Goal: Task Accomplishment & Management: Manage account settings

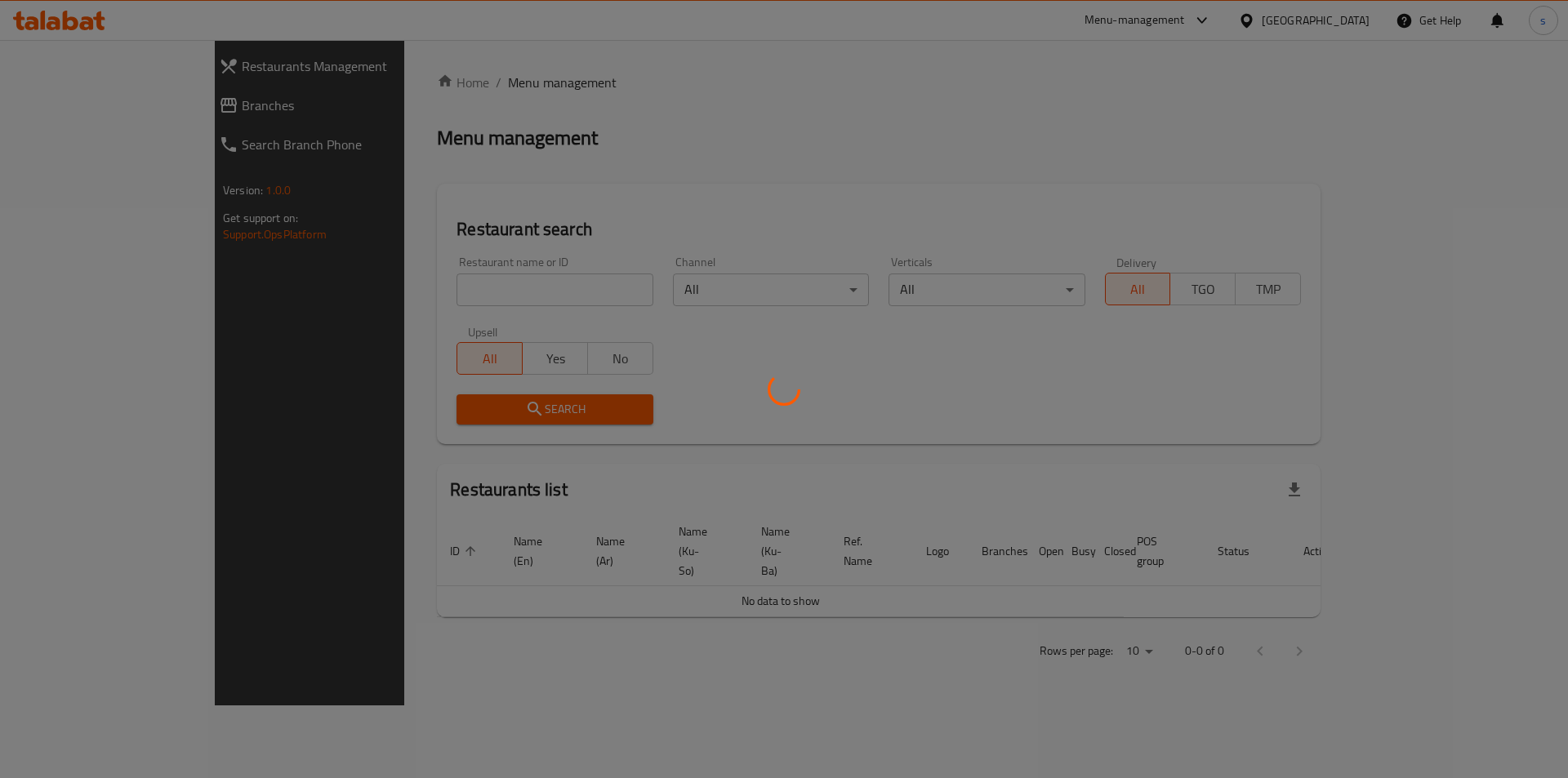
click at [361, 305] on div at bounding box center [784, 389] width 1568 height 778
click at [367, 278] on div at bounding box center [784, 389] width 1568 height 778
click at [351, 288] on div at bounding box center [784, 389] width 1568 height 778
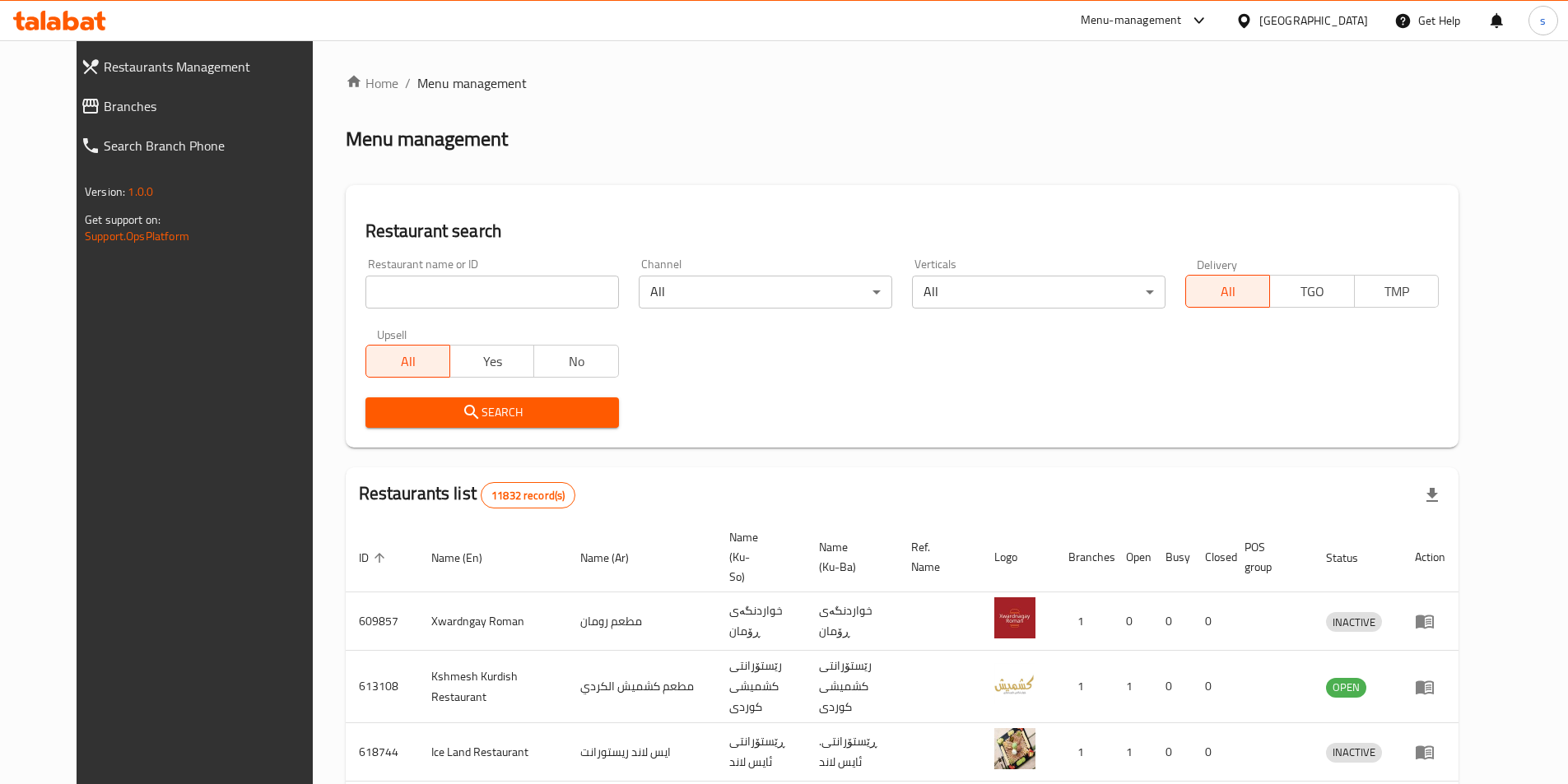
click at [366, 294] on input "search" at bounding box center [493, 292] width 254 height 33
paste input "Floranya"
type input "Floranya"
click at [418, 419] on span "Search" at bounding box center [492, 412] width 227 height 21
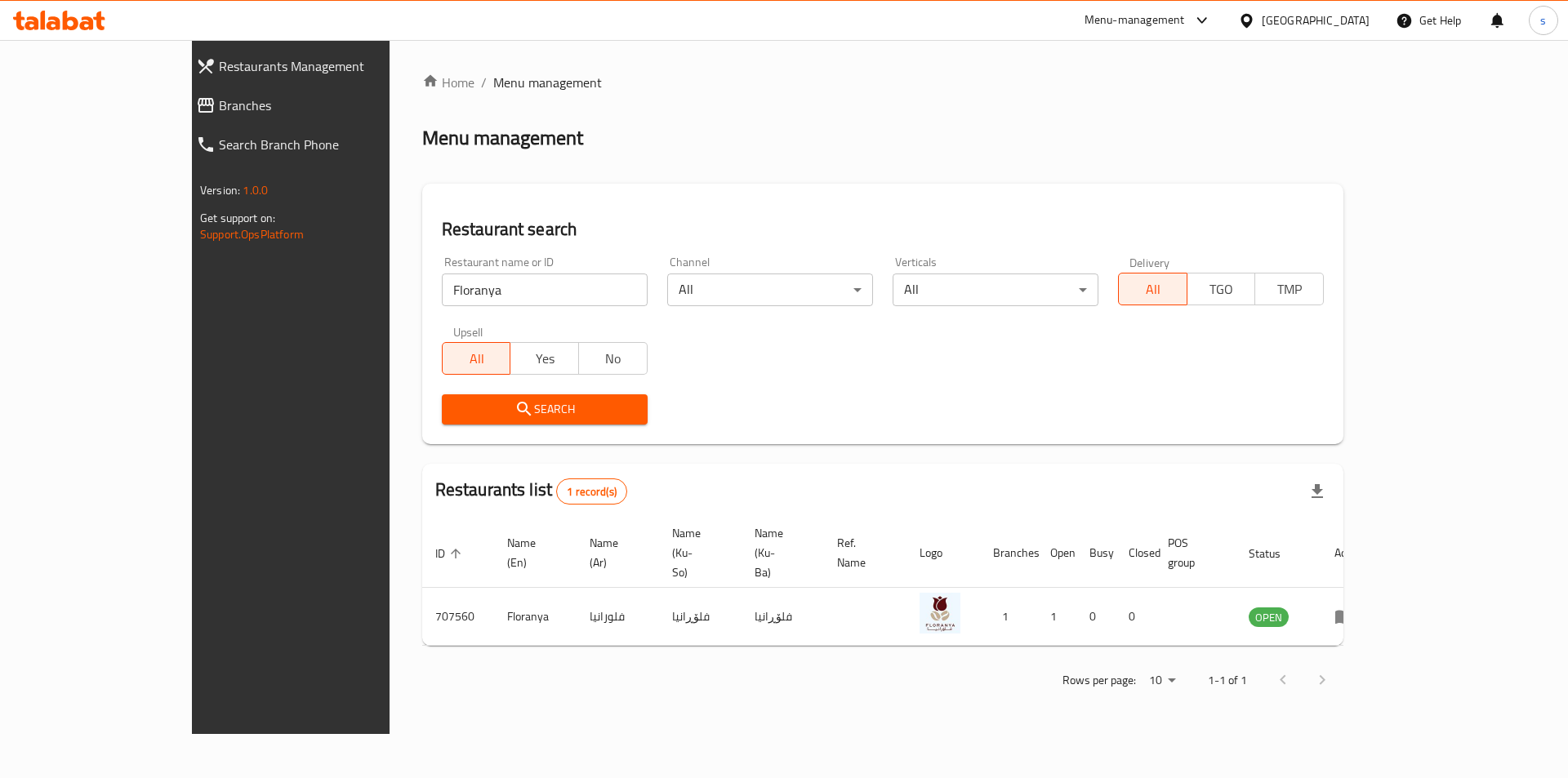
drag, startPoint x: 1567, startPoint y: 373, endPoint x: 1549, endPoint y: 469, distance: 97.7
click at [1376, 419] on div "Home / Menu management Menu management Restaurant search Restaurant name or ID …" at bounding box center [883, 387] width 987 height 694
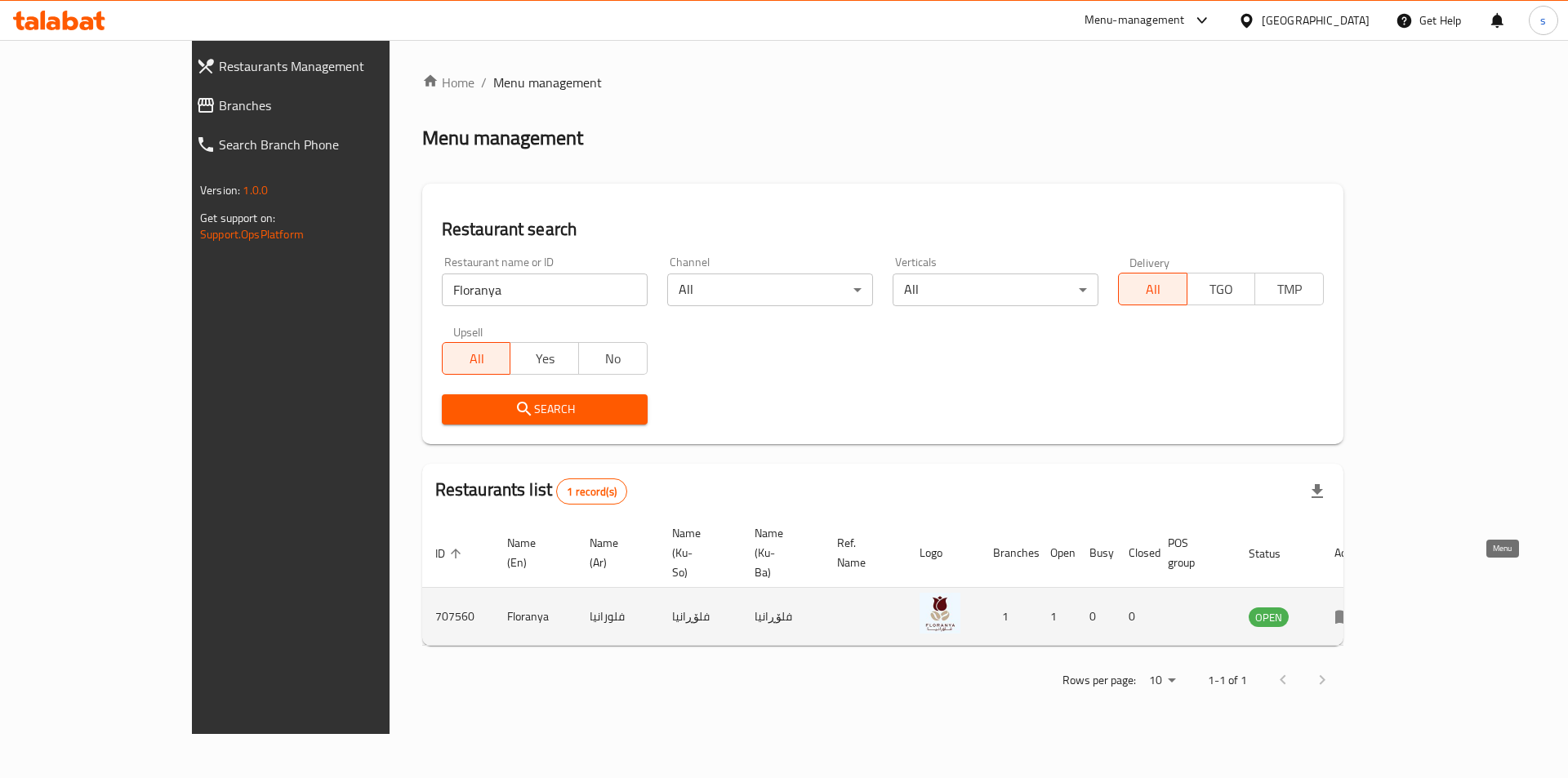
click at [1351, 614] on icon "enhanced table" at bounding box center [1348, 617] width 6 height 7
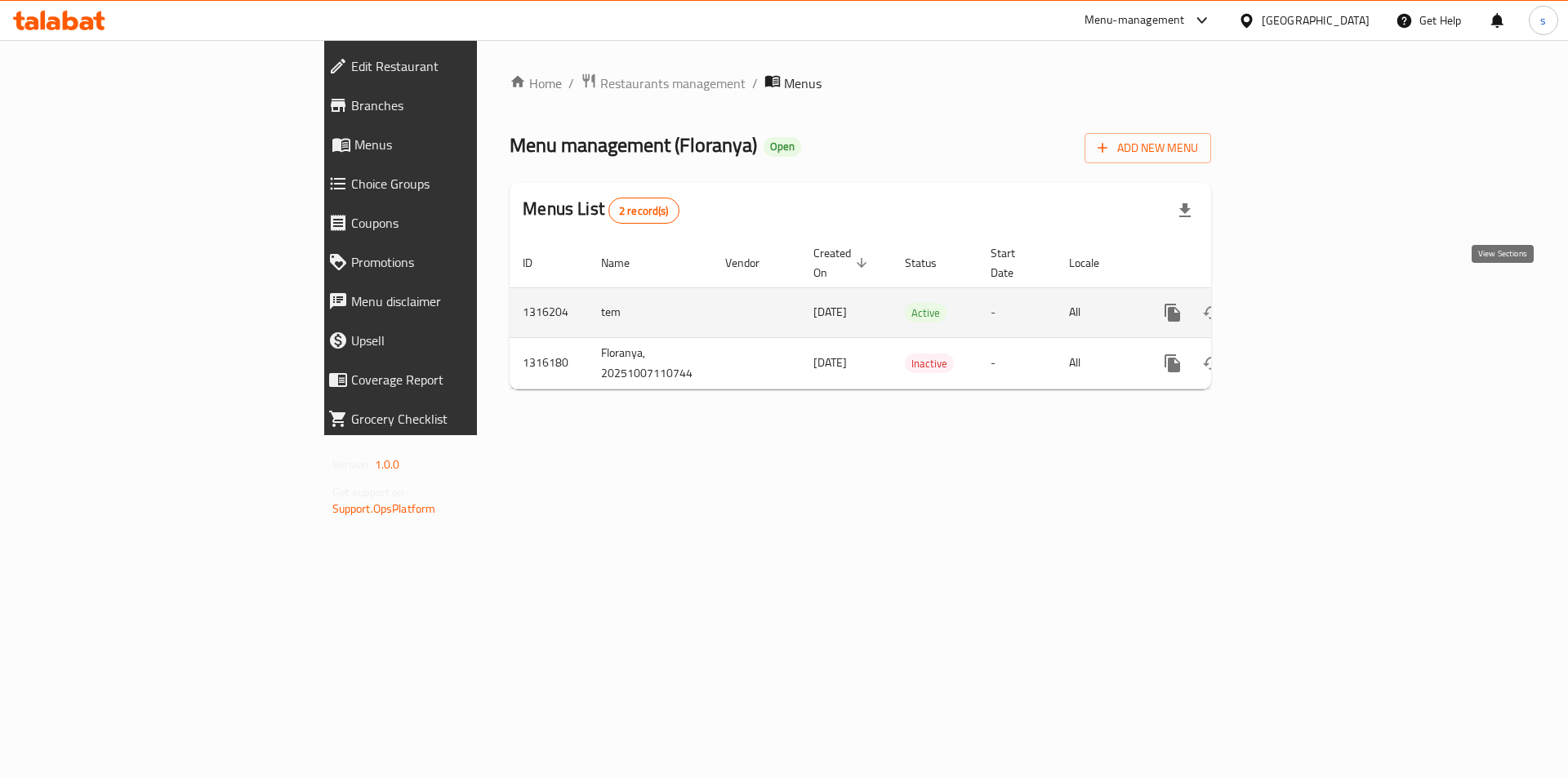
click at [1310, 305] on link "enhanced table" at bounding box center [1291, 312] width 39 height 39
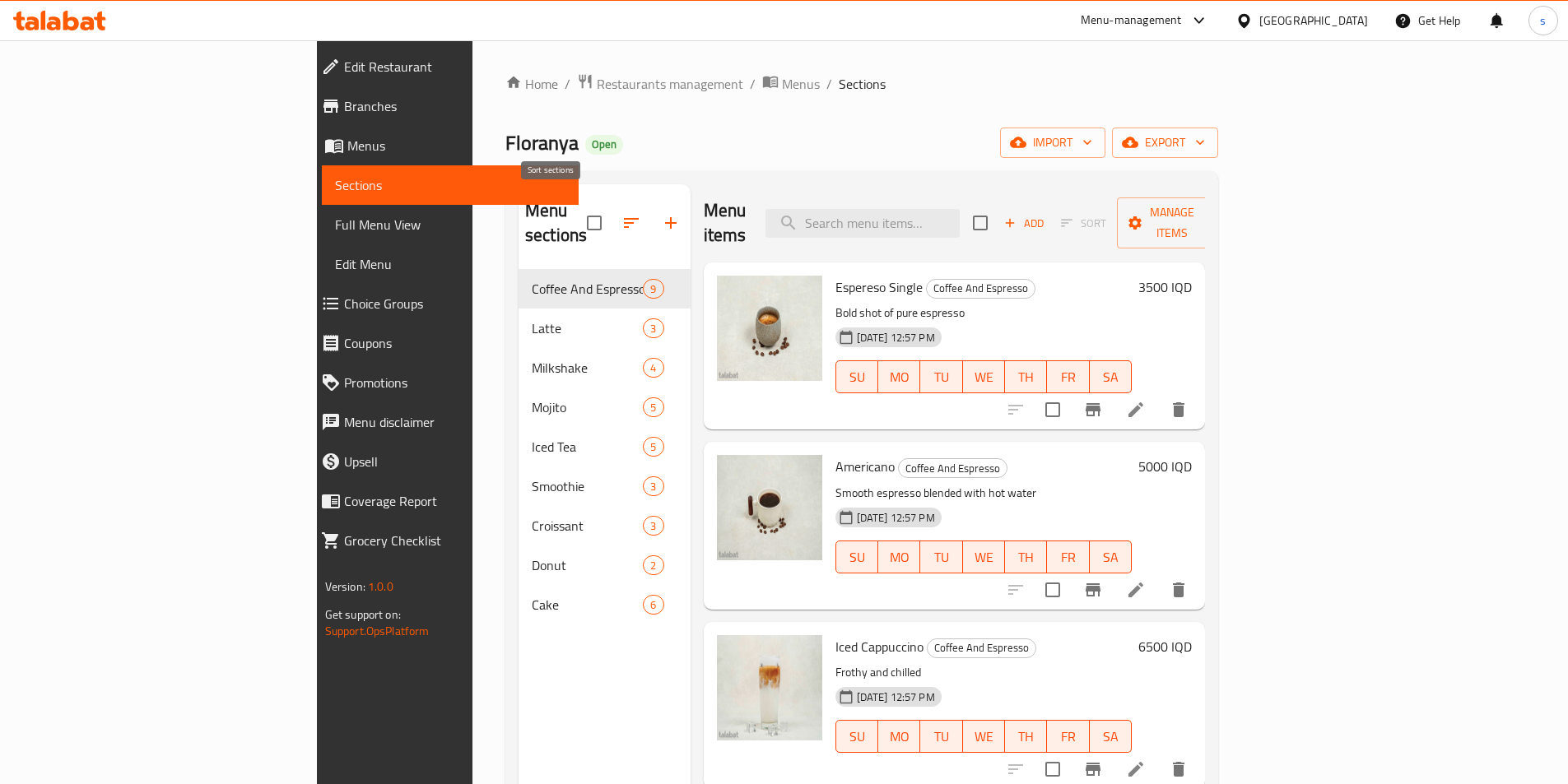
click at [621, 213] on icon "button" at bounding box center [631, 223] width 20 height 20
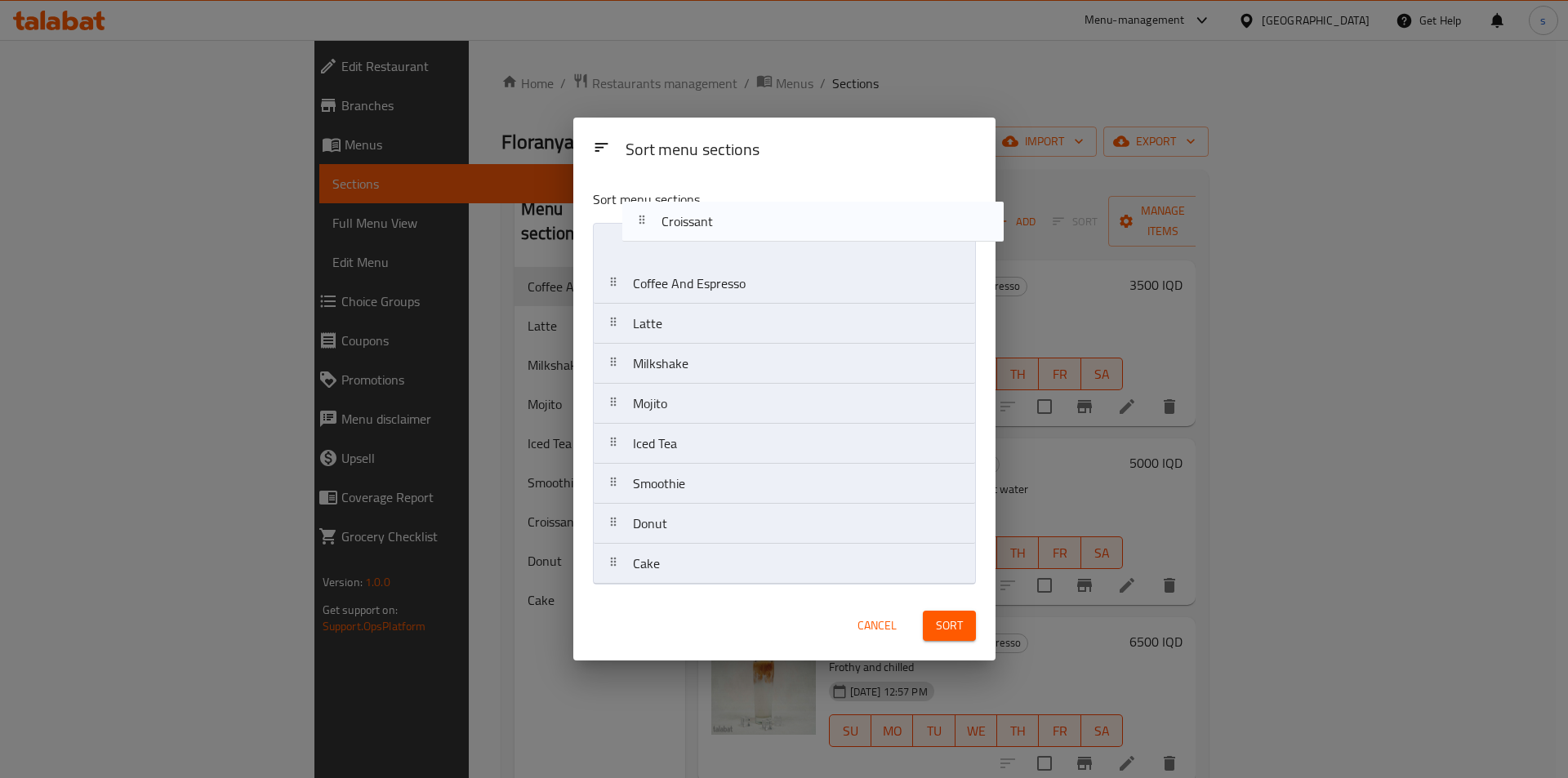
drag, startPoint x: 680, startPoint y: 496, endPoint x: 706, endPoint y: 227, distance: 270.3
click at [706, 227] on nav "Coffee And Espresso Latte Milkshake Mojito Iced Tea Smoothie Croissant Donut Ca…" at bounding box center [784, 403] width 383 height 362
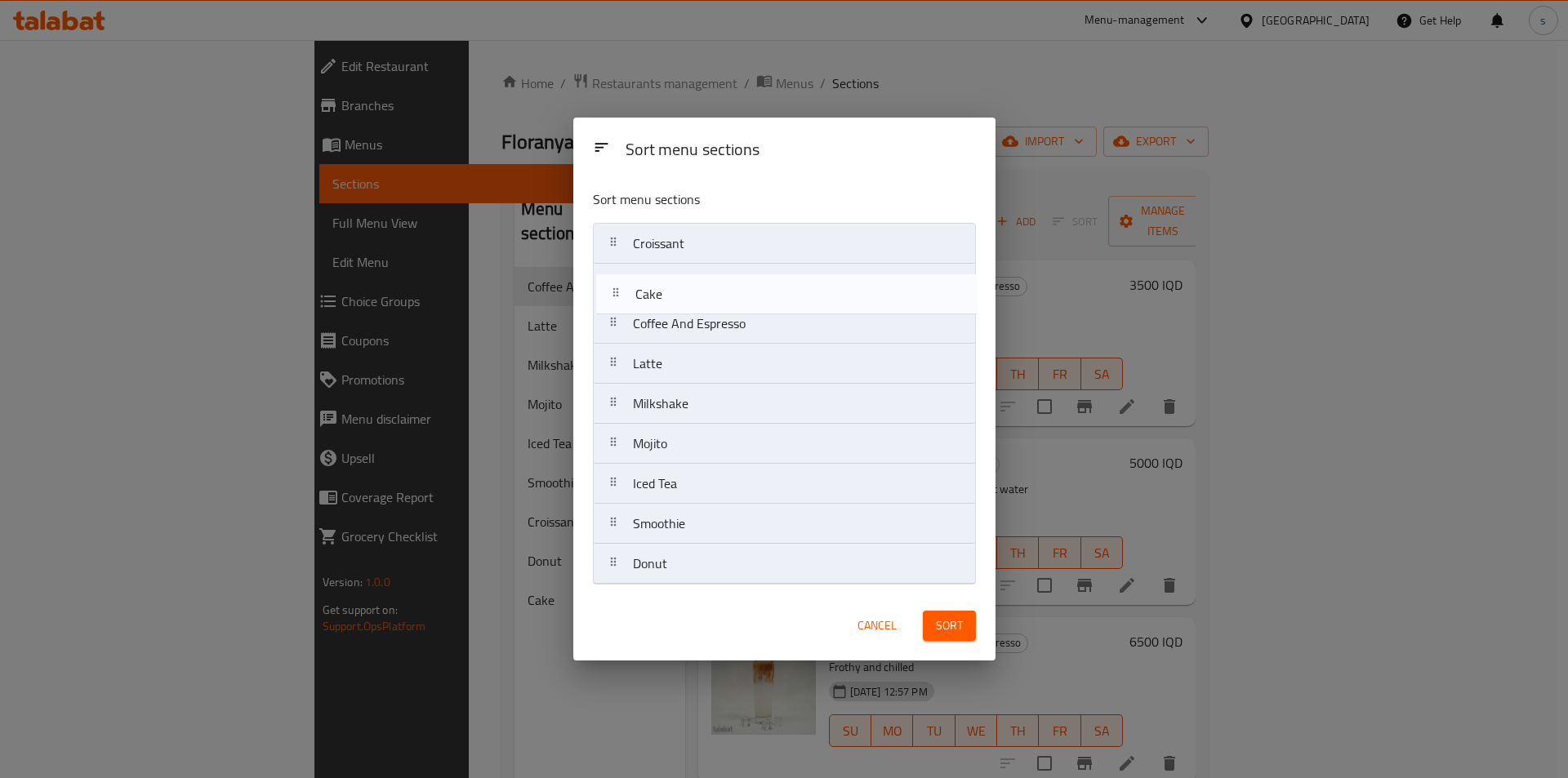
drag, startPoint x: 660, startPoint y: 571, endPoint x: 663, endPoint y: 293, distance: 278.0
click at [663, 293] on nav "Croissant Coffee And Espresso Latte Milkshake Mojito Iced Tea Smoothie Donut Ca…" at bounding box center [784, 403] width 383 height 362
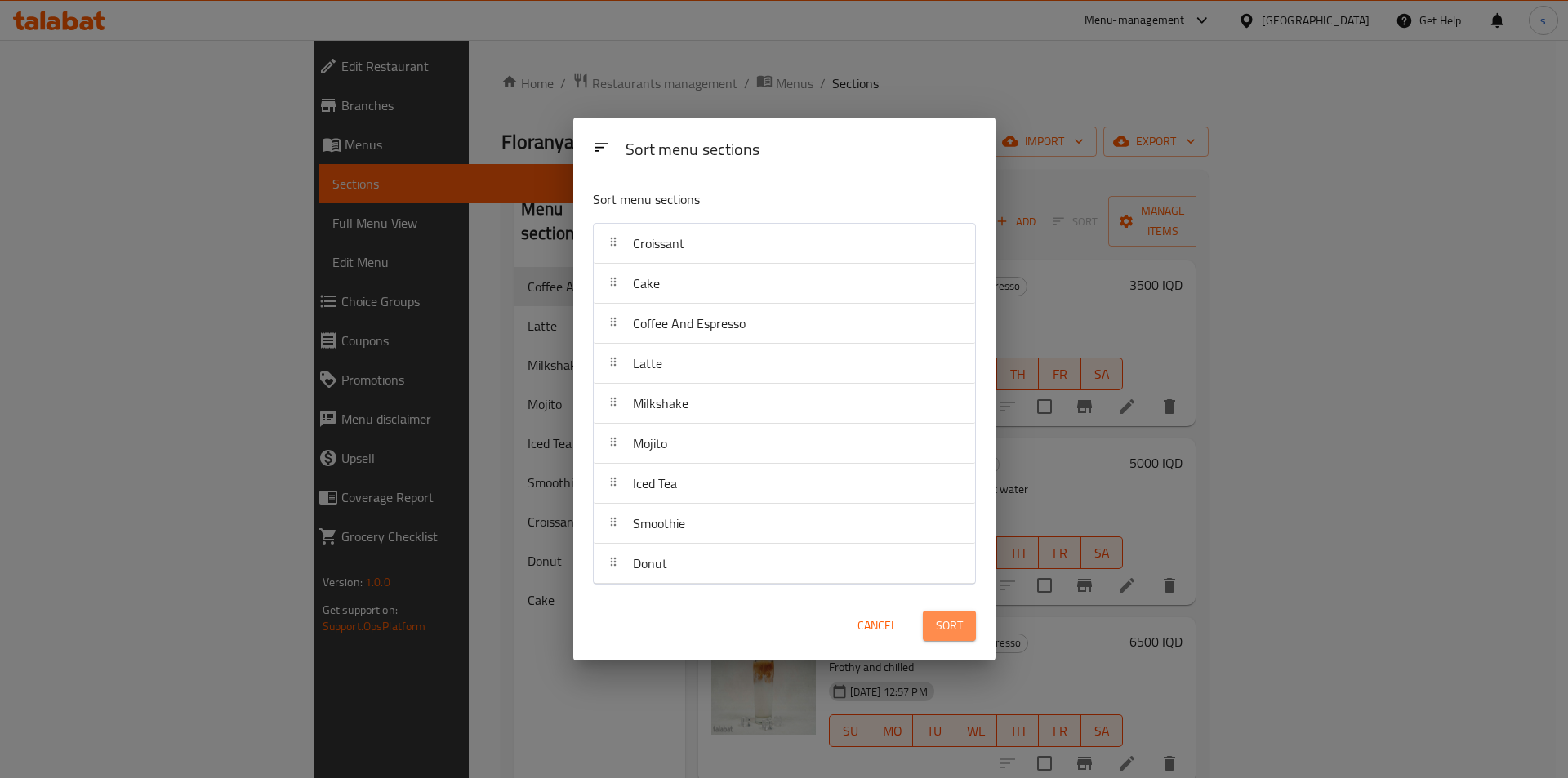
click at [952, 633] on span "Sort" at bounding box center [949, 626] width 27 height 21
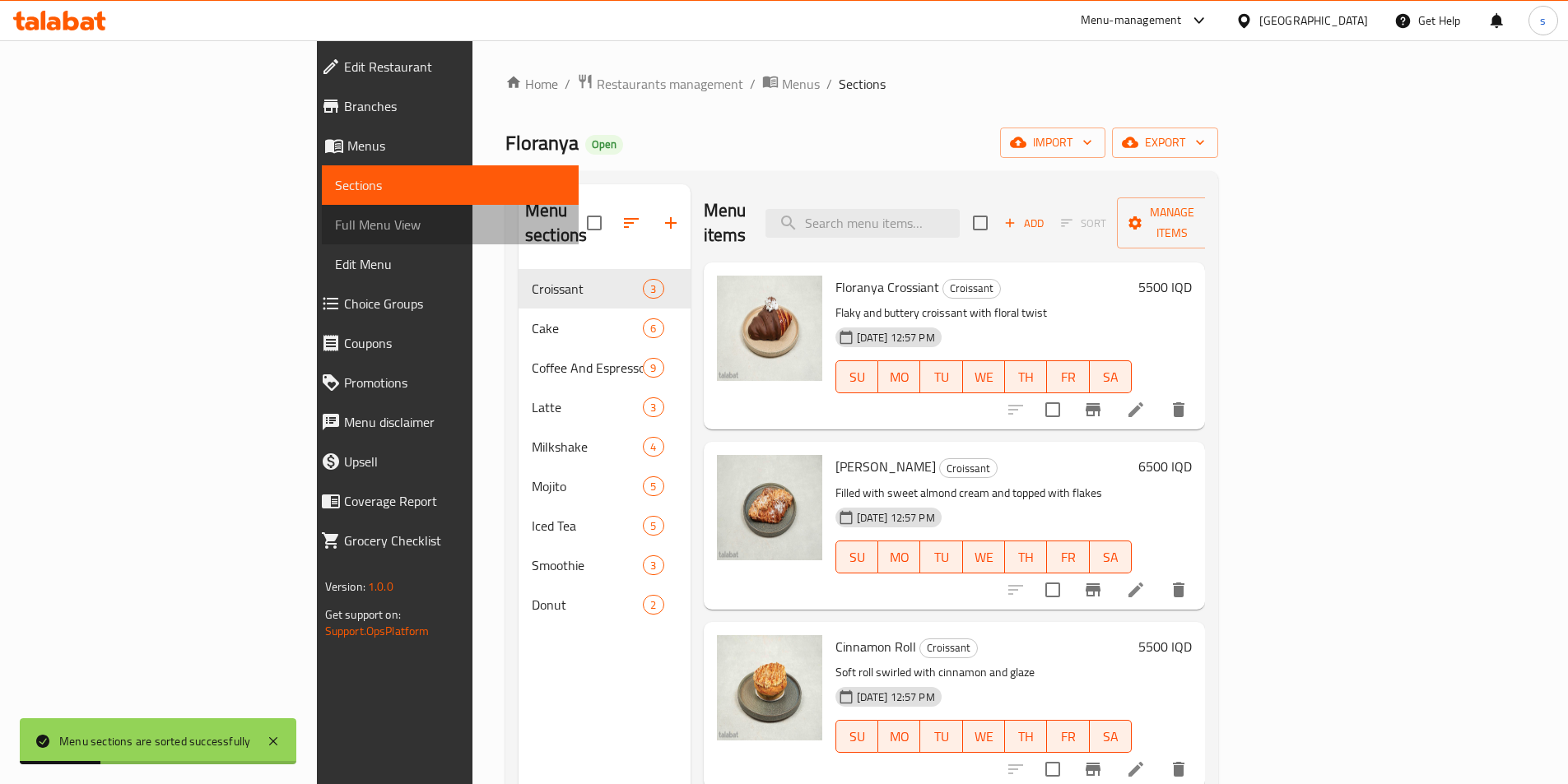
click at [322, 235] on link "Full Menu View" at bounding box center [450, 225] width 257 height 40
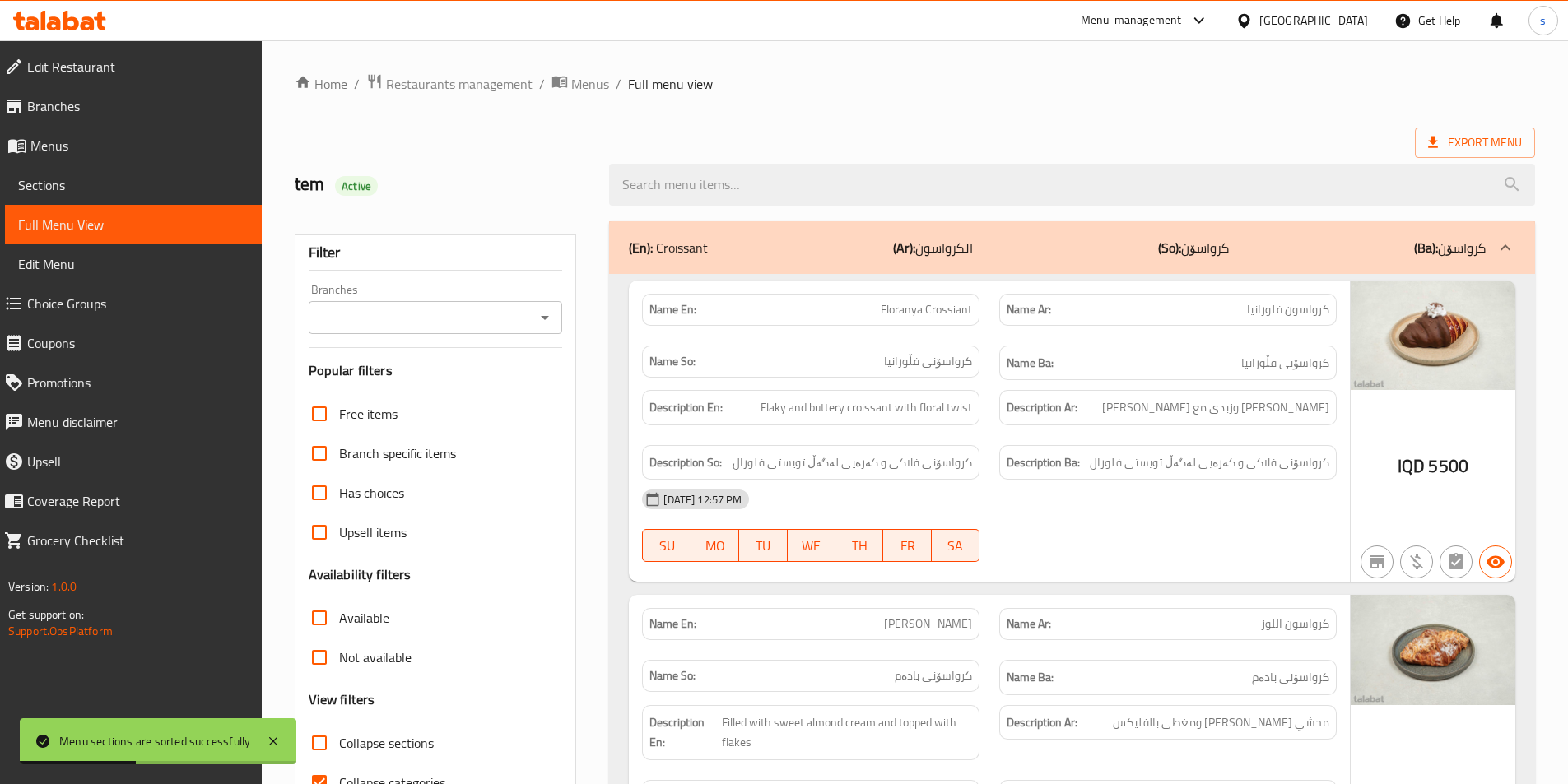
click at [541, 315] on icon "Open" at bounding box center [545, 317] width 20 height 20
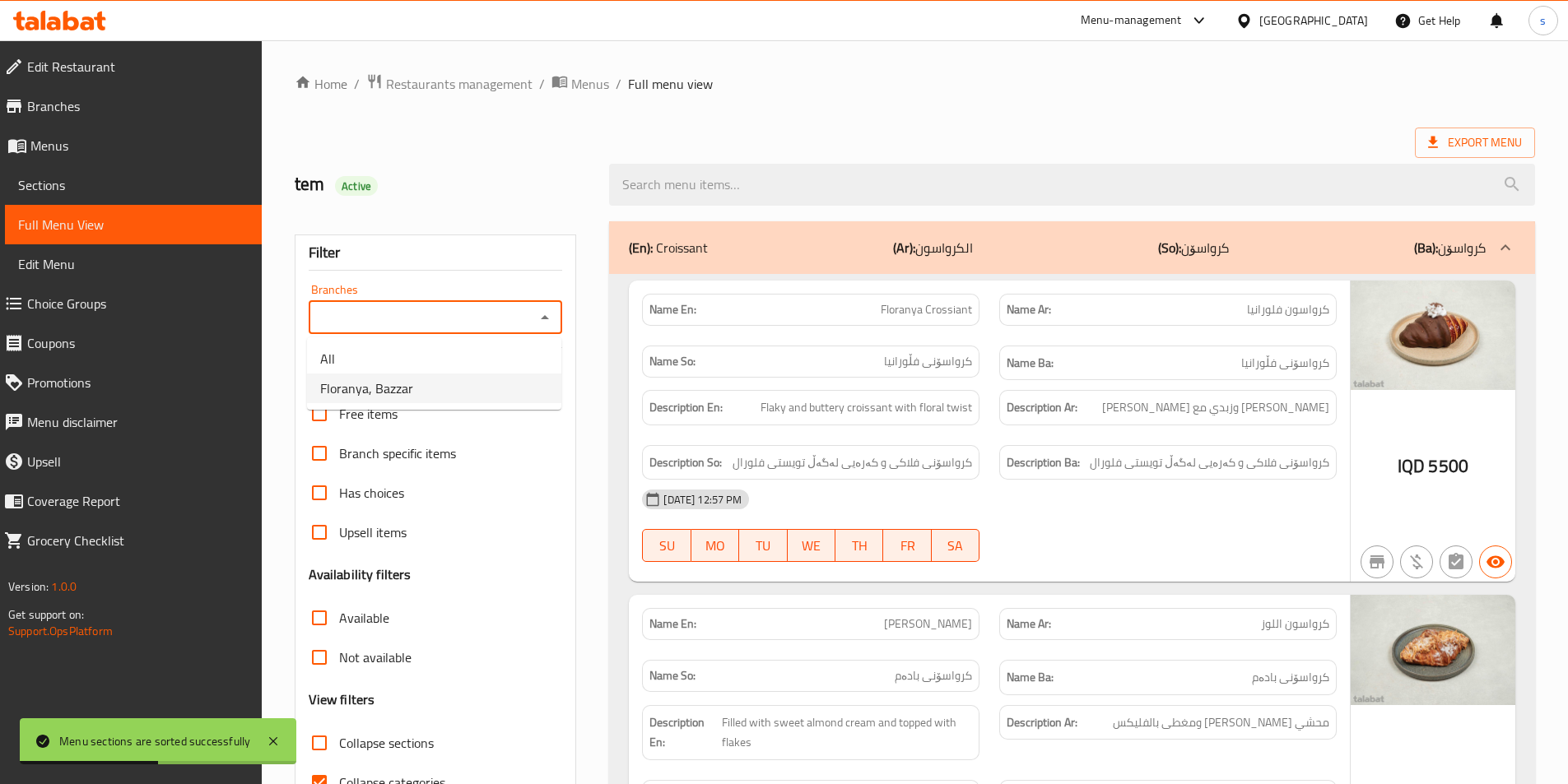
click at [500, 401] on li "Floranya, Bazzar" at bounding box center [434, 388] width 255 height 29
type input "Floranya, Bazzar"
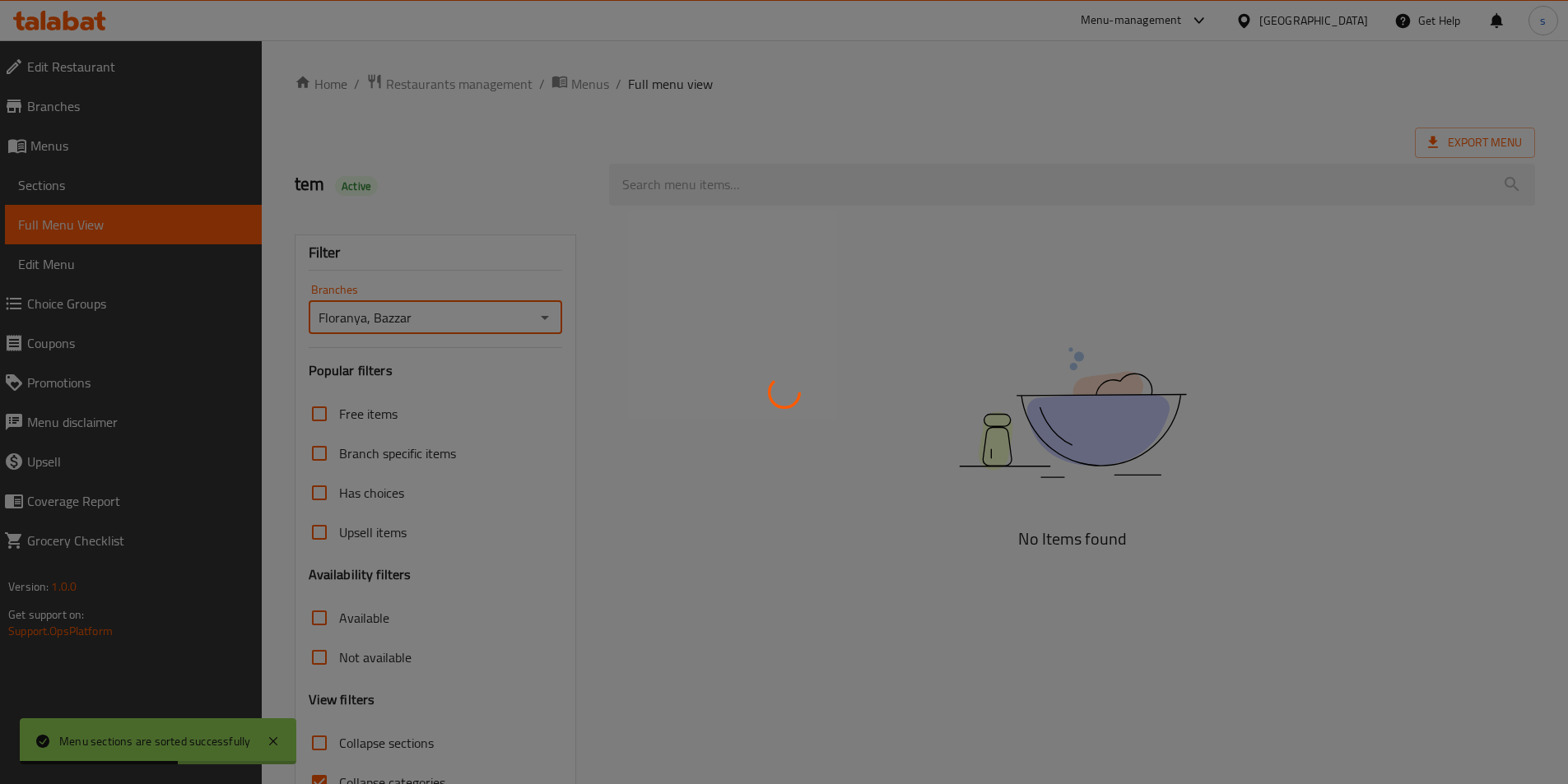
scroll to position [91, 0]
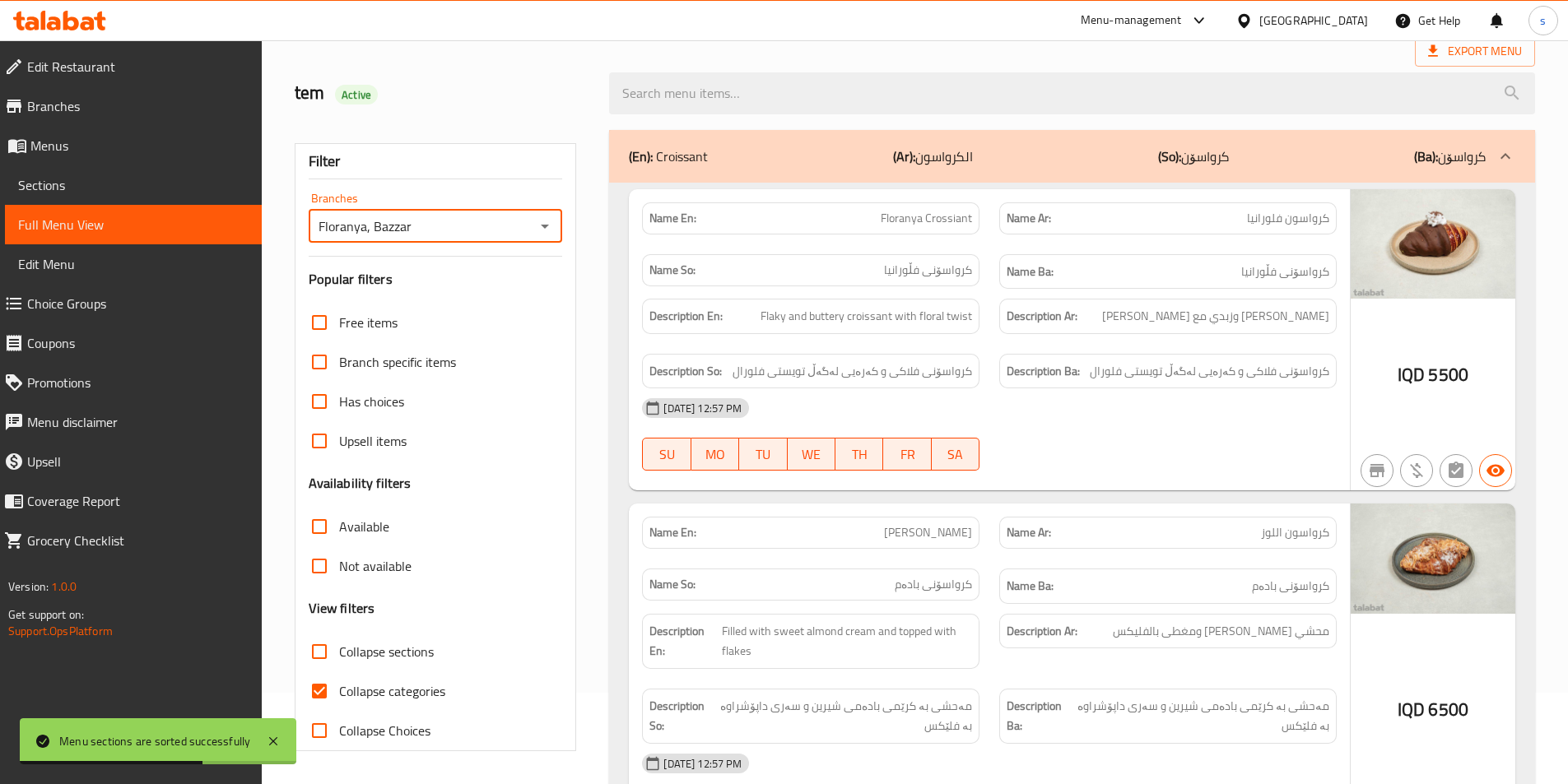
click at [337, 651] on input "Collapse sections" at bounding box center [319, 652] width 40 height 40
checkbox input "true"
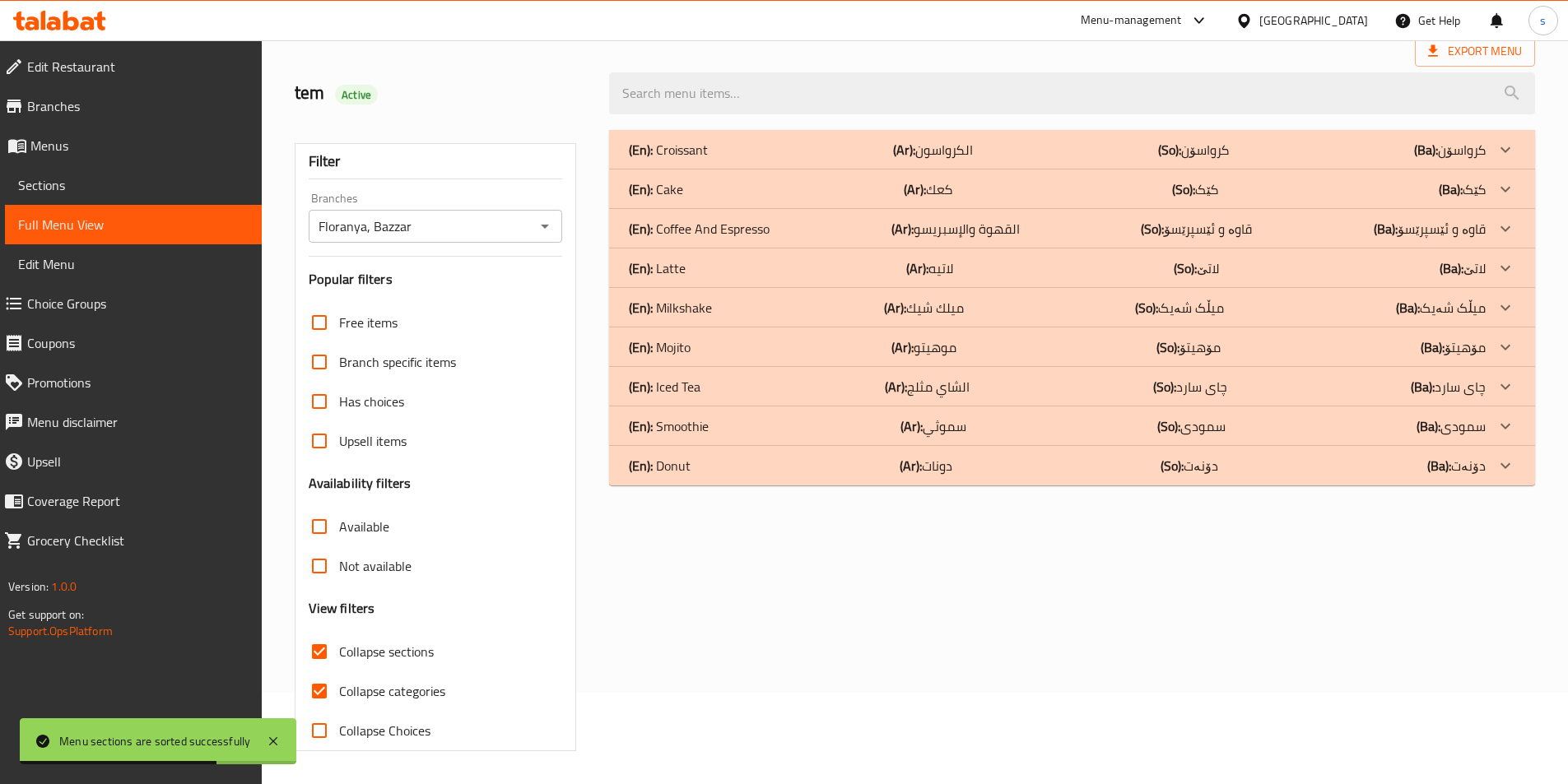
click at [327, 689] on input "Collapse categories" at bounding box center [319, 691] width 40 height 40
checkbox input "false"
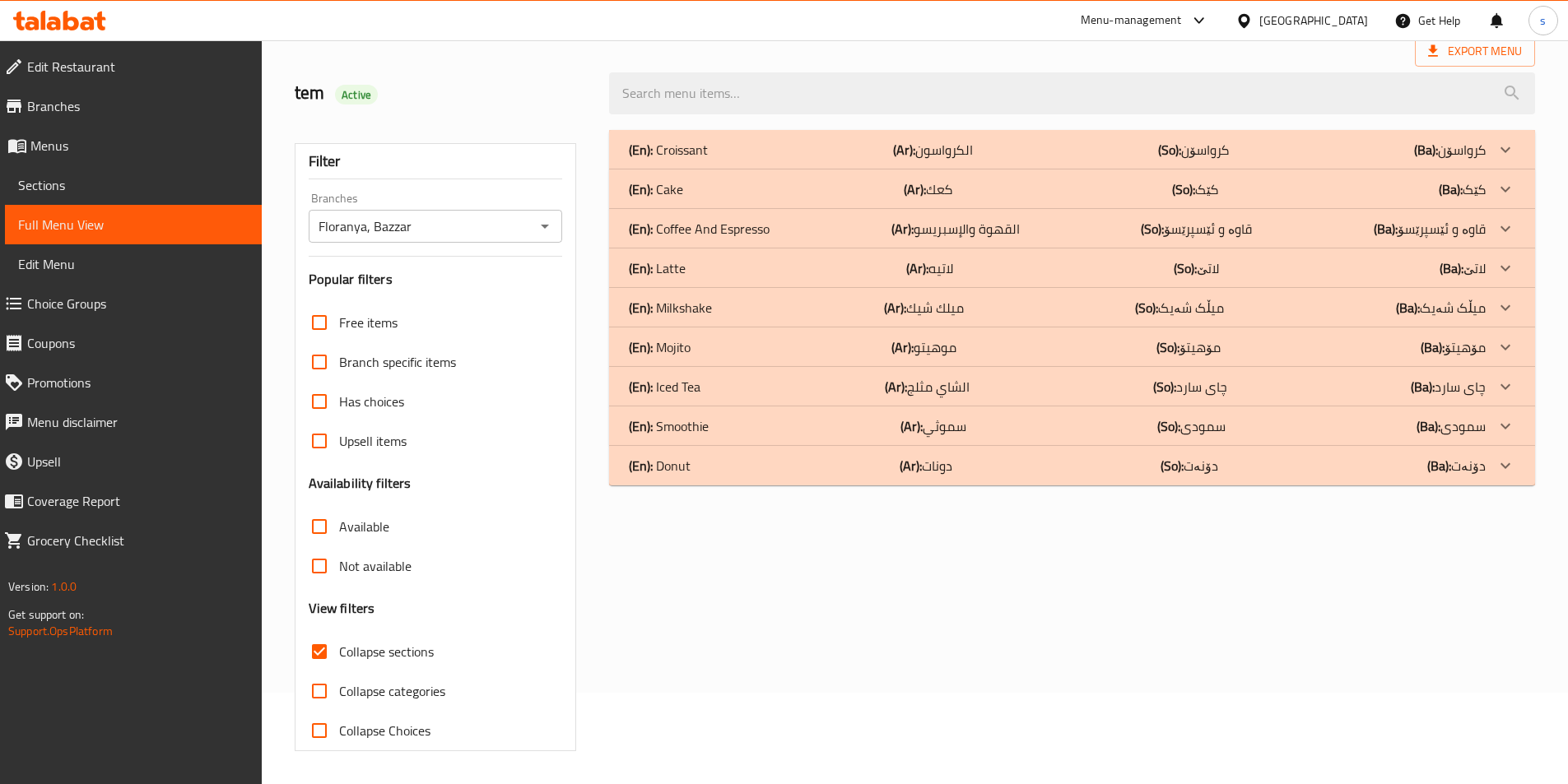
click at [76, 23] on icon at bounding box center [71, 20] width 16 height 20
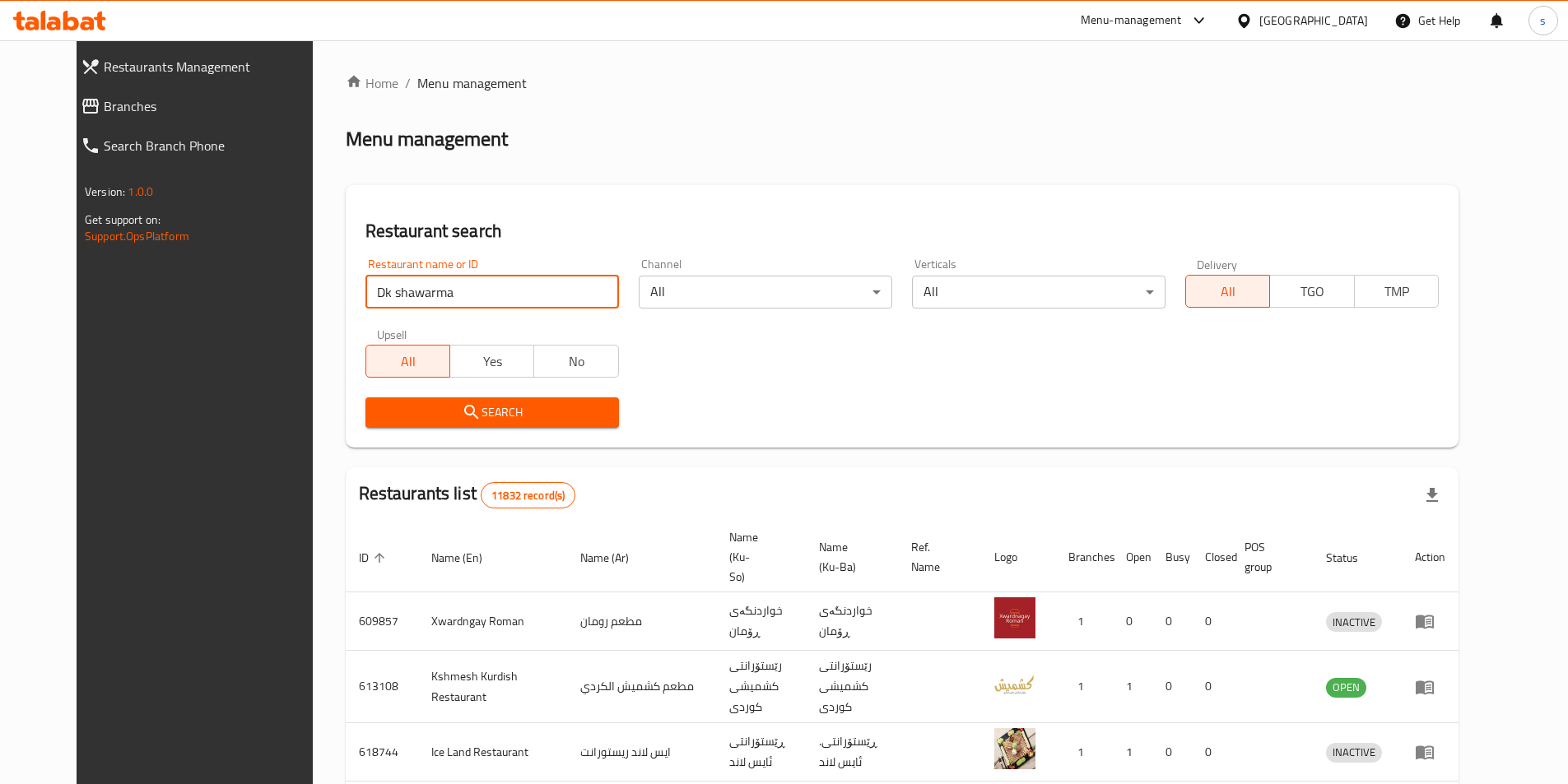
click button "Search" at bounding box center [493, 412] width 254 height 30
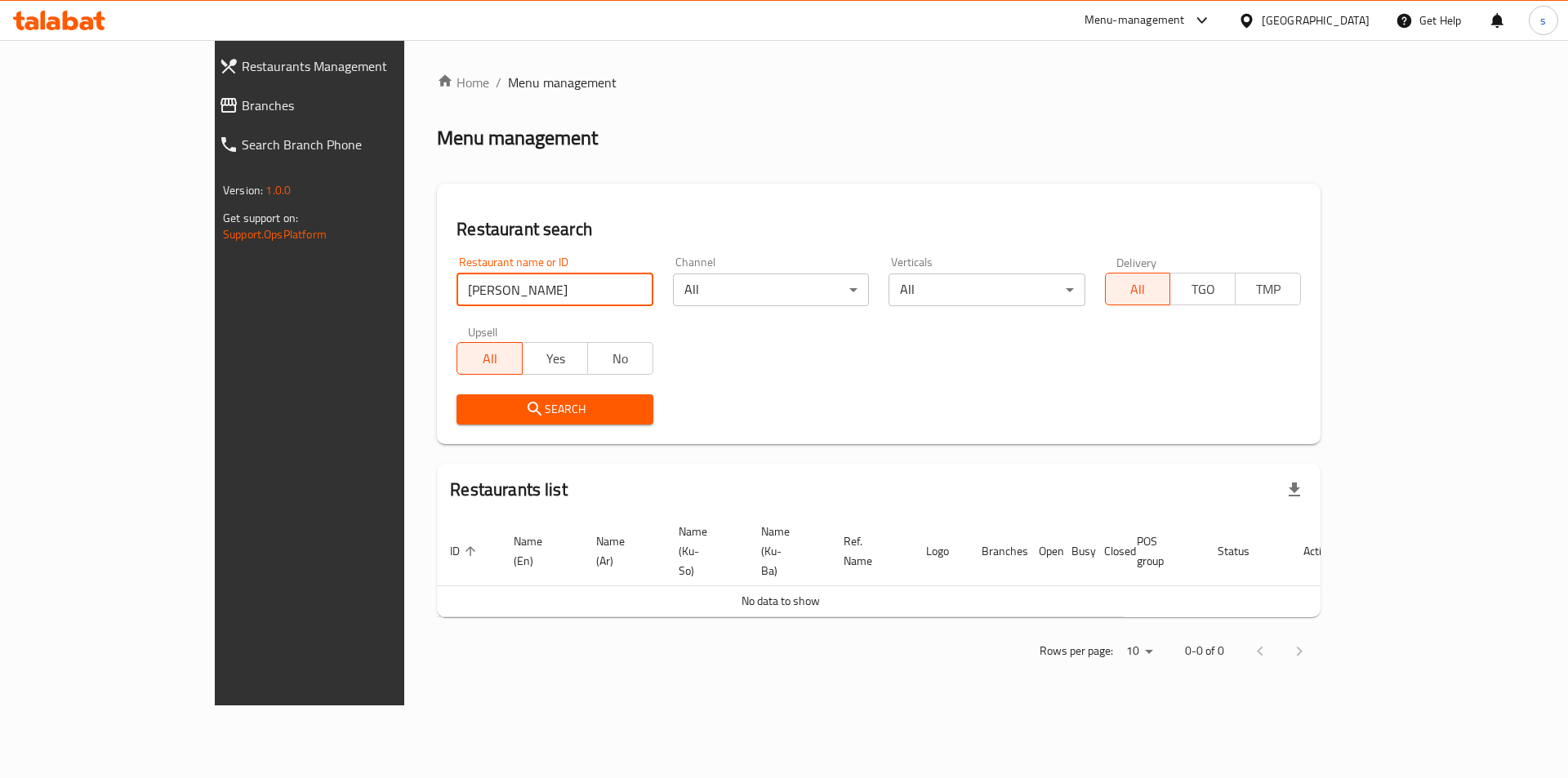
type input "Dk shaw"
click button "Search" at bounding box center [554, 409] width 196 height 30
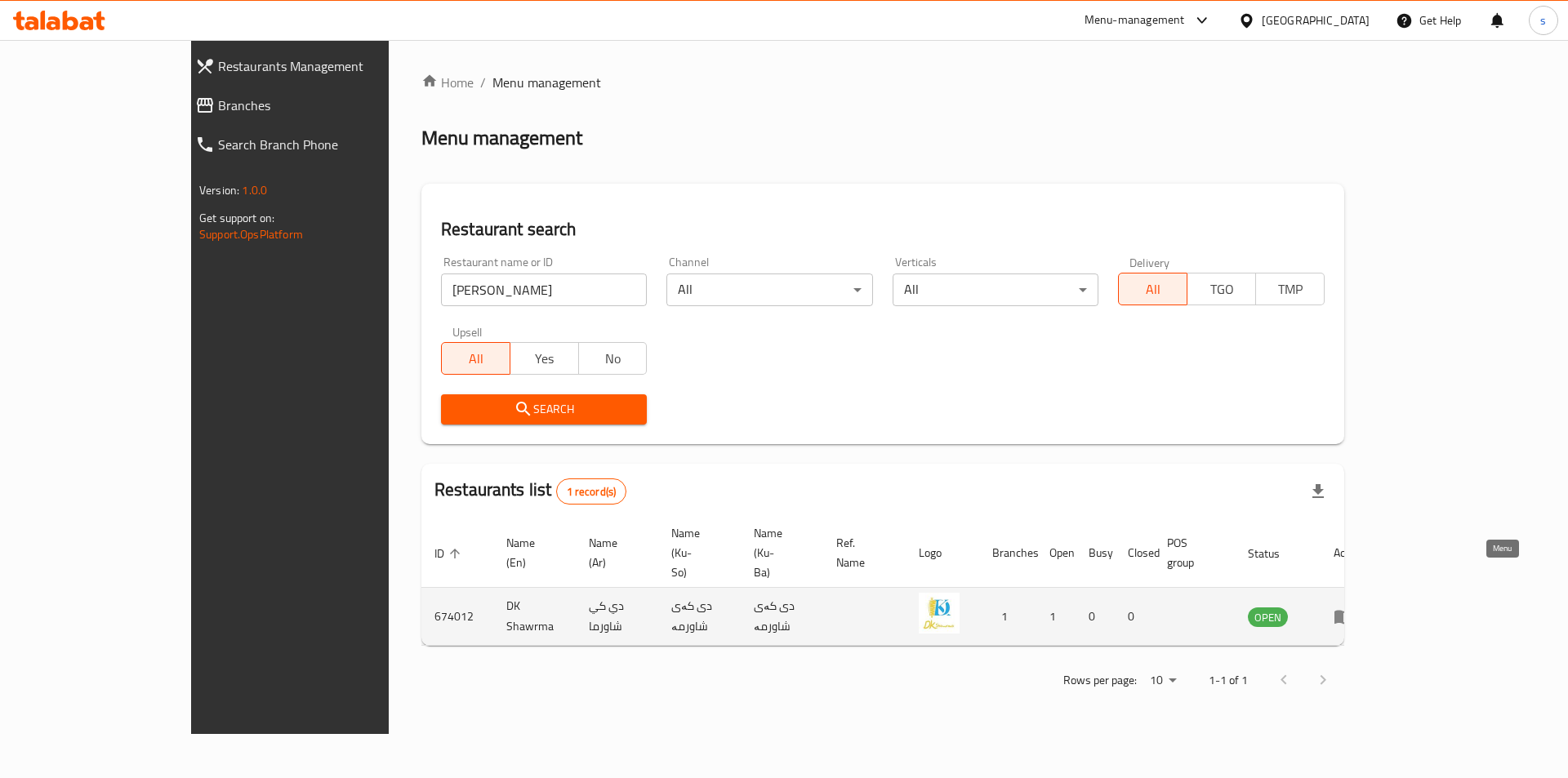
click at [1353, 610] on icon "enhanced table" at bounding box center [1344, 617] width 18 height 14
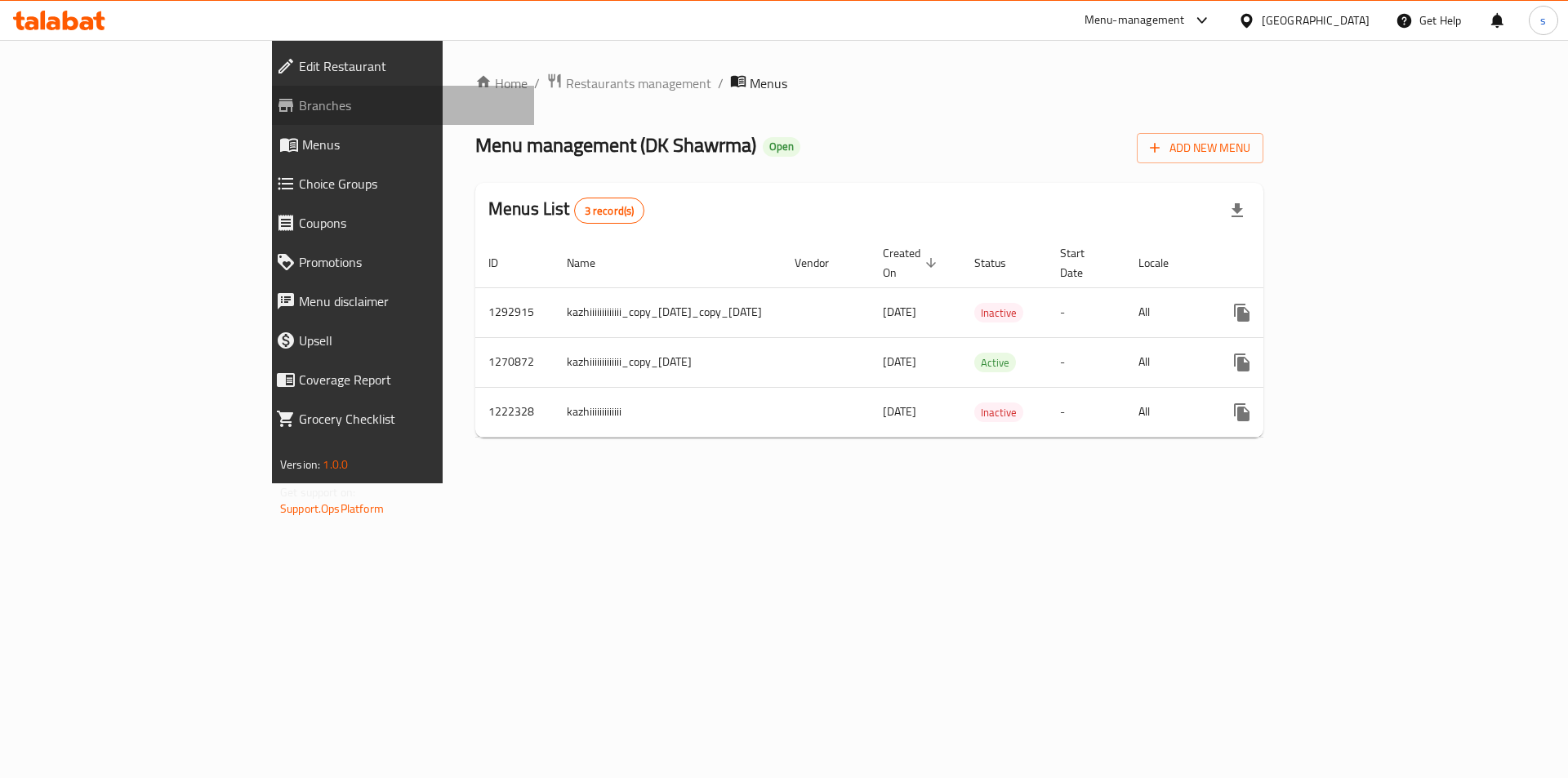
click at [299, 115] on span "Branches" at bounding box center [409, 105] width 222 height 20
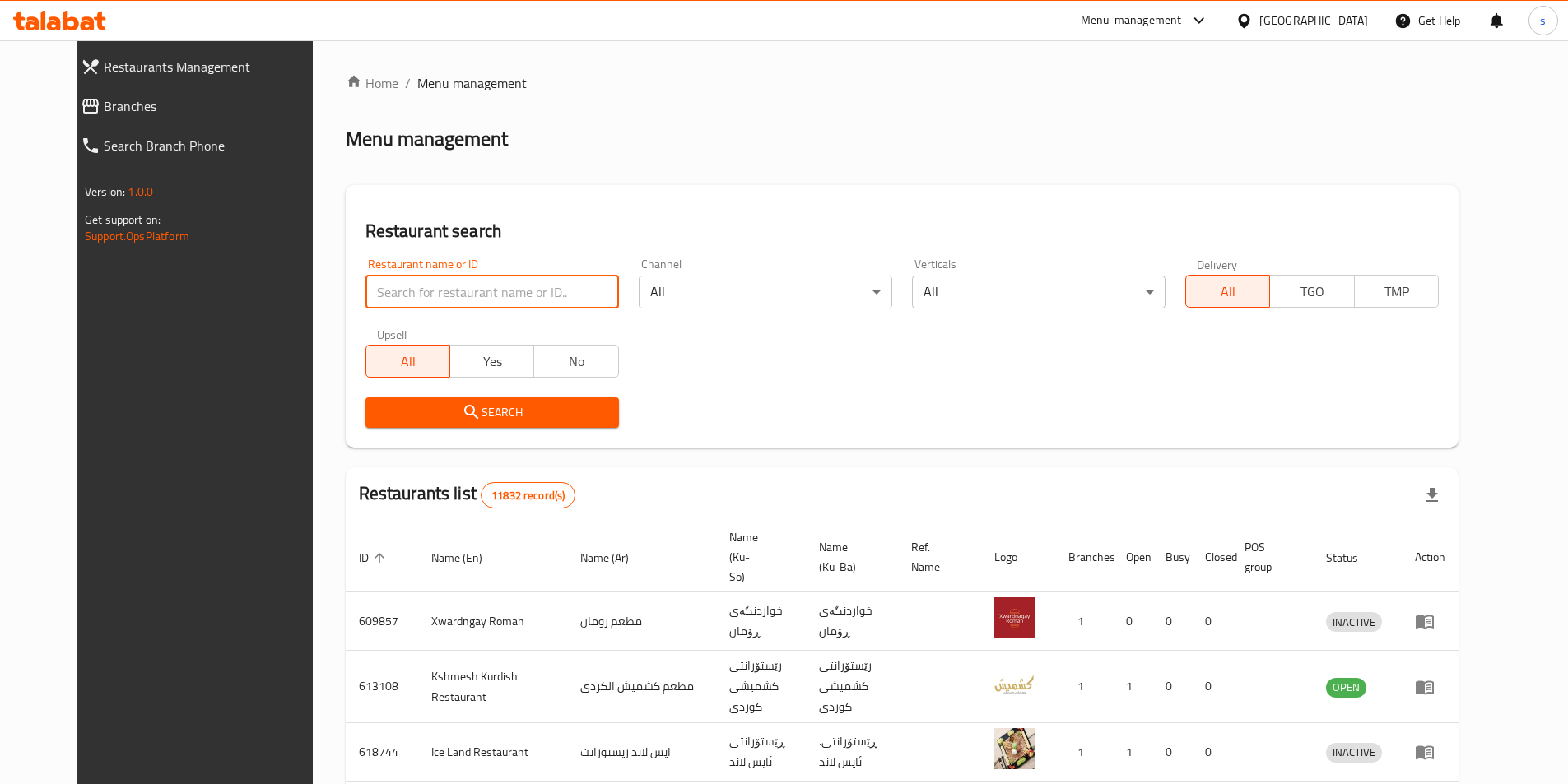
click at [381, 282] on input "search" at bounding box center [493, 292] width 254 height 33
paste input "723863"
paste input "41438"
drag, startPoint x: 387, startPoint y: 285, endPoint x: 323, endPoint y: 285, distance: 64.0
click at [366, 285] on input "741438" at bounding box center [493, 292] width 254 height 33
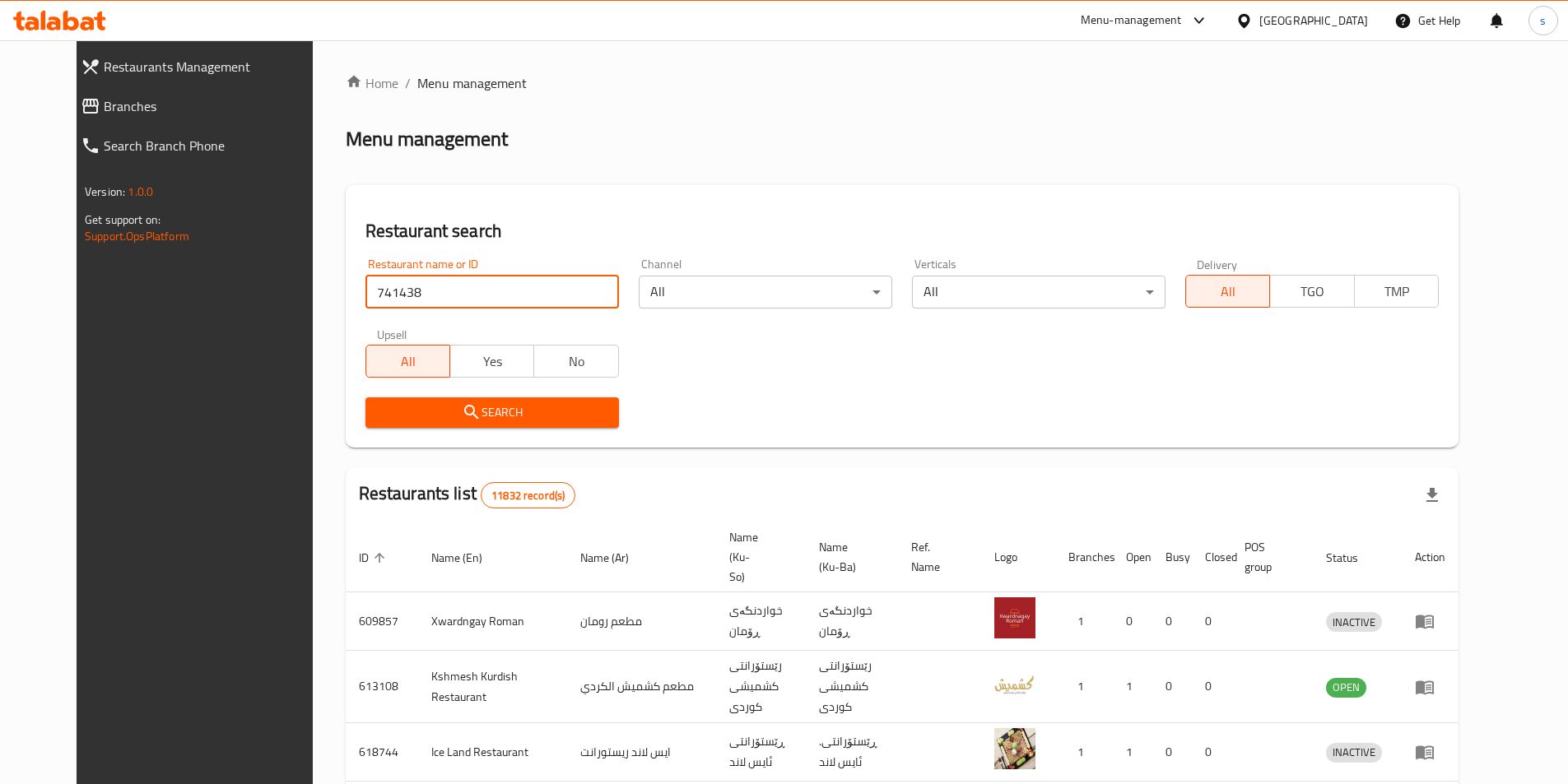
type input "741438"
click button "Search" at bounding box center [493, 412] width 254 height 30
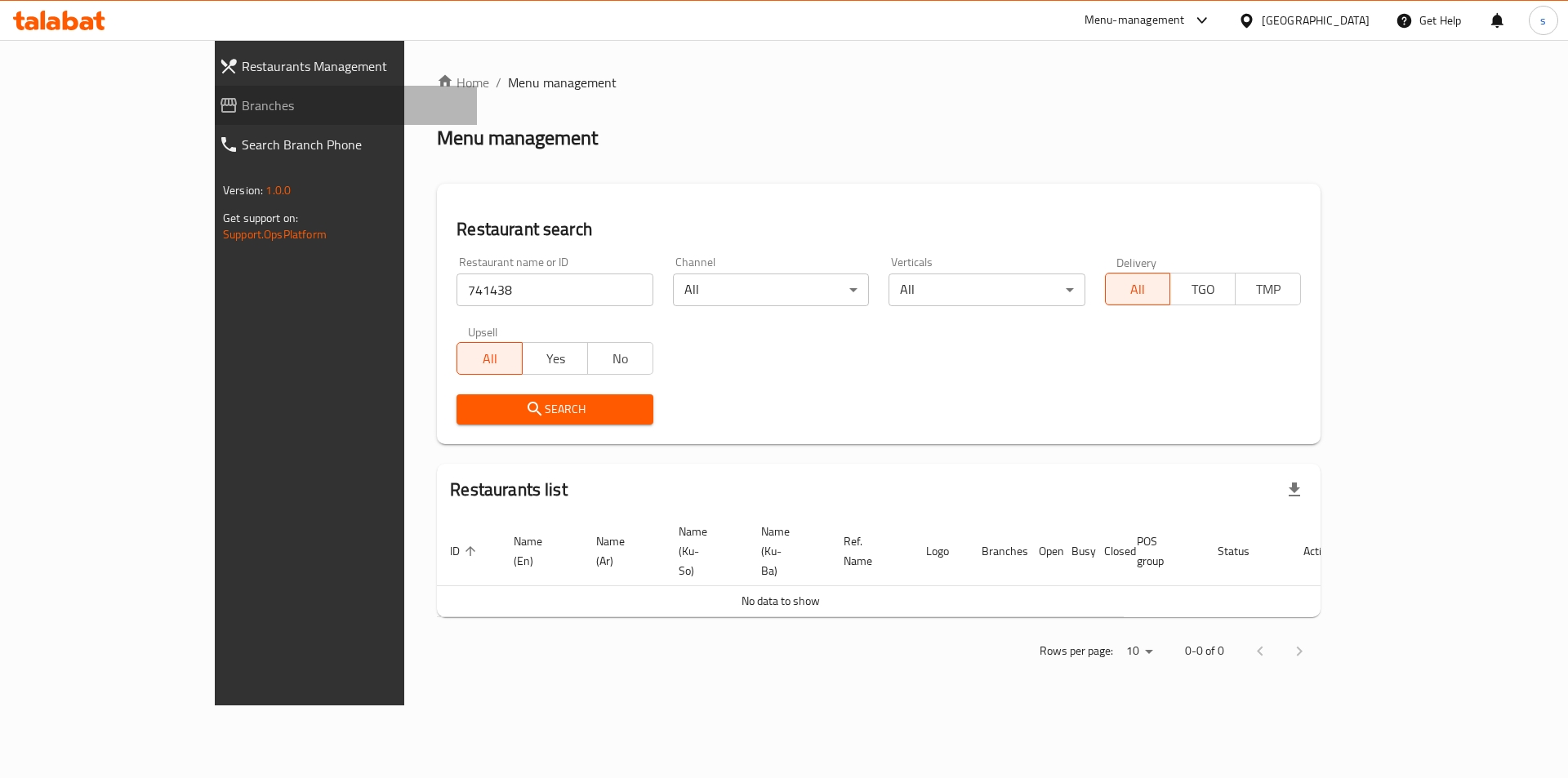
click at [241, 107] on span "Branches" at bounding box center [352, 105] width 222 height 20
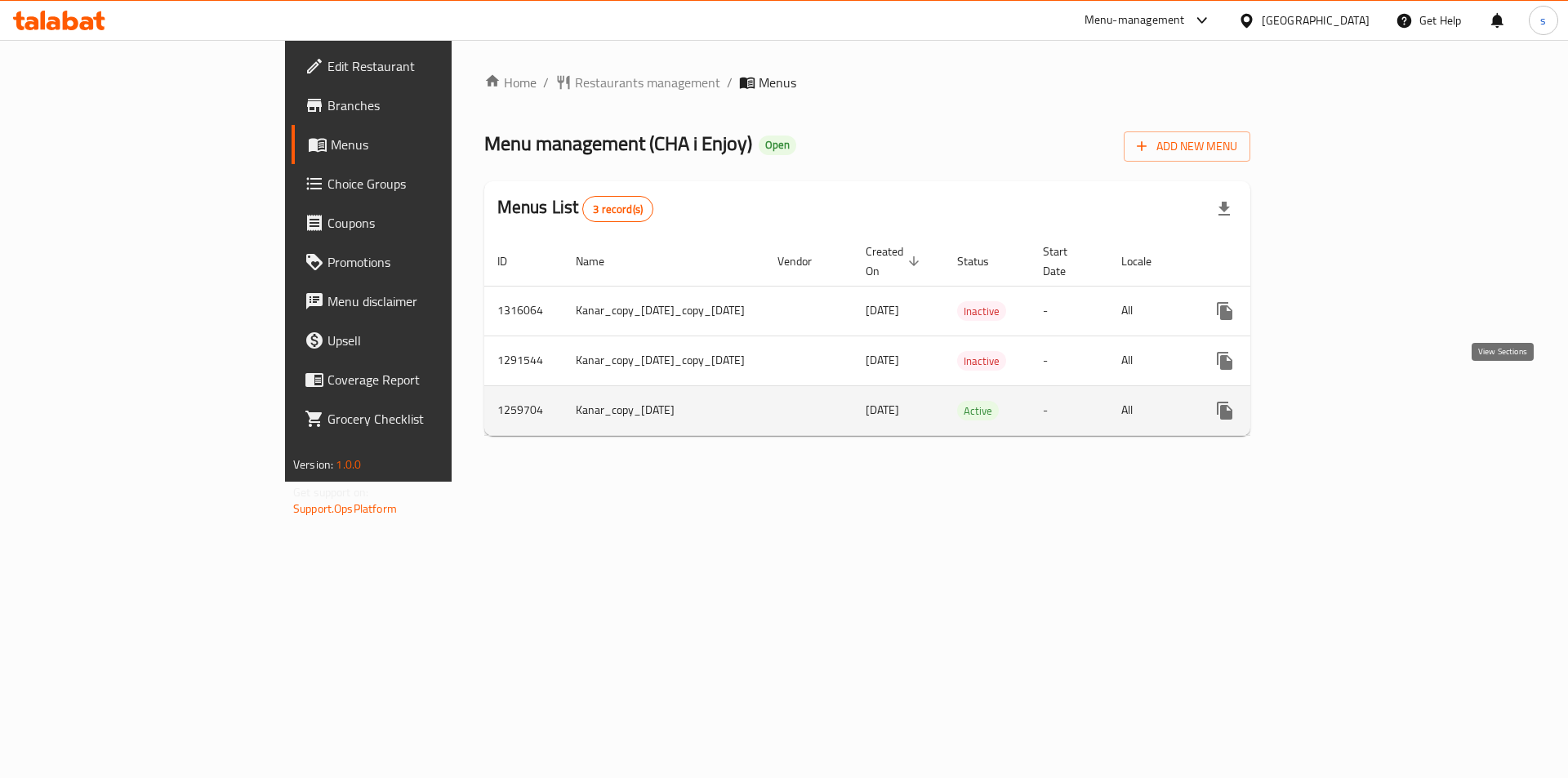
click at [1353, 401] on icon "enhanced table" at bounding box center [1343, 410] width 20 height 20
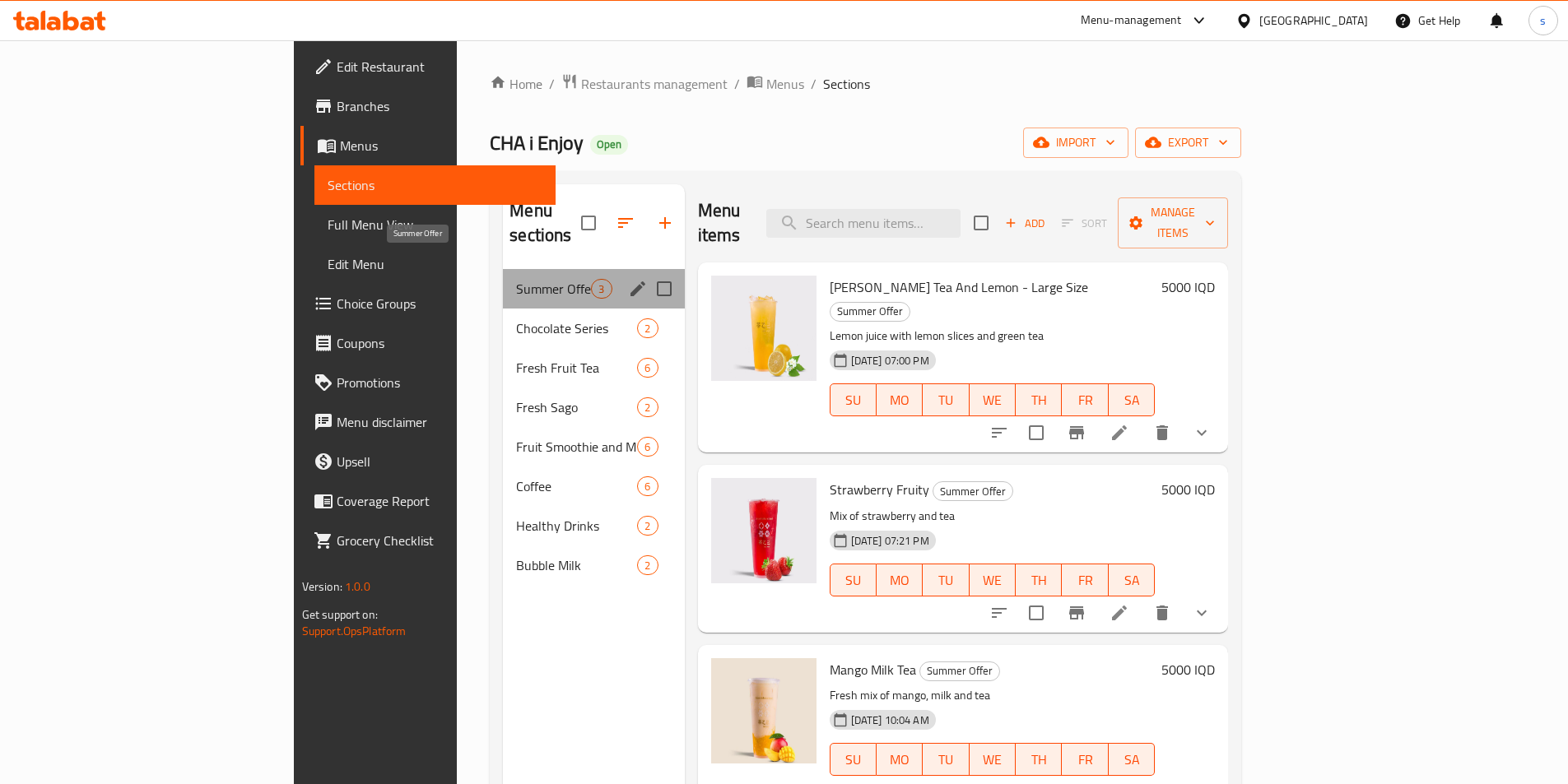
click at [516, 279] on span "Summer Offer" at bounding box center [553, 288] width 75 height 20
click at [647, 272] on input "Menu sections" at bounding box center [664, 289] width 35 height 34
checkbox input "true"
click at [631, 281] on icon "edit" at bounding box center [638, 288] width 15 height 15
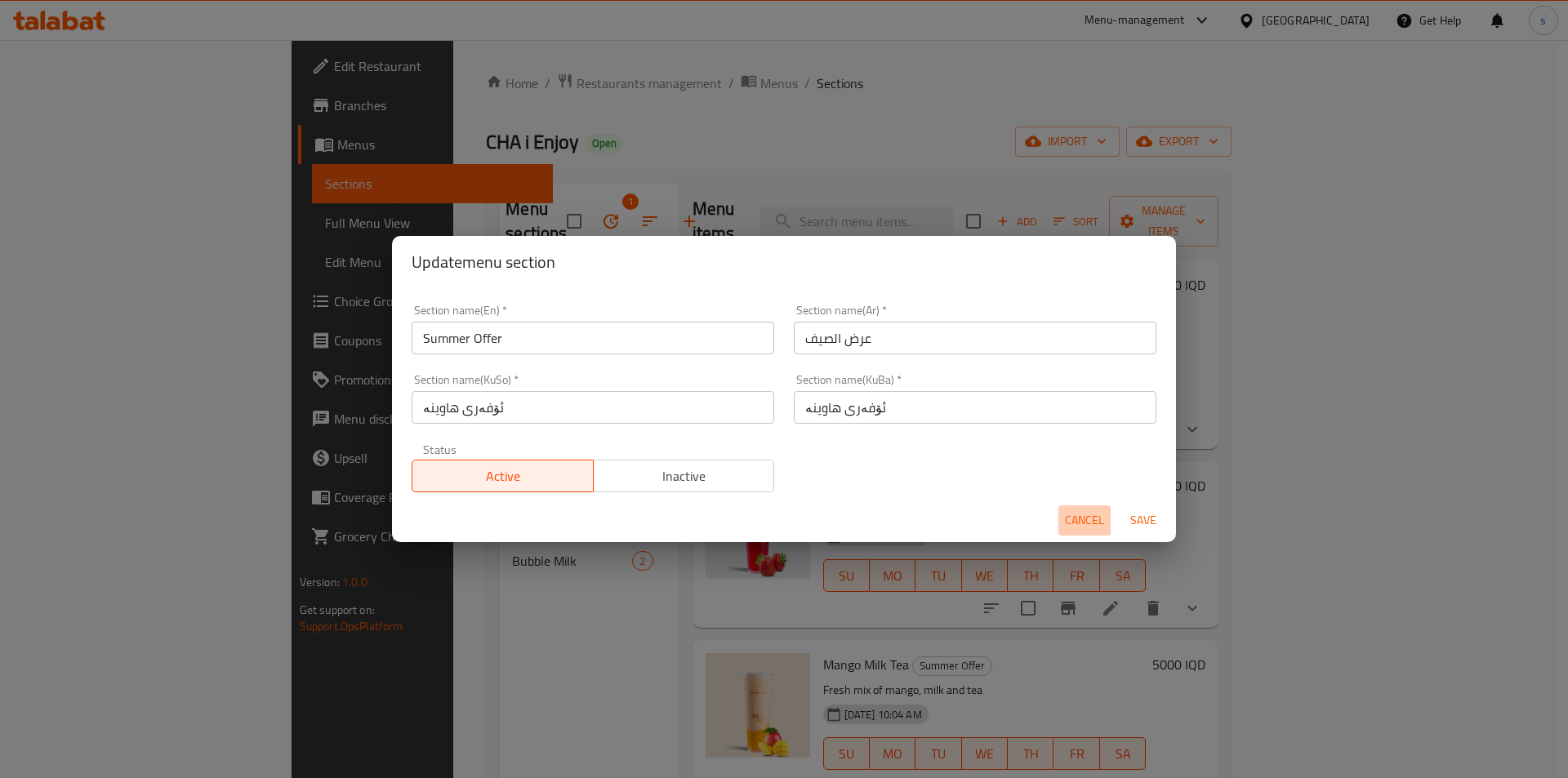
click at [1089, 523] on span "Cancel" at bounding box center [1085, 520] width 39 height 21
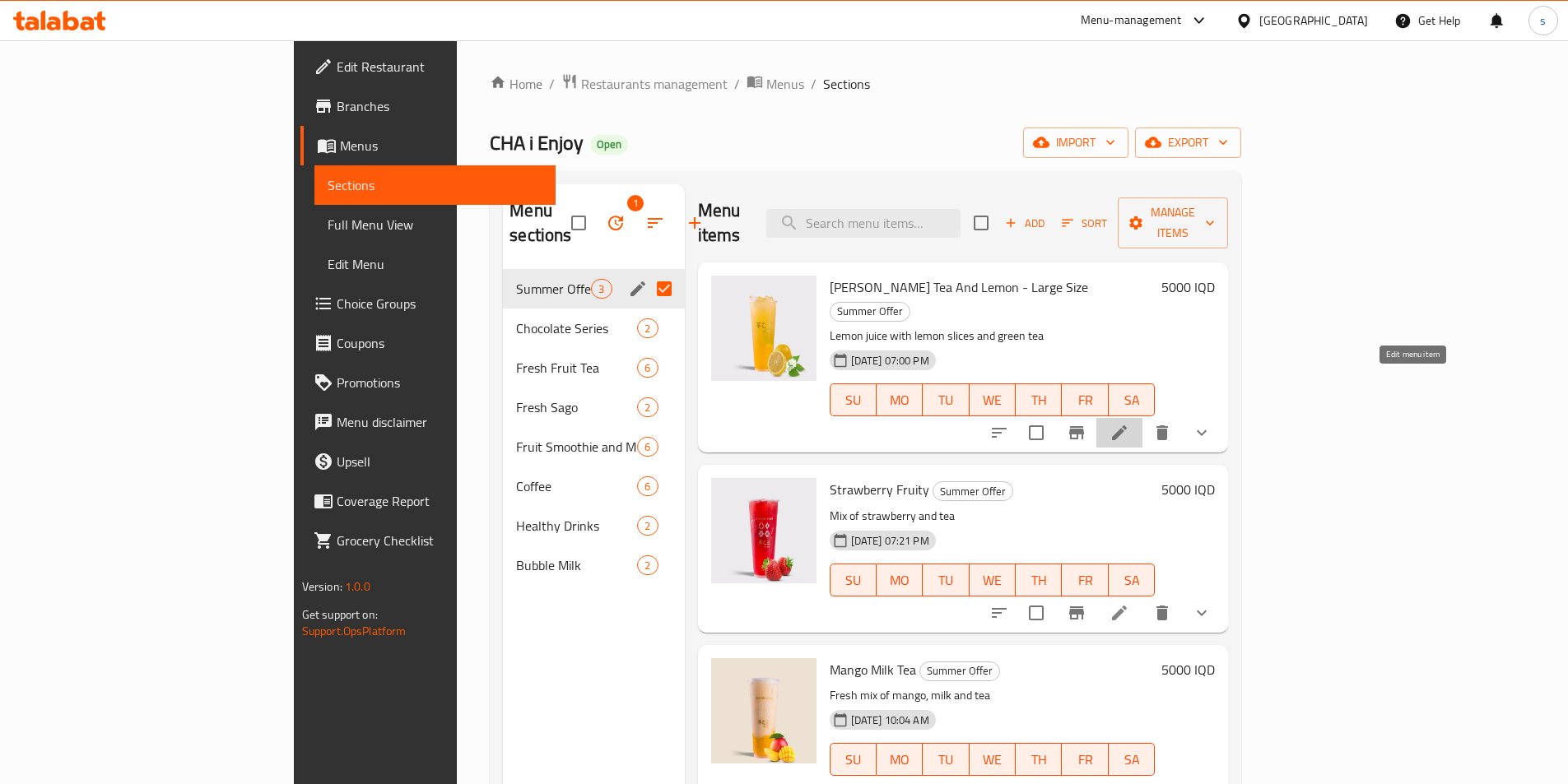
click at [1130, 423] on icon at bounding box center [1119, 432] width 20 height 20
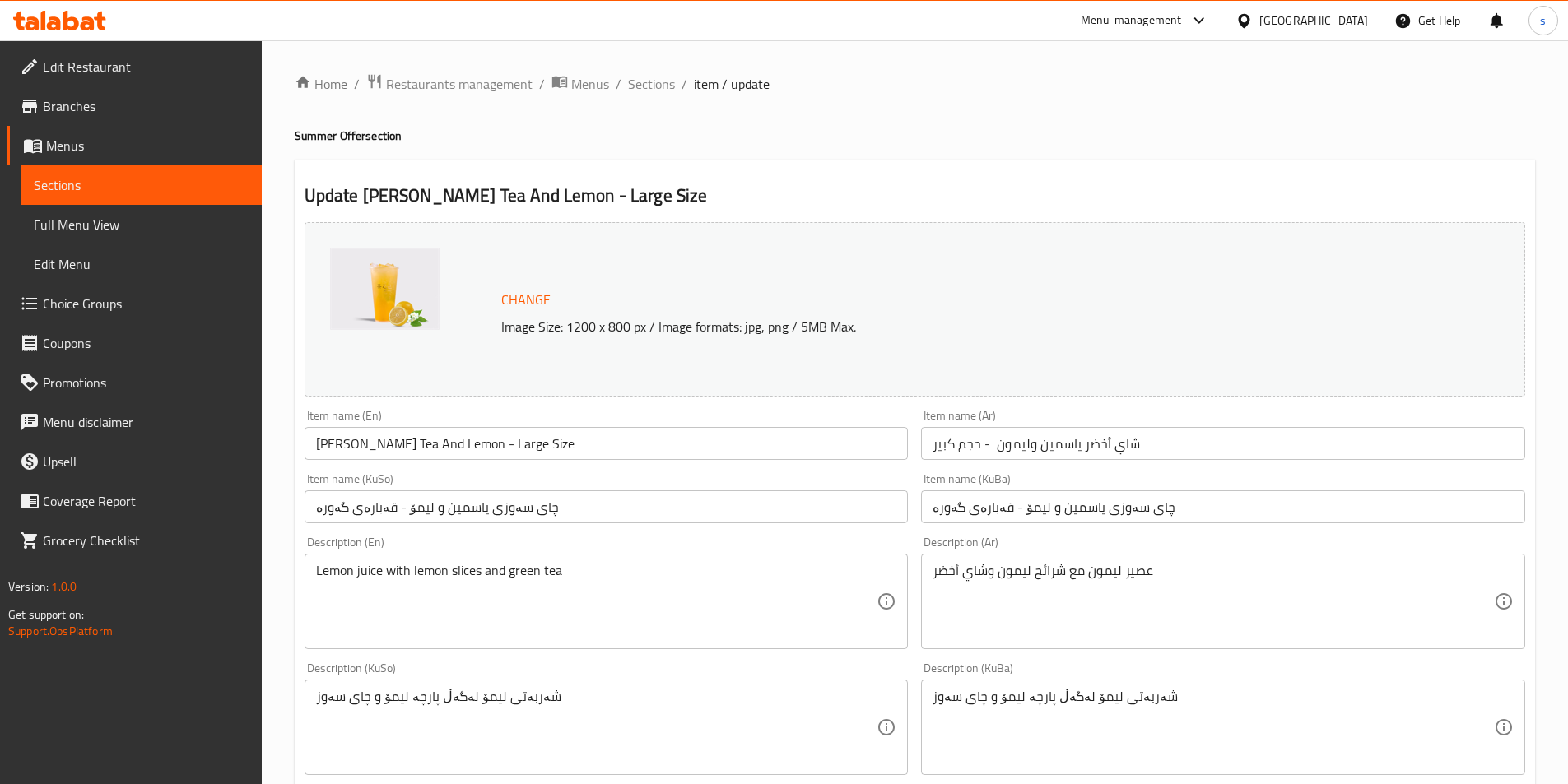
click at [33, 182] on link "Sections" at bounding box center [141, 185] width 241 height 40
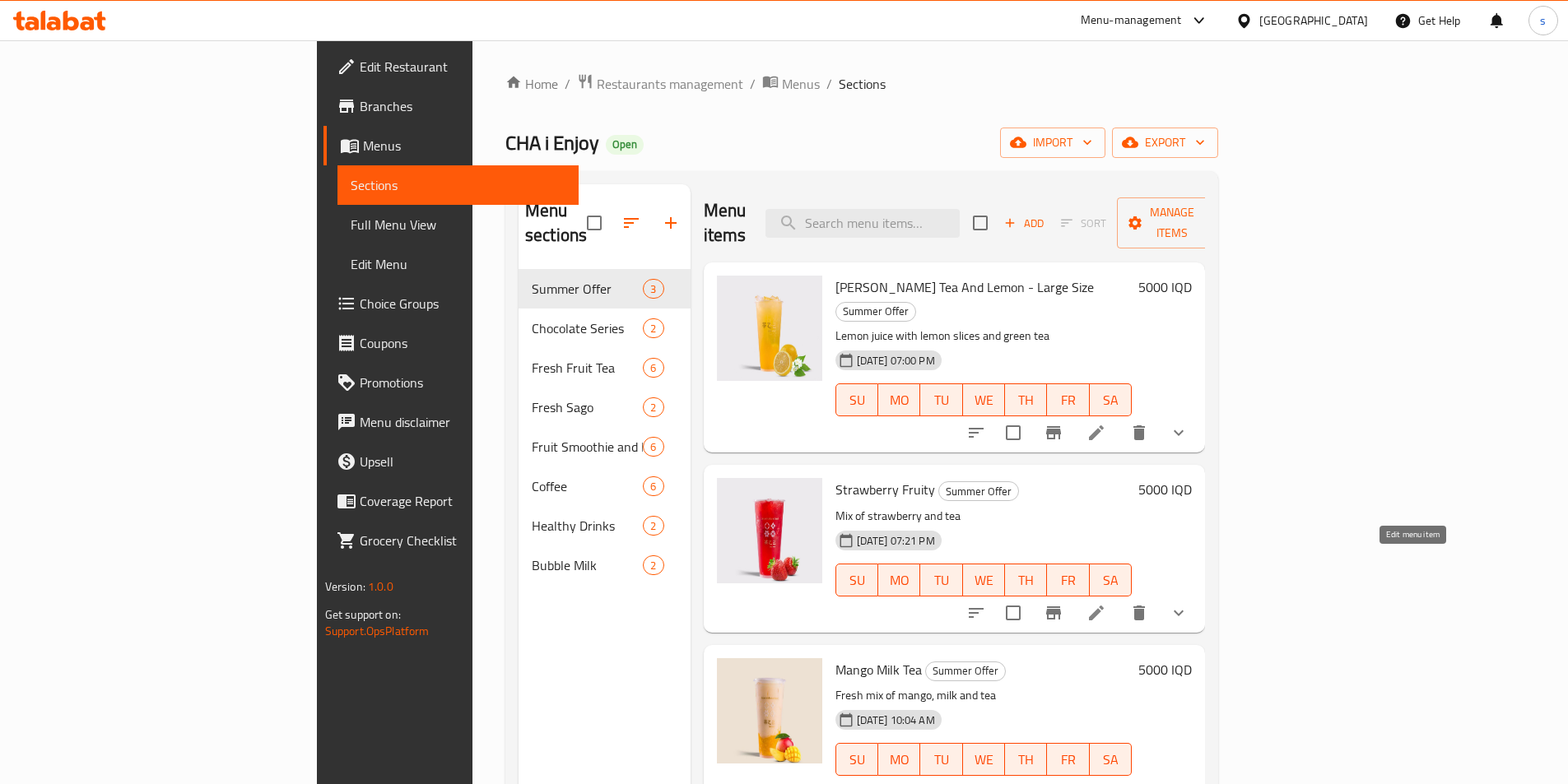
click at [1104, 605] on icon at bounding box center [1096, 612] width 15 height 15
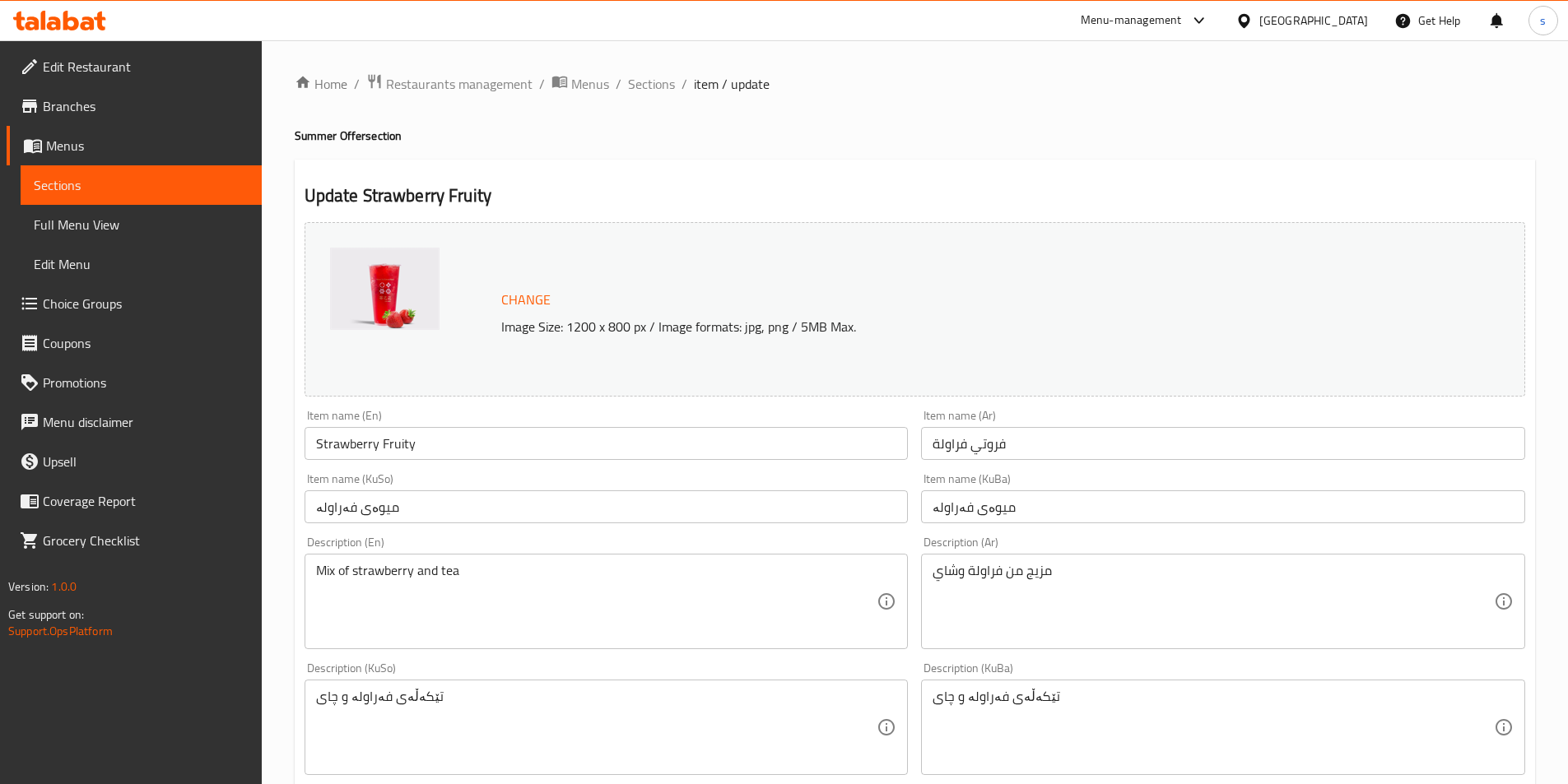
click at [130, 180] on span "Sections" at bounding box center [141, 185] width 215 height 20
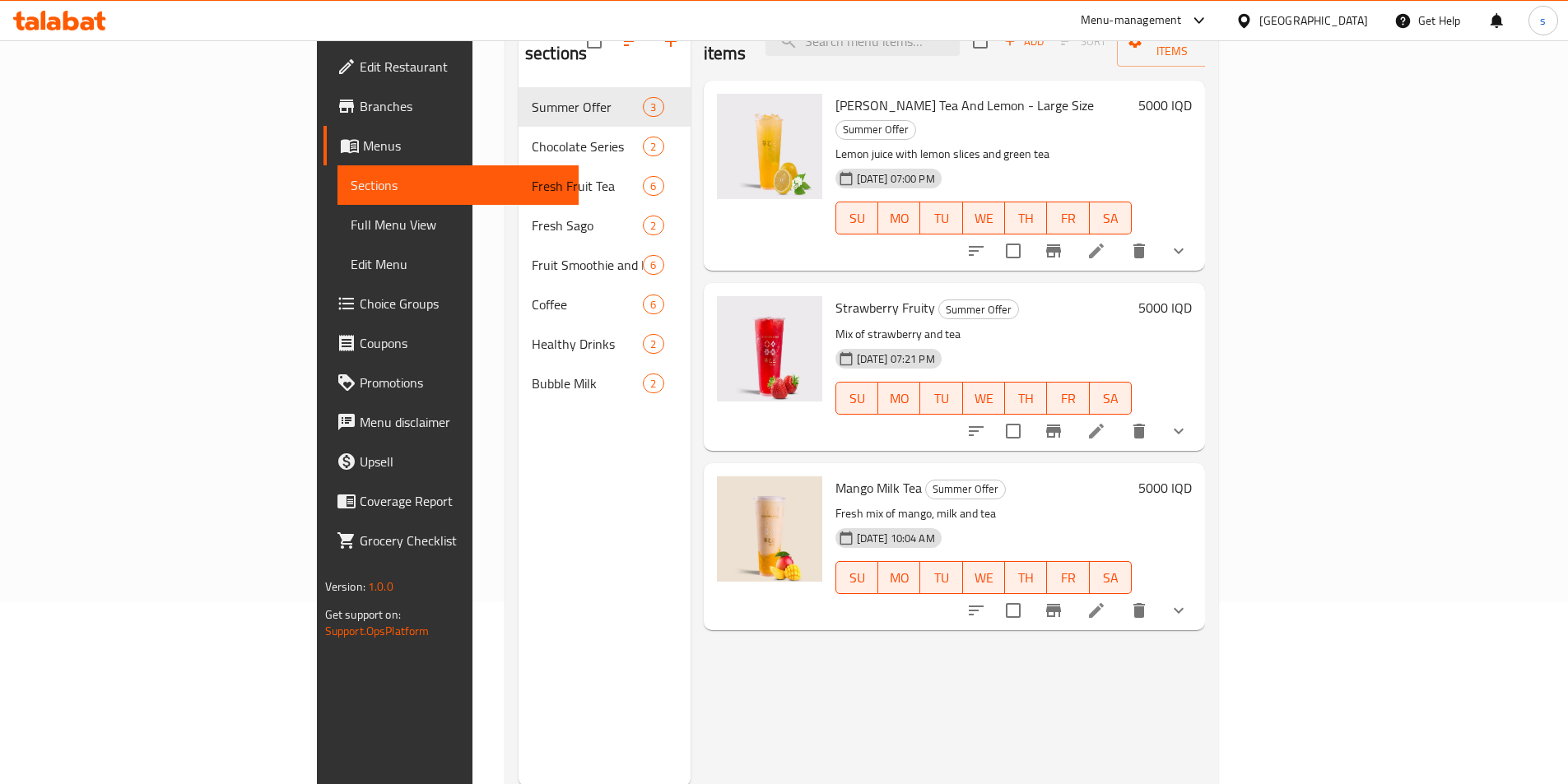
scroll to position [214, 0]
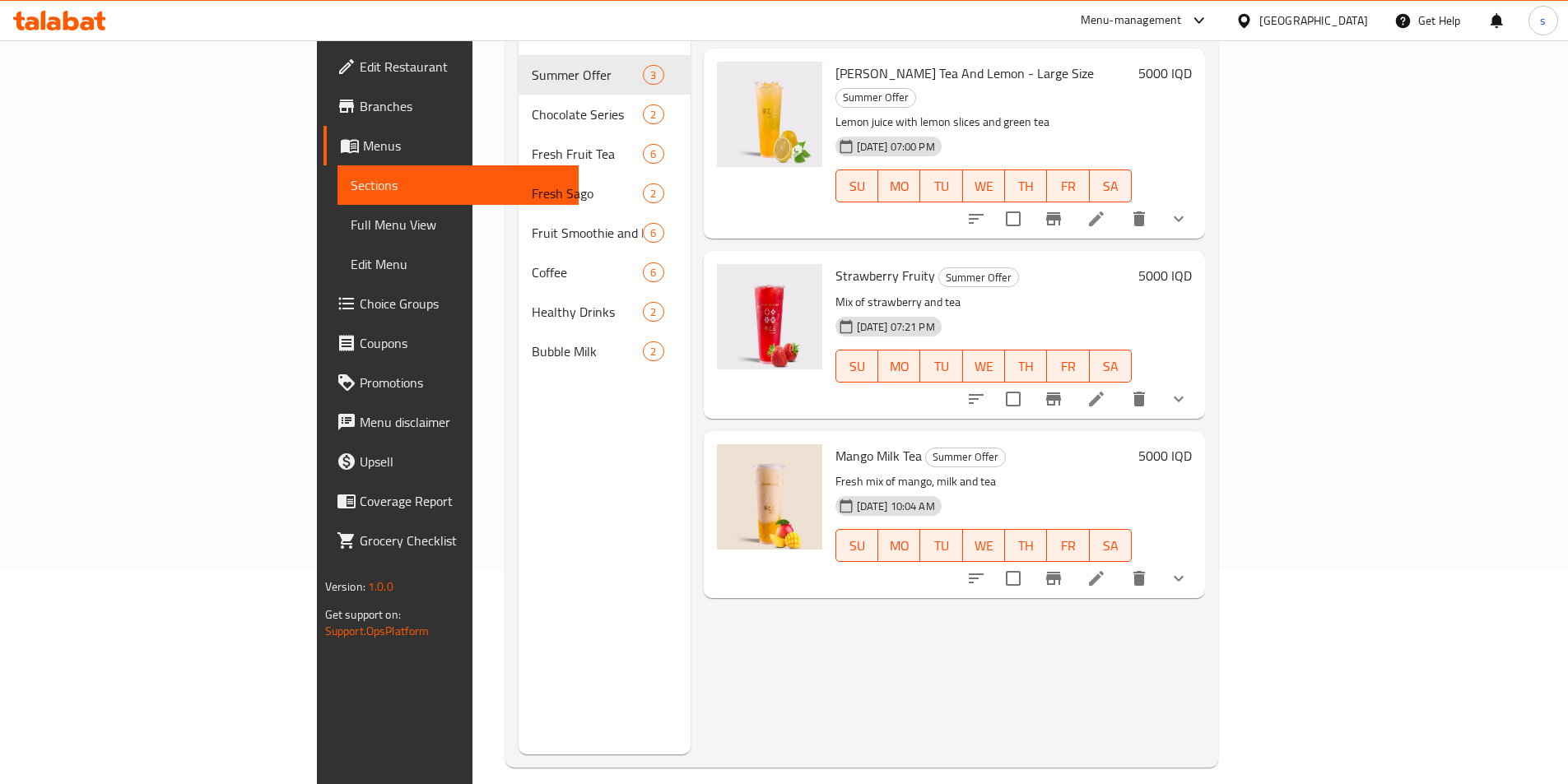
click at [1106, 568] on icon at bounding box center [1096, 578] width 20 height 20
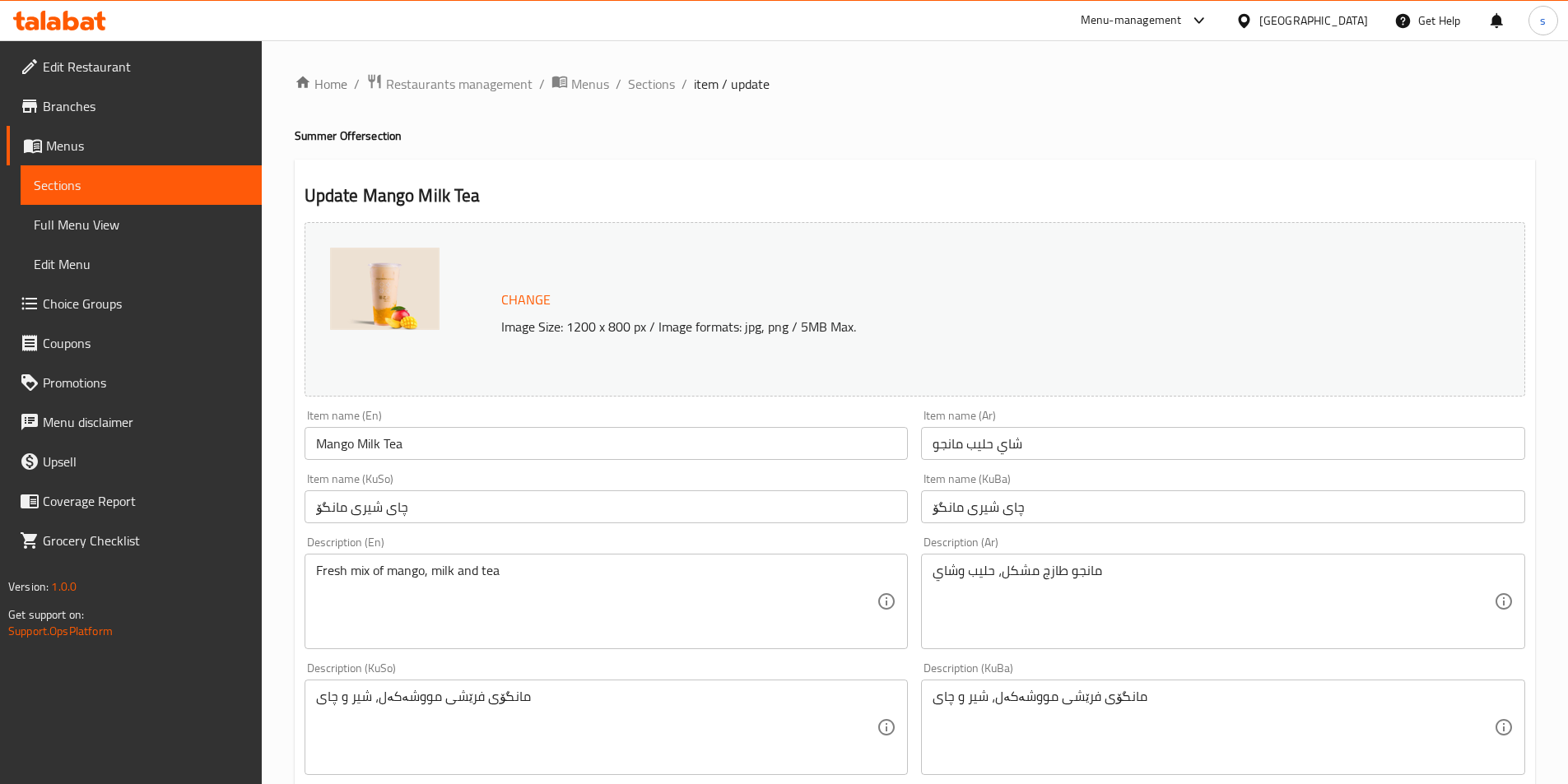
click at [36, 28] on icon at bounding box center [32, 23] width 14 height 14
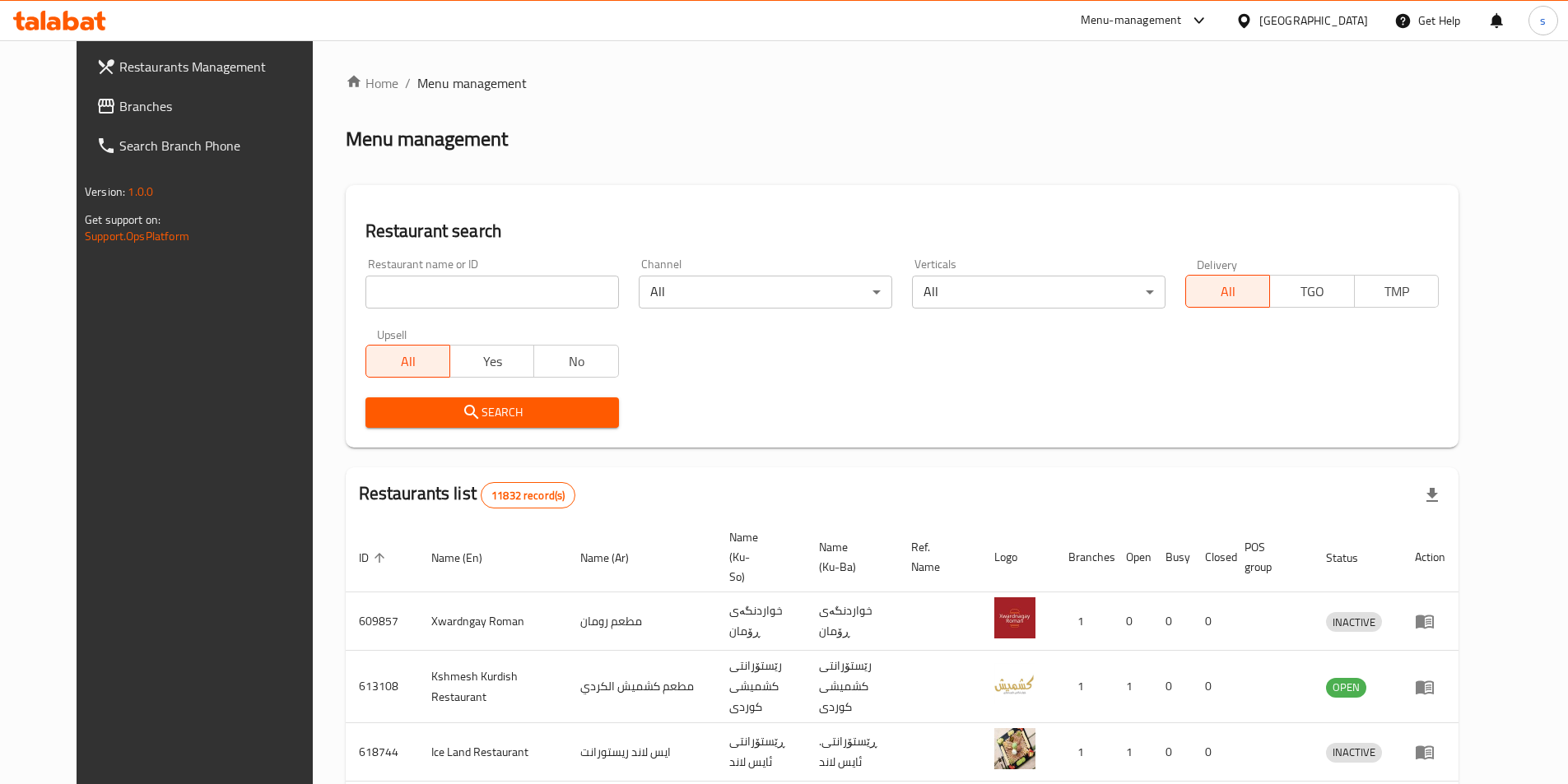
click at [428, 284] on div "Home / Menu management Menu management Restaurant search Restaurant name or ID …" at bounding box center [903, 656] width 1113 height 1167
click at [428, 285] on input "search" at bounding box center [493, 292] width 254 height 33
paste input "775138"
type input "775138"
click button "Search" at bounding box center [493, 412] width 254 height 30
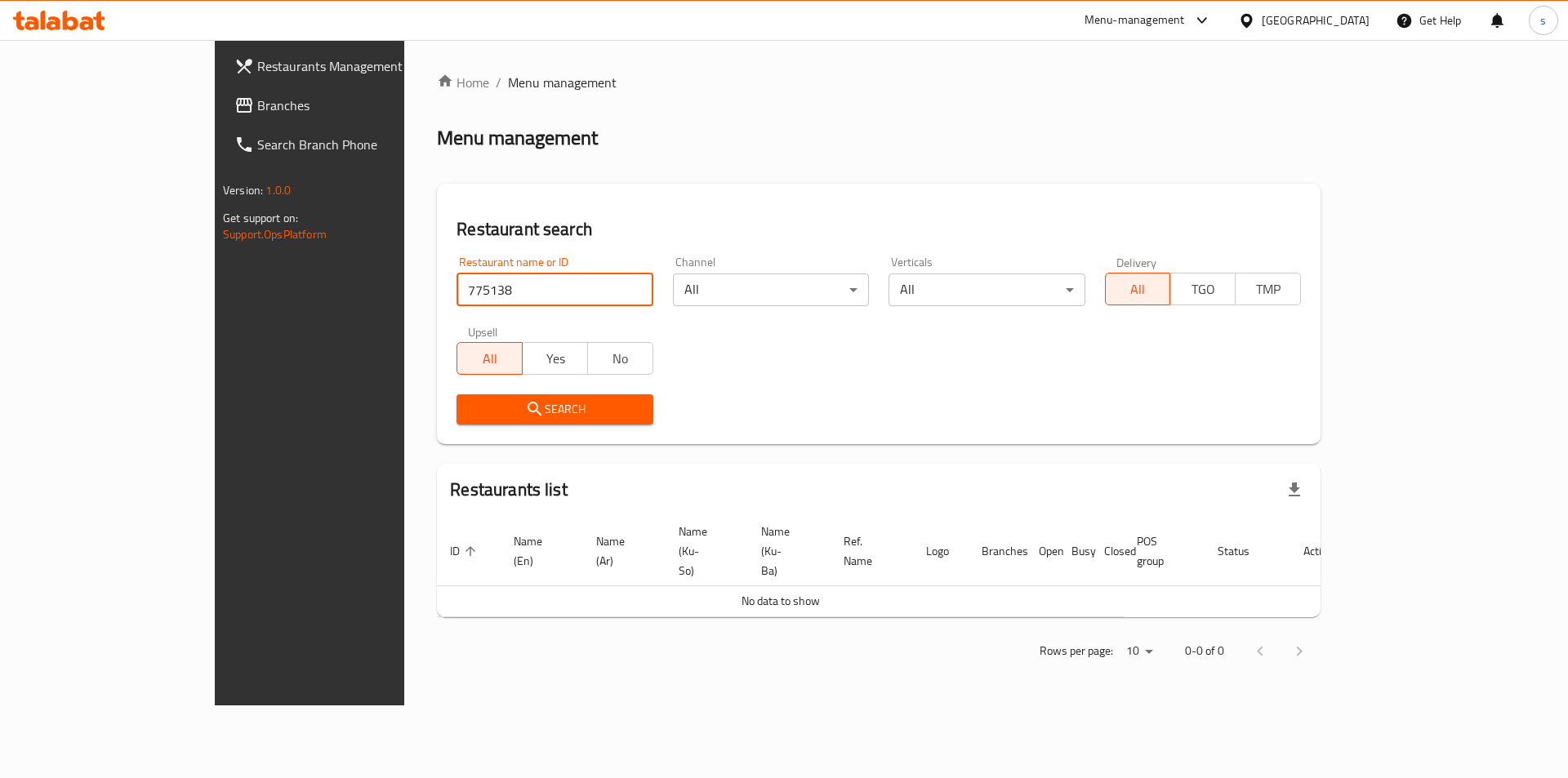
click at [221, 89] on link "Branches" at bounding box center [349, 105] width 256 height 39
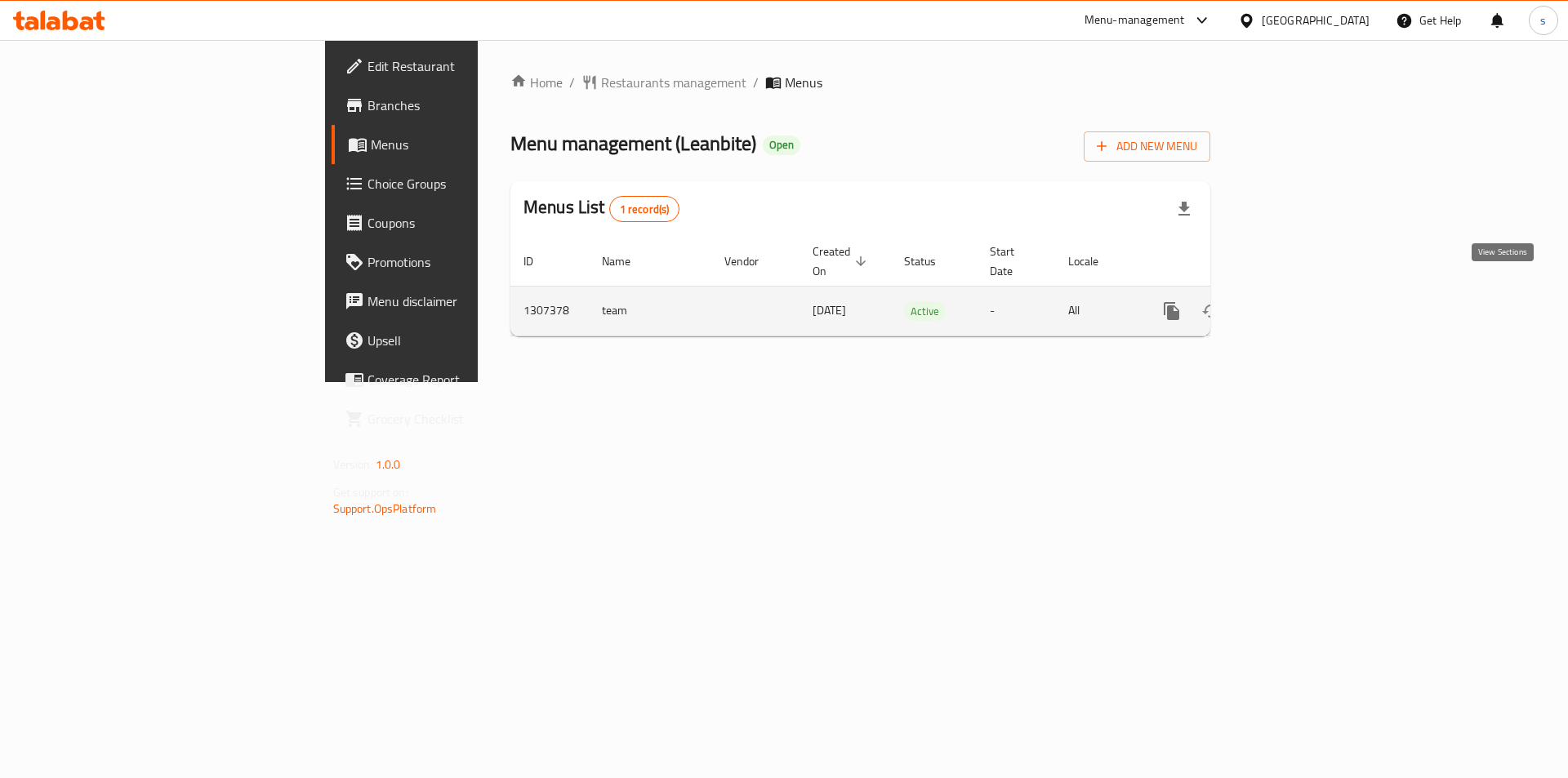
click at [1300, 301] on icon "enhanced table" at bounding box center [1290, 311] width 20 height 20
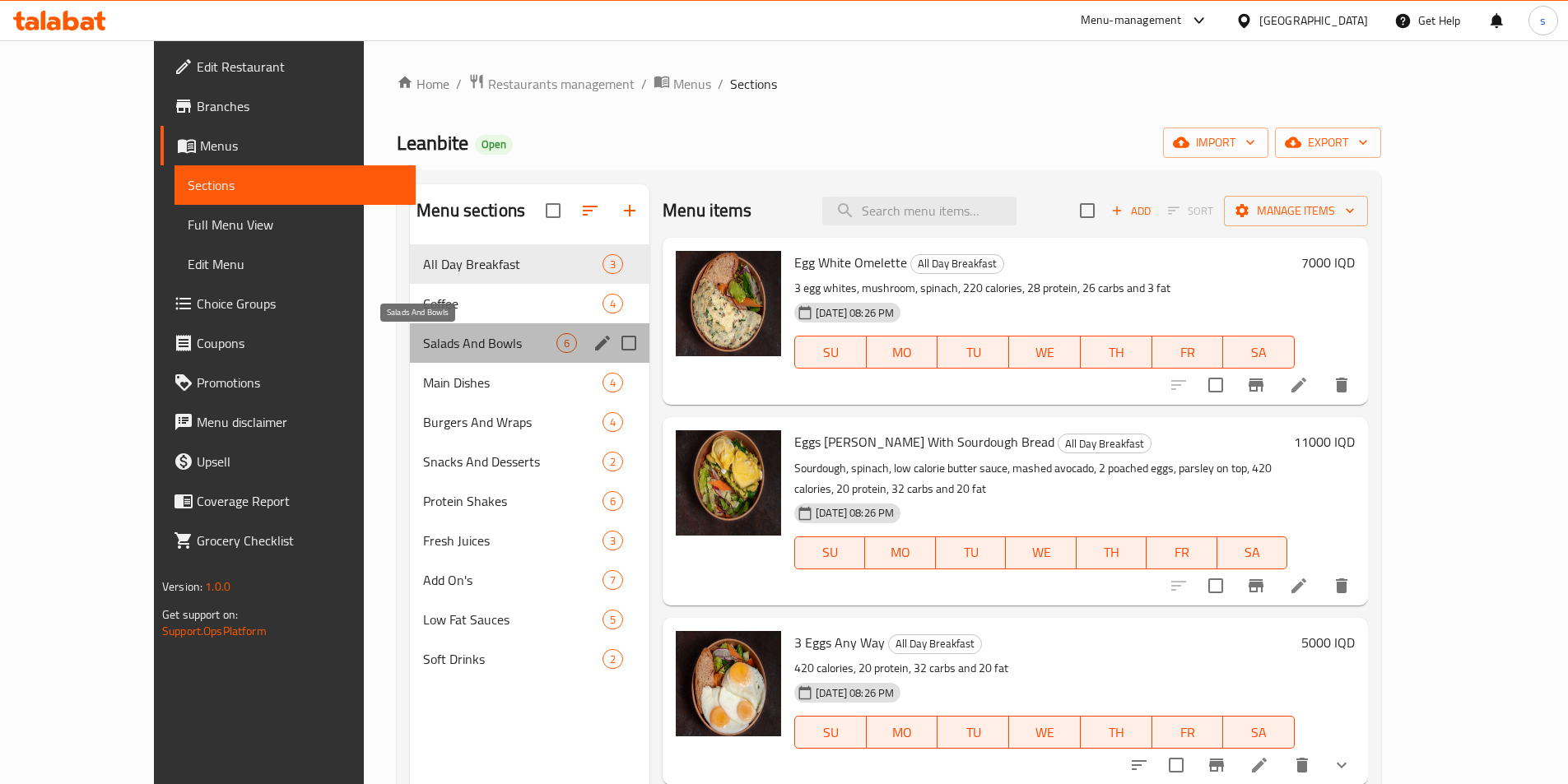
click at [423, 341] on span "Salads And Bowls" at bounding box center [489, 342] width 134 height 20
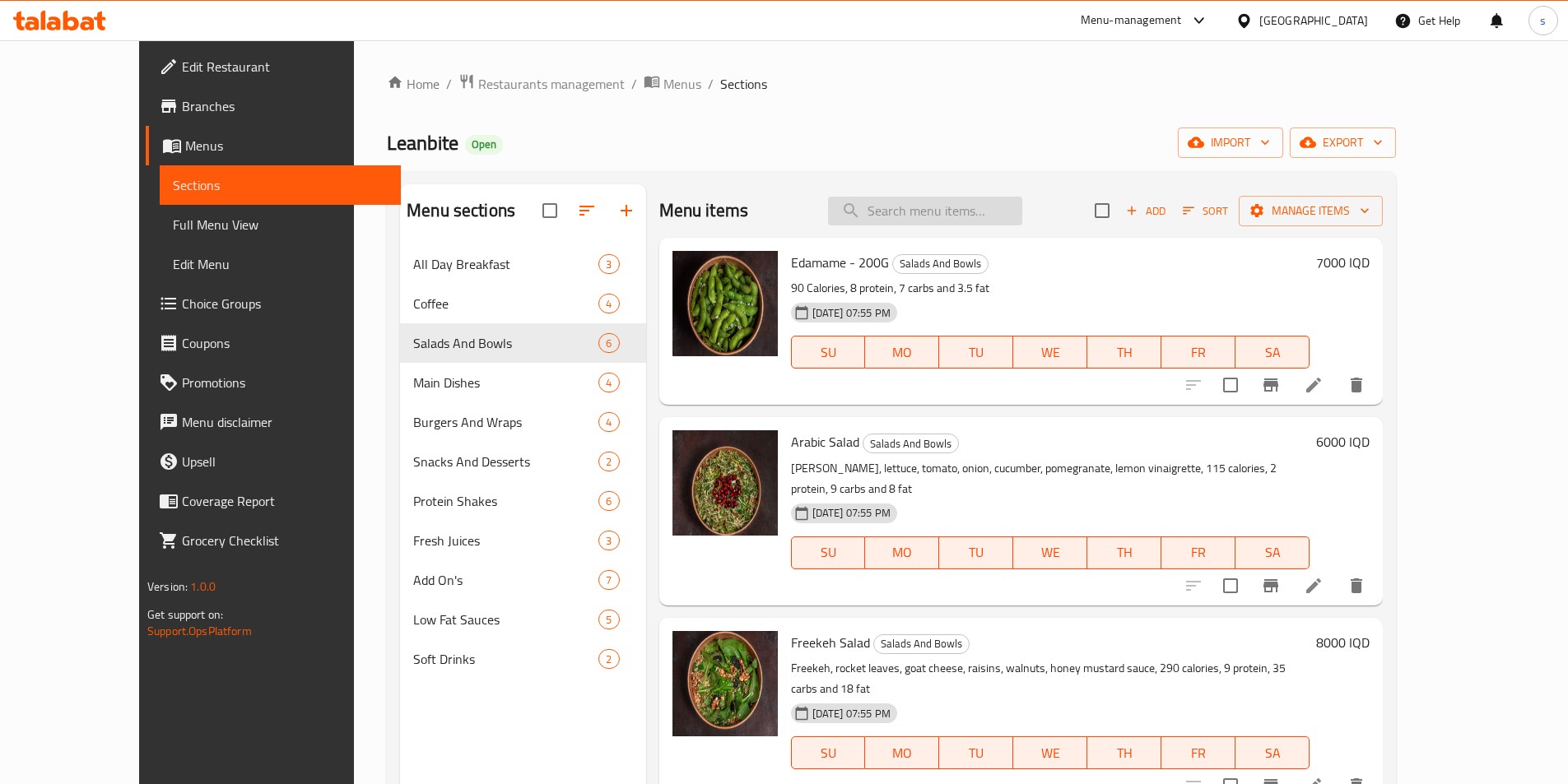
click at [935, 209] on input "search" at bounding box center [925, 210] width 194 height 28
paste input "Salads & Bowls"
type input "Salads & Bowls"
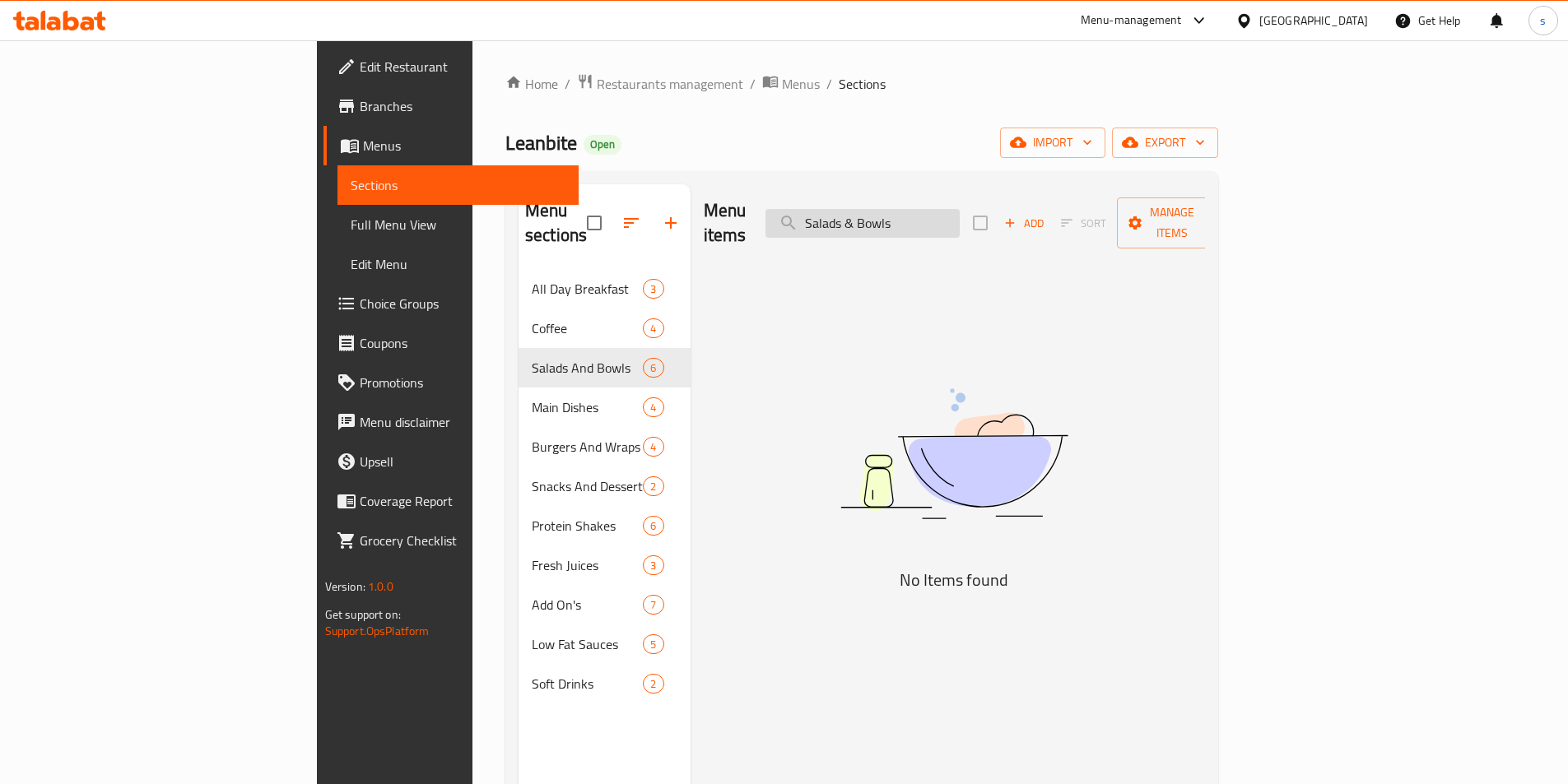
drag, startPoint x: 1036, startPoint y: 213, endPoint x: 920, endPoint y: 215, distance: 116.0
click at [920, 215] on input "Salads & Bowls" at bounding box center [862, 223] width 194 height 28
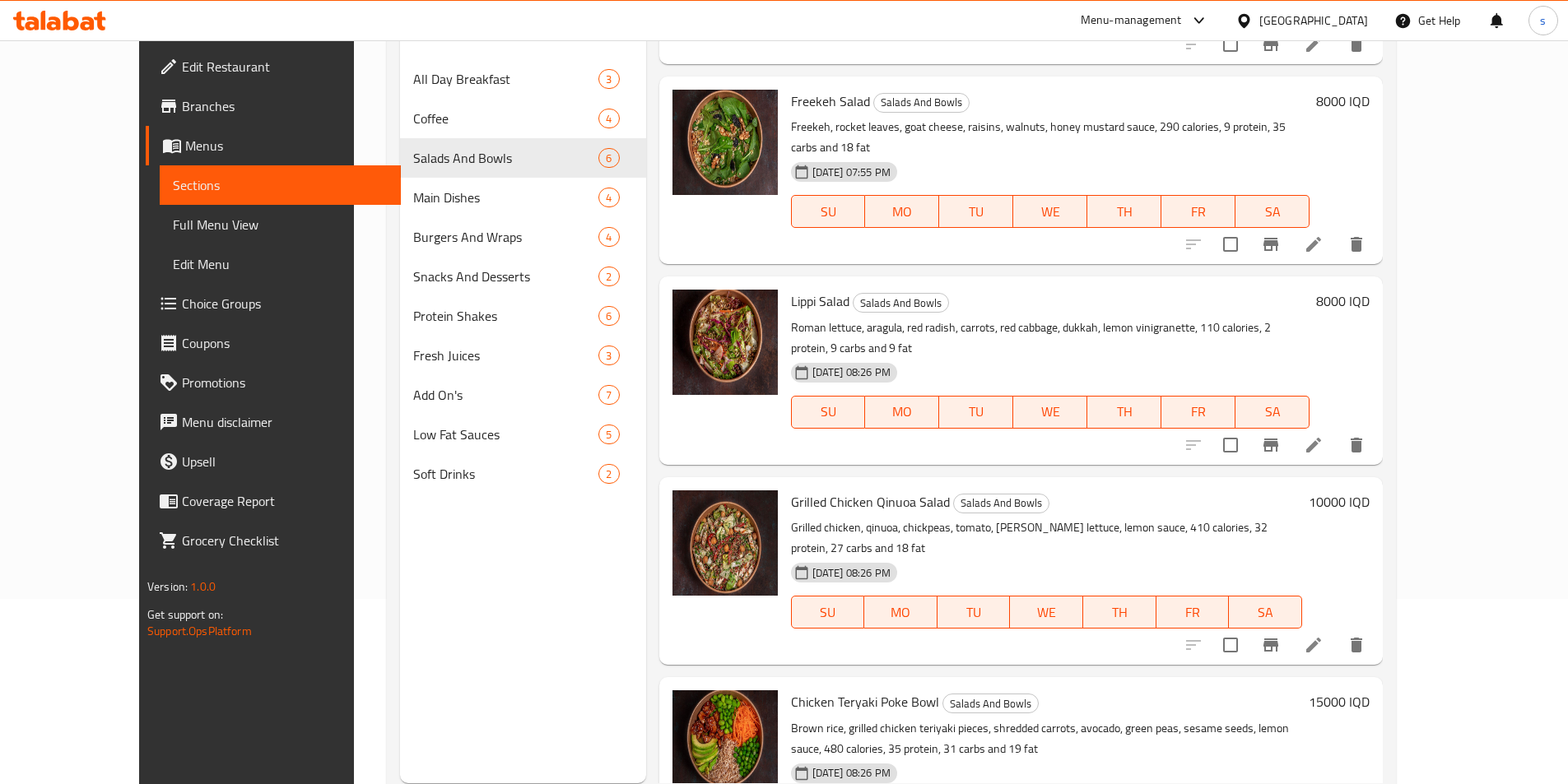
scroll to position [230, 0]
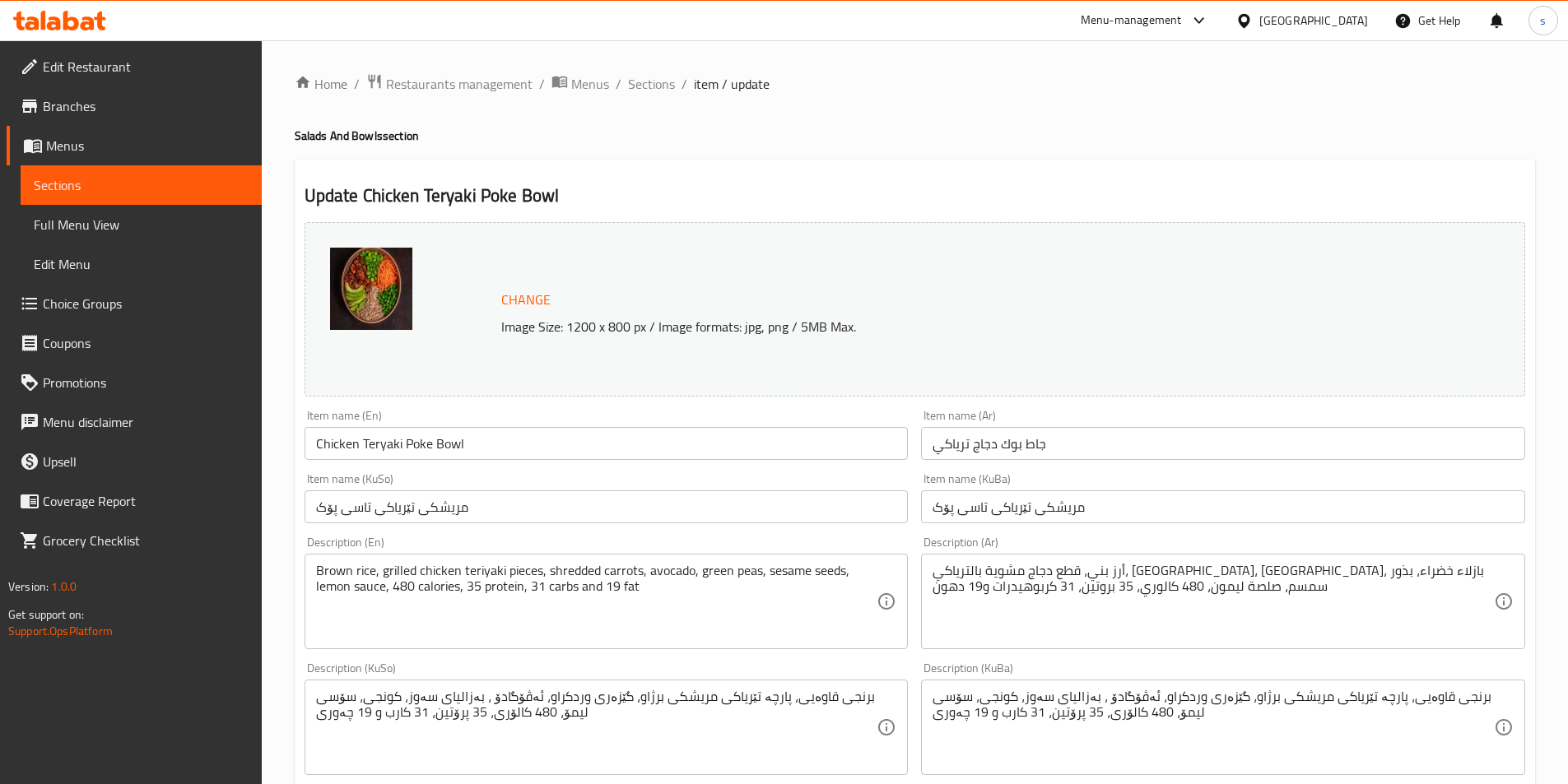
scroll to position [80, 0]
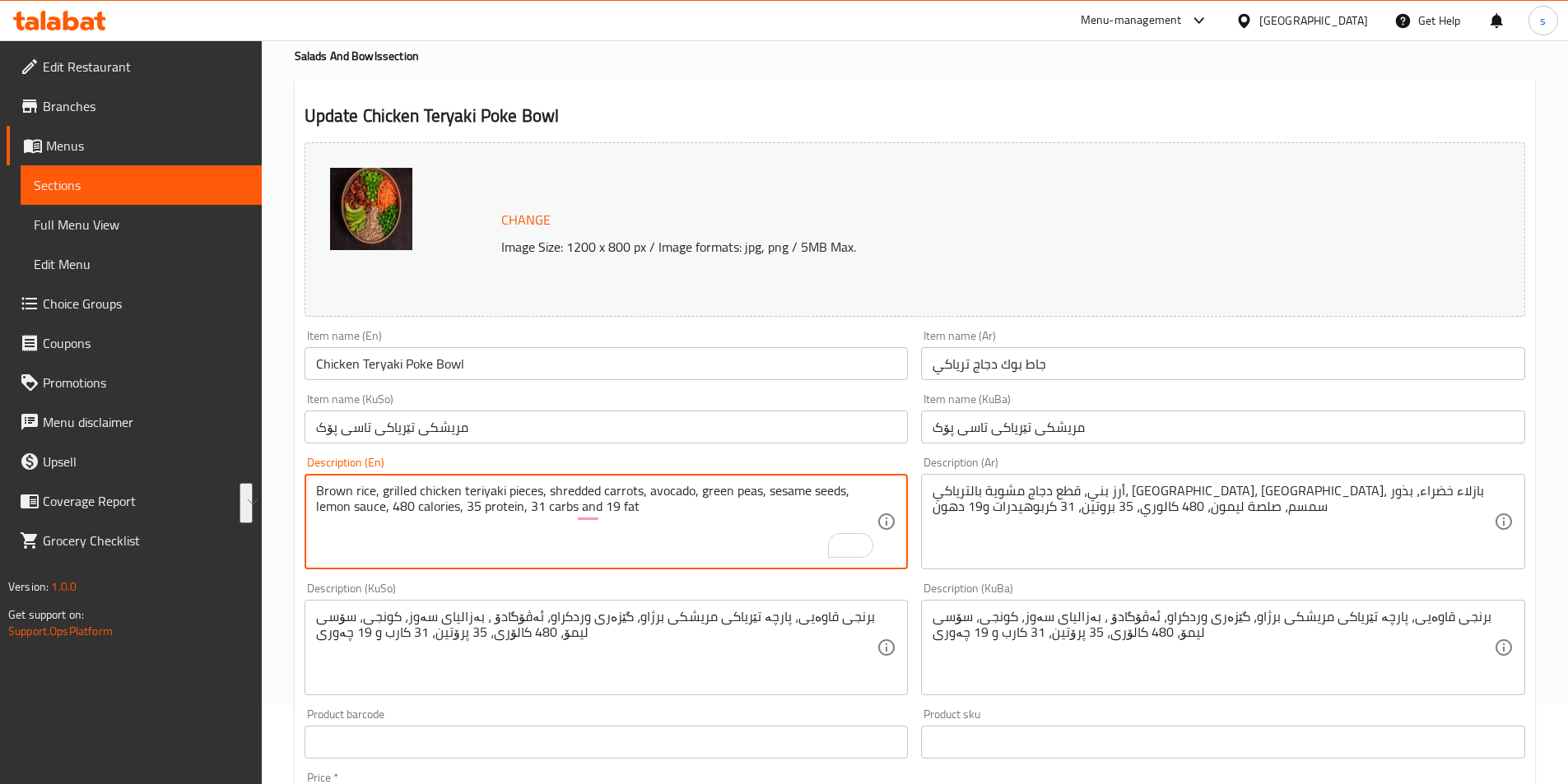
drag, startPoint x: 682, startPoint y: 508, endPoint x: 269, endPoint y: 480, distance: 413.9
click at [269, 480] on div "Home / Restaurants management / Menus / Sections / item / update Salads And Bow…" at bounding box center [915, 628] width 1307 height 1335
click at [510, 540] on textarea "Brown rice, grilled chicken teriyaki pieces, shredded carrots, avocado, green p…" at bounding box center [596, 522] width 562 height 78
drag, startPoint x: 385, startPoint y: 513, endPoint x: 299, endPoint y: 486, distance: 90.1
click at [299, 486] on div "Description (En) Brown rice, grilled chicken teriyaki pieces, shredded carrots,…" at bounding box center [606, 513] width 617 height 126
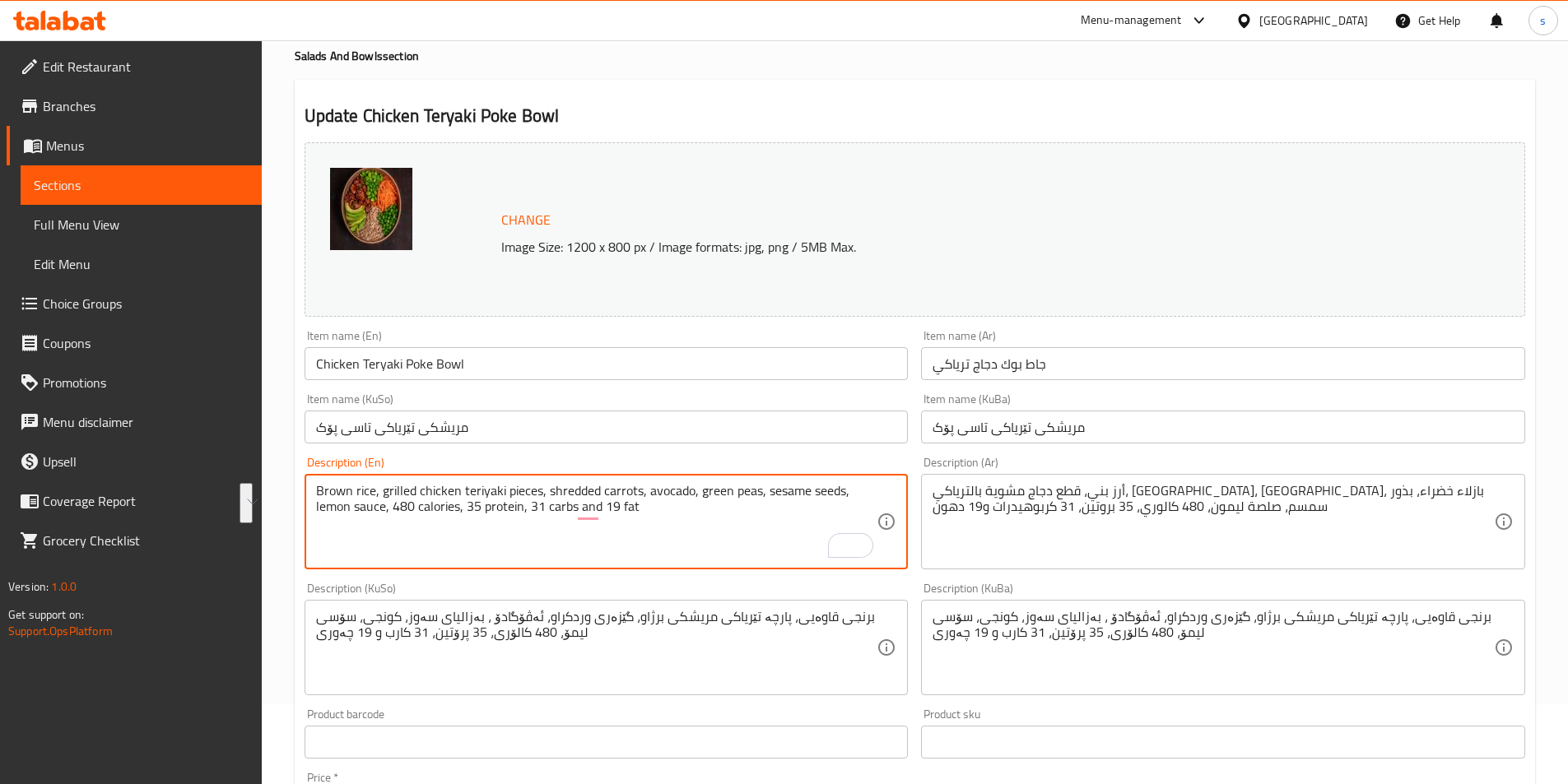
paste textarea "White Rice, Grilled Chicken Teriyaki Pieces, Shredded Carrots, Avocado, Green P…"
drag, startPoint x: 540, startPoint y: 513, endPoint x: 473, endPoint y: 511, distance: 67.0
click at [473, 511] on textarea "White Rice, Grilled Chicken Teriyaki Pieces, Shredded Carrots, Avocado, Green P…" at bounding box center [596, 522] width 562 height 78
type textarea "White Rice, Grilled Chicken Teriyaki Pieces, Shredded Carrots, Avocado, Green P…"
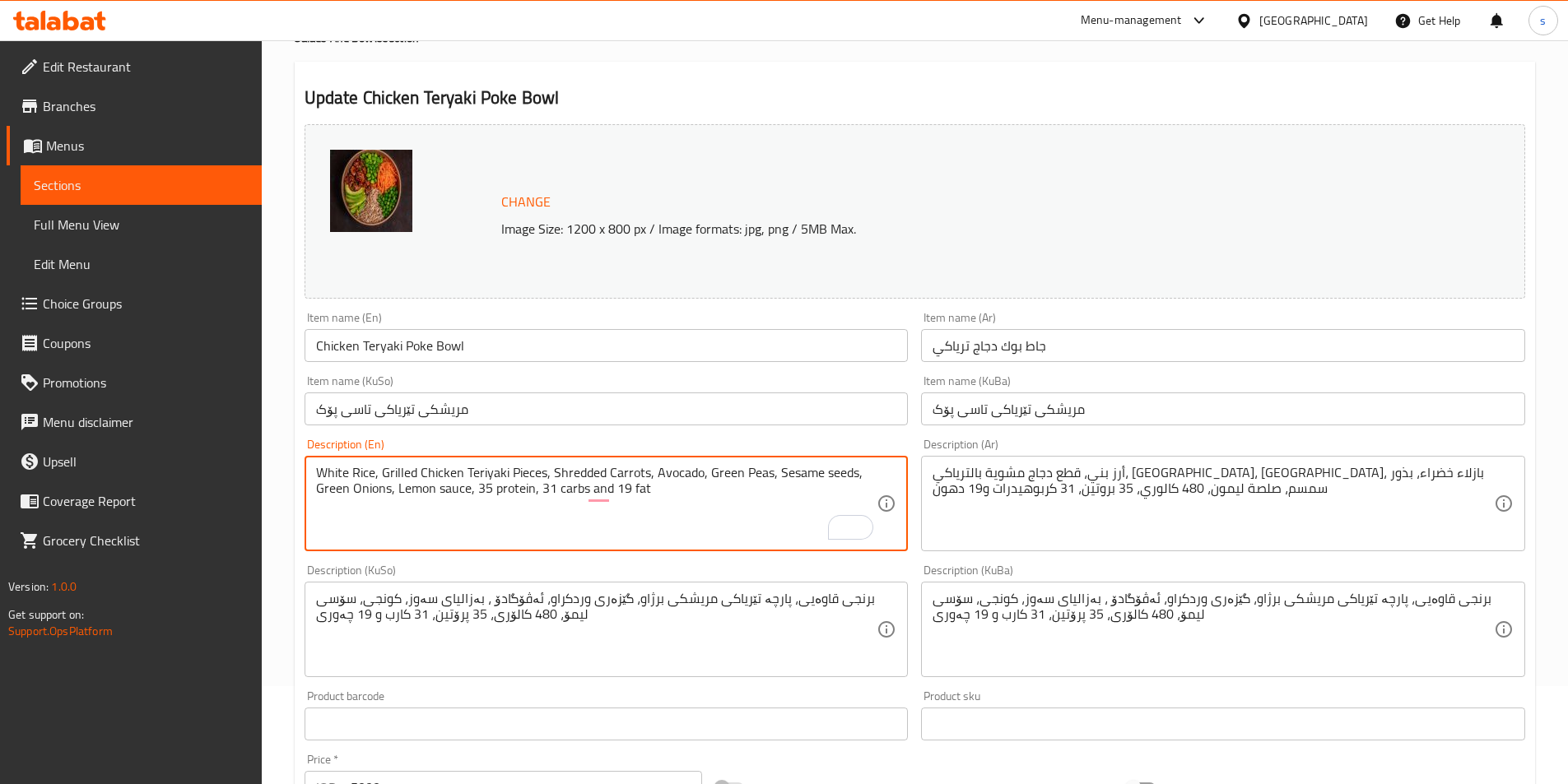
scroll to position [75, 0]
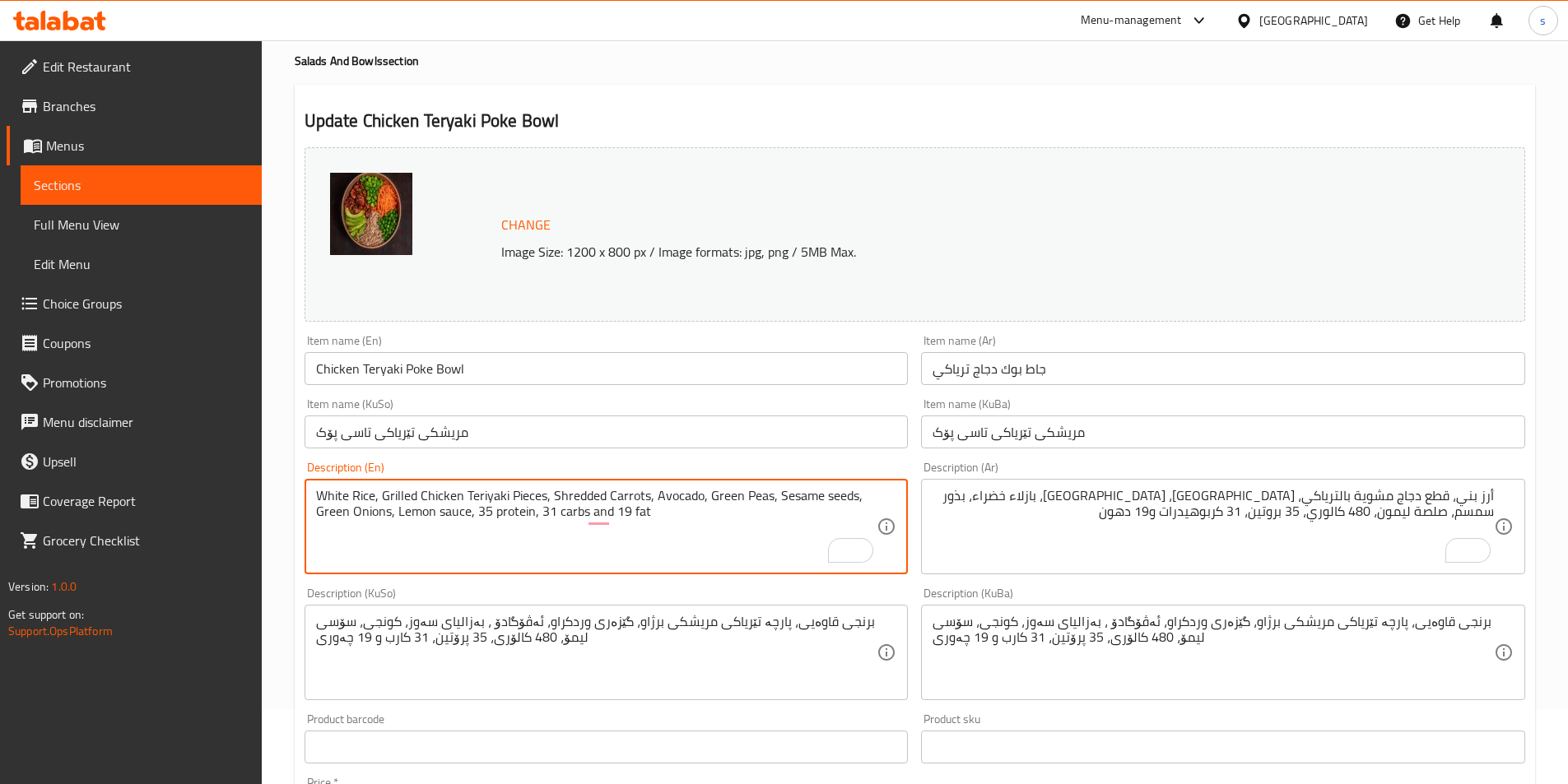
drag, startPoint x: 690, startPoint y: 511, endPoint x: 316, endPoint y: 486, distance: 374.8
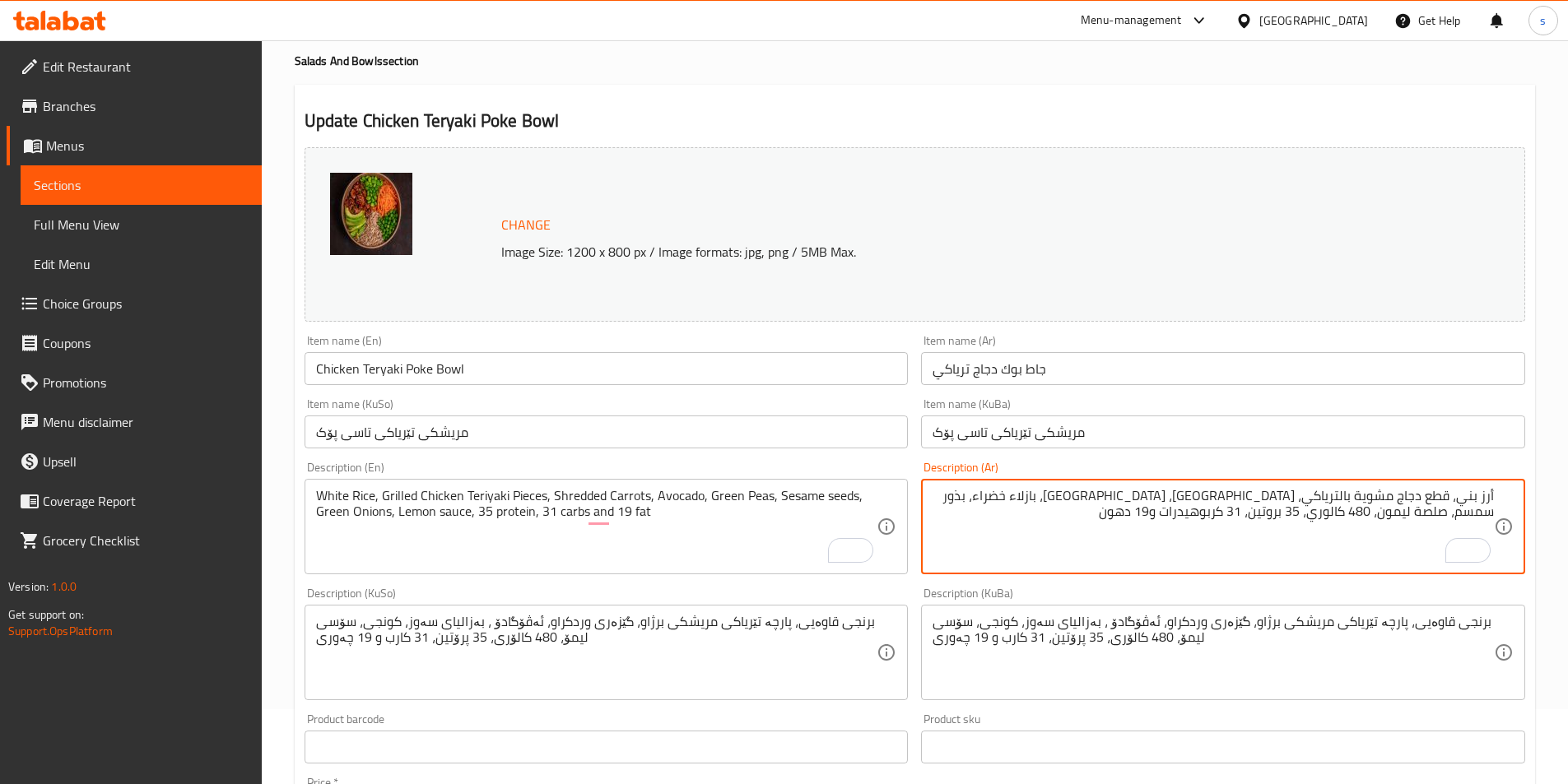
drag, startPoint x: 1162, startPoint y: 541, endPoint x: 1508, endPoint y: 476, distance: 352.1
paste textarea "بيض، قطع ترياكي دجاج مشوي، جزر مبشور، أفوكادو، بازلاء خضراء، بذور السمسم، بصل أ…"
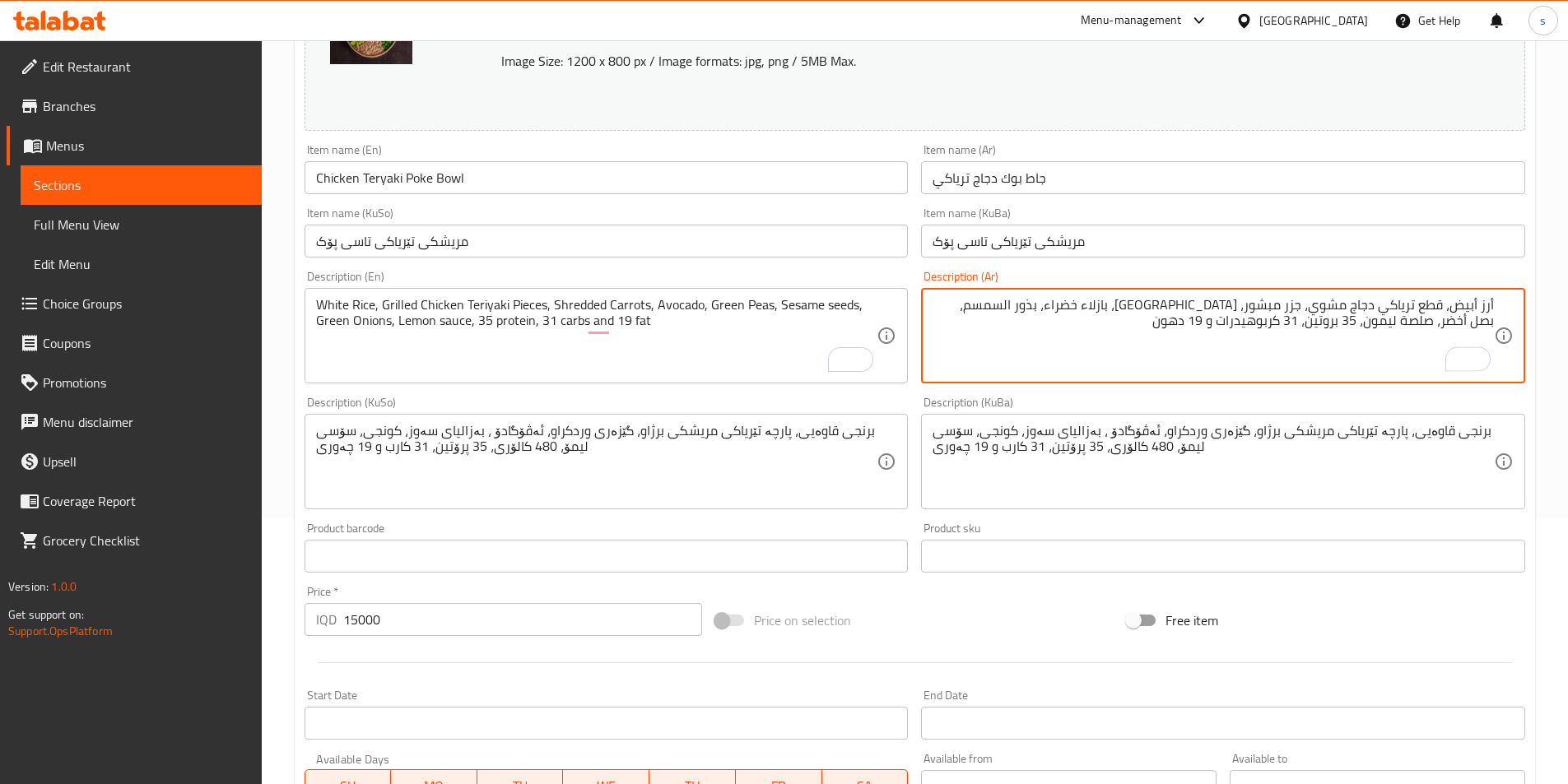
scroll to position [277, 0]
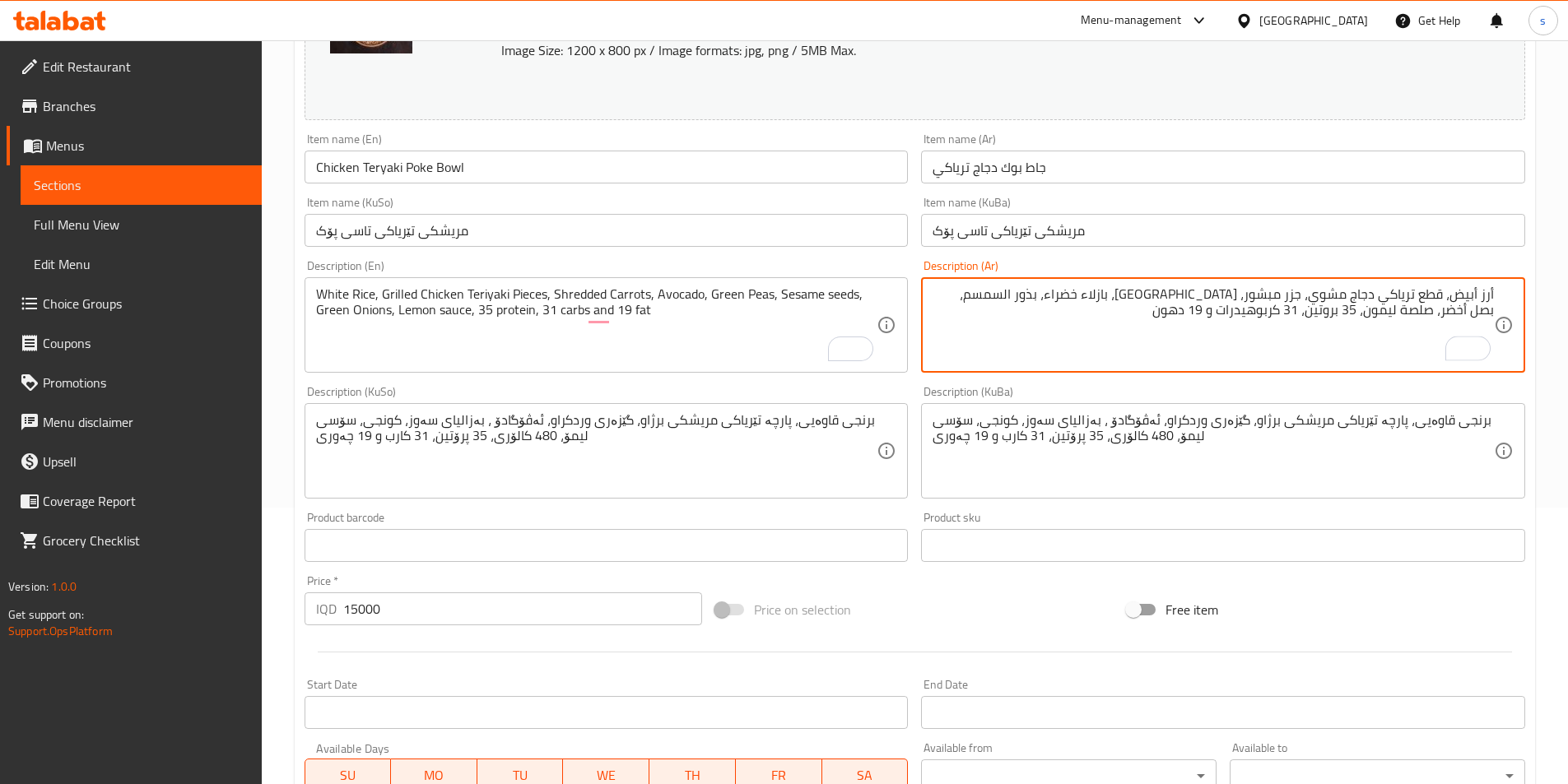
type textarea "أرز أبيض، قطع ترياكي دجاج مشوي، جزر مبشور، أفوكادو، بازلاء خضراء، بذور السمسم، …"
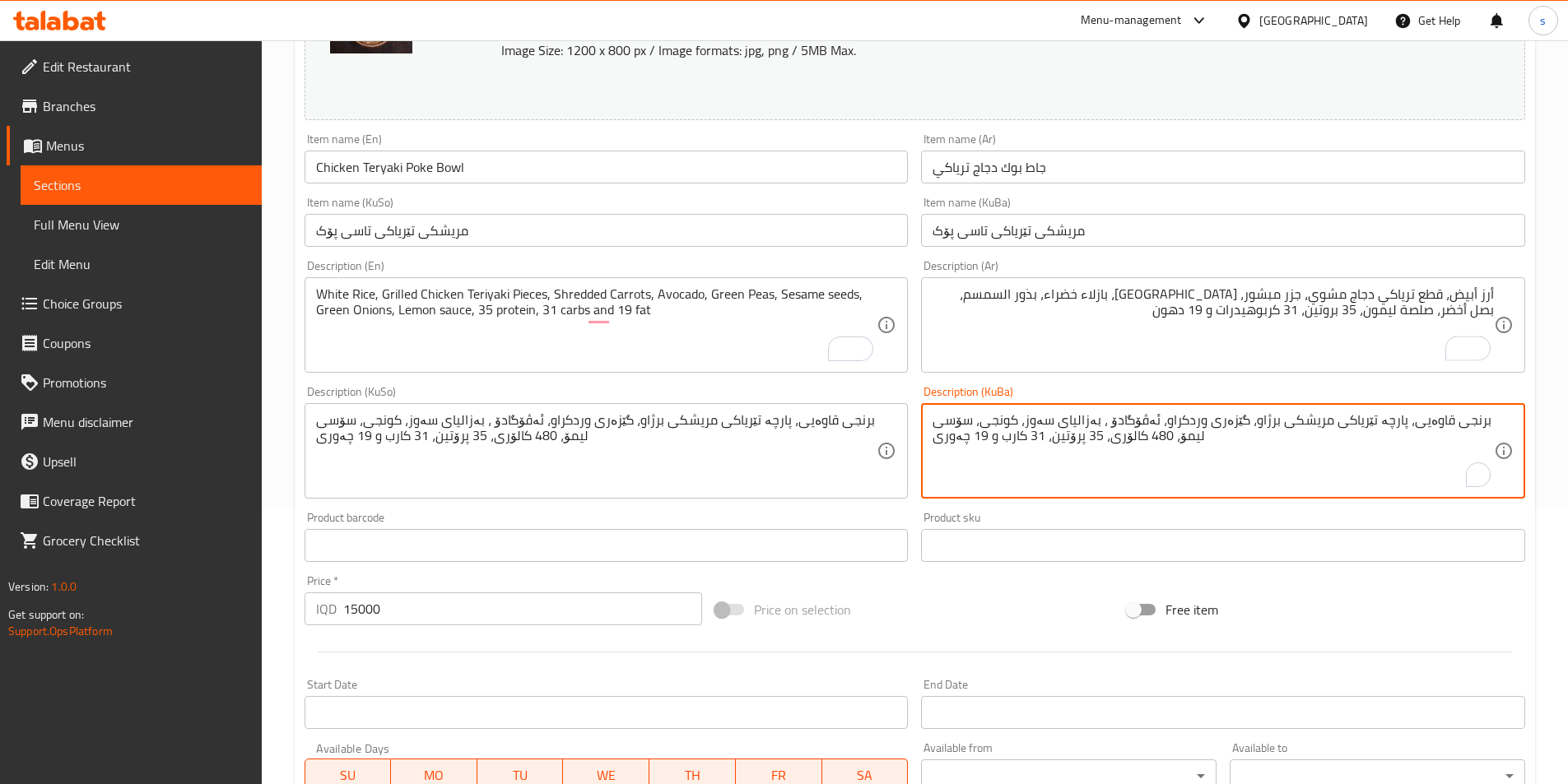
click at [1302, 455] on textarea "برنجی قاوەیی، پارچە تێریاکی مریشکی برژاو، گێزەری وردکراو، ئەڤۆگادۆ ، بەزالیای س…" at bounding box center [1213, 451] width 562 height 78
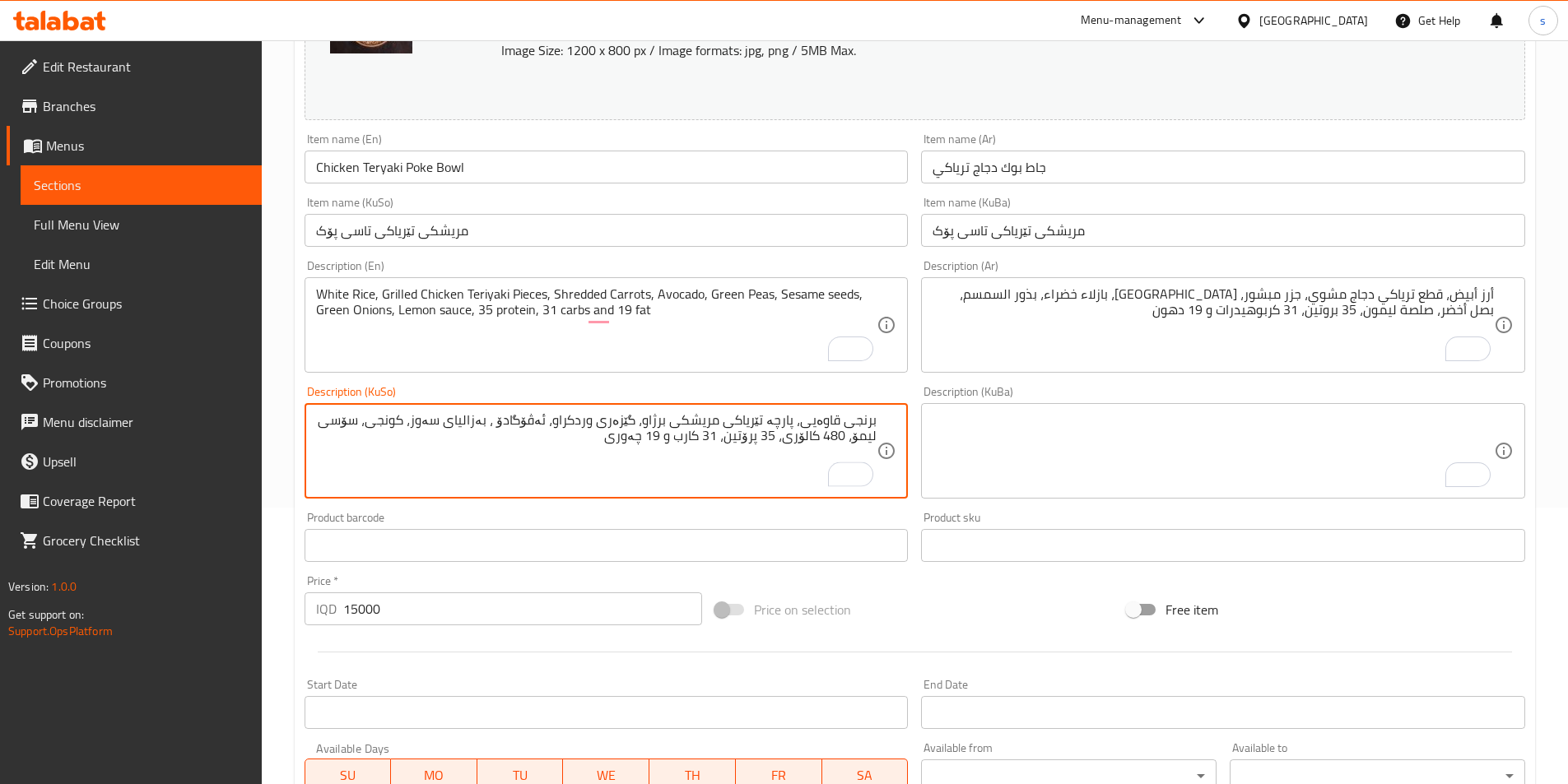
click at [765, 468] on textarea "برنجی قاوەیی، پارچە تێریاکی مریشکی برژاو، گێزەری وردکراو، ئەڤۆگادۆ ، بەزالیای س…" at bounding box center [596, 451] width 562 height 78
drag, startPoint x: 817, startPoint y: 444, endPoint x: 912, endPoint y: 449, distance: 95.1
click at [912, 449] on div "Description (KuSo) برنجی قاوەیی، پارچە تێریاکی مریشکی برژاو، گێزەری وردکراو، ئە…" at bounding box center [606, 442] width 617 height 126
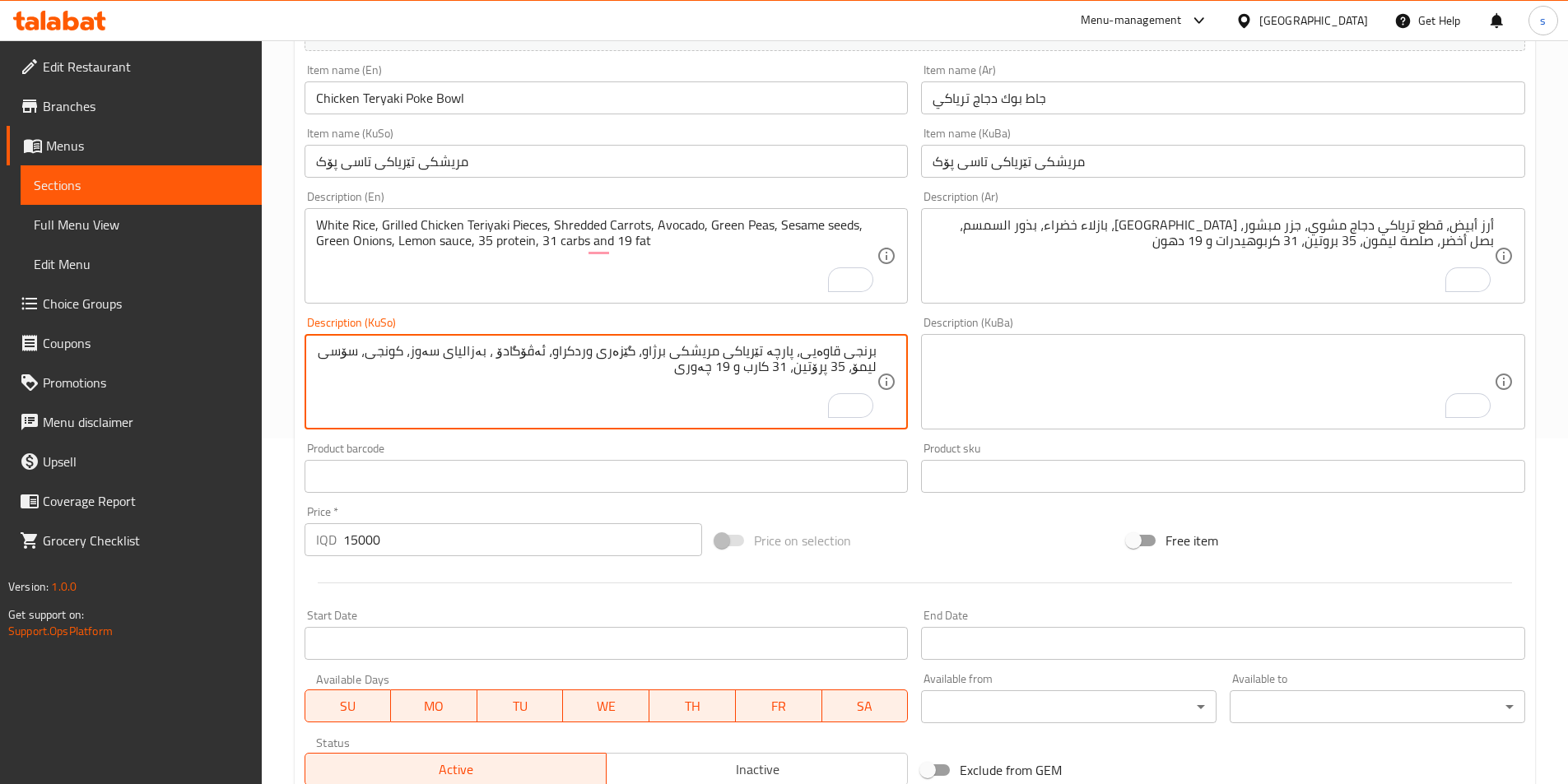
drag, startPoint x: 806, startPoint y: 353, endPoint x: 840, endPoint y: 353, distance: 34.0
click at [840, 353] on textarea "برنجی قاوەیی، پارچە تێریاکی مریشکی برژاو، گێزەری وردکراو، ئەڤۆگادۆ ، بەزالیای س…" at bounding box center [596, 382] width 562 height 78
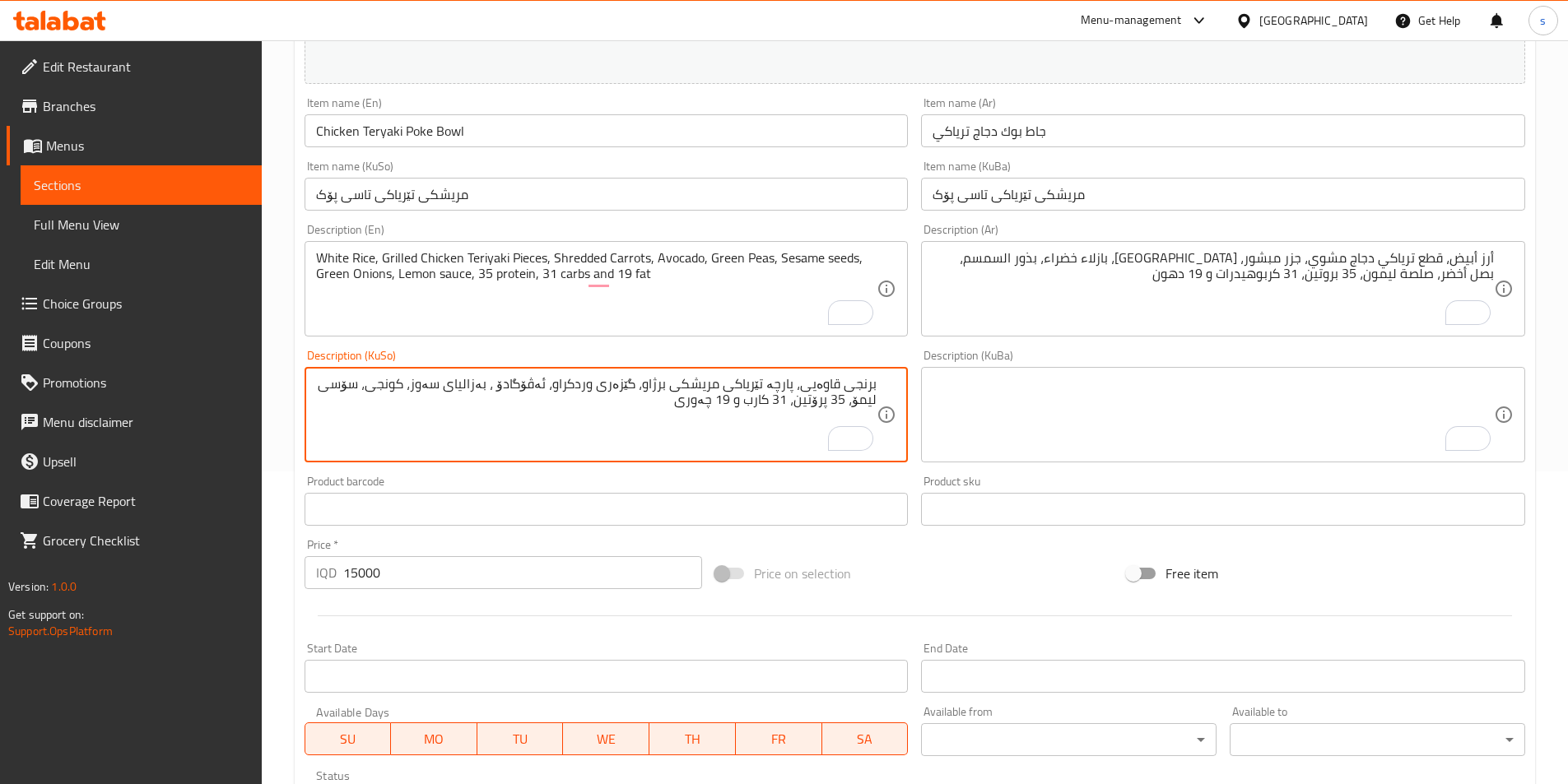
scroll to position [310, 0]
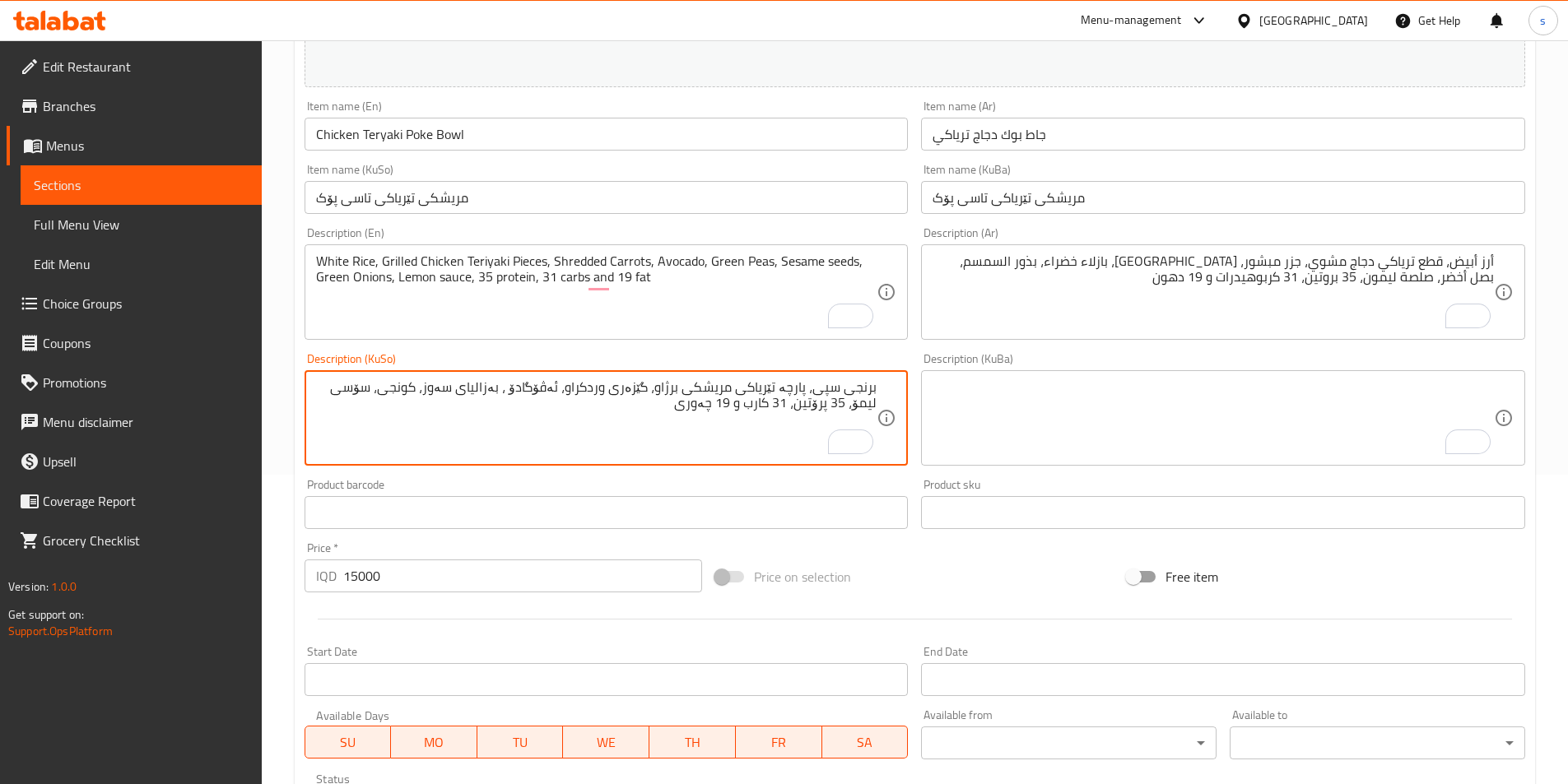
click at [436, 392] on textarea "برنجی سپی، پارچە تێریاکی مریشکی برژاو، گێزەری وردکراو، ئەڤۆگادۆ ، بەزالیای سەوز…" at bounding box center [596, 418] width 562 height 78
click at [356, 393] on textarea "برنجی سپی، پارچە تێریاکی مریشکی برژاو، گێزەری وردکراو، ئەڤۆگادۆ ، بەزالیای سەوز…" at bounding box center [596, 418] width 562 height 78
click at [761, 399] on textarea "برنجی سپی، پارچە تێریاکی مریشکی برژاو، گێزەری وردکراو، ئەڤۆگادۆ ، بەزالیای سەوز…" at bounding box center [596, 418] width 562 height 78
click at [754, 411] on textarea "برنجی سپی، پارچە تێریاکی مریشکی برژاو، گێزەری وردکراو، ئەڤۆگادۆ ، بەزالیای سەوز…" at bounding box center [596, 418] width 562 height 78
click at [671, 410] on textarea "برنجی سپی، پارچە تێریاکی مریشکی برژاو، گێزەری وردکراو، ئەڤۆگادۆ ، بەزالیای سەوز…" at bounding box center [596, 418] width 562 height 78
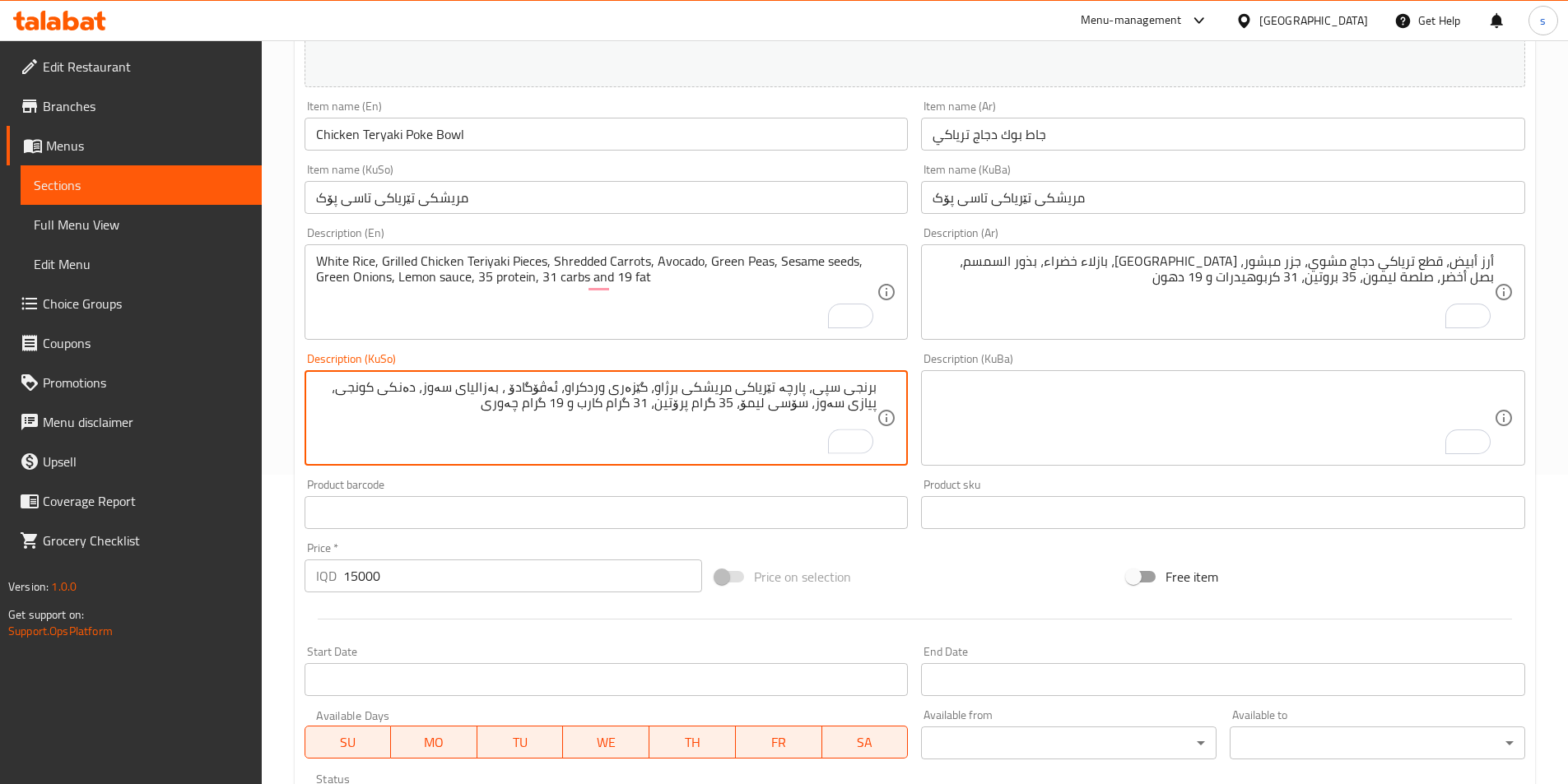
type textarea "برنجی سپی، پارچە تێریاکی مریشکی برژاو، گێزەری وردکراو، ئەڤۆگادۆ ، بەزالیای سەوز…"
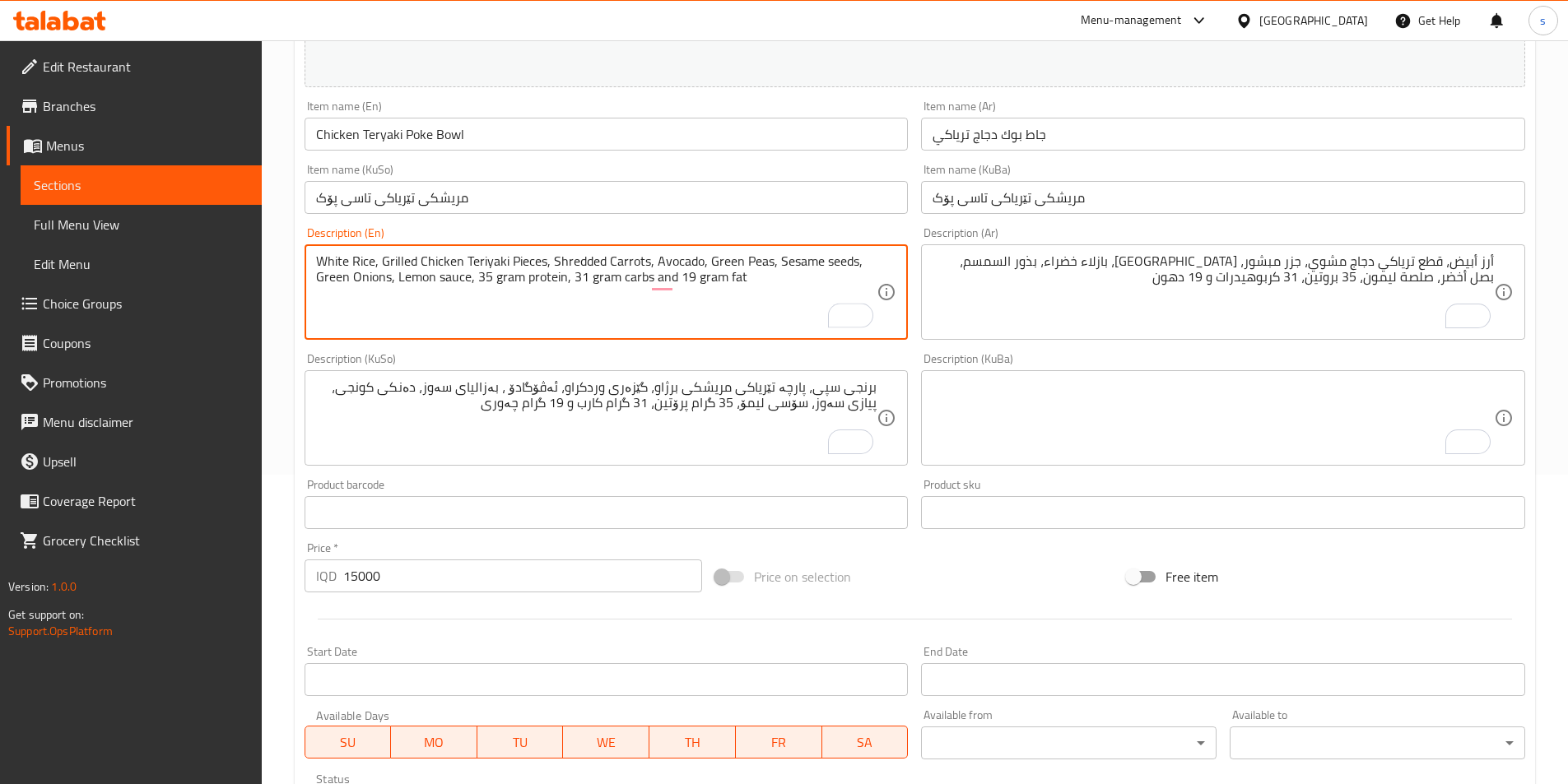
type textarea "White Rice, Grilled Chicken Teriyaki Pieces, Shredded Carrots, Avocado, Green P…"
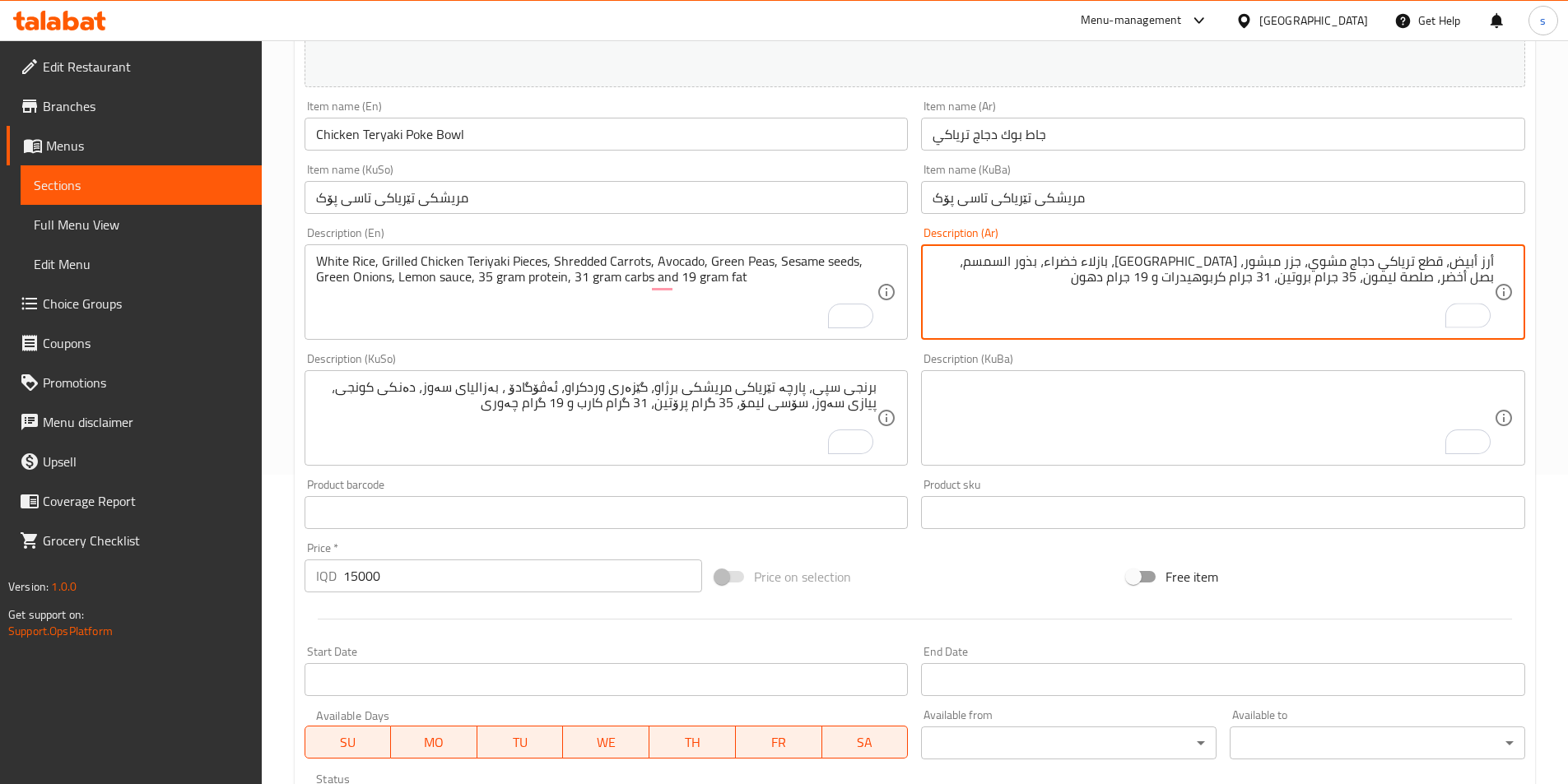
scroll to position [592, 0]
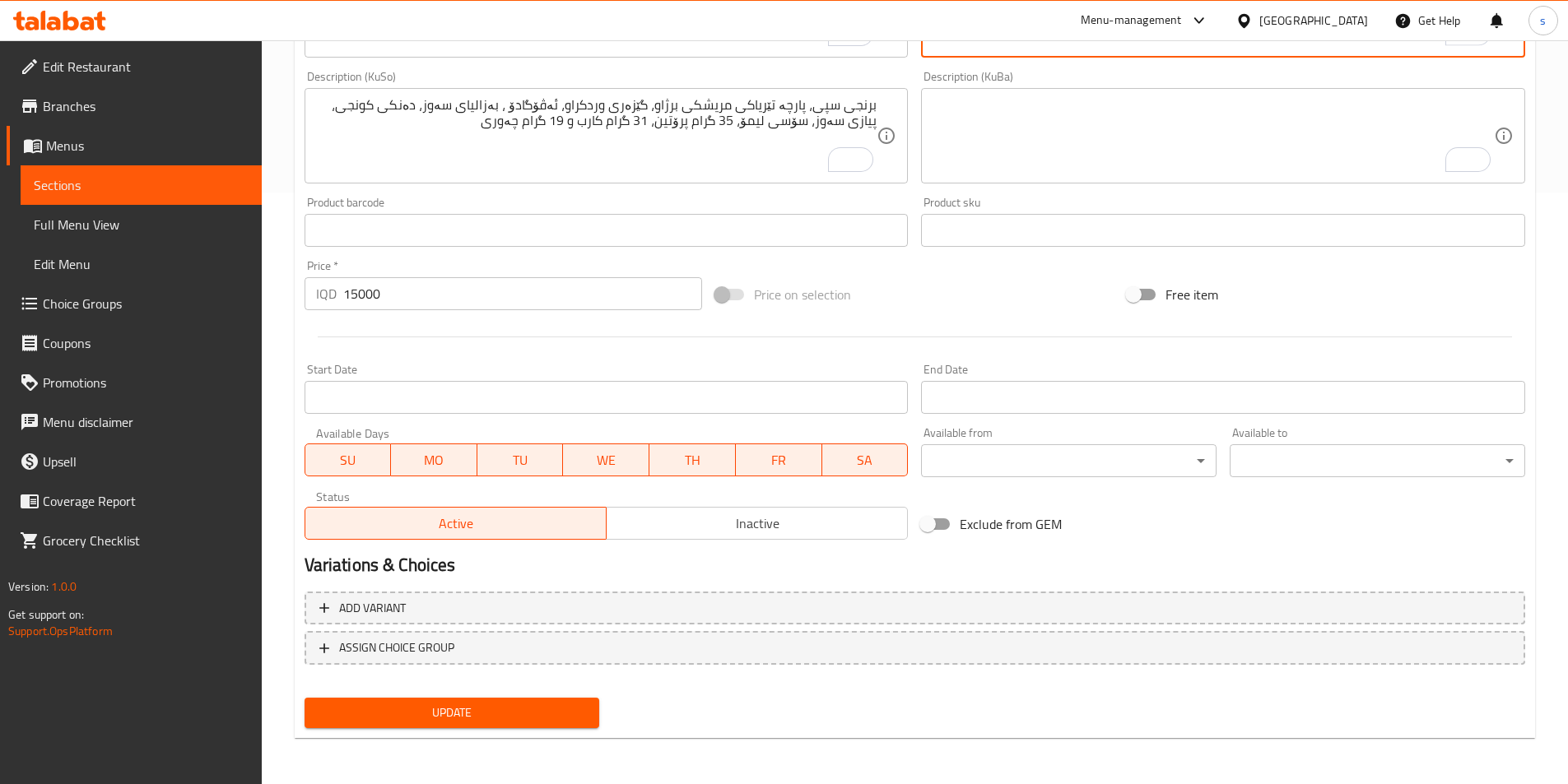
type textarea "أرز أبيض، قطع ترياكي دجاج مشوي، جزر مبشور، أفوكادو، بازلاء خضراء، بذور السمسم، …"
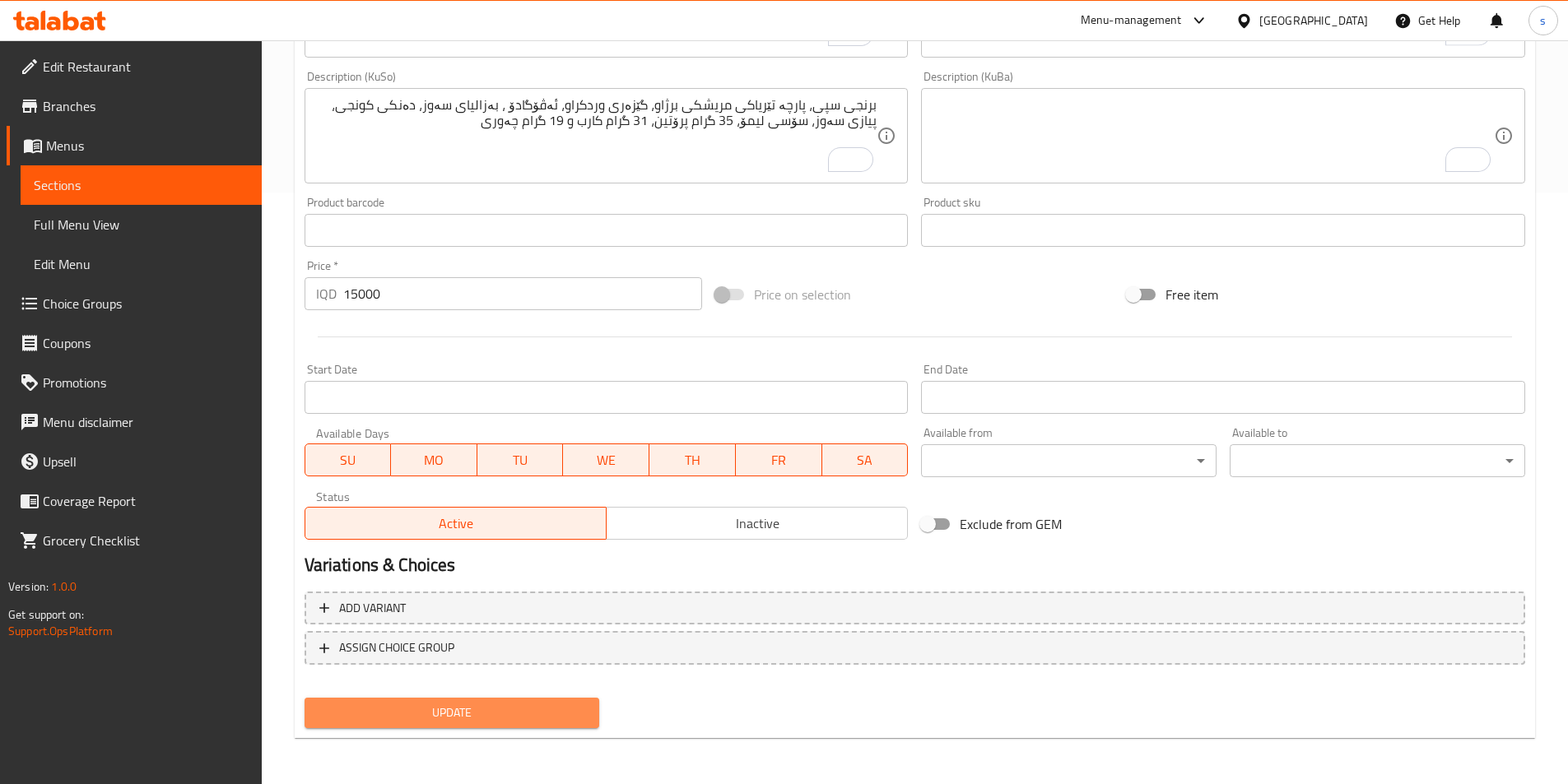
click at [574, 705] on span "Update" at bounding box center [452, 713] width 269 height 21
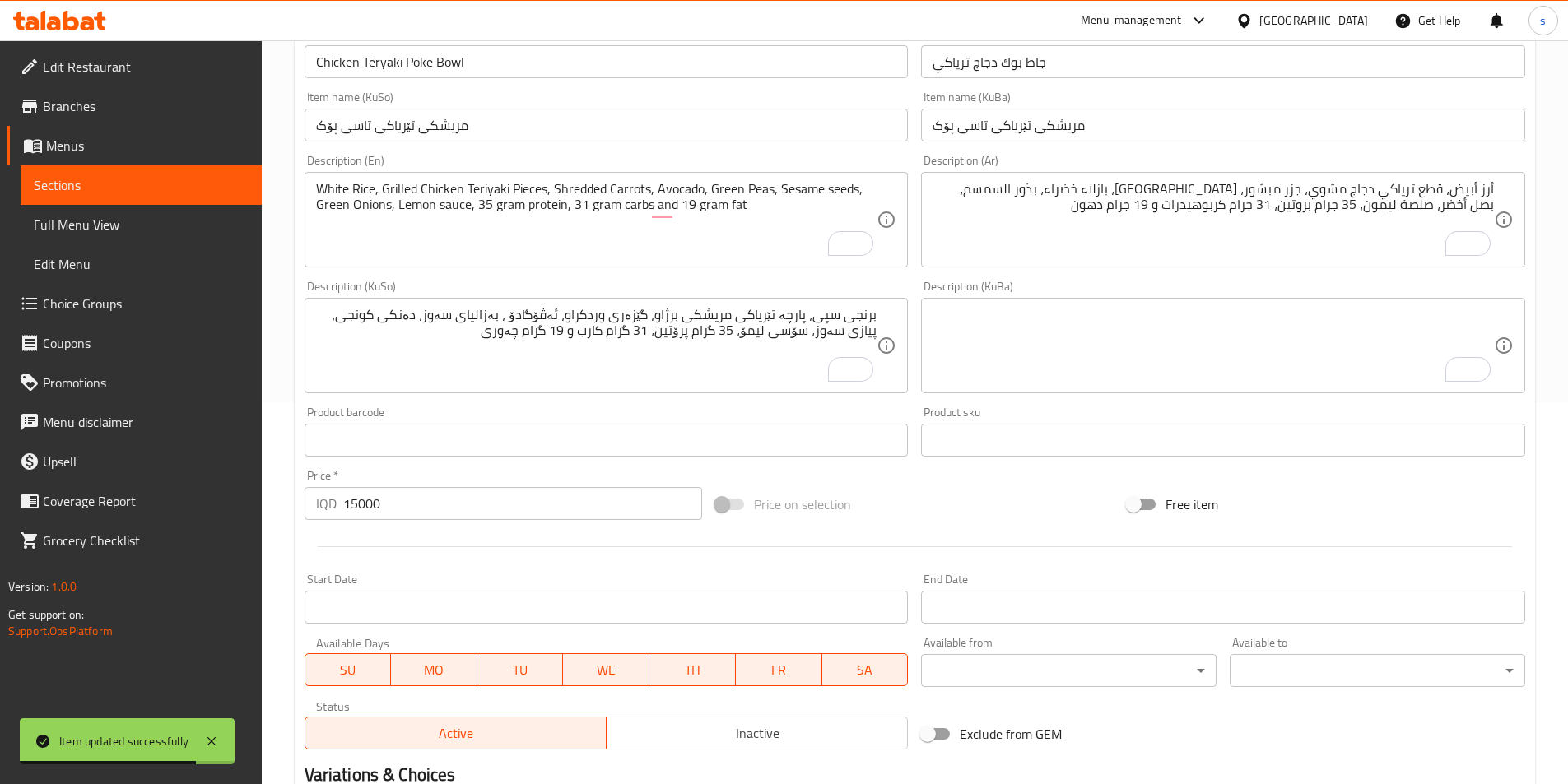
scroll to position [379, 0]
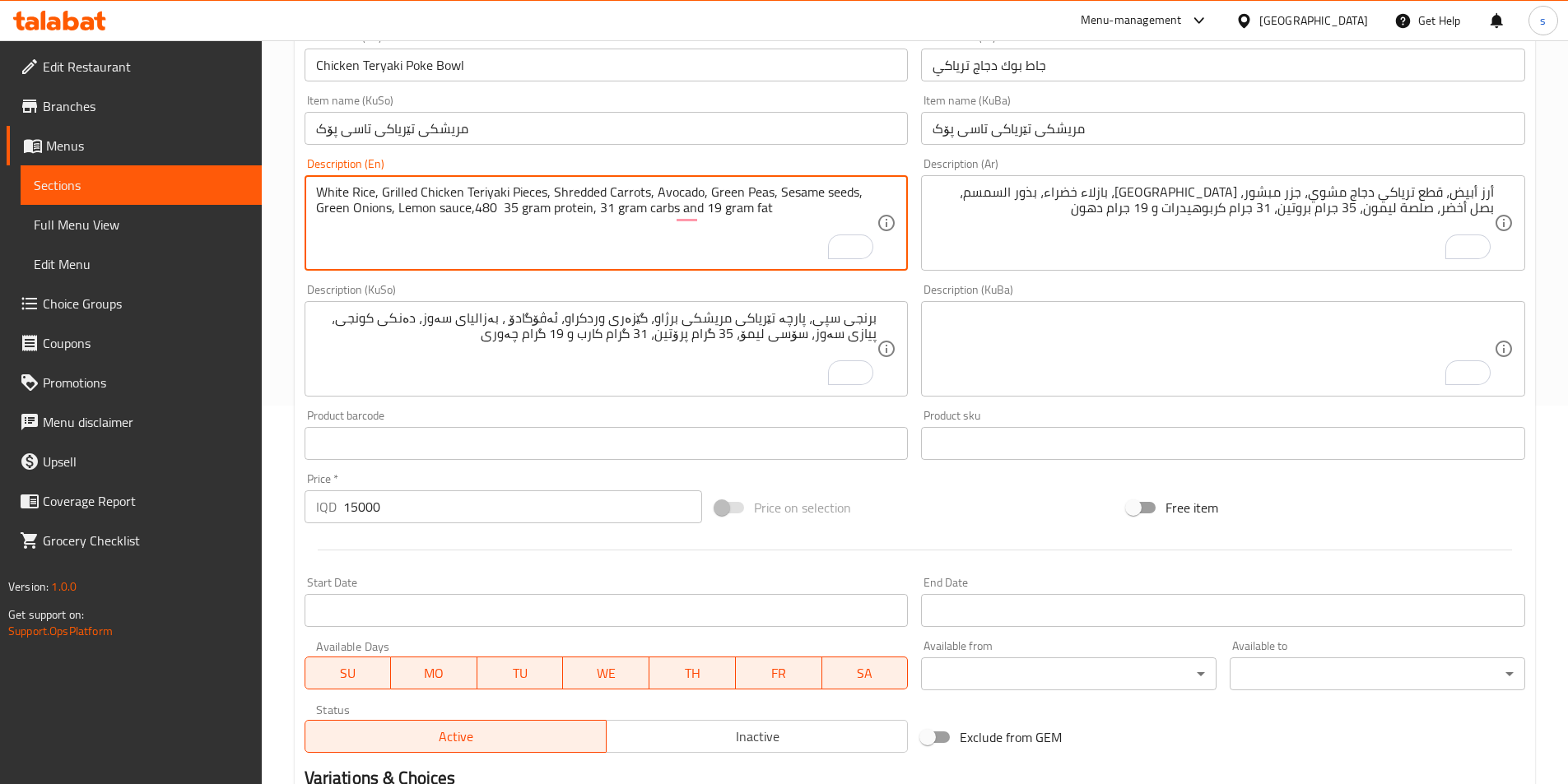
paste textarea "Calories"
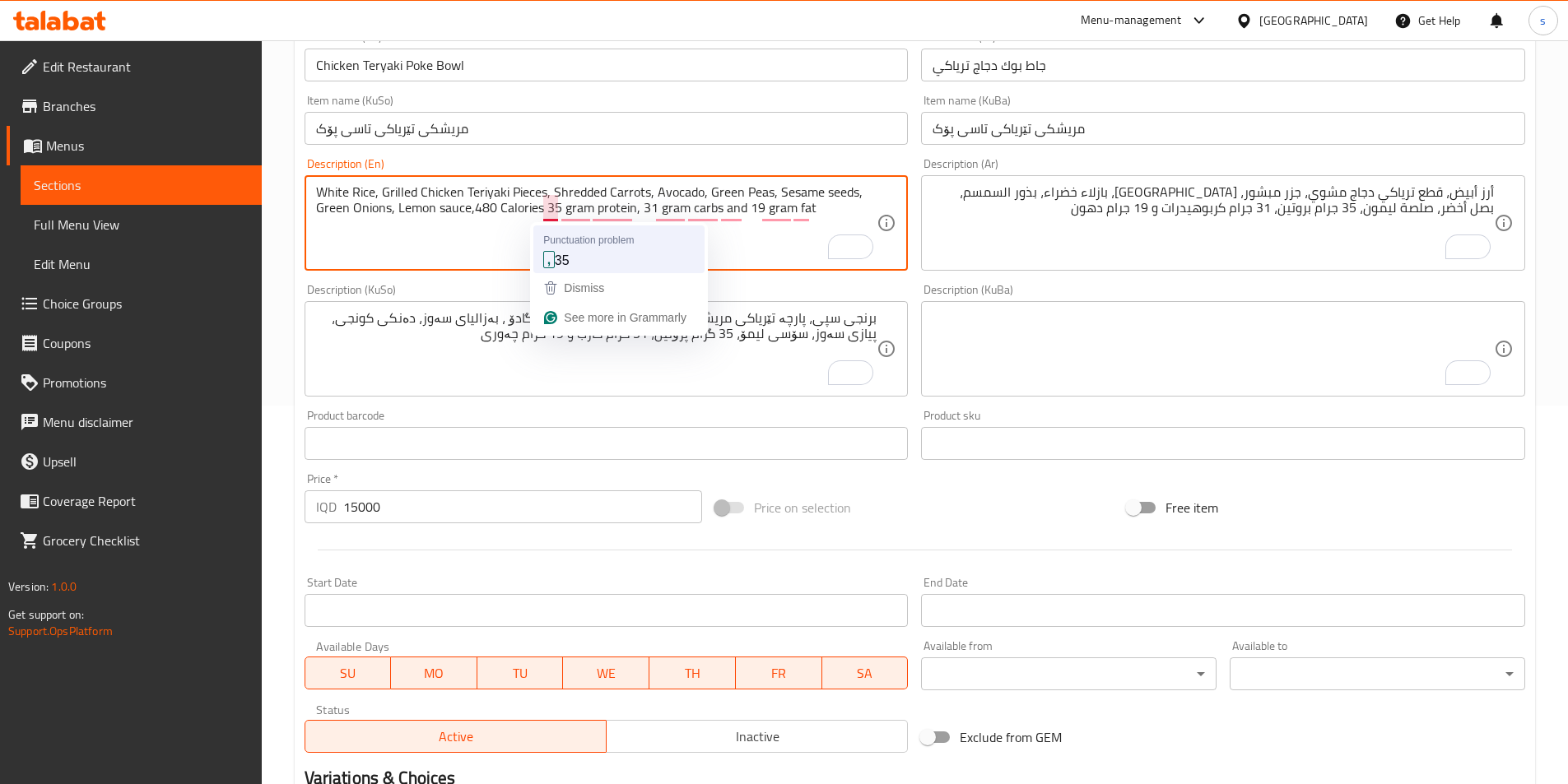
type textarea "White Rice, Grilled Chicken Teriyaki Pieces, Shredded Carrots, Avocado, Green P…"
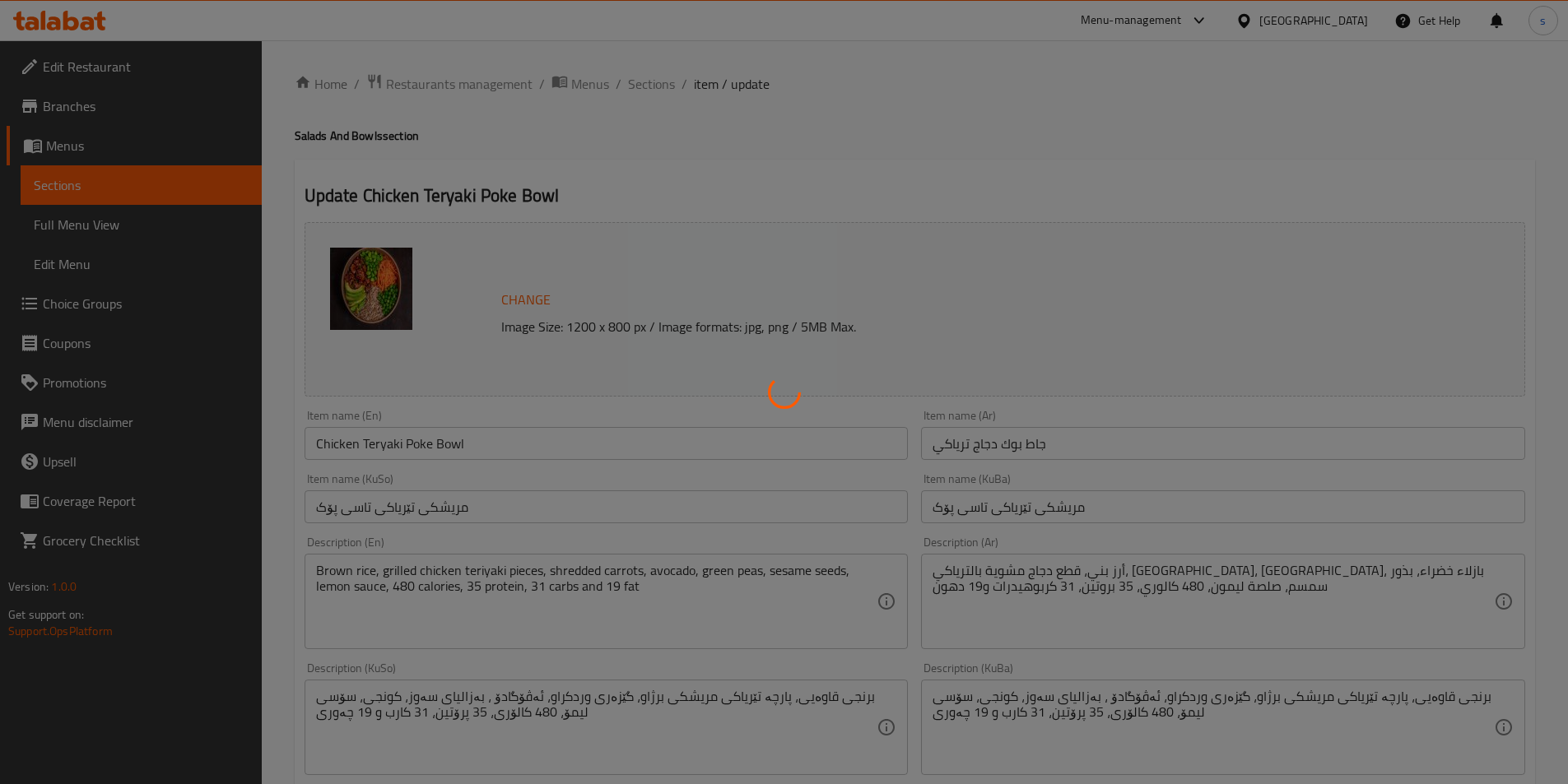
click at [66, 12] on div at bounding box center [784, 392] width 1568 height 784
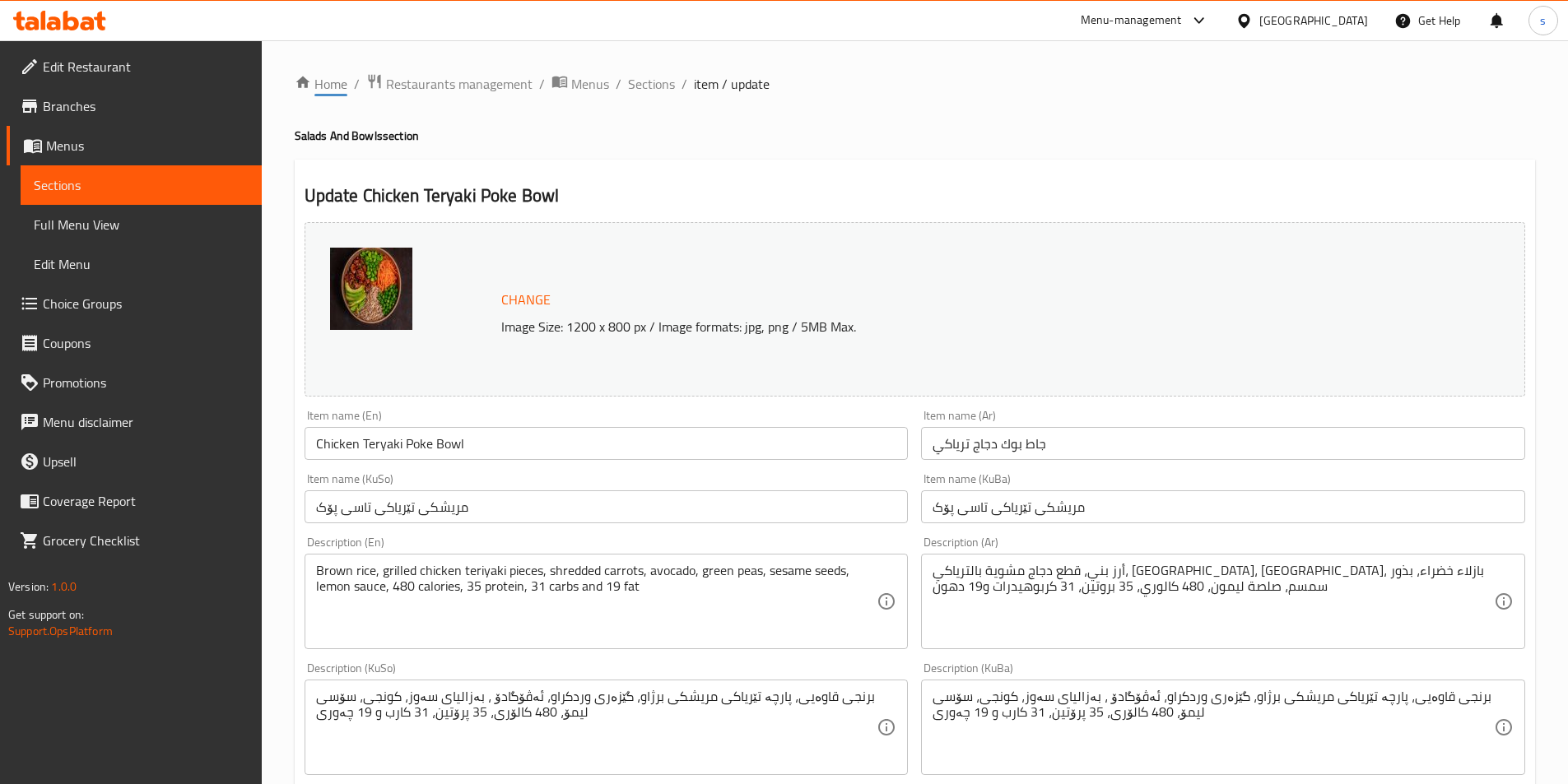
click at [66, 14] on div at bounding box center [784, 392] width 1568 height 784
click at [70, 19] on icon at bounding box center [71, 20] width 16 height 20
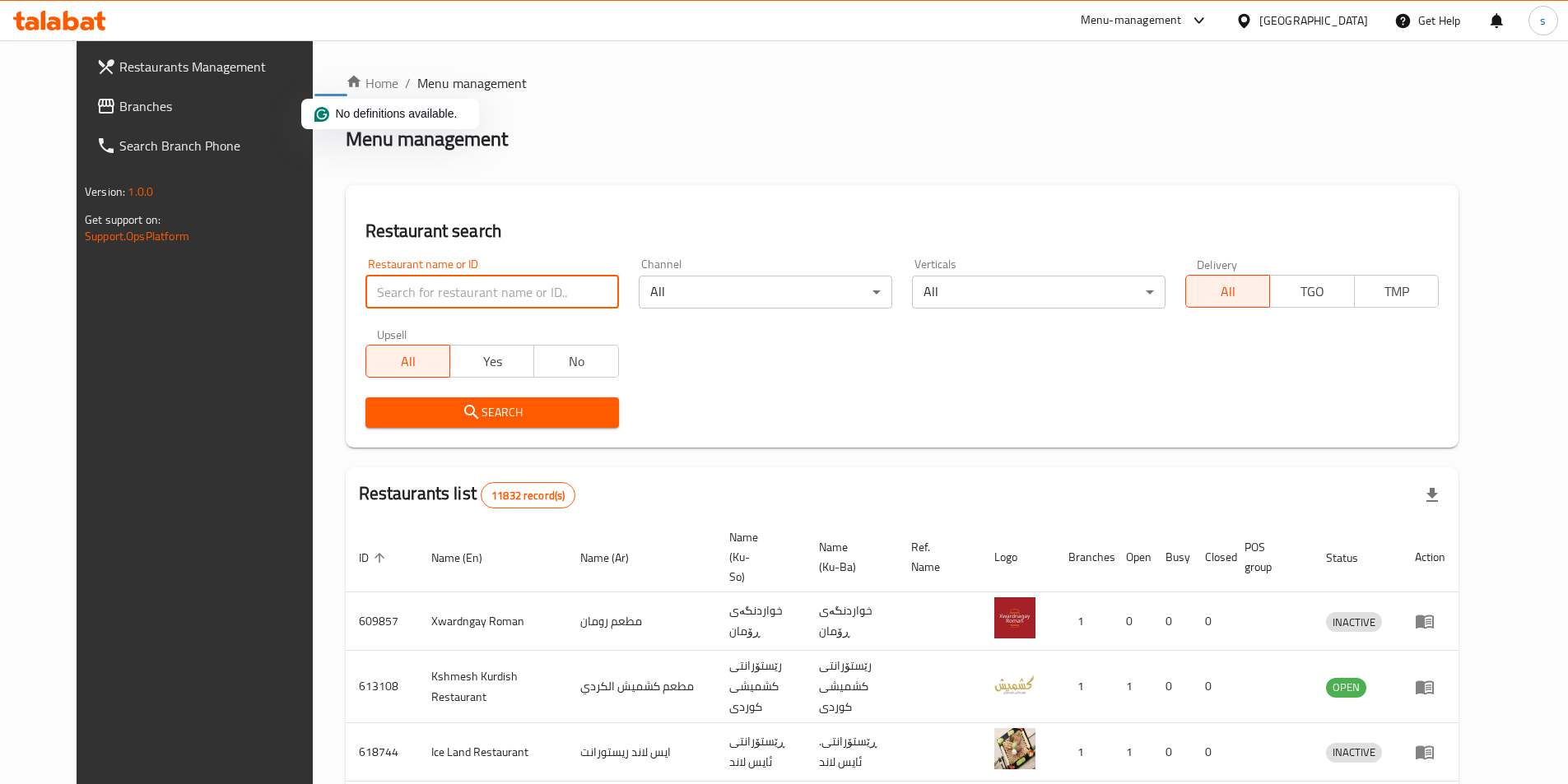
click at [445, 298] on input "search" at bounding box center [493, 292] width 254 height 33
paste input "[PERSON_NAME]"
type input "[PERSON_NAME]"
click button "Search" at bounding box center [493, 412] width 254 height 30
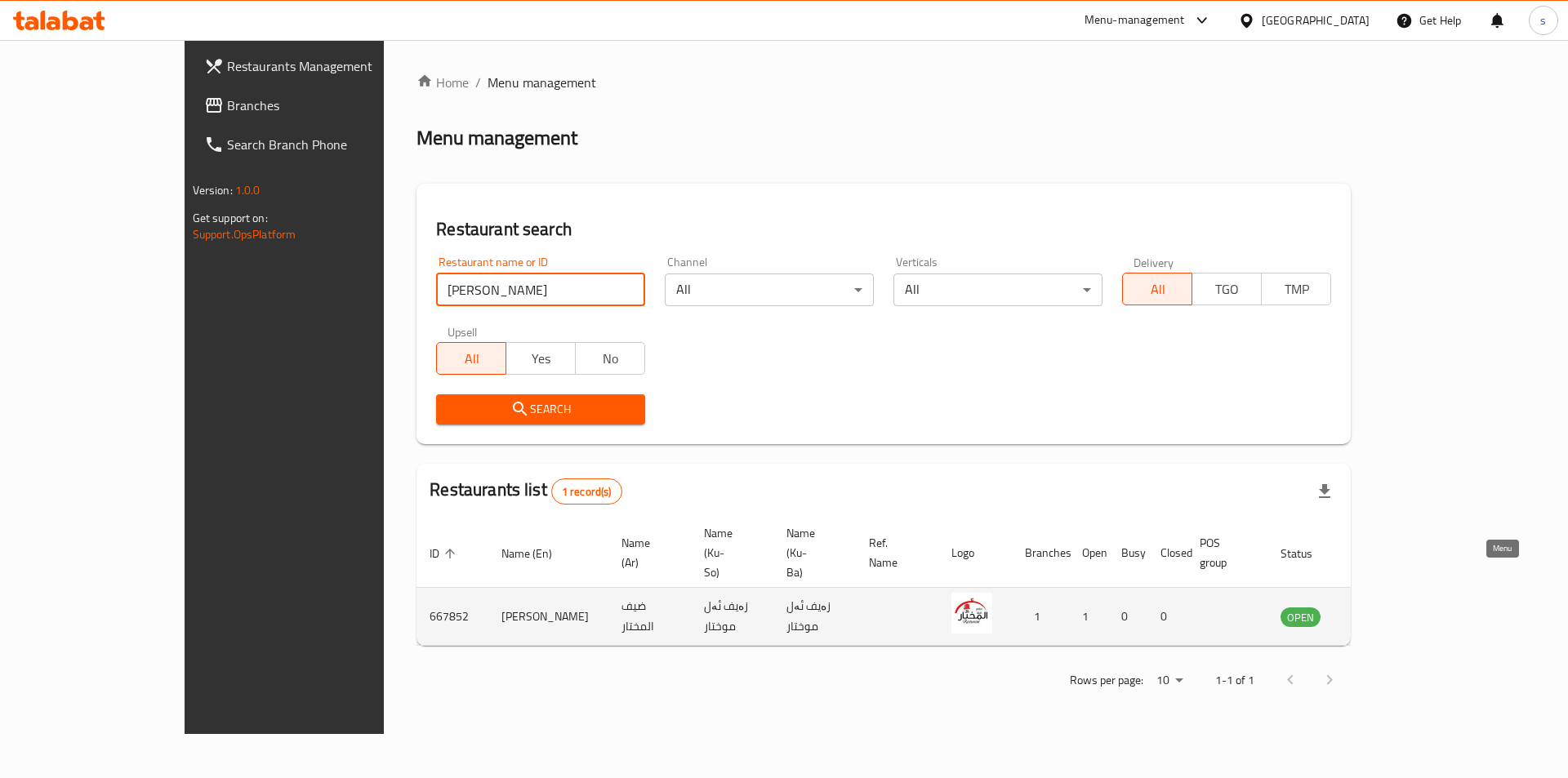
click at [1386, 610] on icon "enhanced table" at bounding box center [1376, 617] width 18 height 14
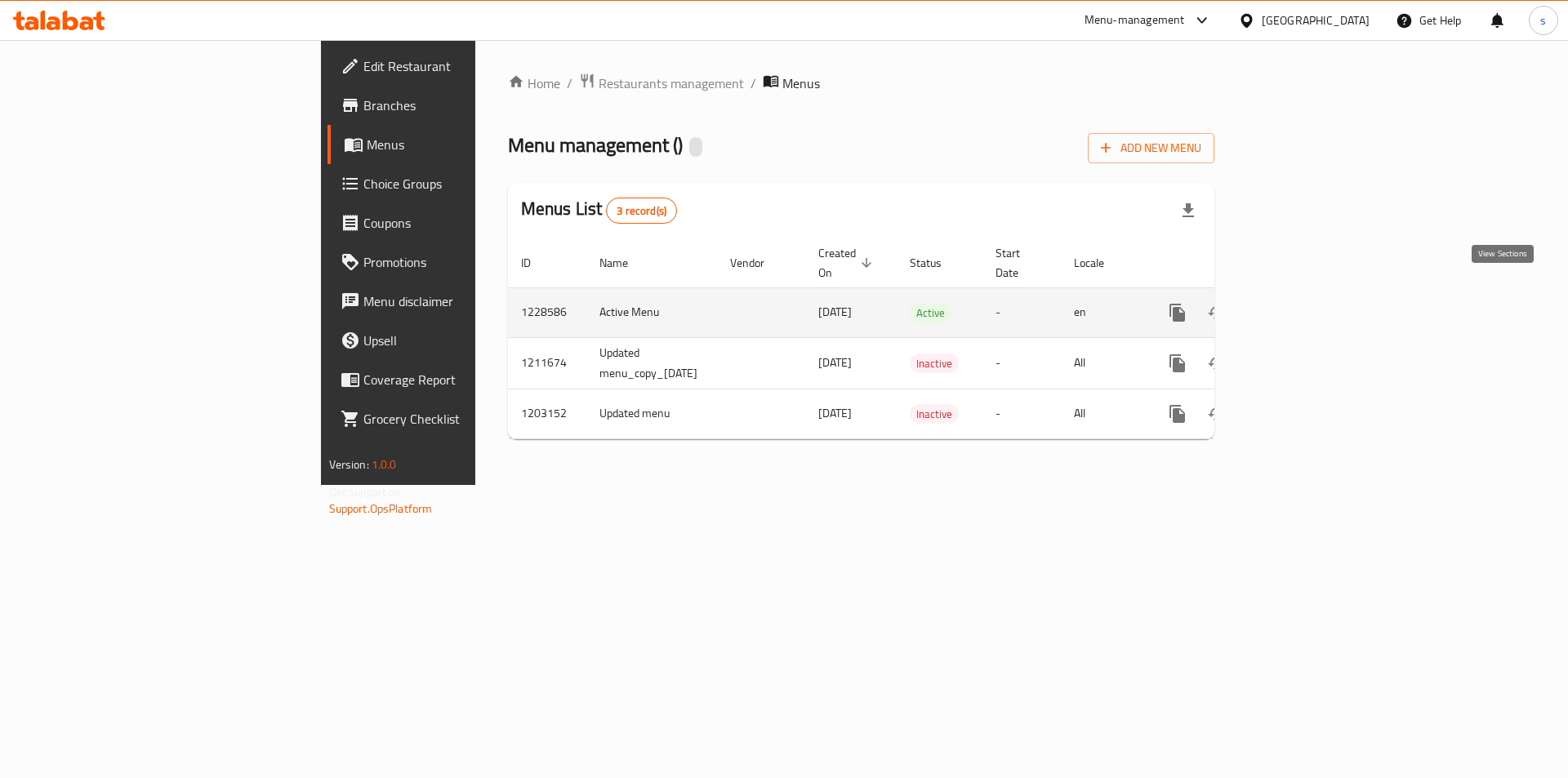
click at [1303, 306] on icon "enhanced table" at bounding box center [1295, 312] width 15 height 15
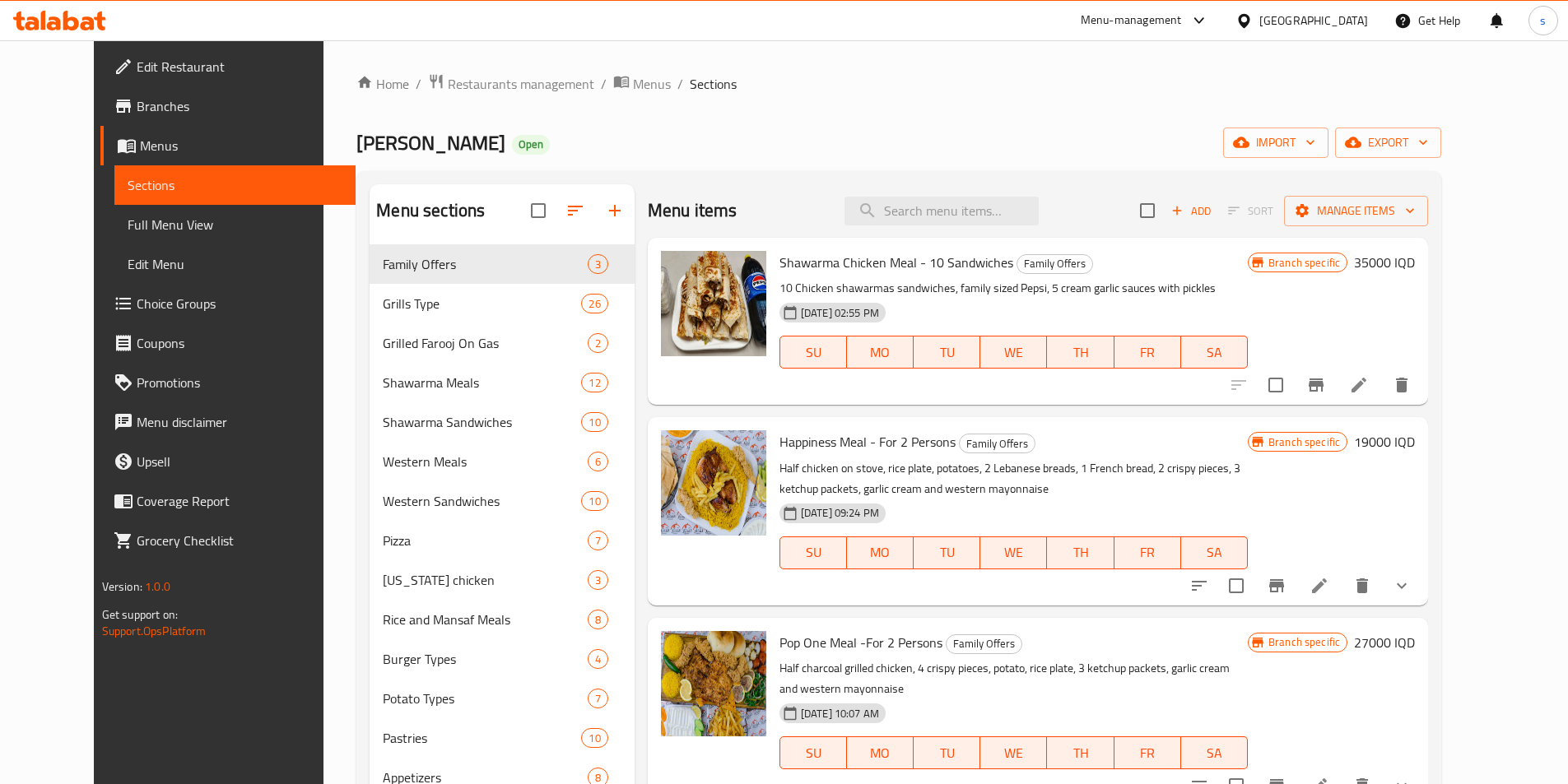
click at [180, 226] on span "Full Menu View" at bounding box center [235, 224] width 215 height 20
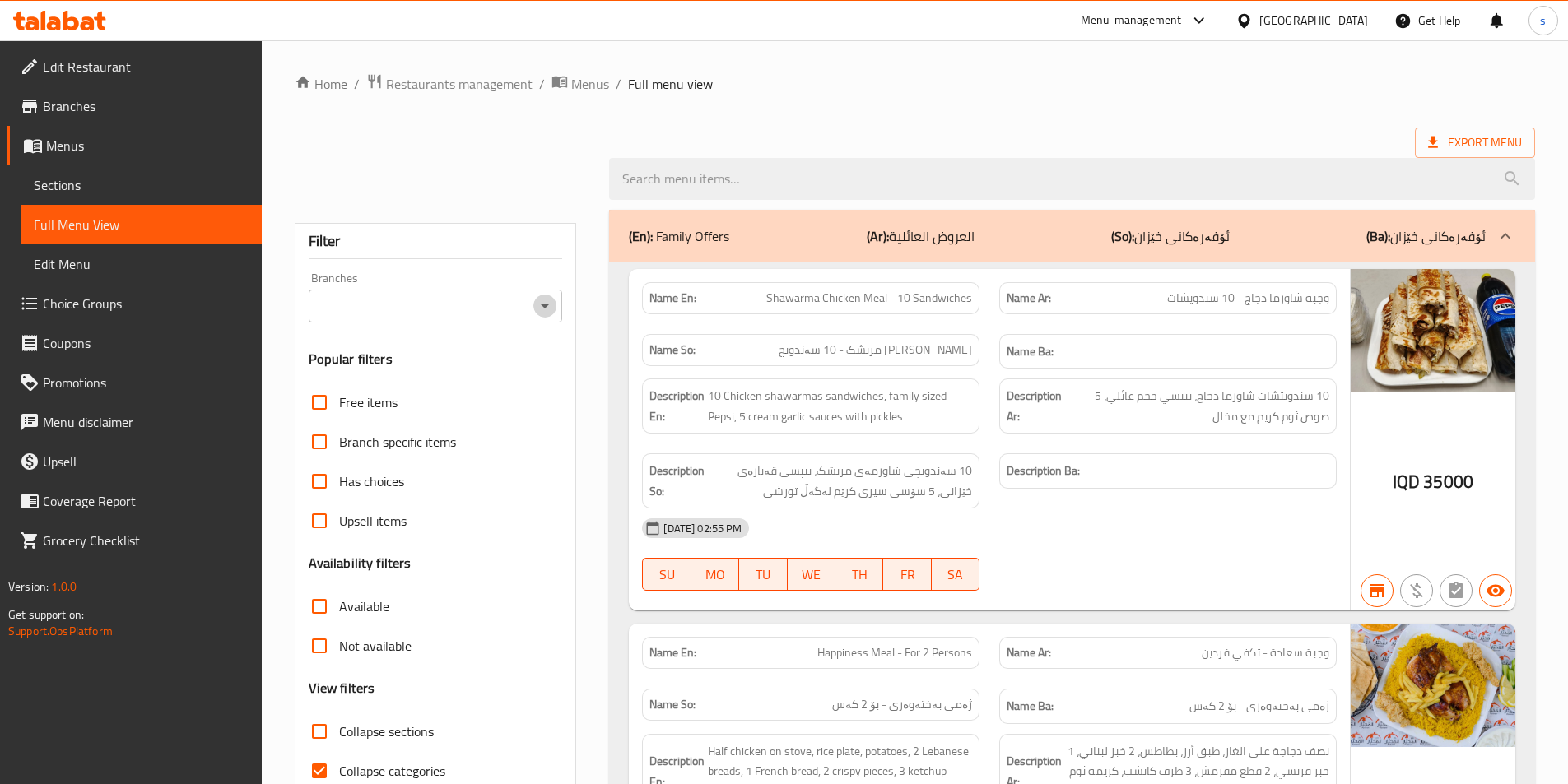
click at [536, 310] on icon "Open" at bounding box center [545, 305] width 20 height 20
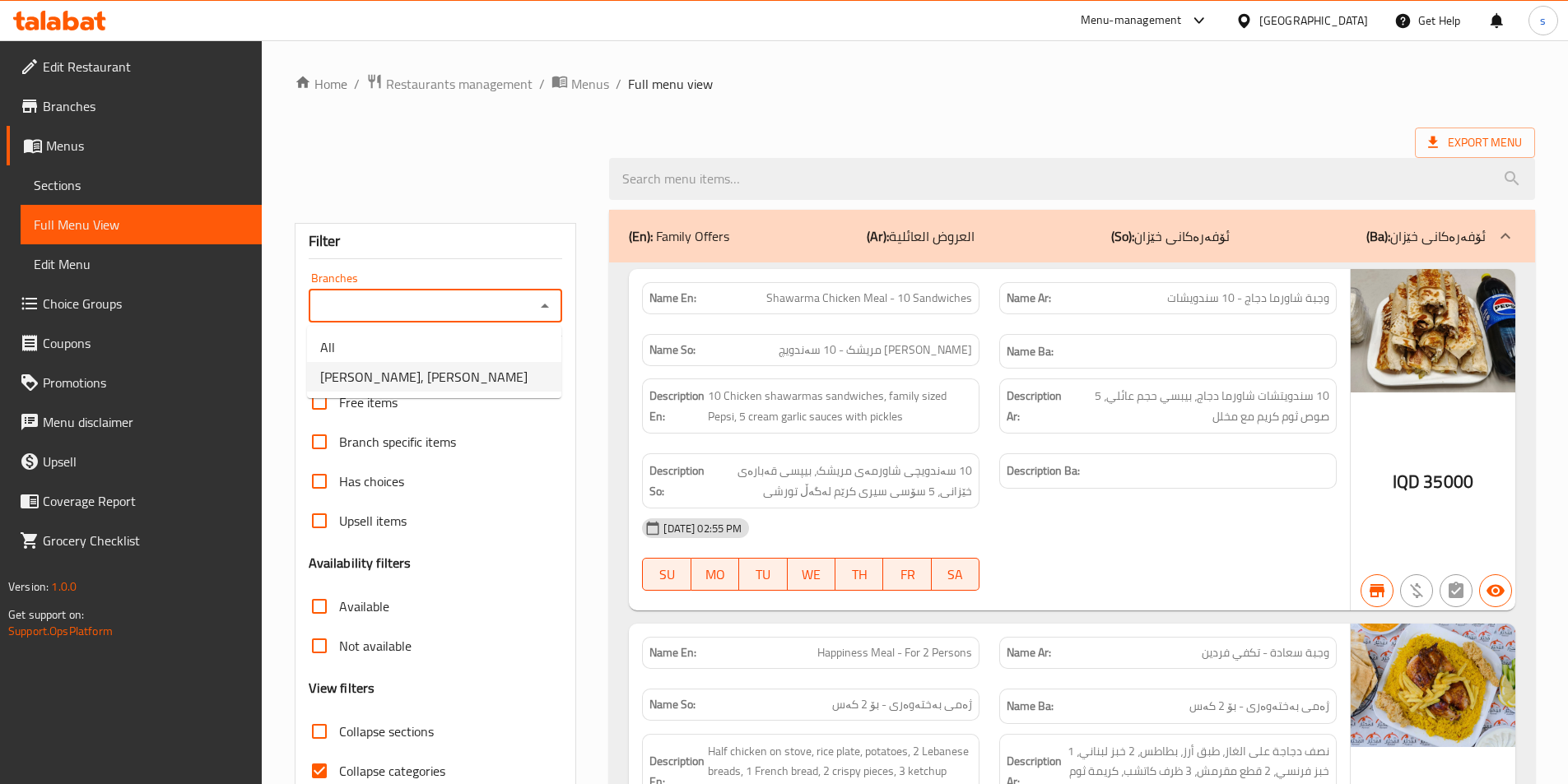
click at [541, 390] on li "Dhaif Almukhtar, Bakhtiary" at bounding box center [434, 377] width 255 height 29
type input "Dhaif Almukhtar, Bakhtiary"
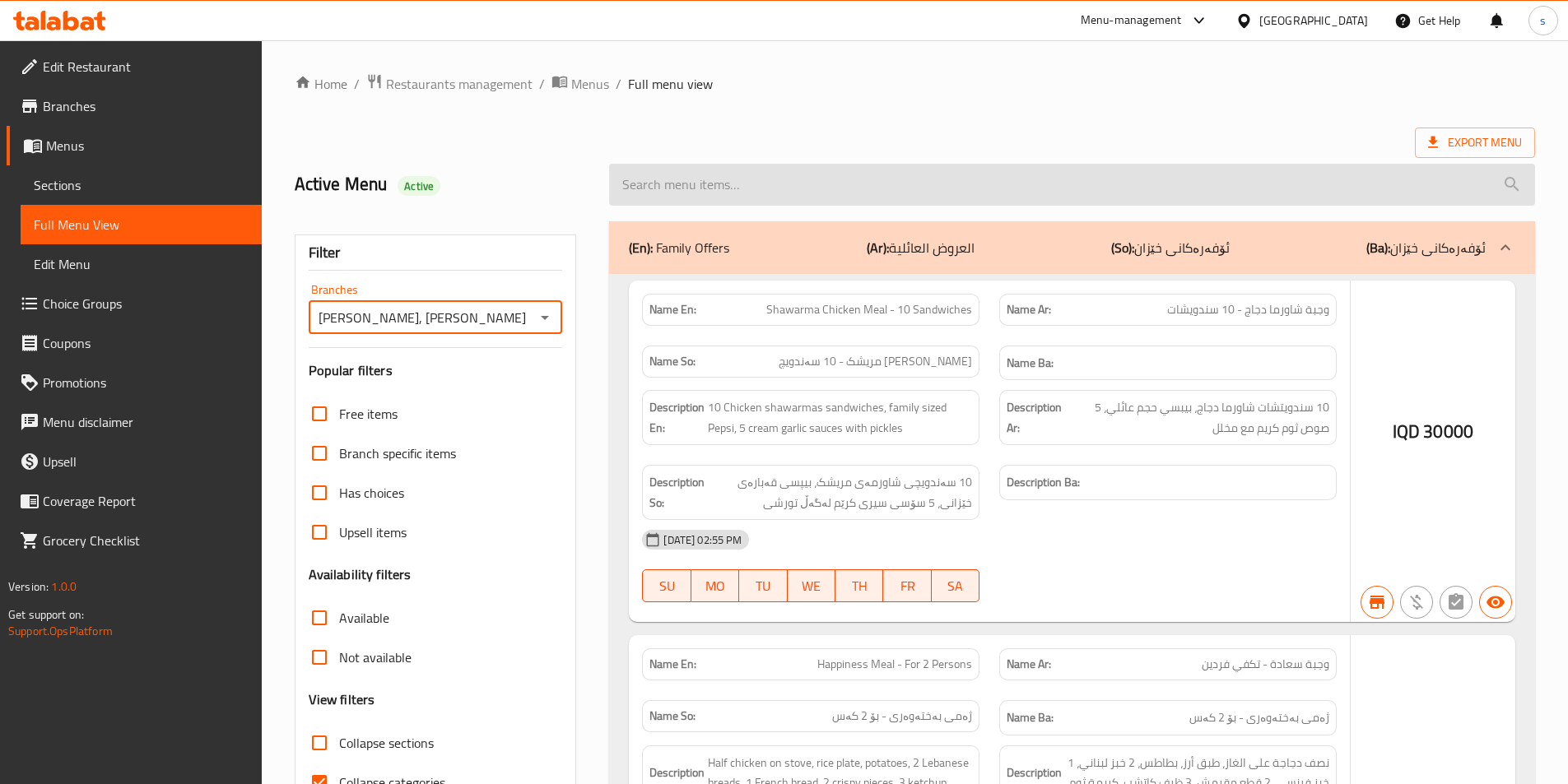
click at [686, 178] on input "search" at bounding box center [1072, 185] width 926 height 42
click at [715, 172] on input "search" at bounding box center [1072, 185] width 926 height 42
click at [715, 184] on input "search" at bounding box center [1072, 185] width 926 height 42
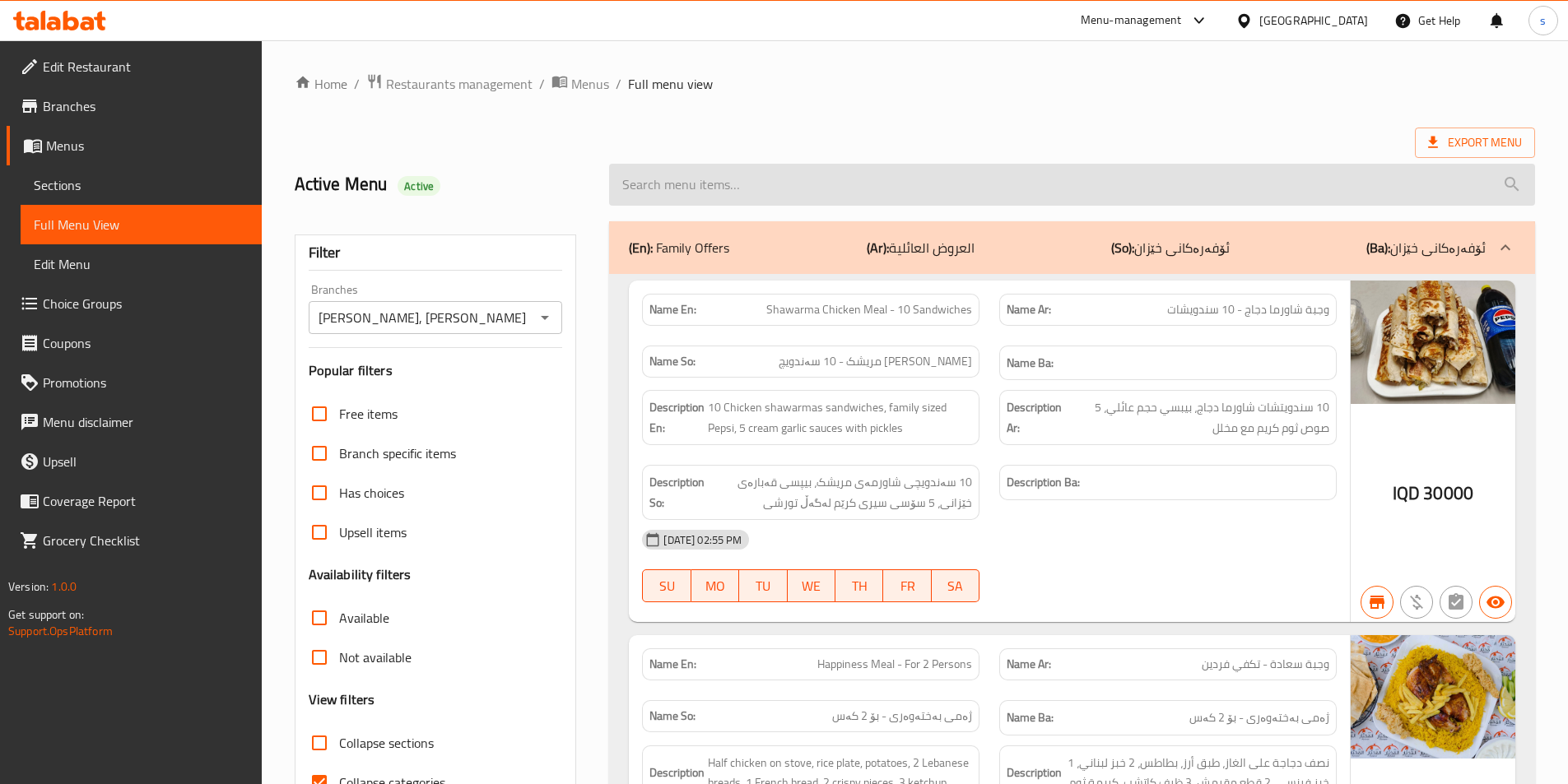
click at [715, 184] on input "search" at bounding box center [1072, 185] width 926 height 42
paste input "Kebab Sandwich"
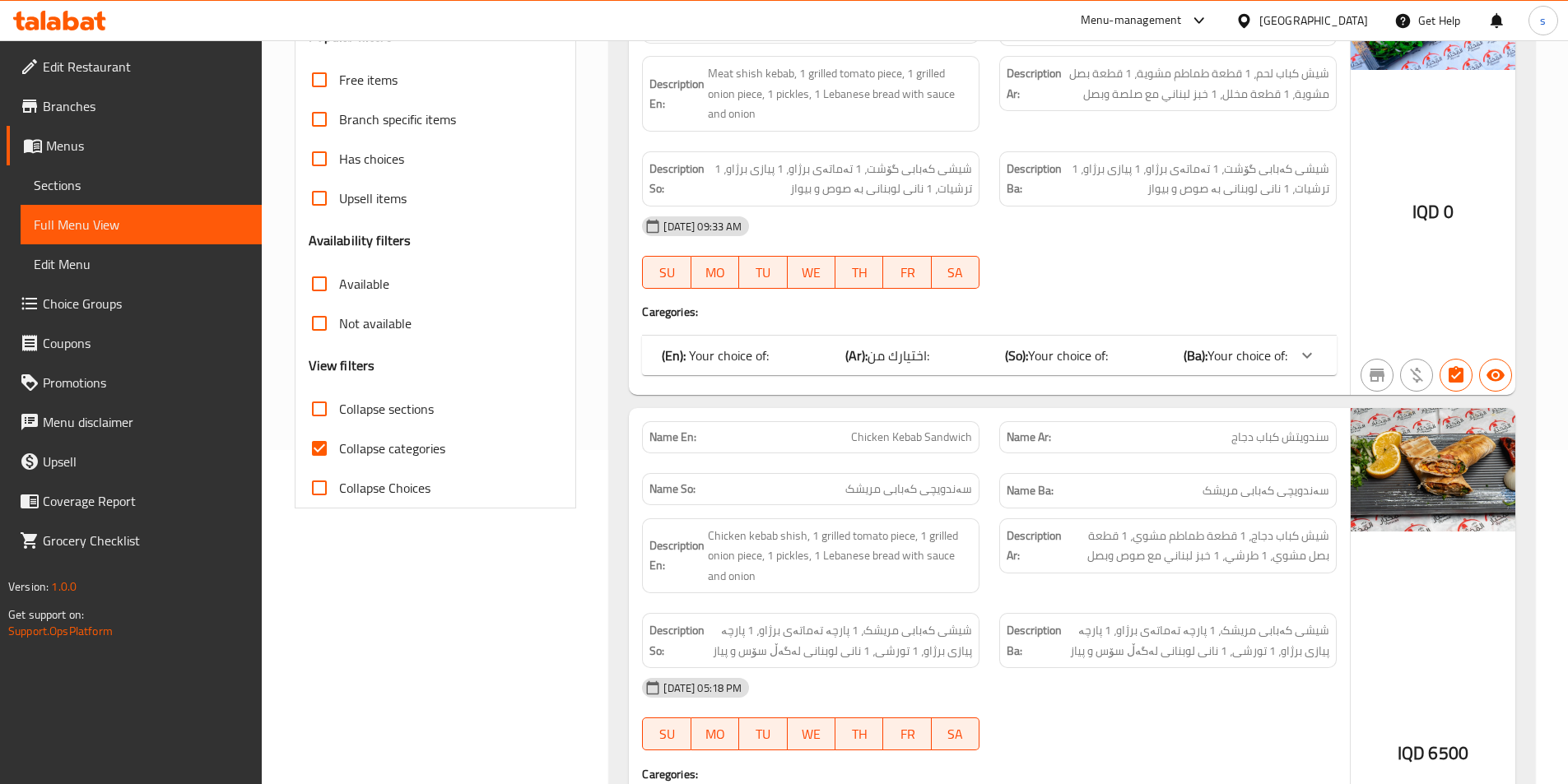
scroll to position [353, 0]
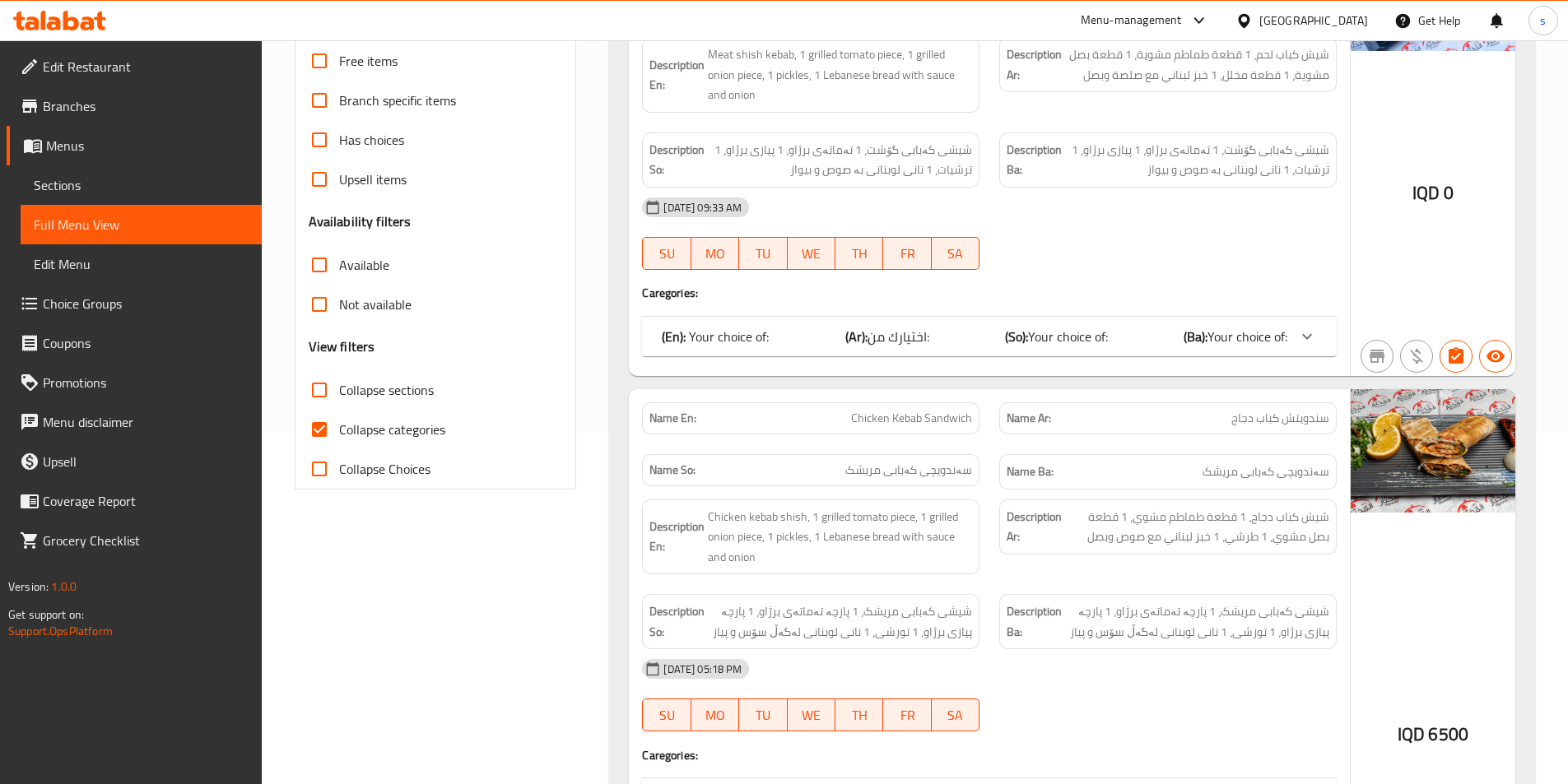
type input "Kebab Sandwich"
click at [312, 426] on input "Collapse categories" at bounding box center [319, 430] width 40 height 40
checkbox input "false"
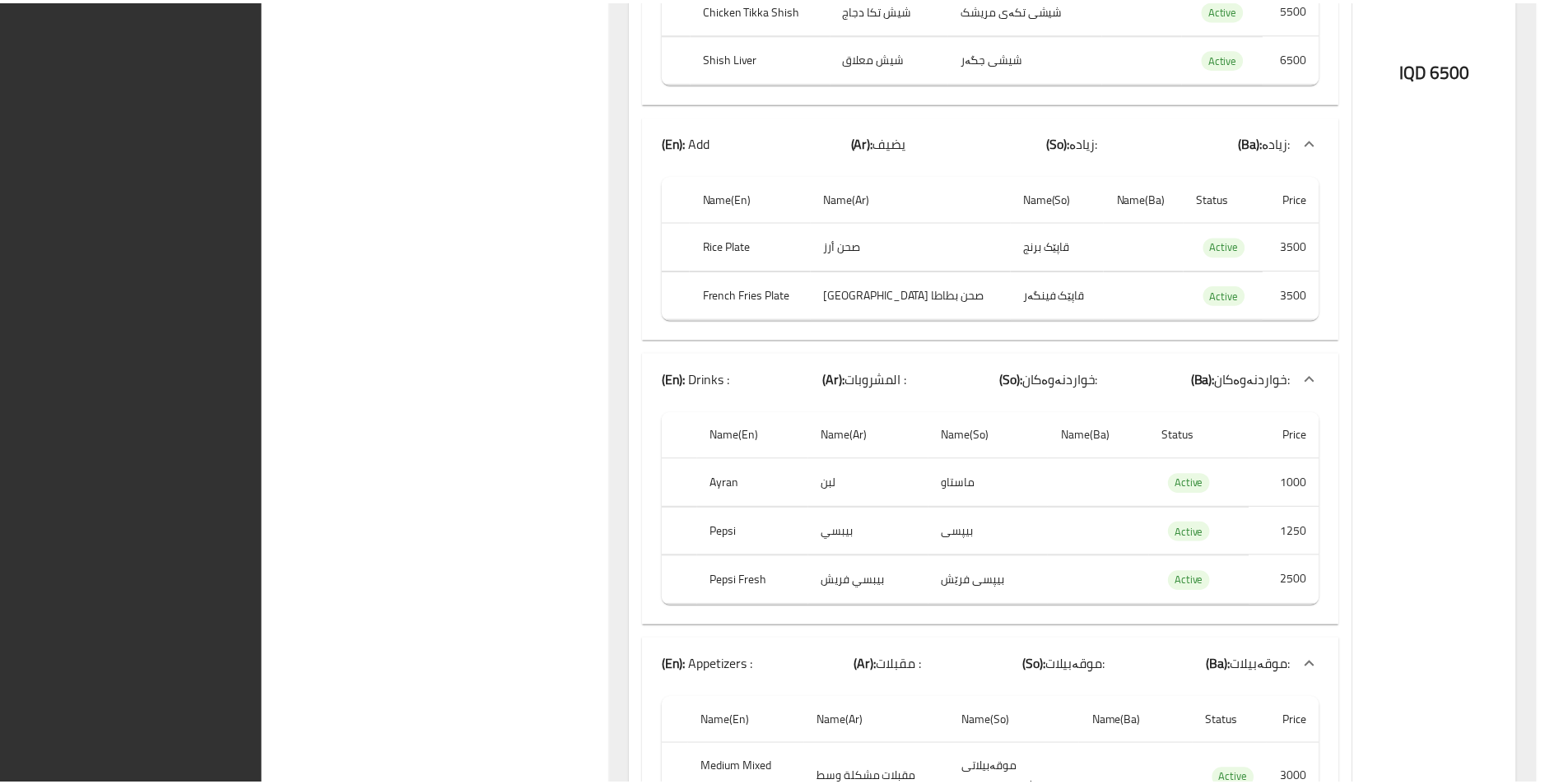
scroll to position [3275, 0]
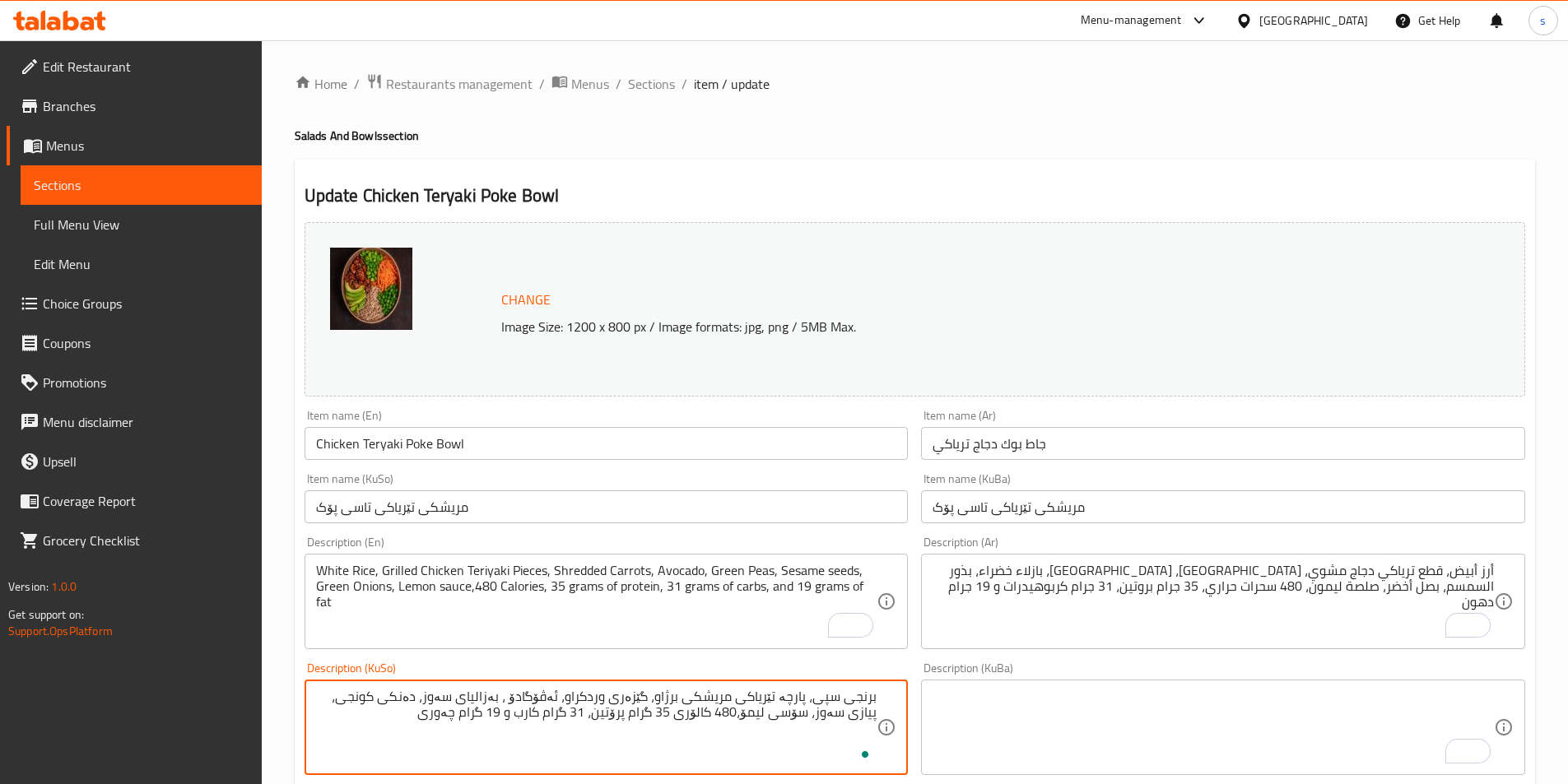
scroll to position [379, 0]
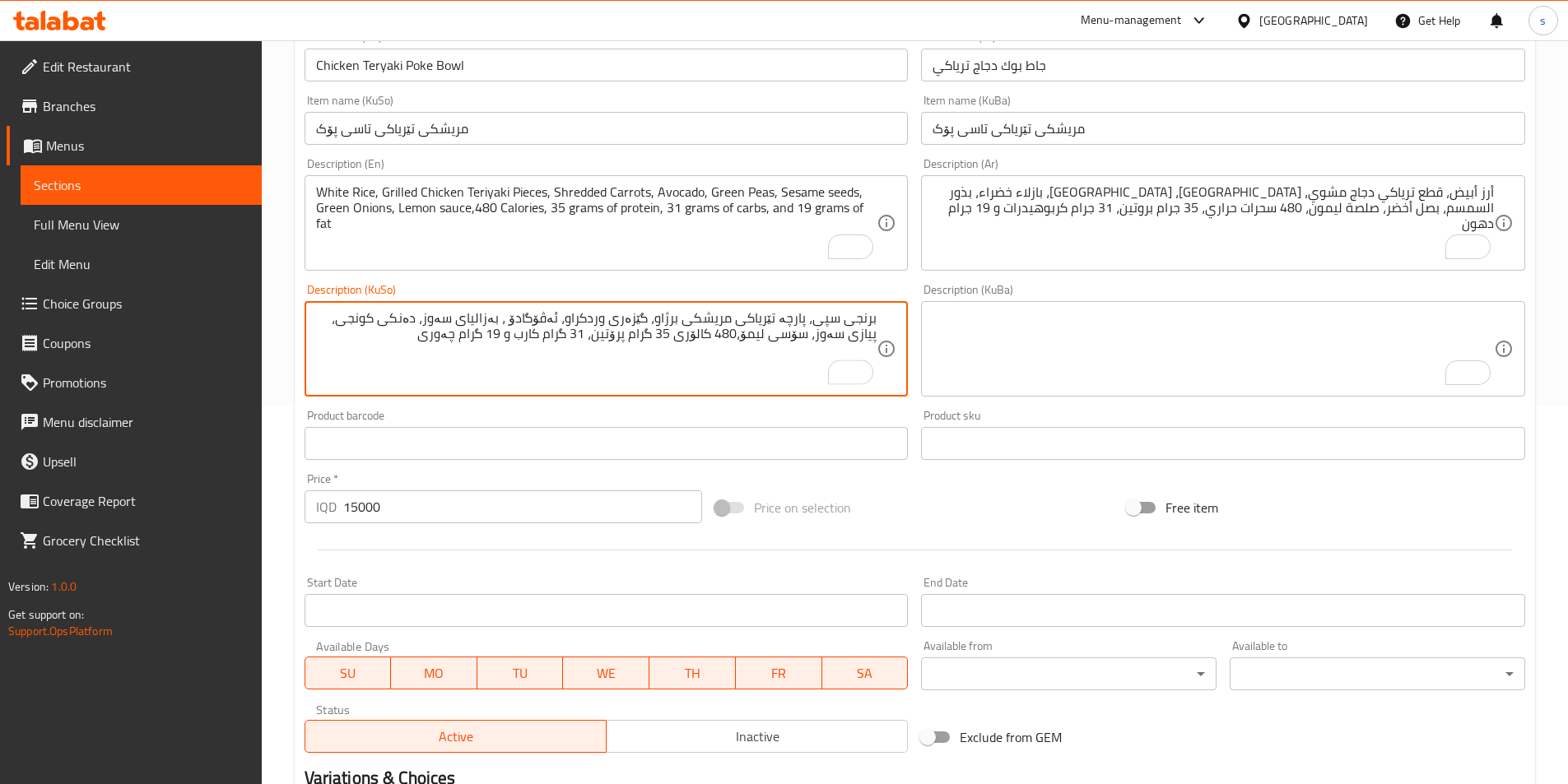
click at [775, 330] on textarea "برنجی سپی، پارچە تێریاکی مریشکی برژاو، گێزەری وردکراو، ئەڤۆگادۆ ، بەزالیای سەوز…" at bounding box center [596, 349] width 562 height 78
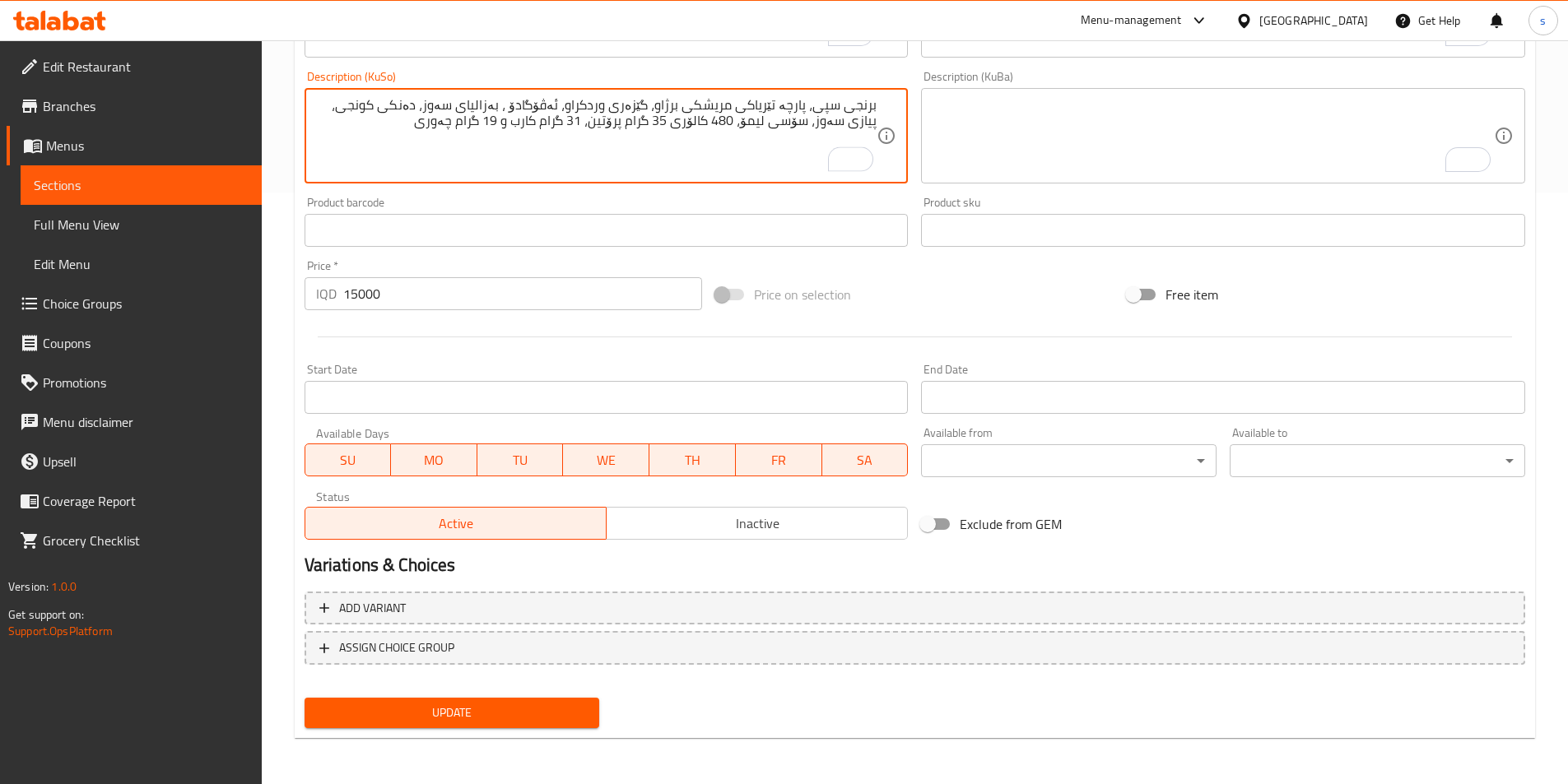
type textarea "برنجی سپی، پارچە تێریاکی مریشکی برژاو، گێزەری وردکراو، ئەڤۆگادۆ ، بەزالیای سەوز…"
click at [552, 712] on span "Update" at bounding box center [452, 713] width 269 height 21
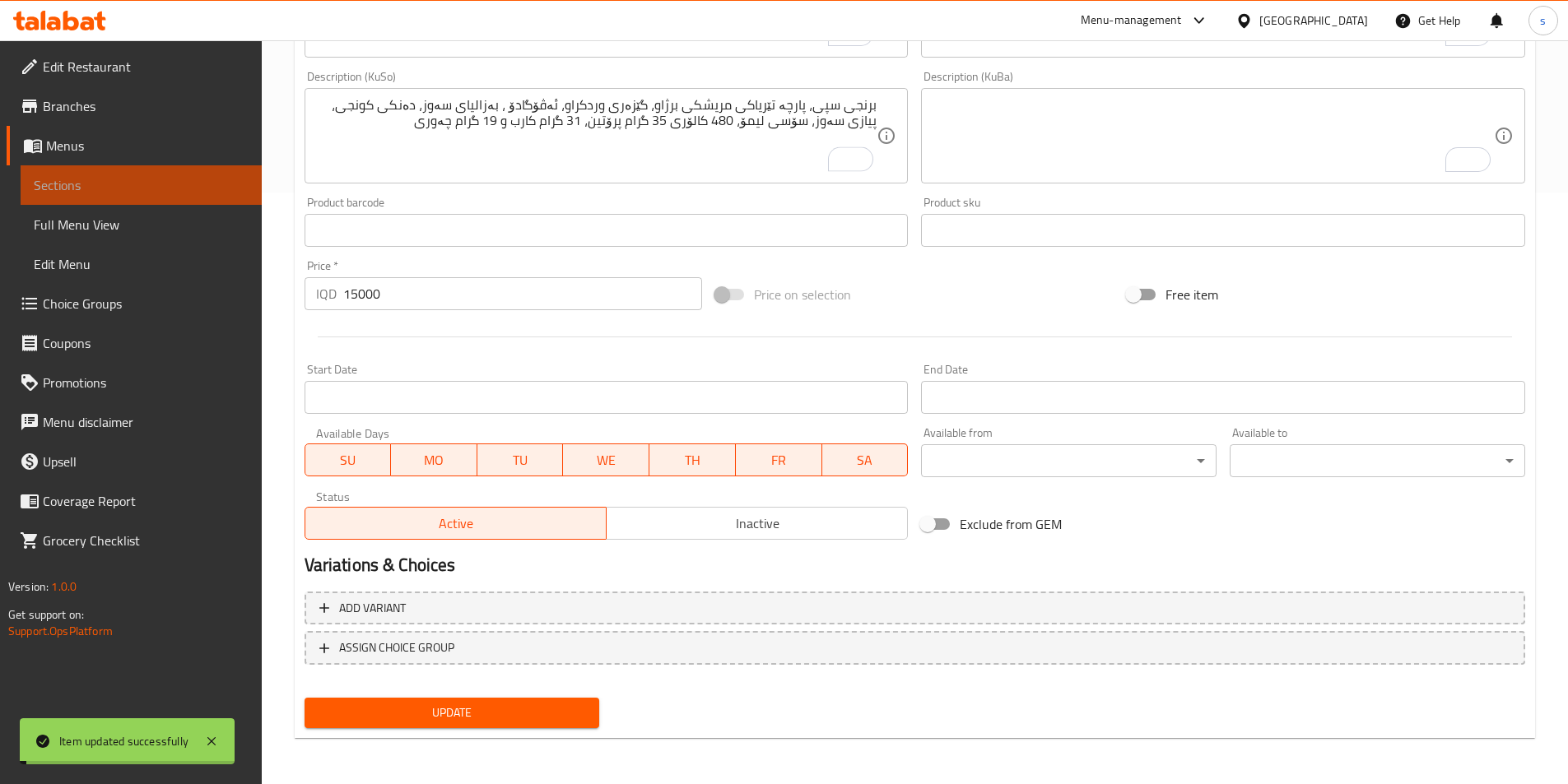
click at [170, 195] on link "Sections" at bounding box center [141, 185] width 241 height 40
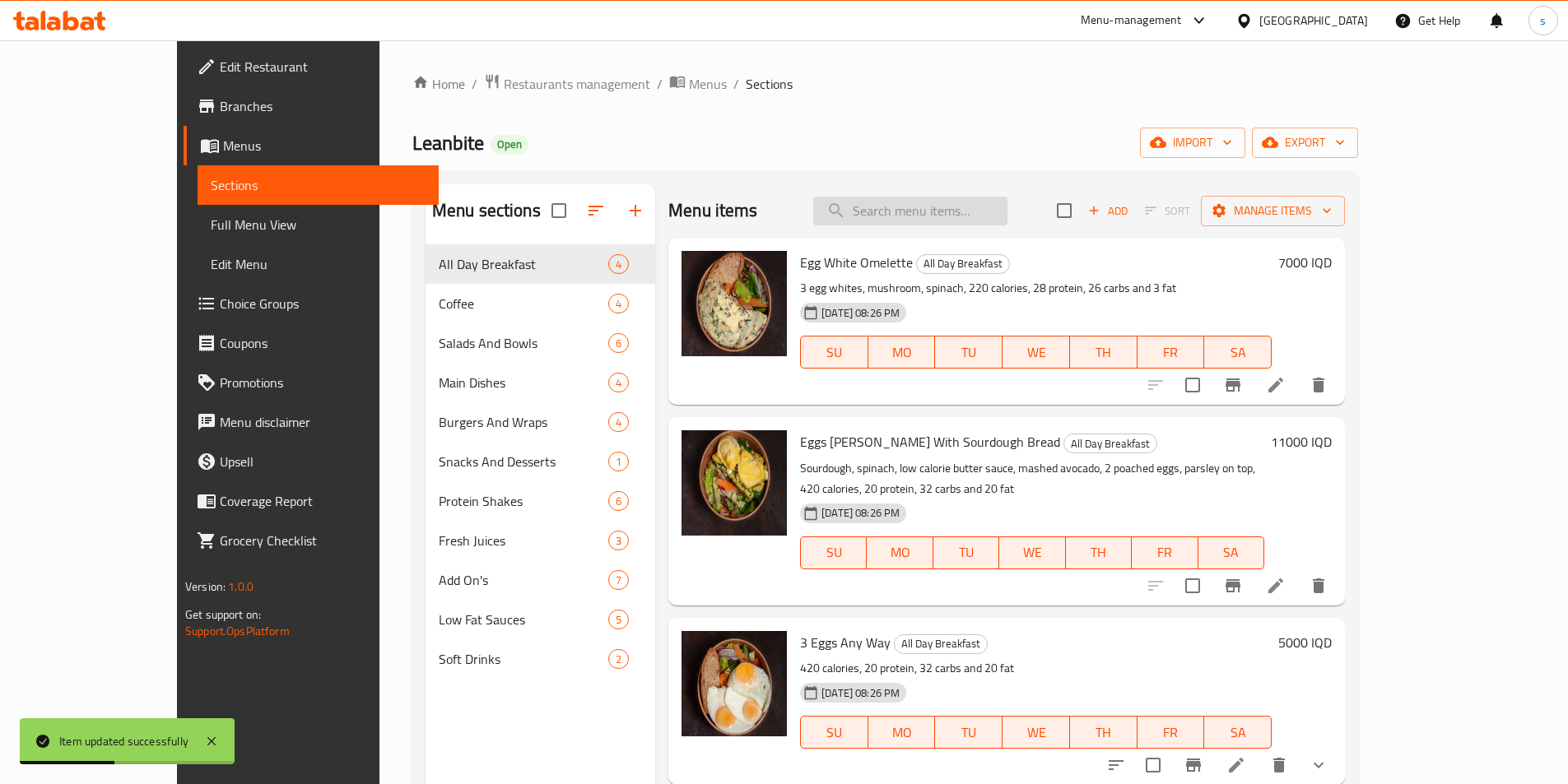
click at [991, 213] on input "search" at bounding box center [910, 210] width 194 height 28
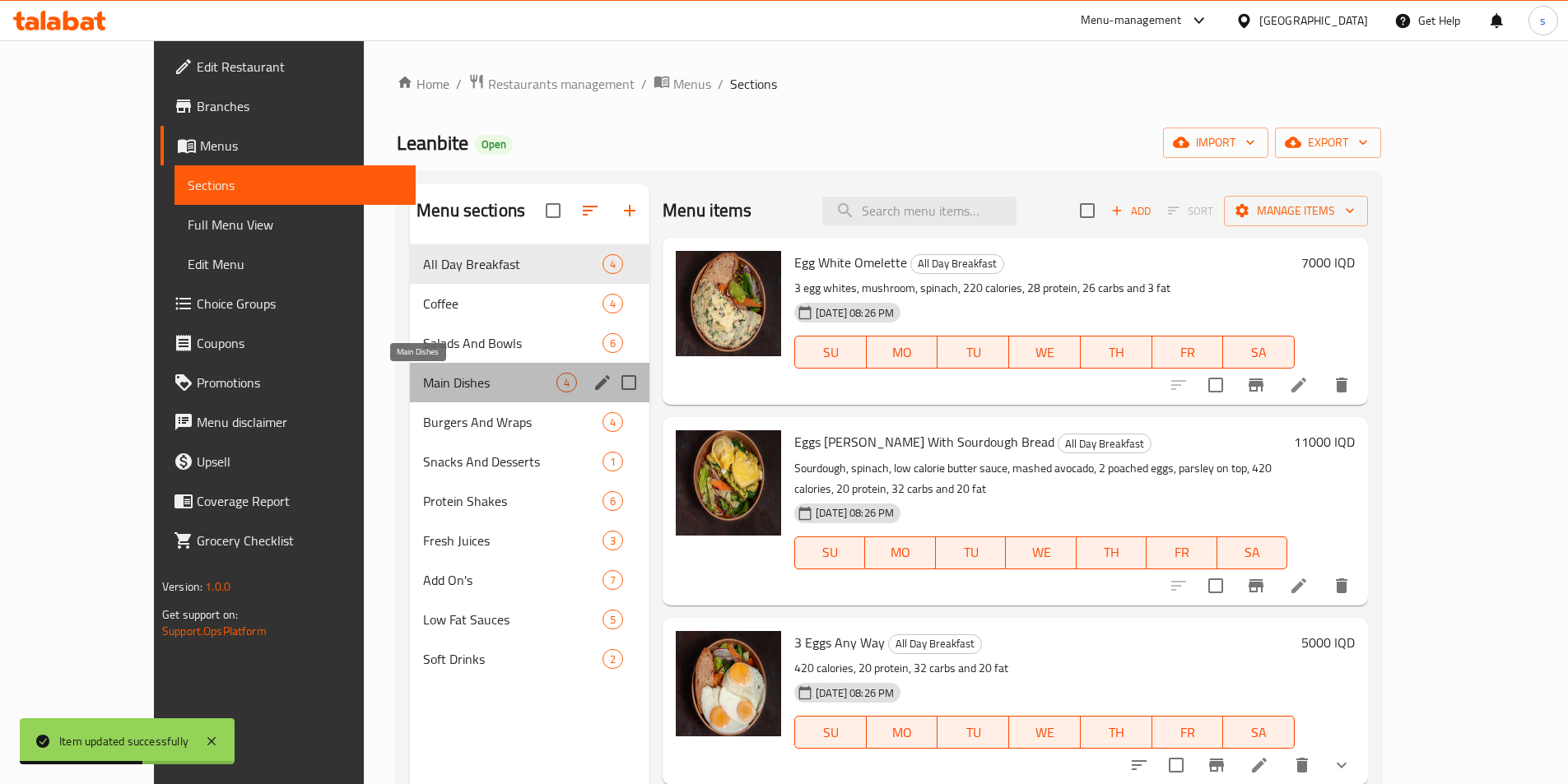
click at [423, 385] on span "Main Dishes" at bounding box center [489, 382] width 134 height 20
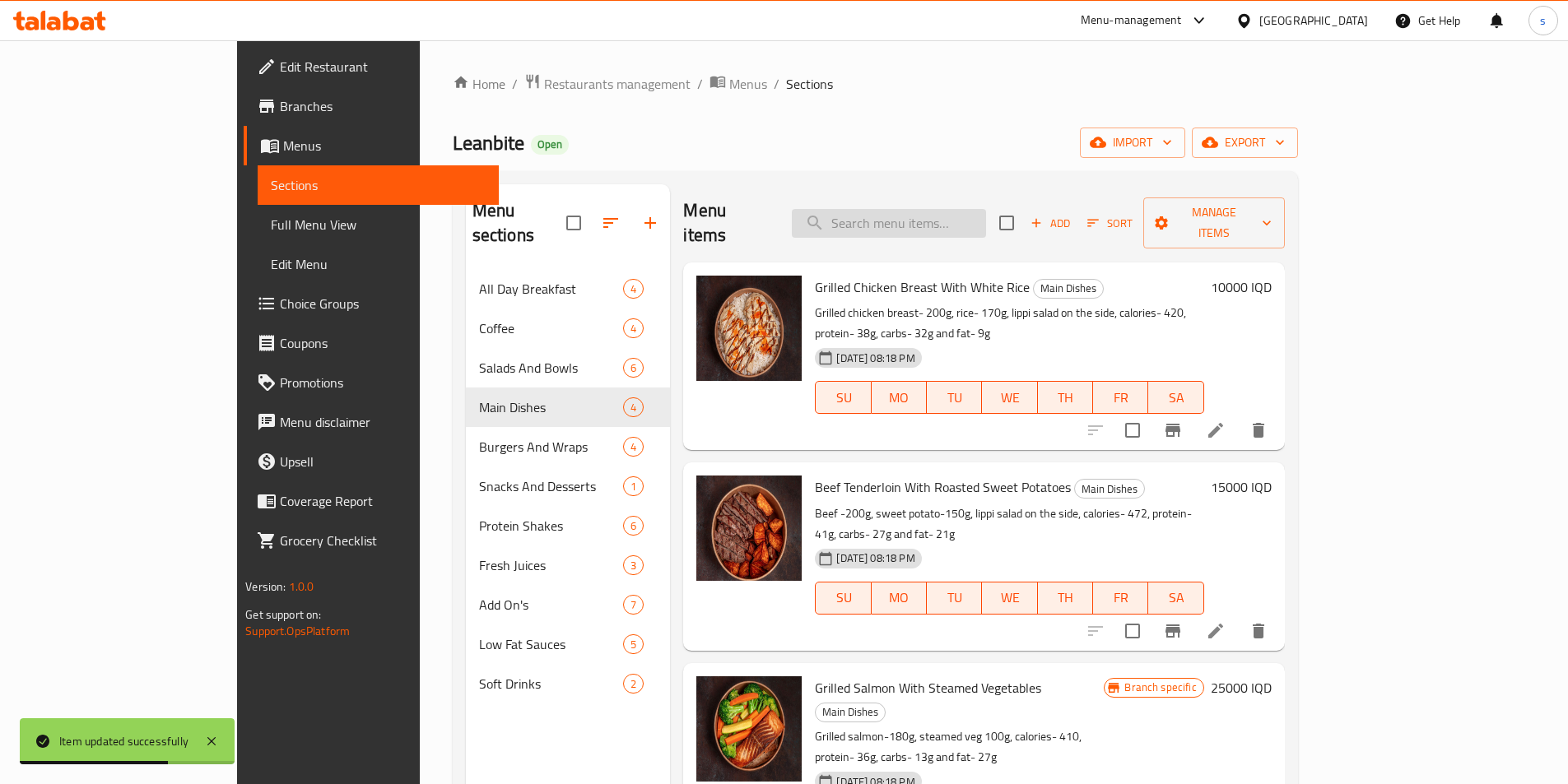
click at [959, 220] on input "search" at bounding box center [889, 223] width 194 height 28
paste input "Mongolian Beef"
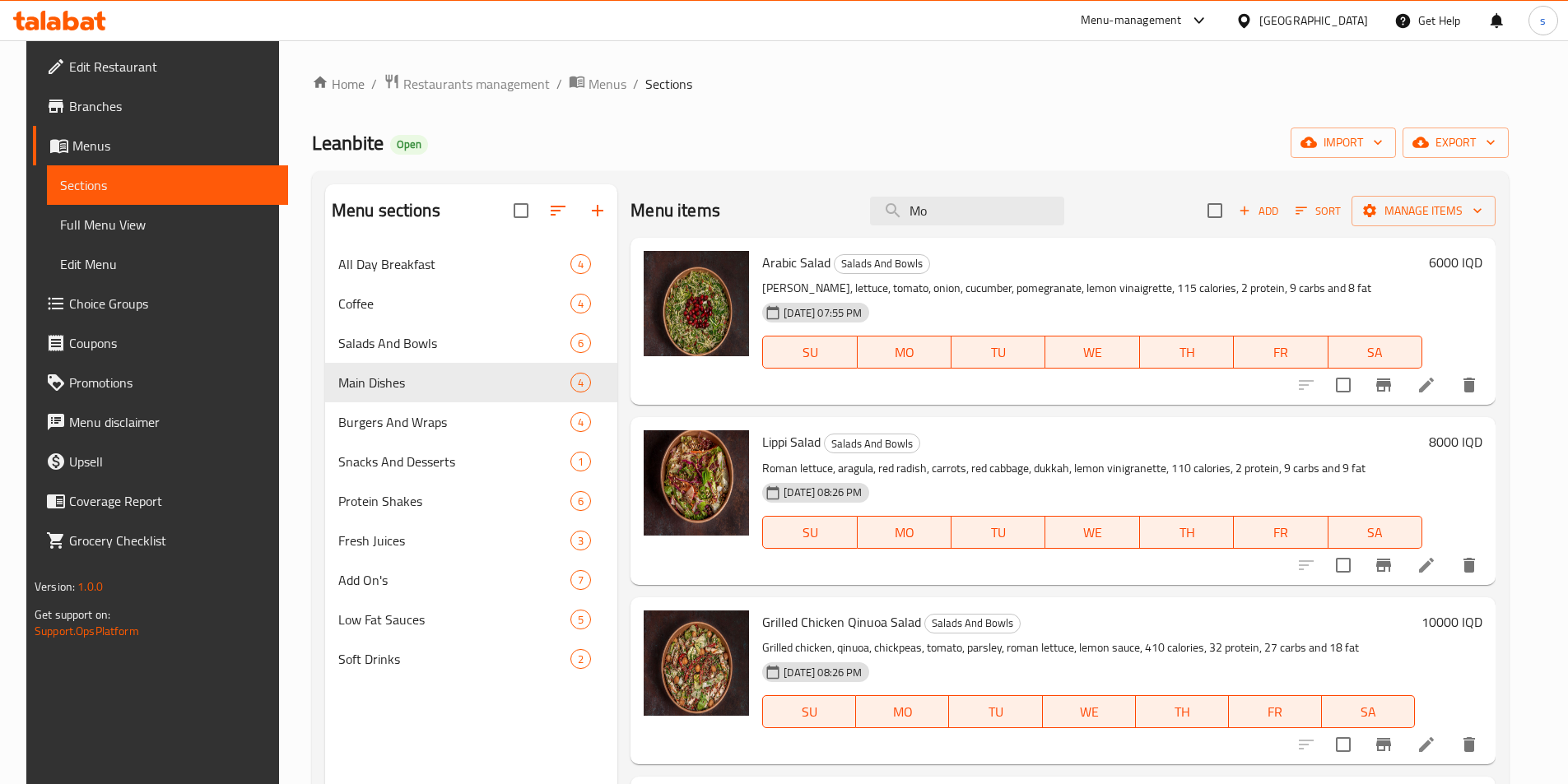
type input "M"
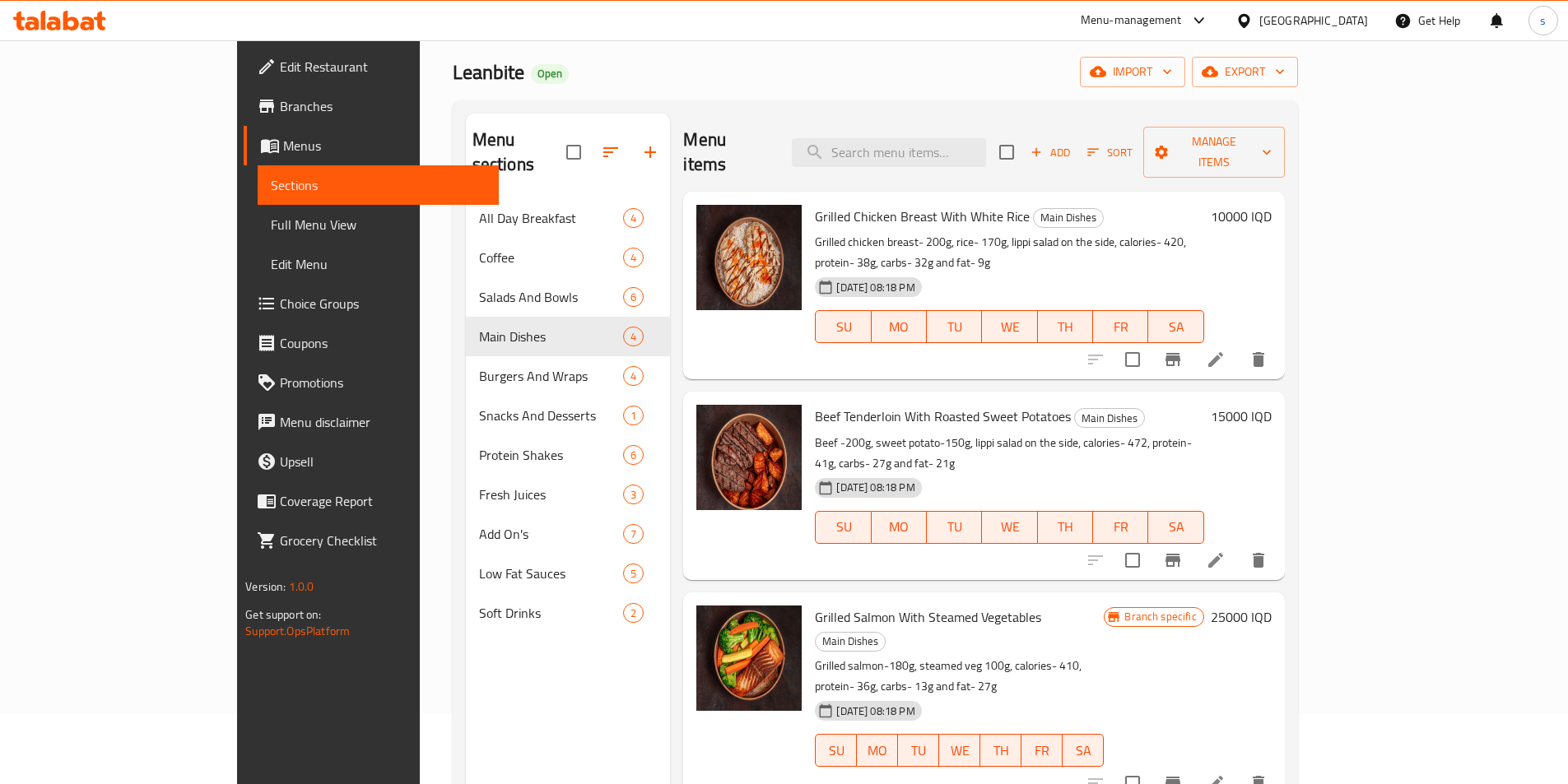
scroll to position [68, 0]
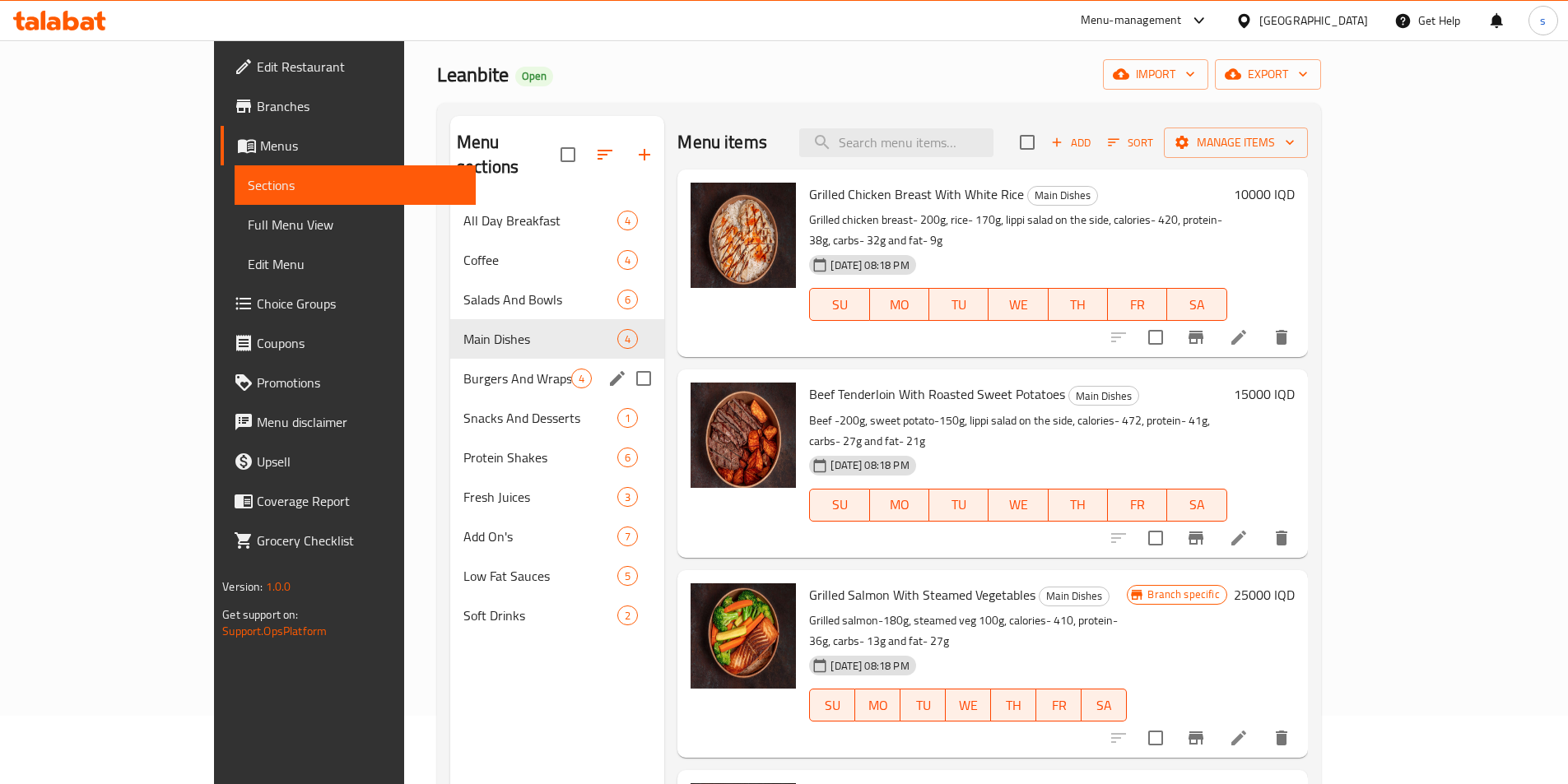
click at [450, 365] on div "Burgers And Wraps 4" at bounding box center [557, 379] width 214 height 40
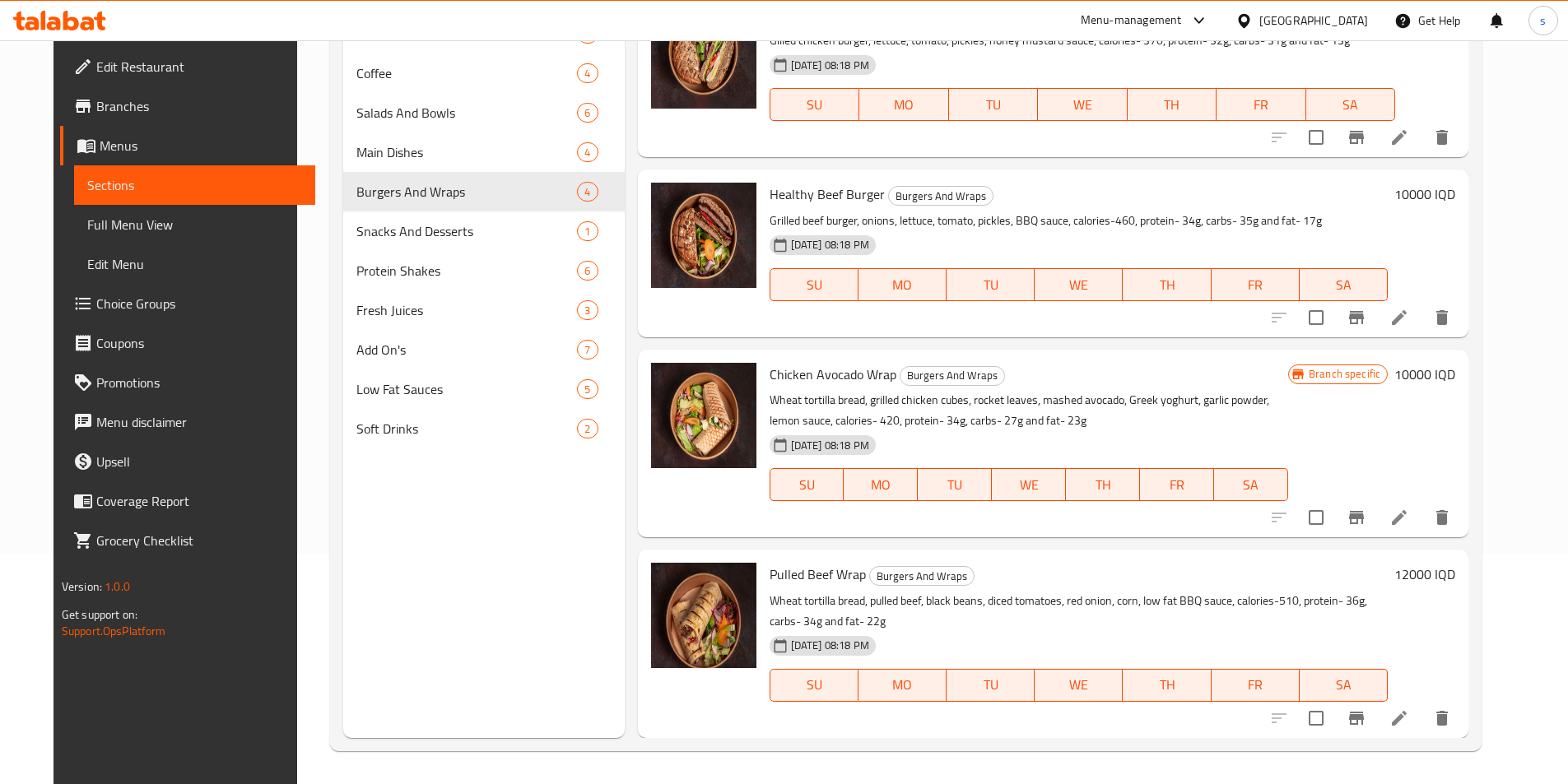
scroll to position [103, 0]
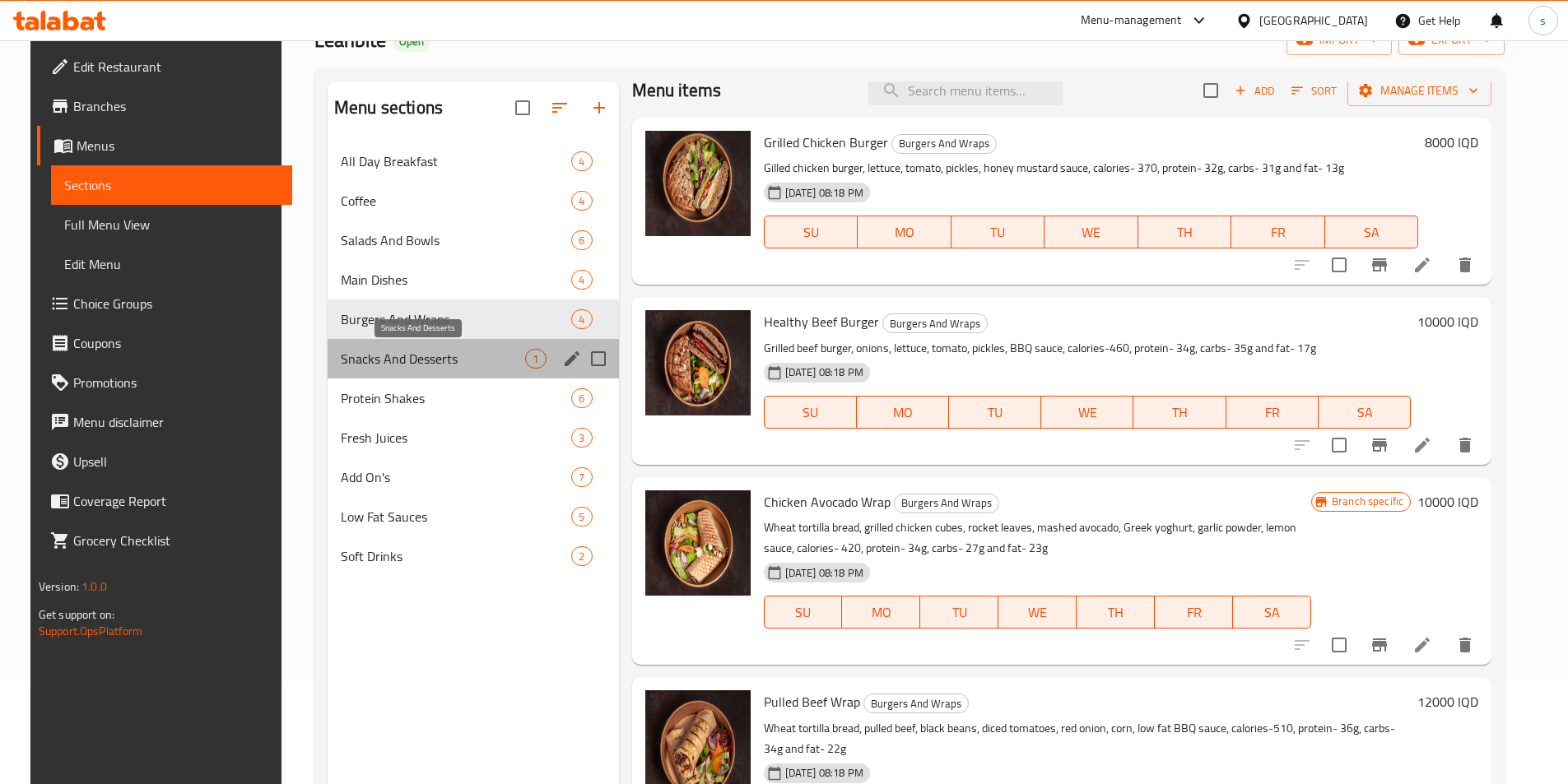
click at [403, 358] on span "Snacks And Desserts" at bounding box center [433, 358] width 185 height 20
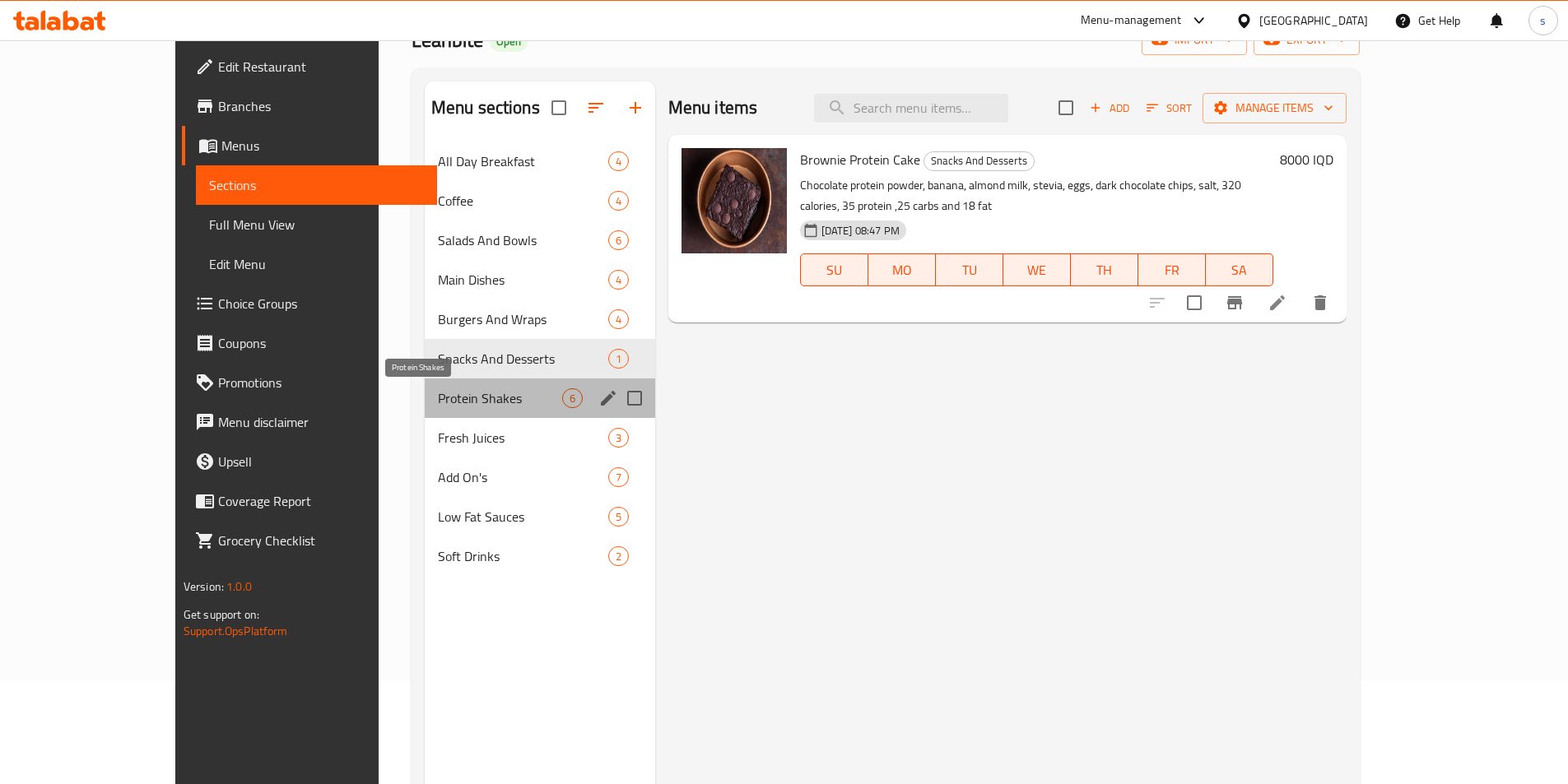
click at [438, 390] on span "Protein Shakes" at bounding box center [500, 398] width 124 height 20
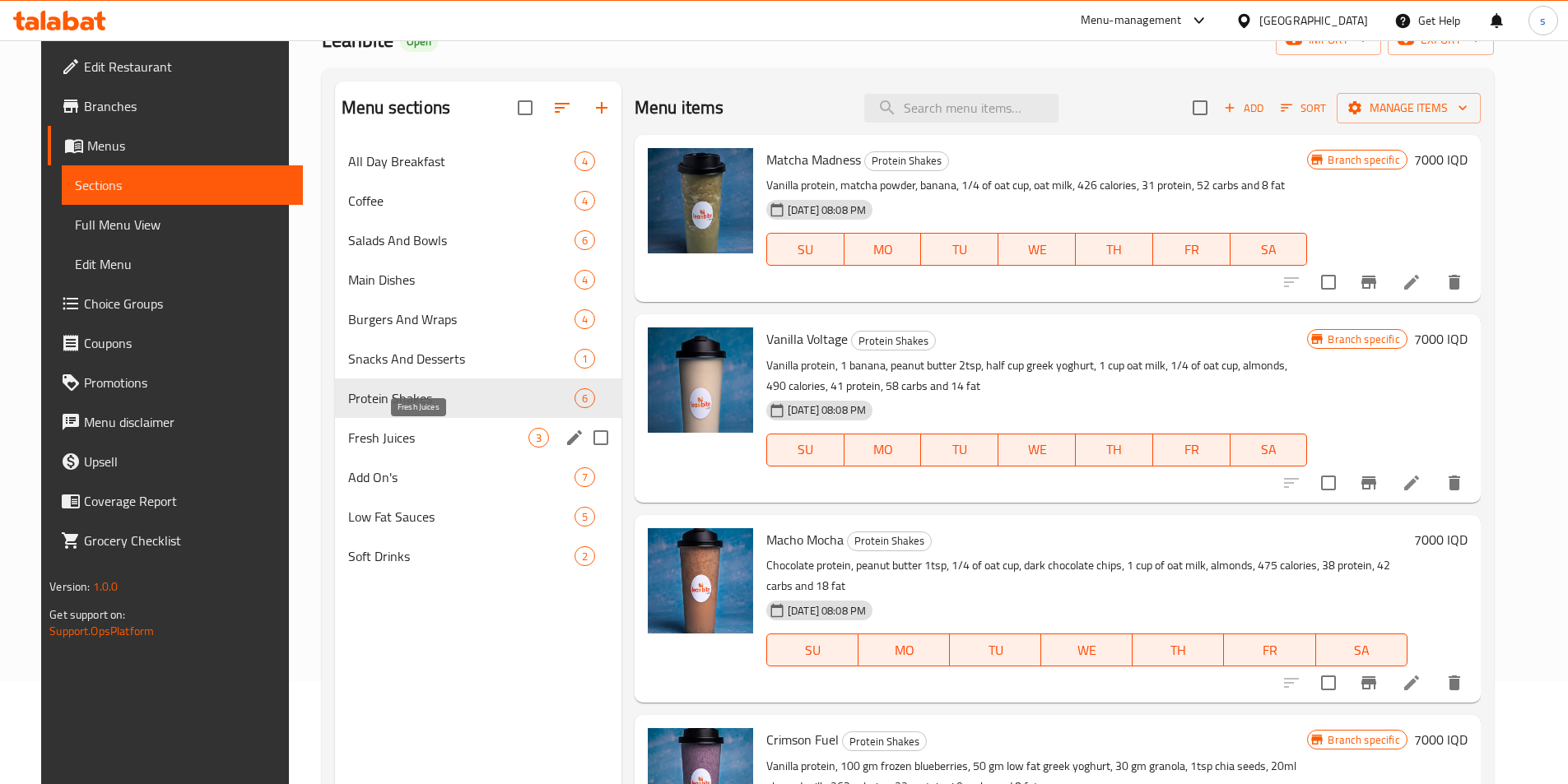
click at [410, 442] on span "Fresh Juices" at bounding box center [438, 437] width 180 height 20
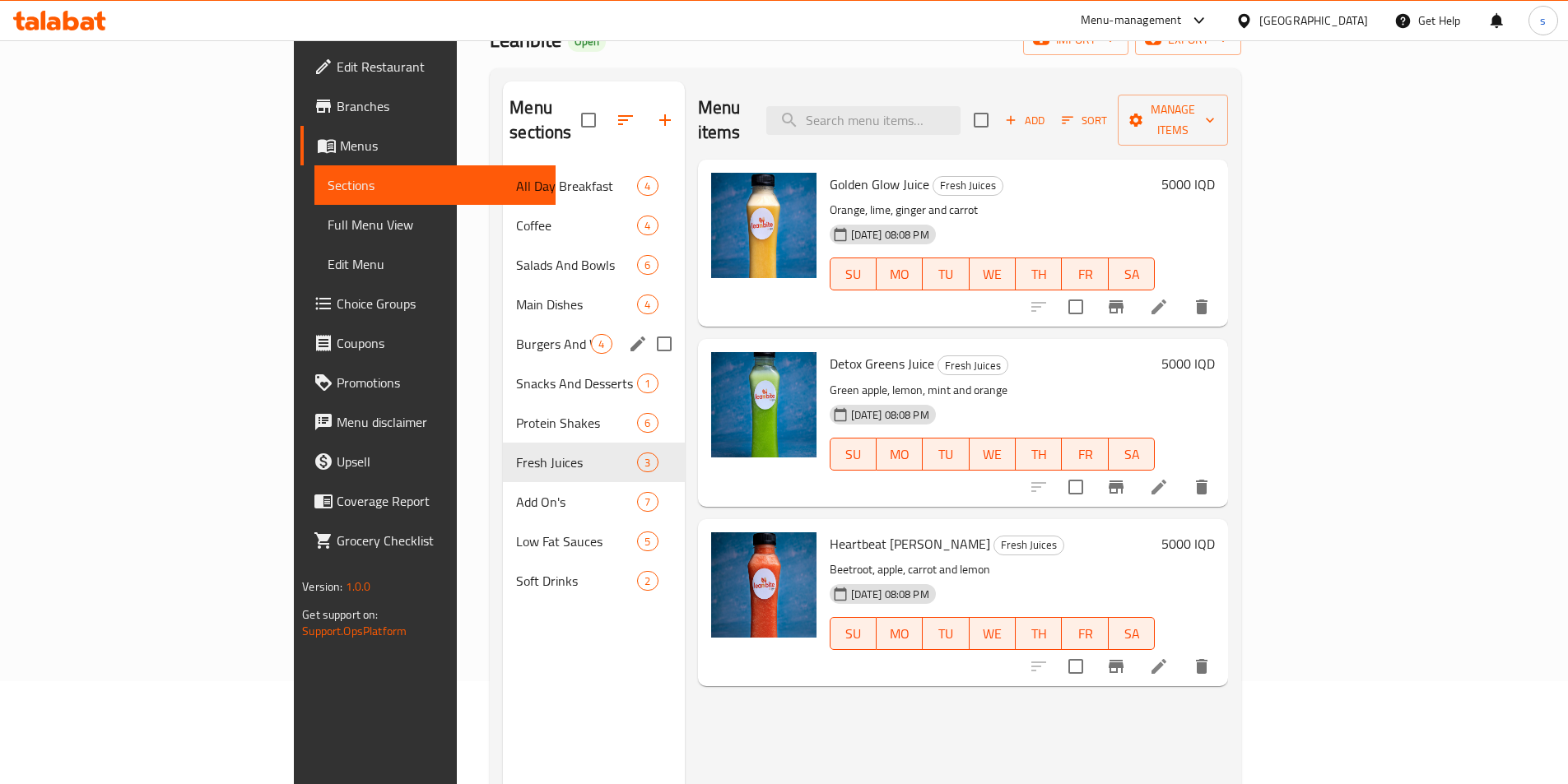
click at [503, 324] on div "Burgers And Wraps 4" at bounding box center [594, 344] width 181 height 40
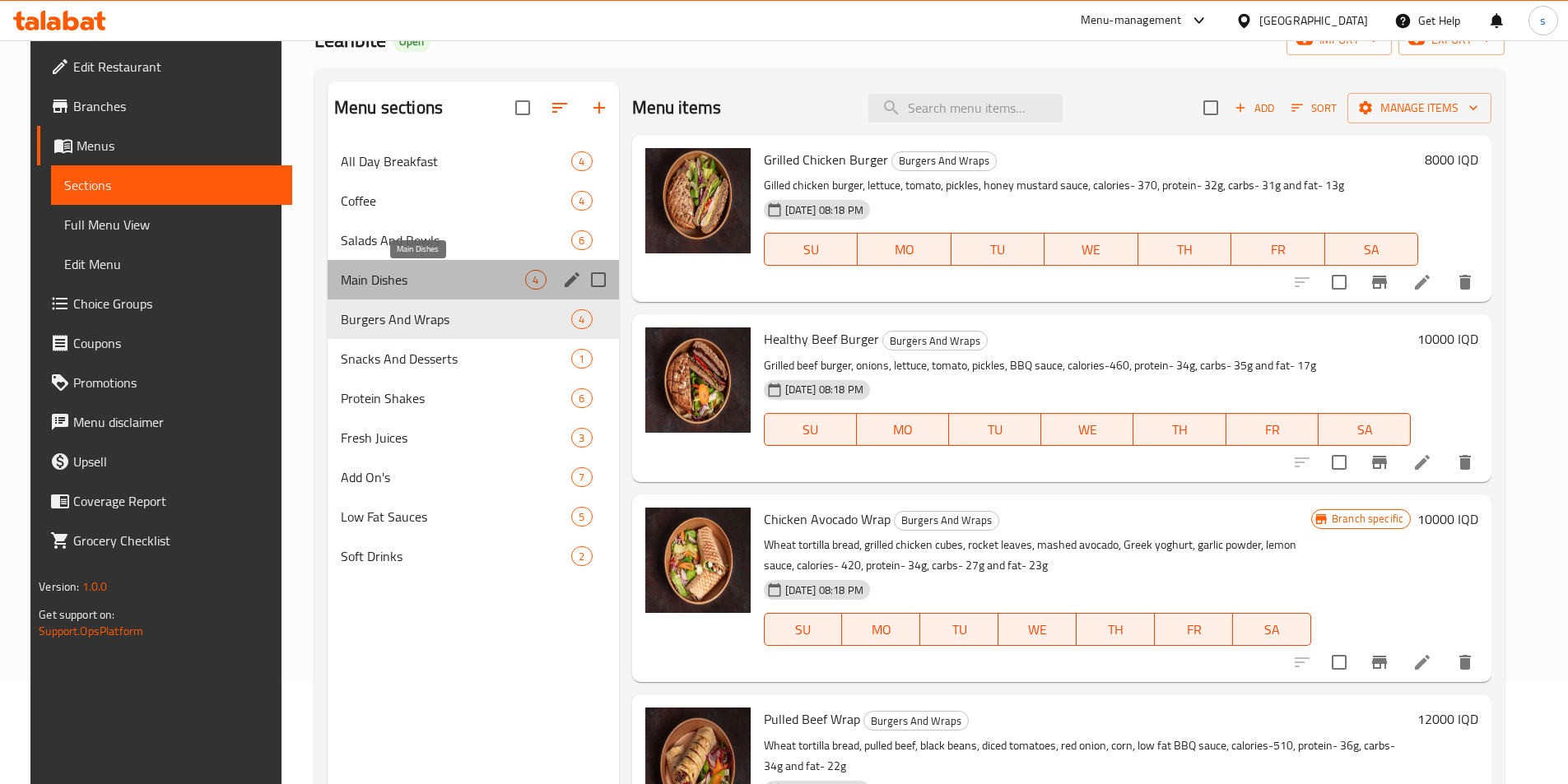
click at [424, 279] on span "Main Dishes" at bounding box center [433, 279] width 185 height 20
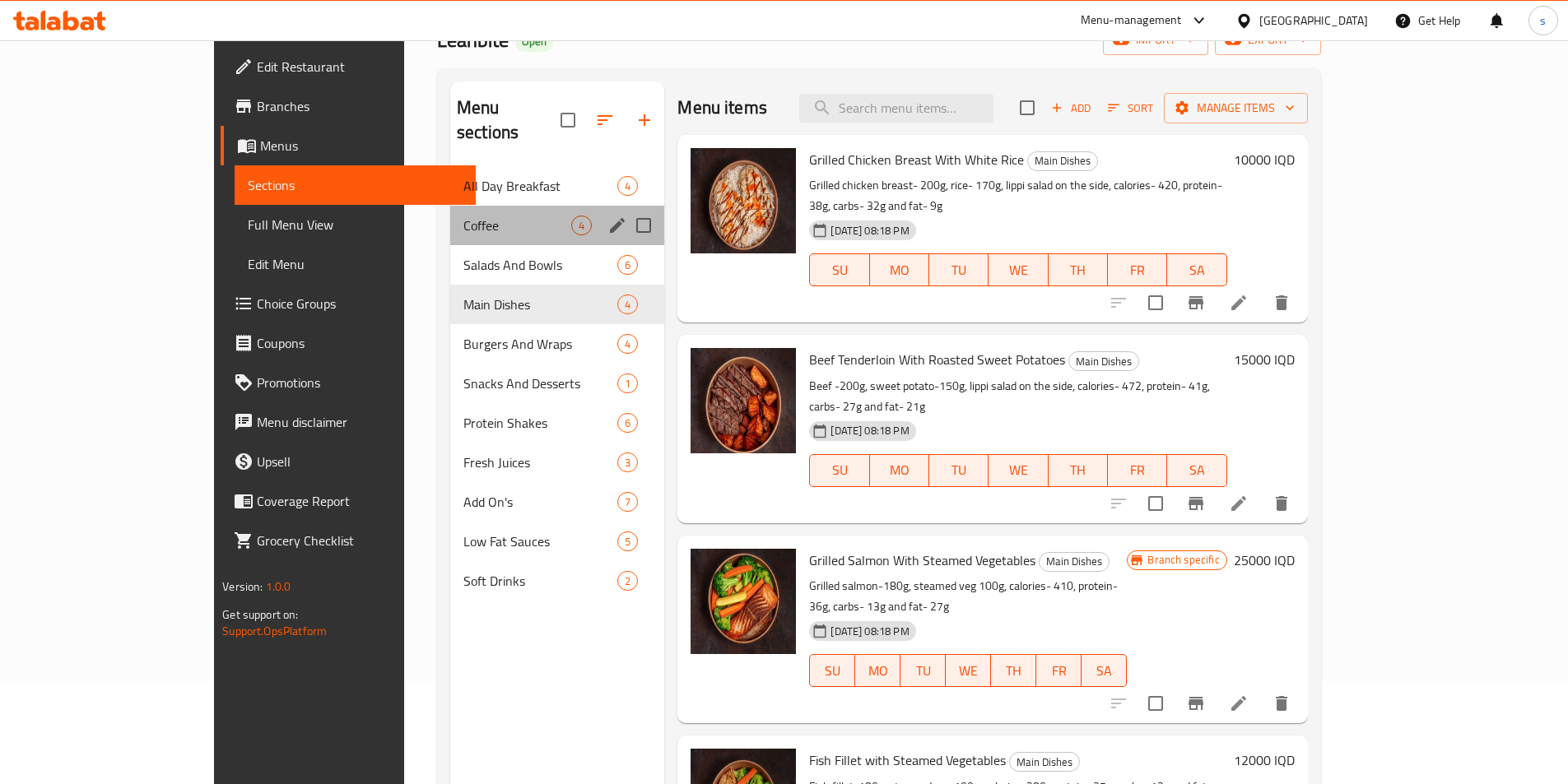
click at [450, 205] on div "Coffee 4" at bounding box center [557, 225] width 214 height 40
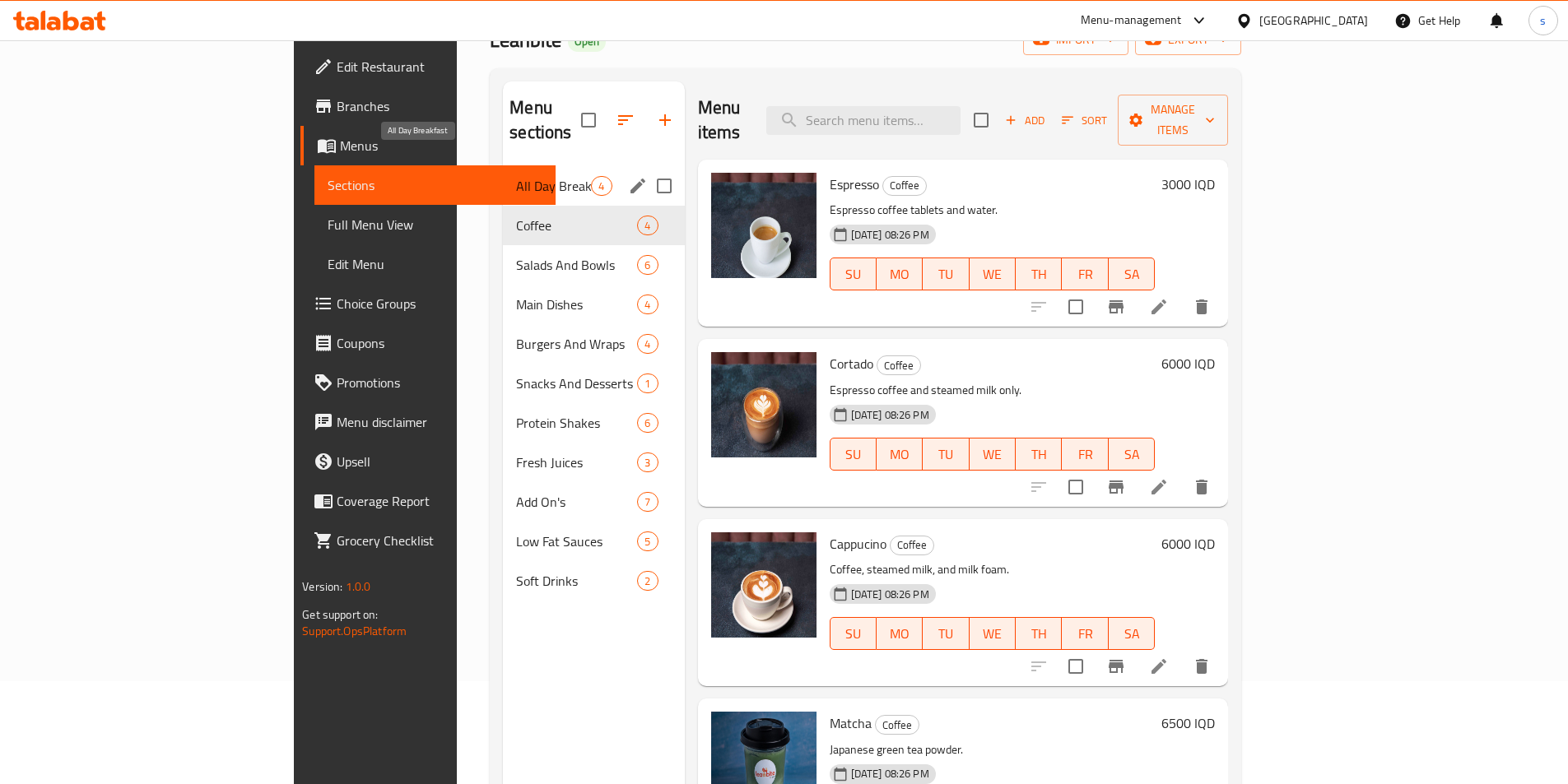
click at [516, 176] on span "All Day Breakfast" at bounding box center [553, 185] width 75 height 20
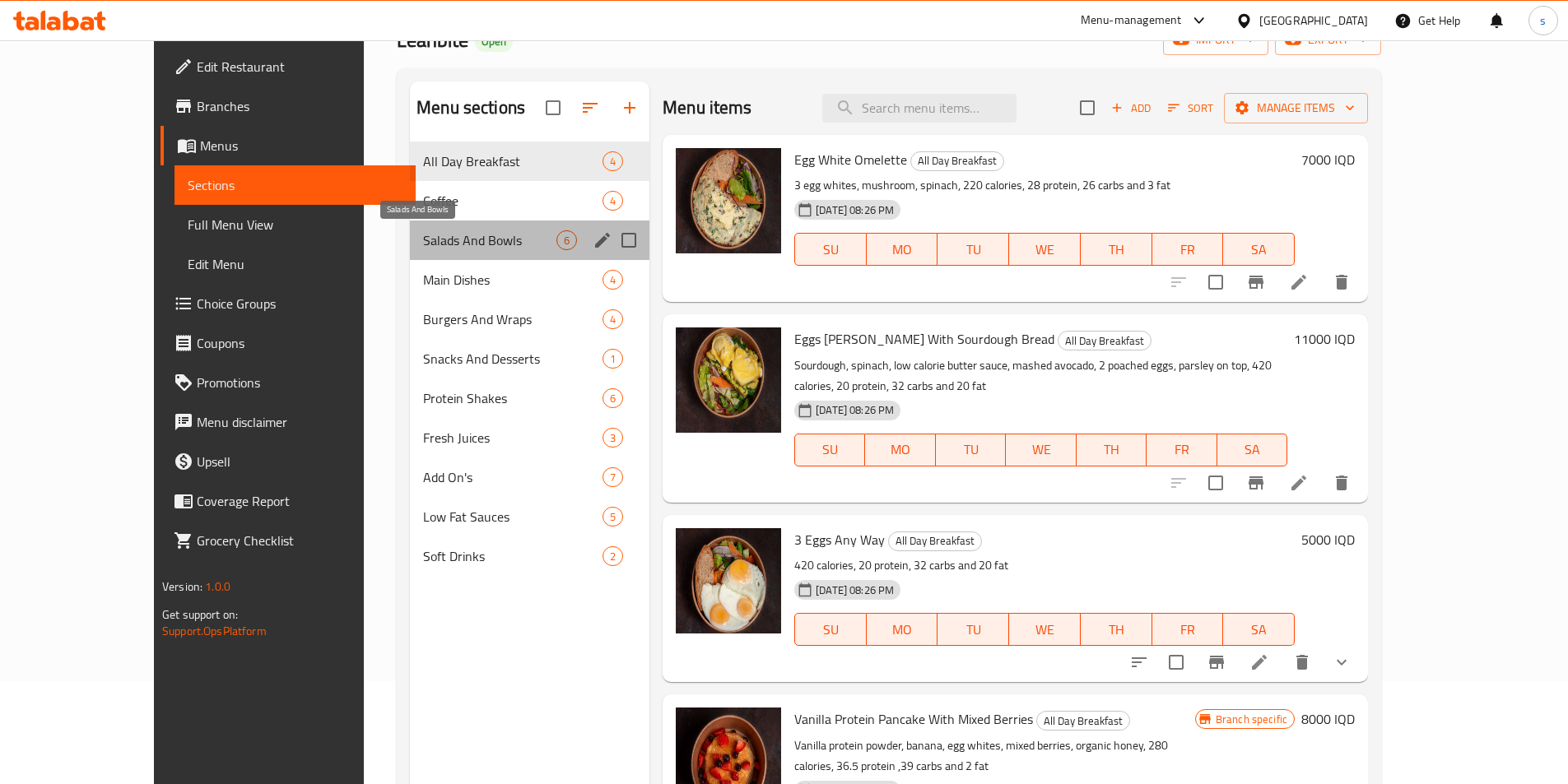
click at [423, 245] on span "Salads And Bowls" at bounding box center [489, 240] width 134 height 20
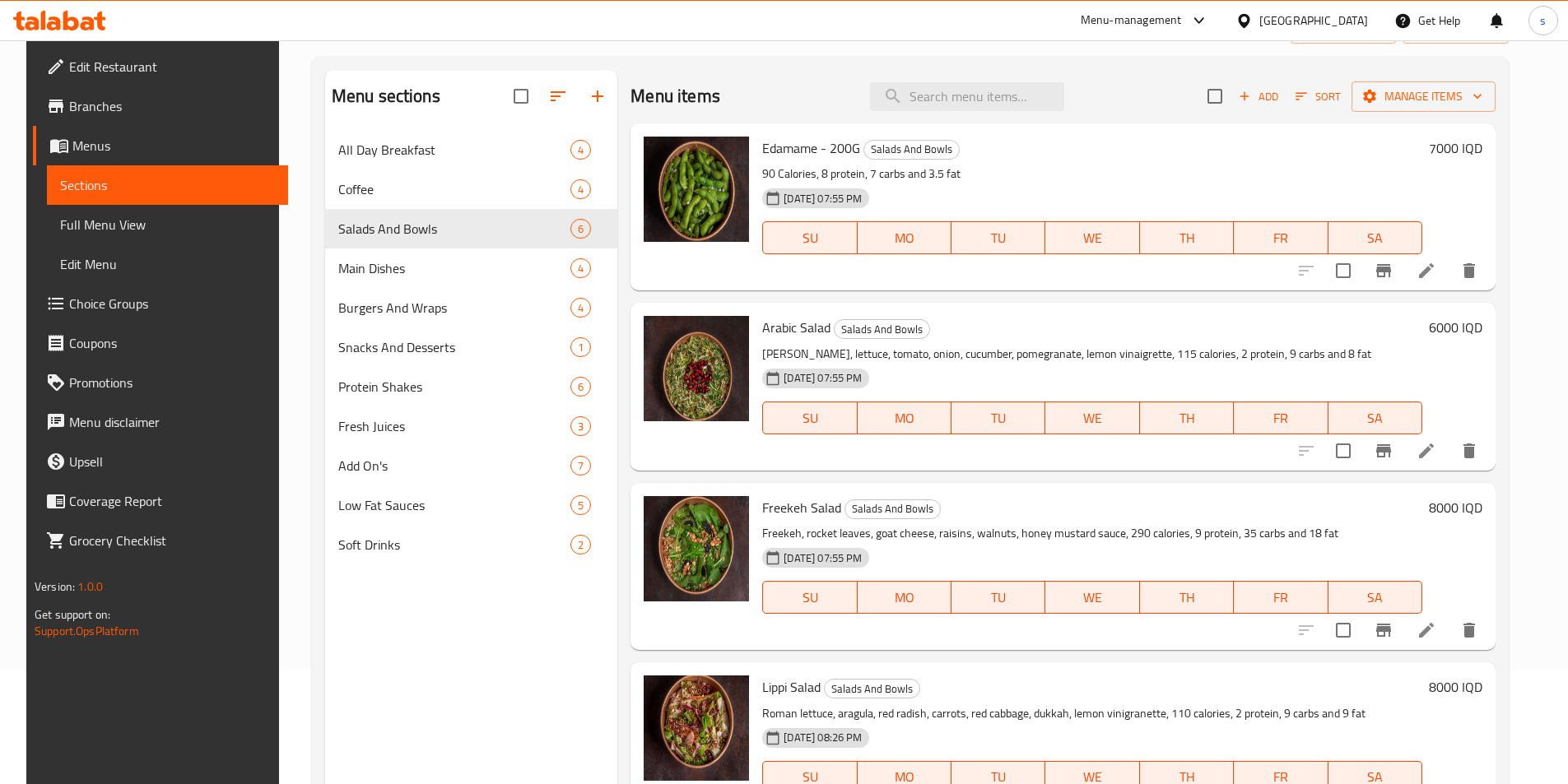
scroll to position [97, 0]
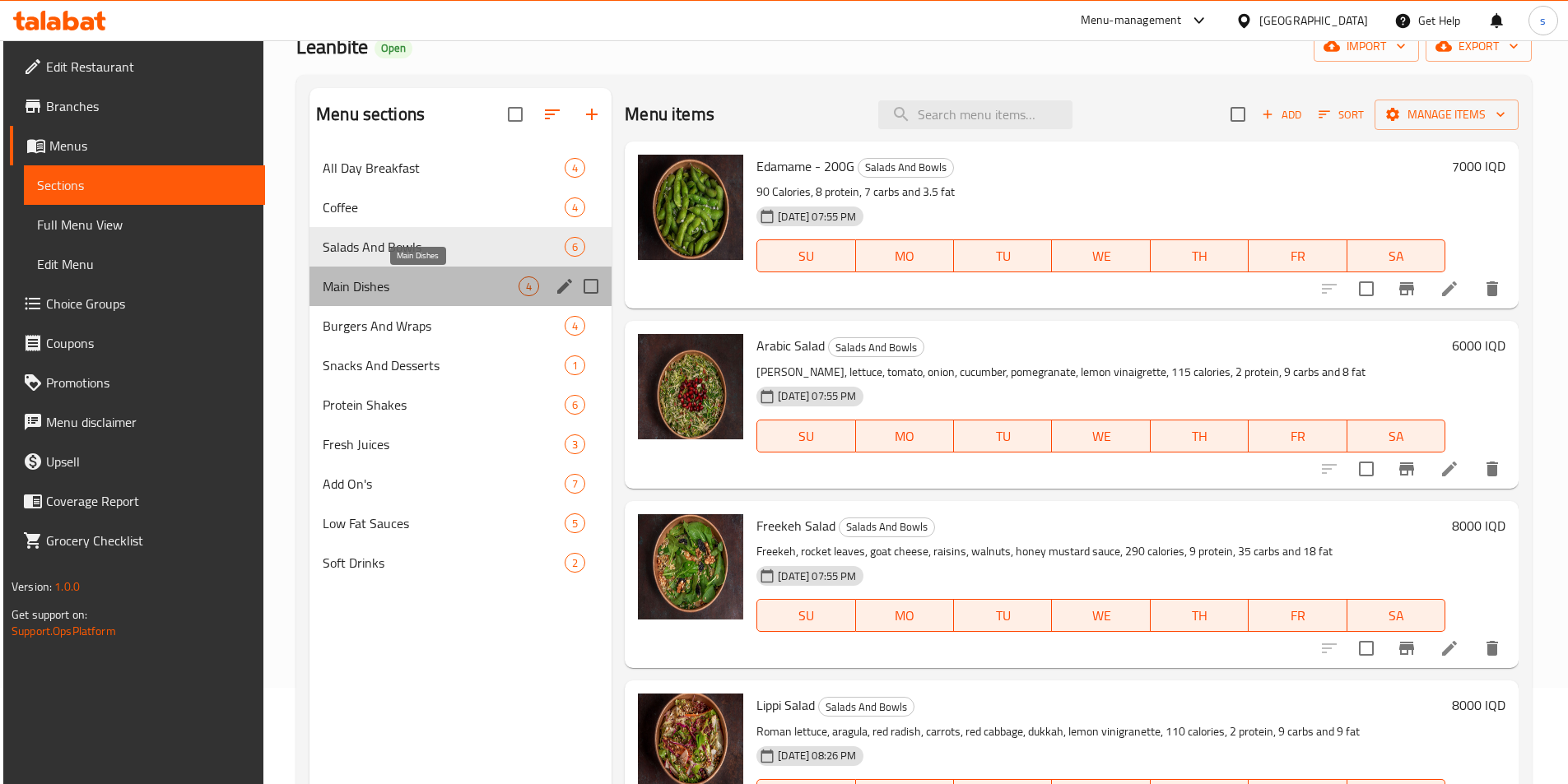
click at [371, 292] on span "Main Dishes" at bounding box center [420, 286] width 196 height 20
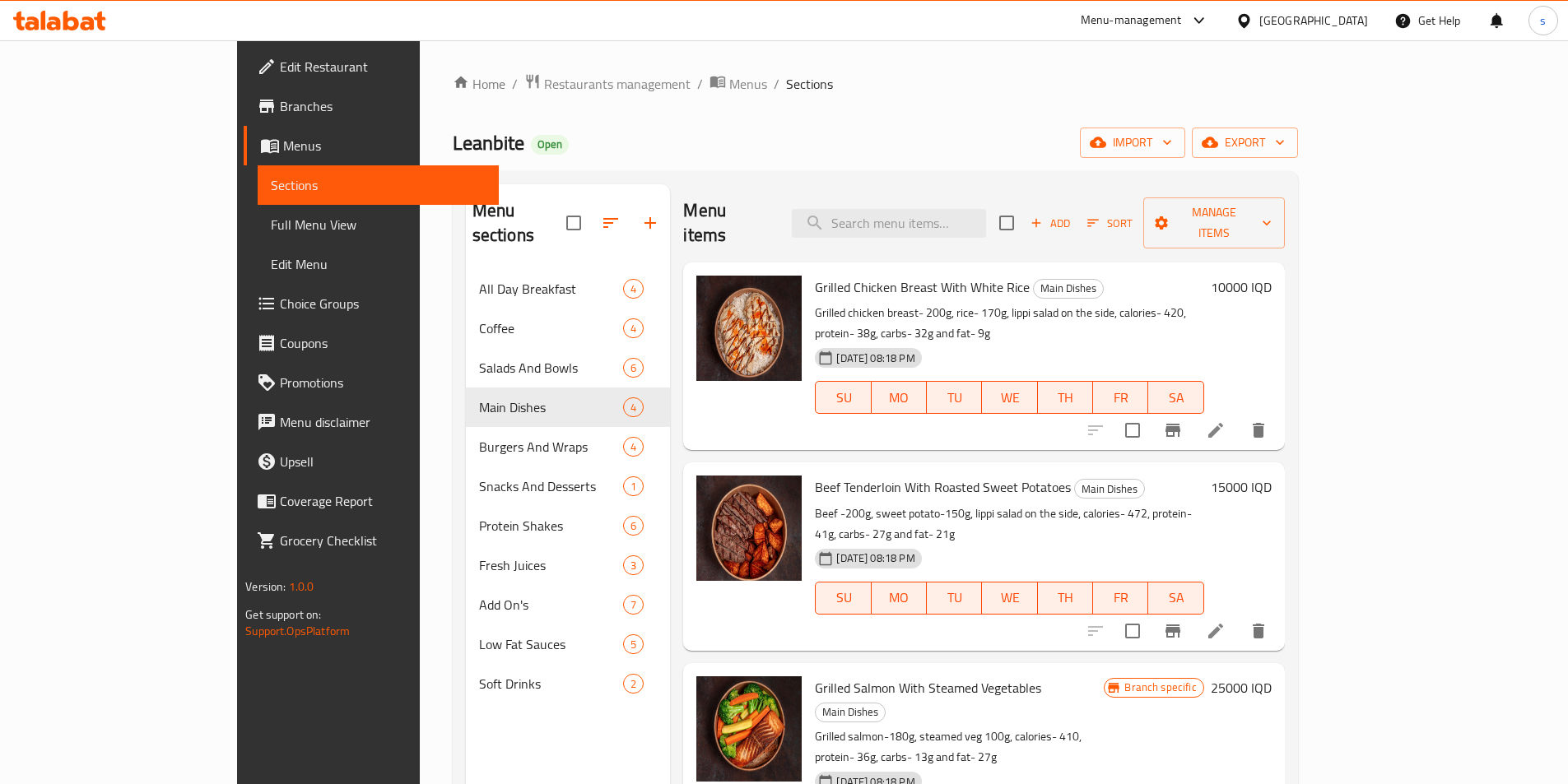
click at [1285, 198] on div "Add Sort Manage items" at bounding box center [1142, 223] width 286 height 51
click at [1073, 214] on span "Add" at bounding box center [1050, 223] width 45 height 19
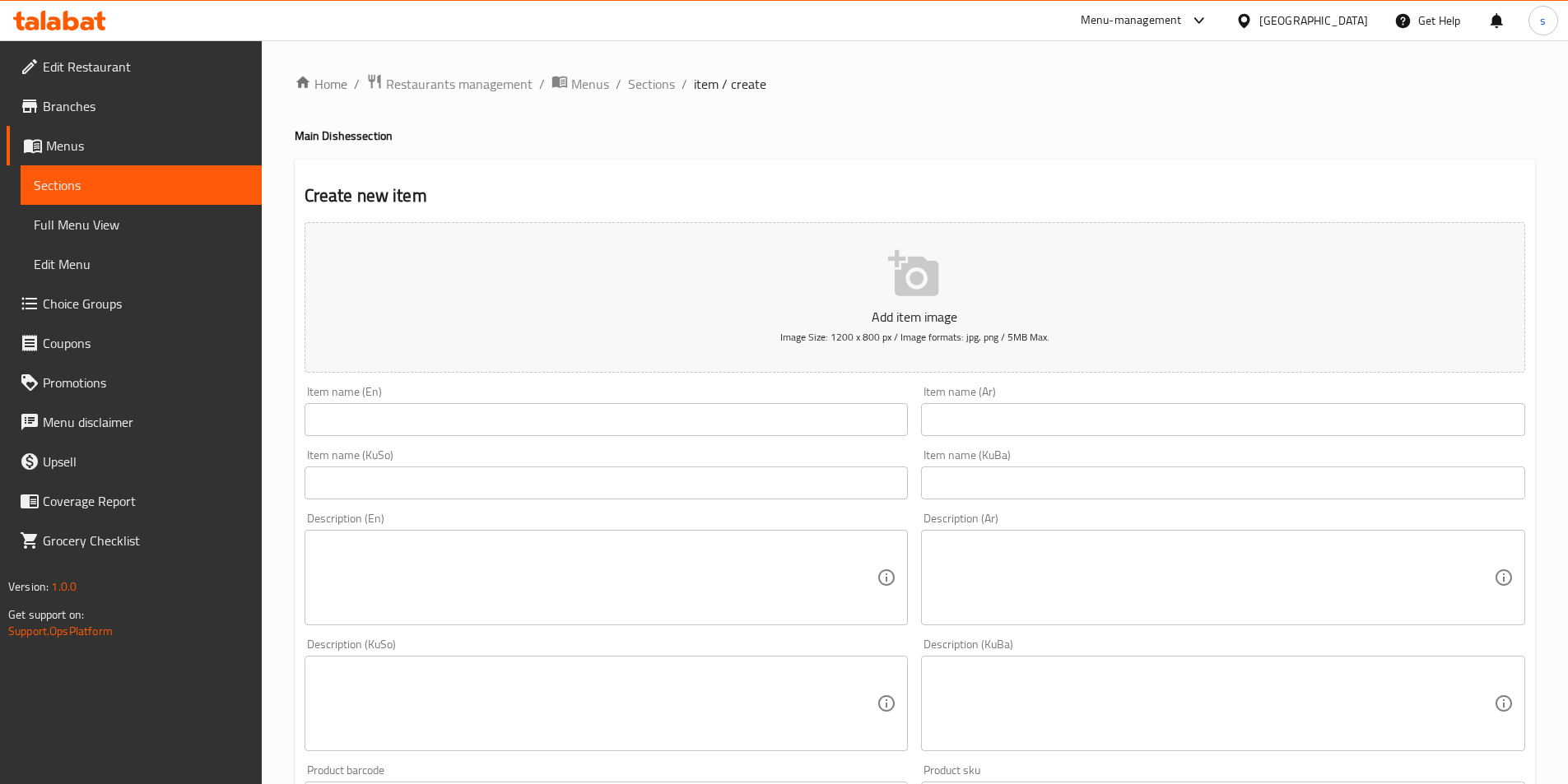
click at [691, 410] on input "text" at bounding box center [607, 419] width 604 height 33
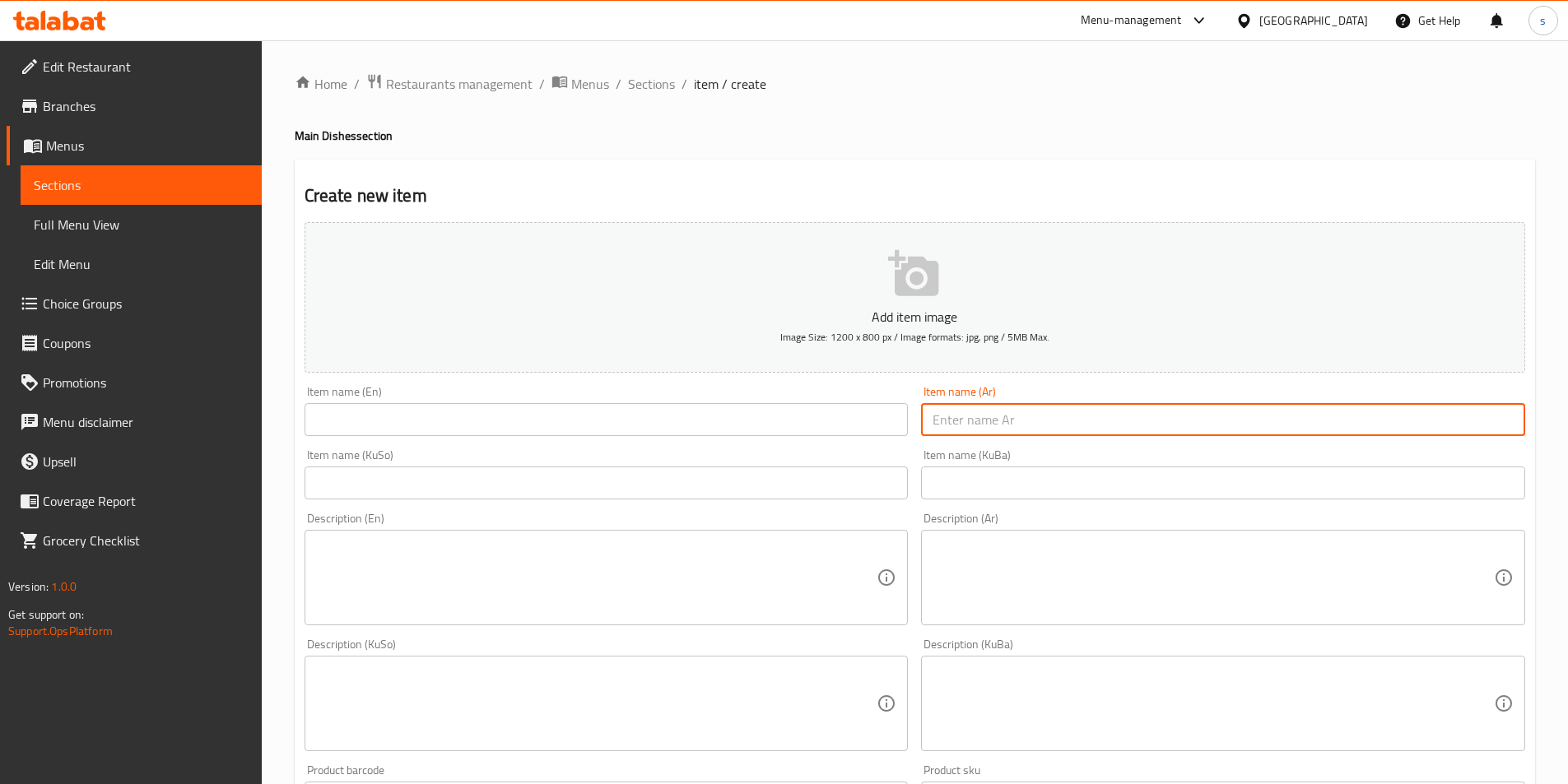
click at [1008, 411] on input "text" at bounding box center [1223, 419] width 604 height 33
paste input "لحم بقري منغولي"
type input "لحم بقري منغولي"
click at [727, 397] on div "Item name (En) Item name (En)" at bounding box center [607, 411] width 604 height 50
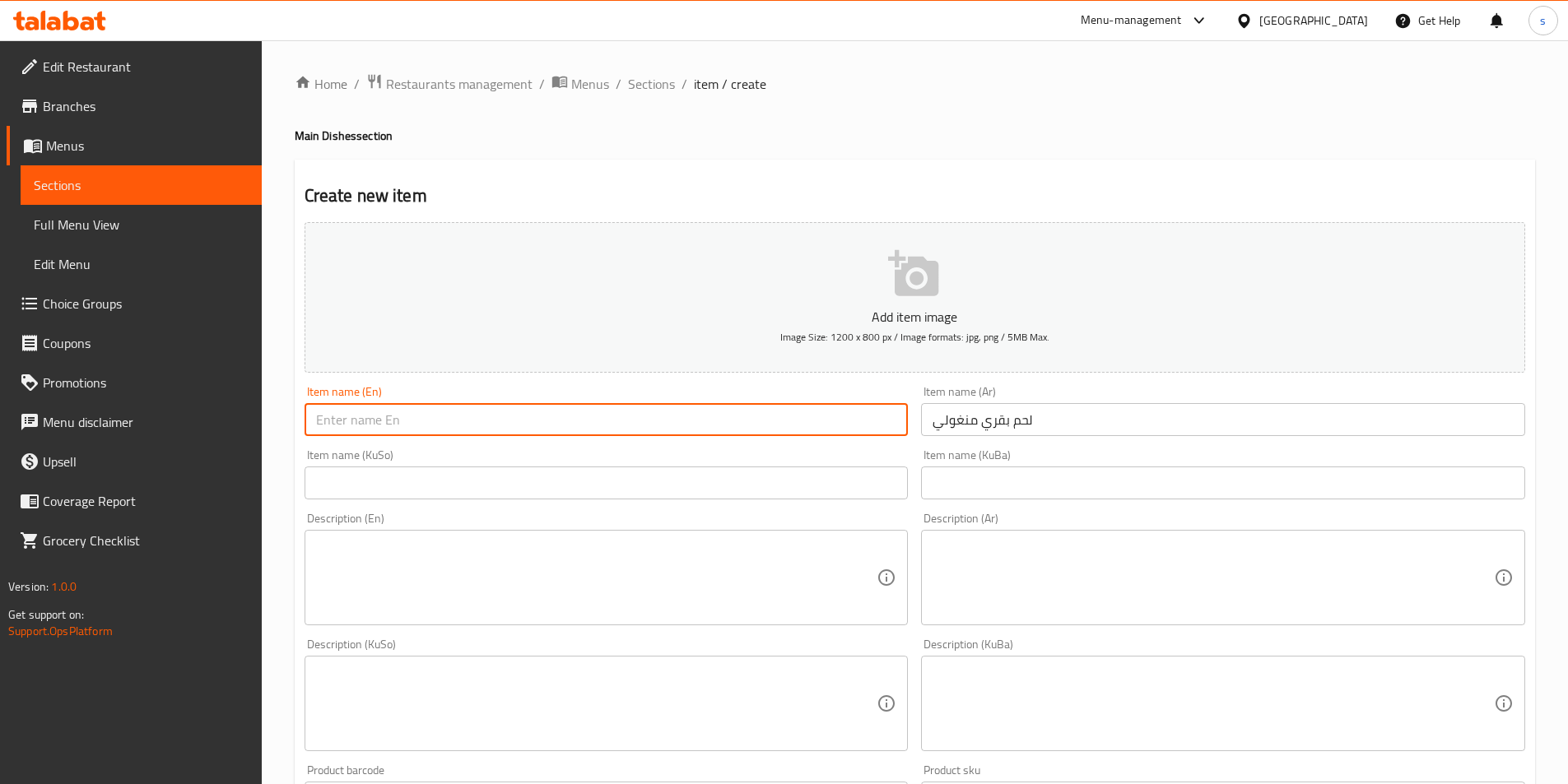
click at [727, 411] on input "text" at bounding box center [607, 419] width 604 height 33
paste input "Mongolian Beef"
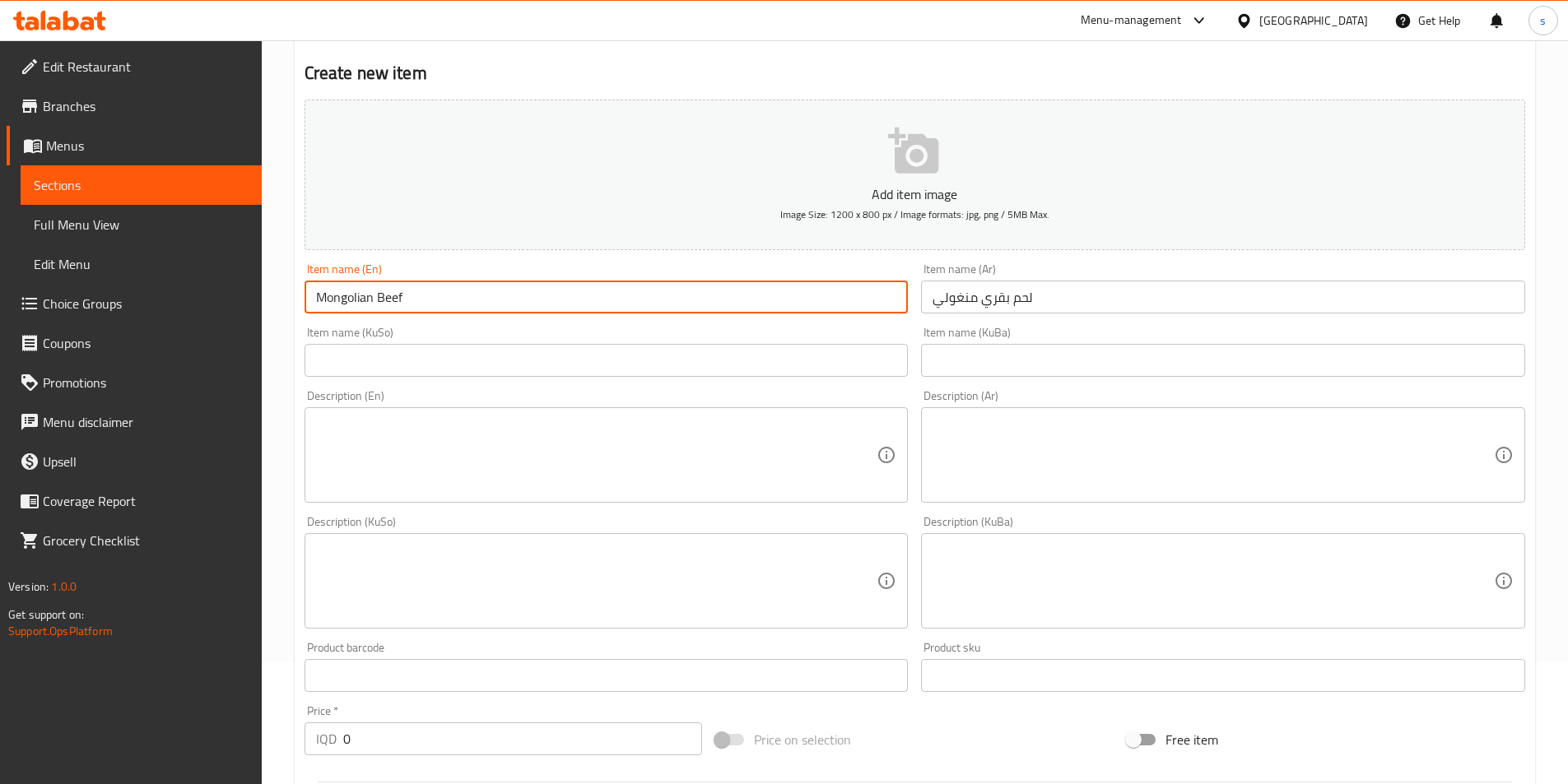
scroll to position [124, 0]
type input "Mongolian Beef"
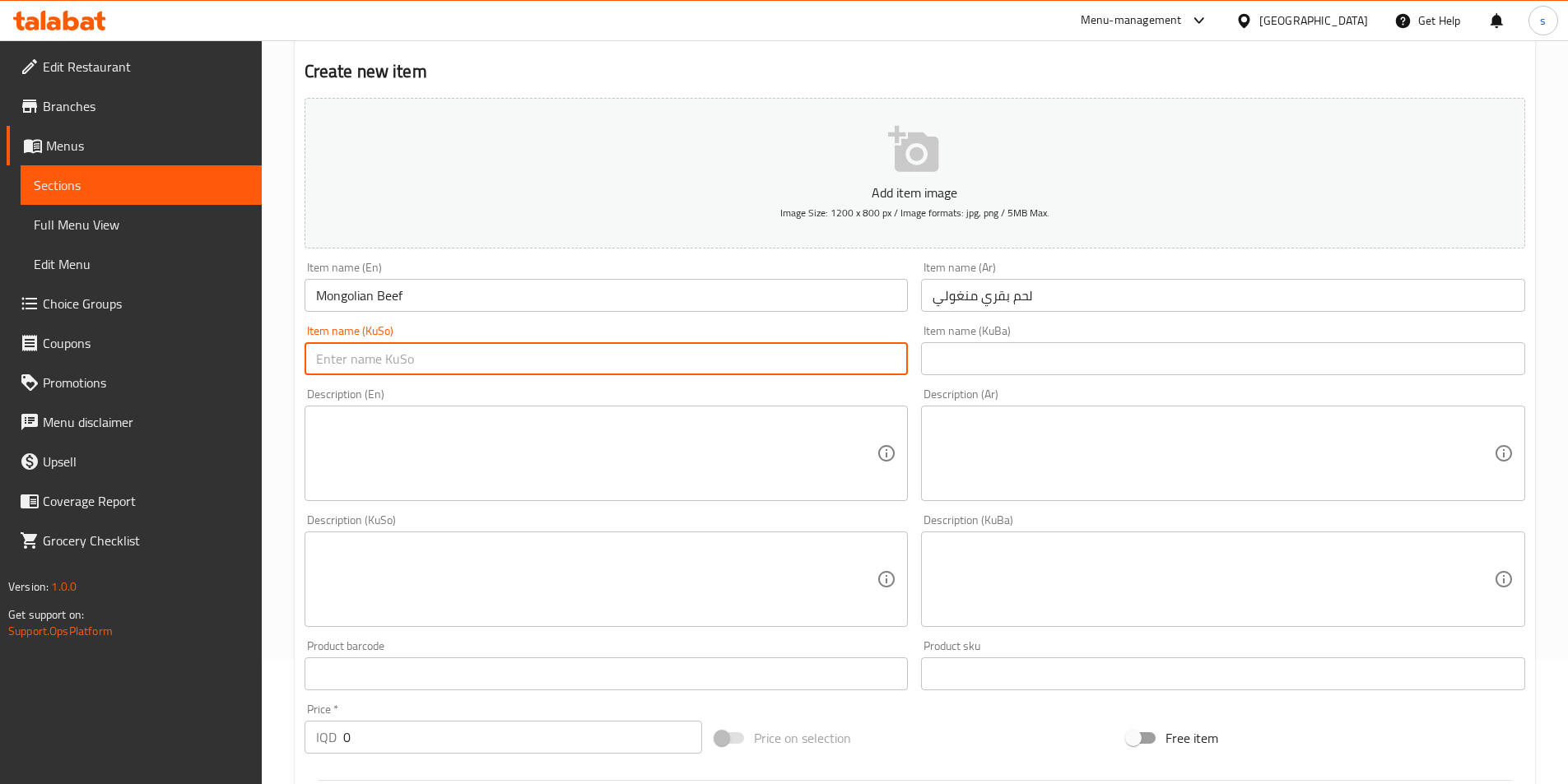
click at [800, 357] on input "text" at bounding box center [607, 359] width 604 height 33
type input "گۆشتی مانگای مەنگۆلیان"
drag, startPoint x: 734, startPoint y: 355, endPoint x: 940, endPoint y: 362, distance: 206.1
click at [940, 362] on div "Add item image Image Size: 1200 x 800 px / Image formats: jpg, png / 5MB Max. I…" at bounding box center [915, 541] width 1234 height 899
click at [475, 292] on input "Mongolian Beef" at bounding box center [607, 295] width 604 height 33
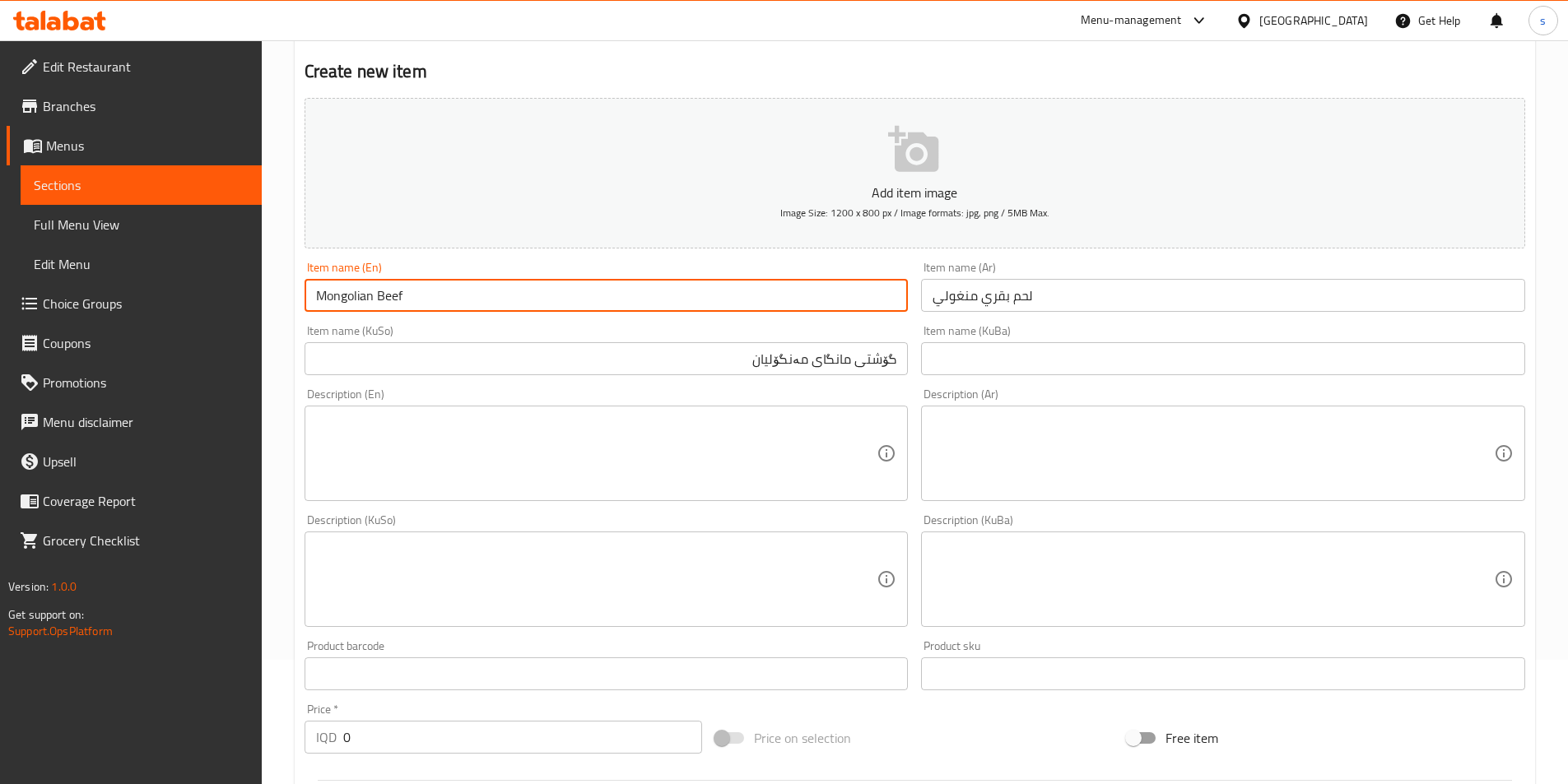
drag, startPoint x: 576, startPoint y: 503, endPoint x: 608, endPoint y: 442, distance: 68.9
click at [586, 491] on div "Description (En) Description (En)" at bounding box center [606, 445] width 617 height 126
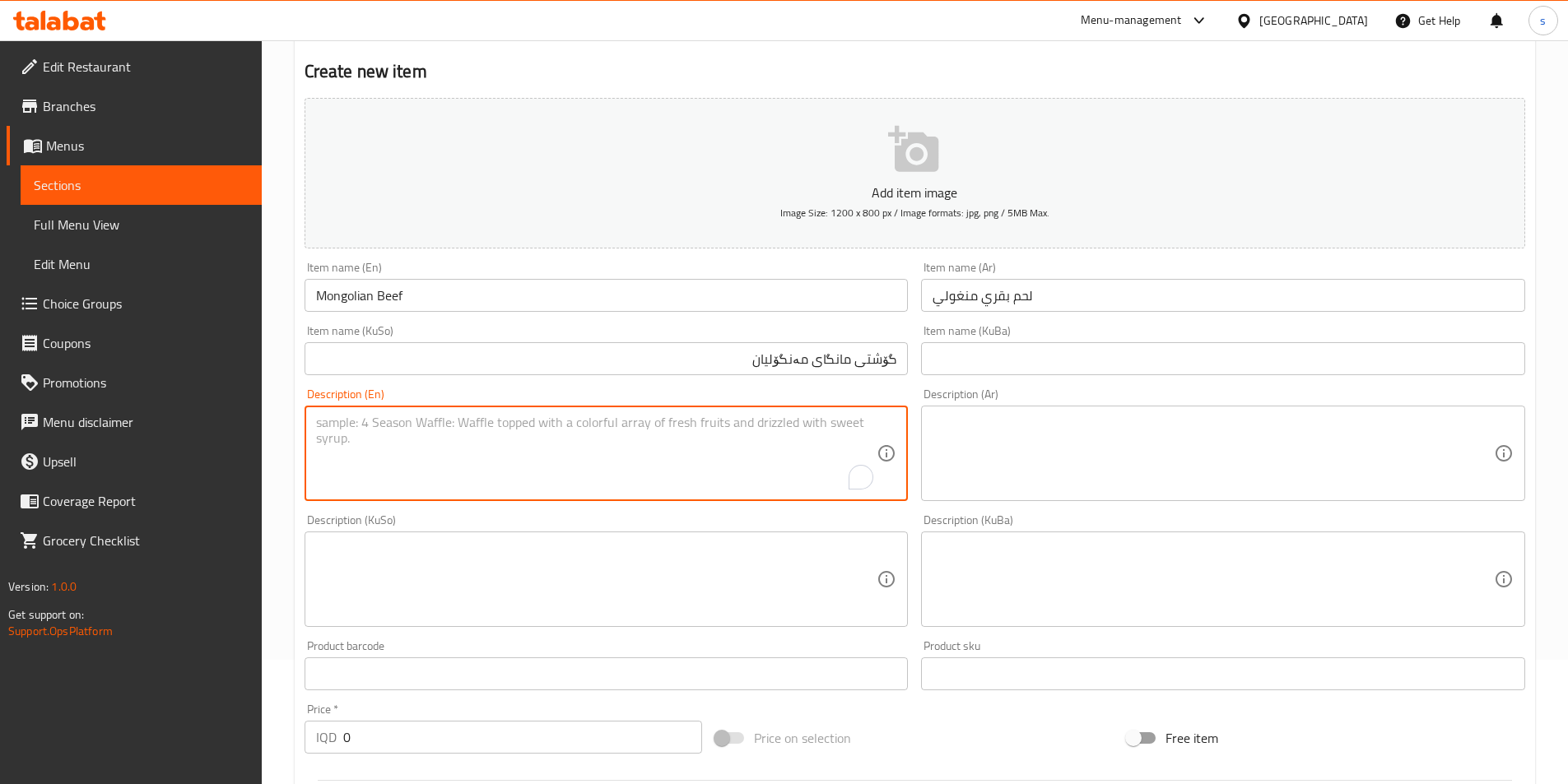
click at [608, 442] on textarea "To enrich screen reader interactions, please activate Accessibility in Grammarl…" at bounding box center [596, 454] width 562 height 78
click at [607, 442] on textarea "To enrich screen reader interactions, please activate Accessibility in Grammarl…" at bounding box center [596, 454] width 562 height 78
paste textarea "Beef Strips, Garlic, Broccoli, Spring Onions, Black Pepper,"
type textarea "Beef Strips, Garlic, Broccoli, Spring Onions, Black Pepper,"
click at [1084, 455] on textarea at bounding box center [1213, 454] width 562 height 78
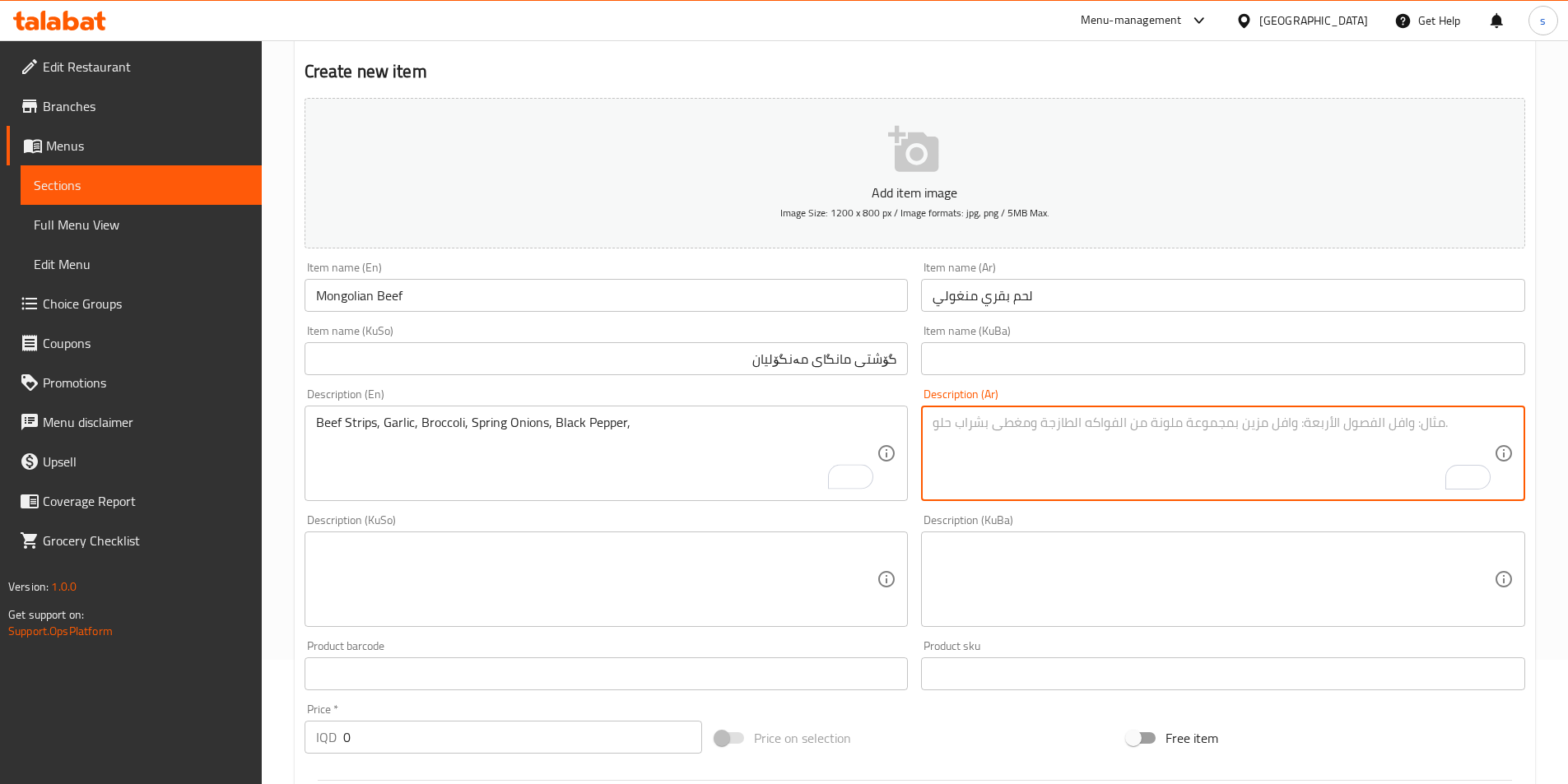
paste textarea "شرائح لحم بقري، ثوم، بروكولي، بصل سبرينج، فلفل أسود،"
type textarea "شرائح لحم بقري، ثوم، بروكولي، بصل سبرينج، فلفل أسود،"
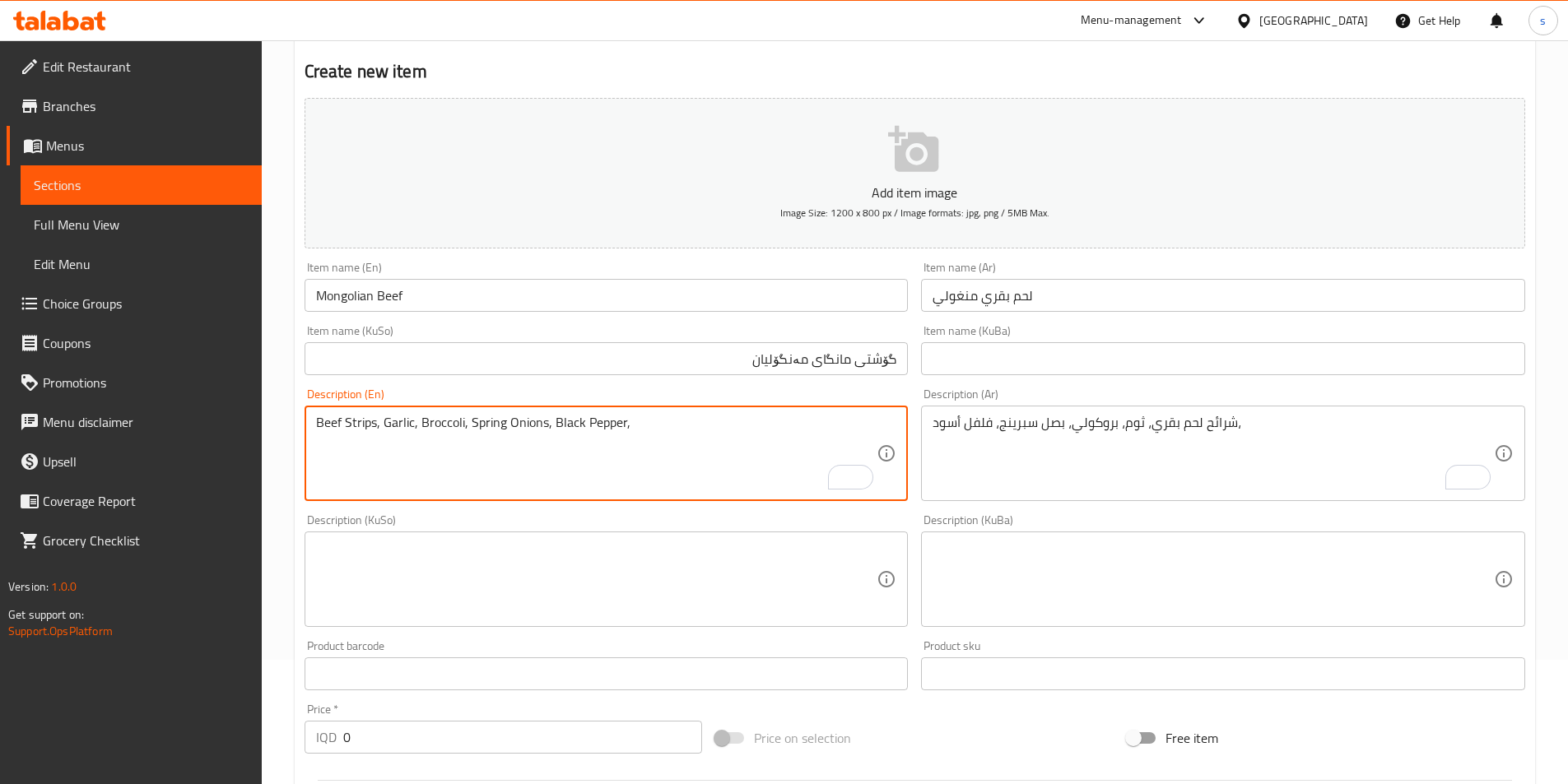
paste textarea "480 Calories, 35 grams of protein, 31 grams of carbs, and 19 grams of fat"
drag, startPoint x: 631, startPoint y: 428, endPoint x: 652, endPoint y: 428, distance: 21.0
click at [652, 428] on textarea "Beef Strips, Garlic, Broccoli, Spring Onions, Black Pepper, 480 Calories, 35 gr…" at bounding box center [596, 454] width 562 height 78
click at [714, 425] on textarea "Beef Strips, Garlic, Broccoli, Spring Onions, Black Pepper, 550 Calories, 35 gr…" at bounding box center [596, 454] width 562 height 78
drag, startPoint x: 717, startPoint y: 423, endPoint x: 704, endPoint y: 428, distance: 13.9
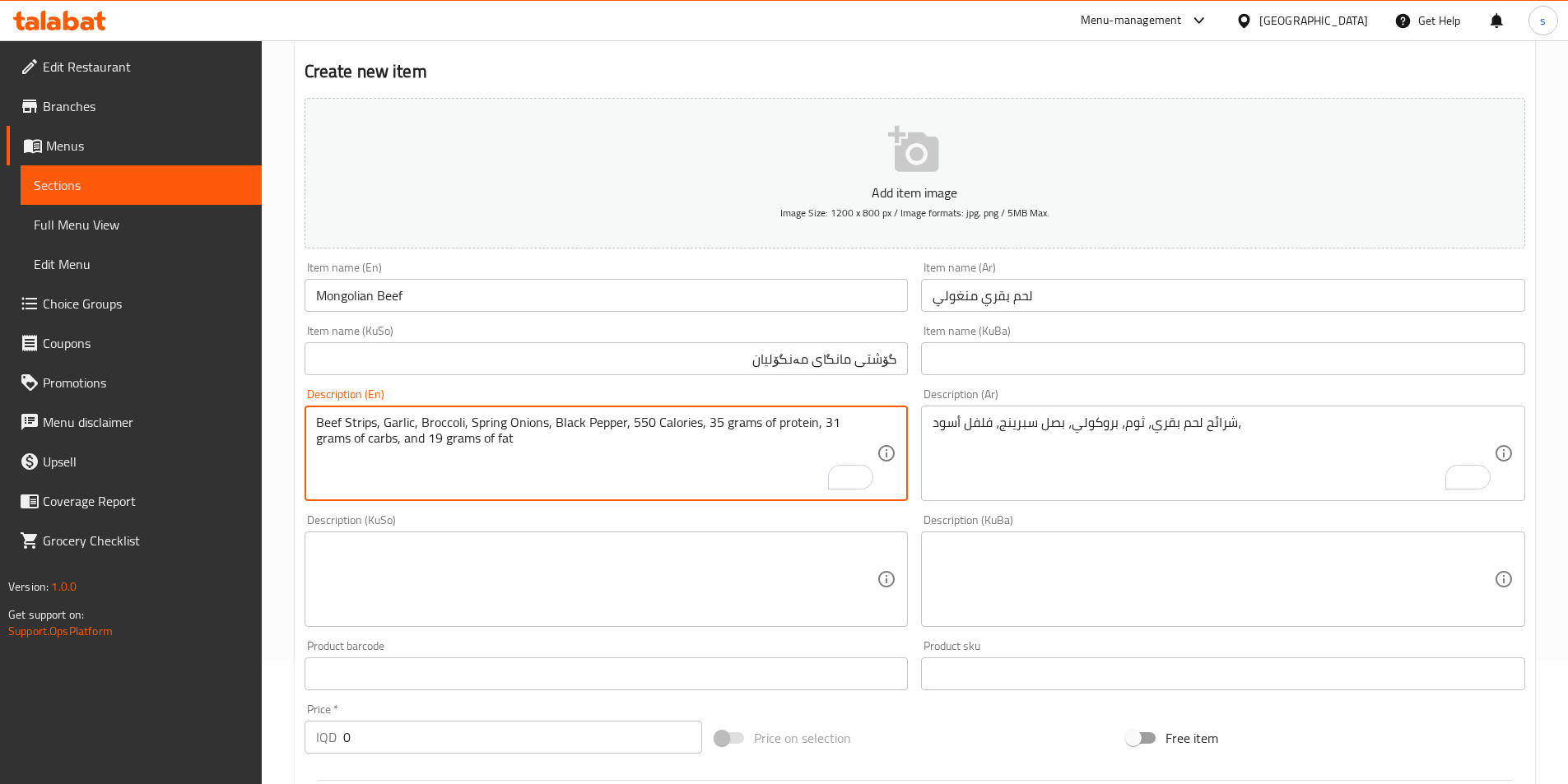
click at [704, 428] on textarea "Beef Strips, Garlic, Broccoli, Spring Onions, Black Pepper, 550 Calories, 35 gr…" at bounding box center [596, 454] width 562 height 78
click at [832, 424] on textarea "Beef Strips, Garlic, Broccoli, Spring Onions, Black Pepper, 550 Calories, 54 gr…" at bounding box center [596, 454] width 562 height 78
click at [397, 448] on textarea "Beef Strips, Garlic, Broccoli, Spring Onions, Black Pepper, 550 Calories, 54 gr…" at bounding box center [596, 454] width 562 height 78
type textarea "Beef Strips, Garlic, Broccoli, Spring Onions, Black Pepper, 550 Calories, 54 gr…"
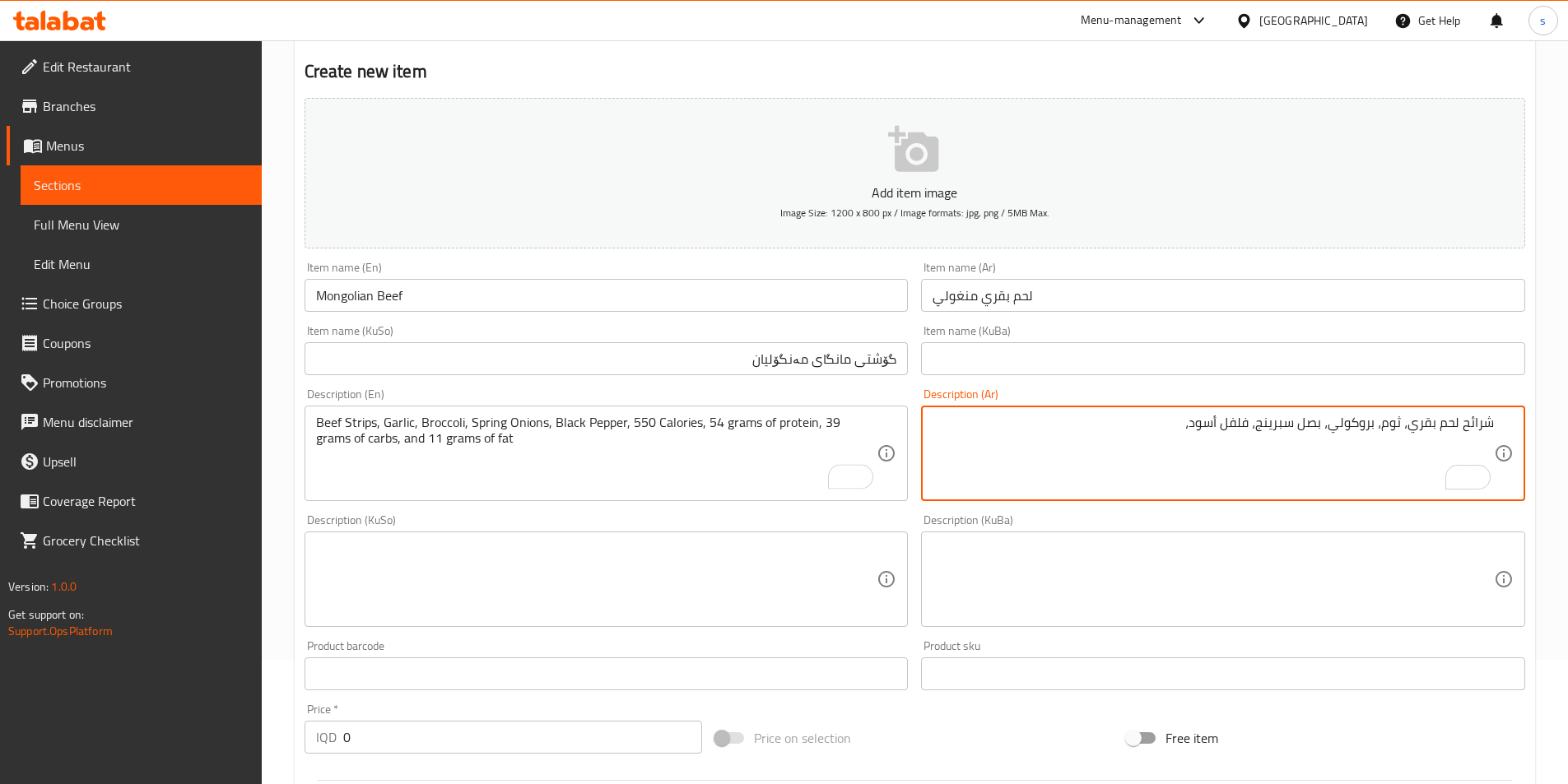
click at [1109, 423] on textarea "شرائح لحم بقري، ثوم، بروكولي، بصل سبرينج، فلفل أسود،" at bounding box center [1213, 454] width 562 height 78
paste textarea "480 سحرات حراري، 35 جرام بروتين، 31 جرام كربوهيدرات و 19 جرام دهون"
drag, startPoint x: 1165, startPoint y: 422, endPoint x: 1187, endPoint y: 419, distance: 22.2
click at [1187, 419] on textarea "شرائح لحم بقري، ثوم، بروكولي، بصل سبرينج، فلفل أسود، 480 سحرات حراري، 35 جرام ب…" at bounding box center [1213, 454] width 562 height 78
click at [1076, 431] on textarea "شرائح لحم بقري، ثوم، بروكولي، بصل سبرينج، فلفل أسود، 550 سحرات حراري، 35 جرام ب…" at bounding box center [1213, 454] width 562 height 78
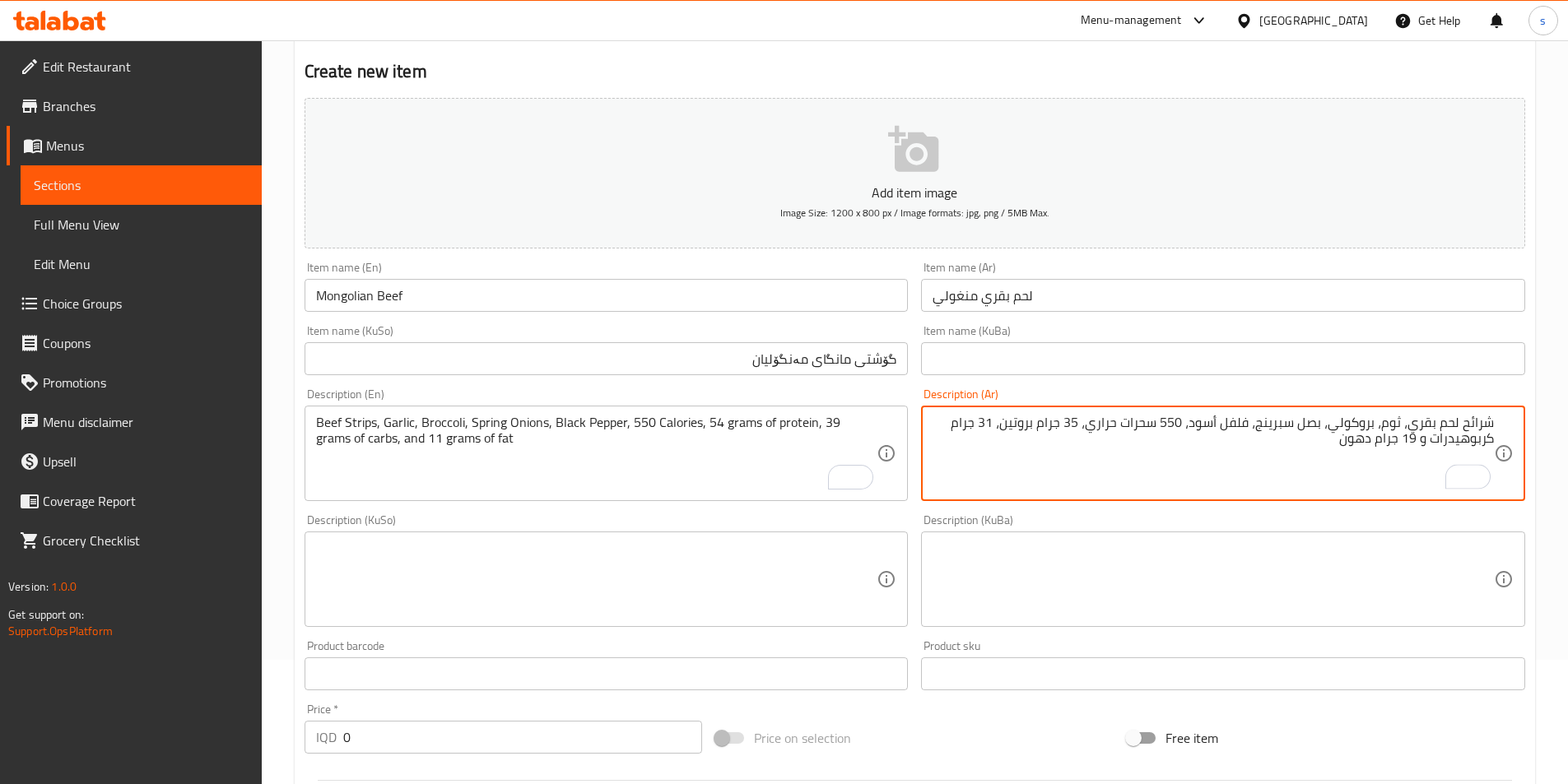
drag, startPoint x: 1070, startPoint y: 430, endPoint x: 1084, endPoint y: 427, distance: 14.3
click at [1084, 427] on textarea "شرائح لحم بقري، ثوم، بروكولي، بصل سبرينج، فلفل أسود، 550 سحرات حراري، 35 جرام ب…" at bounding box center [1213, 454] width 562 height 78
click at [994, 423] on textarea "شرائح لحم بقري، ثوم، بروكولي، بصل سبرينج، فلفل أسود، 550 سحرات حراري، 54 جرام ب…" at bounding box center [1213, 454] width 562 height 78
click at [1418, 444] on textarea "شرائح لحم بقري، ثوم، بروكولي، بصل سبرينج، فلفل أسود، 550 سحرات حراري، 54 جرام ب…" at bounding box center [1213, 454] width 562 height 78
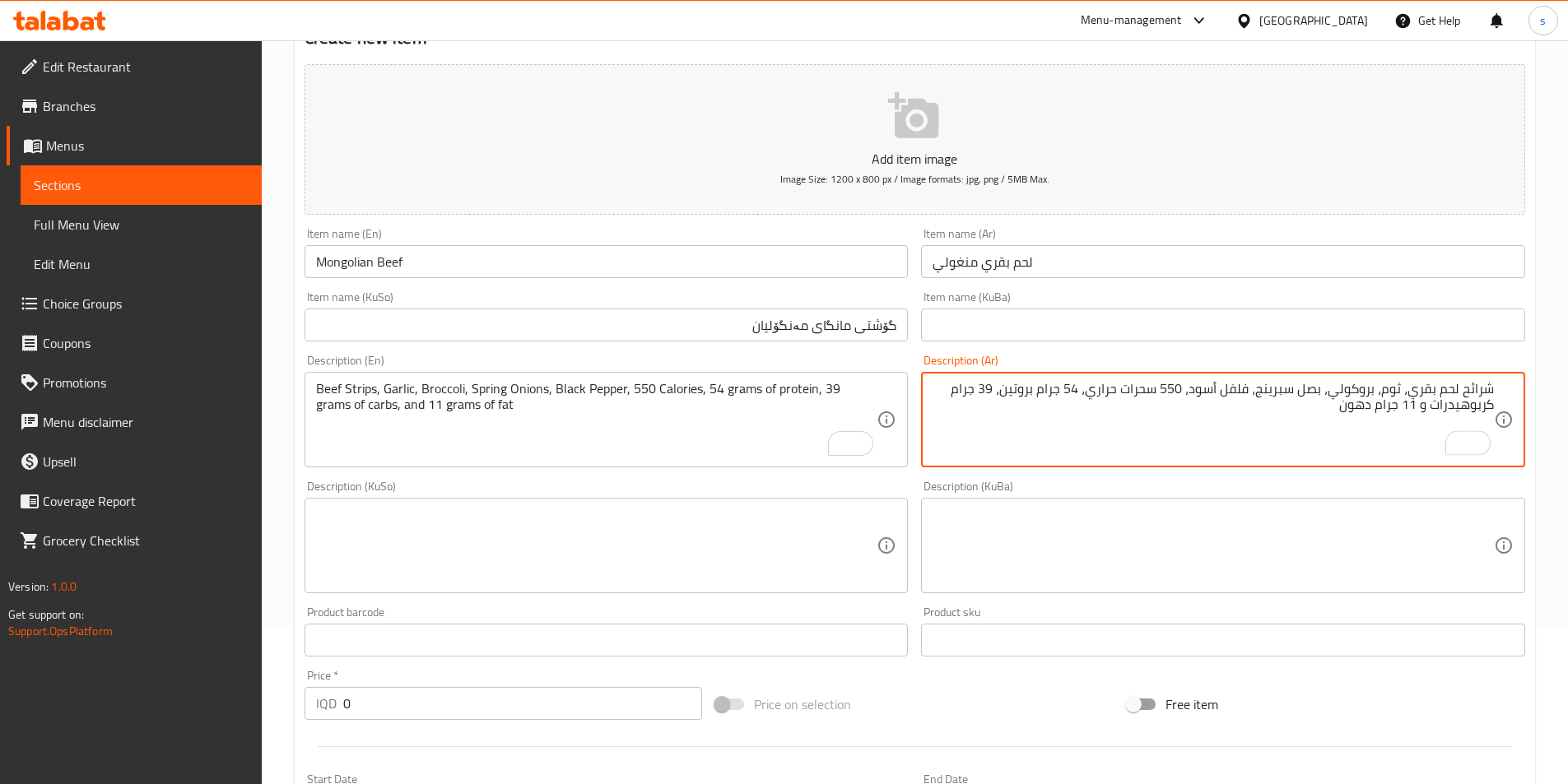
scroll to position [171, 0]
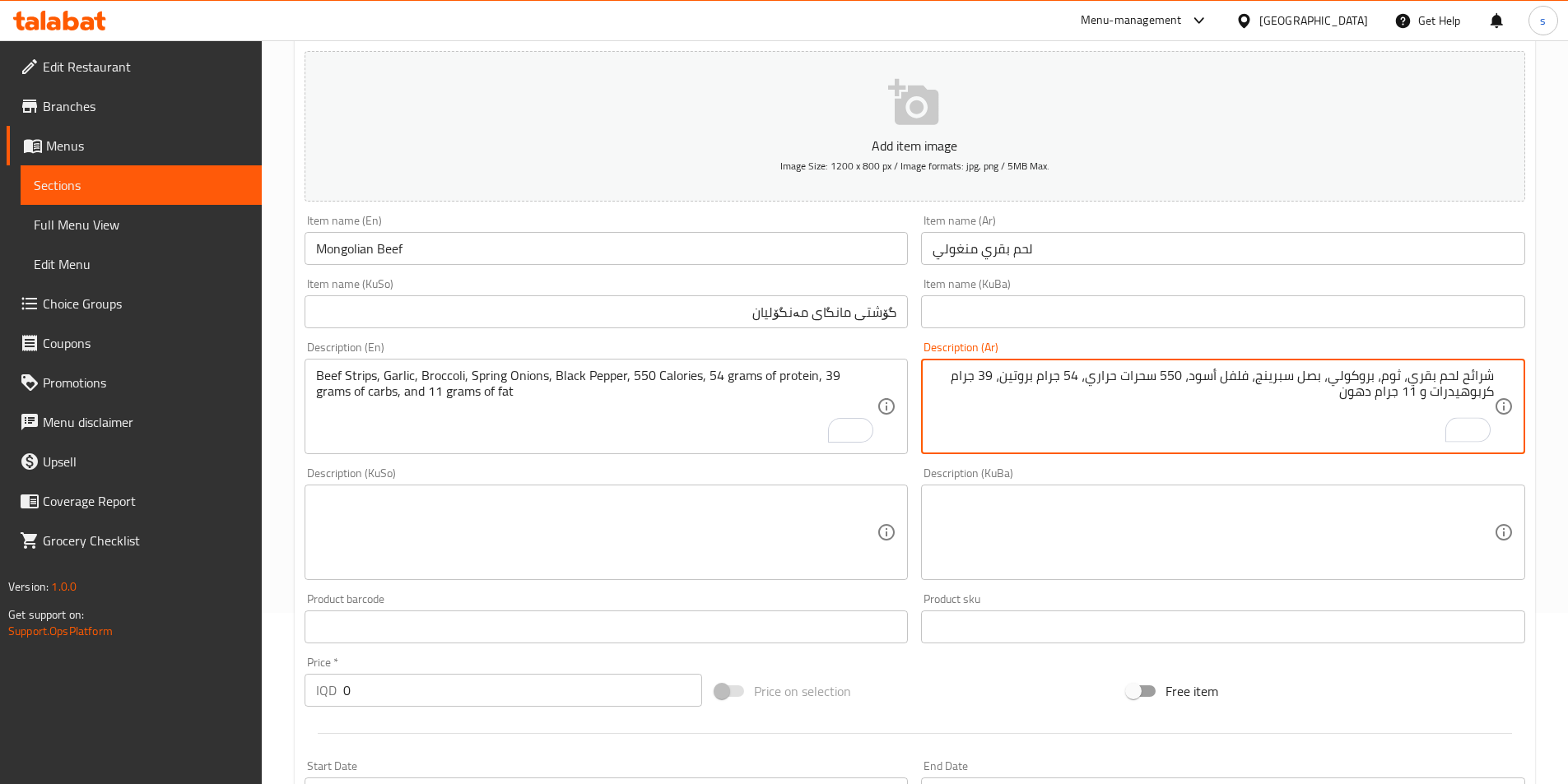
type textarea "شرائح لحم بقري، ثوم، بروكولي، بصل سبرينج، فلفل أسود، 550 سحرات حراري، 54 جرام ب…"
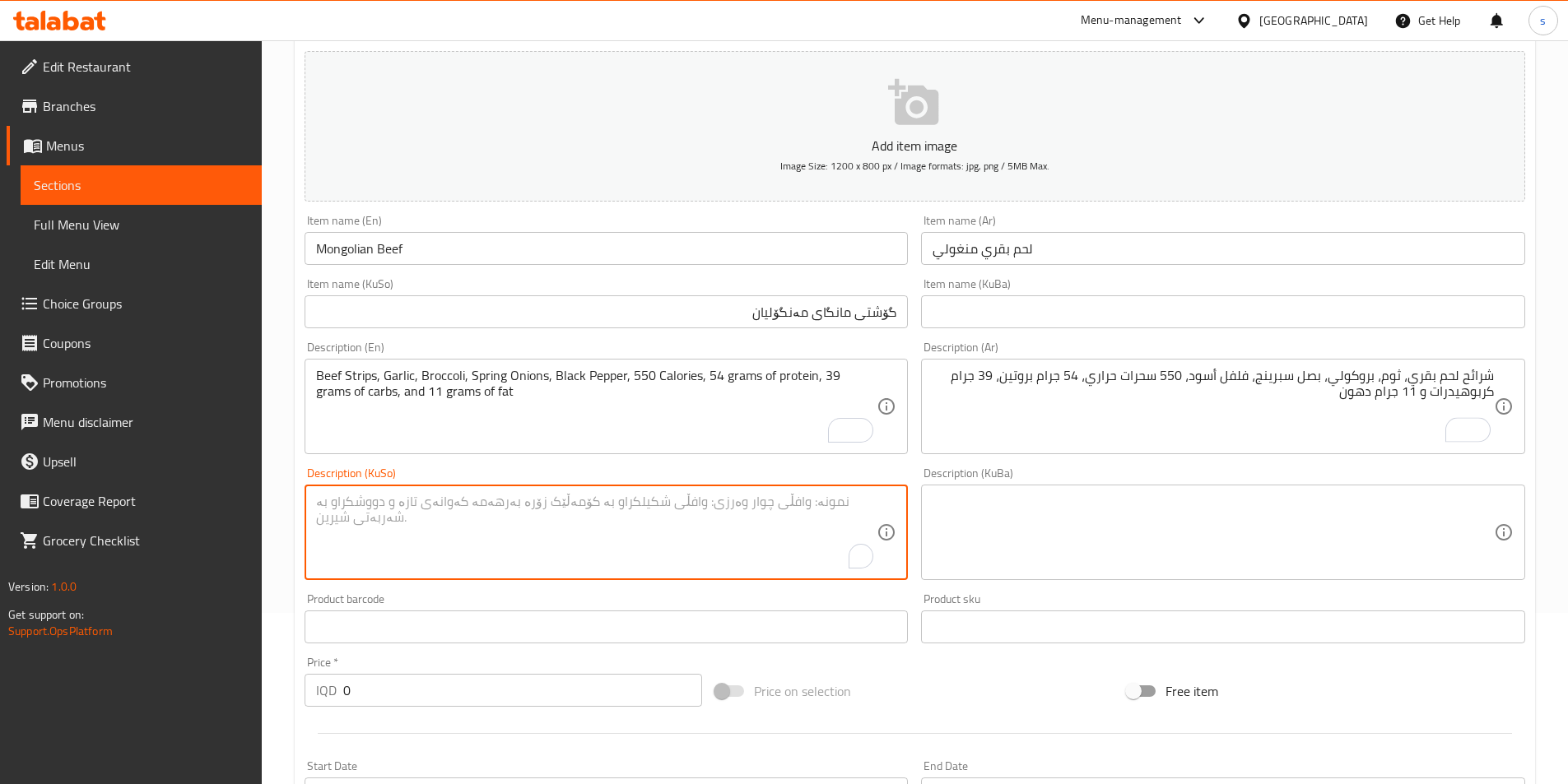
click at [723, 533] on textarea "To enrich screen reader interactions, please activate Accessibility in Grammarl…" at bounding box center [596, 532] width 562 height 78
paste textarea "480 سحرات حراري، 35 جرام بروتين، 31 جرام كربوهيدرات و 19 جرام دهون"
drag, startPoint x: 535, startPoint y: 508, endPoint x: 554, endPoint y: 502, distance: 19.9
click at [554, 502] on textarea "پارچە گۆشتی مانگا، سیر، برۆکلی، پیازی سپرینگ، بیبەری رەش، 480 سحرات حراري، 35 ج…" at bounding box center [596, 532] width 562 height 78
click at [446, 508] on textarea "پارچە گۆشتی مانگا، سیر، برۆکلی، پیازی سپرینگ، بیبەری رەش، 550 سحرات حراري، 35 ج…" at bounding box center [596, 532] width 562 height 78
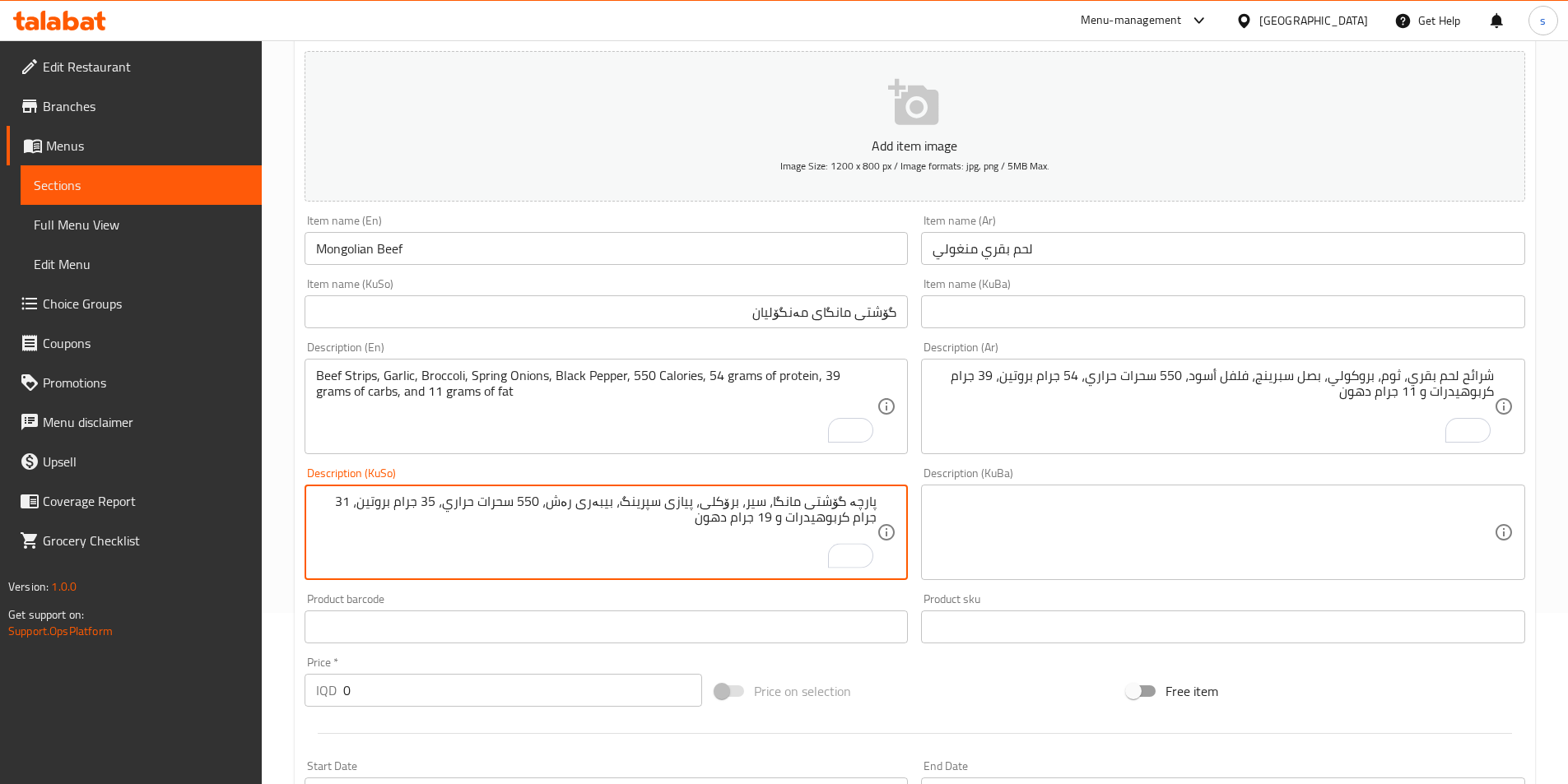
drag, startPoint x: 438, startPoint y: 508, endPoint x: 453, endPoint y: 508, distance: 15.0
click at [453, 508] on textarea "پارچە گۆشتی مانگا، سیر، برۆکلی، پیازی سپرینگ، بیبەری رەش، 550 سحرات حراري، 35 ج…" at bounding box center [596, 532] width 562 height 78
drag, startPoint x: 358, startPoint y: 503, endPoint x: 366, endPoint y: 500, distance: 8.5
click at [366, 500] on textarea "پارچە گۆشتی مانگا، سیر، برۆکلی، پیازی سپرینگ، بیبەری رەش، 550 سحرات حراري، 54 ج…" at bounding box center [596, 532] width 562 height 78
click at [795, 522] on textarea "پارچە گۆشتی مانگا، سیر، برۆکلی، پیازی سپرینگ، بیبەری رەش، 550 سحرات حراري، 54 ج…" at bounding box center [596, 532] width 562 height 78
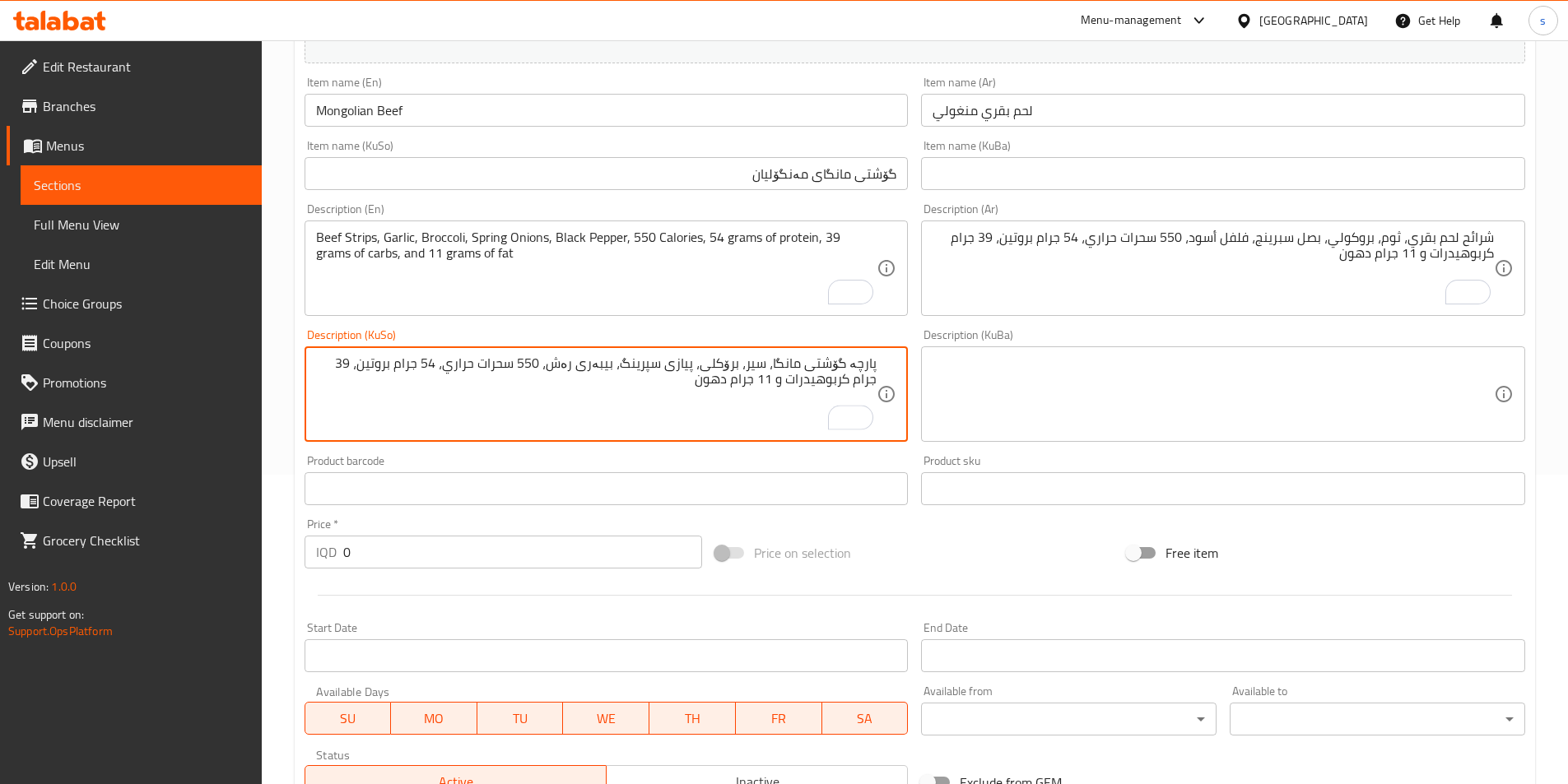
scroll to position [345, 0]
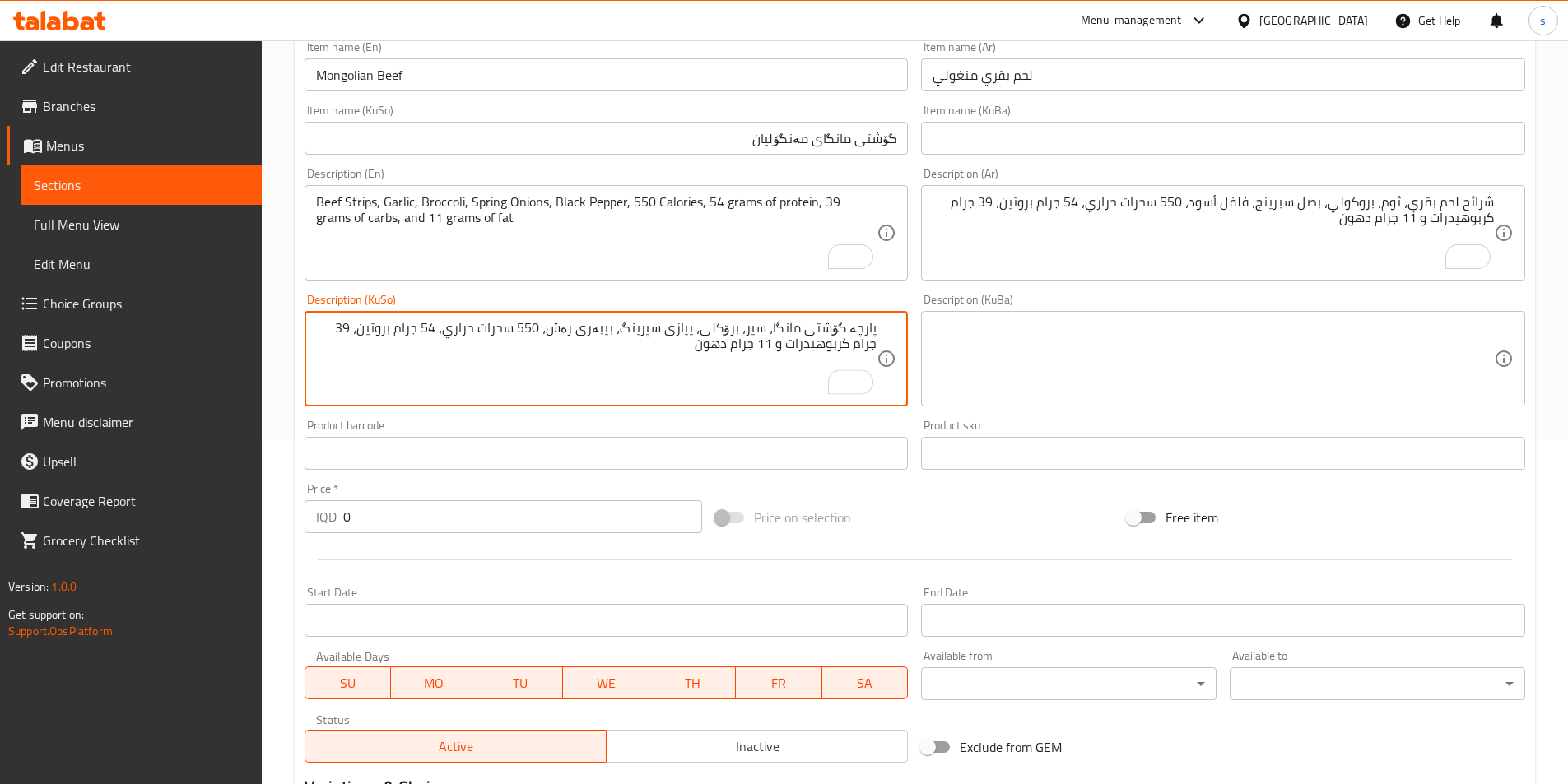
type textarea "پارچە گۆشتی مانگا، سیر، برۆکلی، پیازی سپرینگ، بیبەری رەش، 550 سحرات حراري، 54 ج…"
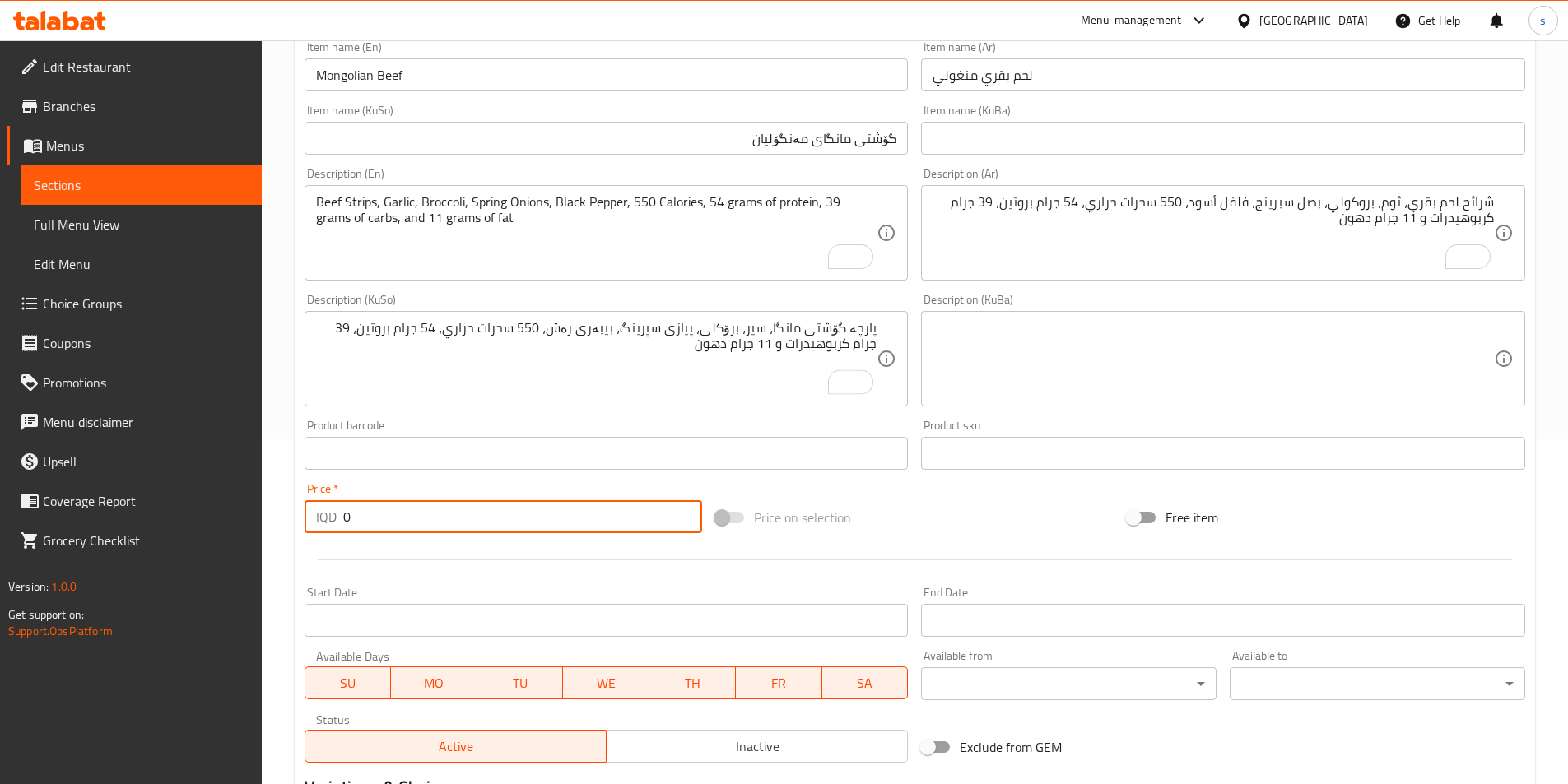
drag, startPoint x: 362, startPoint y: 517, endPoint x: 328, endPoint y: 526, distance: 35.2
click at [328, 526] on div "IQD 0 Price *" at bounding box center [504, 517] width 399 height 33
type input "16000"
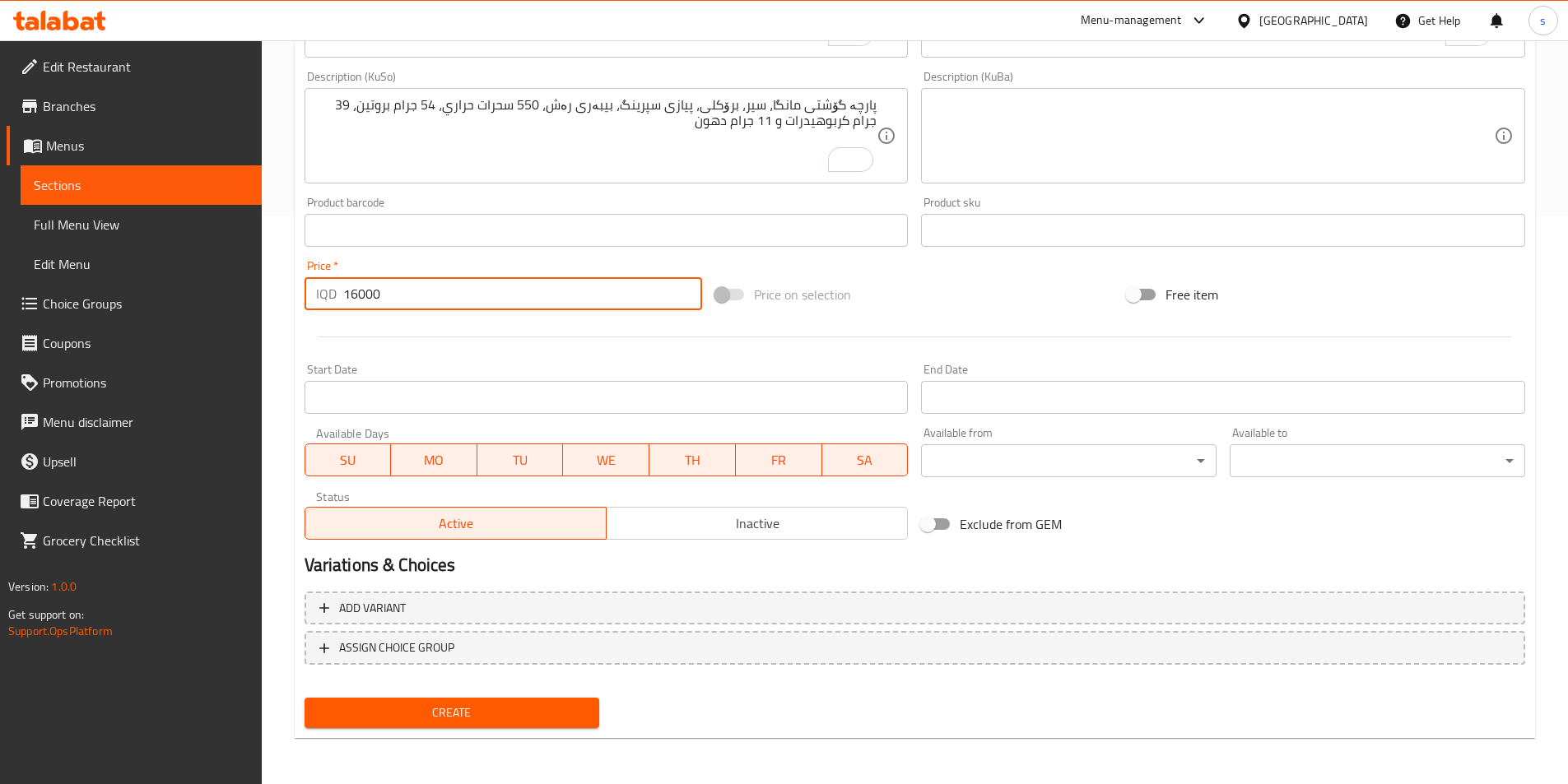
click at [509, 706] on span "Create" at bounding box center [452, 713] width 269 height 21
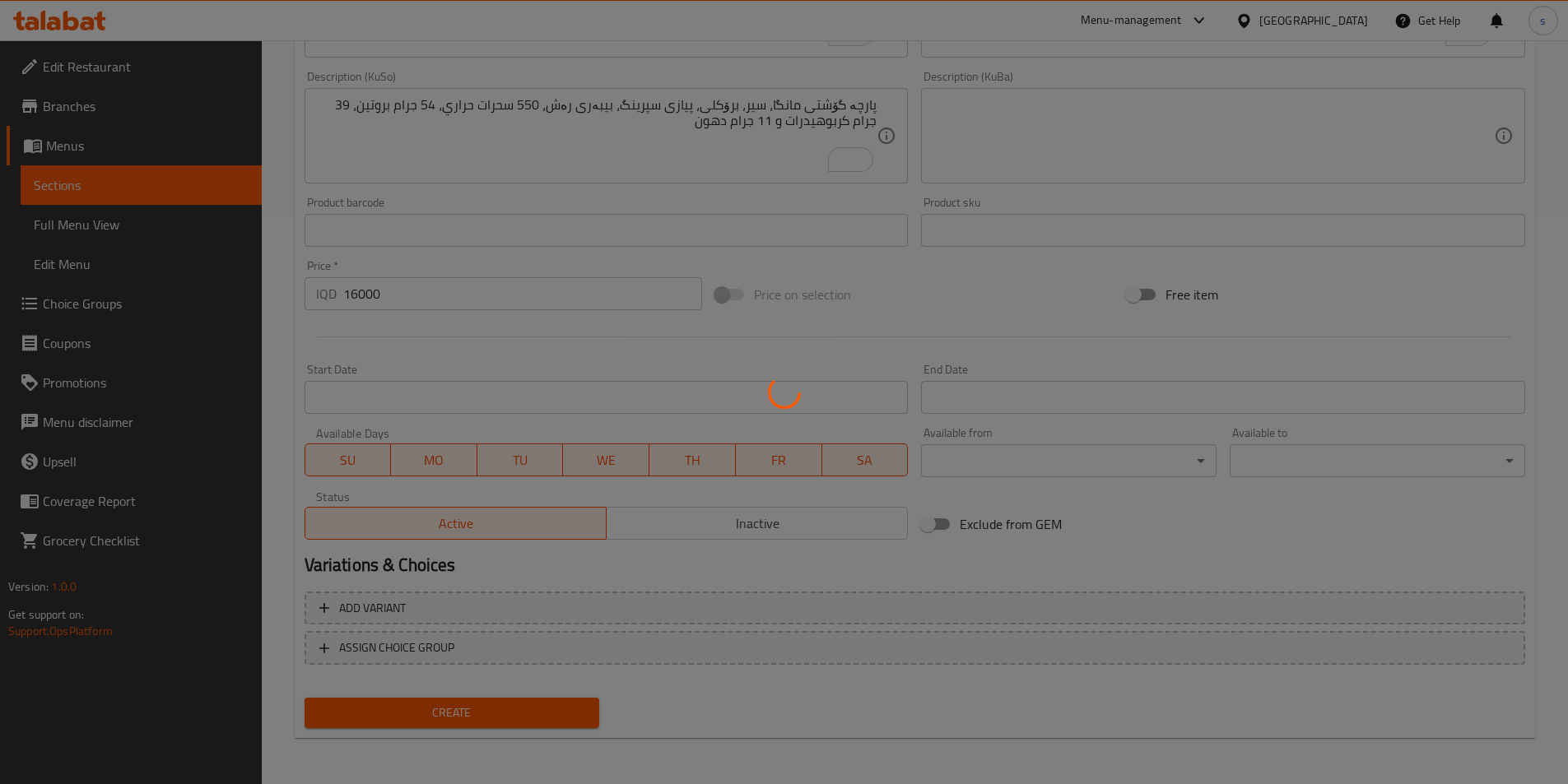
type input "0"
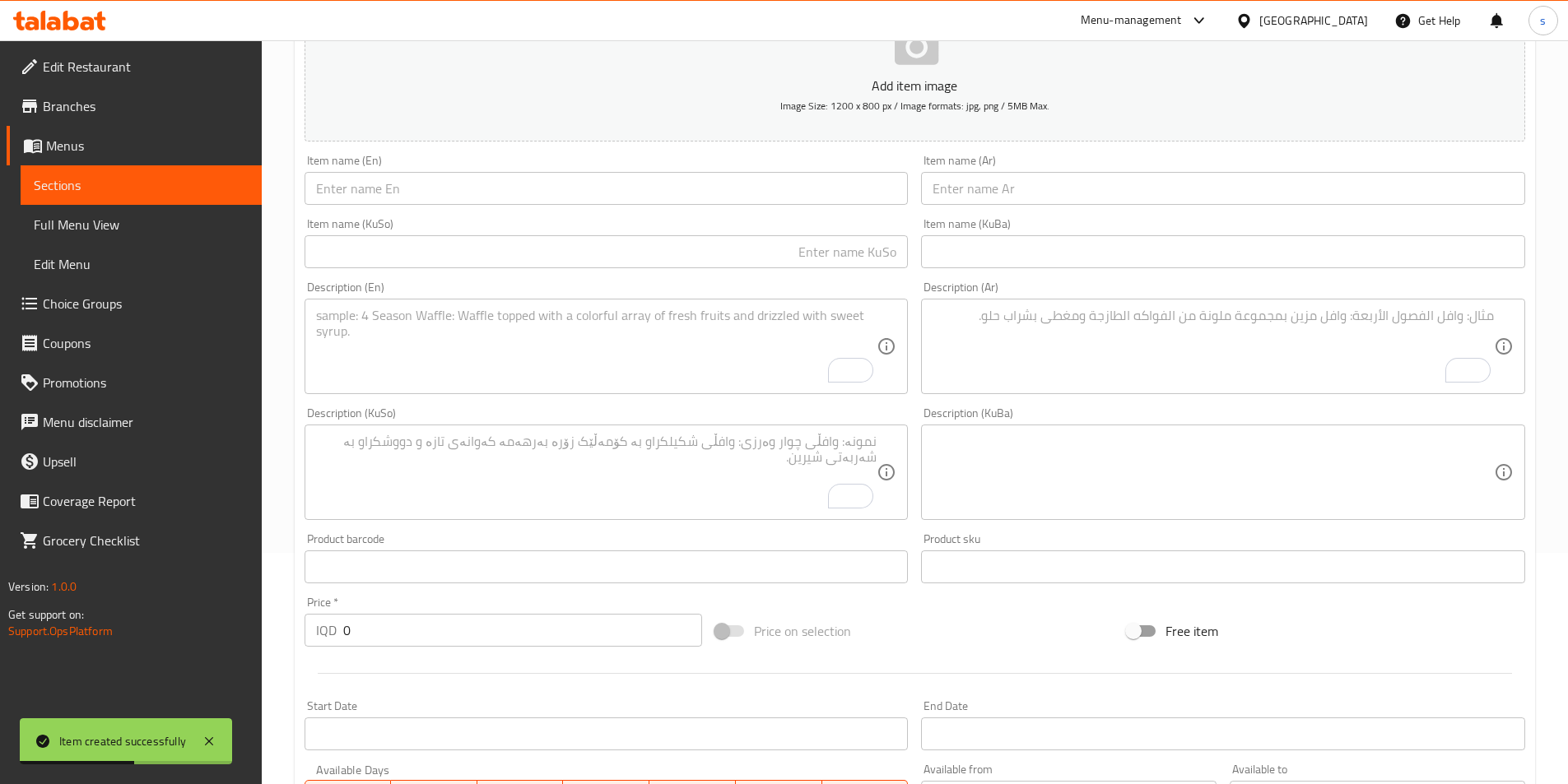
scroll to position [181, 0]
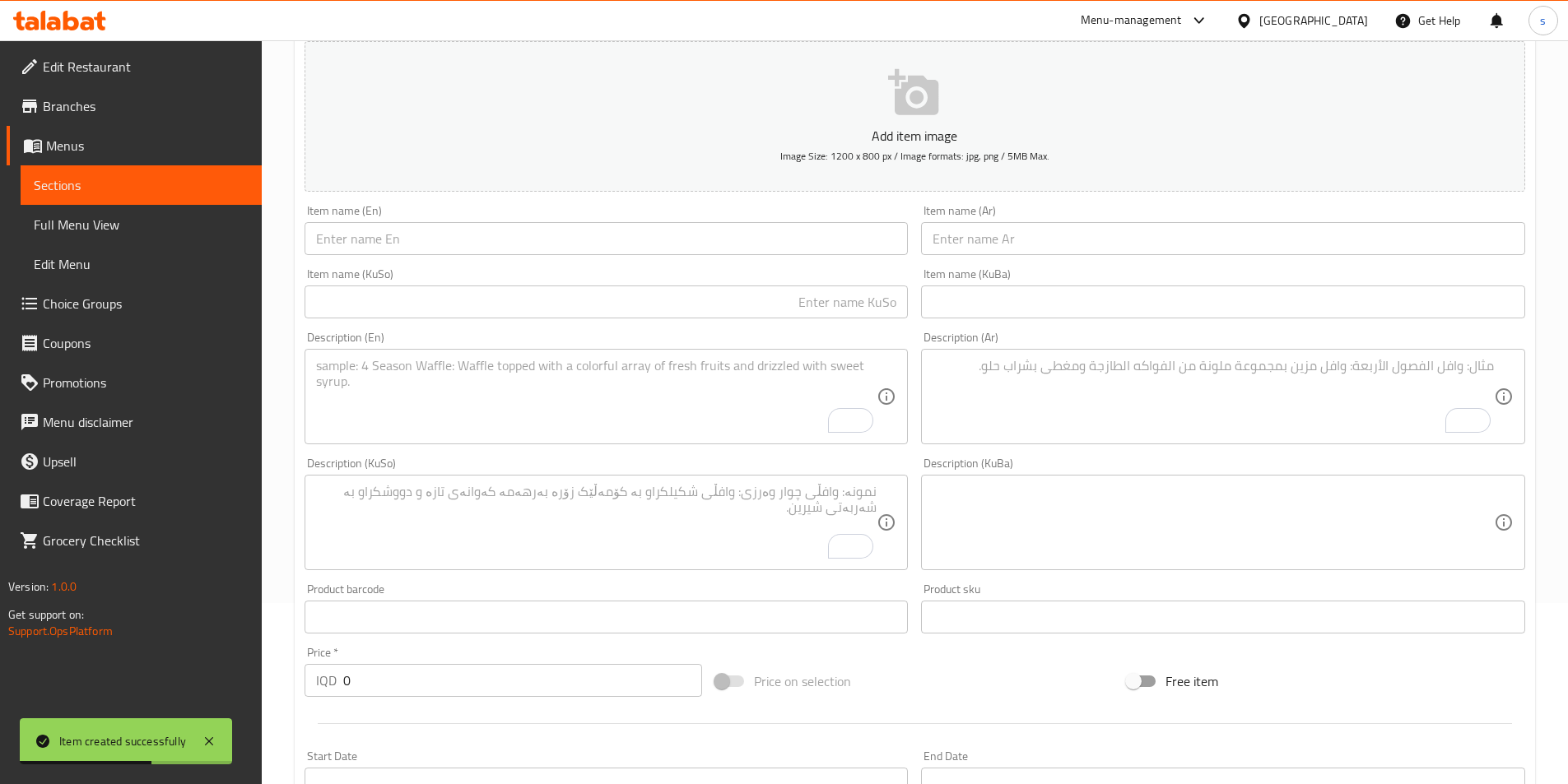
click at [578, 259] on div "Item name (En) Item name (En)" at bounding box center [606, 229] width 617 height 63
click at [586, 239] on input "text" at bounding box center [607, 239] width 604 height 33
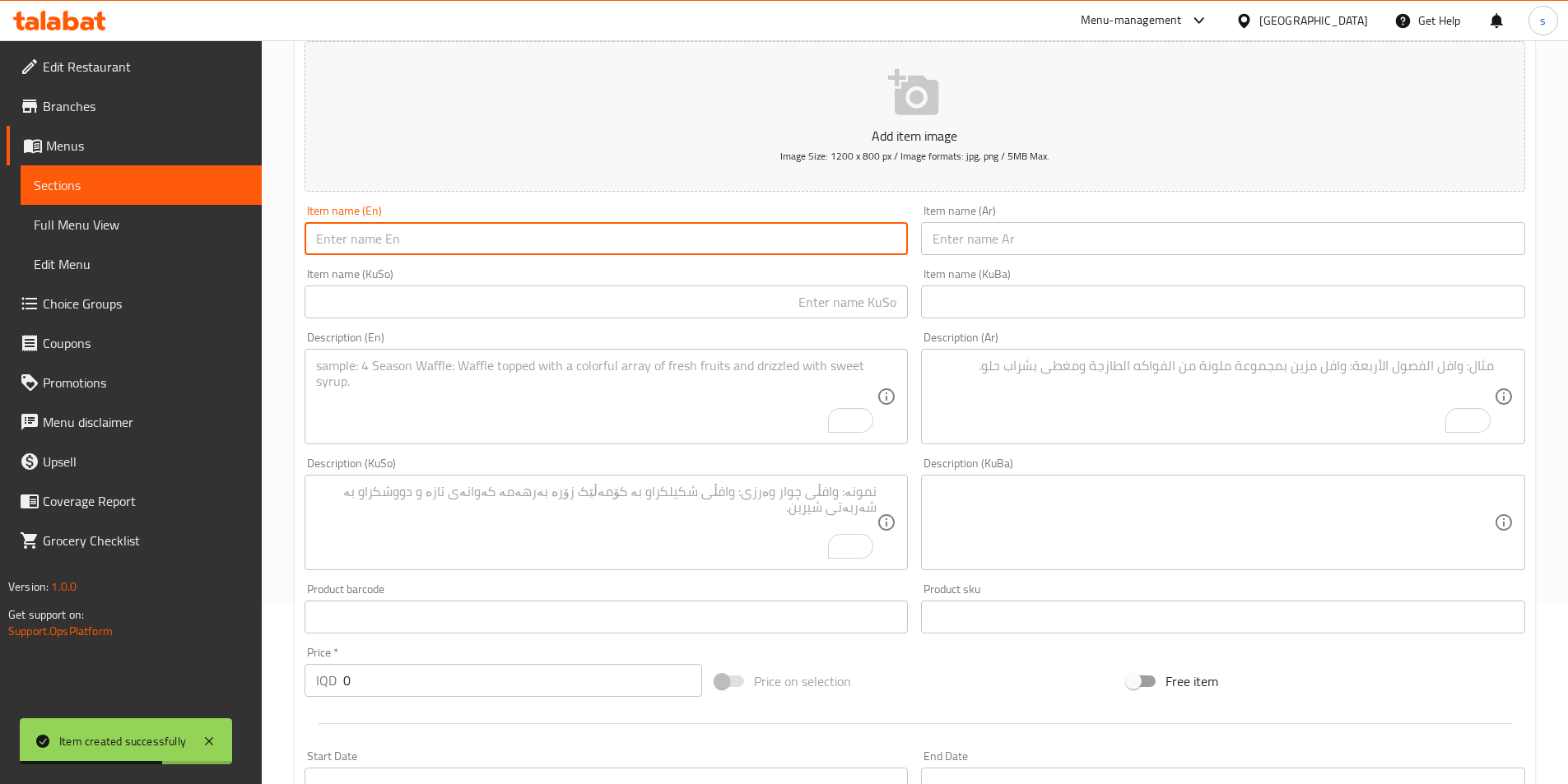
paste input "Biryani Chicken"
type input "Biryani Chicken"
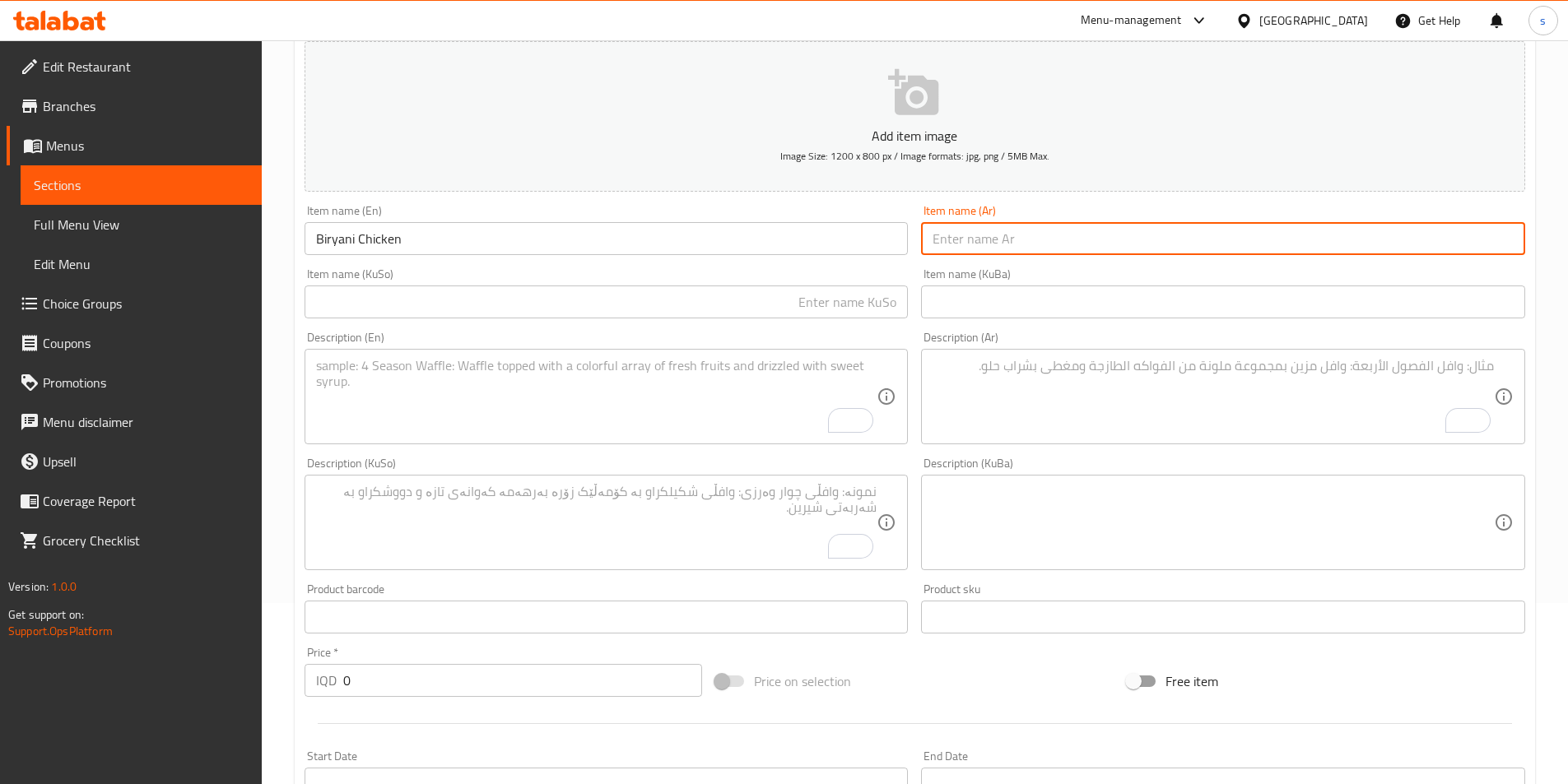
click at [1033, 239] on input "text" at bounding box center [1223, 239] width 604 height 33
paste input "برياني دجاج"
type input "برياني دجاج"
click at [835, 312] on input "text" at bounding box center [607, 302] width 604 height 33
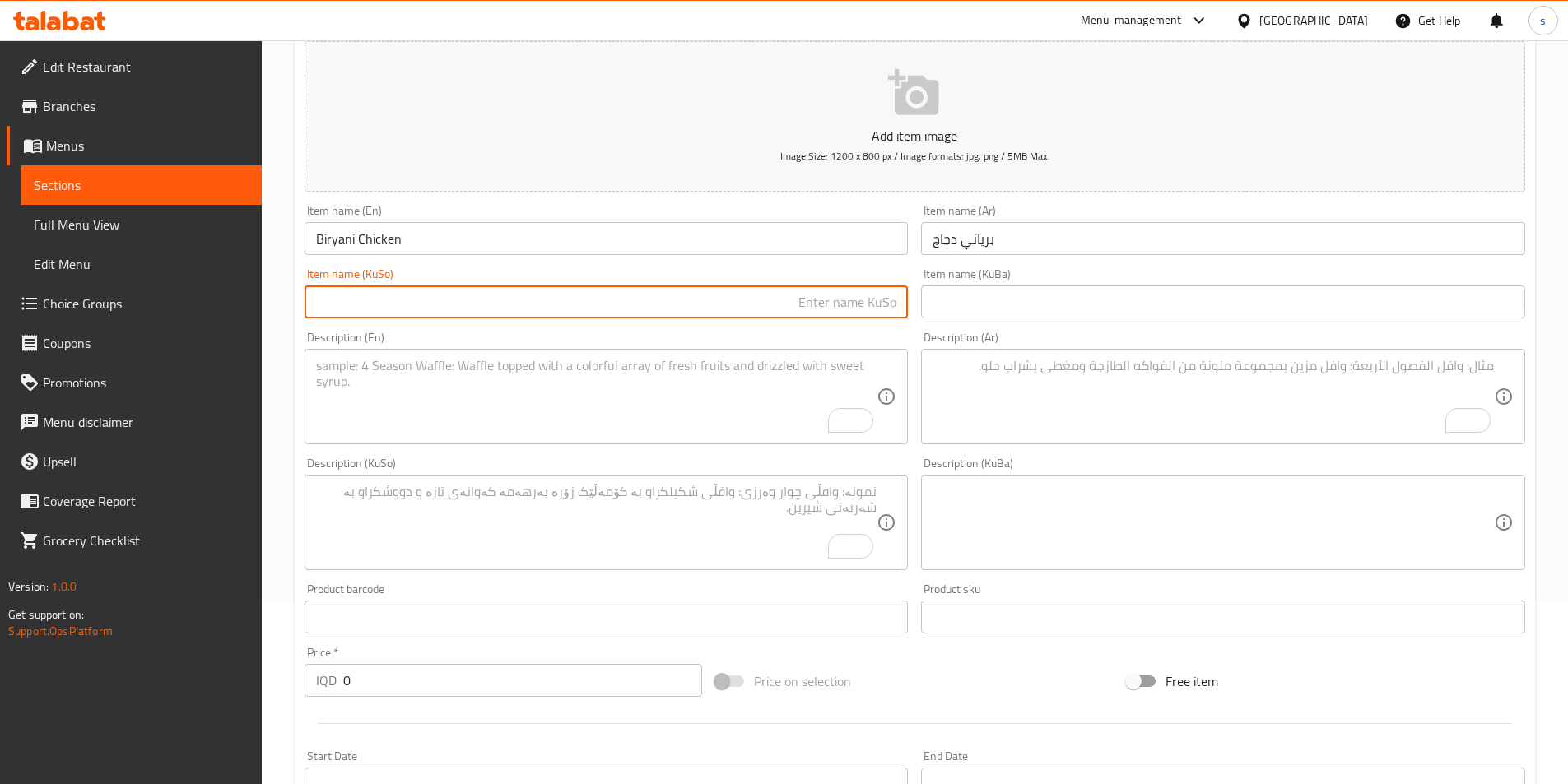
paste input "بریانی مریشک"
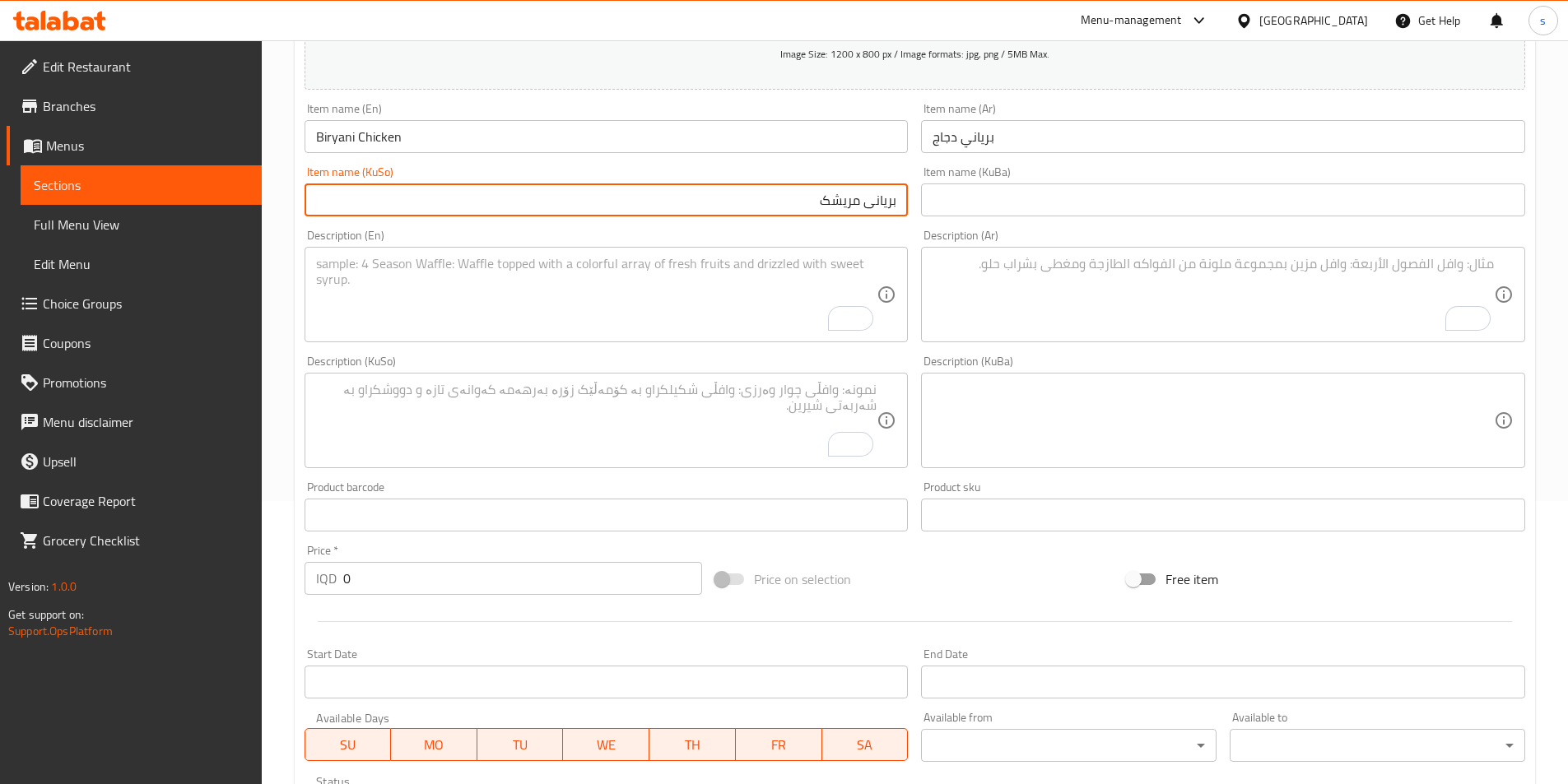
scroll to position [348, 0]
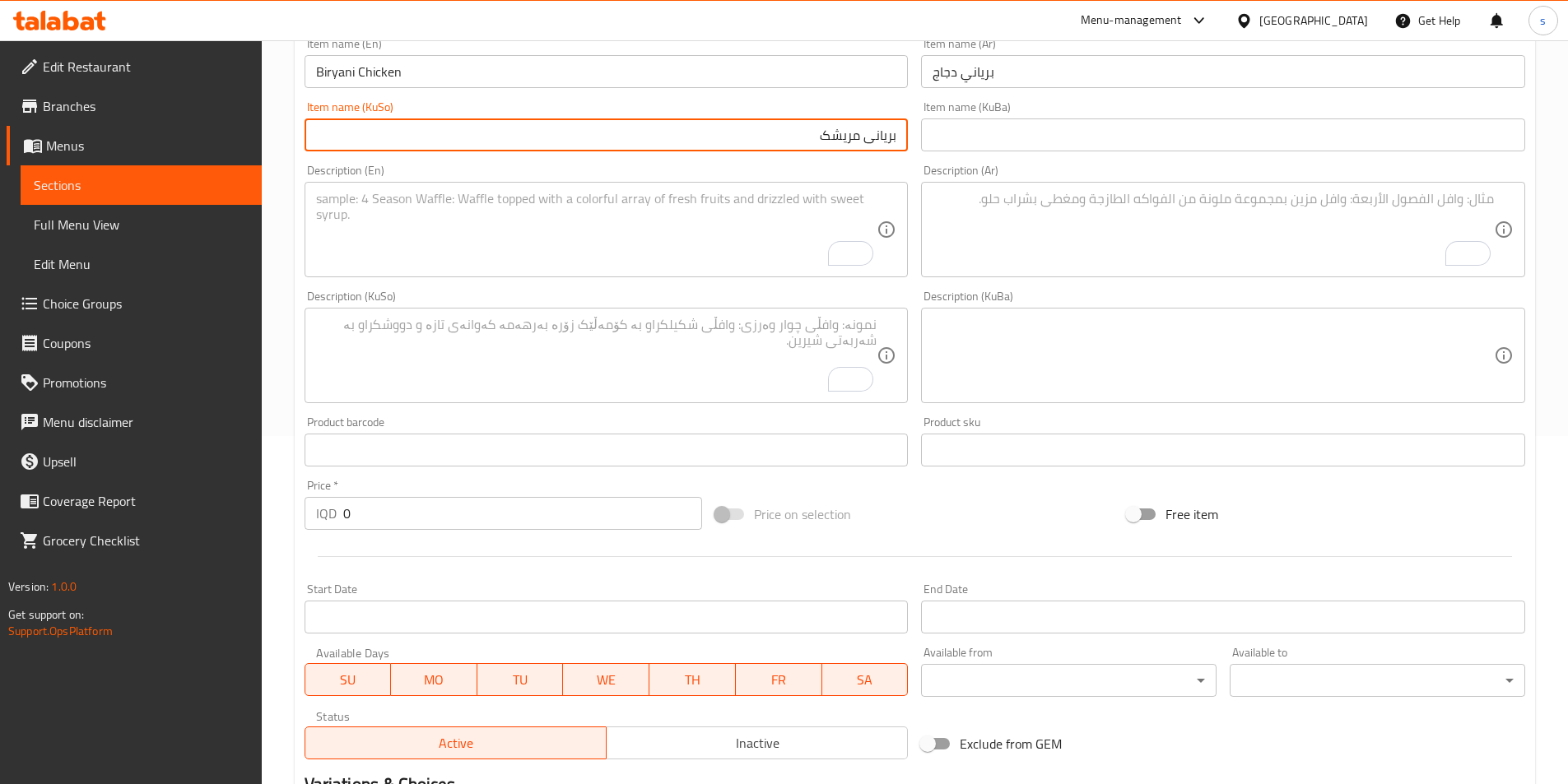
type input "بریانی مریشک"
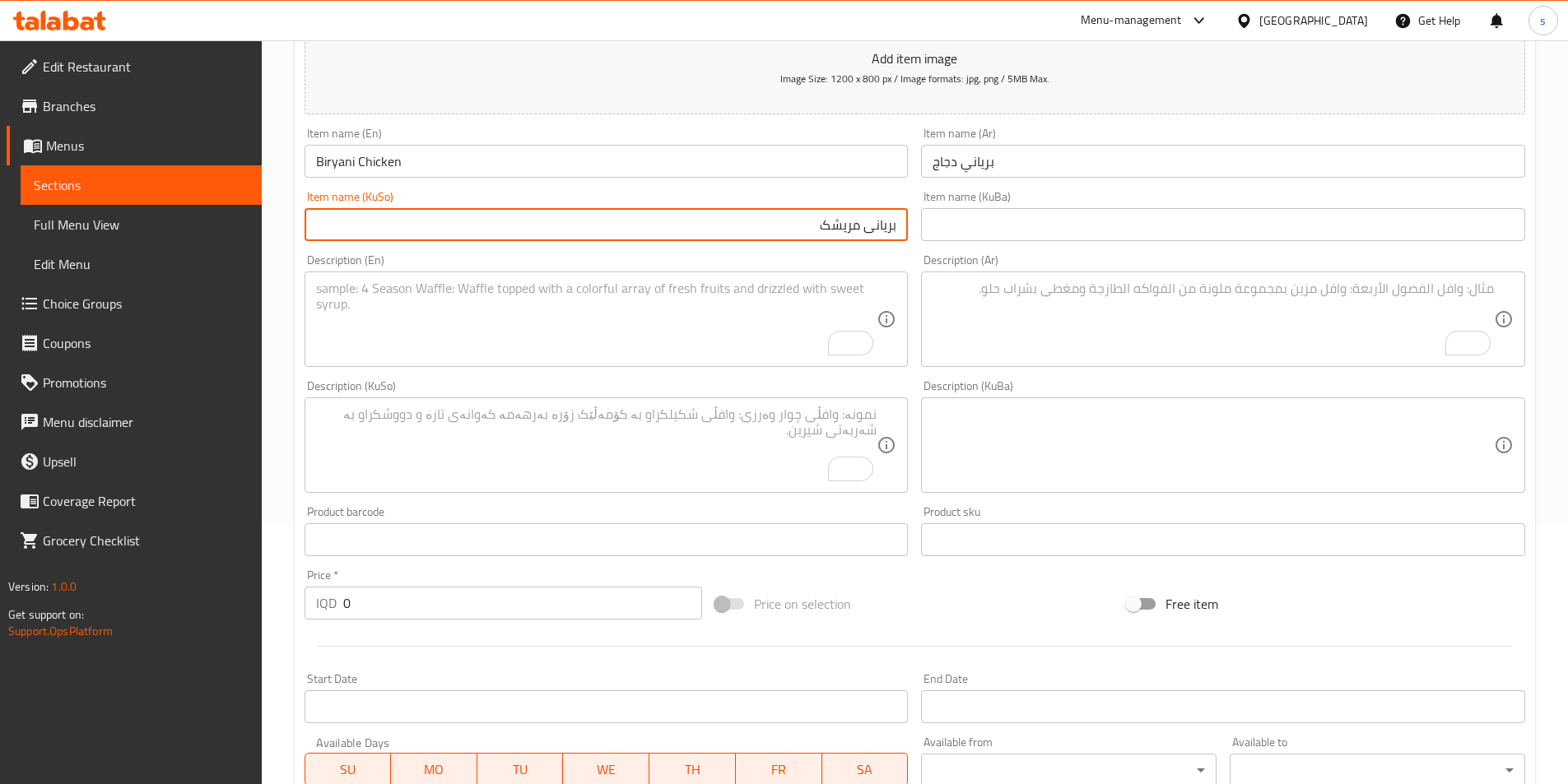
click at [1039, 307] on textarea "To enrich screen reader interactions, please activate Accessibility in Grammarl…" at bounding box center [1213, 319] width 562 height 78
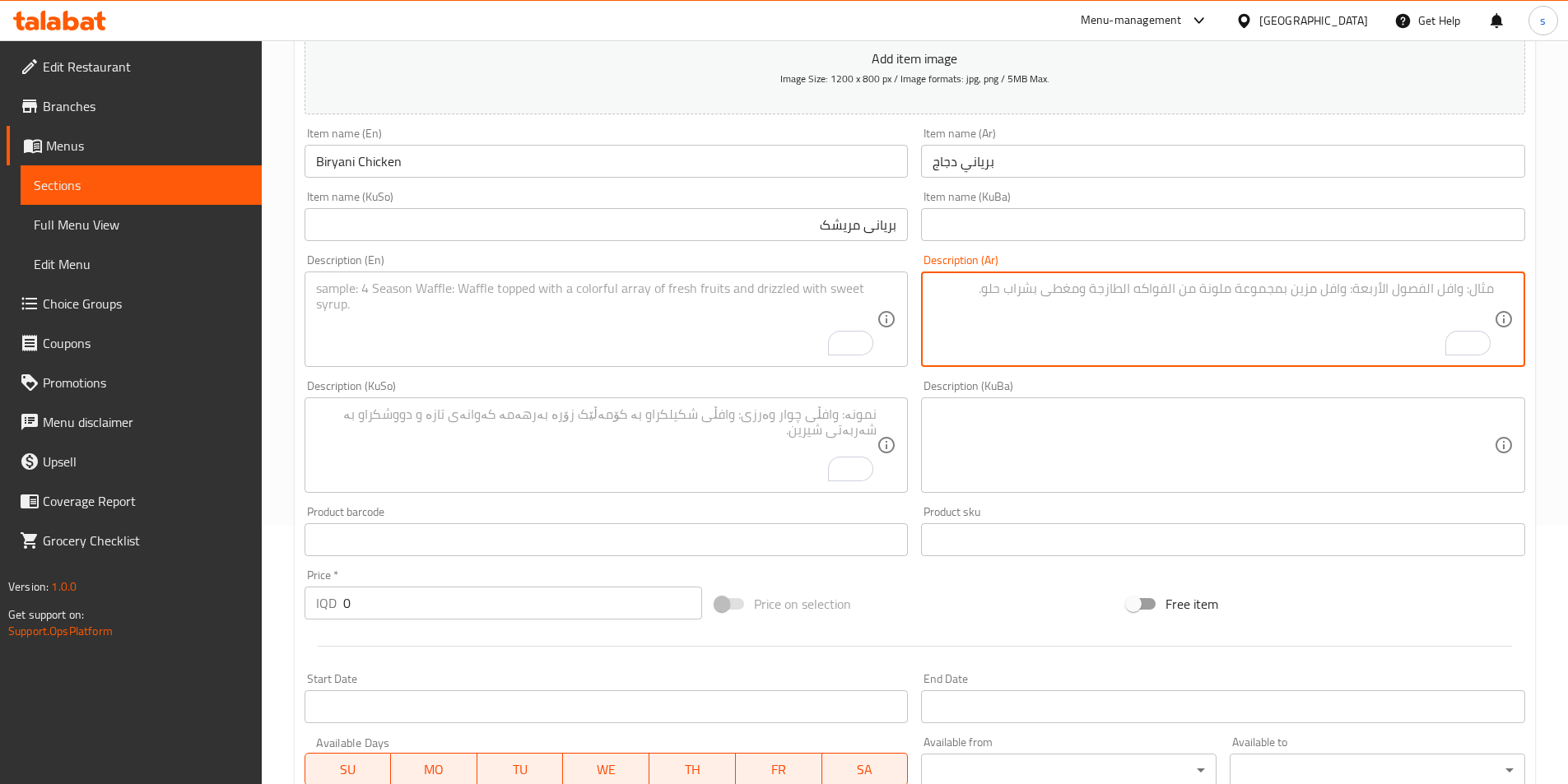
paste textarea "دجاج، أرز برياني، ثوم، بطاطس، جزر، صلصة الزبادي"
type textarea "دجاج، أرز برياني، ثوم، بطاطس، جزر، صلصة الزبادي"
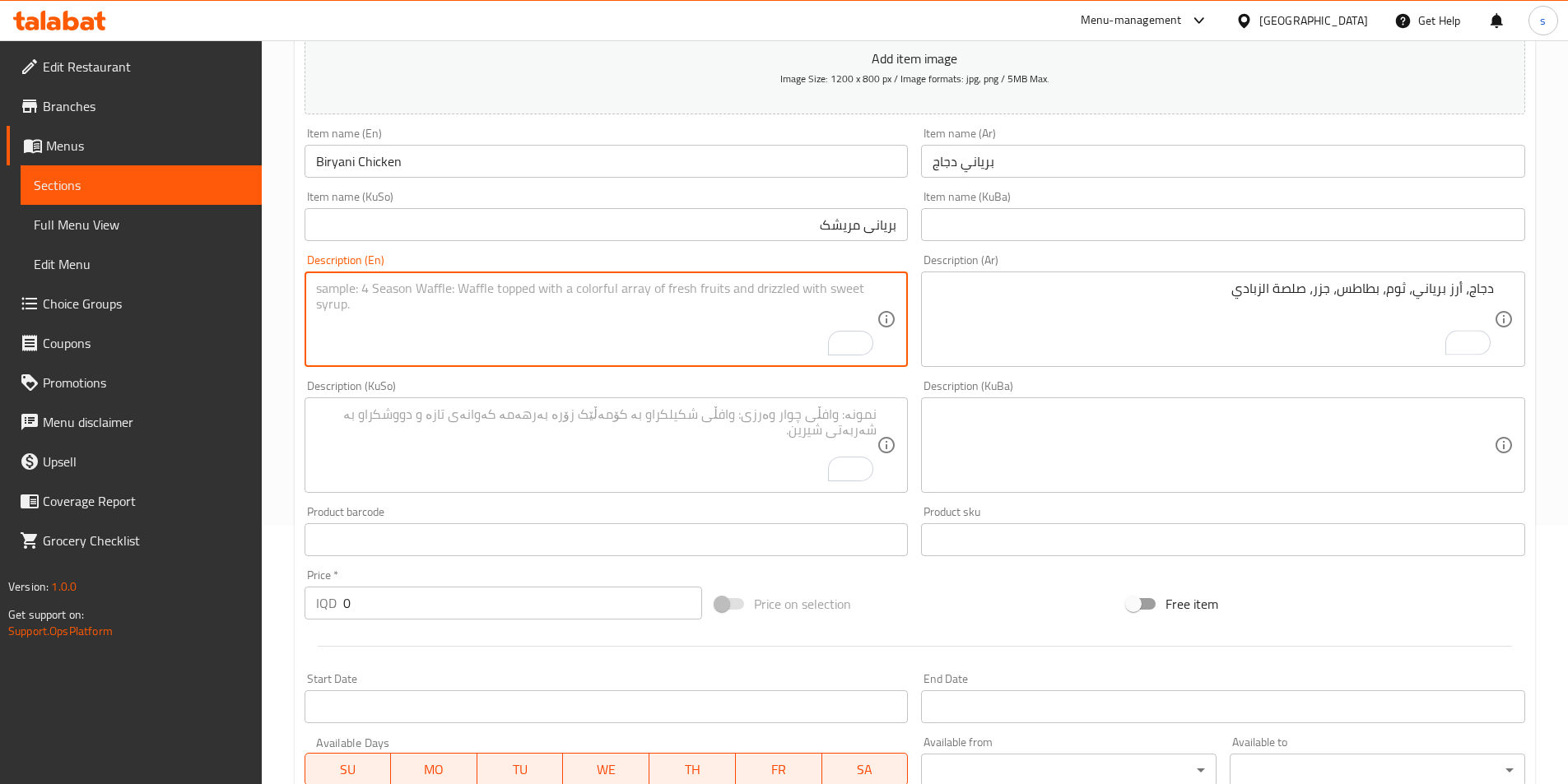
click at [621, 330] on textarea "To enrich screen reader interactions, please activate Accessibility in Grammarl…" at bounding box center [596, 319] width 562 height 78
paste textarea "Chicken, Biryani Rice, Garlic, Potato, Carrot, Yogurt Sauce"
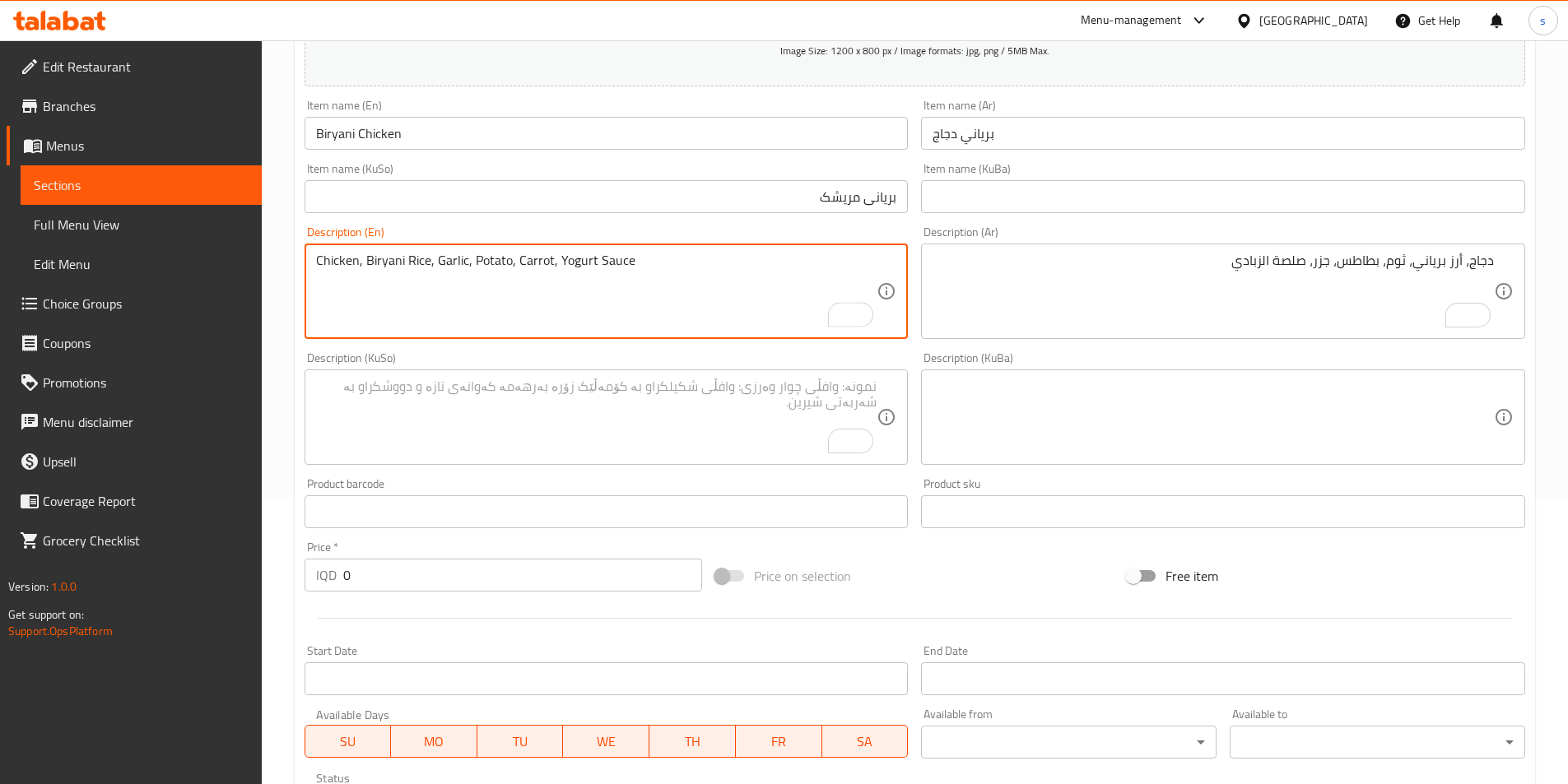
click at [656, 275] on textarea "Chicken, Biryani Rice, Garlic, Potato, Carrot, Yogurt Sauce" at bounding box center [596, 292] width 562 height 78
paste textarea "480 Calories, 35 grams of protein, 31 grams of carbs, and 19 grams of fat"
drag, startPoint x: 637, startPoint y: 260, endPoint x: 654, endPoint y: 260, distance: 17.0
click at [654, 260] on textarea "Chicken, Biryani Rice, Garlic, Potato, Carrot, Yogurt Sauce, 480 Calories, 35 g…" at bounding box center [596, 292] width 562 height 78
drag, startPoint x: 705, startPoint y: 256, endPoint x: 719, endPoint y: 257, distance: 14.0
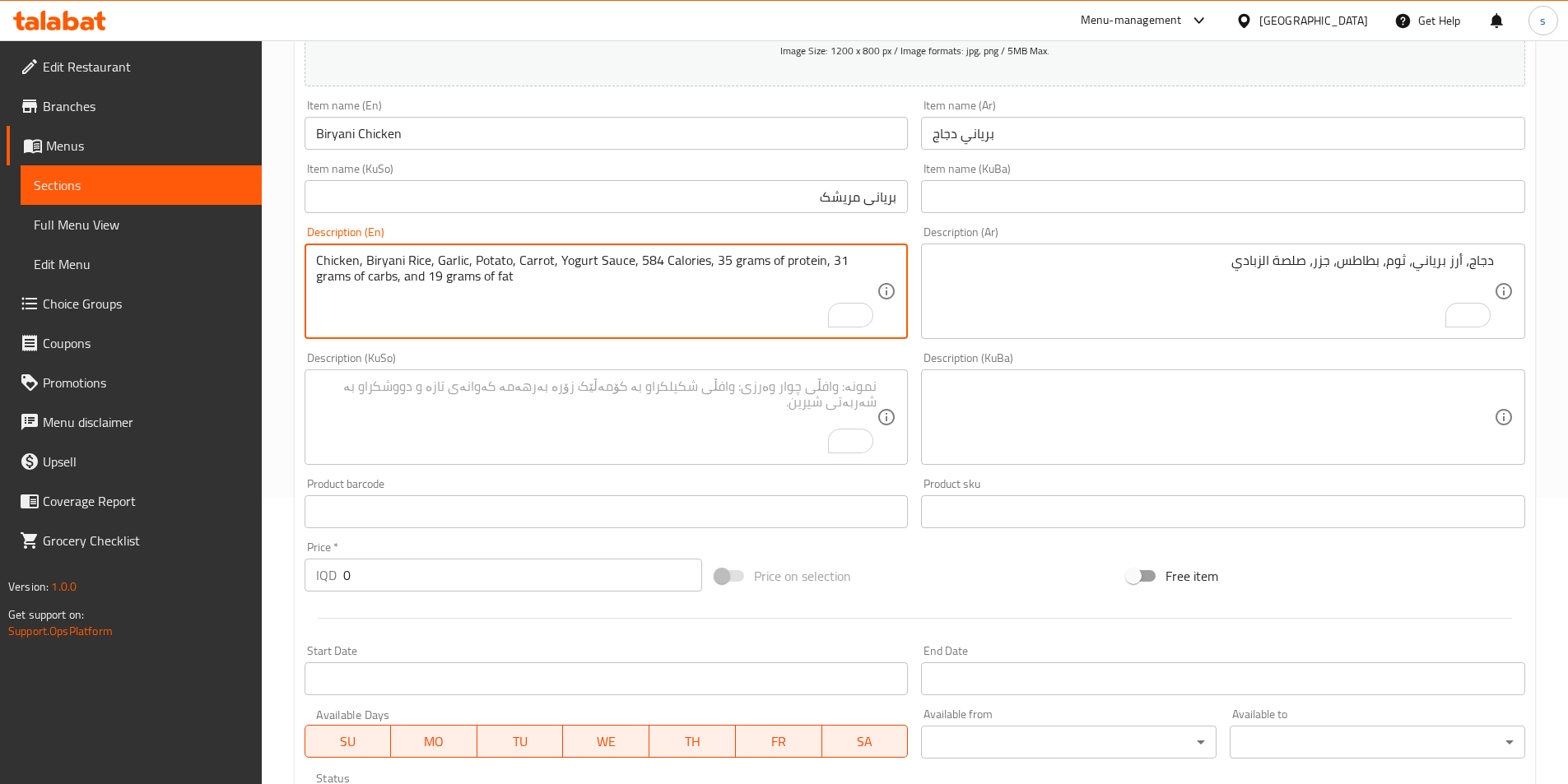
click at [719, 257] on textarea "Chicken, Biryani Rice, Garlic, Potato, Carrot, Yogurt Sauce, 584 Calories, 35 g…" at bounding box center [596, 292] width 562 height 78
click at [730, 268] on textarea "Chicken, Biryani Rice, Garlic, Potato, Carrot, Yogurt Sauce, 584 Calories, 35 g…" at bounding box center [596, 292] width 562 height 78
drag, startPoint x: 710, startPoint y: 263, endPoint x: 721, endPoint y: 263, distance: 11.0
click at [721, 263] on textarea "Chicken, Biryani Rice, Garlic, Potato, Carrot, Yogurt Sauce, 584 Calories, 35 g…" at bounding box center [596, 292] width 562 height 78
drag, startPoint x: 825, startPoint y: 259, endPoint x: 834, endPoint y: 259, distance: 9.0
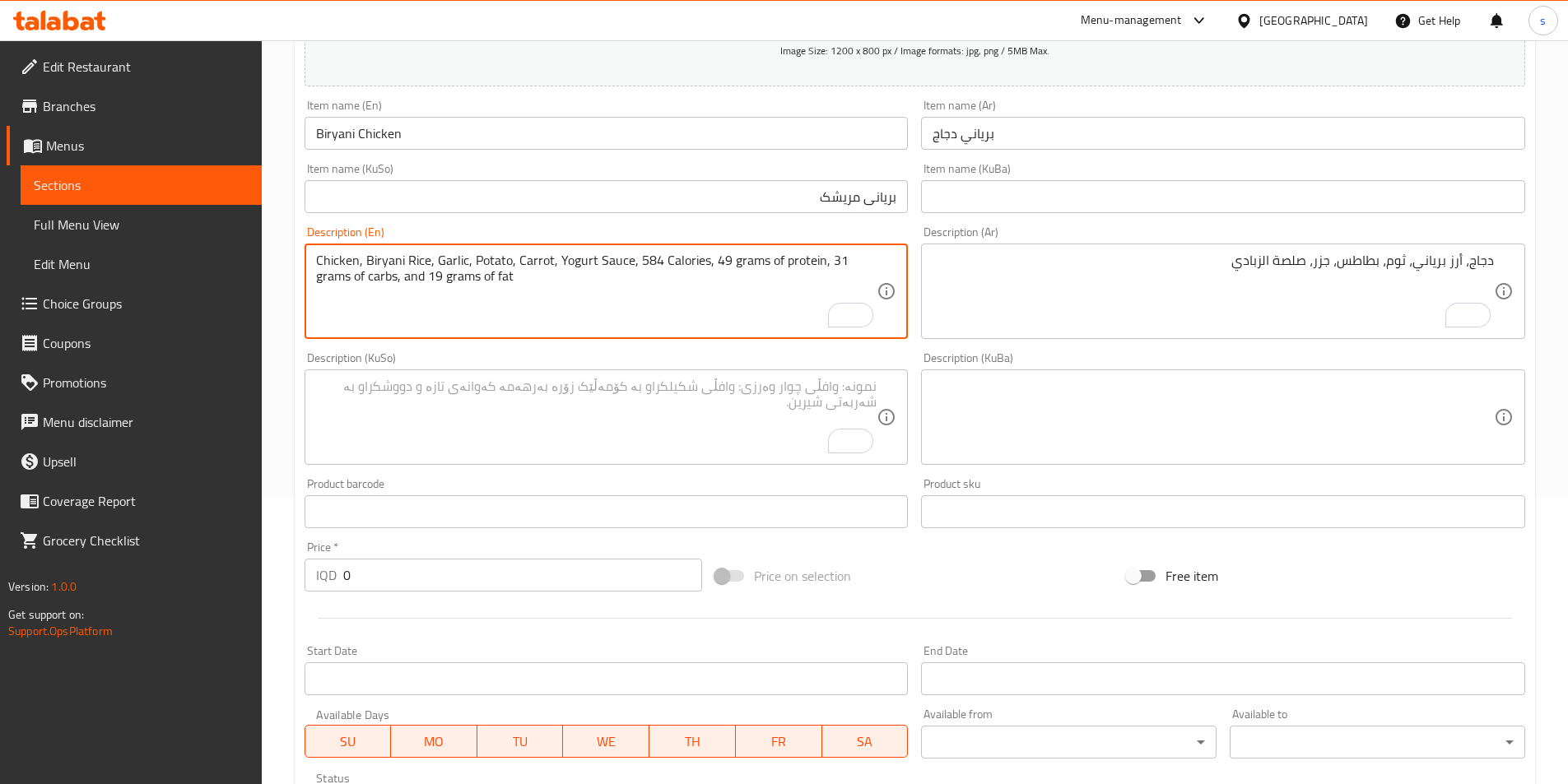
click at [834, 259] on textarea "Chicken, Biryani Rice, Garlic, Potato, Carrot, Yogurt Sauce, 584 Calories, 49 g…" at bounding box center [596, 292] width 562 height 78
drag, startPoint x: 391, startPoint y: 281, endPoint x: 410, endPoint y: 281, distance: 19.0
click at [410, 281] on textarea "Chicken, Biryani Rice, Garlic, Potato, Carrot, Yogurt Sauce, 584 Calories, 49 g…" at bounding box center [596, 292] width 562 height 78
click at [404, 295] on textarea "Chicken, Biryani Rice, Garlic, Potato, Carrot, Yogurt Sauce, 584 Calories, 49 g…" at bounding box center [596, 292] width 562 height 78
click at [394, 273] on textarea "Chicken, Biryani Rice, Garlic, Potato, Carrot, Yogurt Sauce, 584 Calories, 49 g…" at bounding box center [596, 292] width 562 height 78
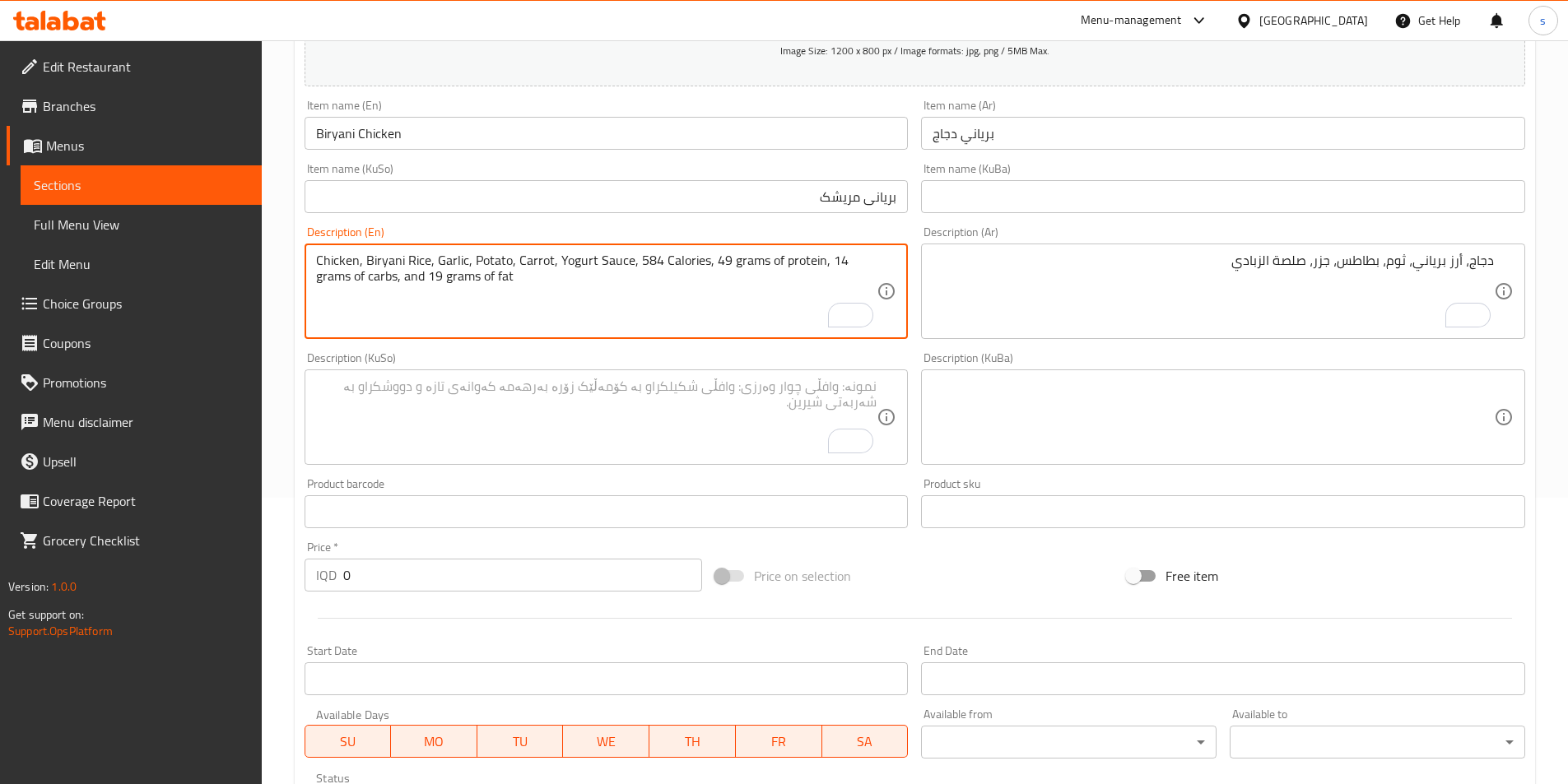
drag, startPoint x: 404, startPoint y: 280, endPoint x: 392, endPoint y: 280, distance: 12.0
click at [392, 280] on textarea "Chicken, Biryani Rice, Garlic, Potato, Carrot, Yogurt Sauce, 584 Calories, 49 g…" at bounding box center [596, 292] width 562 height 78
type textarea "Chicken, Biryani Rice, Garlic, Potato, Carrot, Yogurt Sauce, 584 Calories, 49 g…"
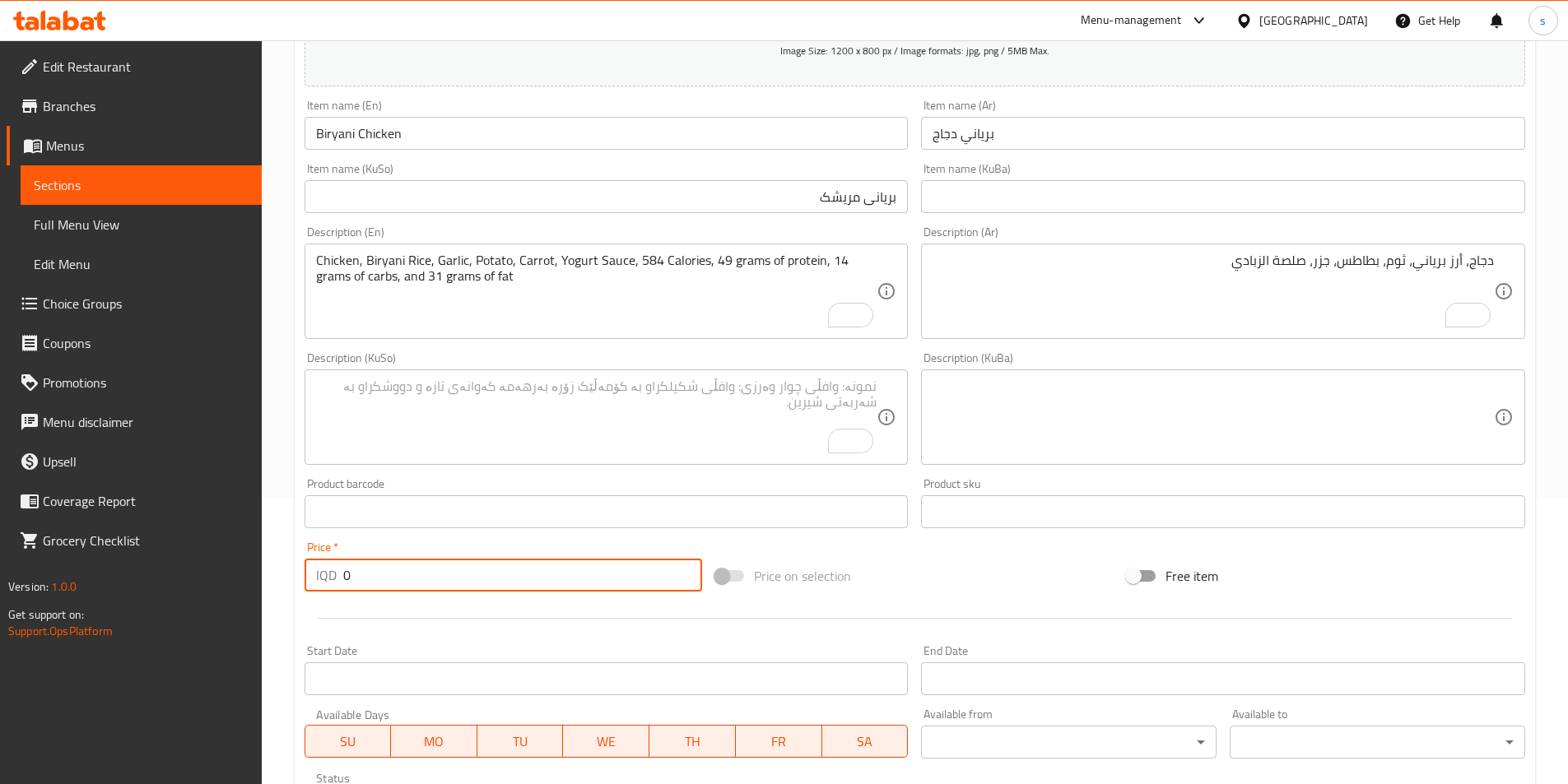
drag, startPoint x: 356, startPoint y: 583, endPoint x: 331, endPoint y: 586, distance: 25.2
click at [331, 586] on div "IQD 0 Price *" at bounding box center [504, 575] width 399 height 33
type input "15000"
click at [853, 404] on textarea "To enrich screen reader interactions, please activate Accessibility in Grammarl…" at bounding box center [596, 417] width 562 height 78
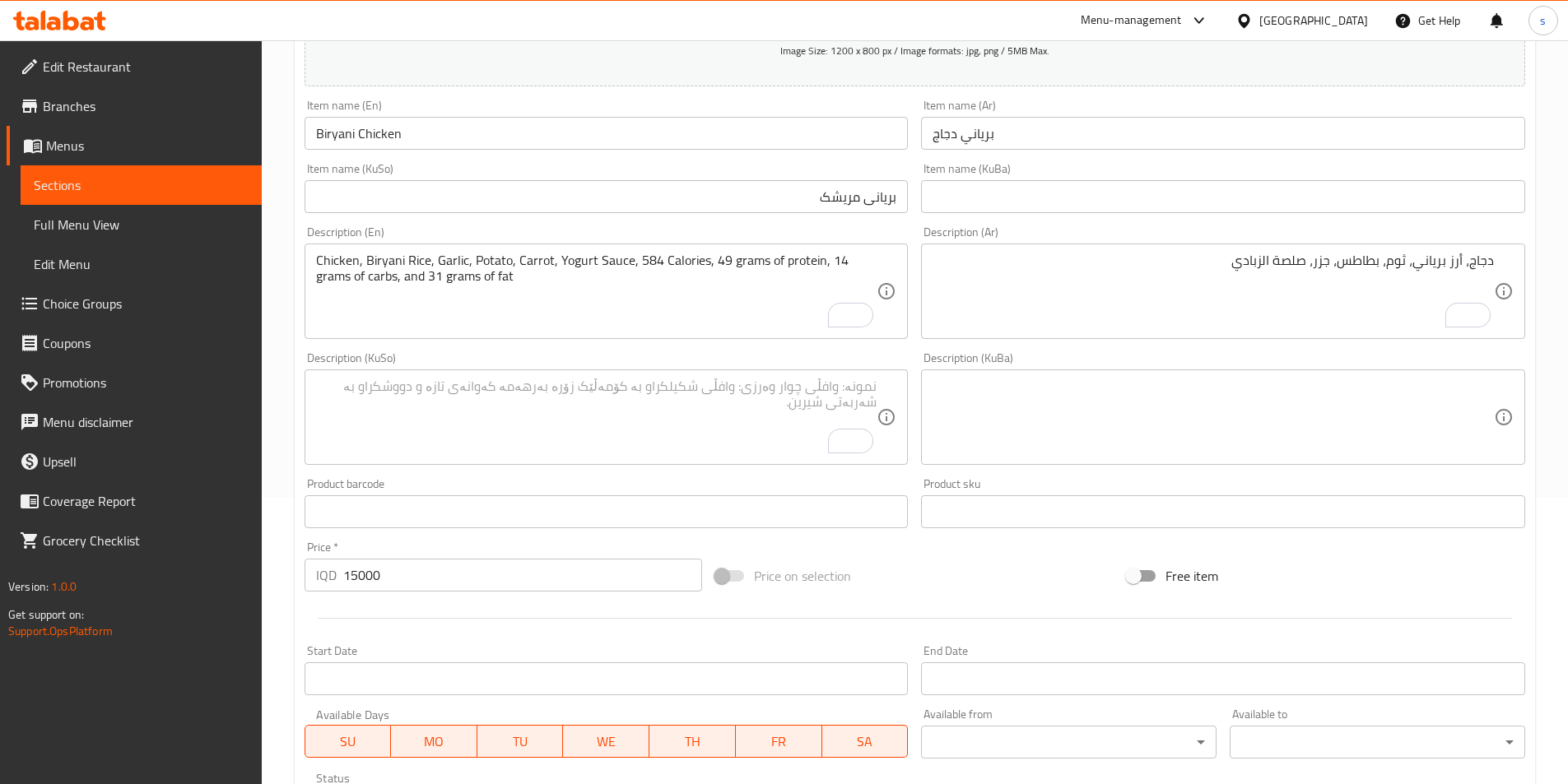
click at [1169, 248] on div "دجاج، أرز برياني، ثوم، بطاطس، جزر، صلصة الزبادي Description (Ar)" at bounding box center [1223, 291] width 604 height 96
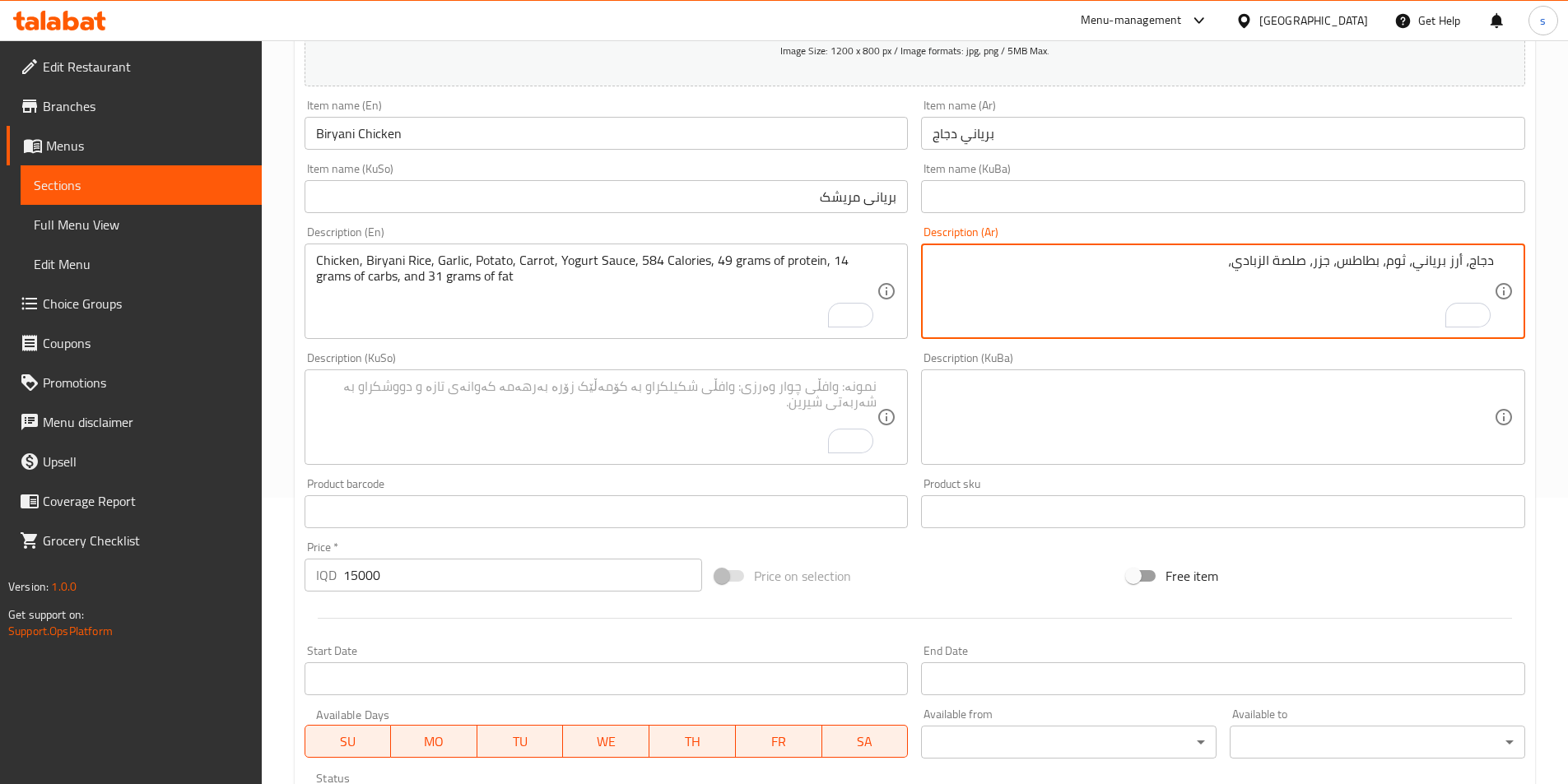
paste textarea "شرائح لحم بقري، ثوم، بروكولي، بصل سبرينج، فلفل أسود،"
paste textarea "480 سحرات حراري، 35 جرام بروتين، 31 جرام كربوهيدرات و 19 جرام دهون"
drag, startPoint x: 1213, startPoint y: 259, endPoint x: 1231, endPoint y: 265, distance: 19.0
click at [1231, 265] on textarea "دجاج، أرز برياني، ثوم، بطاطس، جزر، صلصة الزبادي، 480 سحرات حراري، 35 جرام بروتي…" at bounding box center [1213, 292] width 562 height 78
drag, startPoint x: 1117, startPoint y: 263, endPoint x: 1126, endPoint y: 263, distance: 9.0
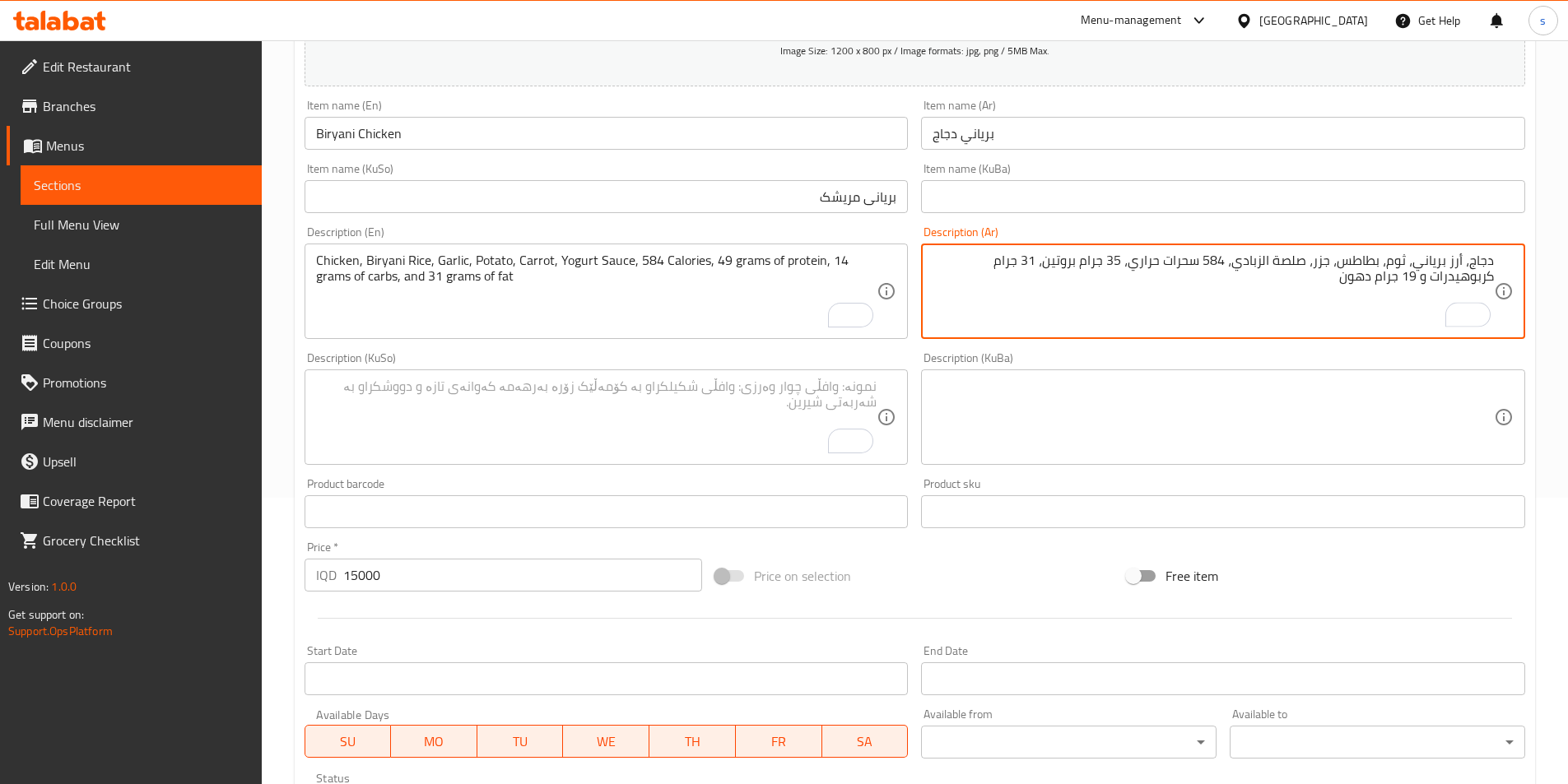
click at [1126, 263] on textarea "دجاج، أرز برياني، ثوم، بطاطس، جزر، صلصة الزبادي، 584 سحرات حراري، 35 جرام بروتي…" at bounding box center [1213, 292] width 562 height 78
drag, startPoint x: 1044, startPoint y: 260, endPoint x: 1031, endPoint y: 260, distance: 13.0
click at [1031, 260] on textarea "دجاج، أرز برياني، ثوم، بطاطس، جزر، صلصة الزبادي، 584 سحرات حراري، 49 جرام بروتي…" at bounding box center [1213, 292] width 562 height 78
type textarea "دجاج، أرز برياني، ثوم، بطاطس، جزر، صلصة الزبادي، 584 سحرات حراري، 49 جرام بروتي…"
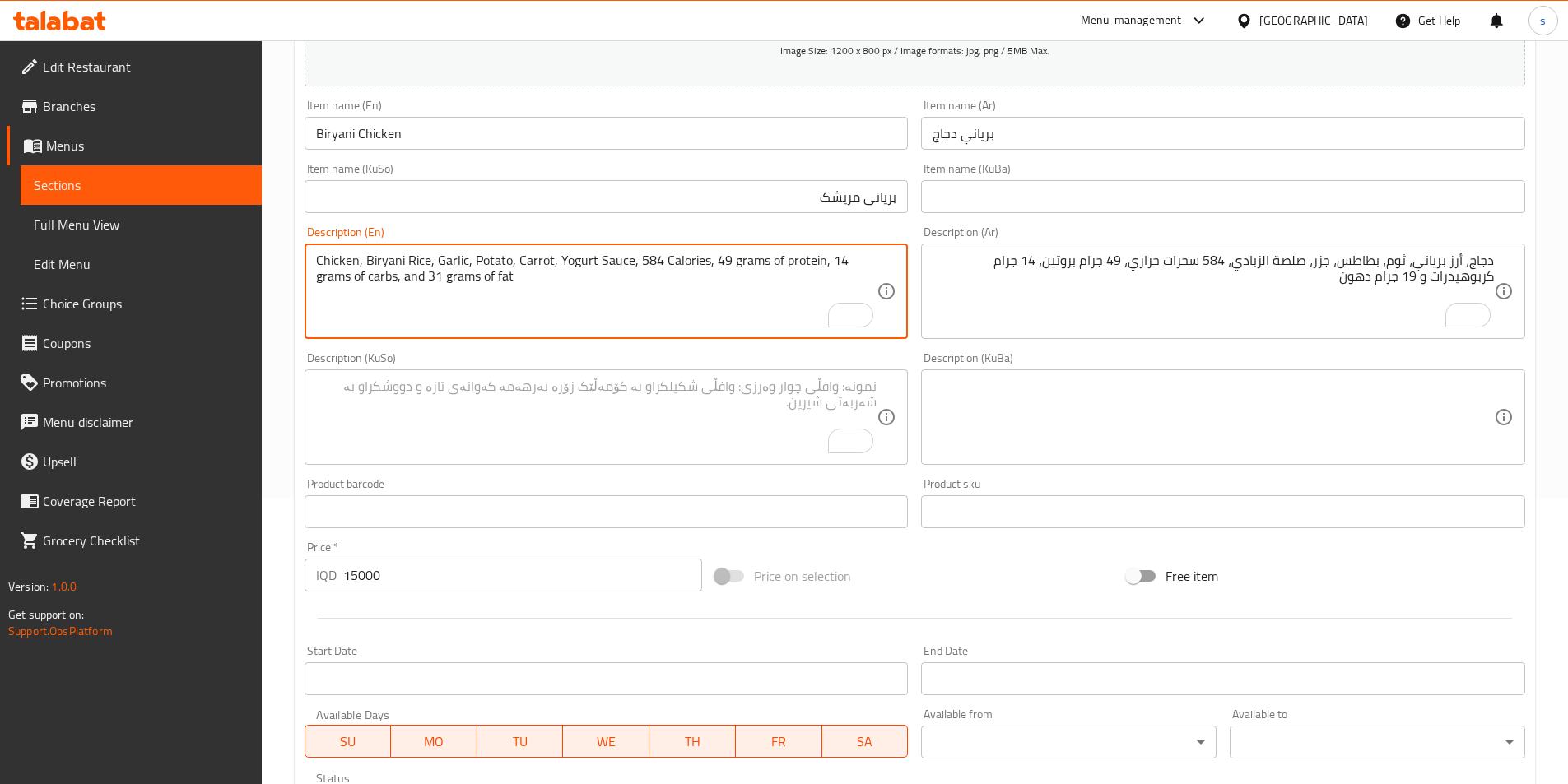
drag, startPoint x: 825, startPoint y: 263, endPoint x: 834, endPoint y: 263, distance: 9.0
type textarea "Chicken, Biryani Rice, Garlic, Potato, Carrot, Yogurt Sauce, 584 Calories, 49 g…"
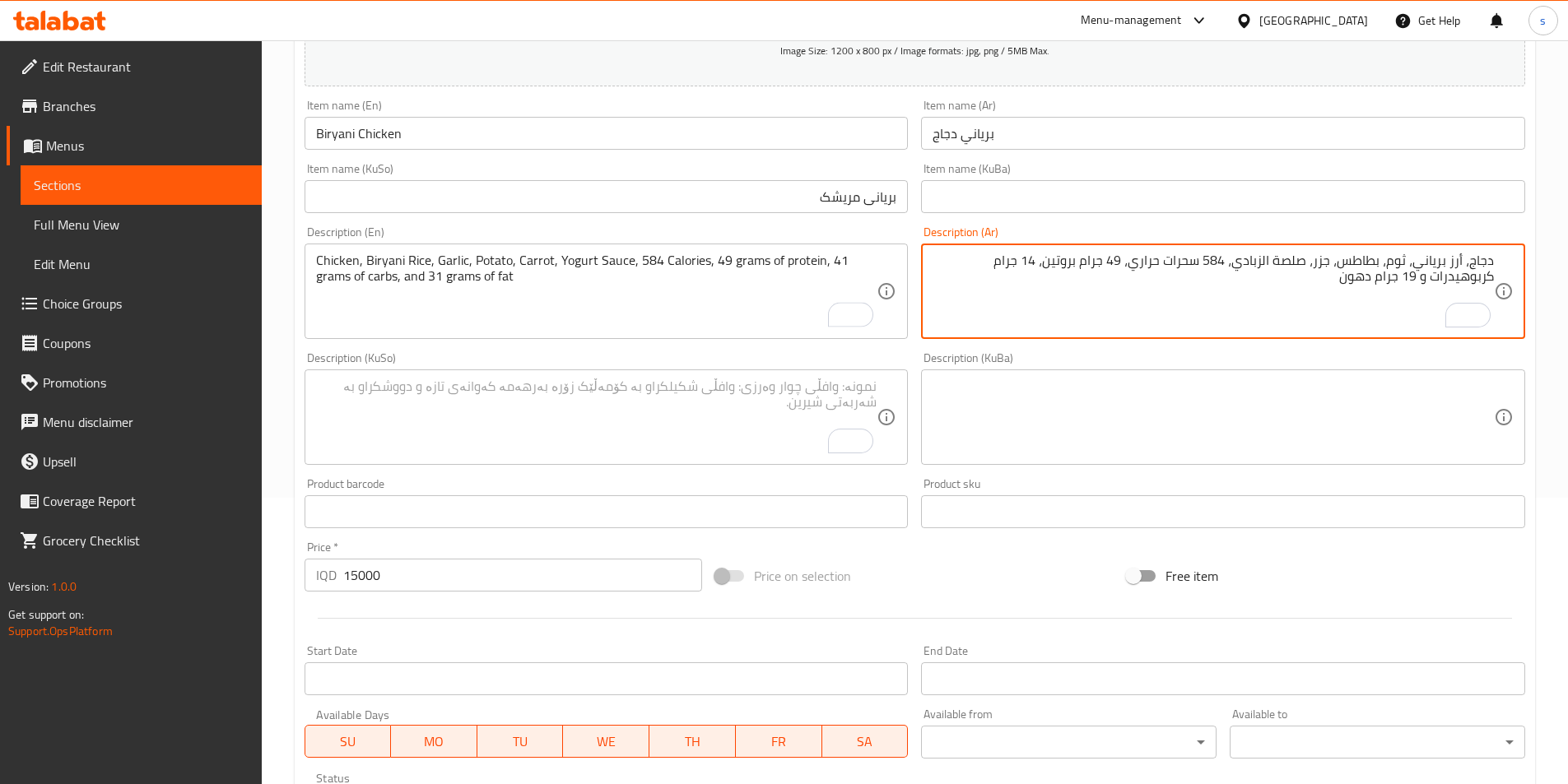
drag, startPoint x: 1034, startPoint y: 259, endPoint x: 1044, endPoint y: 259, distance: 10.0
drag, startPoint x: 1470, startPoint y: 276, endPoint x: 1486, endPoint y: 276, distance: 16.0
click at [1486, 276] on textarea "دجاج، أرز برياني، ثوم، بطاطس، جزر، صلصة الزبادي، 584 سحرات حراري، 49 جرام بروتي…" at bounding box center [1213, 292] width 562 height 78
type textarea "دجاج، أرز برياني، ثوم، بطاطس، جزر، صلصة الزبادي، 584 سحرات حراري، 49 جرام بروتي…"
click at [841, 390] on textarea "To enrich screen reader interactions, please activate Accessibility in Grammarl…" at bounding box center [596, 417] width 562 height 78
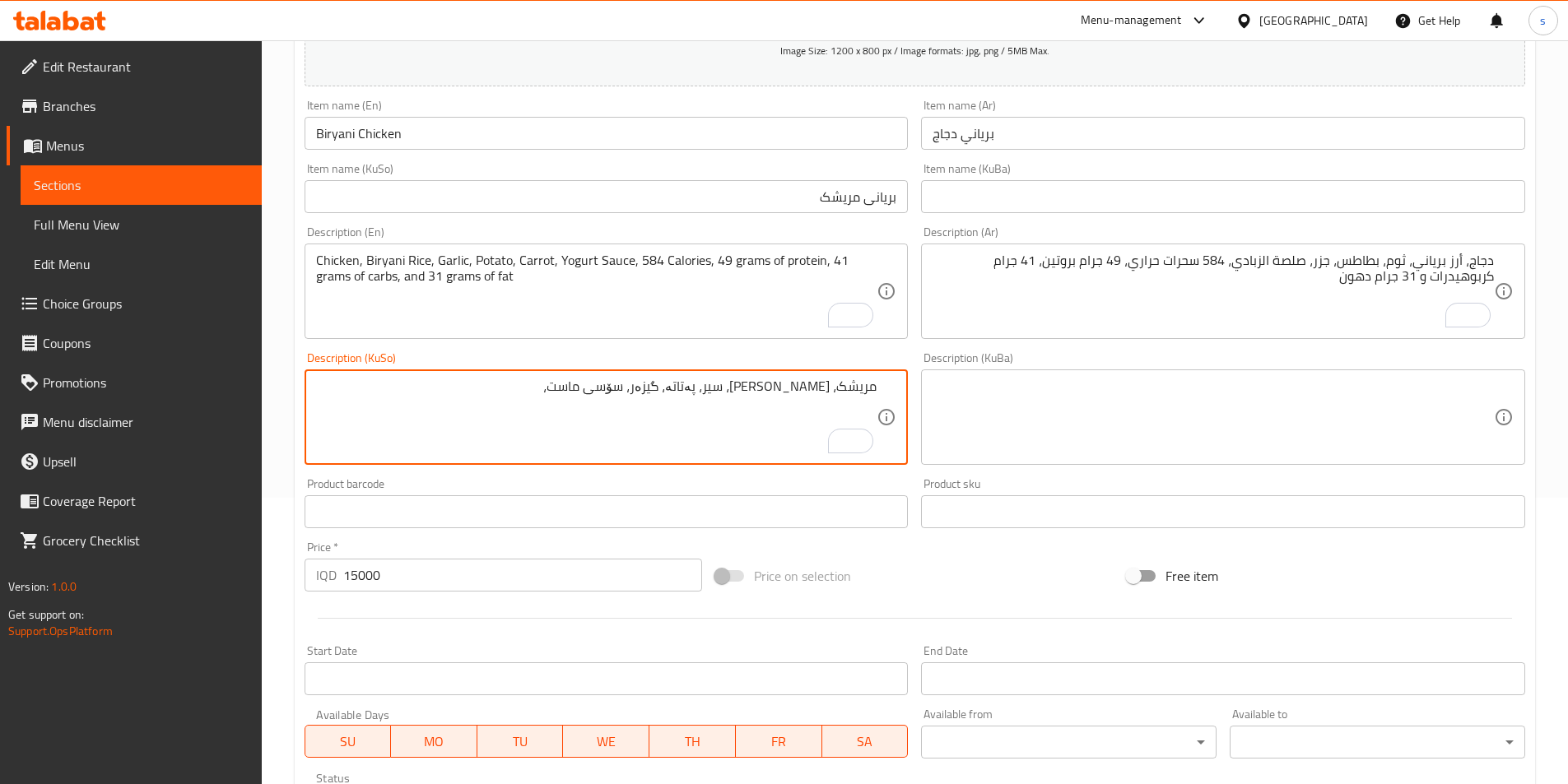
paste textarea "480 کالۆری 35 گرام پرۆتین، 31 گرام کارب و 19 گرام چەوری"
drag, startPoint x: 561, startPoint y: 391, endPoint x: 584, endPoint y: 391, distance: 23.0
click at [584, 391] on textarea "مریشک، برنجی بریانی، سیر، پەتاتە، گیزەر، سۆسی ماست، 480 کالۆری 35 گرام پرۆتین، …" at bounding box center [596, 417] width 562 height 78
drag, startPoint x: 507, startPoint y: 394, endPoint x: 518, endPoint y: 394, distance: 11.0
click at [518, 394] on textarea "مریشک، برنجی بریانی، سیر، پەتاتە، گیزەر، سۆسی ماست، 584 کالۆری 35 گرام پرۆتین، …" at bounding box center [596, 417] width 562 height 78
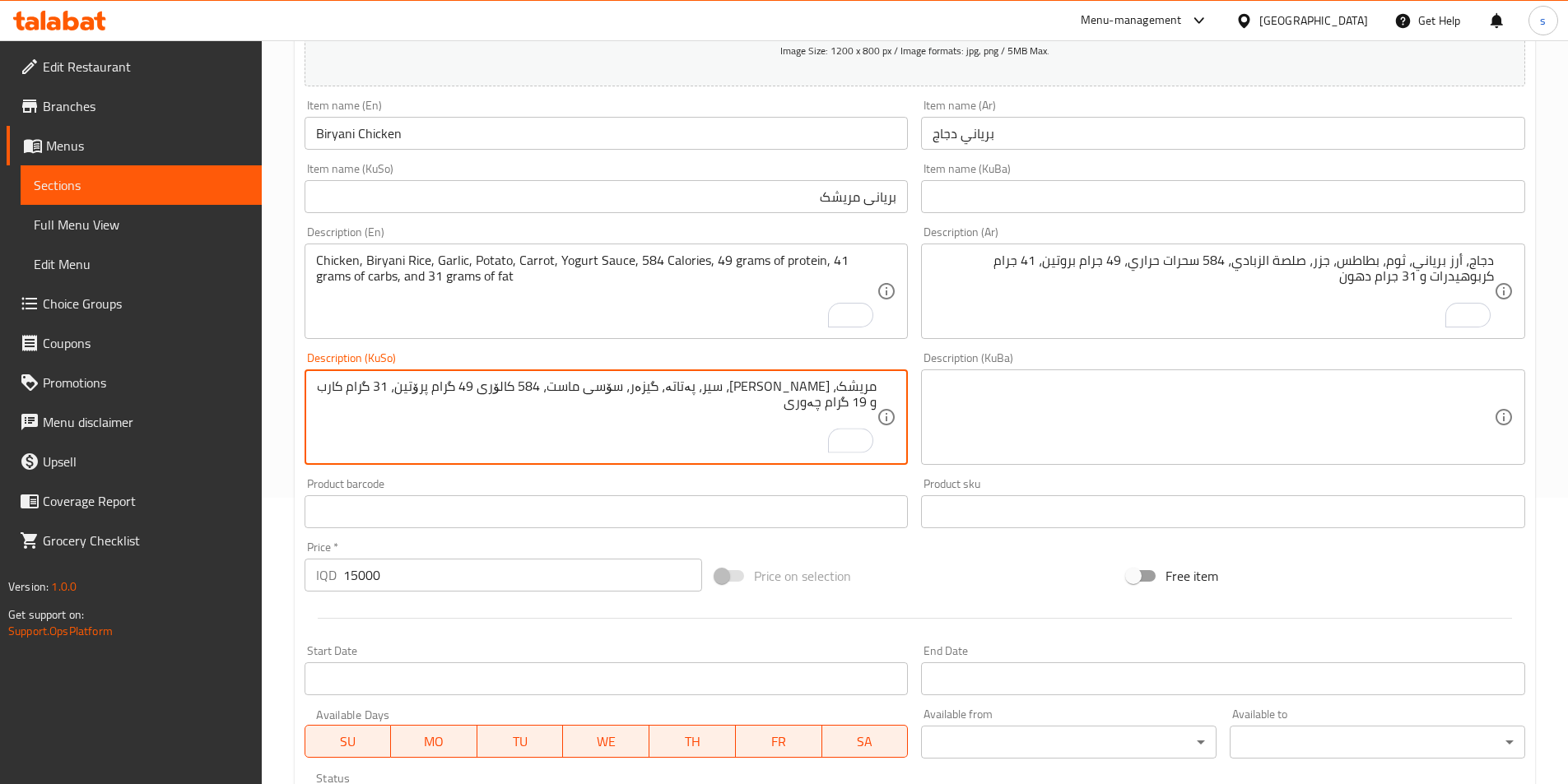
click at [424, 389] on textarea "مریشک، برنجی بریانی، سیر، پەتاتە، گیزەر، سۆسی ماست، 584 کالۆری 49 گرام پرۆتین، …" at bounding box center [596, 417] width 562 height 78
drag, startPoint x: 350, startPoint y: 389, endPoint x: 339, endPoint y: 389, distance: 11.0
click at [339, 389] on textarea "مریشک، برنجی بریانی، سیر، پەتاتە، گیزەر، سۆسی ماست، 584 کالۆری 49 گرام پرۆتین، …" at bounding box center [596, 417] width 562 height 78
type textarea "مریشک، برنجی بریانی، سیر، پەتاتە، گیزەر، سۆسی ماست، 584 کالۆری 49 گرام پرۆتین، …"
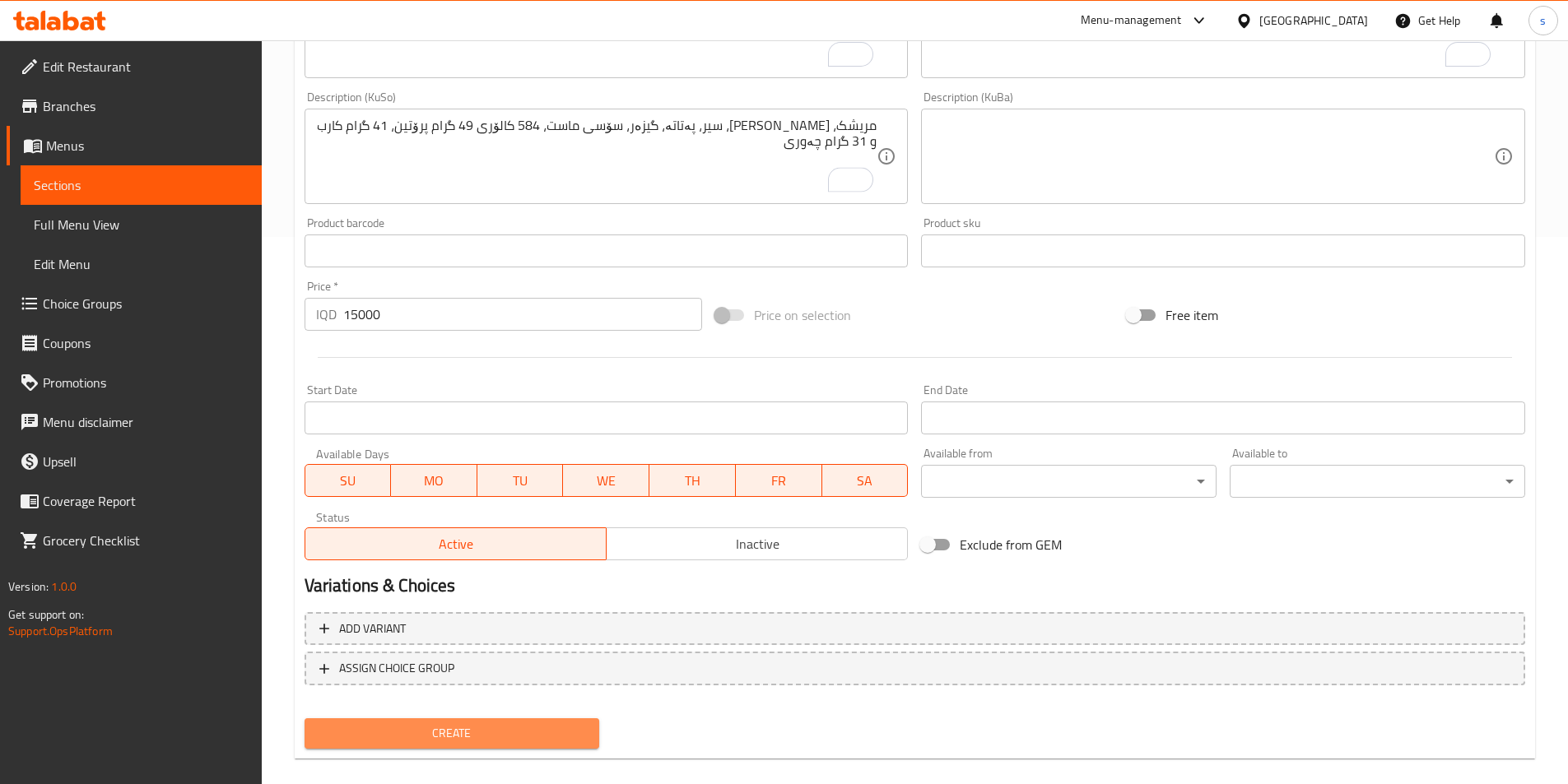
click at [387, 737] on span "Create" at bounding box center [452, 733] width 269 height 21
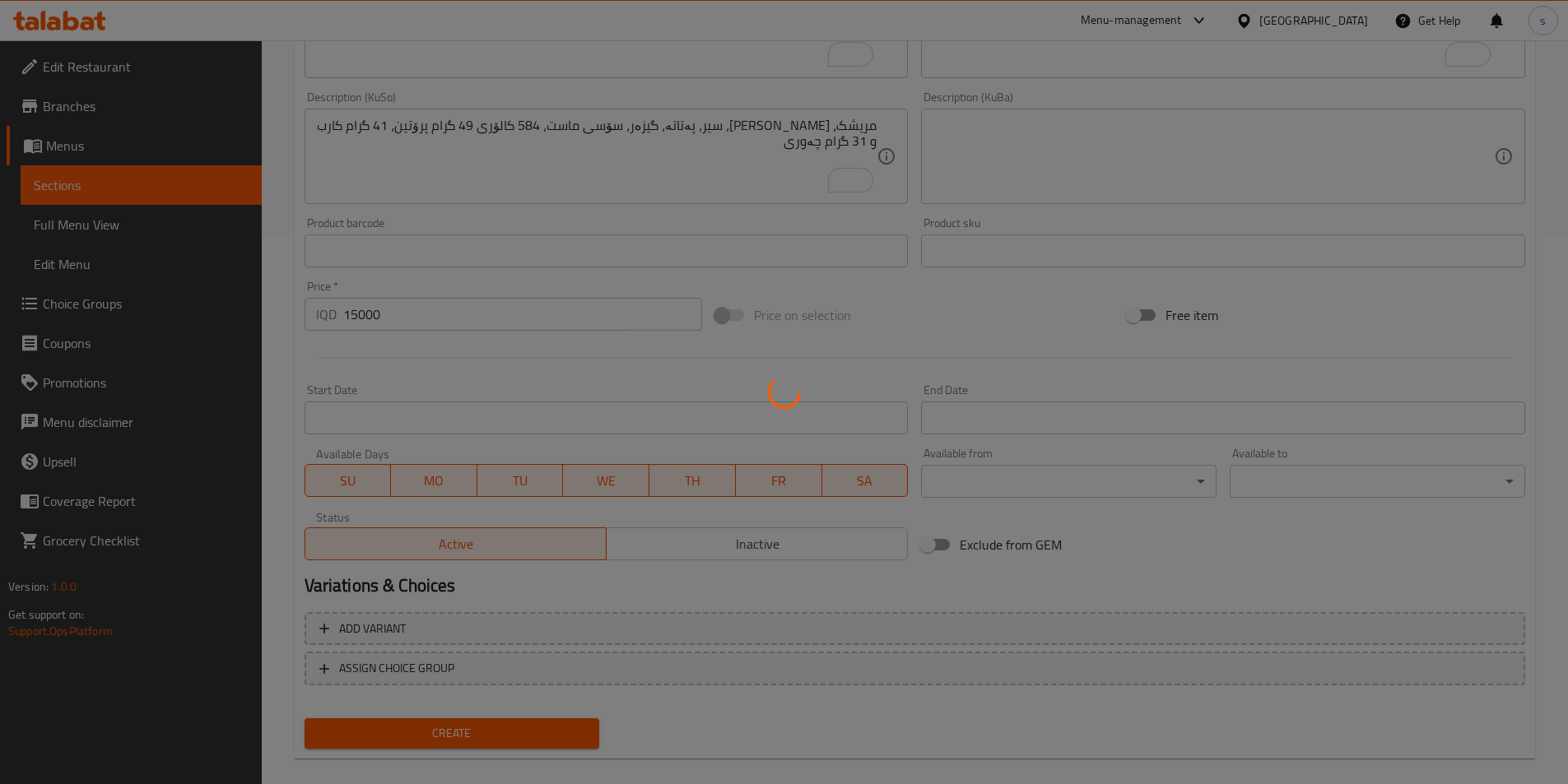
type input "0"
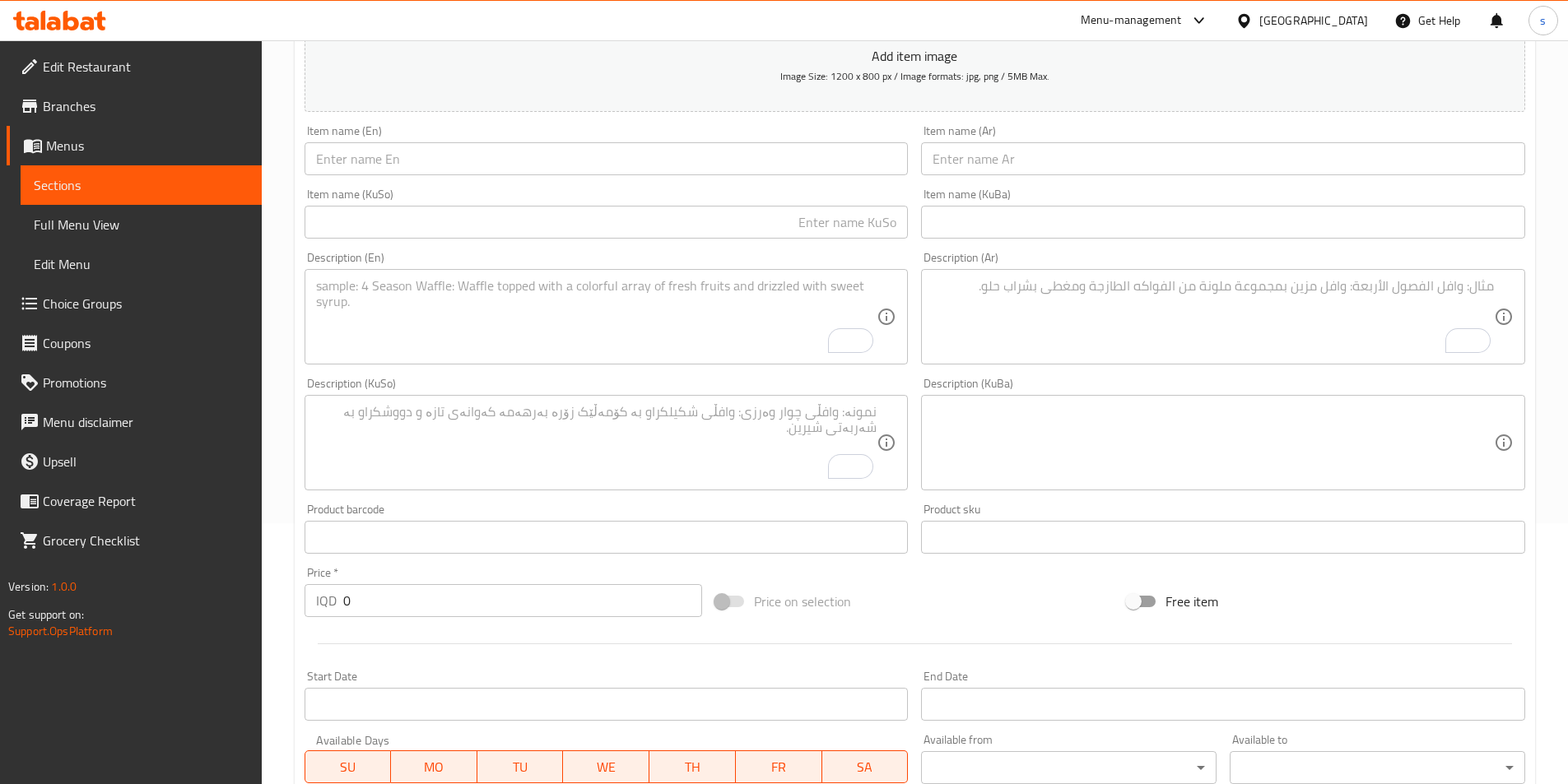
scroll to position [243, 0]
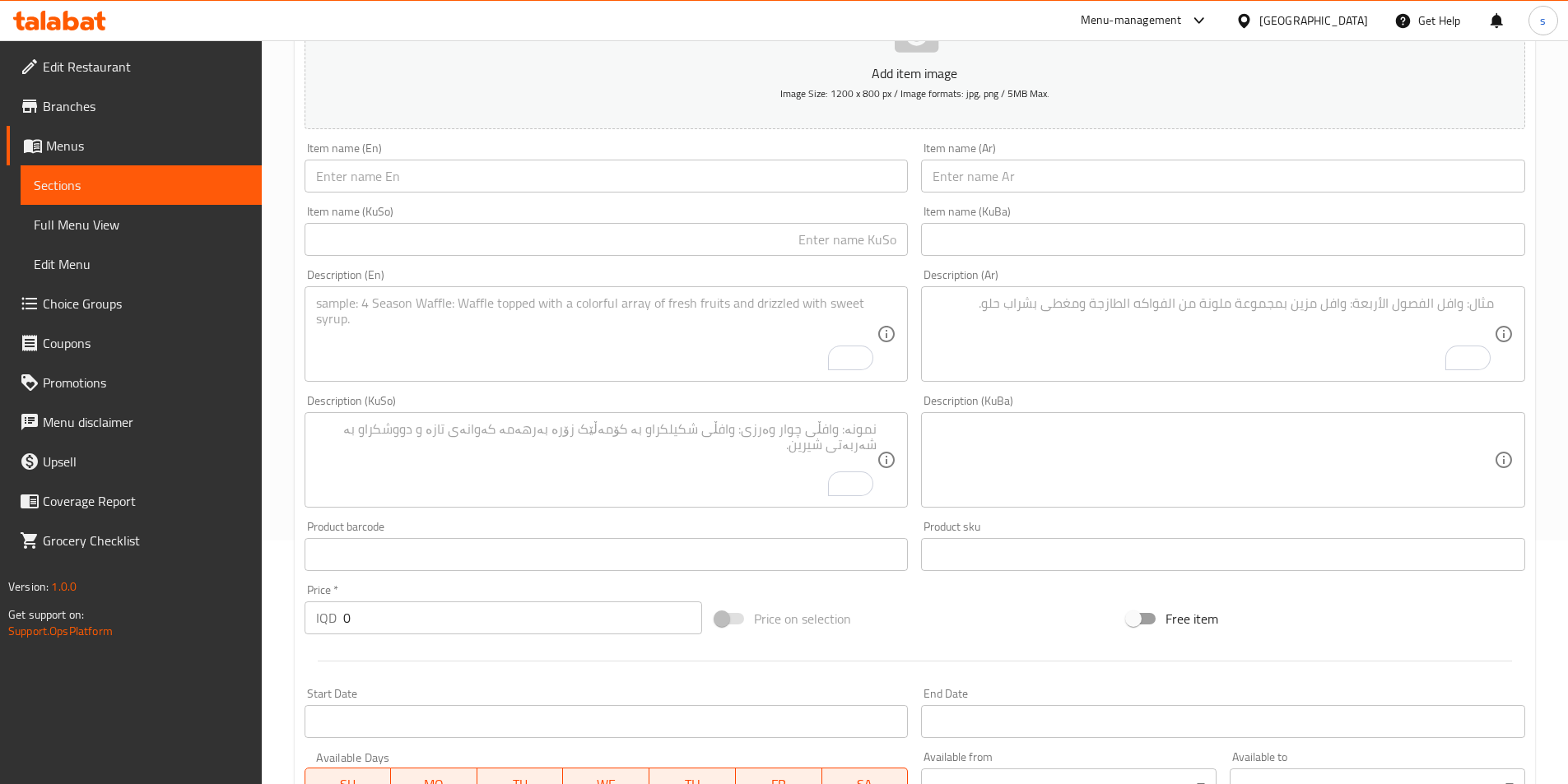
click at [1137, 181] on input "text" at bounding box center [1223, 176] width 604 height 33
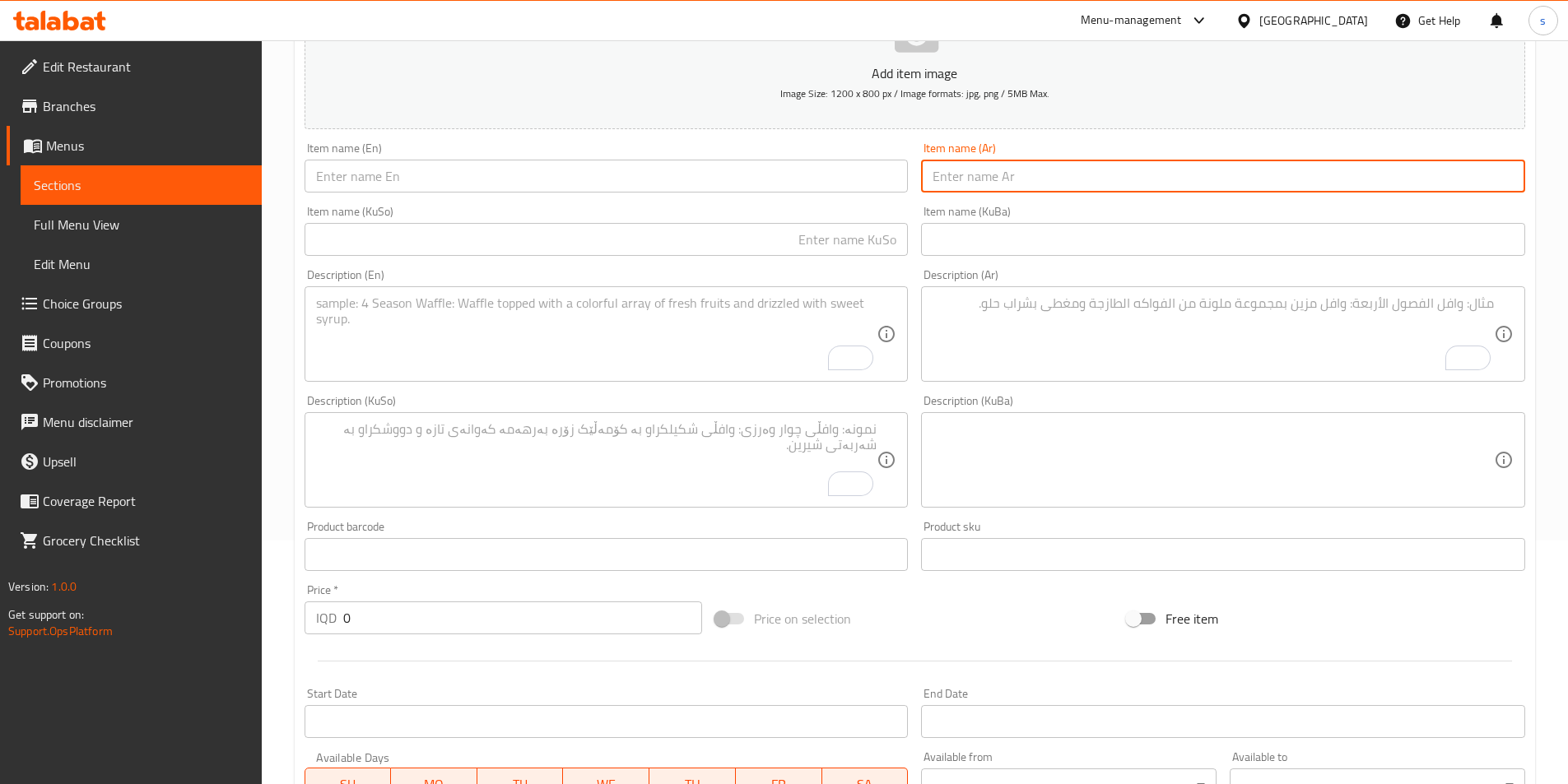
paste input "دجاج بابريكا"
type input "دجاج بابريكا"
click at [855, 191] on input "text" at bounding box center [607, 176] width 604 height 33
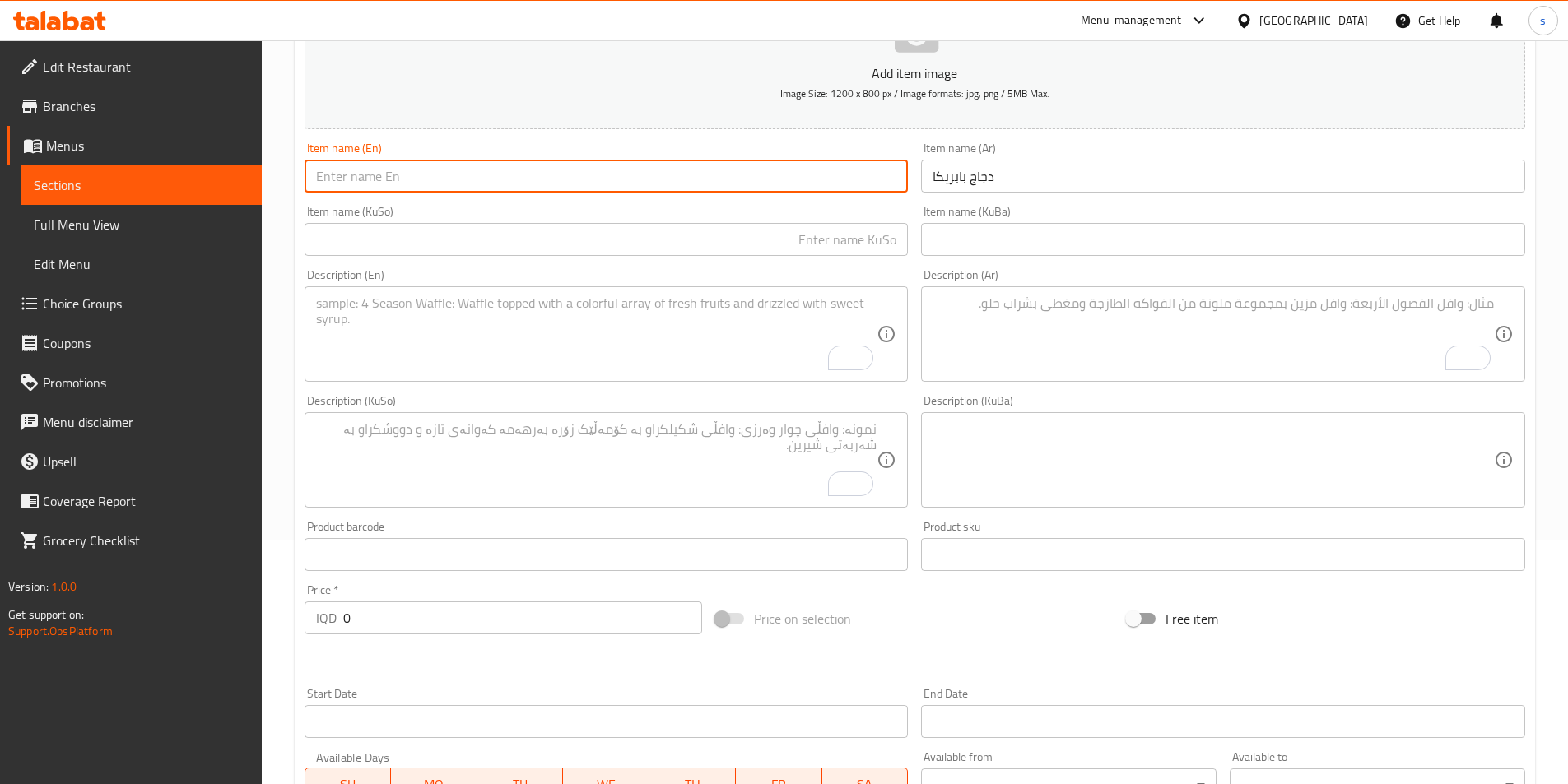
paste input "Paprika"
click at [397, 186] on input "Paprika" at bounding box center [607, 176] width 604 height 33
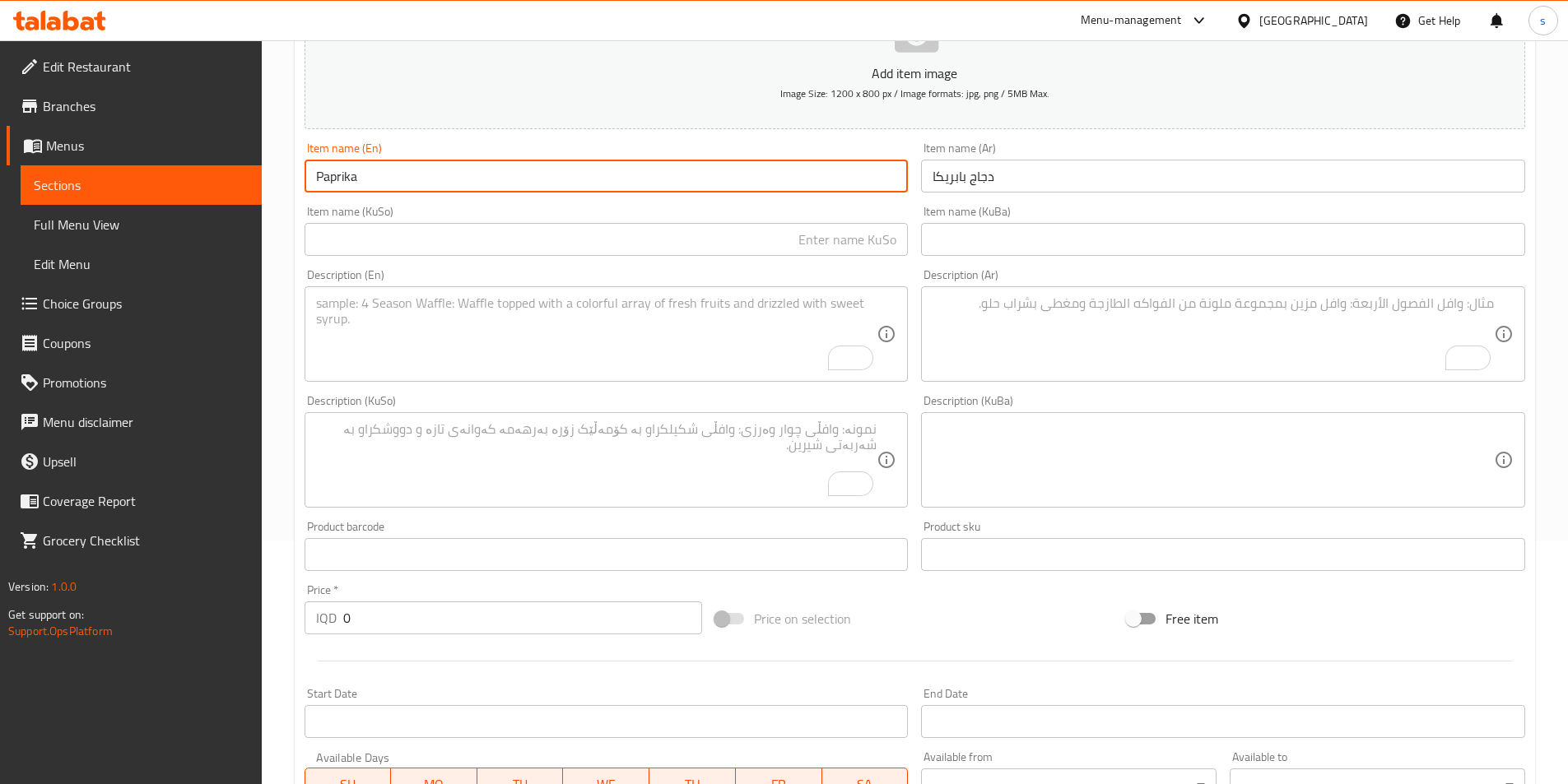
paste input "Chicken"
type input "Paprika Chicken"
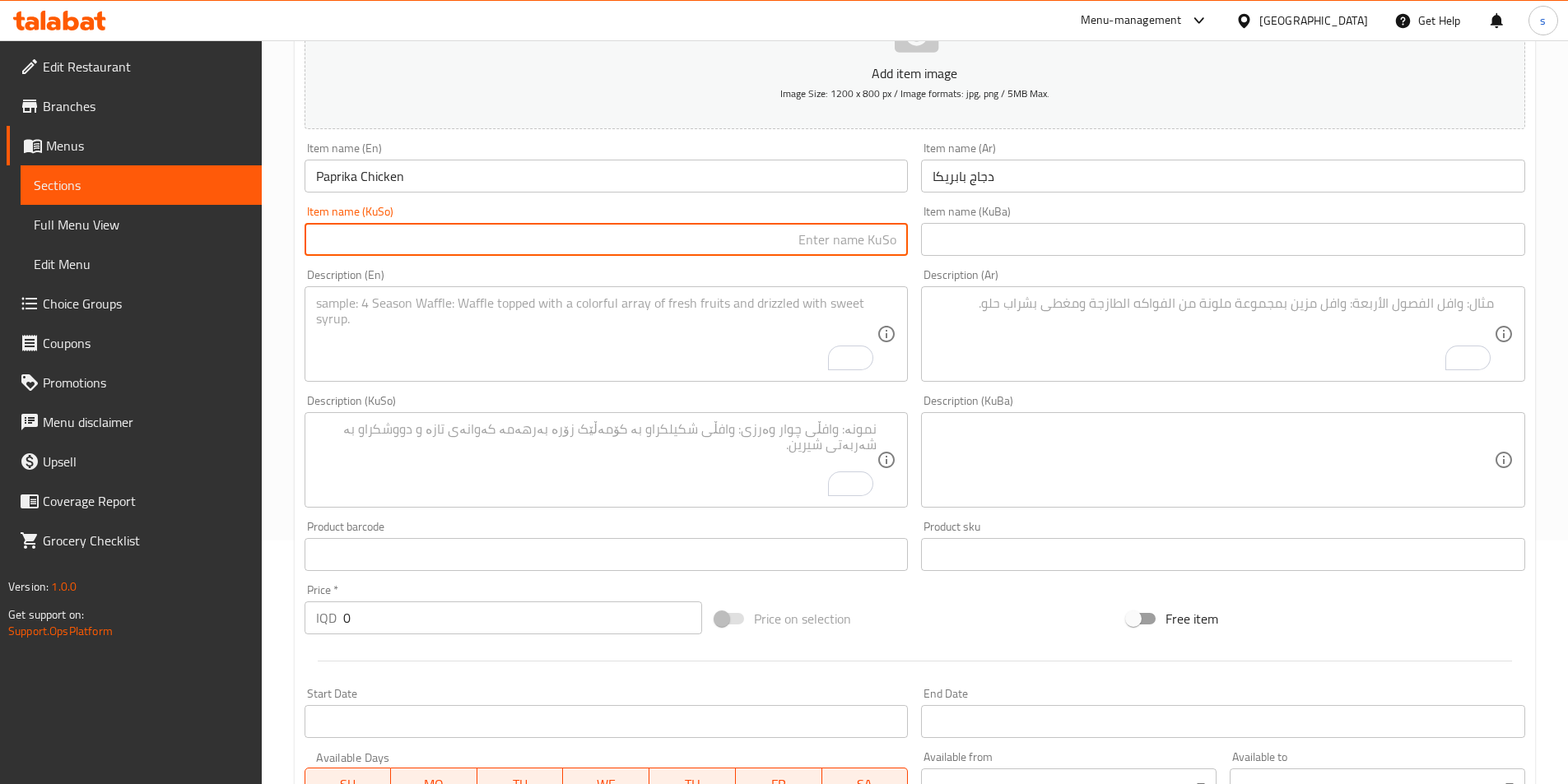
click at [827, 250] on input "text" at bounding box center [607, 239] width 604 height 33
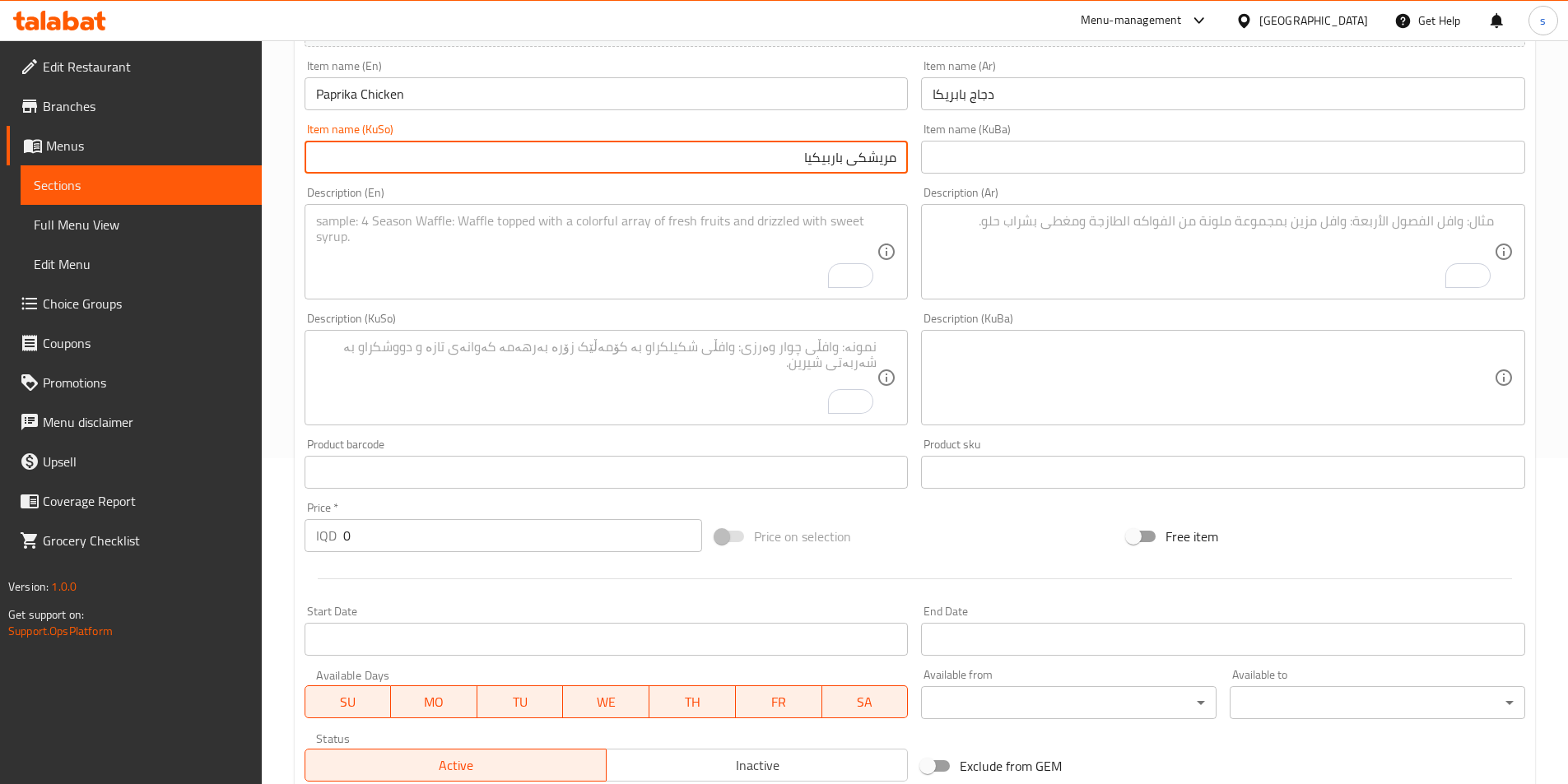
scroll to position [345, 0]
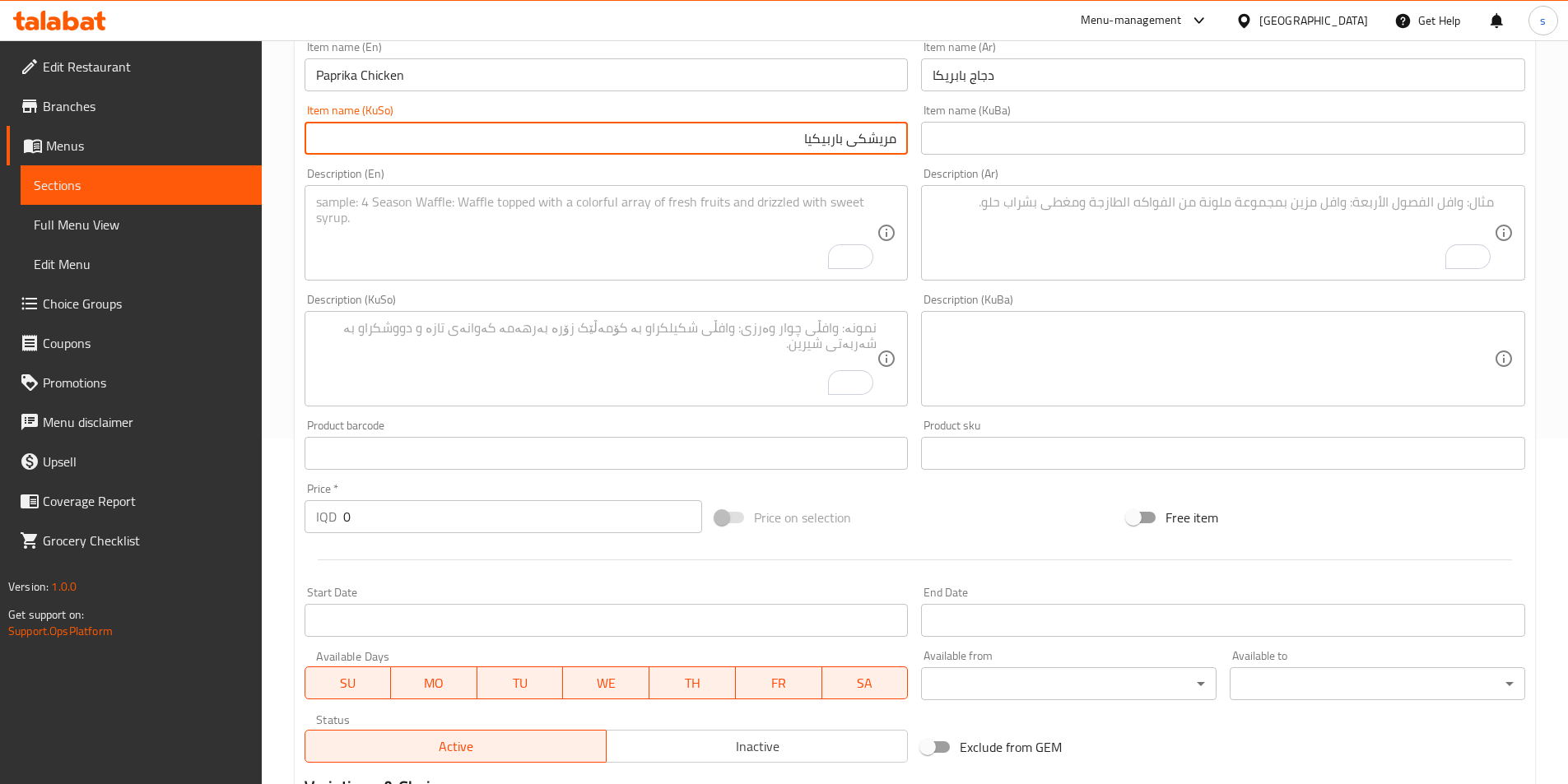
type input "مریشکی باربیکیا"
drag, startPoint x: 353, startPoint y: 519, endPoint x: 324, endPoint y: 522, distance: 29.2
click at [324, 522] on div "IQD 0 Price *" at bounding box center [504, 517] width 399 height 33
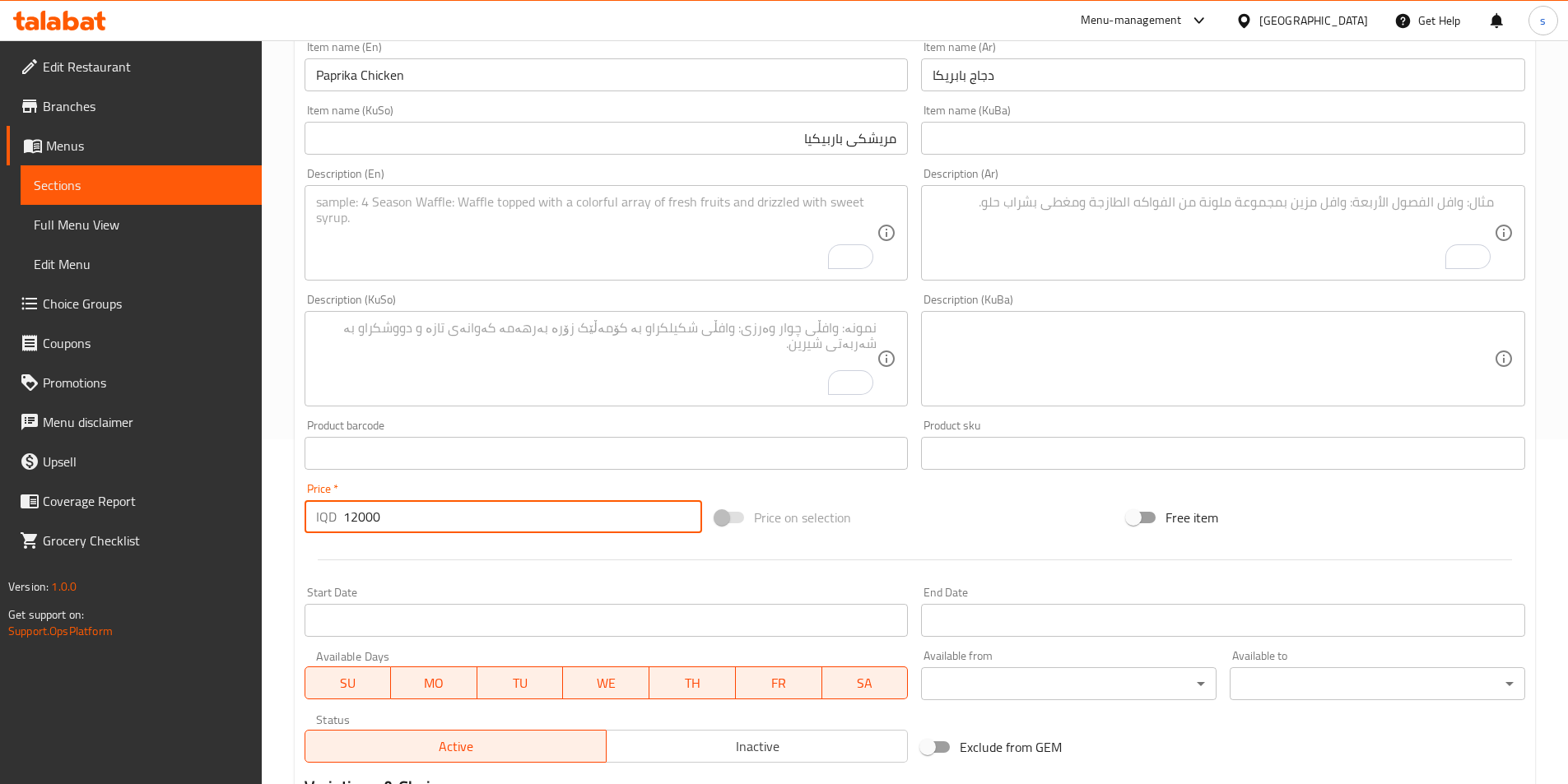
type input "12000"
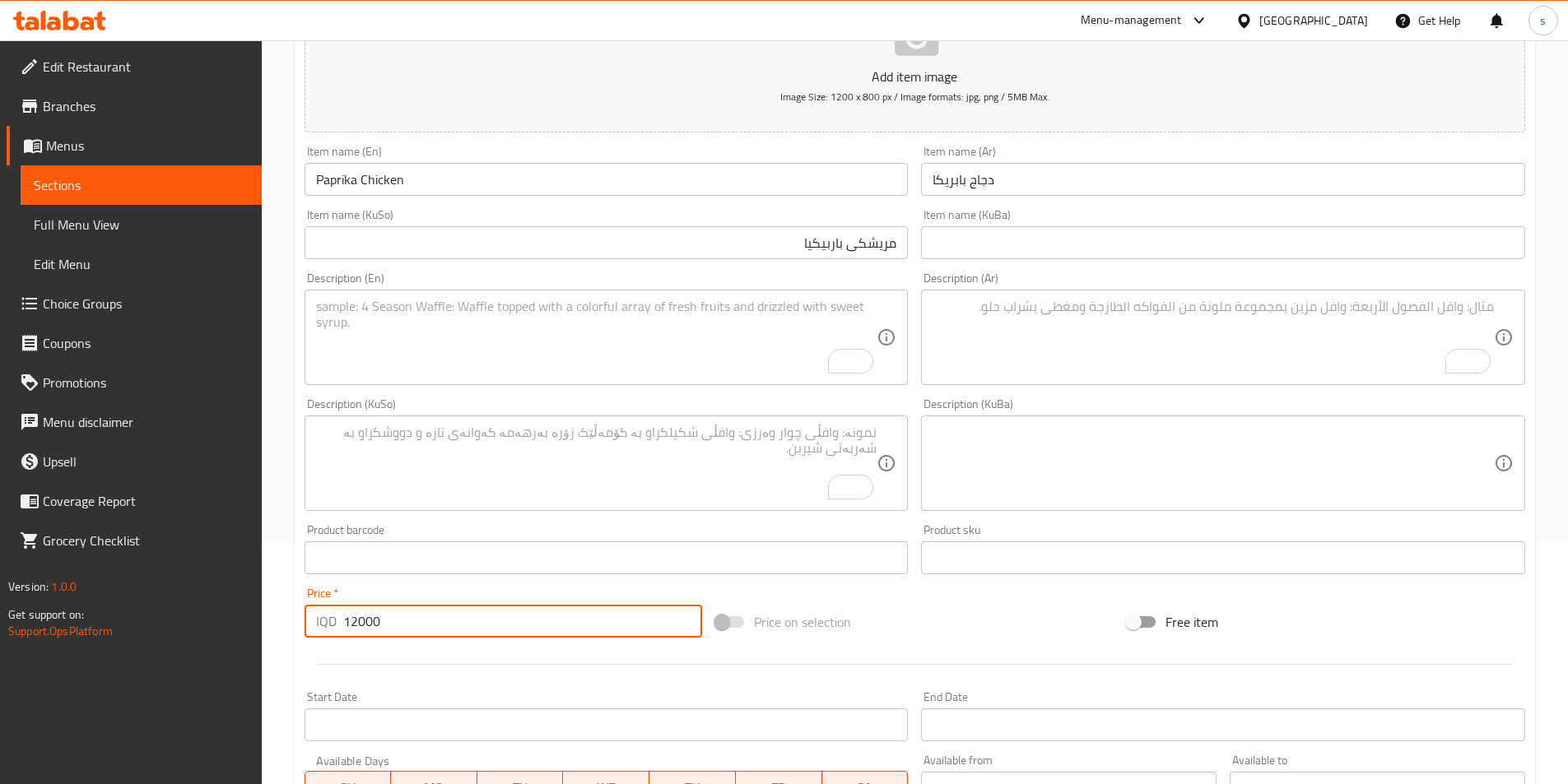
scroll to position [190, 0]
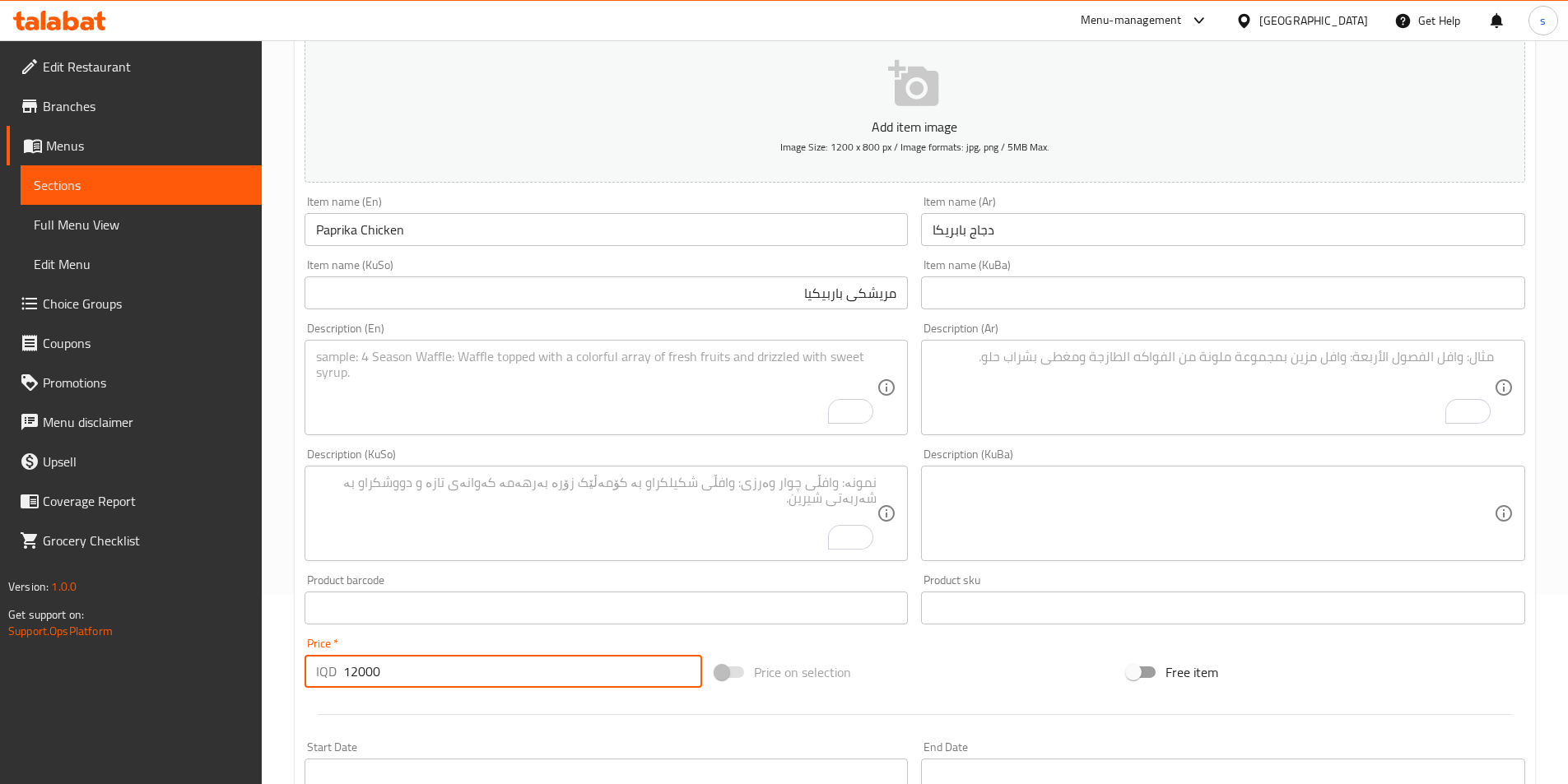
click at [1149, 359] on textarea "To enrich screen reader interactions, please activate Accessibility in Grammarl…" at bounding box center [1213, 387] width 562 height 78
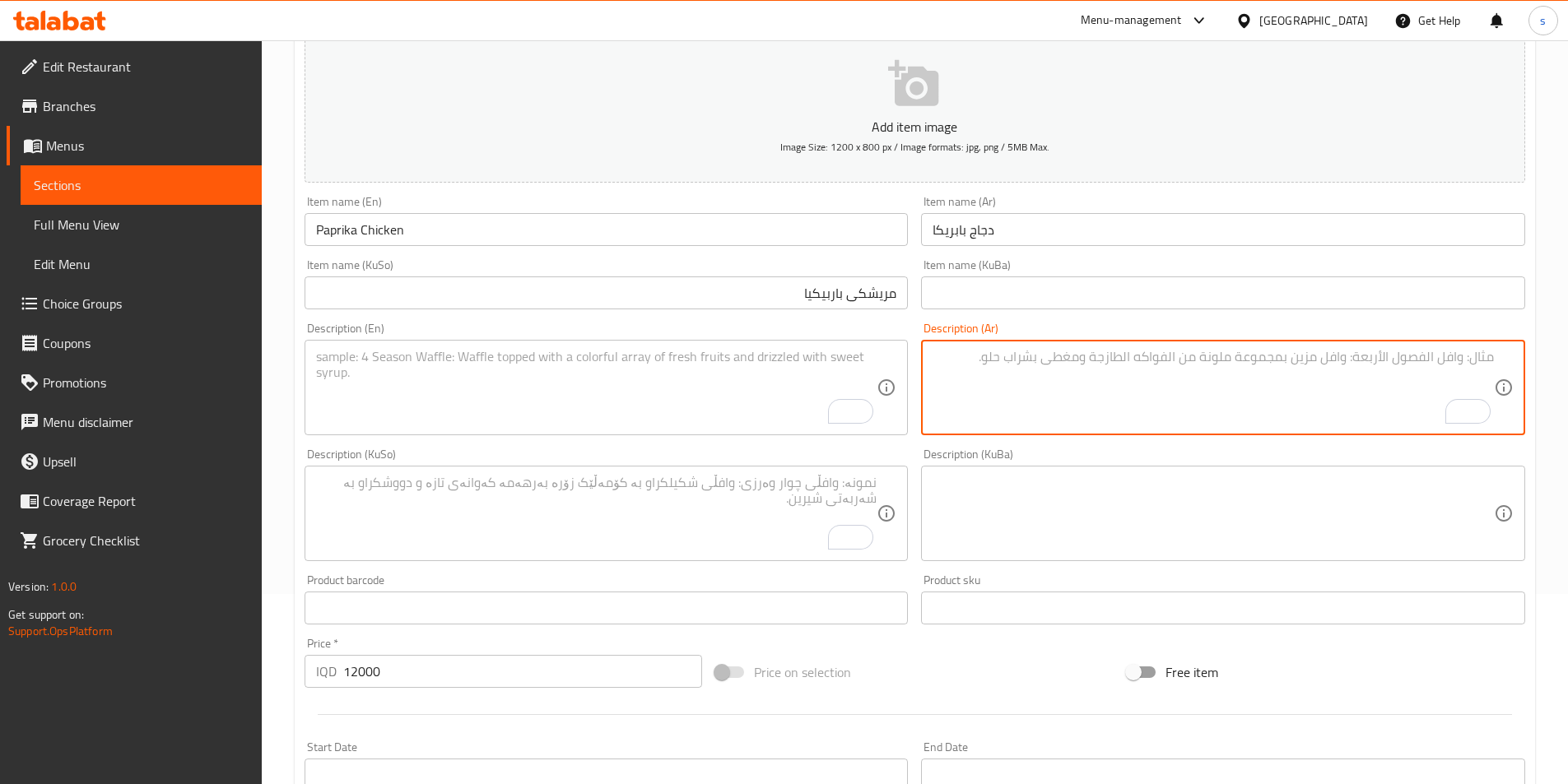
paste textarea "دجاج بابريكا، برغل، جزر مشوي، بقدونس"
type textarea "دجاج بابريكا، برغل، جزر مشوي، بقدونس"
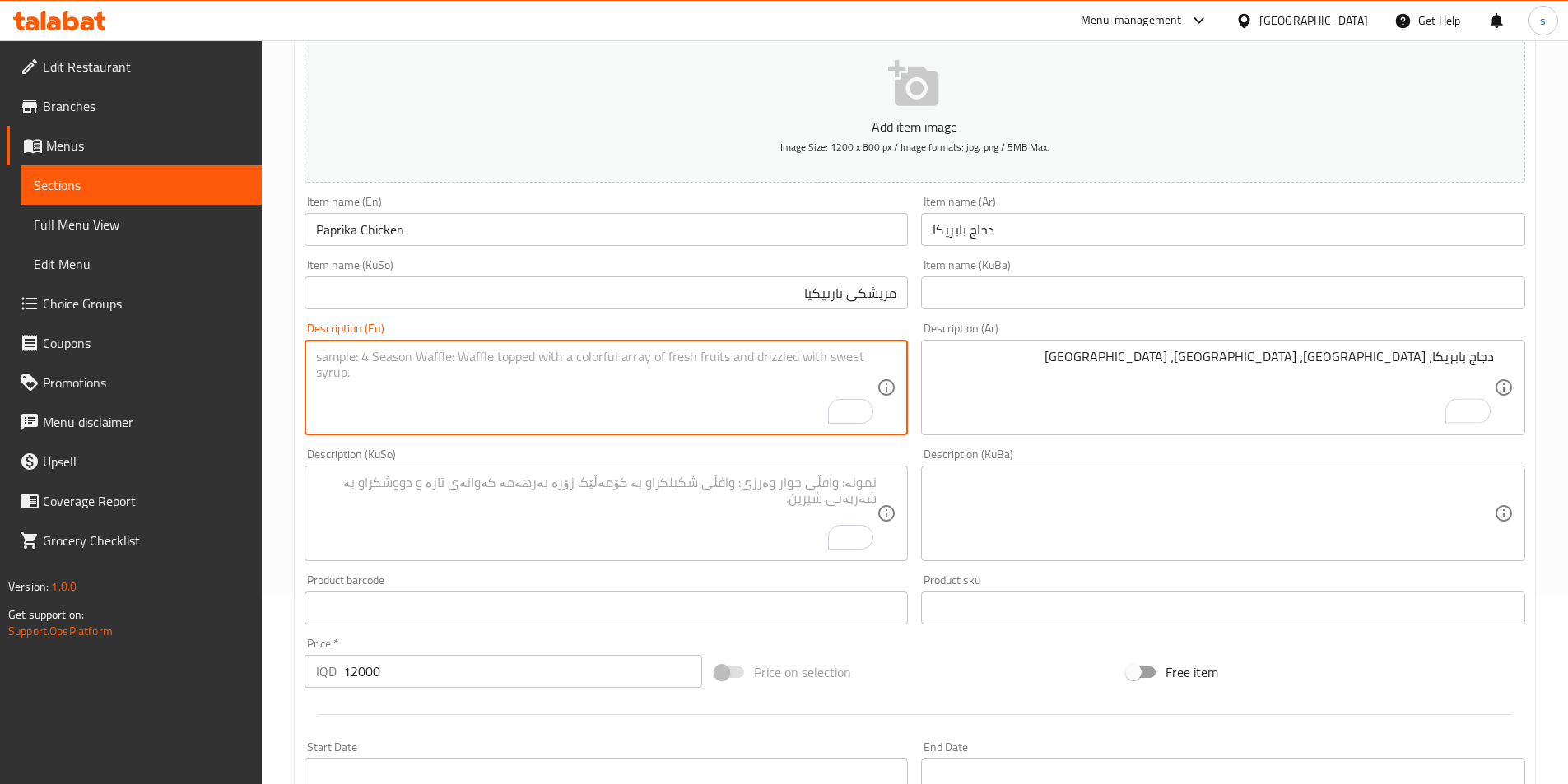
click at [671, 396] on textarea "To enrich screen reader interactions, please activate Accessibility in Grammarl…" at bounding box center [596, 387] width 562 height 78
paste textarea "Paprika Chicken, Burgul, Roasted Carrots, Parsley"
paste textarea "480 Calories, 35 grams of protein, 31 grams of carbs, and 19 grams of fat"
click at [586, 354] on textarea "Paprika Chicken, Burgul, Roasted Carrots, Parsley480 Calories, 35 grams of prot…" at bounding box center [596, 387] width 562 height 78
click at [614, 354] on textarea "Paprika Chicken, Burgul, Roasted Carrots, Parsley, 480 Calories, 35 grams of pr…" at bounding box center [596, 387] width 562 height 78
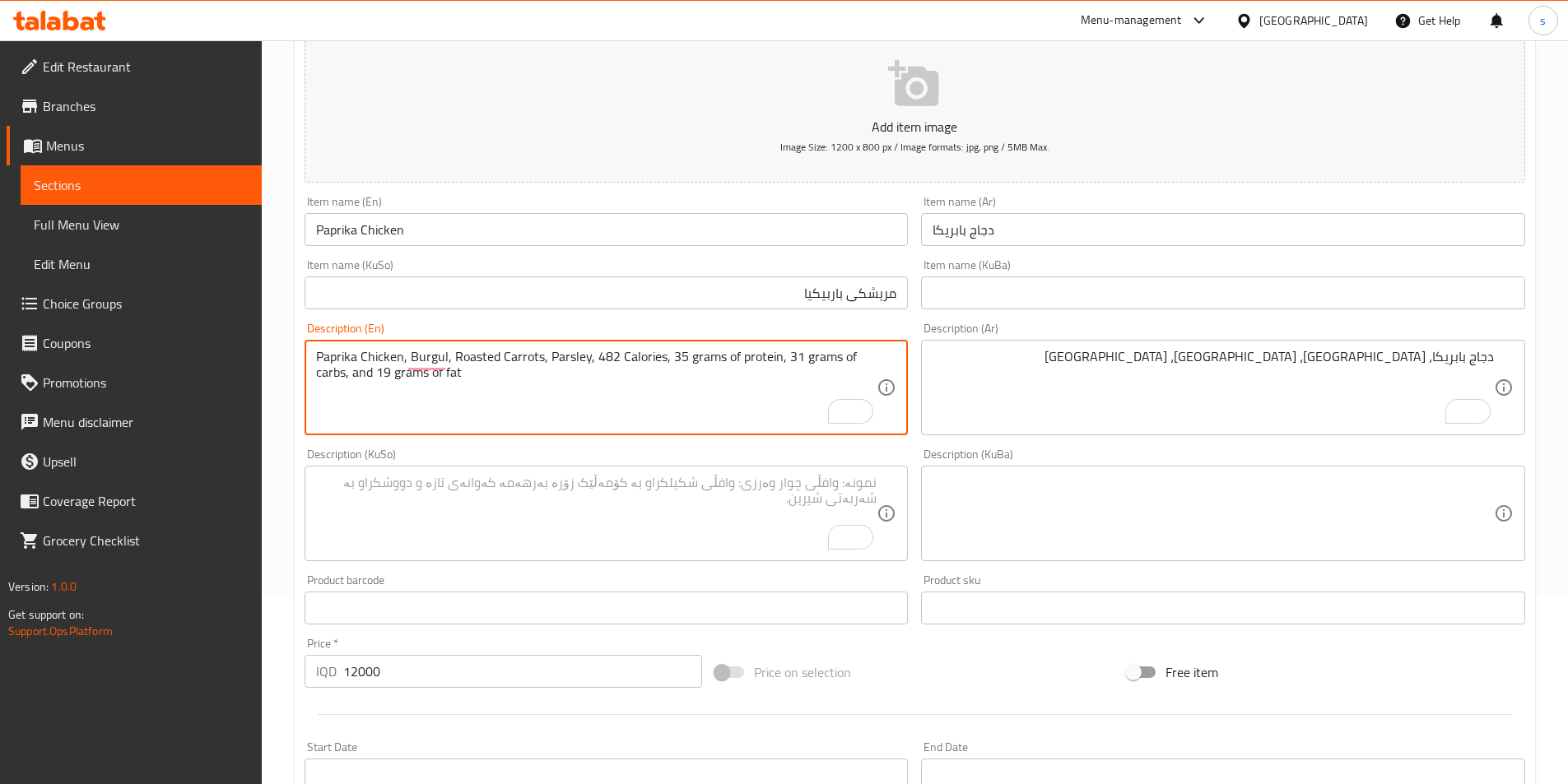
click at [671, 355] on textarea "Paprika Chicken, Burgul, Roasted Carrots, Parsley, 482 Calories, 35 grams of pr…" at bounding box center [596, 387] width 562 height 78
click at [674, 364] on textarea "Paprika Chicken, Burgul, Roasted Carrots, Parsley, 482 Calories, 35 grams of pr…" at bounding box center [596, 387] width 562 height 78
drag, startPoint x: 684, startPoint y: 355, endPoint x: 669, endPoint y: 358, distance: 15.3
click at [669, 358] on textarea "Paprika Chicken, Burgul, Roasted Carrots, Parsley, 482 Calories, 35 grams of pr…" at bounding box center [596, 387] width 562 height 78
click at [671, 359] on textarea "Paprika Chicken, Burgul, Roasted Carrots, Parsley, 482 Calories, 35 grams of pr…" at bounding box center [596, 387] width 562 height 78
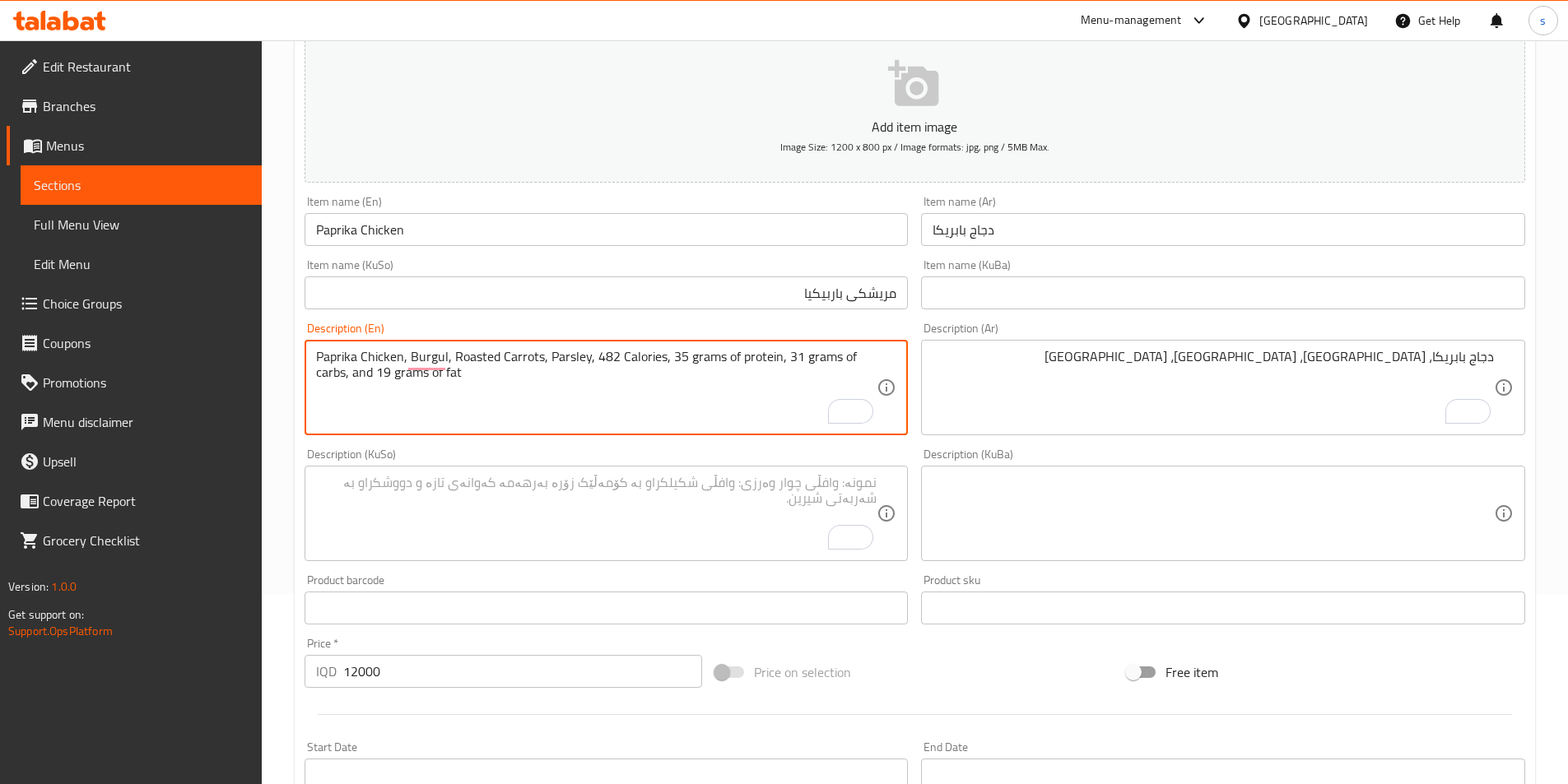
drag, startPoint x: 681, startPoint y: 360, endPoint x: 667, endPoint y: 360, distance: 14.0
click at [667, 360] on textarea "Paprika Chicken, Burgul, Roasted Carrots, Parsley, 482 Calories, 35 grams of pr…" at bounding box center [596, 387] width 562 height 78
click at [792, 353] on textarea "Paprika Chicken, Burgul, Roasted Carrots, Parsley, 482 Calories, 51 grams of pr…" at bounding box center [596, 387] width 562 height 78
drag, startPoint x: 390, startPoint y: 378, endPoint x: 382, endPoint y: 379, distance: 8.1
click at [382, 379] on textarea "Paprika Chicken, Burgul, Roasted Carrots, Parsley, 482 Calories, 51 grams of pr…" at bounding box center [596, 387] width 562 height 78
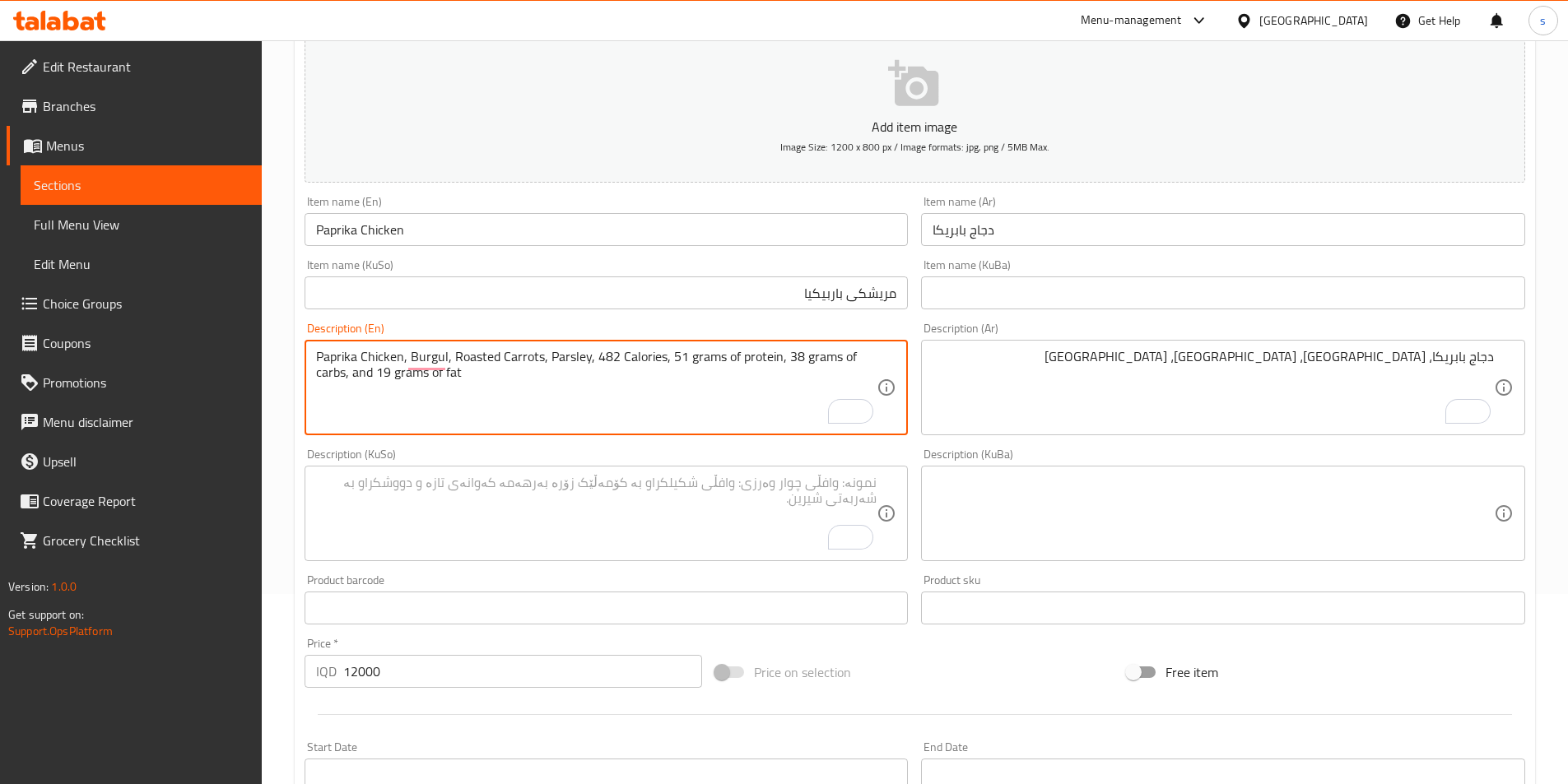
type textarea "Paprika Chicken, Burgul, Roasted Carrots, Parsley, 482 Calories, 51 grams of pr…"
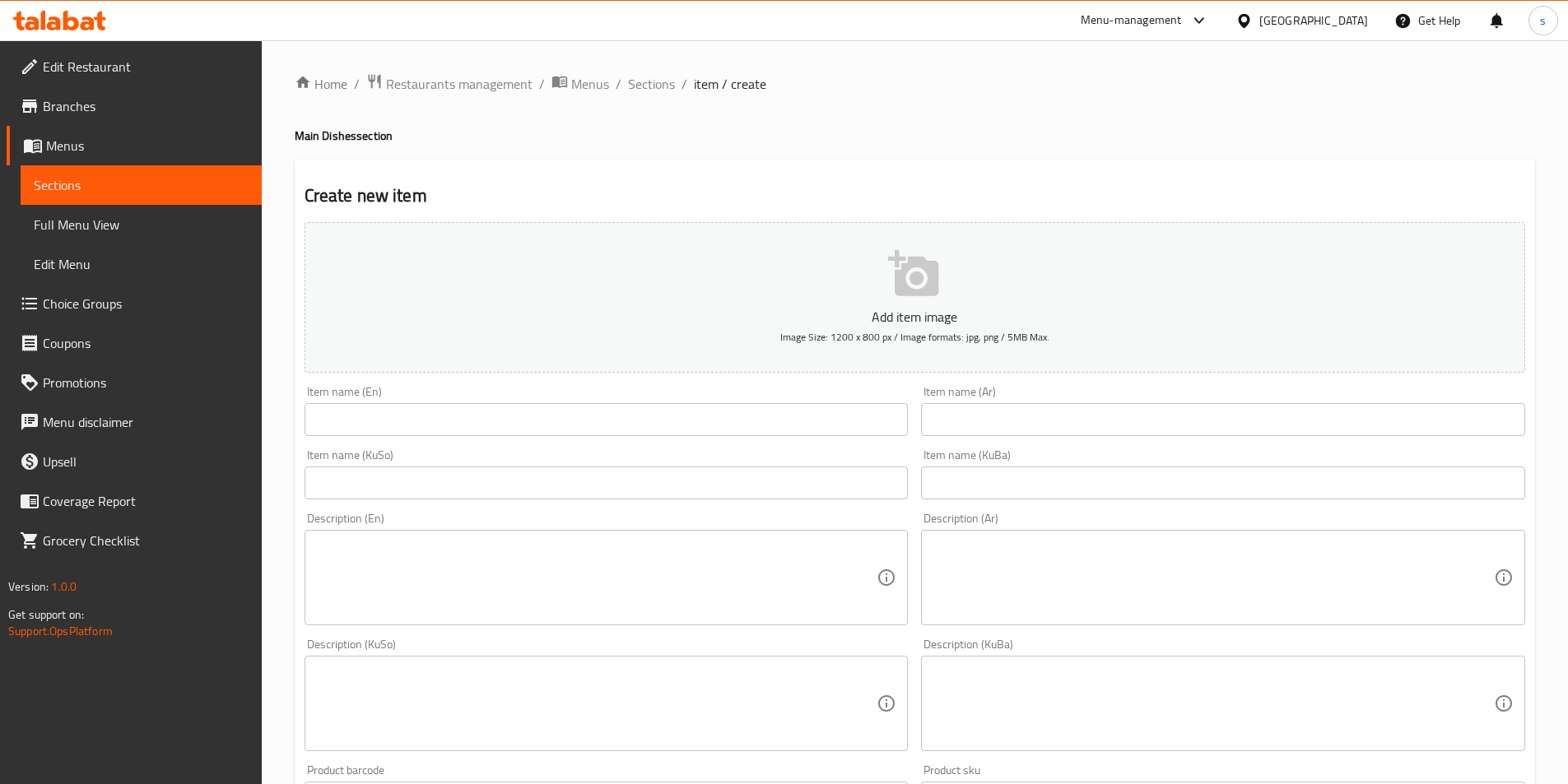
click at [89, 181] on span "Sections" at bounding box center [141, 185] width 215 height 20
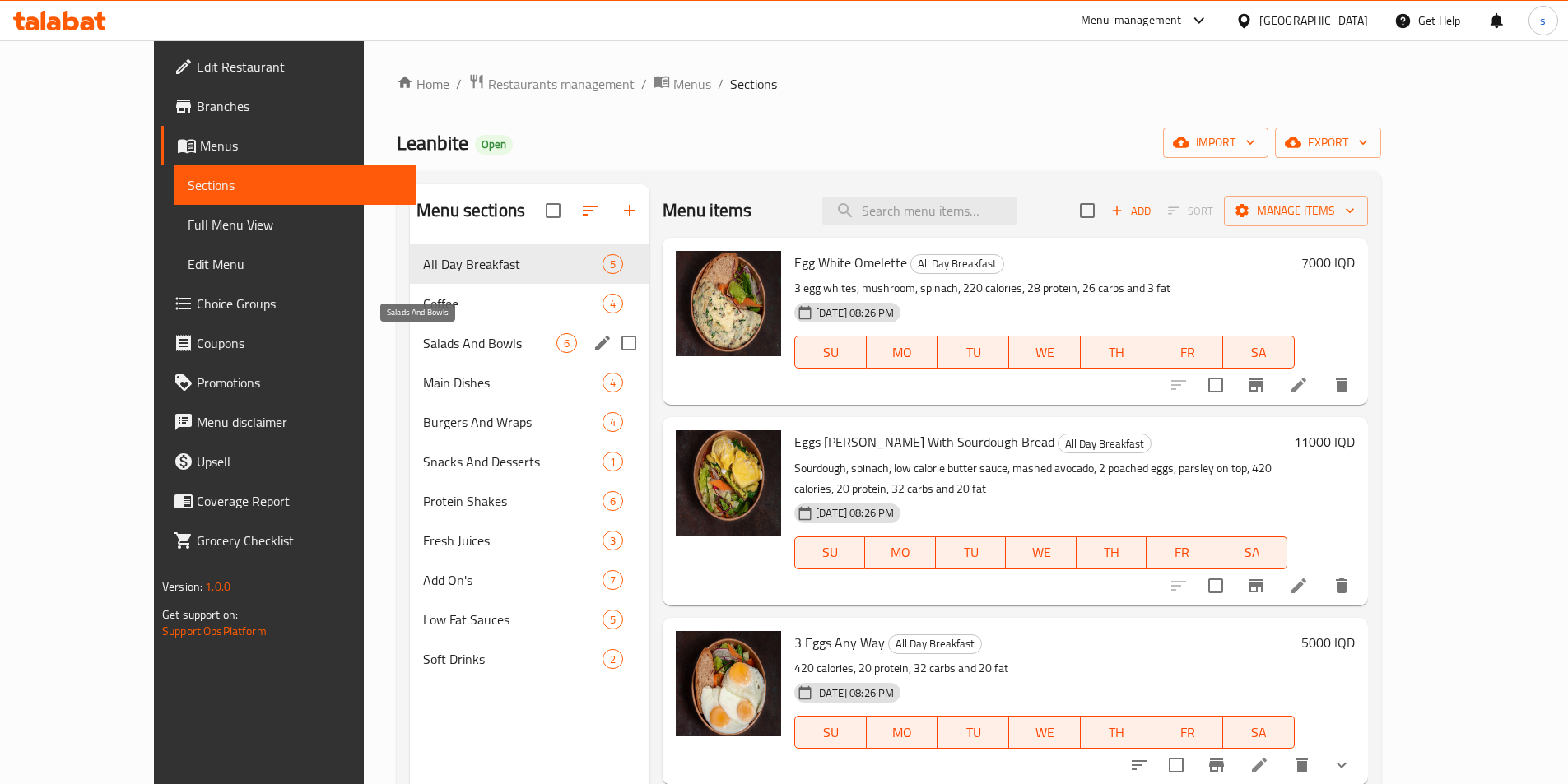
click at [423, 337] on span "Salads And Bowls" at bounding box center [489, 342] width 134 height 20
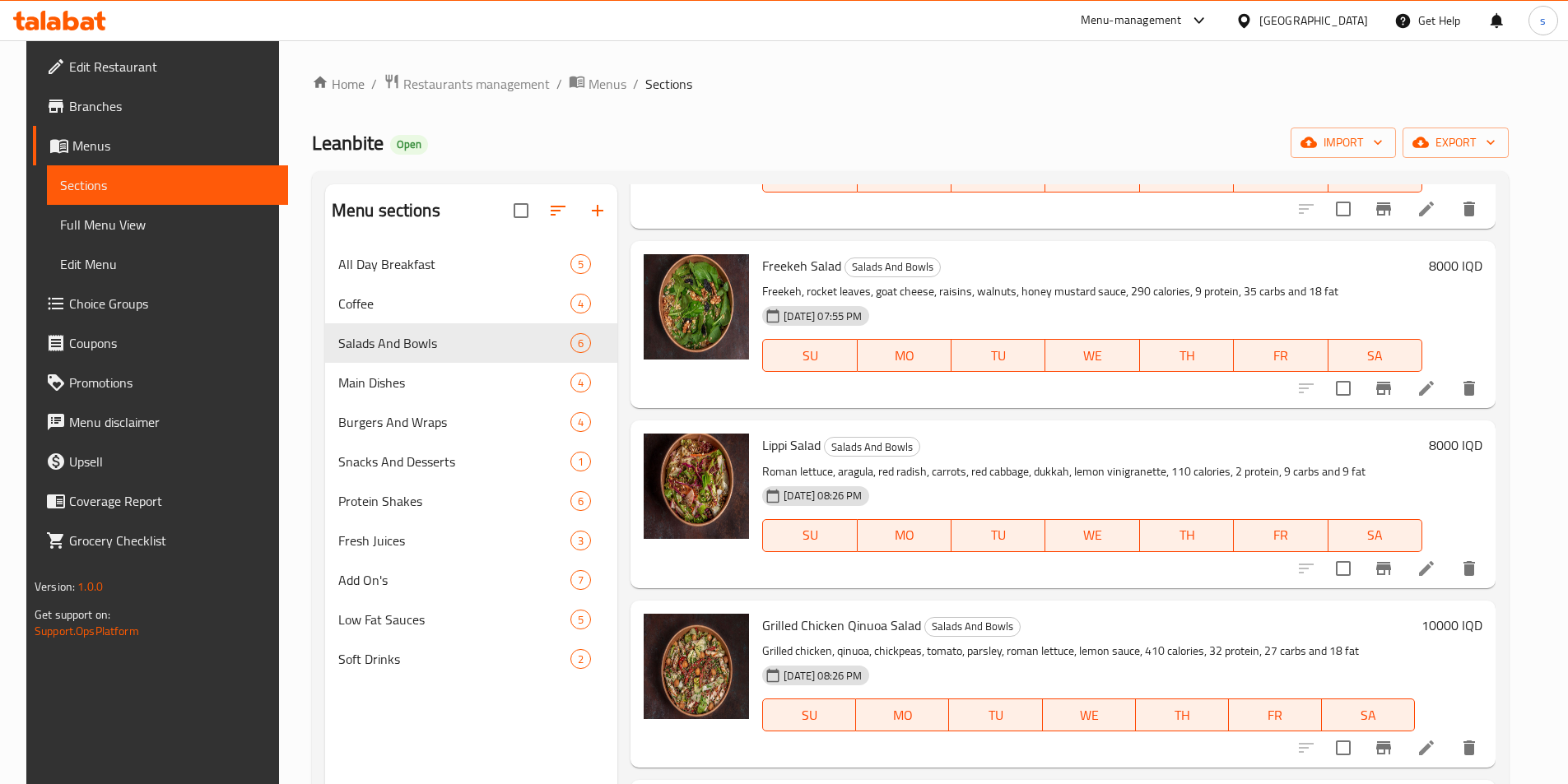
scroll to position [230, 0]
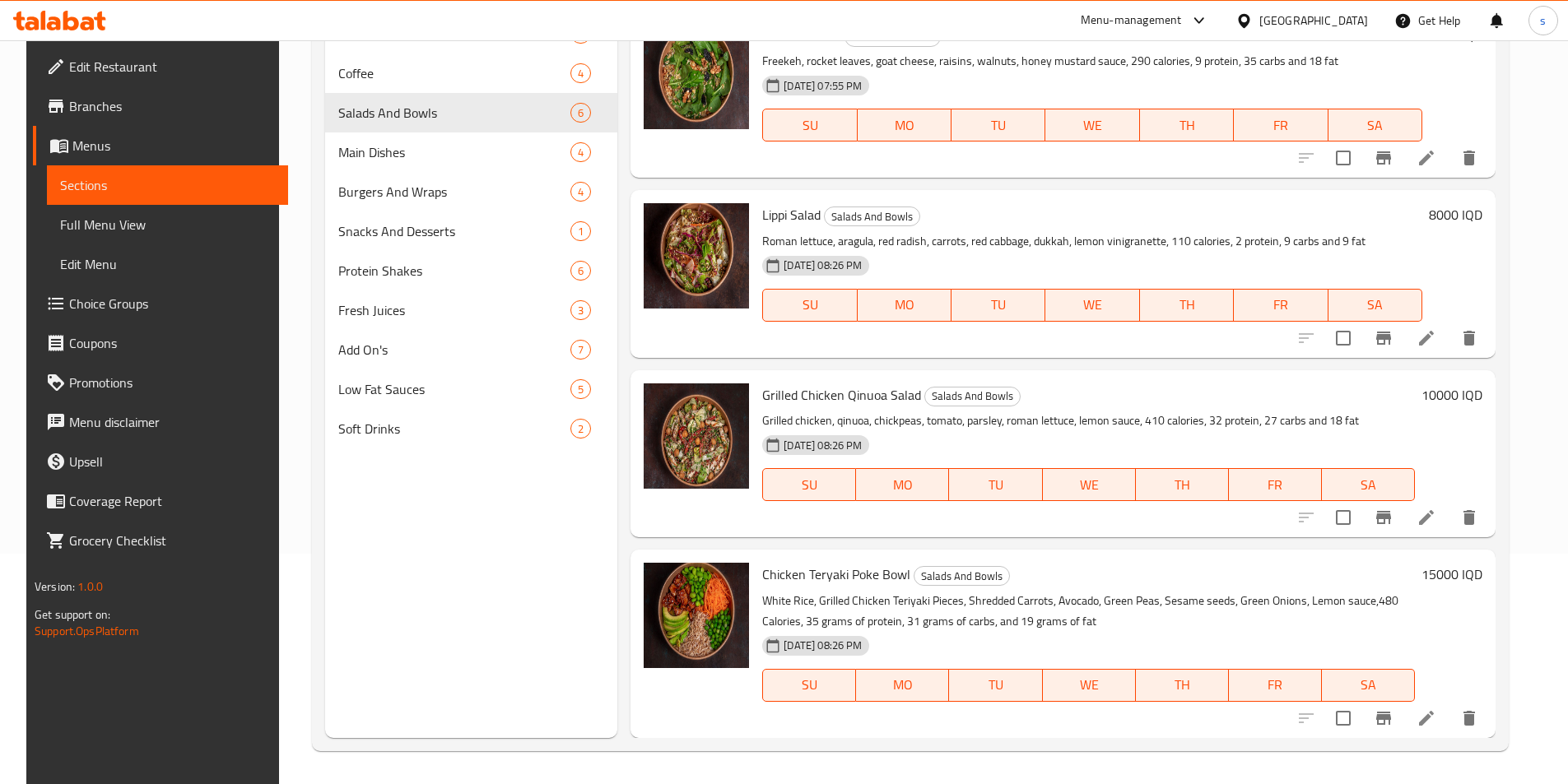
click at [1429, 722] on li at bounding box center [1426, 718] width 46 height 29
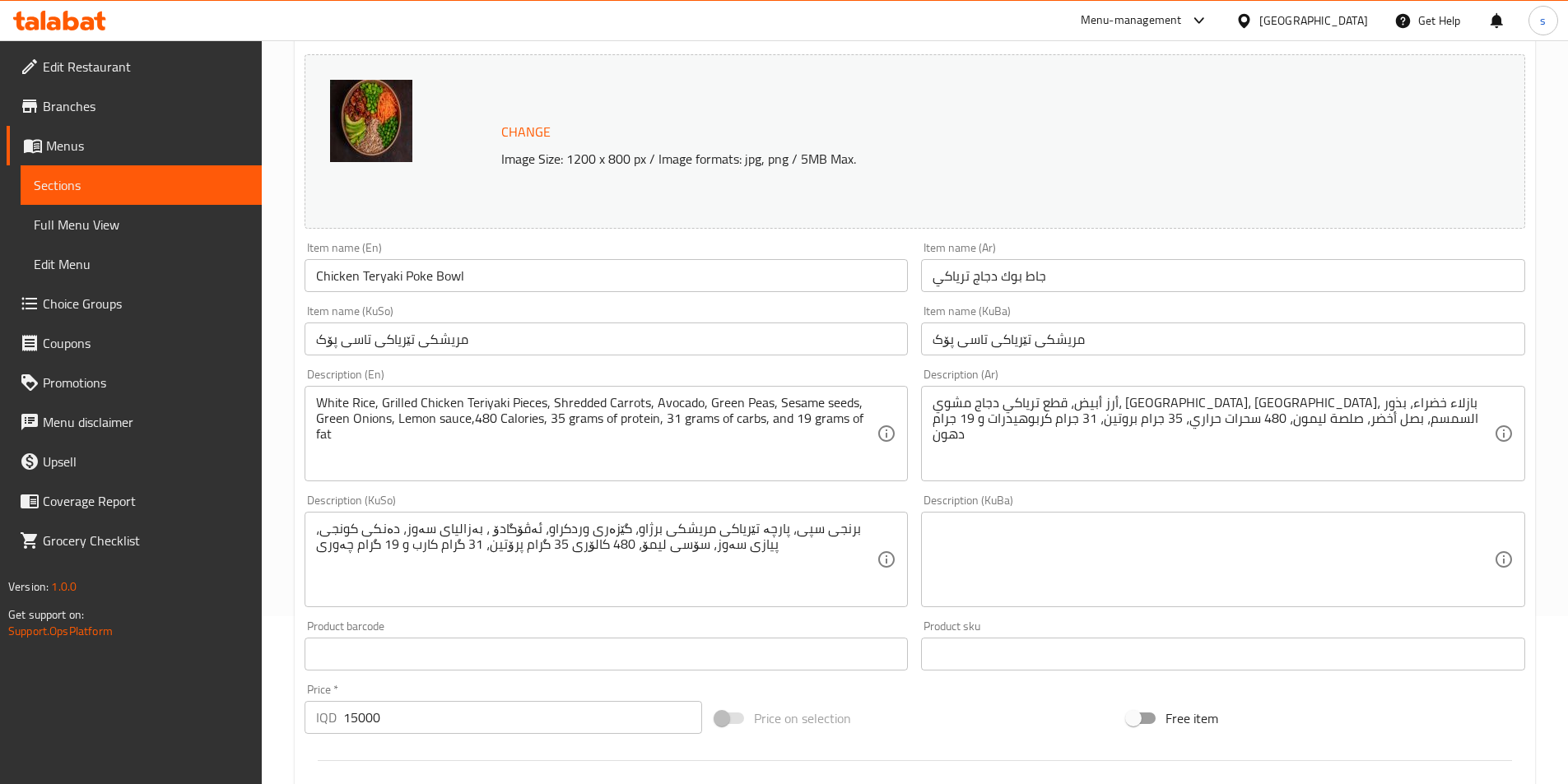
scroll to position [172, 0]
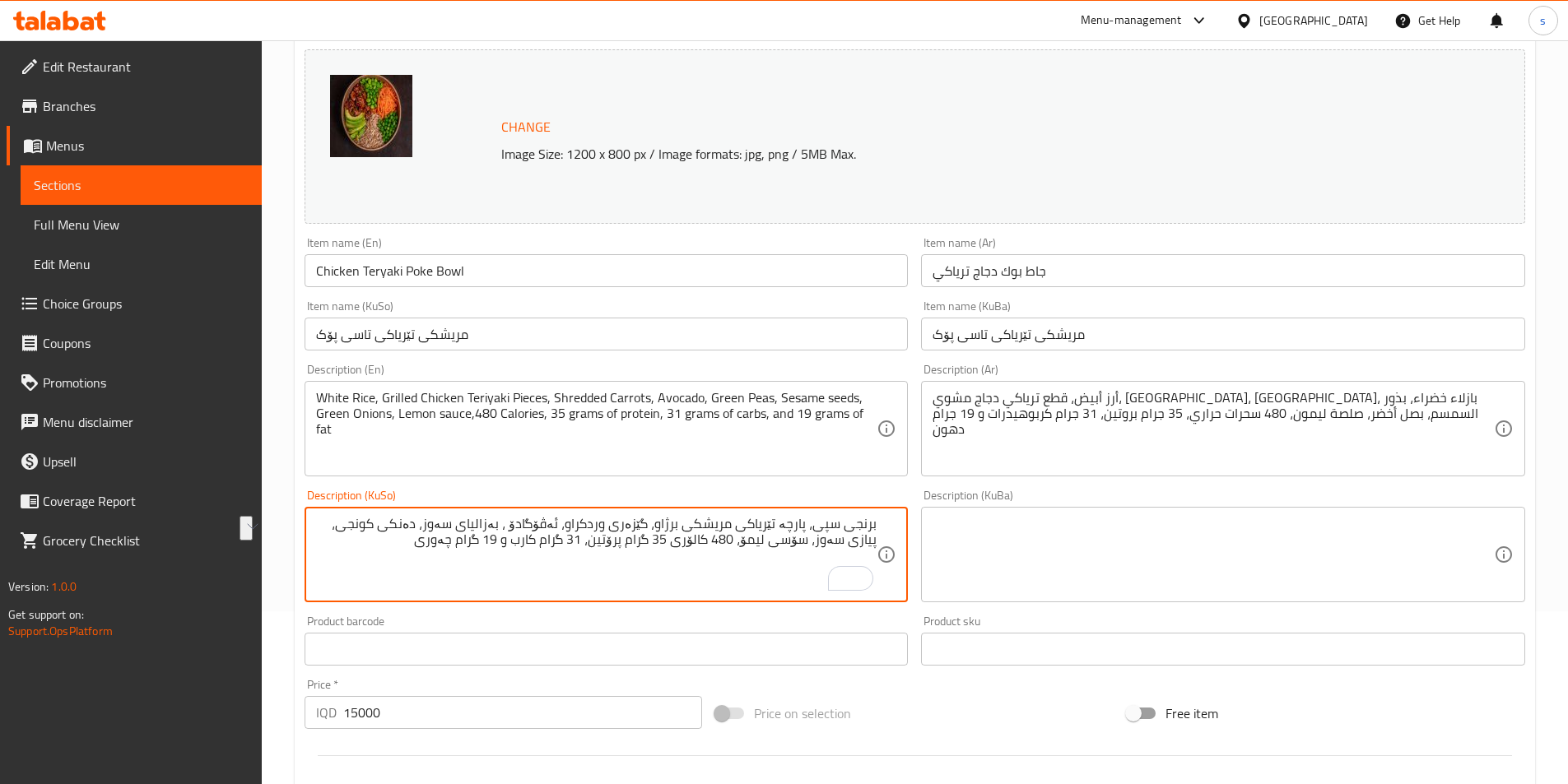
drag, startPoint x: 450, startPoint y: 541, endPoint x: 770, endPoint y: 558, distance: 320.5
click at [770, 558] on textarea "برنجی سپی، پارچە تێریاکی مریشکی برژاو، گێزەری وردکراو، ئەڤۆگادۆ ، بەزالیای سەوز…" at bounding box center [596, 555] width 562 height 78
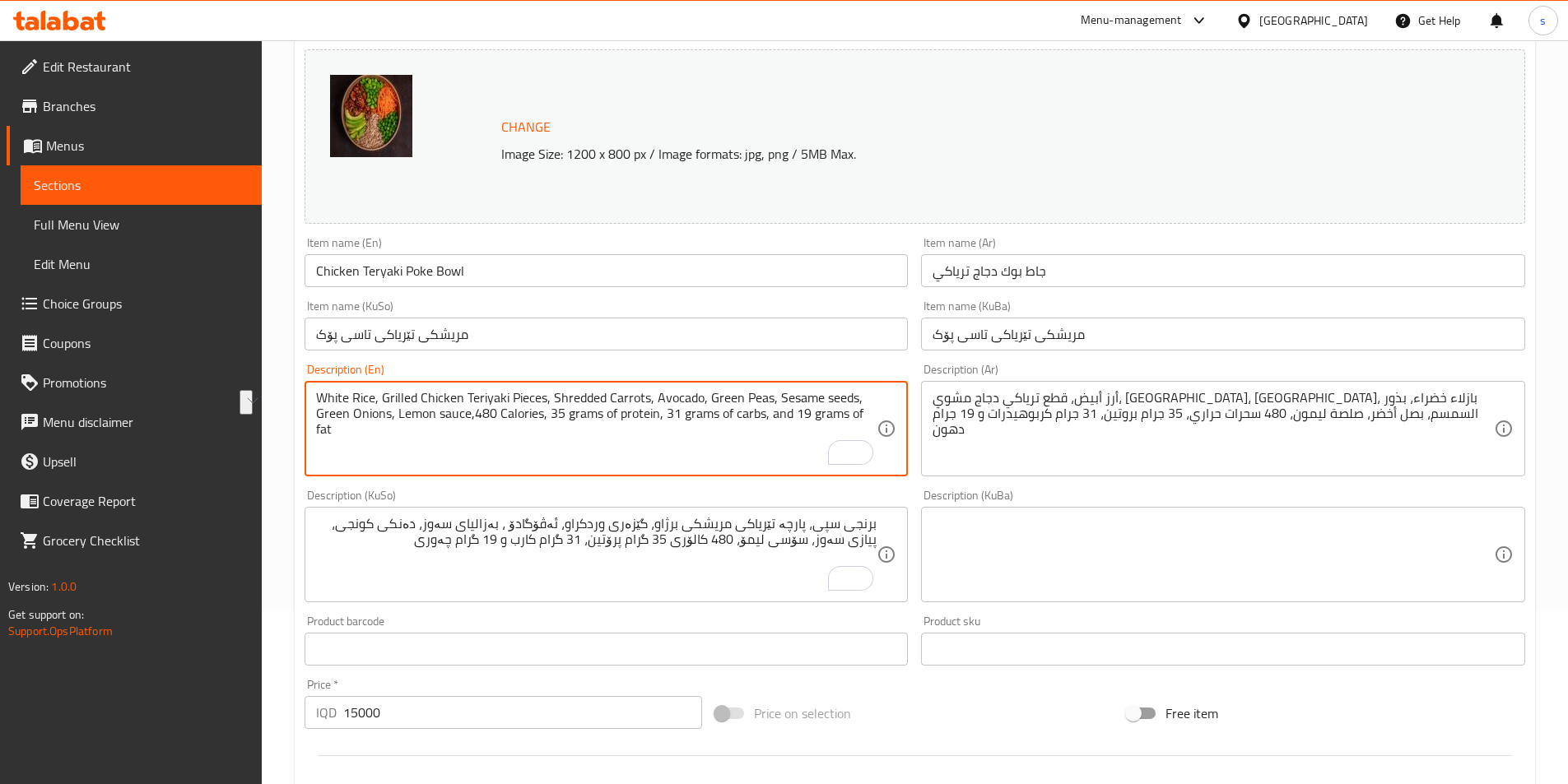
drag, startPoint x: 877, startPoint y: 410, endPoint x: 473, endPoint y: 439, distance: 405.0
click at [514, 438] on textarea "White Rice, Grilled Chicken Teriyaki Pieces, Shredded Carrots, Avocado, Green P…" at bounding box center [596, 429] width 562 height 78
click at [475, 423] on textarea "White Rice, Grilled Chicken Teriyaki Pieces, Shredded Carrots, Avocado, Green P…" at bounding box center [596, 429] width 562 height 78
type textarea "White Rice, Grilled Chicken Teriyaki Pieces, Shredded Carrots, Avocado, Green P…"
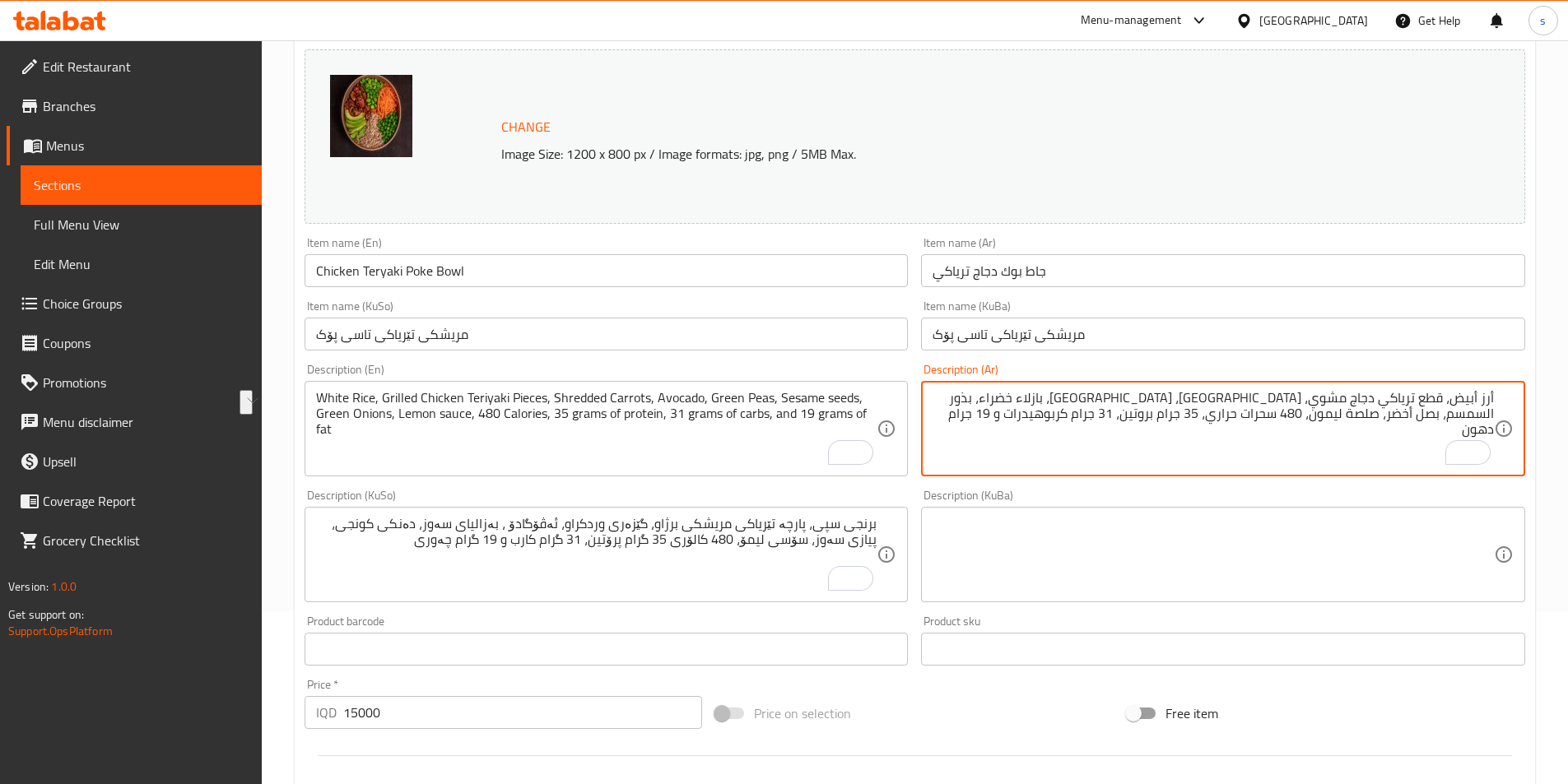
drag, startPoint x: 1056, startPoint y: 411, endPoint x: 1454, endPoint y: 428, distance: 398.4
click at [1454, 428] on textarea "أرز أبيض، قطع ترياكي دجاج مشوي، [GEOGRAPHIC_DATA]، [GEOGRAPHIC_DATA]، بازلاء خض…" at bounding box center [1213, 429] width 562 height 78
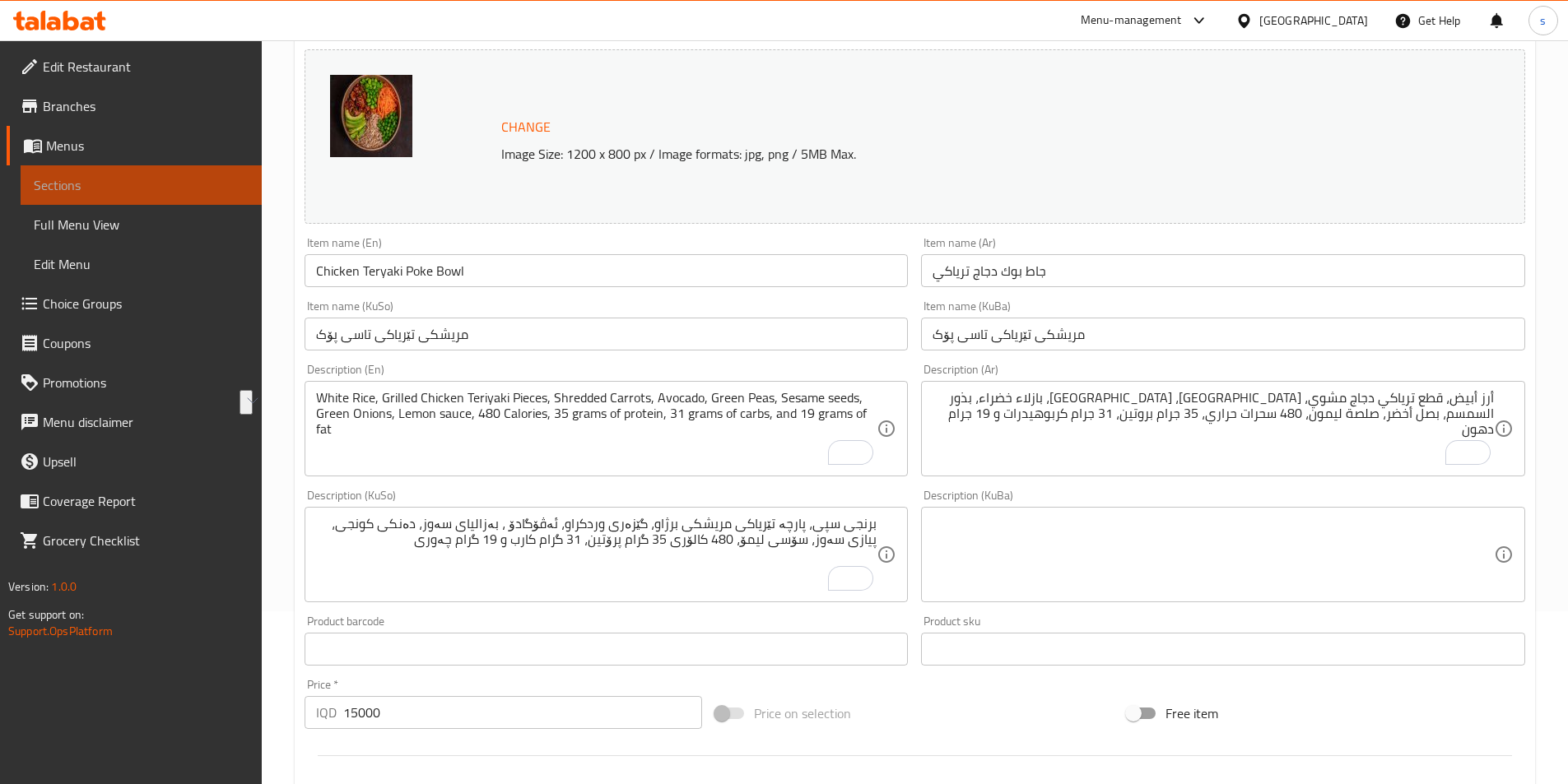
click at [126, 179] on span "Sections" at bounding box center [141, 185] width 215 height 20
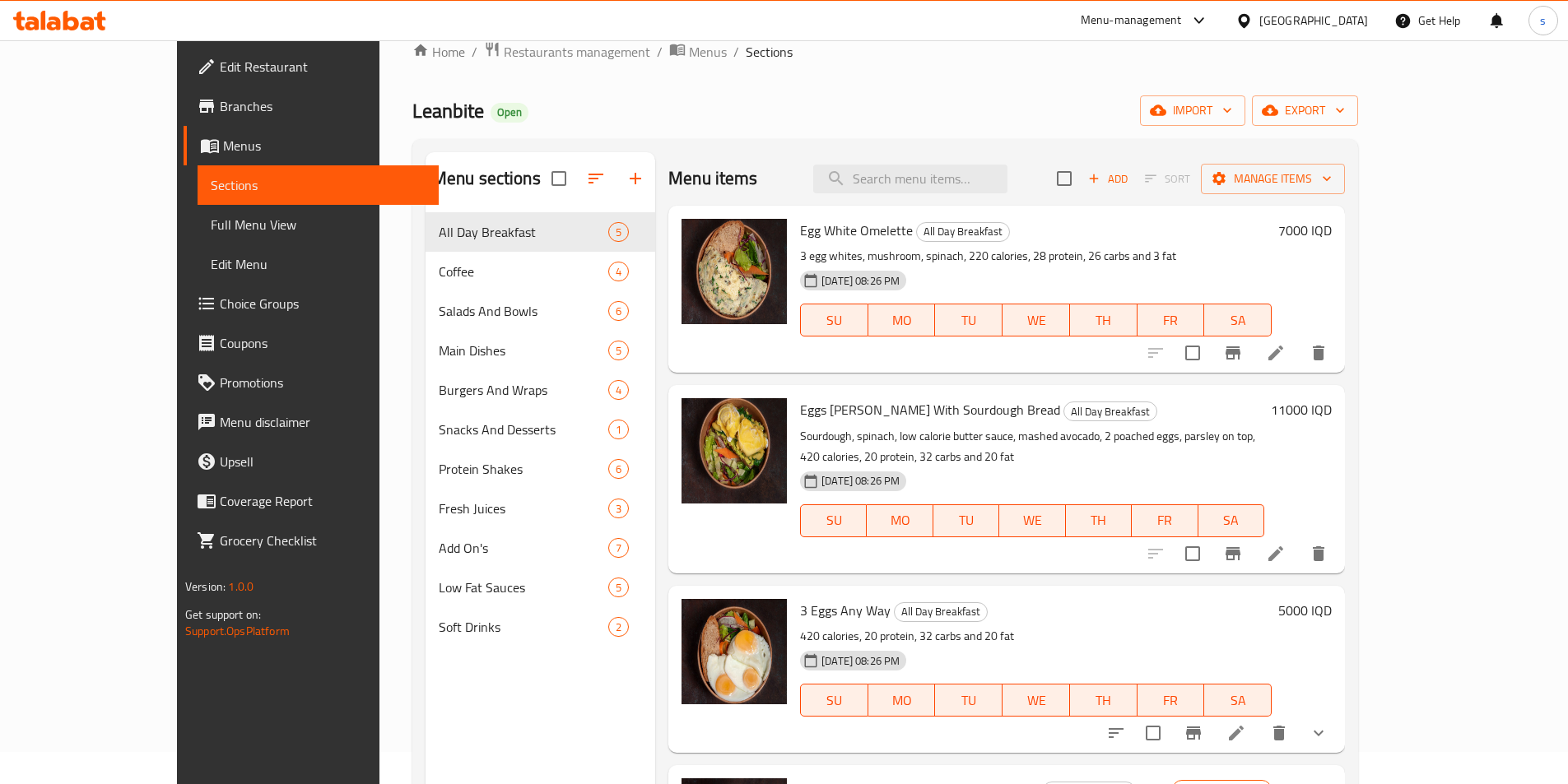
scroll to position [26, 0]
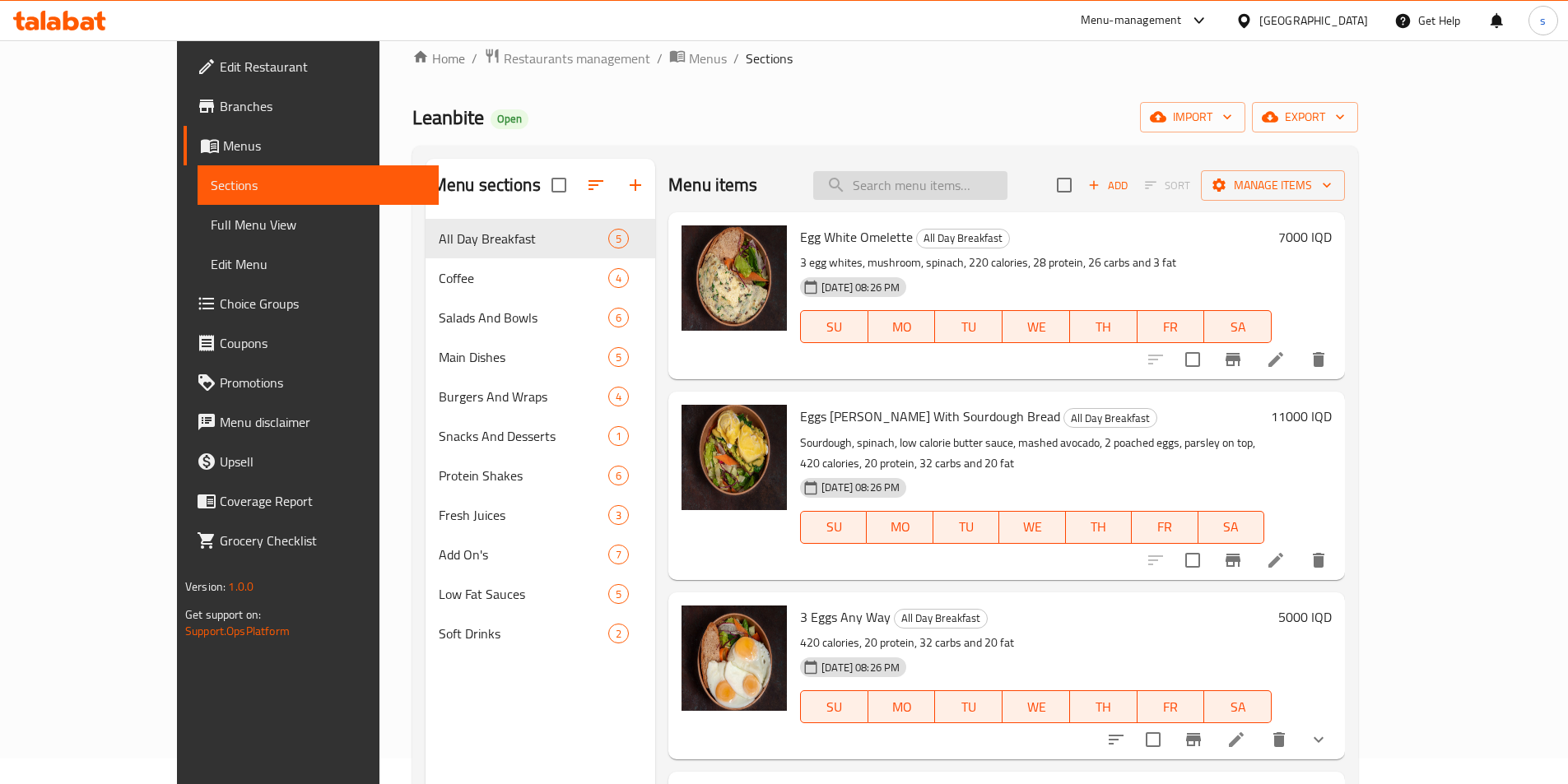
click at [1008, 195] on input "search" at bounding box center [910, 185] width 194 height 28
paste input "Biryani Chicken"
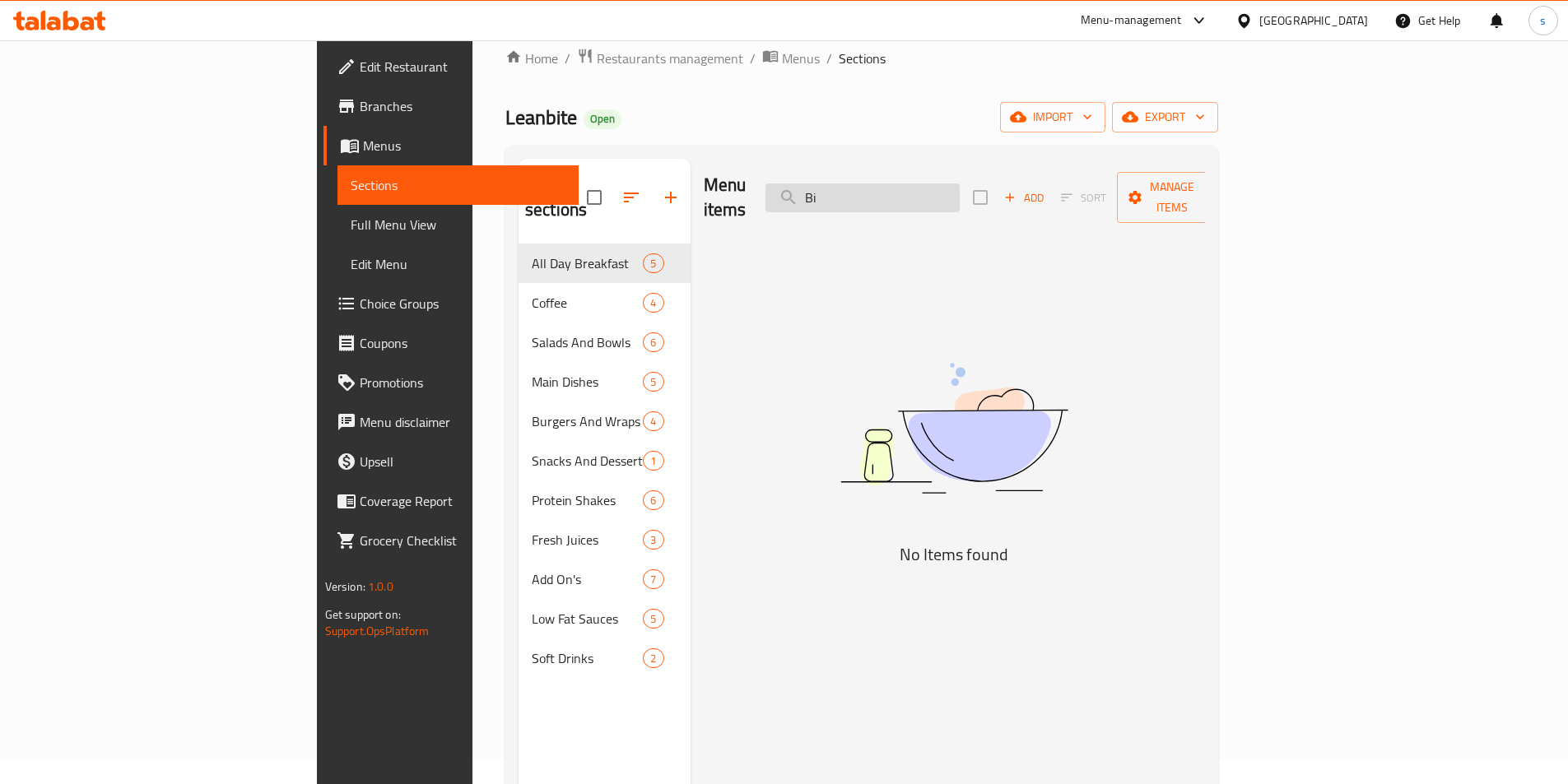
type input "B"
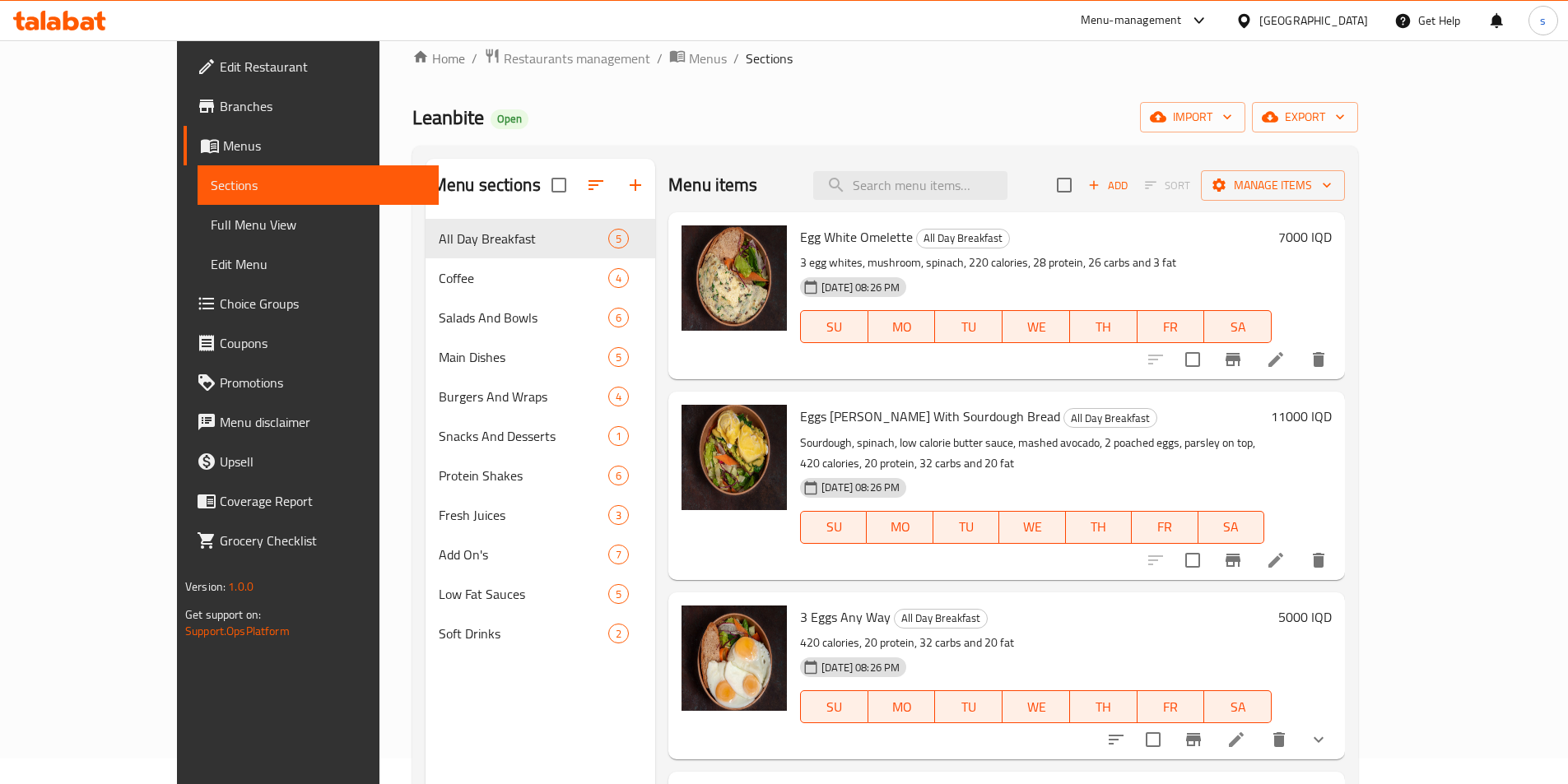
paste input "Paprika Chicken"
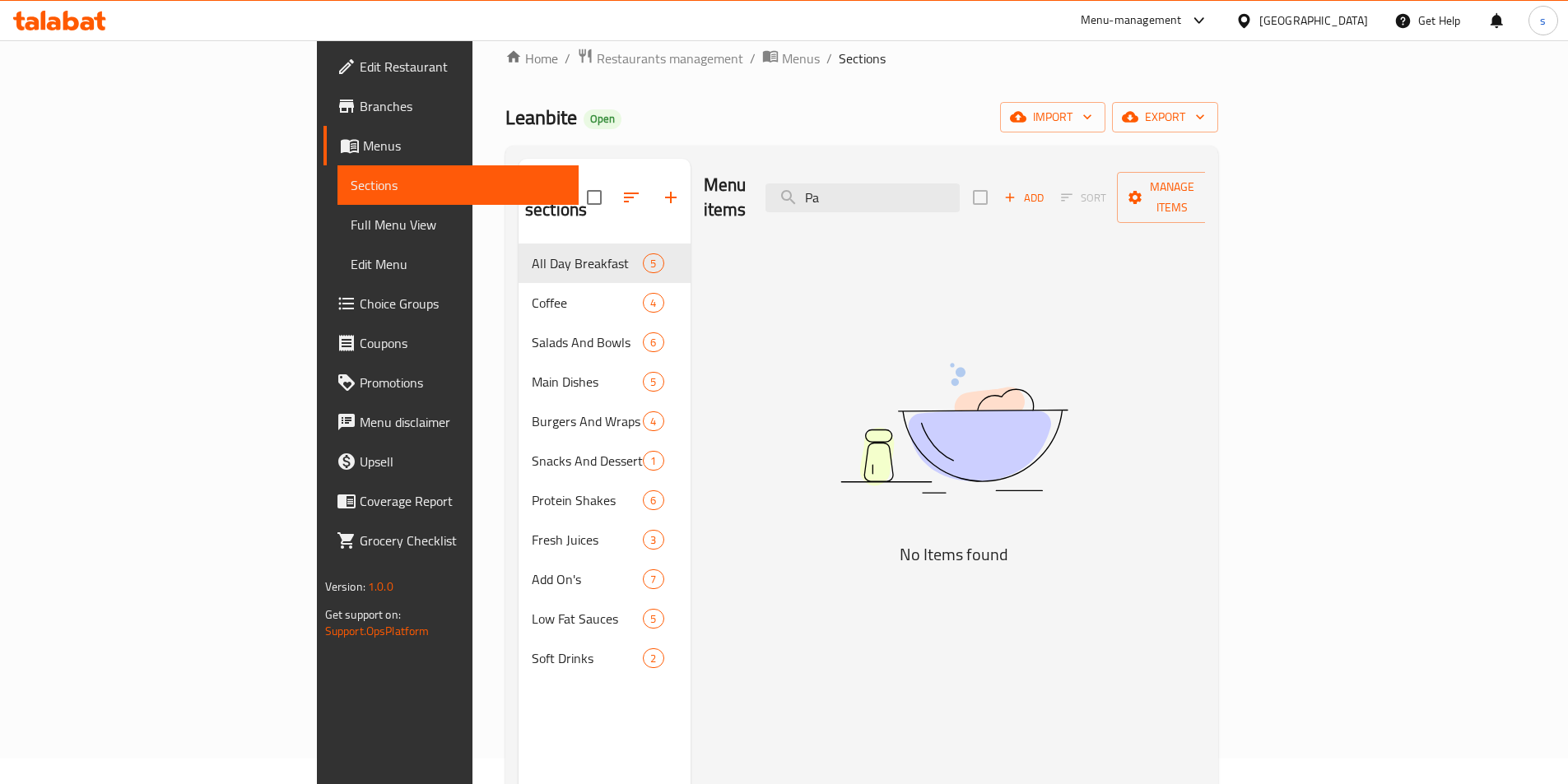
type input "P"
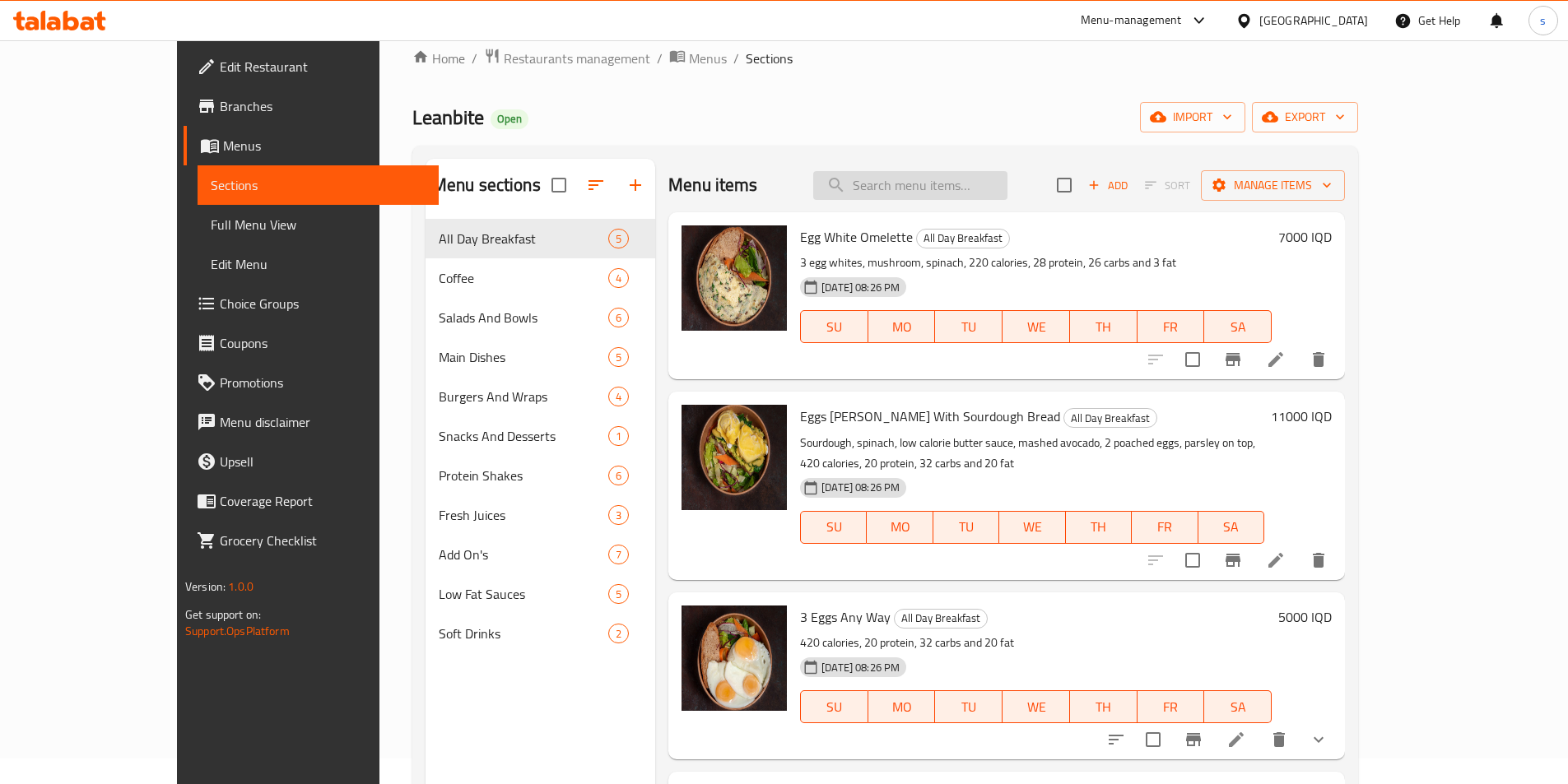
paste input "Meatballs"
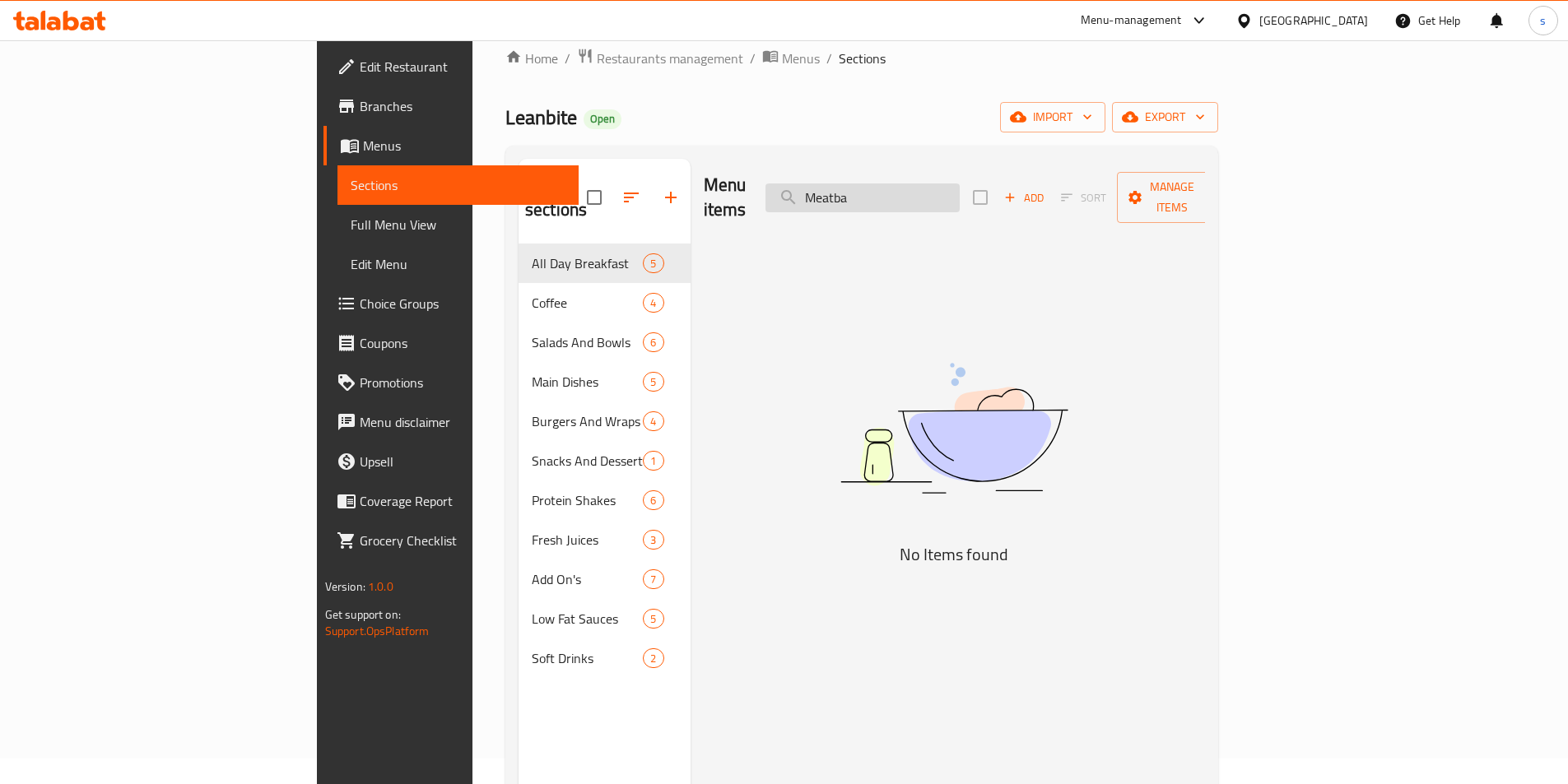
drag, startPoint x: 935, startPoint y: 191, endPoint x: 885, endPoint y: 192, distance: 50.0
click at [885, 192] on input "Meatba" at bounding box center [862, 198] width 194 height 28
paste input "Chicken Penne Arabiatta"
drag, startPoint x: 1005, startPoint y: 186, endPoint x: 874, endPoint y: 219, distance: 135.1
click at [874, 219] on div "Menu items Chicken Penne Arabiatta Add Sort Manage items No Items found" at bounding box center [948, 550] width 515 height 784
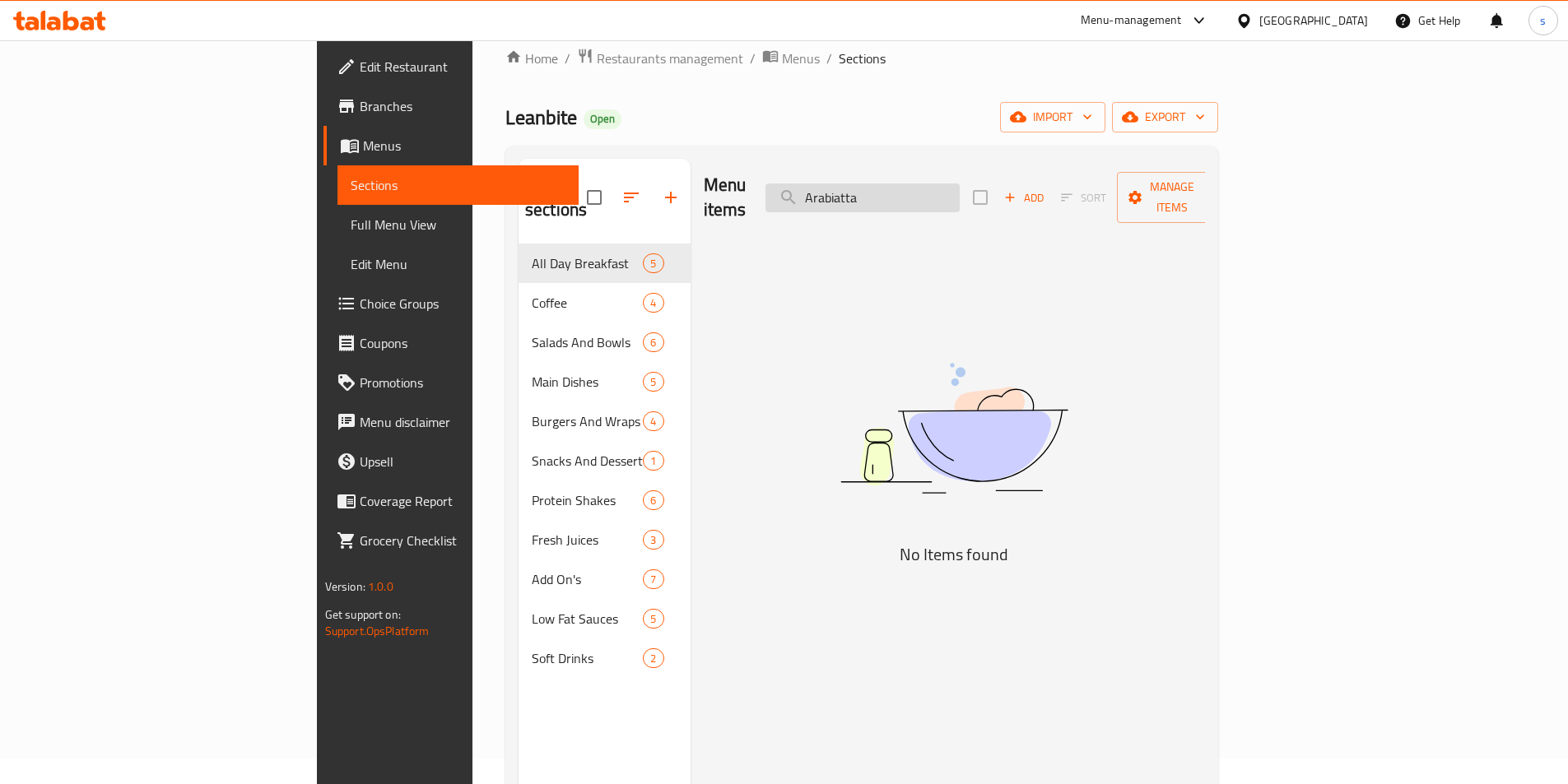
click at [960, 184] on input "Arabiatta" at bounding box center [862, 198] width 194 height 28
drag, startPoint x: 941, startPoint y: 186, endPoint x: 1016, endPoint y: 184, distance: 75.0
click at [960, 184] on input "Arabiatta" at bounding box center [862, 198] width 194 height 28
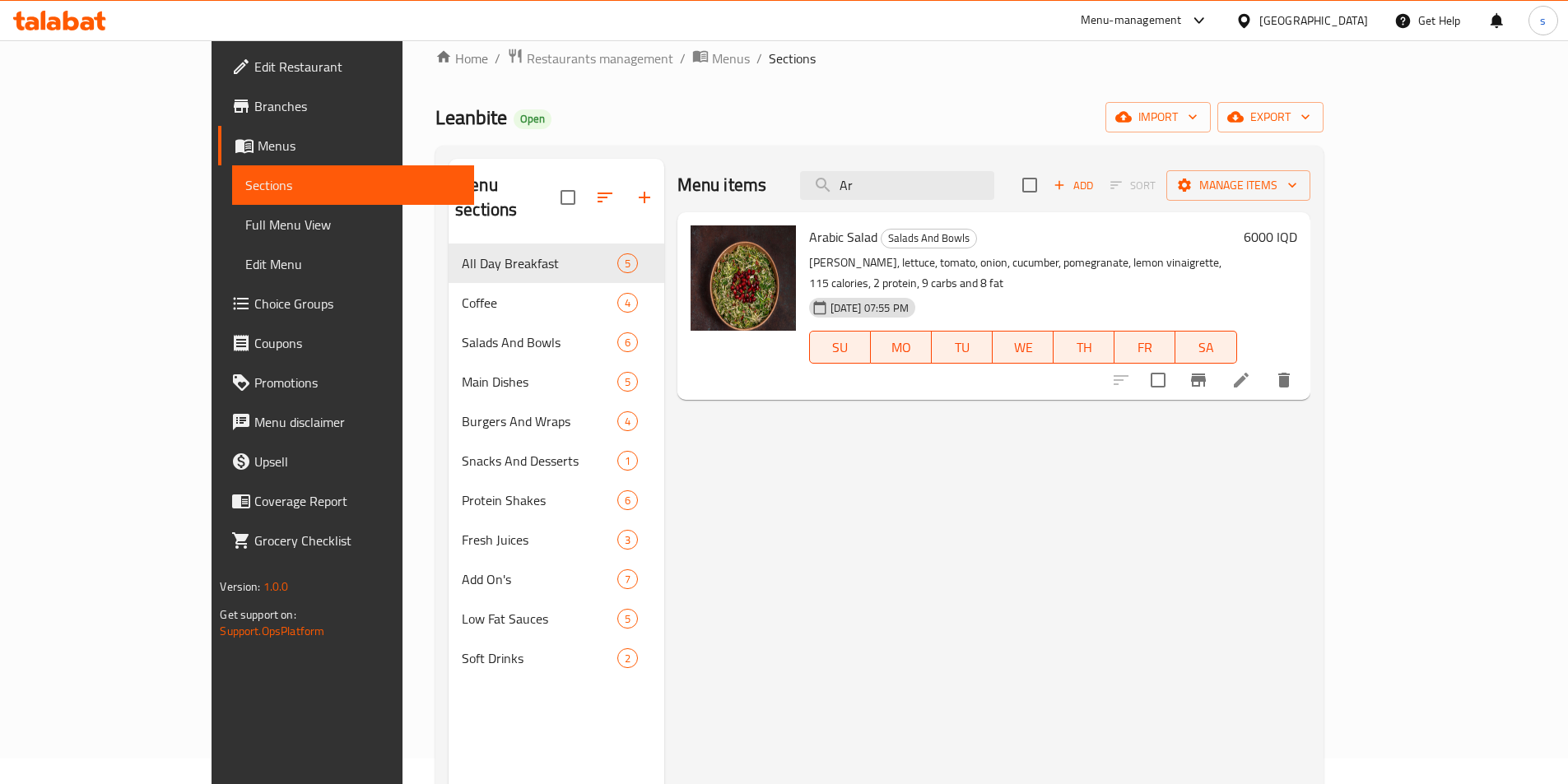
type input "A"
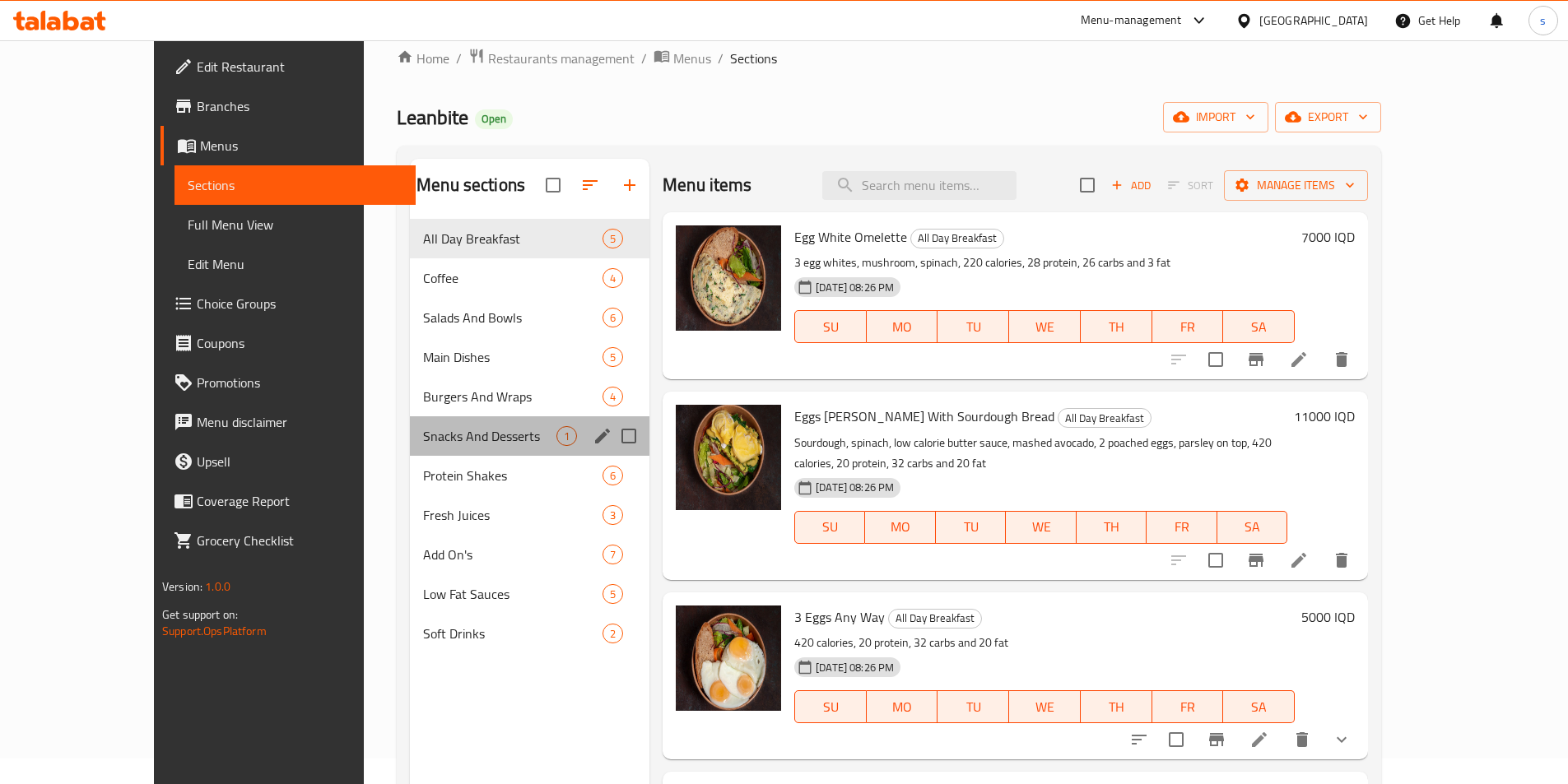
click at [410, 447] on div "Snacks And Desserts 1" at bounding box center [530, 436] width 240 height 40
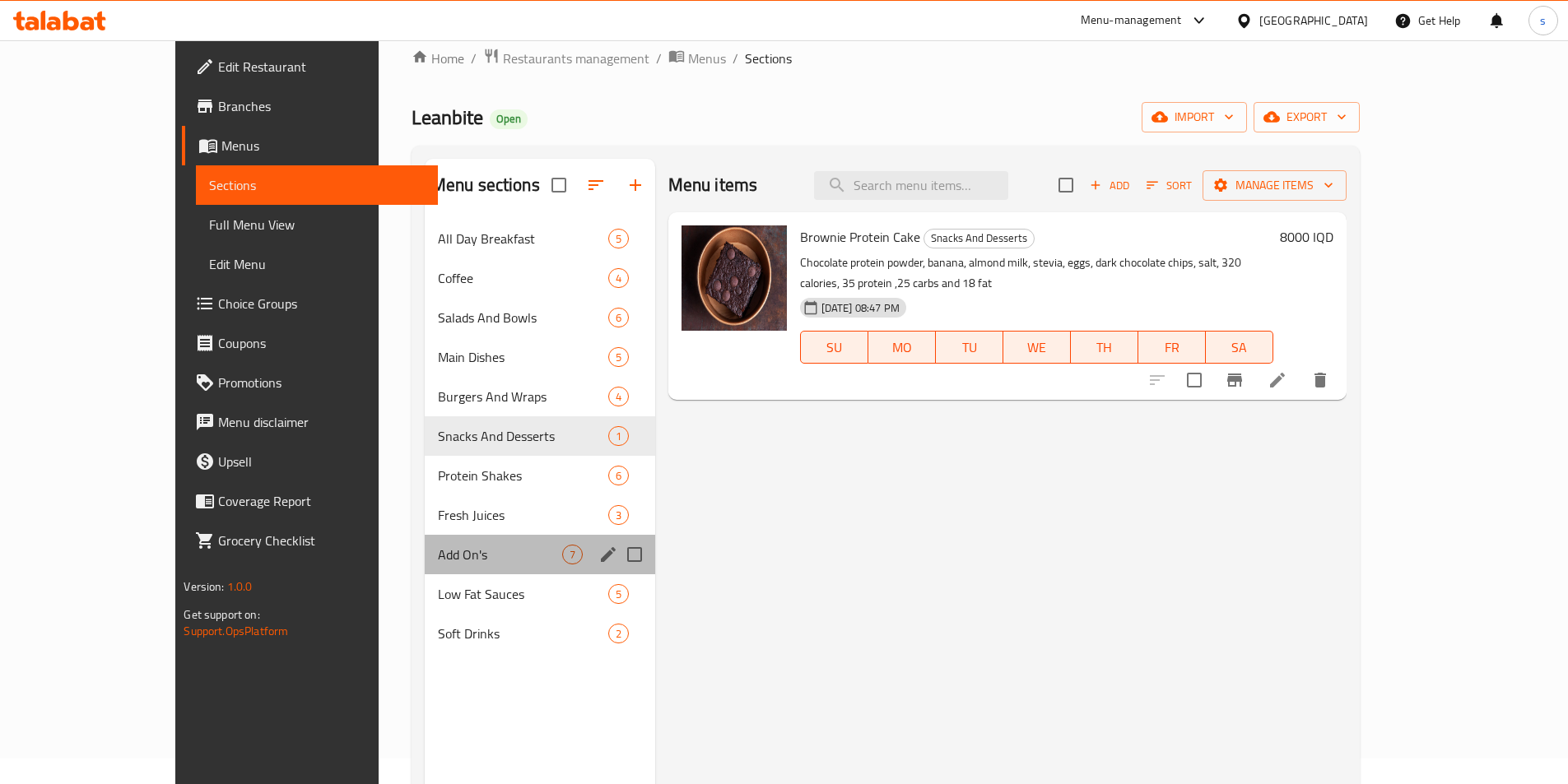
click at [425, 569] on div "Add On's 7" at bounding box center [539, 555] width 230 height 40
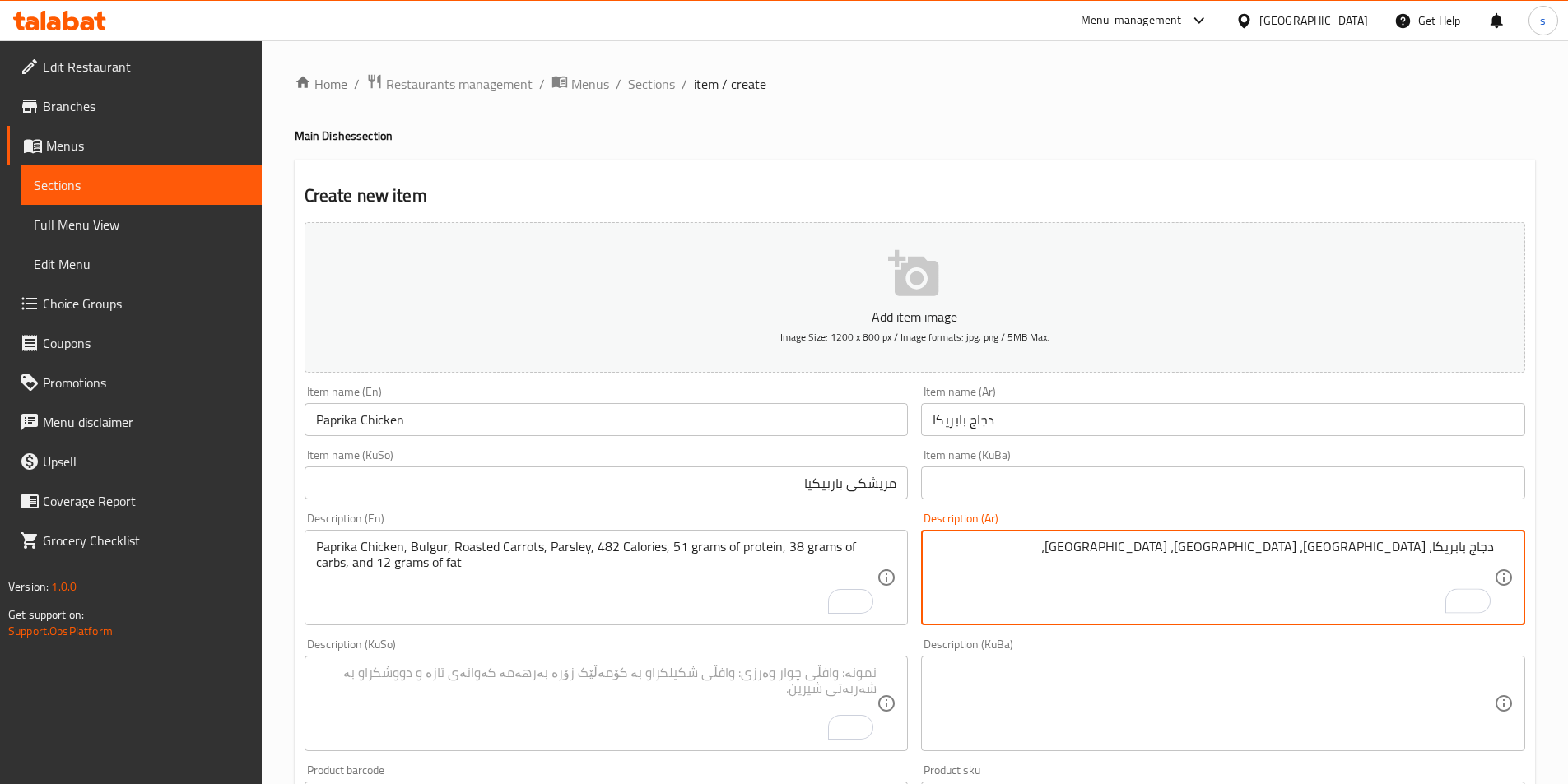
scroll to position [190, 0]
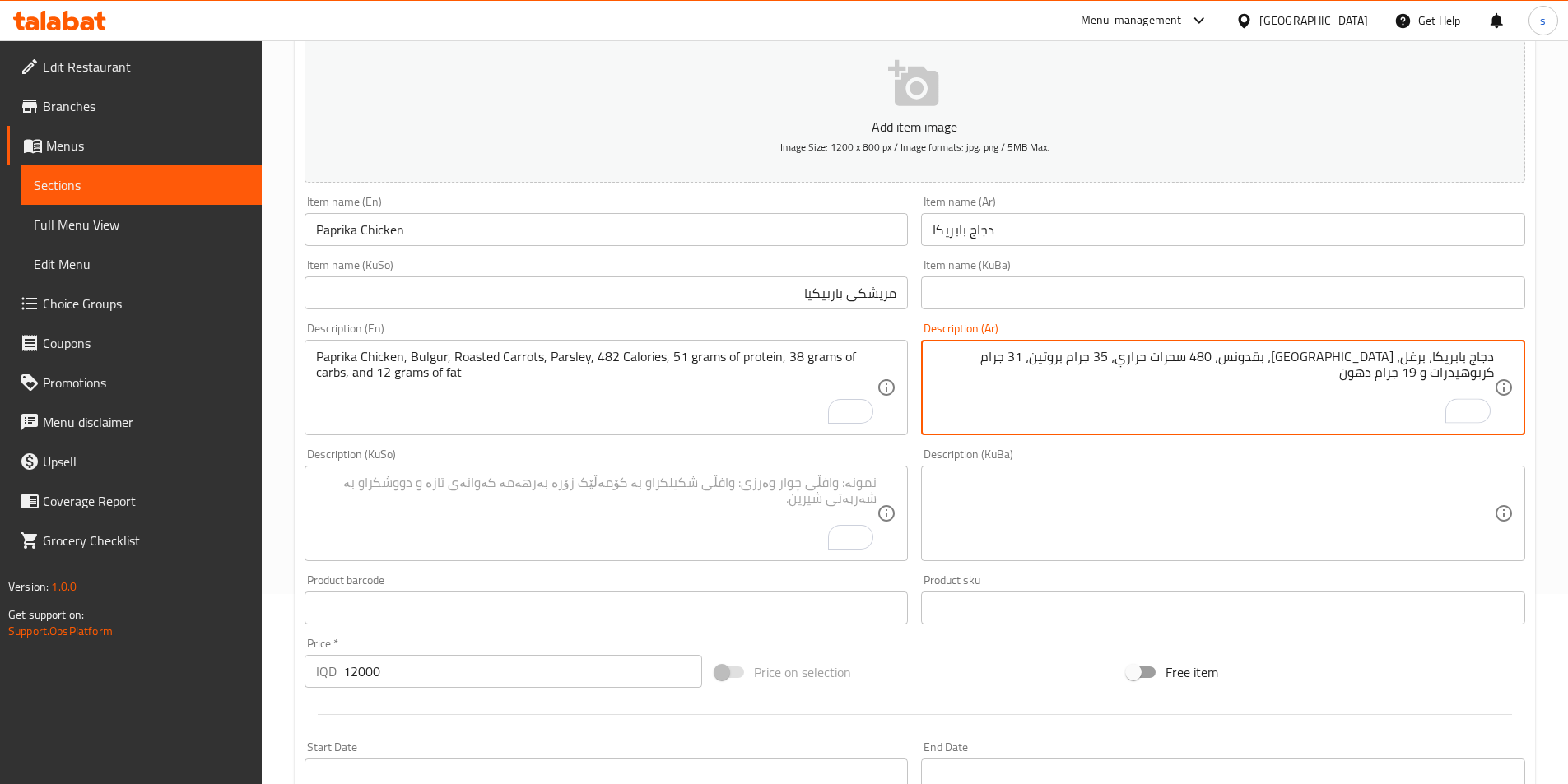
click at [1276, 369] on textarea "دجاج بابريكا، برغل، [GEOGRAPHIC_DATA]، بقدونس، 480 سحرات حراري، 35 جرام بروتين،…" at bounding box center [1213, 387] width 562 height 78
click at [1276, 354] on textarea "دجاج بابريكا، برغل، [GEOGRAPHIC_DATA]، بقدونس، 480 سحرات حراري، 35 جرام بروتين،…" at bounding box center [1213, 387] width 562 height 78
click at [1282, 373] on textarea "دجاج بابريكا، برغل، [GEOGRAPHIC_DATA]، بقدونس، 480 سحرات حراري، 35 جرام بروتين،…" at bounding box center [1213, 387] width 562 height 78
click at [1281, 357] on textarea "دجاج بابريكا، برغل، [GEOGRAPHIC_DATA]، بقدونس، 480 سحرات حراري، 35 جرام بروتين،…" at bounding box center [1213, 387] width 562 height 78
drag, startPoint x: 1177, startPoint y: 361, endPoint x: 1165, endPoint y: 363, distance: 12.2
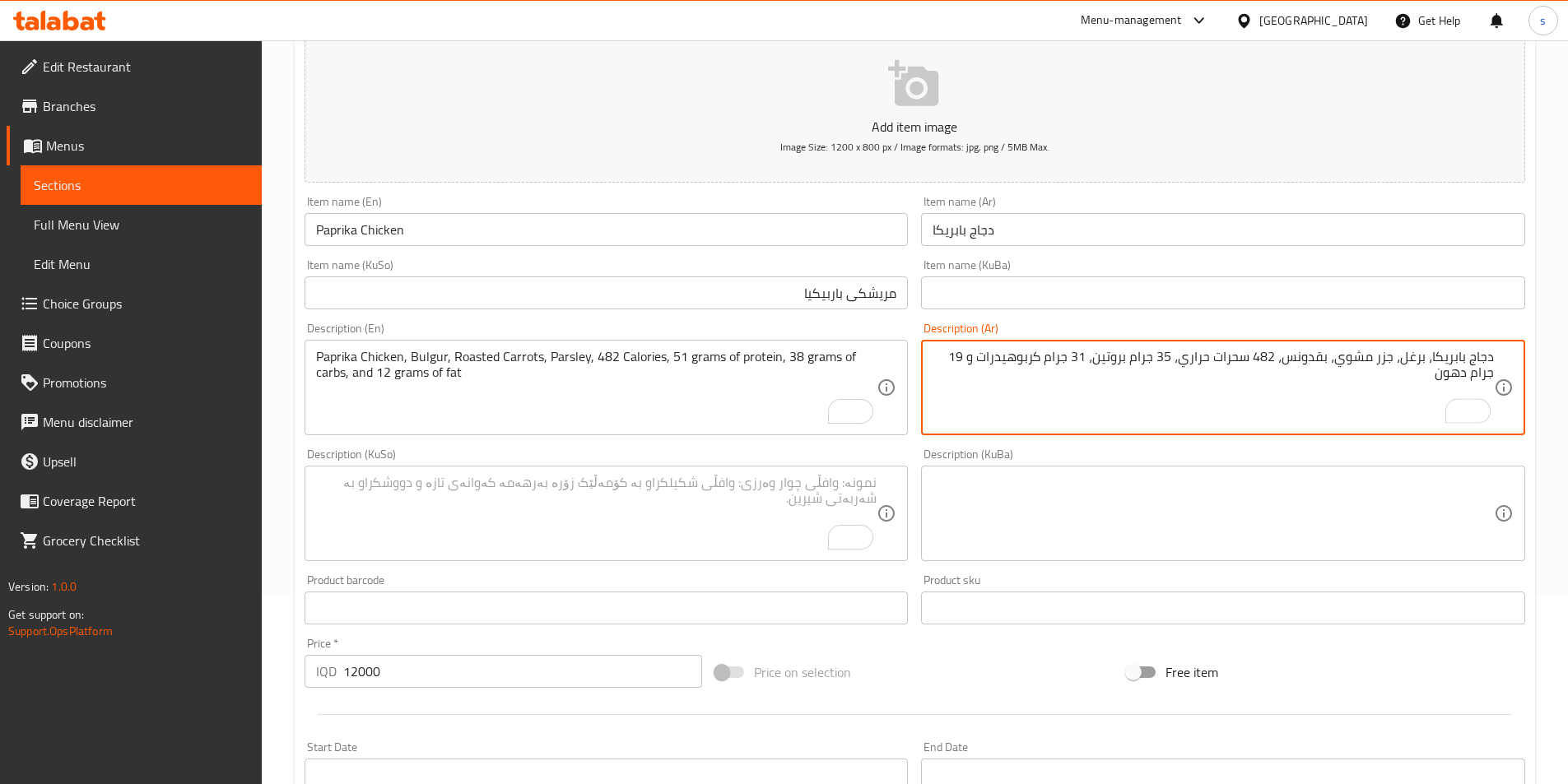
click at [1165, 363] on textarea "دجاج بابريكا، برغل، جزر مشوي، بقدونس، 482 سحرات حراري، 35 جرام بروتين، 31 جرام …" at bounding box center [1213, 387] width 562 height 78
click at [1091, 363] on textarea "دجاج بابريكا، برغل، جزر مشوي، بقدونس، 482 سحرات حراري، 51 جرام بروتين، 31 جرام …" at bounding box center [1213, 387] width 562 height 78
click at [973, 360] on textarea "دجاج بابريكا، برغل، جزر مشوي، بقدونس، 482 سحرات حراري، 51 جرام بروتين، 38 جرام …" at bounding box center [1213, 387] width 562 height 78
type textarea "دجاج بابريكا، برغل، جزر مشوي، بقدونس، 482 سحرات حراري، 51 جرام بروتين، 38 جرام …"
click at [796, 511] on textarea "To enrich screen reader interactions, please activate Accessibility in Grammarl…" at bounding box center [596, 513] width 562 height 78
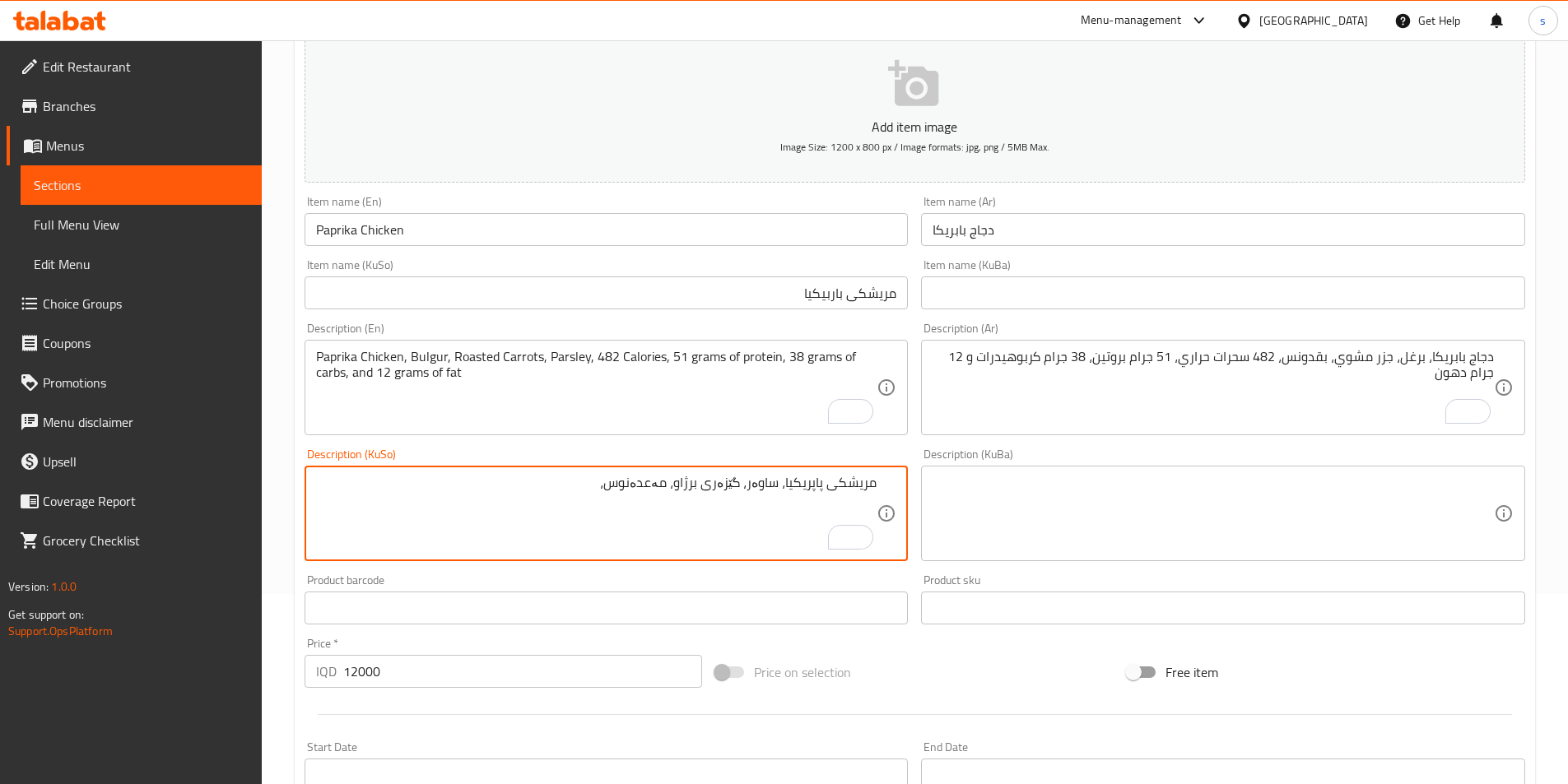
paste textarea "480 کالۆری 35 گرام پرۆتین، 31 گرام کارب و 19 گرام چەوری"
click at [608, 488] on textarea "مریشکی پاپریکیا، ساوەر، گێزەری برژاو، مەعدەنوس، 480 کالۆری 35 گرام پرۆتین، 31 گ…" at bounding box center [596, 513] width 562 height 78
click at [538, 488] on textarea "مریشکی پاپریکیا، ساوەر، گێزەری برژاو، مەعدەنوس، 482 کالۆری 35 گرام پرۆتین، 31 گ…" at bounding box center [596, 513] width 562 height 78
click at [559, 494] on textarea "مریشکی پاپریکیا، ساوەر، گێزەری برژاو، مەعدەنوس، 482 کالۆری 35 گرام پرۆتین، 31 گ…" at bounding box center [596, 513] width 562 height 78
drag, startPoint x: 537, startPoint y: 488, endPoint x: 545, endPoint y: 486, distance: 8.2
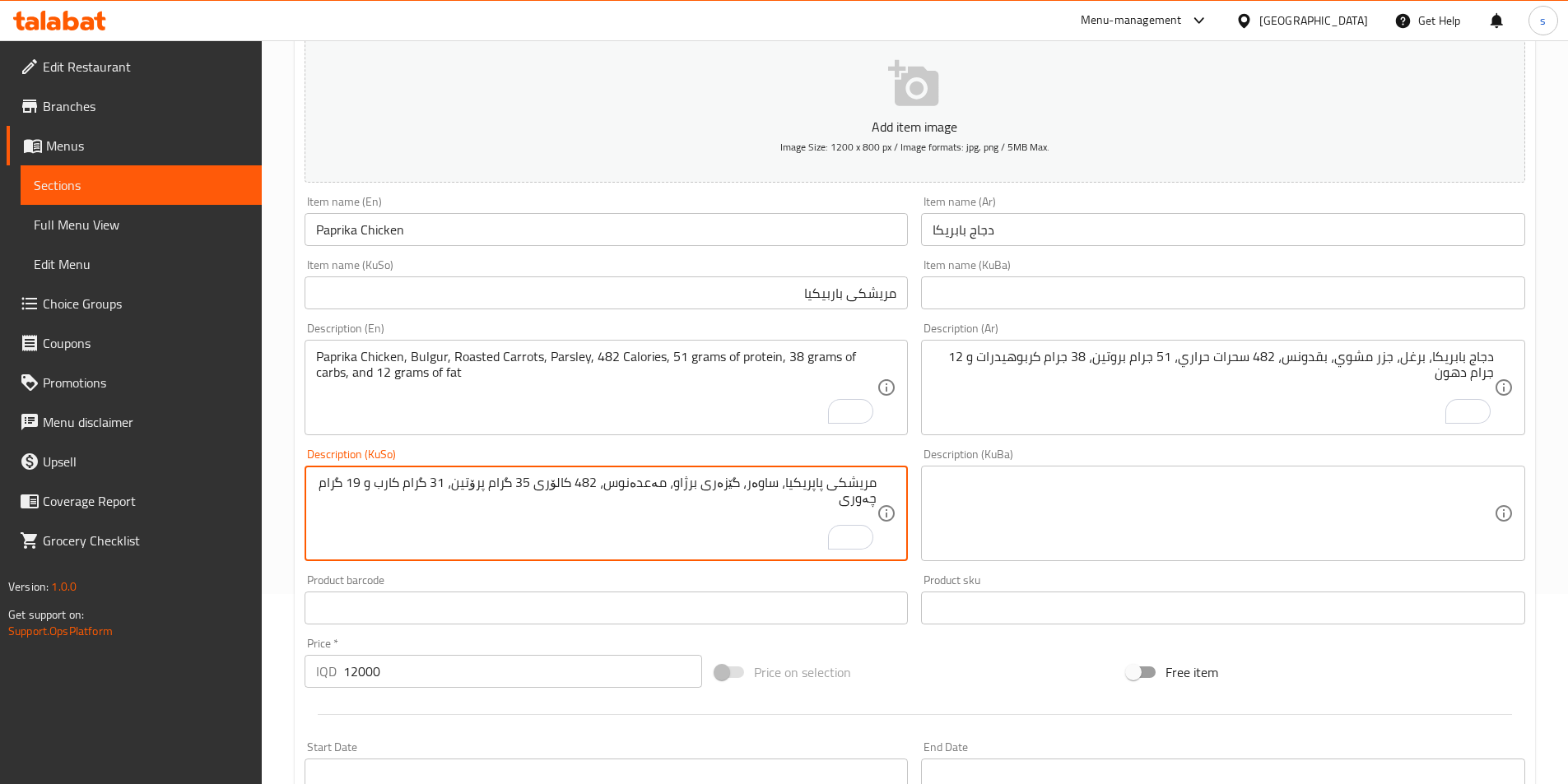
click at [545, 486] on textarea "مریشکی پاپریکیا، ساوەر، گێزەری برژاو، مەعدەنوس، 482 کالۆری 35 گرام پرۆتین، 31 گ…" at bounding box center [596, 513] width 562 height 78
click at [464, 475] on textarea "مریشکی پاپریکیا، ساوەر، گێزەری برژاو، مەعدەنوس، 482 کالۆری 51 گرام پرۆتین، 31 گ…" at bounding box center [596, 513] width 562 height 78
click at [374, 489] on textarea "مریشکی پاپریکیا، ساوەر، گێزەری برژاو، مەعدەنوس، 482 کالۆری 51 گرام پرۆتین، 38 گ…" at bounding box center [596, 513] width 562 height 78
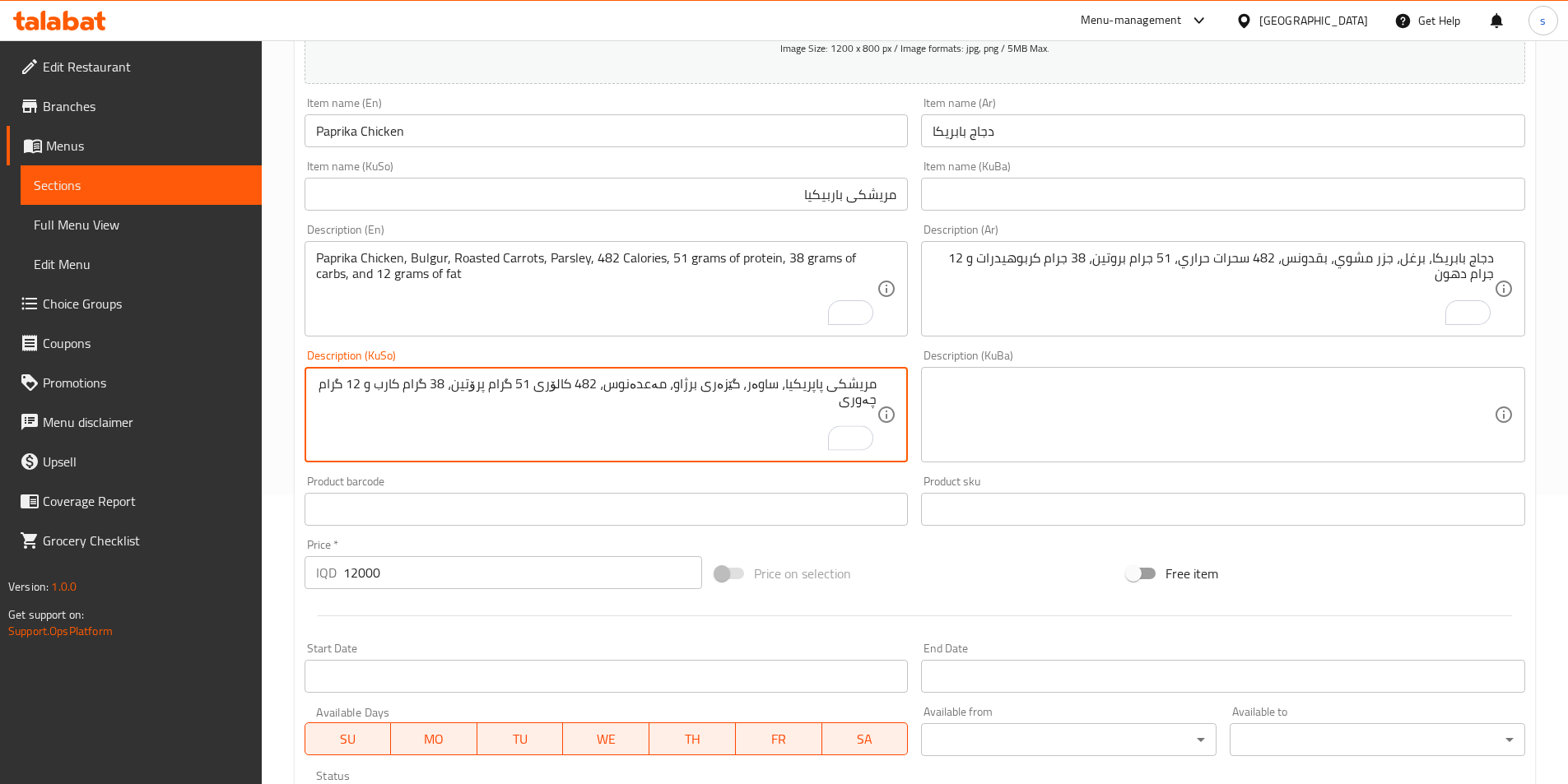
scroll to position [316, 0]
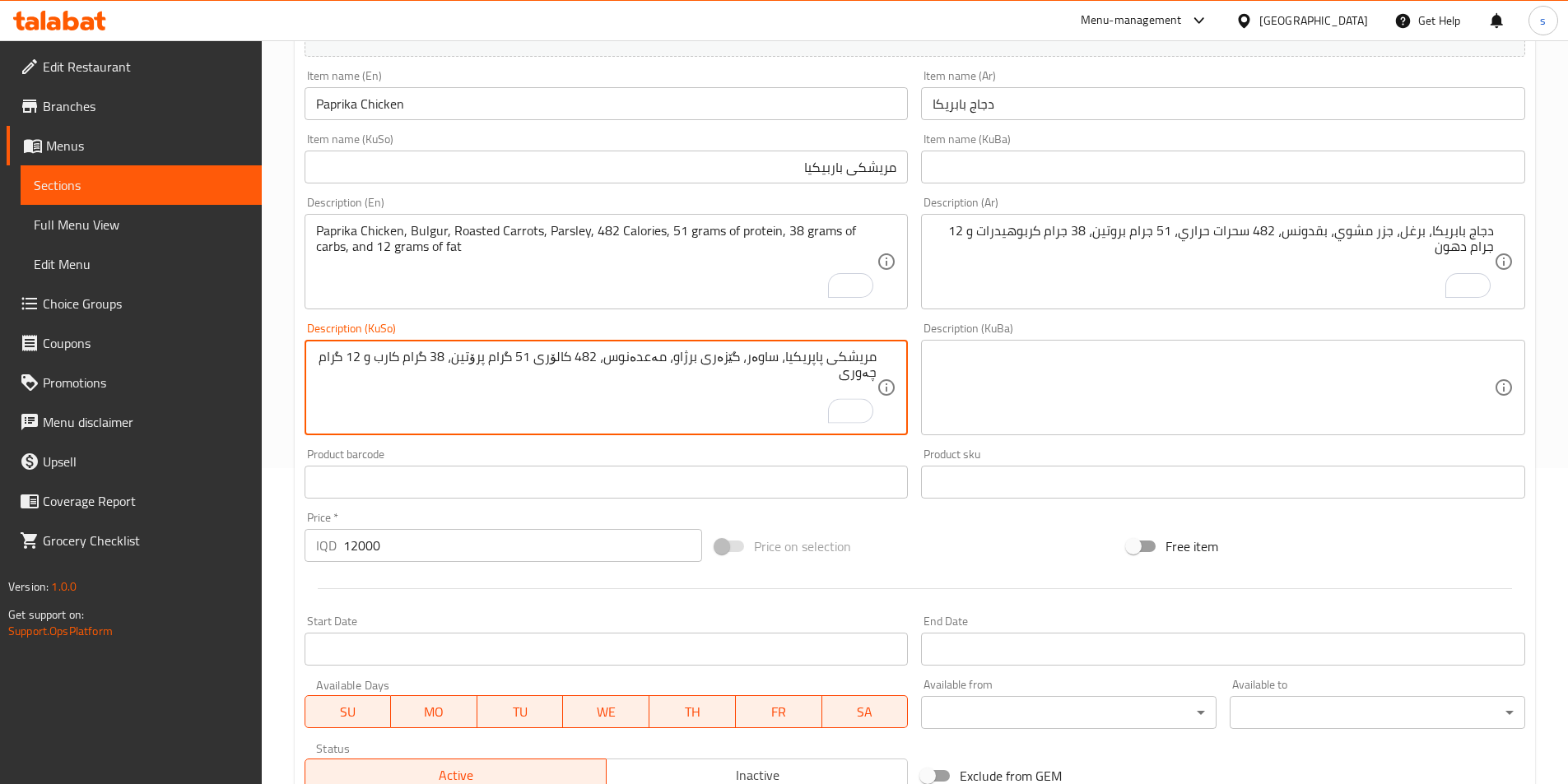
type textarea "مریشکی پاپریکیا، ساوەر، گێزەری برژاو، مەعدەنوس، 482 کالۆری 51 گرام پرۆتین، 38 گ…"
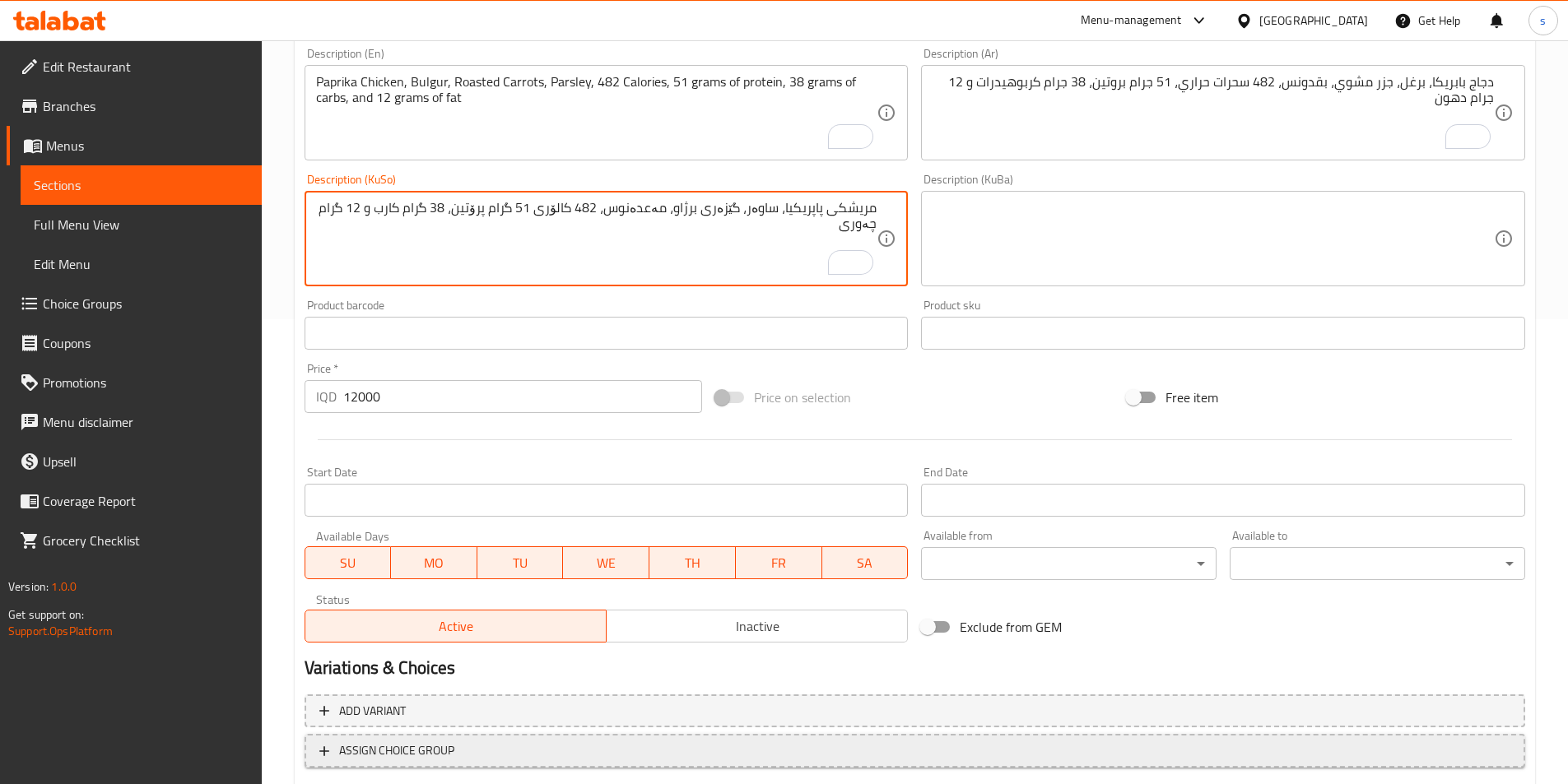
scroll to position [536, 0]
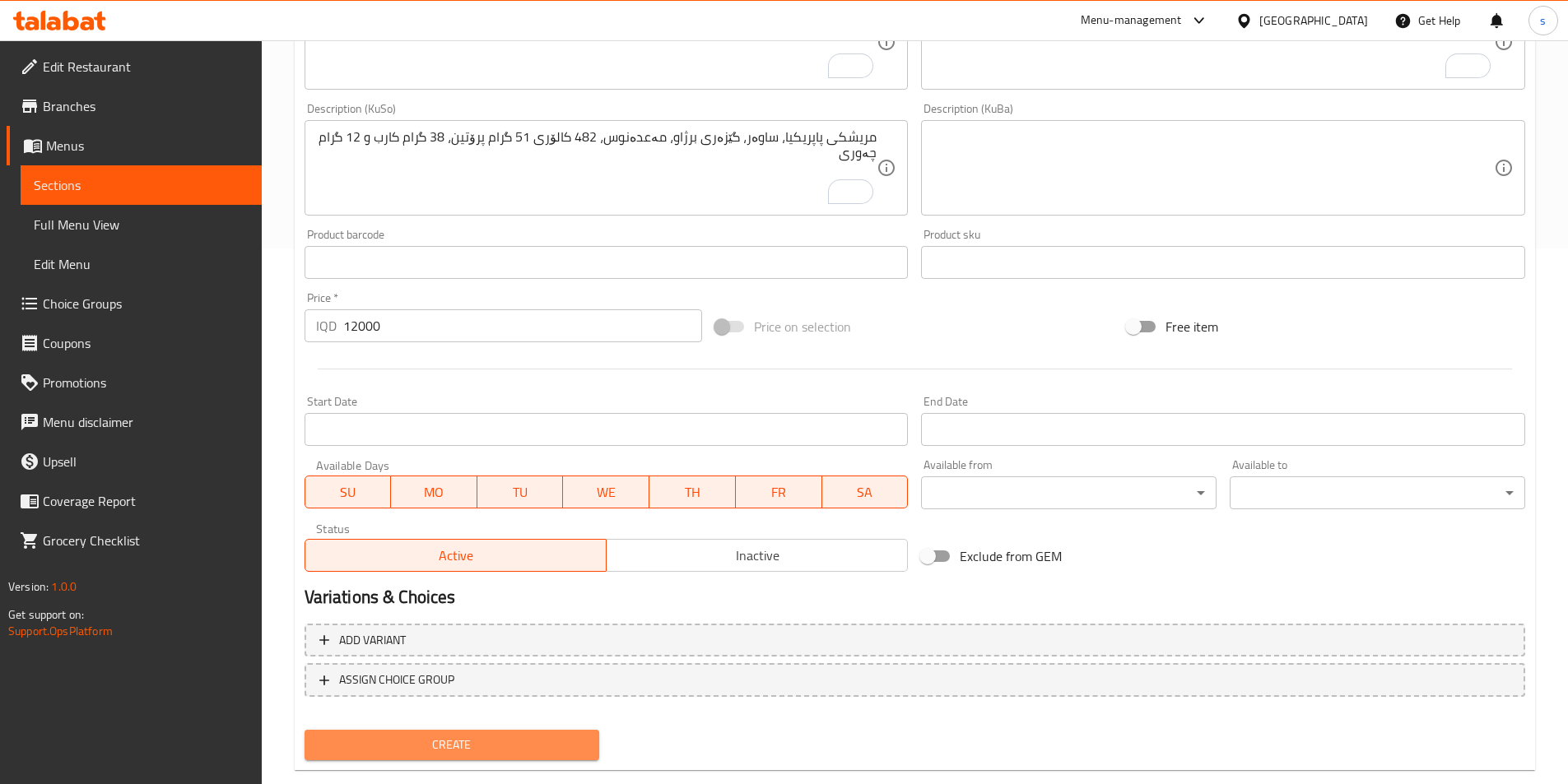
click at [536, 746] on span "Create" at bounding box center [452, 745] width 269 height 21
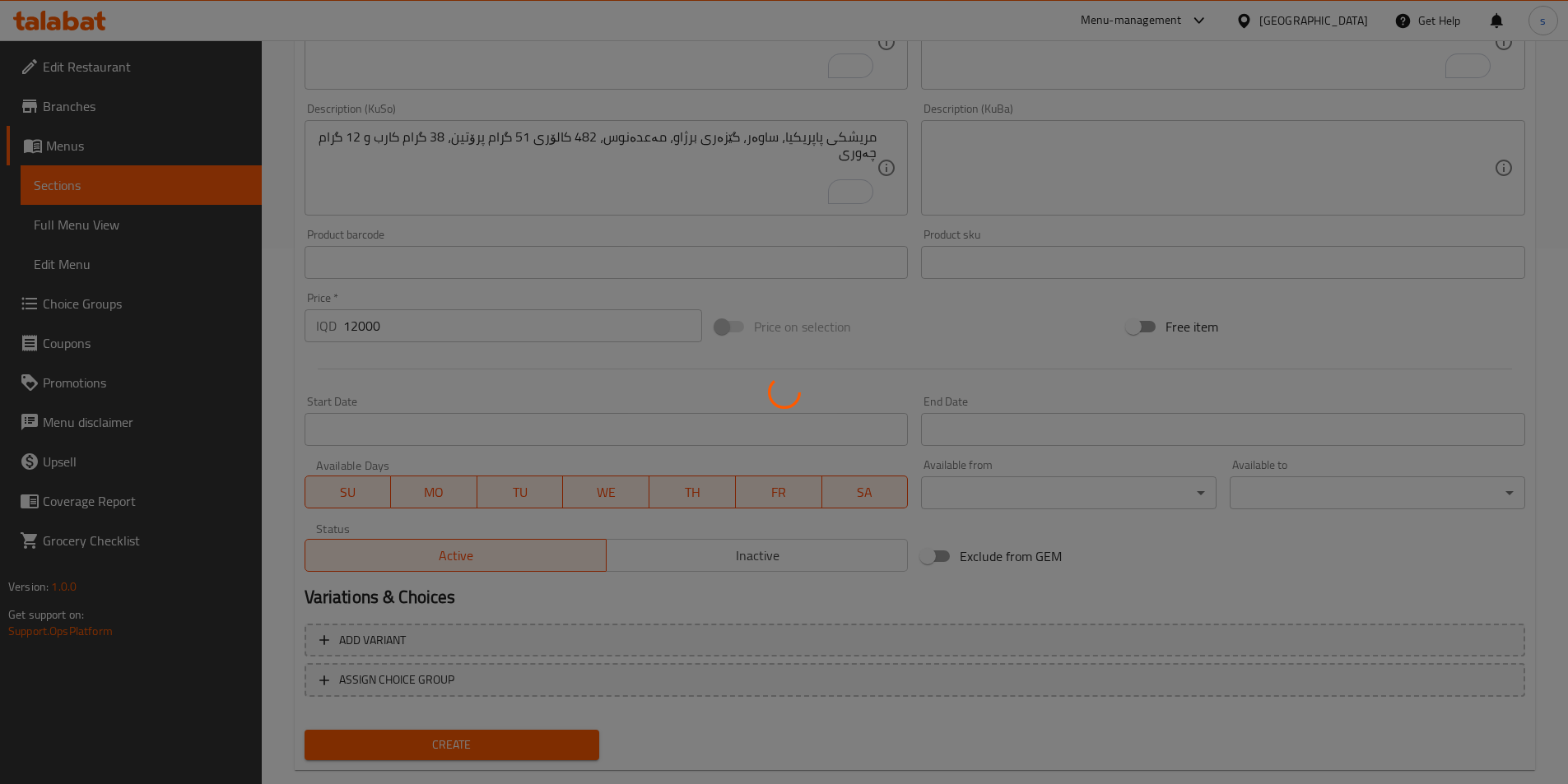
type input "0"
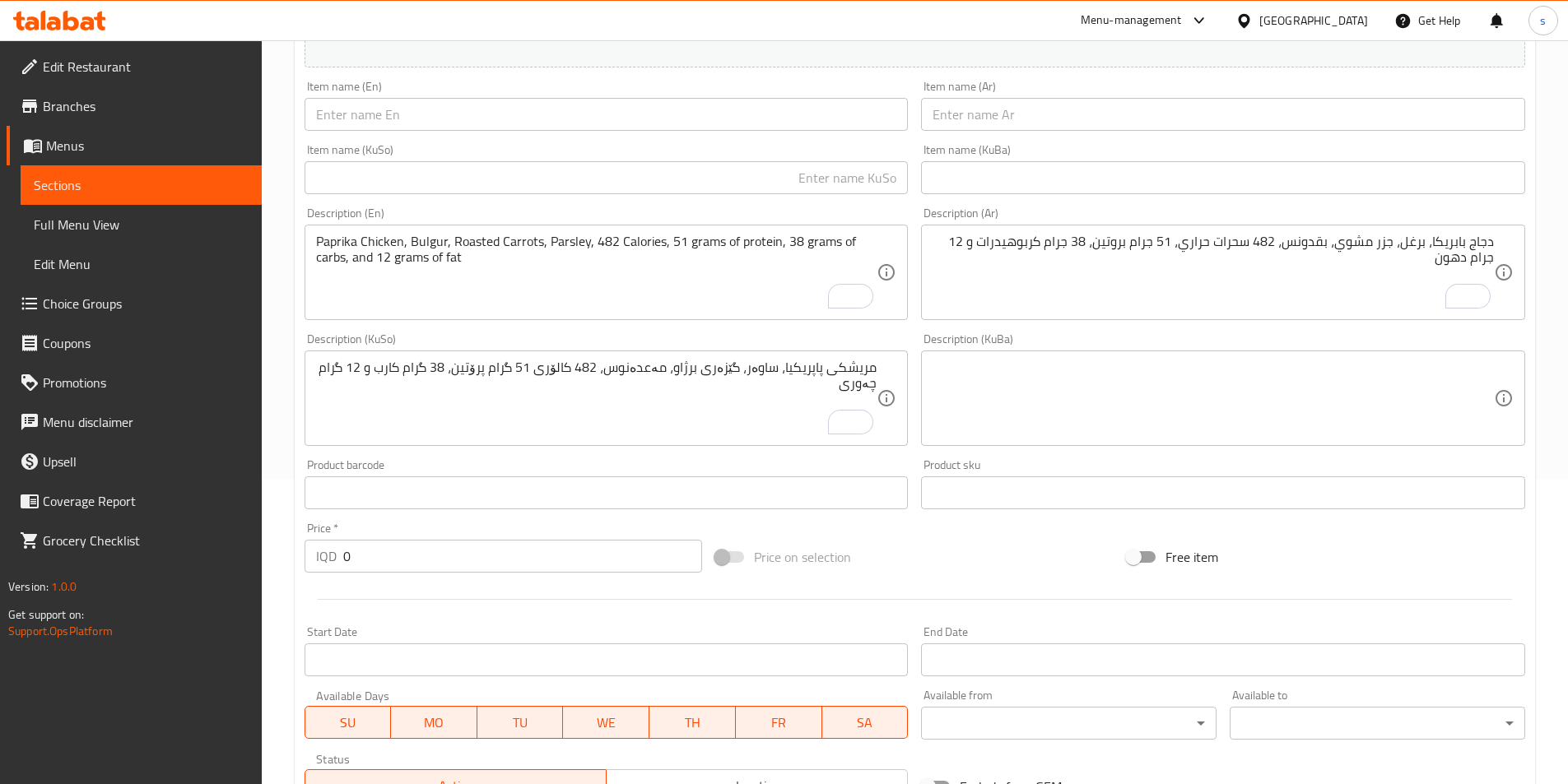
scroll to position [268, 0]
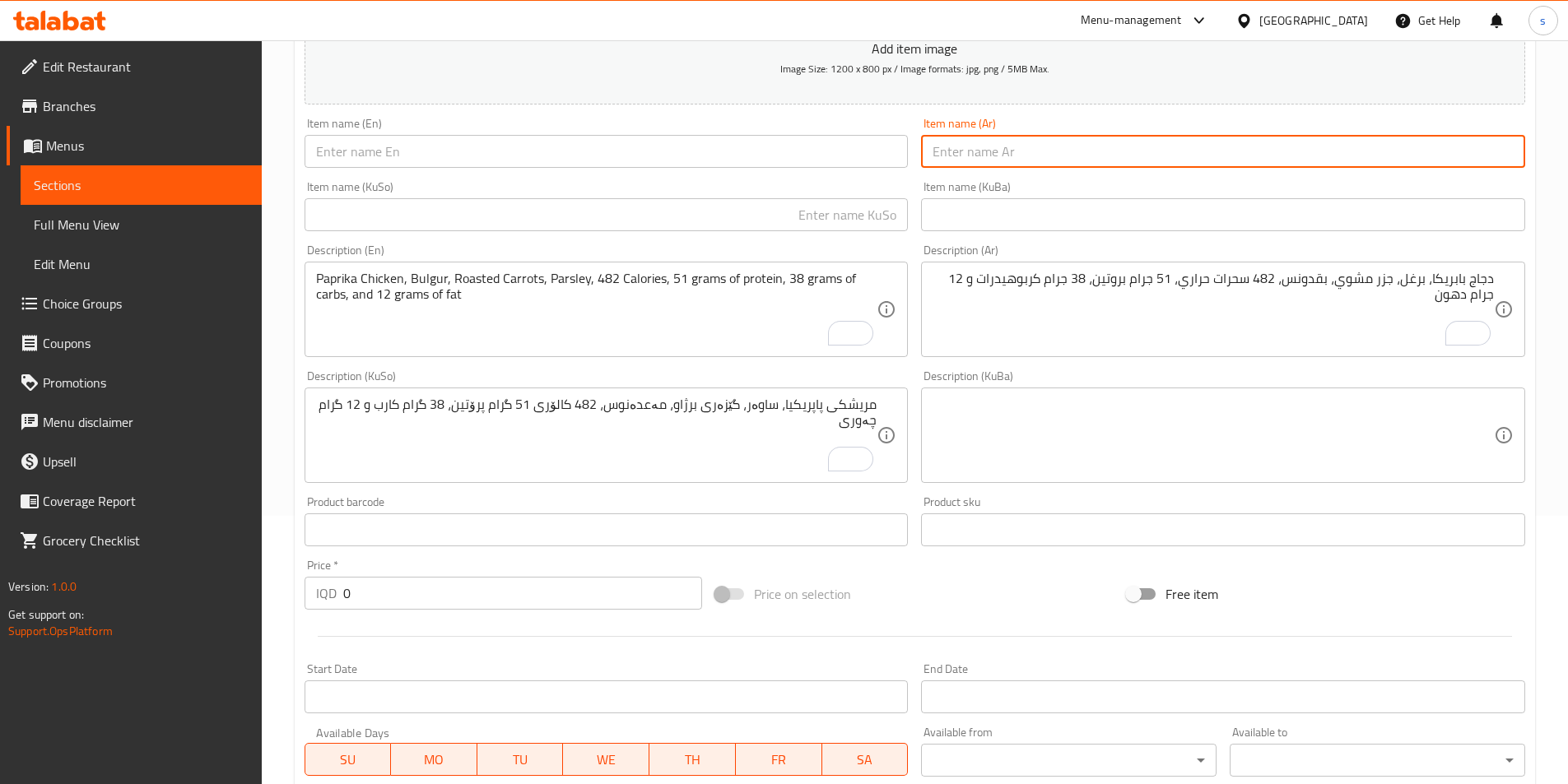
click at [1047, 155] on input "text" at bounding box center [1223, 151] width 604 height 33
paste input "كرات لحم برغل"
type input "كرات لحم برغل"
click at [755, 159] on input "text" at bounding box center [607, 151] width 604 height 33
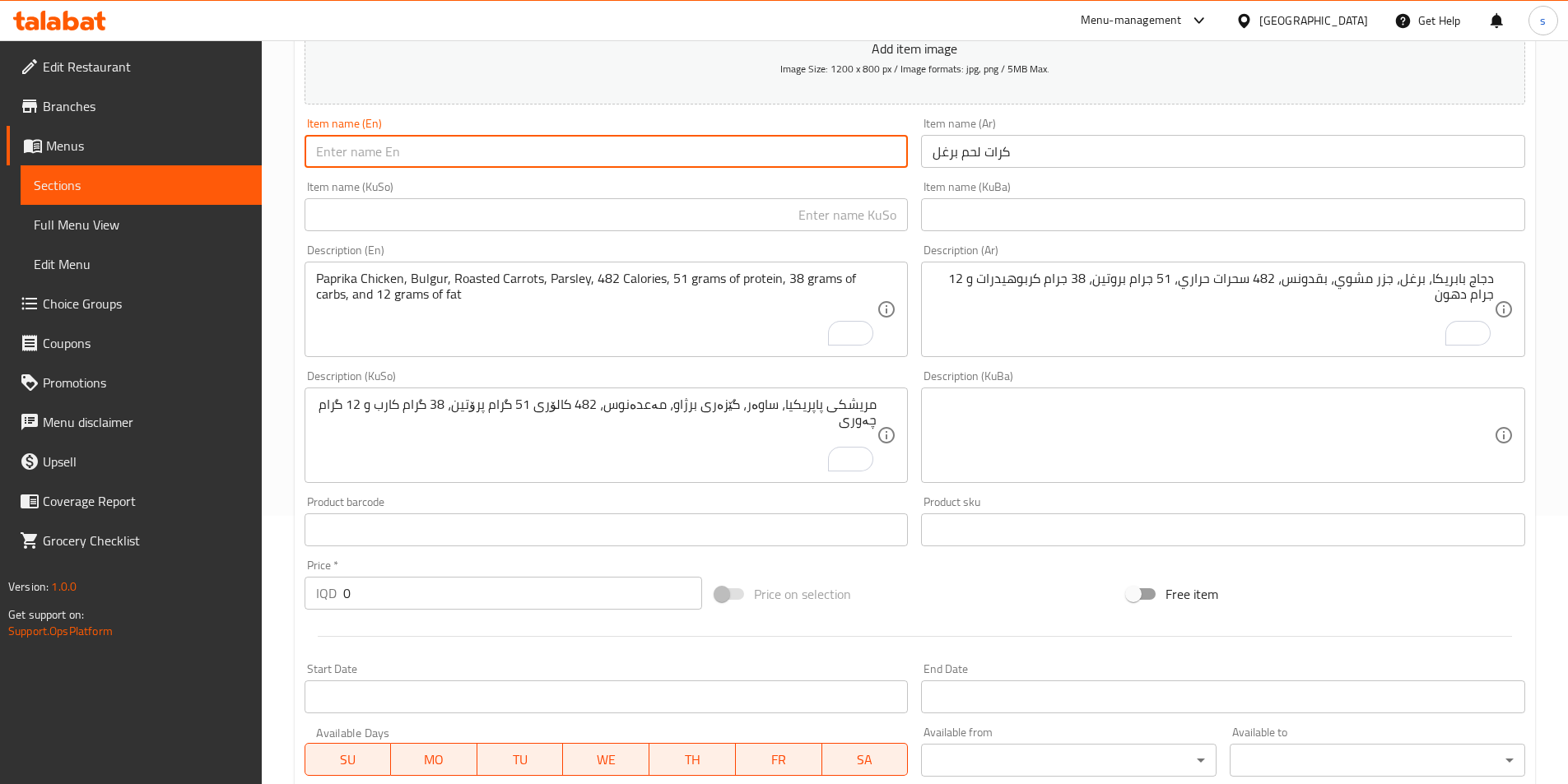
paste input "Burgul Meatballs"
type input "Burghul Meatballs"
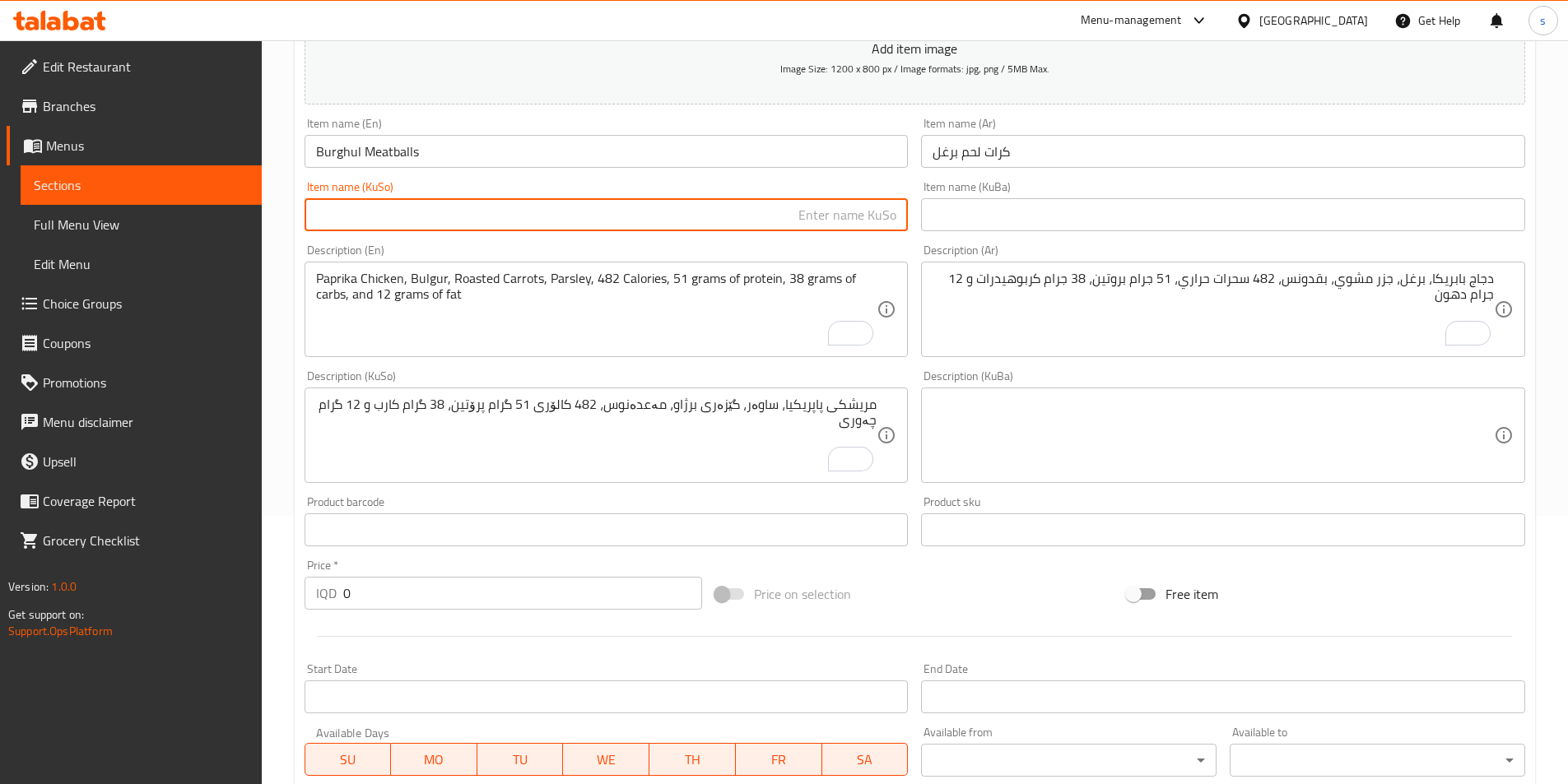
click at [859, 223] on input "text" at bounding box center [607, 215] width 604 height 33
click at [384, 149] on input "Burghul Meatballs" at bounding box center [607, 151] width 604 height 33
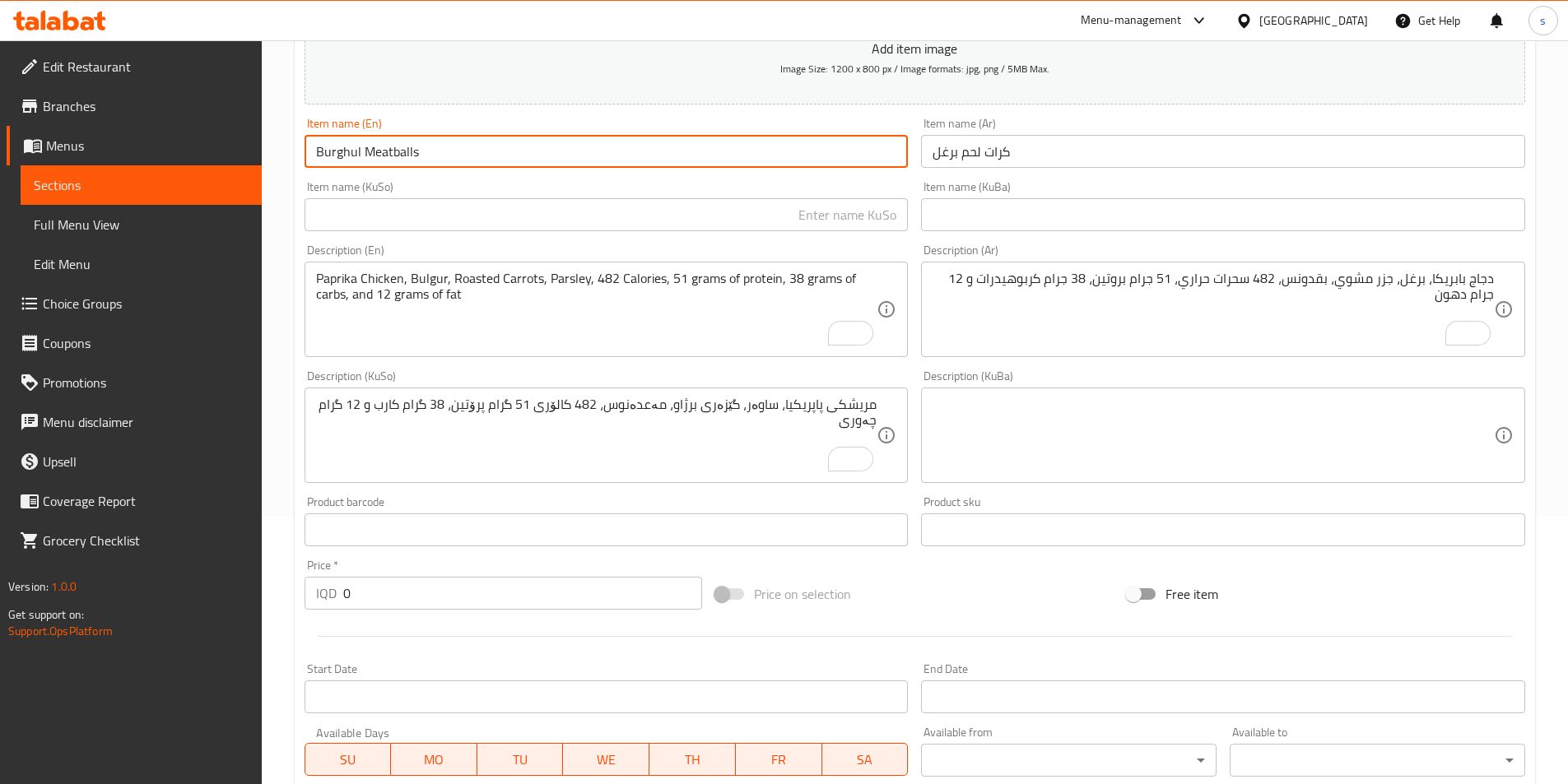
click at [384, 149] on input "Burghul Meatballs" at bounding box center [607, 151] width 604 height 33
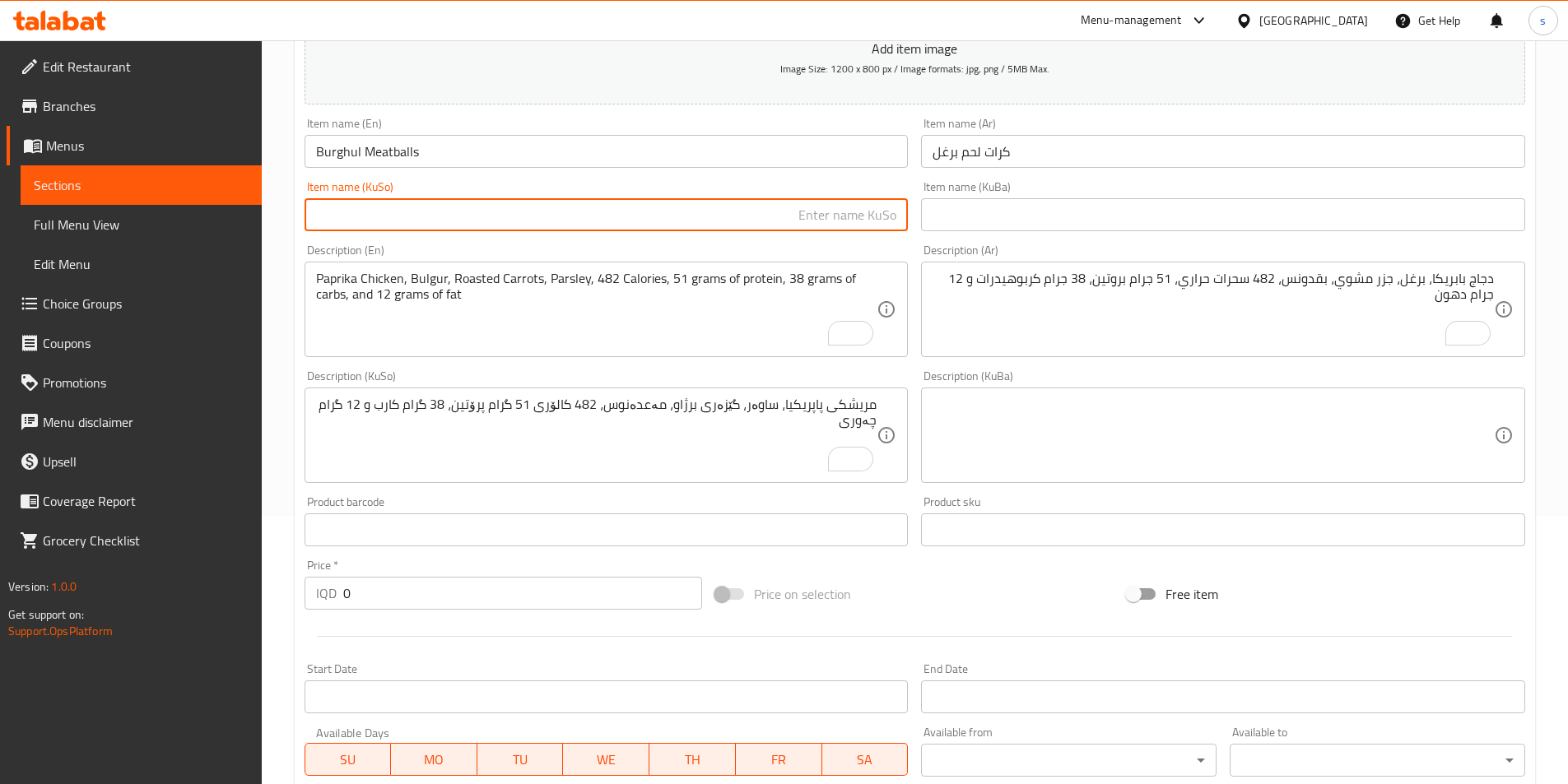
click at [841, 223] on input "text" at bounding box center [607, 215] width 604 height 33
type input "تۆپەڵەی گۆشتی ساوەر"
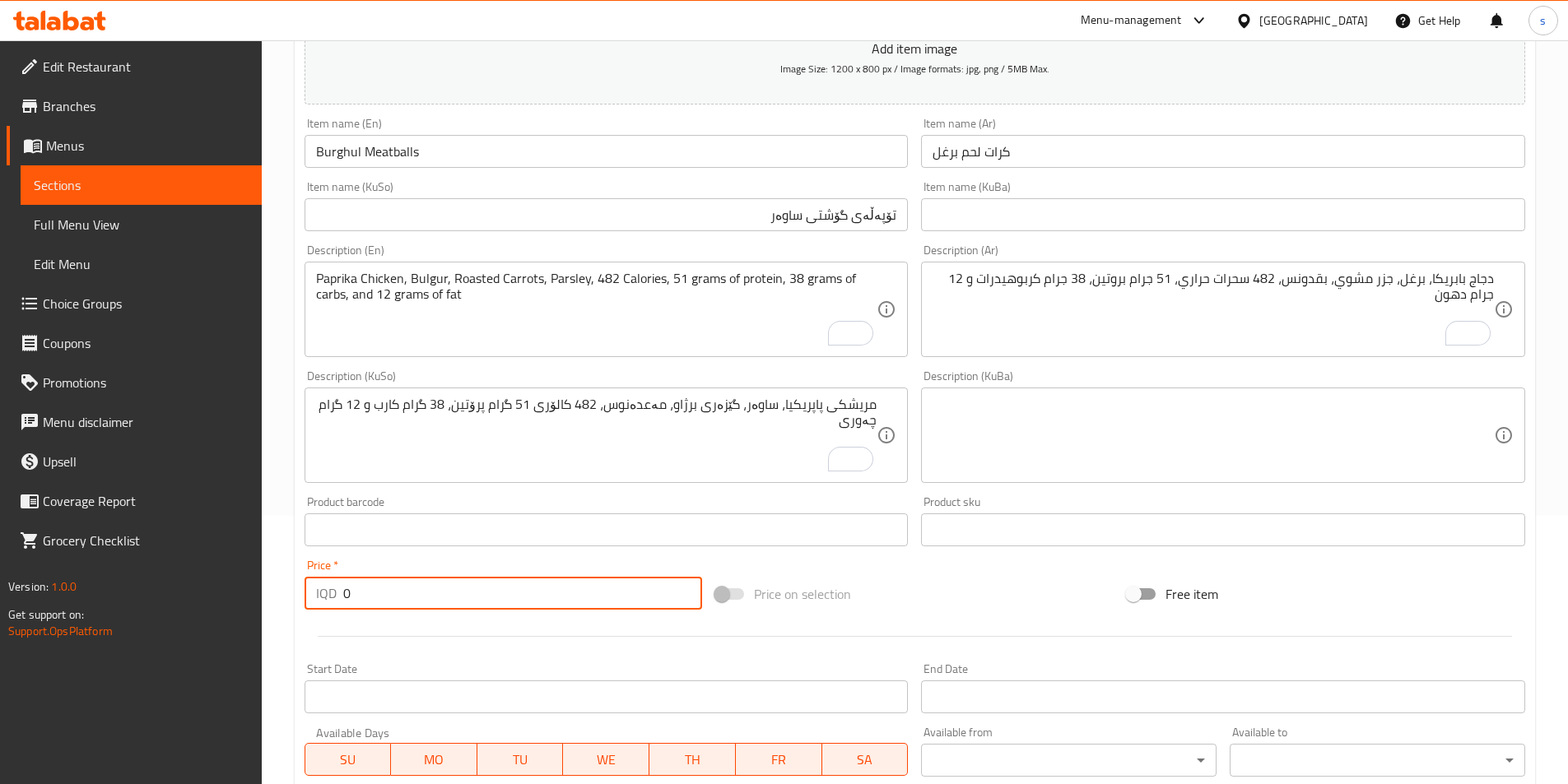
drag, startPoint x: 344, startPoint y: 591, endPoint x: 331, endPoint y: 591, distance: 13.0
click at [331, 591] on div "IQD 0 Price *" at bounding box center [504, 593] width 399 height 33
type input "16000"
click at [1153, 320] on textarea "دجاج بابريكا، برغل، جزر مشوي، بقدونس، 482 سحرات حراري، 51 جرام بروتين، 38 جرام …" at bounding box center [1213, 310] width 562 height 78
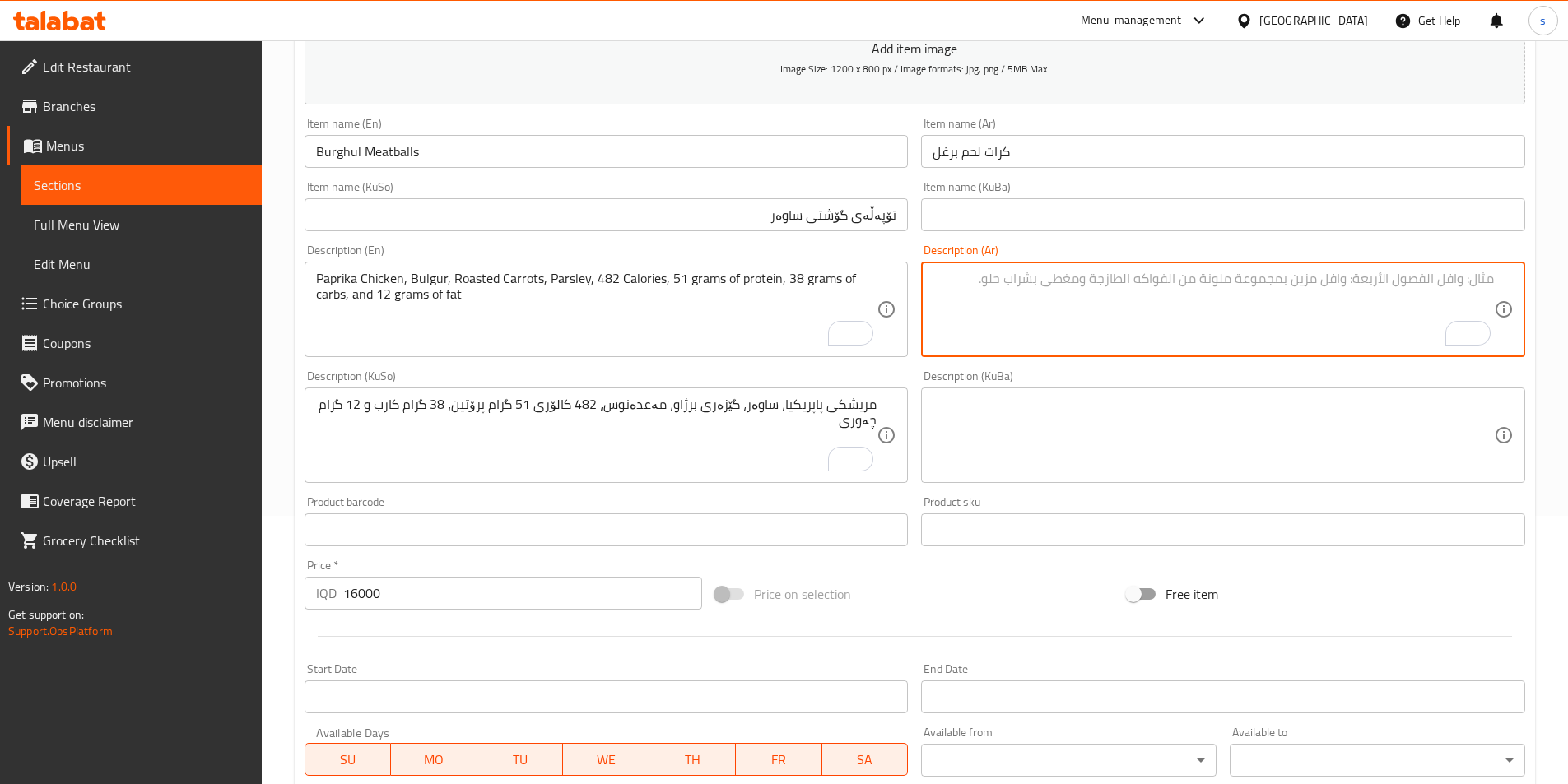
paste textarea "كرات لحم برغل، زبادي يوناني، أرز أبيض، بقدونس"
type textarea "كرات لحم برغل، زبادي يوناني، أرز أبيض، بقدونس"
click at [658, 313] on textarea "To enrich screen reader interactions, please activate Accessibility in Grammarl…" at bounding box center [596, 310] width 562 height 78
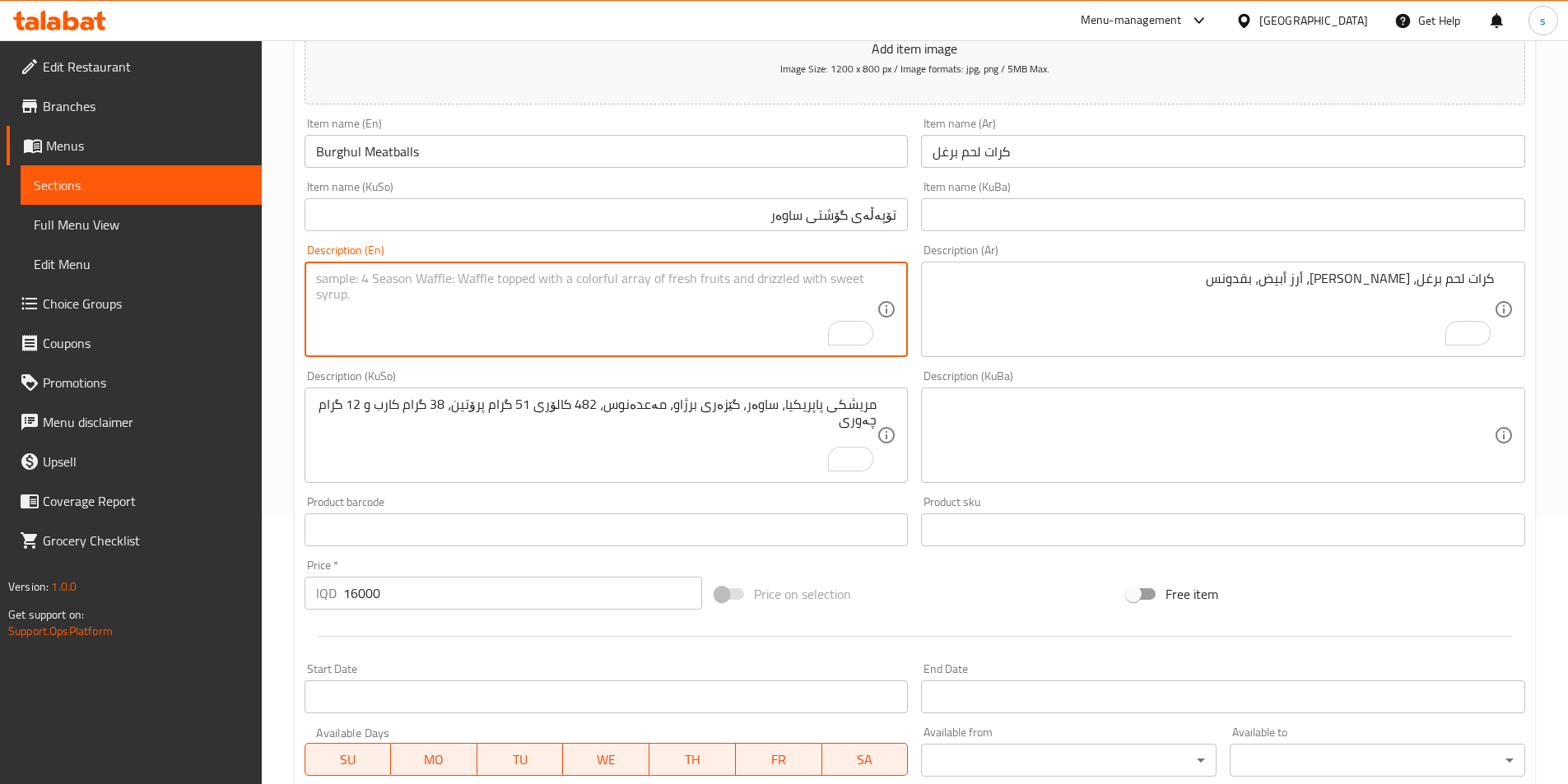
paste textarea "Burghul Meatballs, Greek Yogurt, White Rice, Parsley"
type textarea "Burghul Meatballs, Greek Yogurt, White Rice, Parsley"
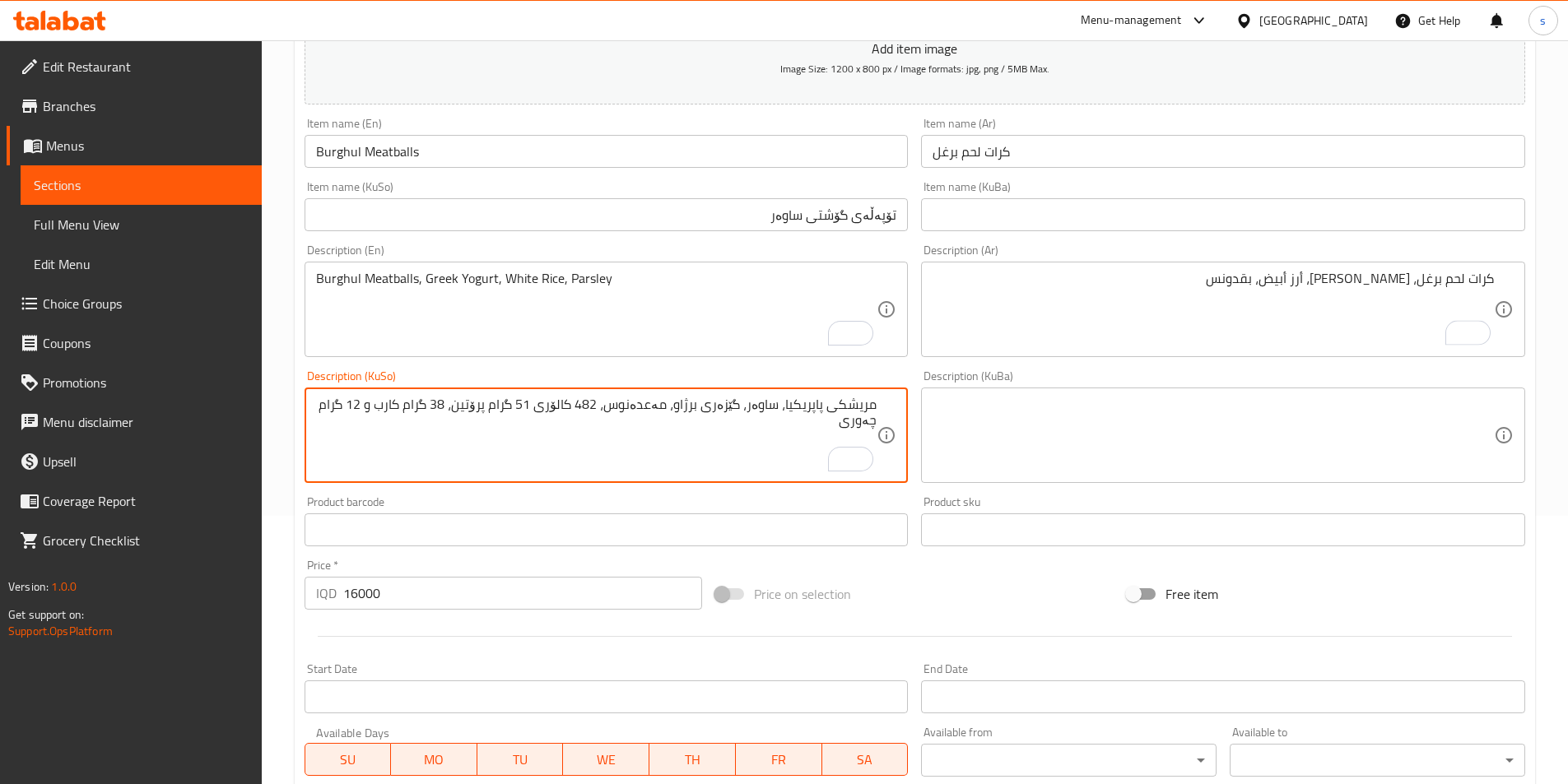
click at [774, 439] on textarea "مریشکی پاپریکیا، ساوەر، گێزەری برژاو، مەعدەنوس، 482 کالۆری 51 گرام پرۆتین، 38 گ…" at bounding box center [596, 436] width 562 height 78
type textarea "تۆپەڵەی گۆشتی ساوەر، ماستی یۆنانی، برنجی سپی، مەعدەنوس،"
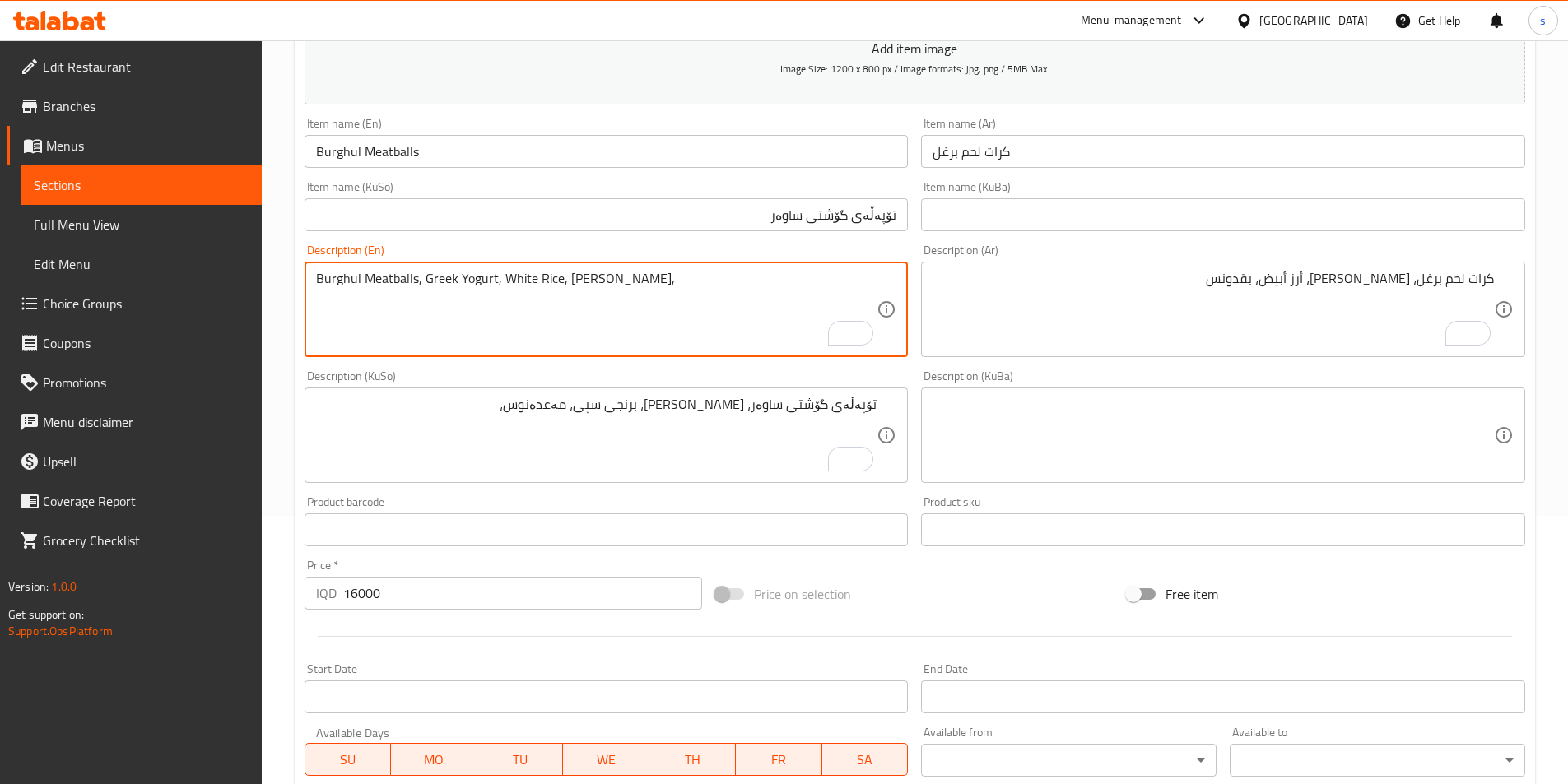
paste textarea "480 Calories, 35 grams of protein, 31 grams of carbs, and 19 grams of fat"
type textarea "Burghul Meatballs, Greek Yogurt, White Rice, Parsley, 480 Calories, 35 grams of…"
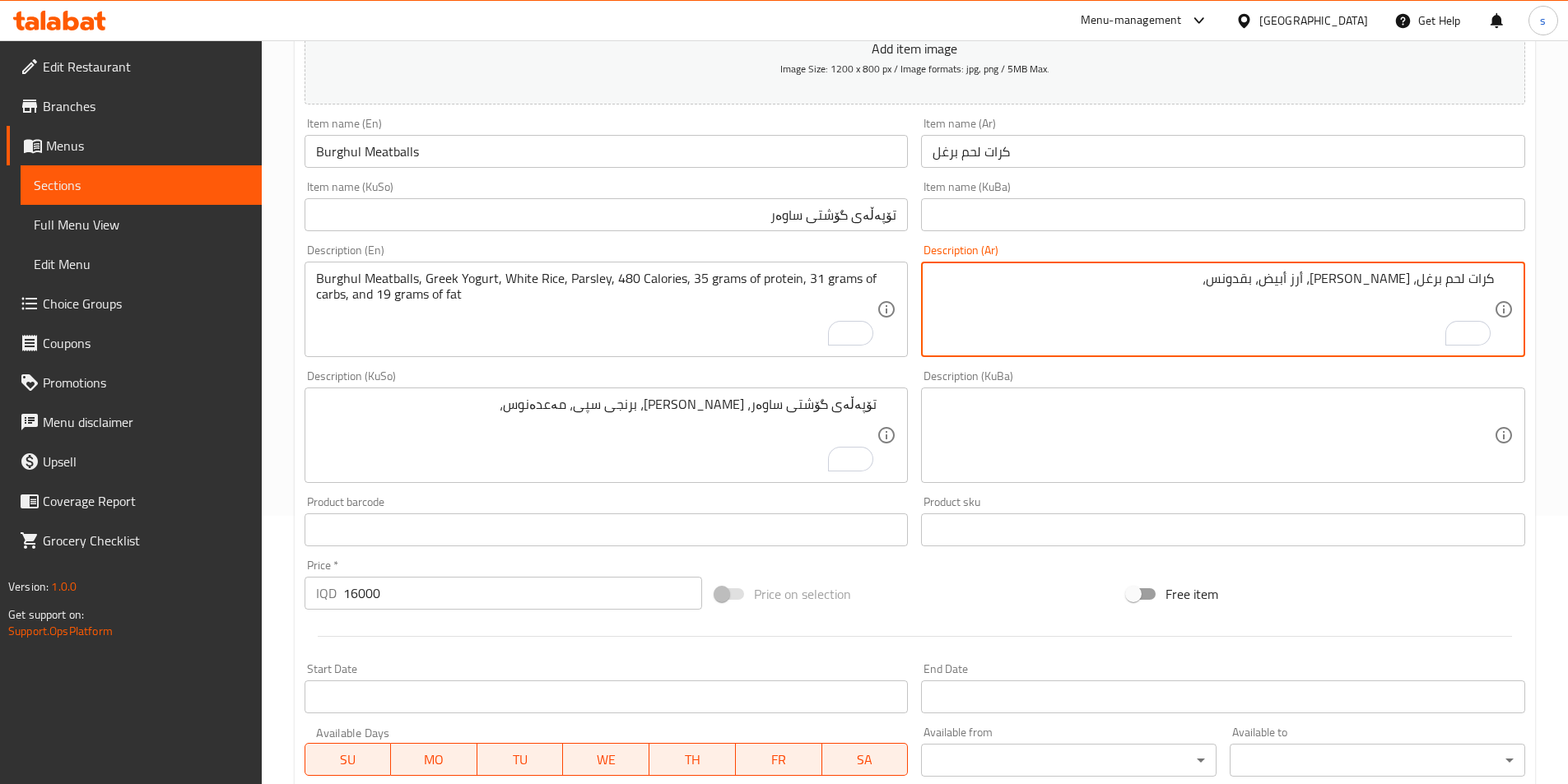
paste textarea "480 سحرات حراري، 35 جرام بروتين، 31 جرام كربوهيدرات و 19 جرام دهون"
type textarea "كرات لحم برغل، زبادي يوناني، أرز أبيض، بقدونس، 480 سحرات حراري، 35 جرام بروتين،…"
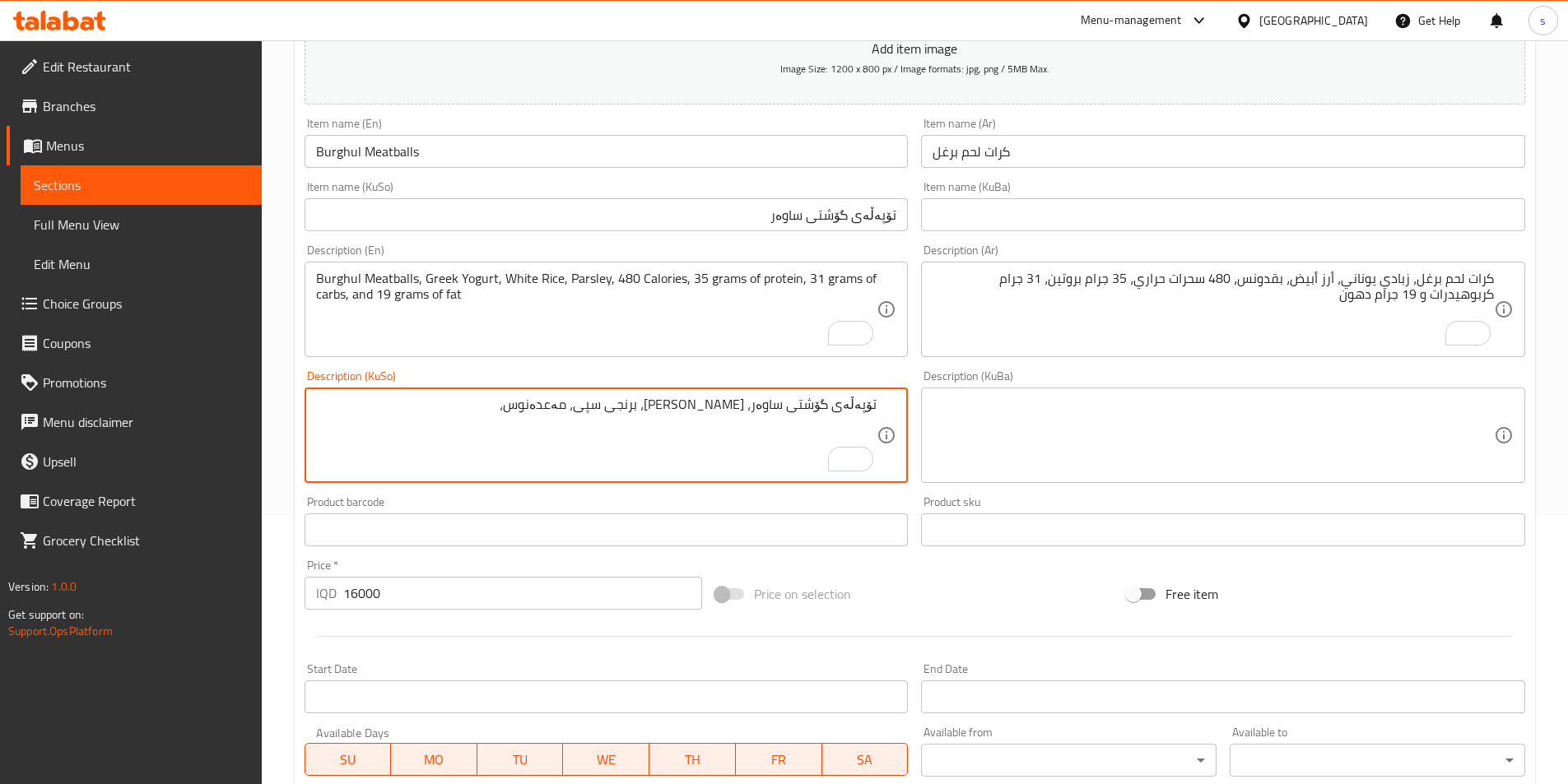
paste textarea "480 کالۆری 35 گرام پرۆتین، 31 گرام کارب و 19 گرام چەوری"
drag, startPoint x: 542, startPoint y: 411, endPoint x: 527, endPoint y: 411, distance: 15.0
click at [527, 411] on textarea "تۆپەڵەی گۆشتی ساوەر، ماستی یۆنانی، برنجی سپی، مەعدەنوس، 480 کالۆری 35 گرام پرۆت…" at bounding box center [596, 436] width 562 height 78
drag, startPoint x: 463, startPoint y: 415, endPoint x: 475, endPoint y: 414, distance: 12.0
click at [475, 414] on textarea "تۆپەڵەی گۆشتی ساوەر، ماستی یۆنانی، برنجی سپی، مەعدەنوس، 455 کالۆری 35 گرام پرۆت…" at bounding box center [596, 436] width 562 height 78
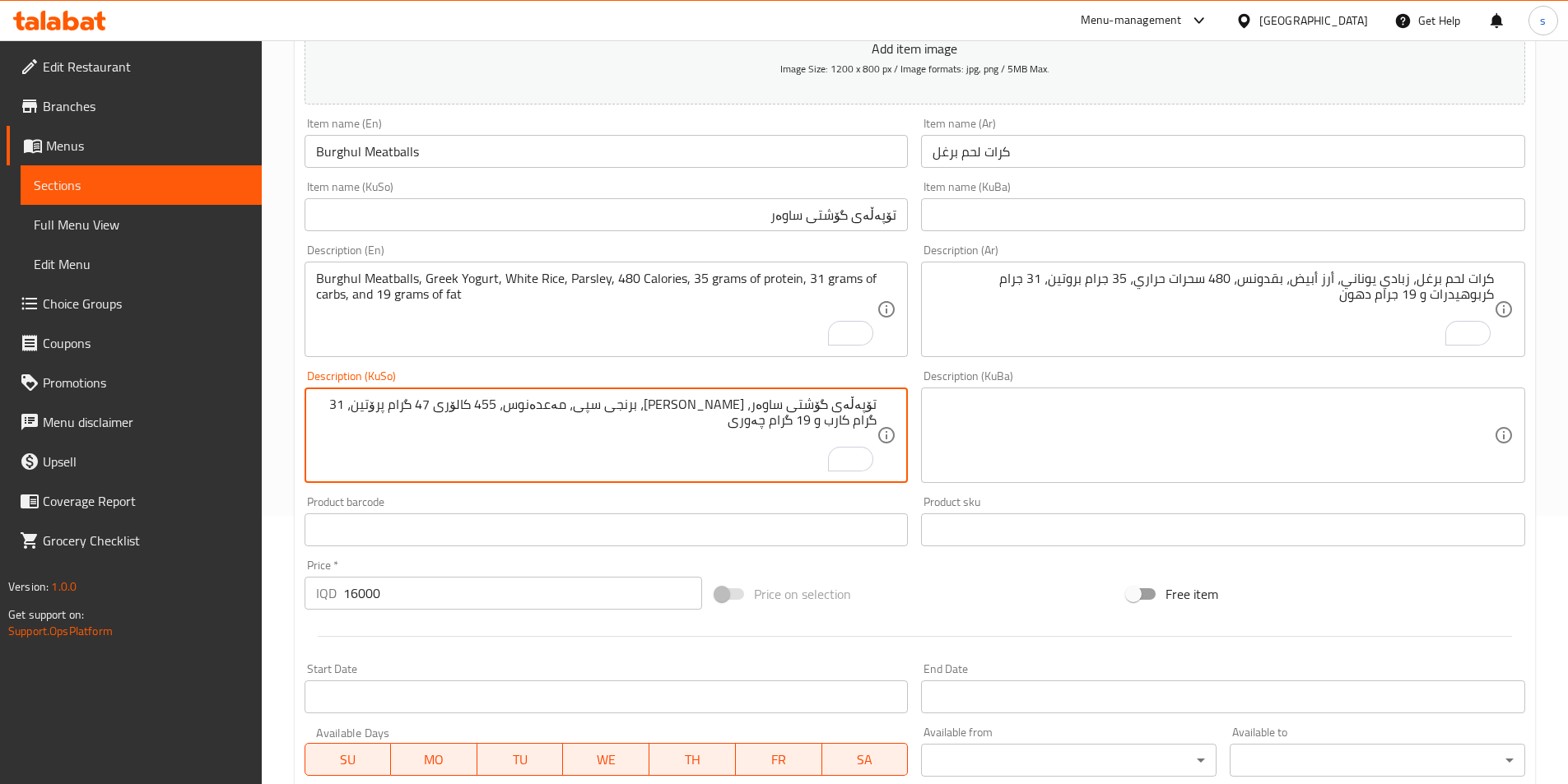
click at [394, 410] on textarea "تۆپەڵەی گۆشتی ساوەر، ماستی یۆنانی، برنجی سپی، مەعدەنوس، 455 کالۆری 47 گرام پرۆت…" at bounding box center [596, 436] width 562 height 78
drag, startPoint x: 853, startPoint y: 429, endPoint x: 866, endPoint y: 425, distance: 13.6
click at [866, 425] on textarea "تۆپەڵەی گۆشتی ساوەر، ماستی یۆنانی، برنجی سپی، مەعدەنوس، 455 کالۆری 47 گرام پرۆت…" at bounding box center [596, 436] width 562 height 78
type textarea "تۆپەڵەی گۆشتی ساوەر، [PERSON_NAME]، برنجی سپی، مەعدەنوس، 455 کالۆری 47 گرام پرۆ…"
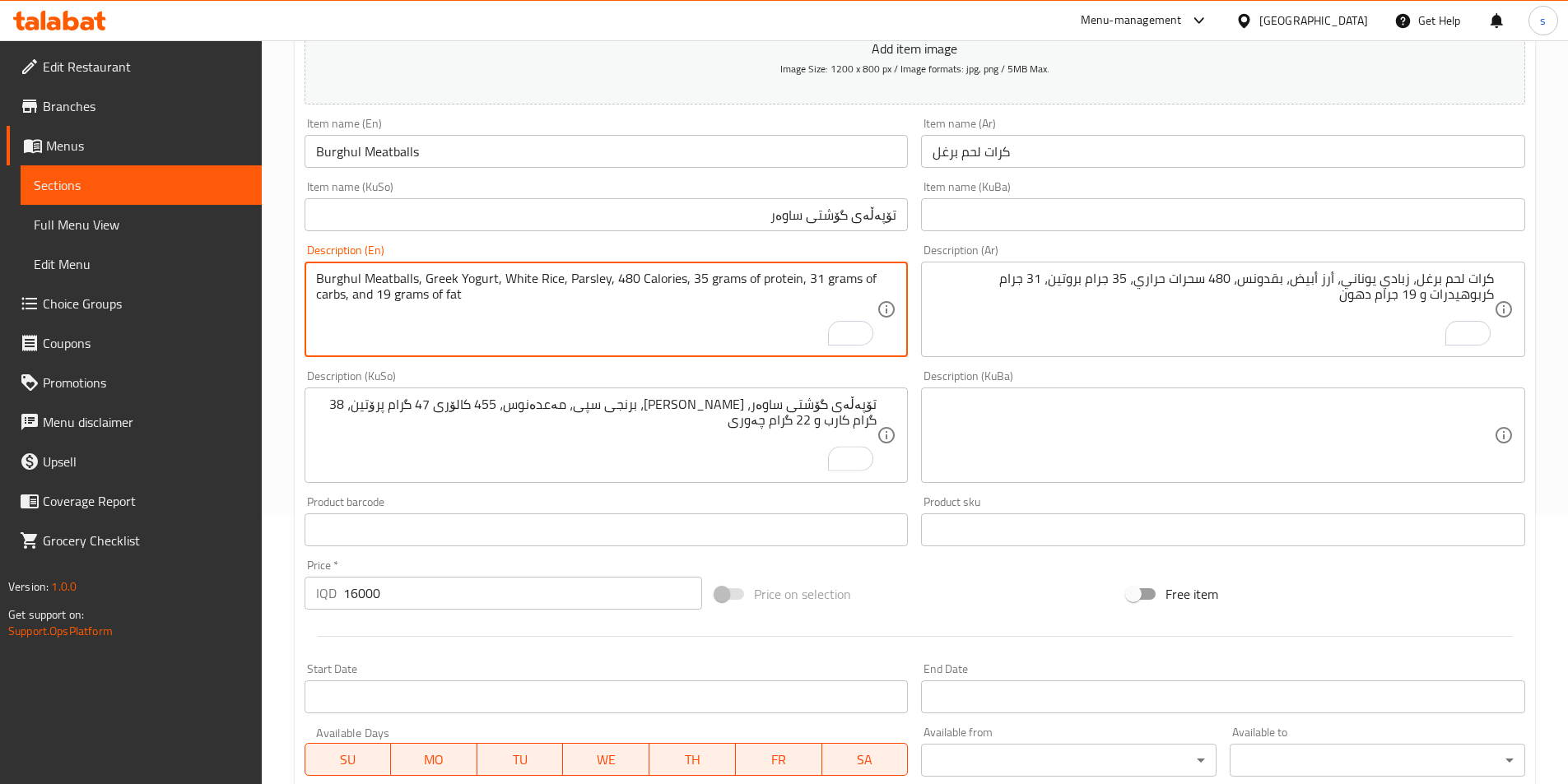
drag, startPoint x: 620, startPoint y: 283, endPoint x: 633, endPoint y: 281, distance: 13.2
drag, startPoint x: 686, startPoint y: 282, endPoint x: 697, endPoint y: 281, distance: 11.0
click at [697, 281] on textarea "Burghul Meatballs, Greek Yogurt, White Rice, Parsley, 455 Calories, 35 grams of…" at bounding box center [596, 310] width 562 height 78
click at [817, 279] on textarea "Burghul Meatballs, Greek Yogurt, White Rice, Parsley, 455 Calories, 47 grams of…" at bounding box center [596, 310] width 562 height 78
click at [803, 307] on textarea "Burghul Meatballs, Greek Yogurt, White Rice, Parsley, 455 Calories, 47 grams of…" at bounding box center [596, 310] width 562 height 78
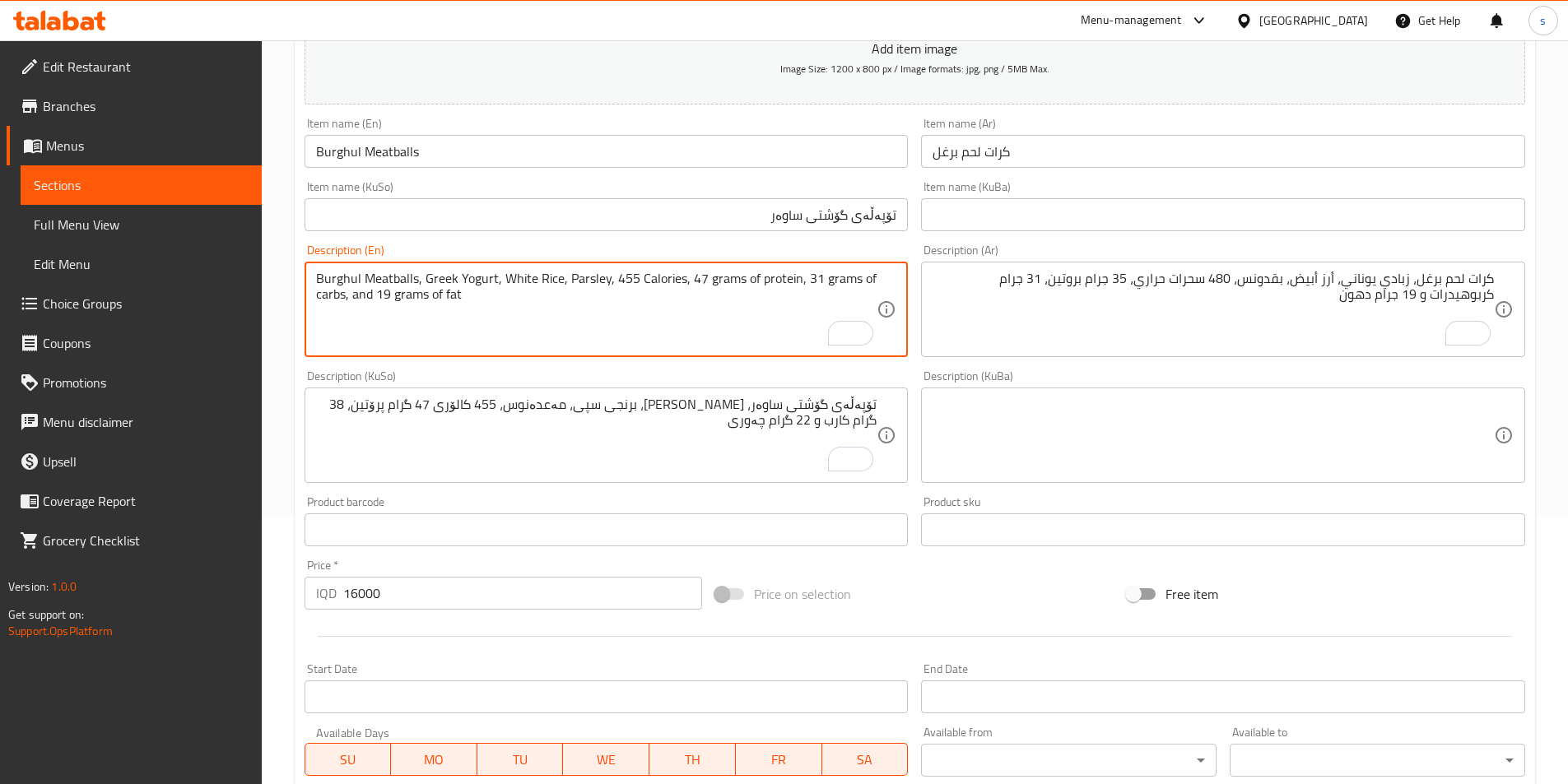
click at [810, 280] on textarea "Burghul Meatballs, Greek Yogurt, White Rice, Parsley, 455 Calories, 47 grams of…" at bounding box center [596, 310] width 562 height 78
drag, startPoint x: 390, startPoint y: 298, endPoint x: 377, endPoint y: 300, distance: 13.2
click at [377, 300] on textarea "Burghul Meatballs, Greek Yogurt, White Rice, Parsley, 455 Calories, 47 grams of…" at bounding box center [596, 310] width 562 height 78
type textarea "Burghul Meatballs, Greek Yogurt, White Rice, Parsley, 455 Calories, 47 grams of…"
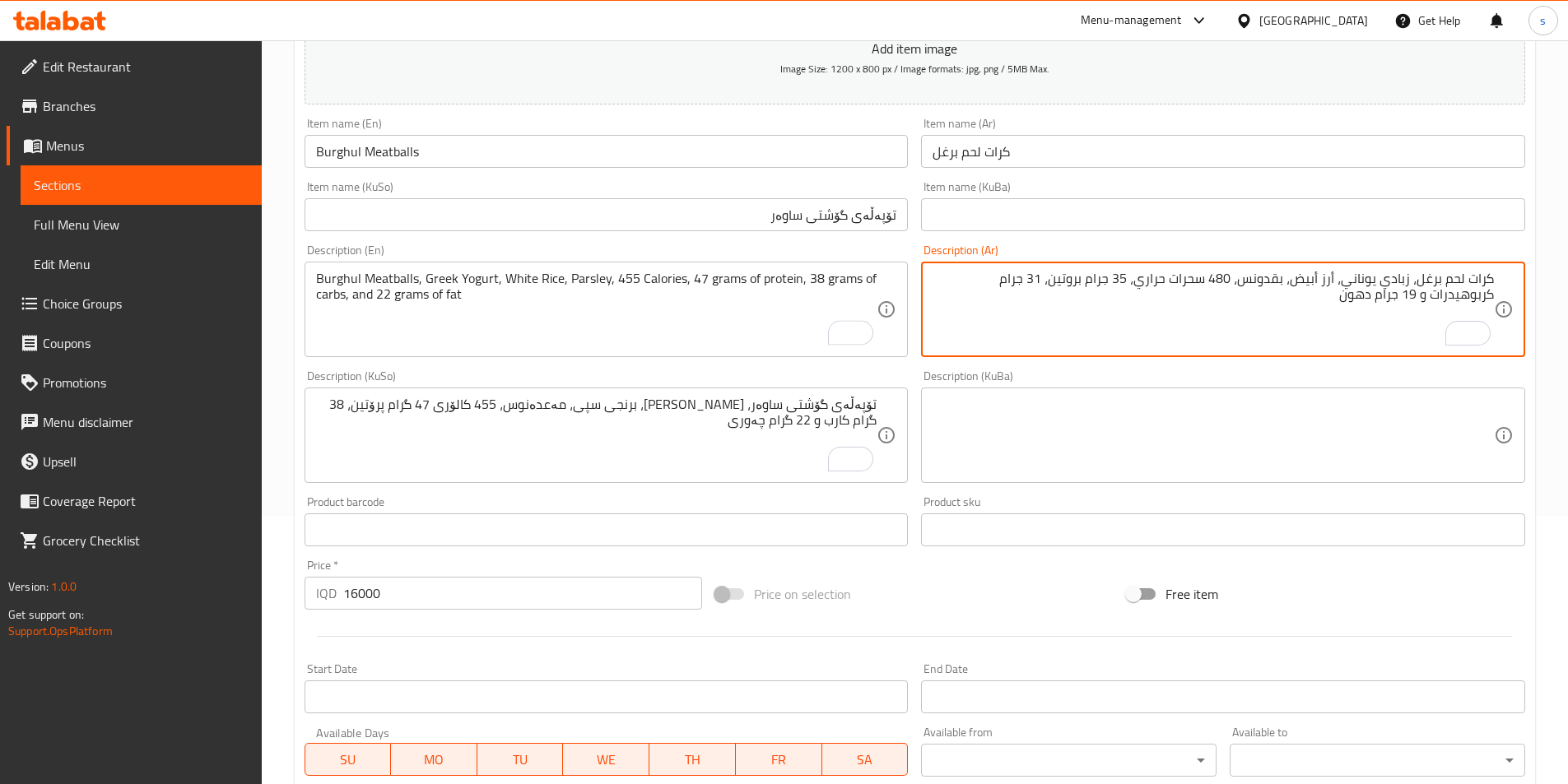
drag, startPoint x: 1224, startPoint y: 286, endPoint x: 1233, endPoint y: 285, distance: 9.1
click at [1124, 281] on textarea "كرات لحم برغل، زبادي يوناني، أرز أبيض، بقدونس، 455 سحرات حراري، 35 جرام بروتين،…" at bounding box center [1213, 310] width 562 height 78
drag, startPoint x: 1121, startPoint y: 282, endPoint x: 1130, endPoint y: 282, distance: 9.0
click at [1130, 282] on textarea "كرات لحم برغل، زبادي يوناني، أرز أبيض، بقدونس، 455 سحرات حراري، 35 جرام بروتين،…" at bounding box center [1213, 310] width 562 height 78
click at [1045, 278] on textarea "كرات لحم برغل، زبادي يوناني، أرز أبيض، بقدونس، 455 سحرات حراري، 47 جرام بروتين،…" at bounding box center [1213, 310] width 562 height 78
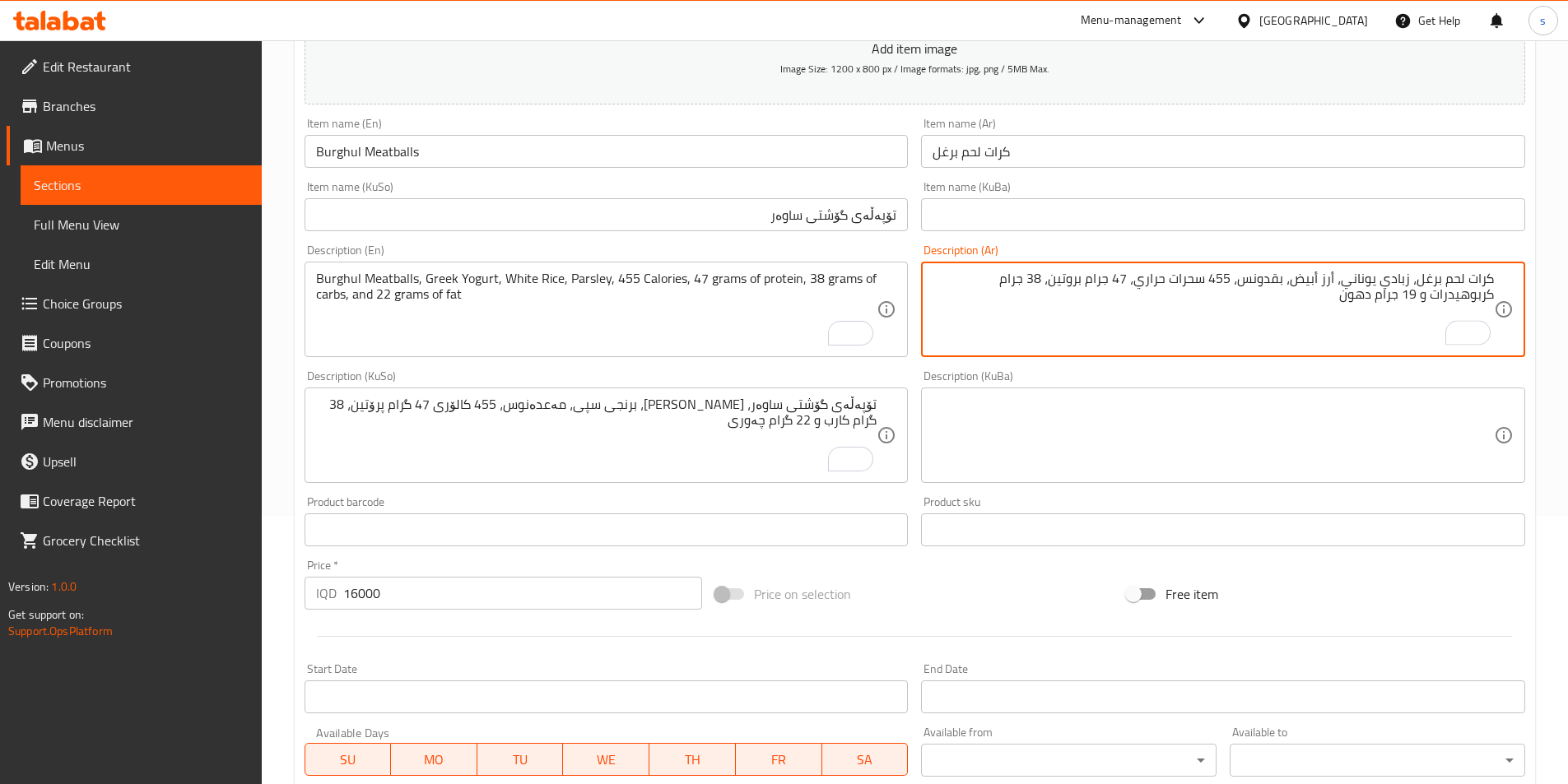
drag, startPoint x: 1482, startPoint y: 298, endPoint x: 1472, endPoint y: 300, distance: 10.2
click at [1472, 300] on textarea "كرات لحم برغل، زبادي يوناني، أرز أبيض، بقدونس، 455 سحرات حراري، 47 جرام بروتين،…" at bounding box center [1213, 310] width 562 height 78
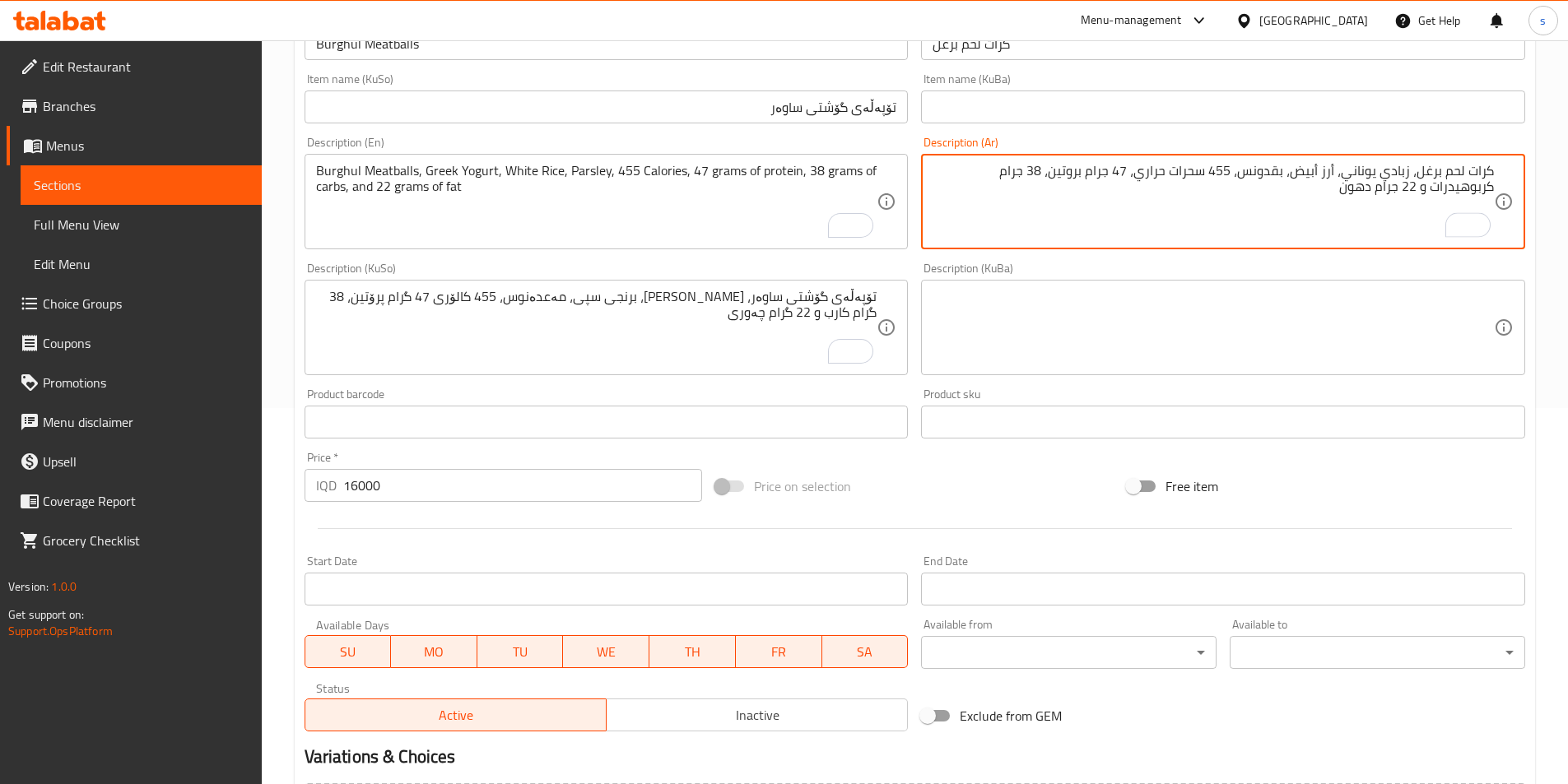
scroll to position [568, 0]
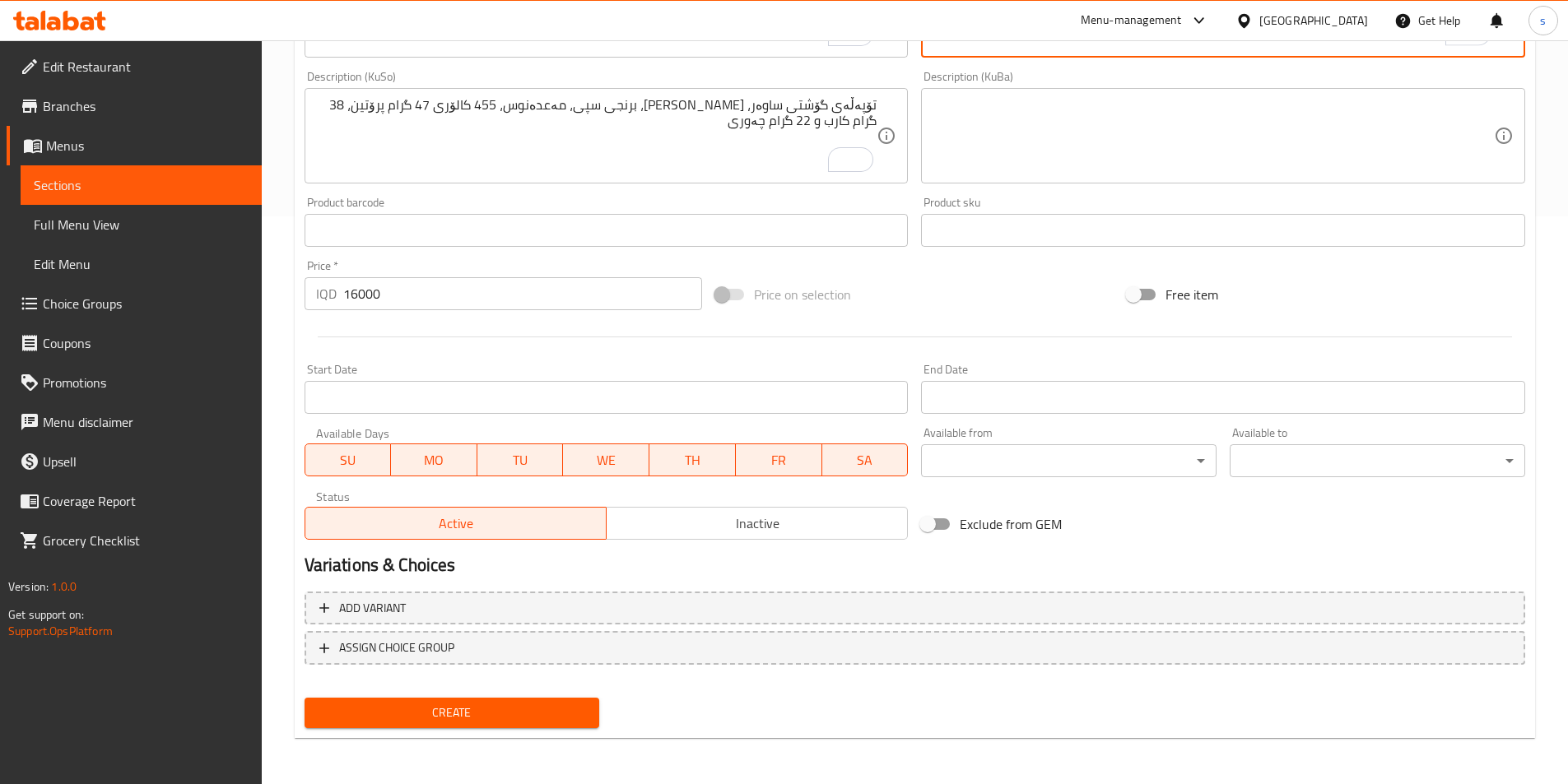
type textarea "كرات لحم برغل، زبادي يوناني، أرز أبيض، بقدونس، 455 سحرات حراري، 47 جرام بروتين،…"
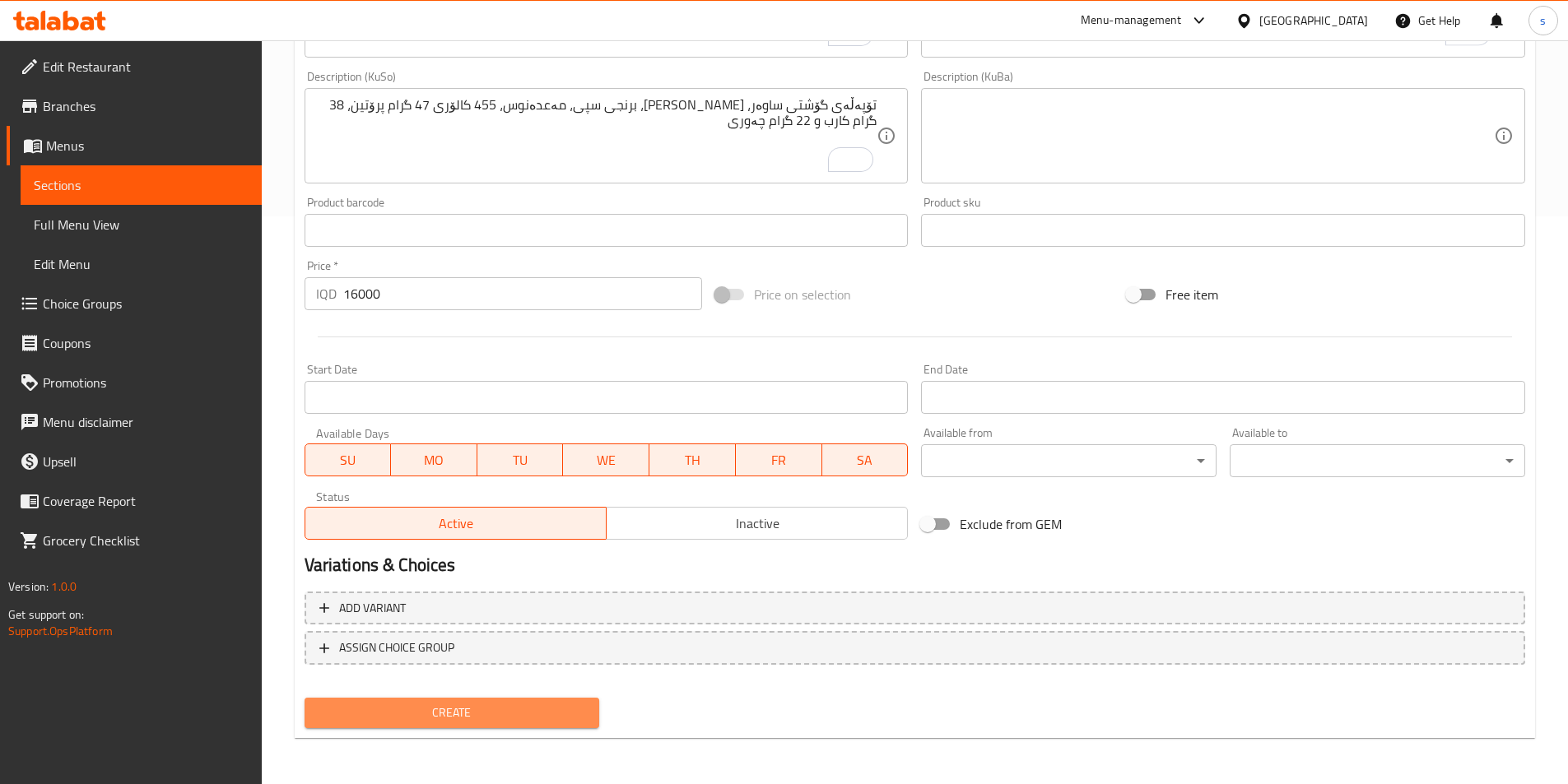
click at [382, 725] on button "Create" at bounding box center [452, 712] width 295 height 30
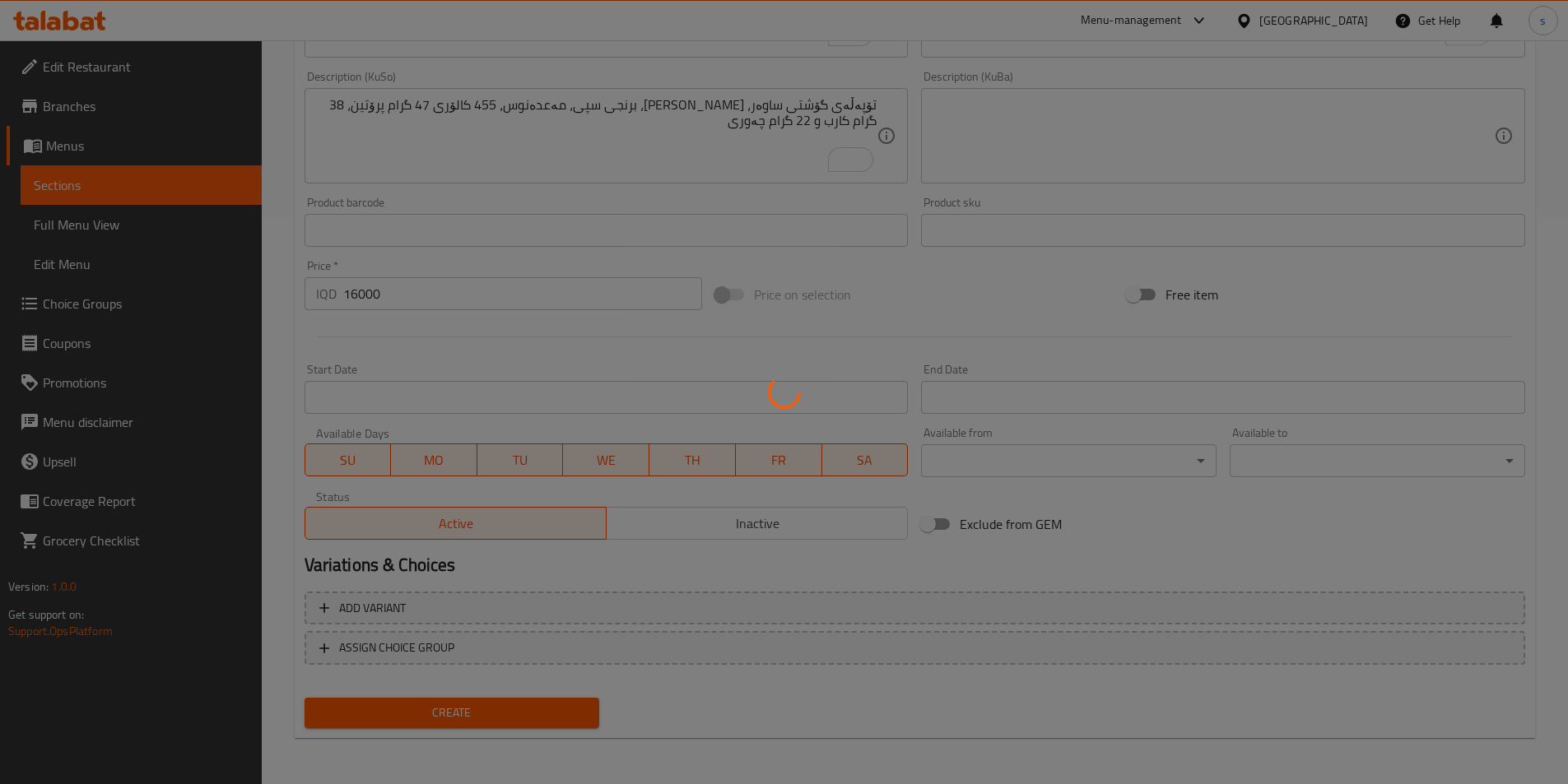
type input "0"
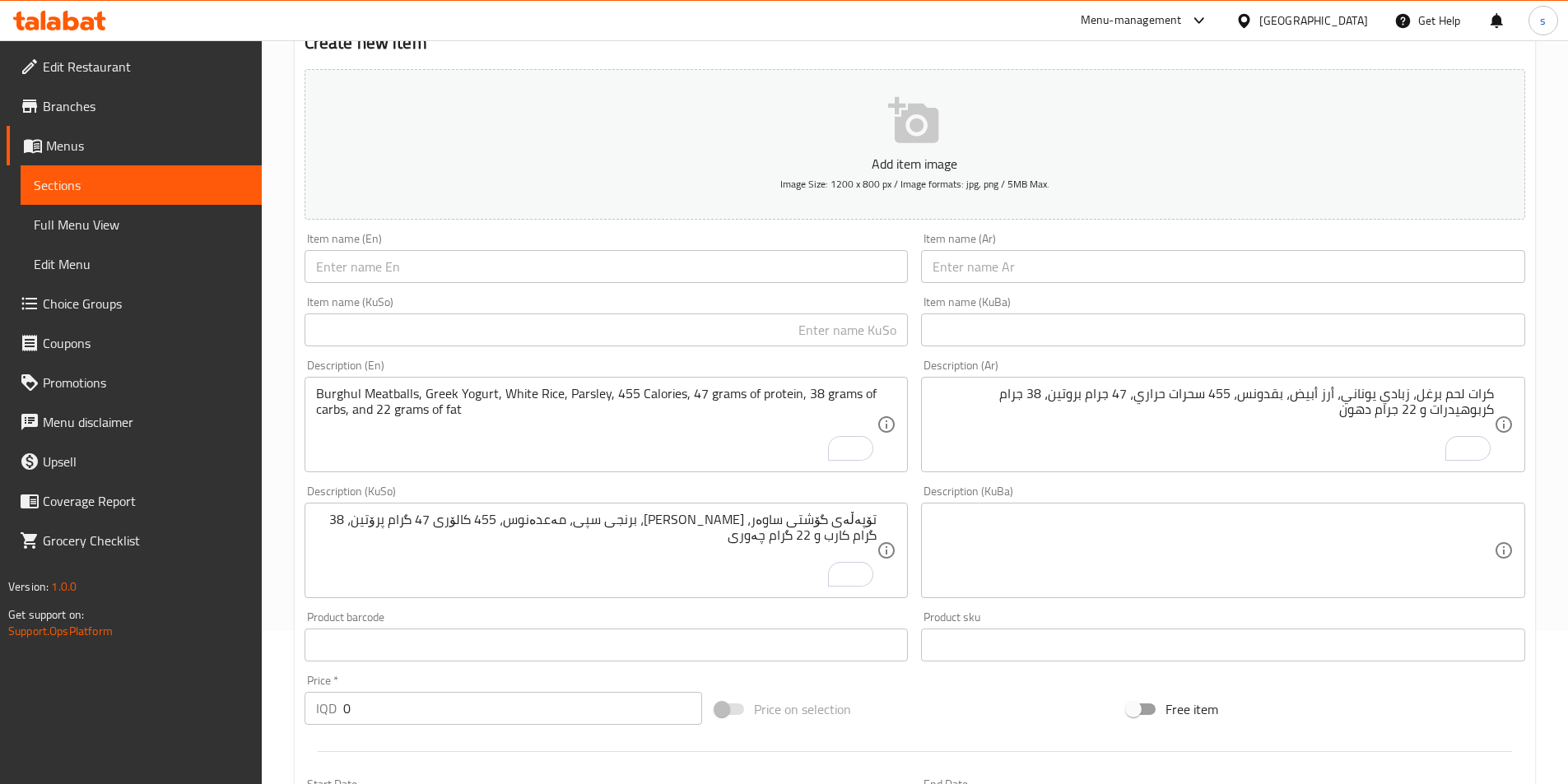
scroll to position [0, 0]
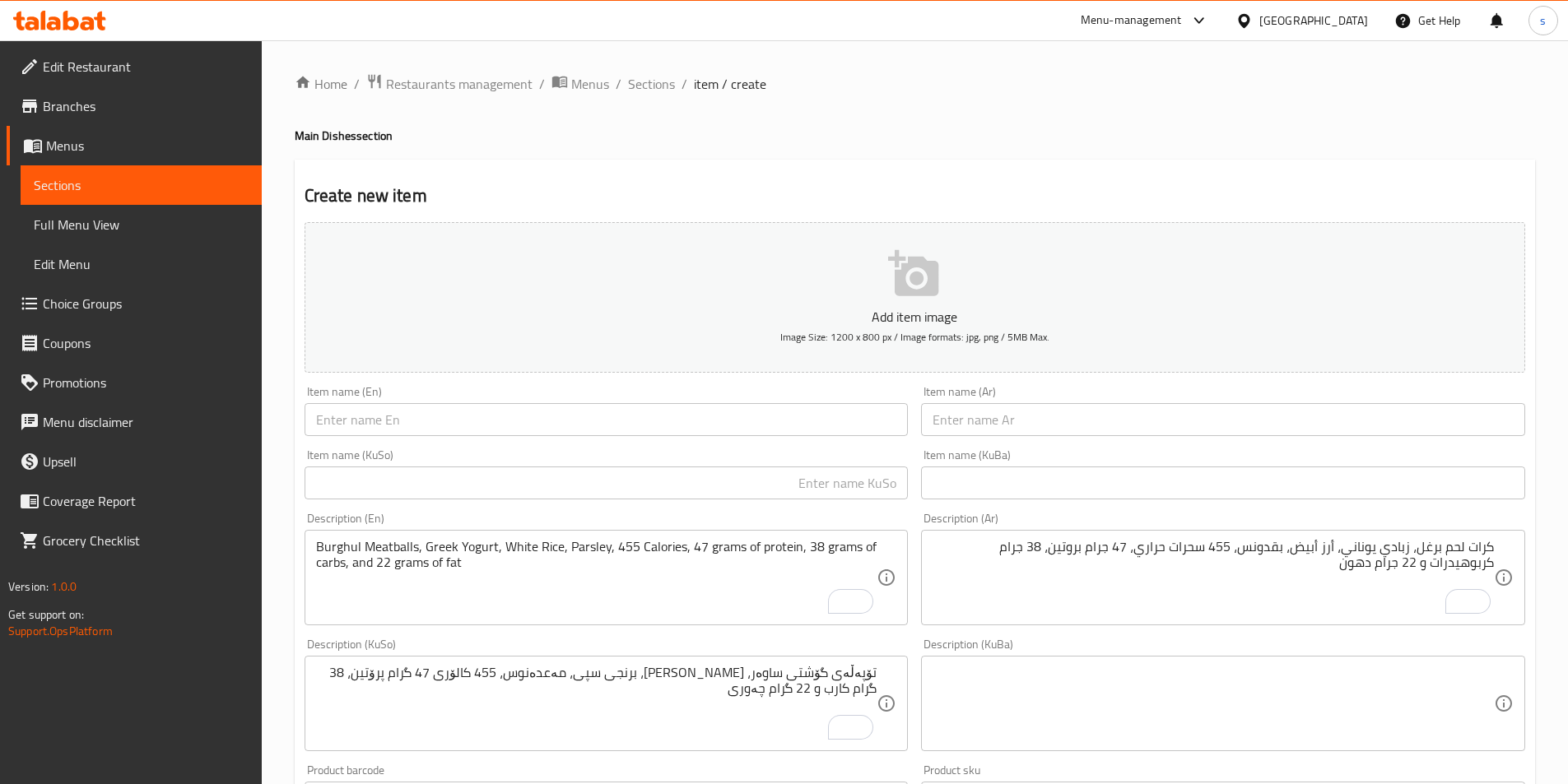
click at [450, 423] on input "text" at bounding box center [607, 419] width 604 height 33
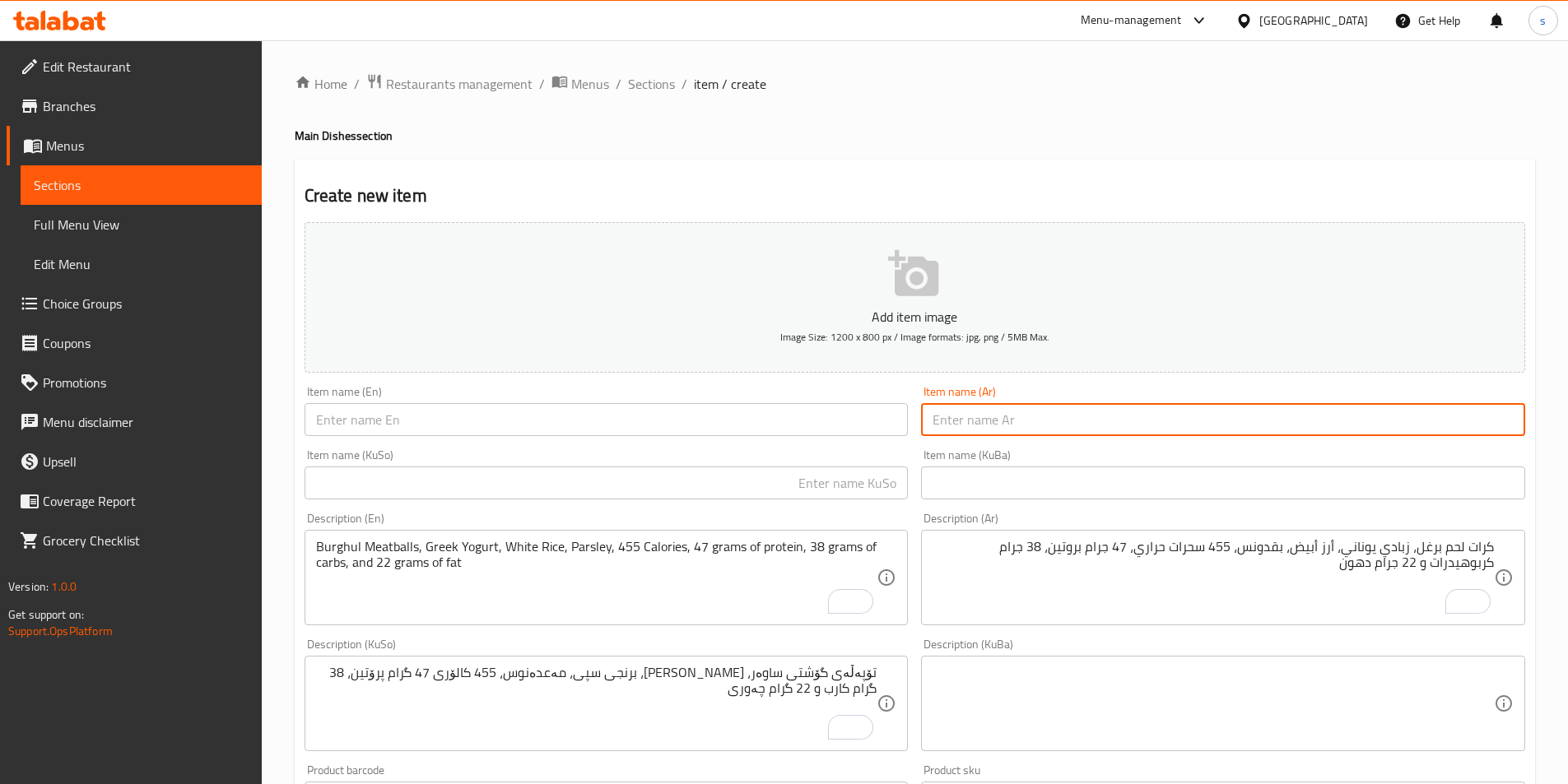
click at [1035, 419] on input "text" at bounding box center [1223, 419] width 604 height 33
paste input "دجاج بيني أرابياتا"
type input "دجاج بيني أرابياتا"
click at [802, 405] on input "text" at bounding box center [607, 419] width 604 height 33
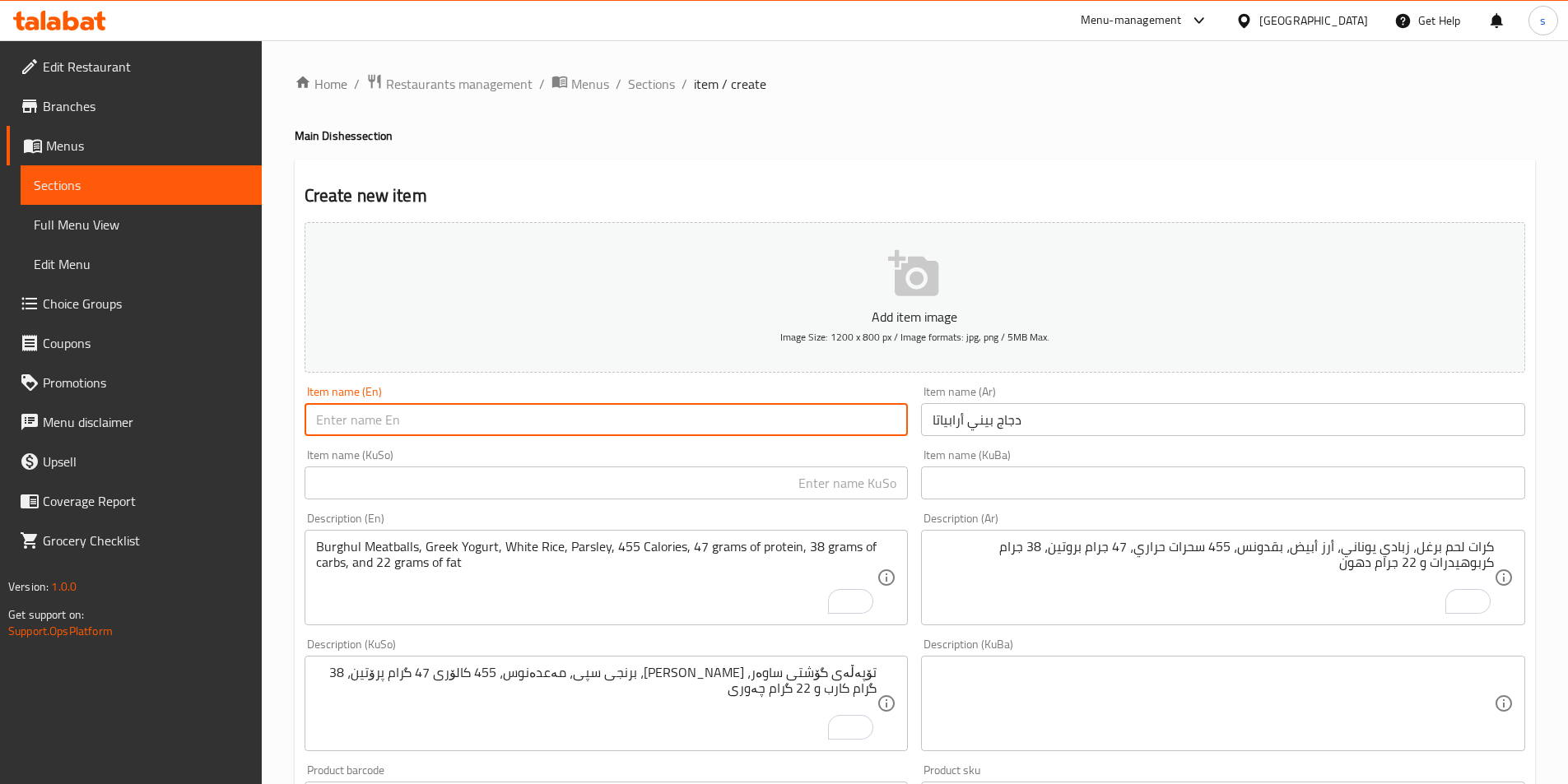
paste input "Chicken Penne Arabiatta"
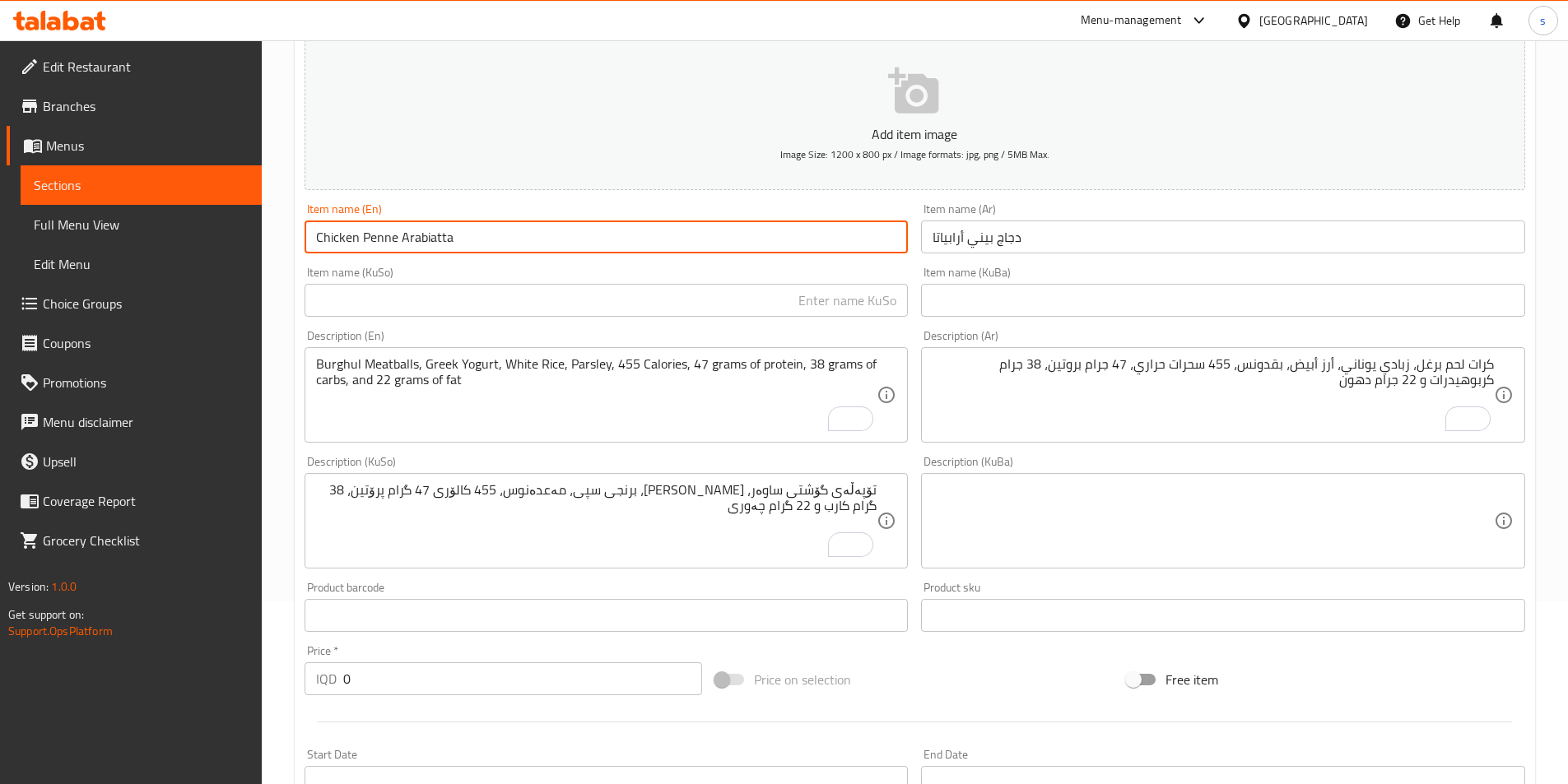
scroll to position [195, 0]
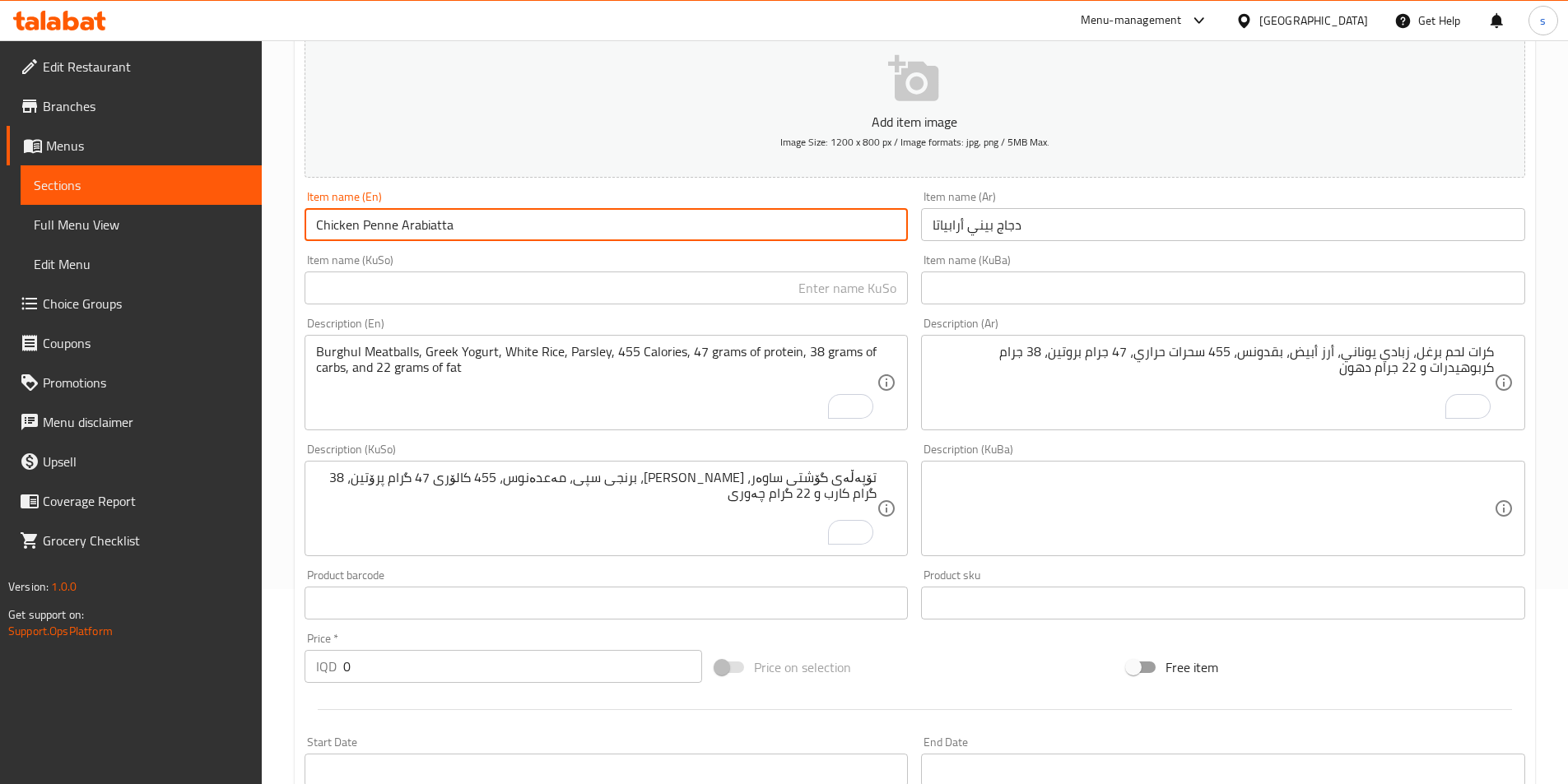
type input "Chicken Penne Arabiatta"
click at [777, 291] on input "text" at bounding box center [607, 288] width 604 height 33
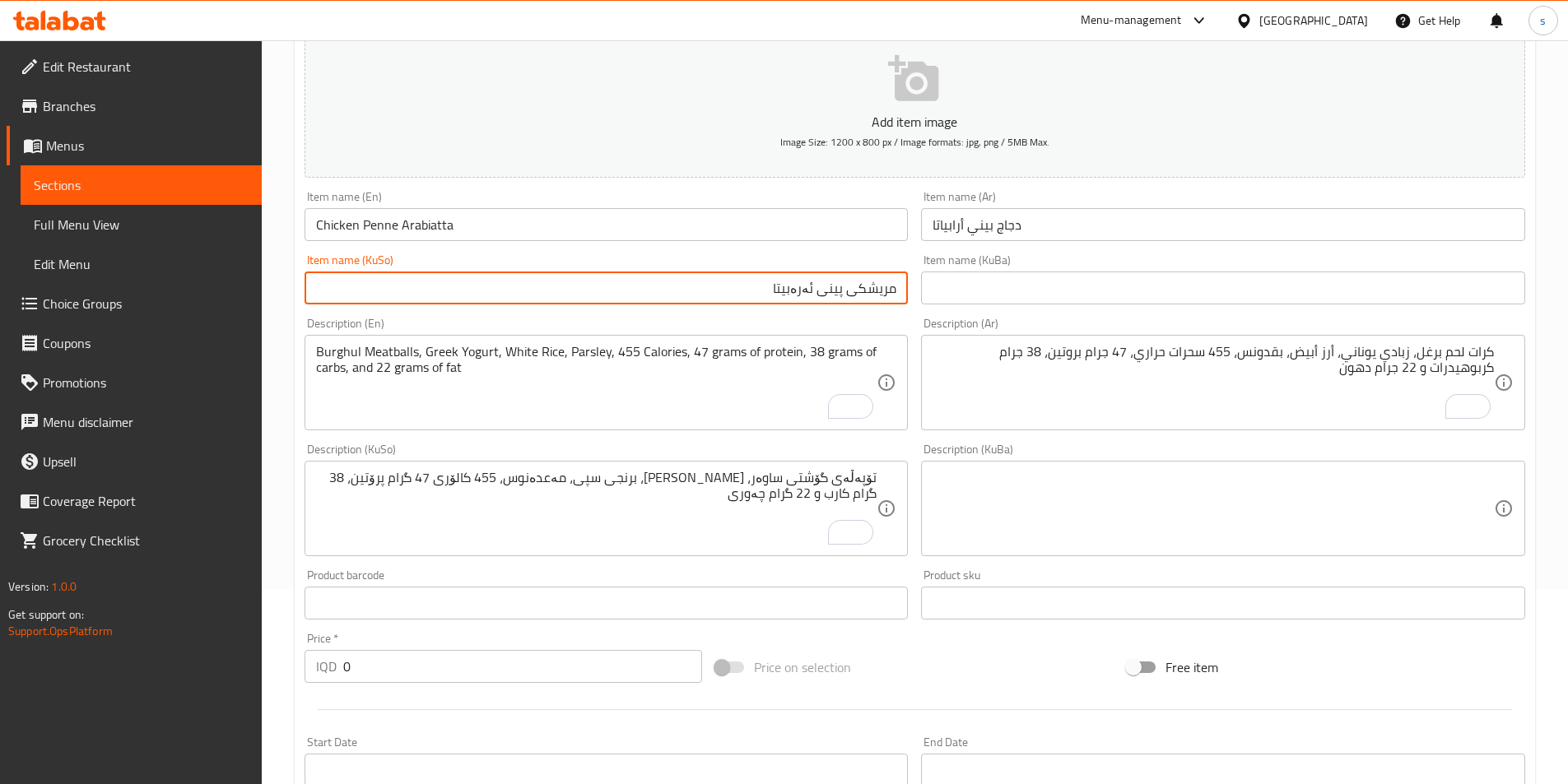
type input "مریشکی پینی ئەرەبیتا"
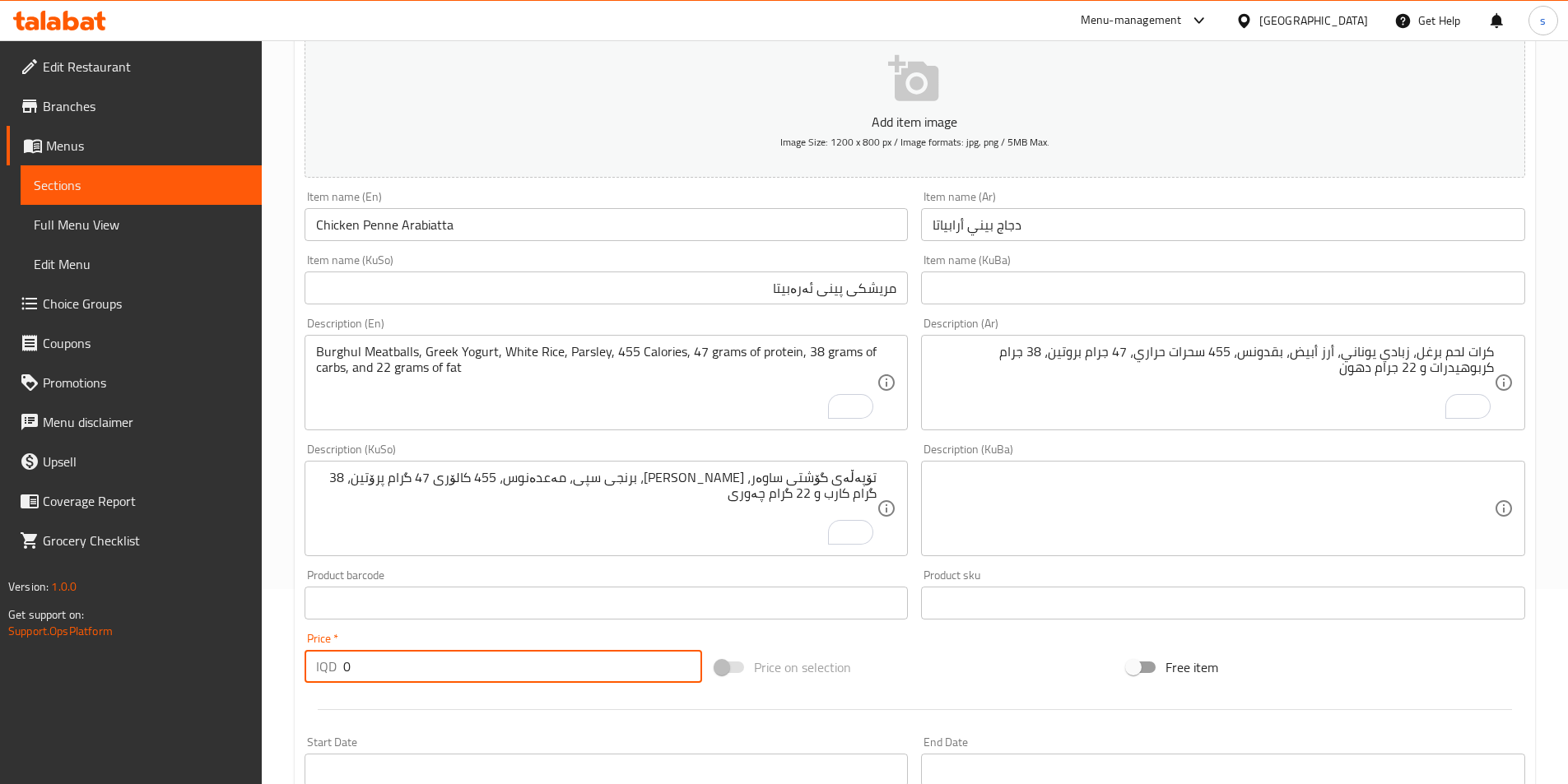
drag, startPoint x: 348, startPoint y: 655, endPoint x: 318, endPoint y: 664, distance: 31.3
click at [318, 664] on div "IQD 0 Price *" at bounding box center [504, 667] width 399 height 33
type input "12000"
click at [747, 401] on textarea "Burghul Meatballs, Greek Yogurt, White Rice, Parsley, 455 Calories, 47 grams of…" at bounding box center [596, 383] width 562 height 78
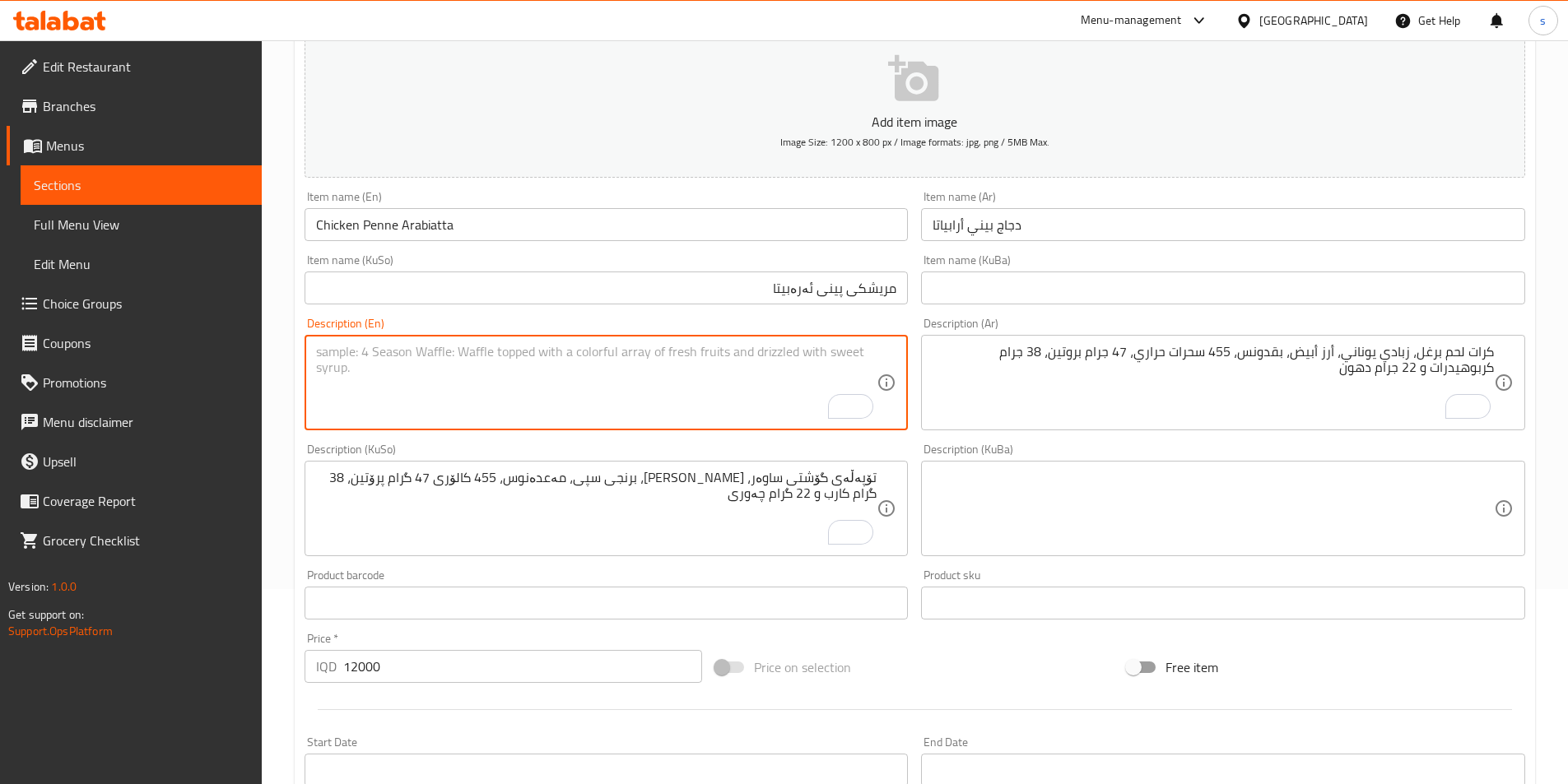
paste textarea "Low Fat Penne, Chicken, Tomato Puree, Garlic, Black Pepper, low fat parmesan ch…"
type textarea "Low Fat Penne, Chicken, Tomato Puree, Garlic, Black Pepper, low fat parmesan ch…"
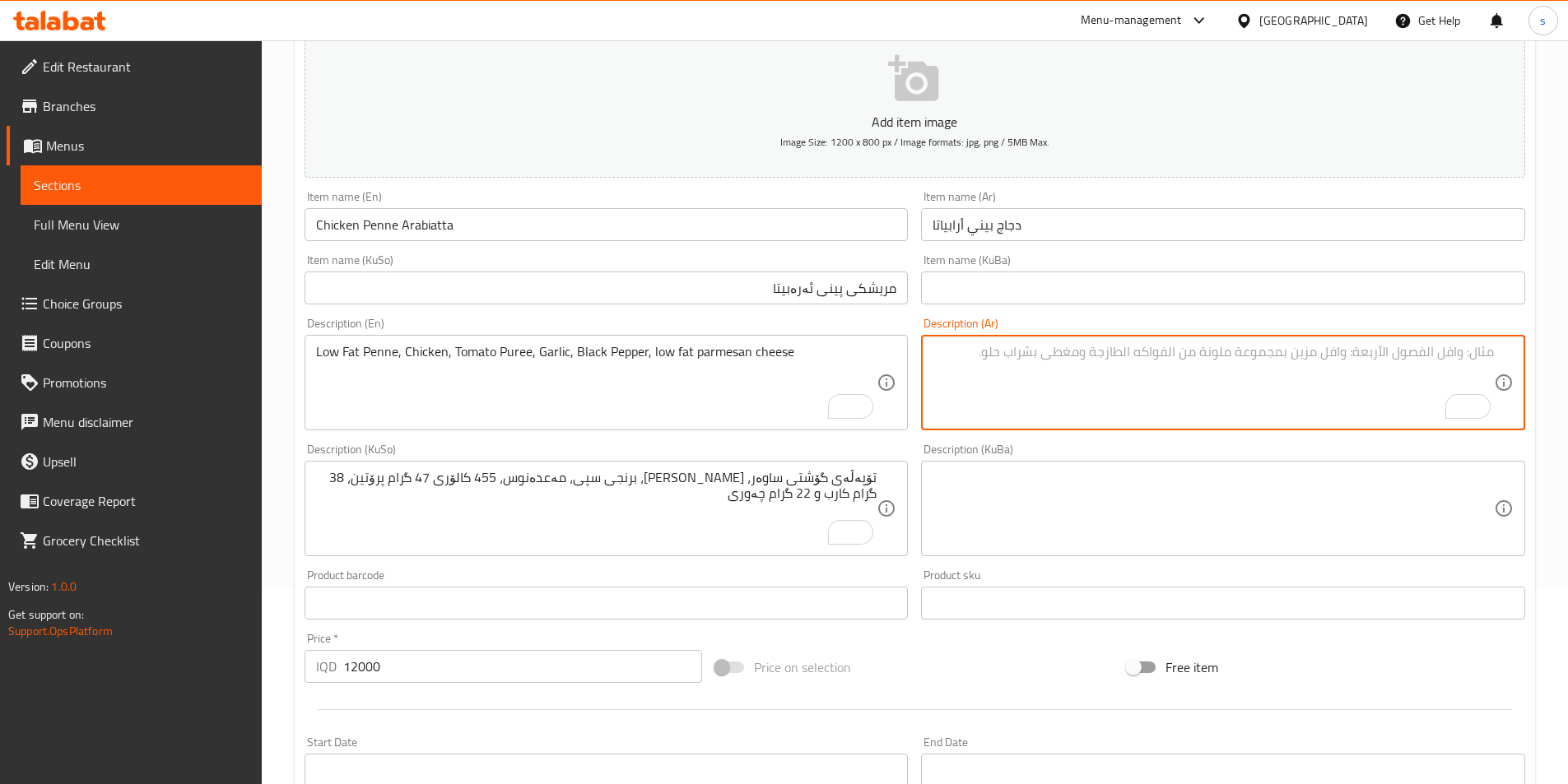
click at [1020, 377] on textarea "To enrich screen reader interactions, please activate Accessibility in Grammarl…" at bounding box center [1213, 383] width 562 height 78
click at [1253, 383] on textarea "To enrich screen reader interactions, please activate Accessibility in Grammarl…" at bounding box center [1213, 383] width 562 height 78
paste textarea "بيني قليل الدسم، دجاج، معجون طماطم، ثوم، فلفل أسود، جبن بارميزان قليل الدسم"
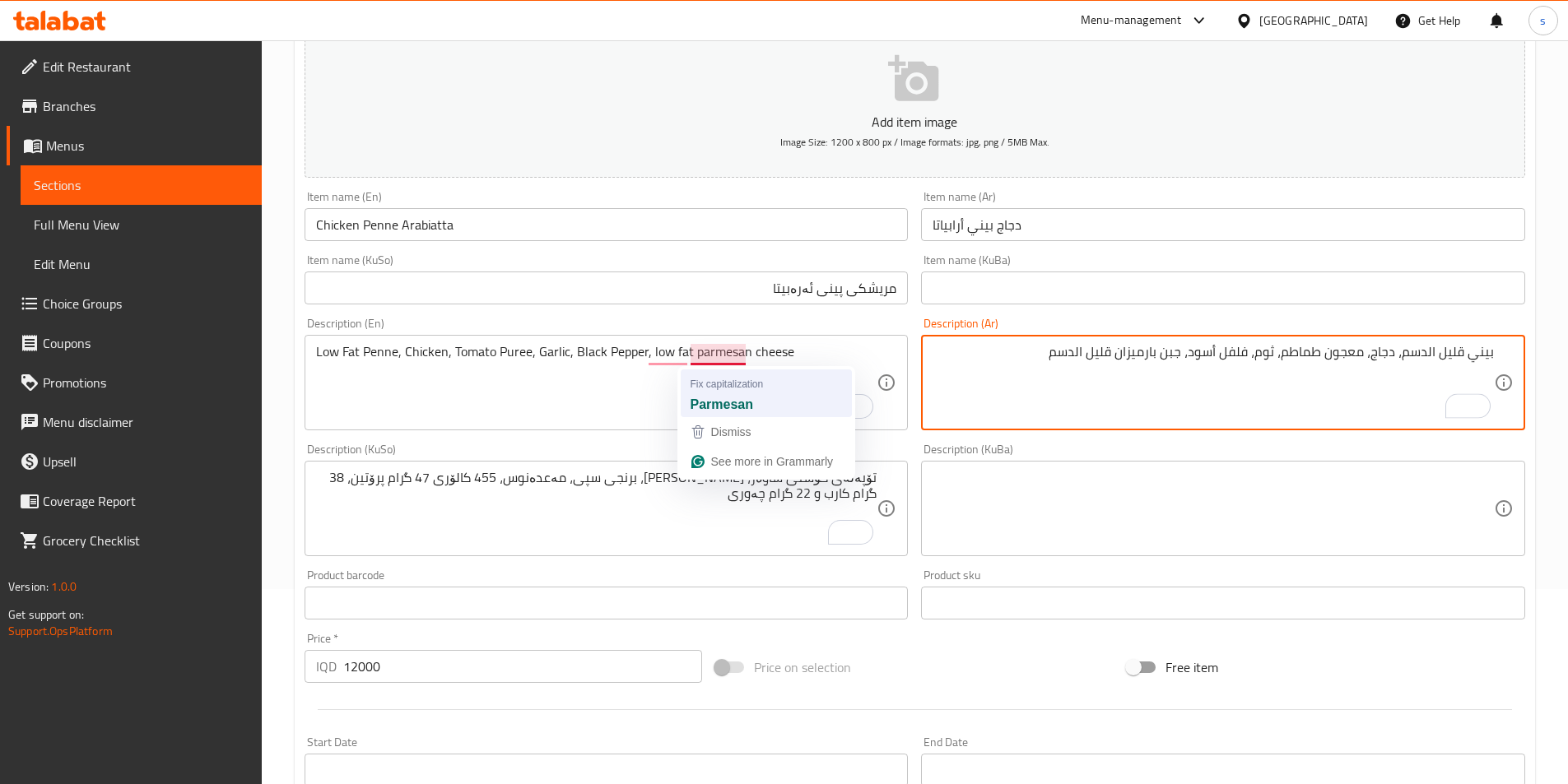
type textarea "بيني قليل الدسم، دجاج، معجون طماطم، ثوم، فلفل أسود، جبن بارميزان قليل الدسم"
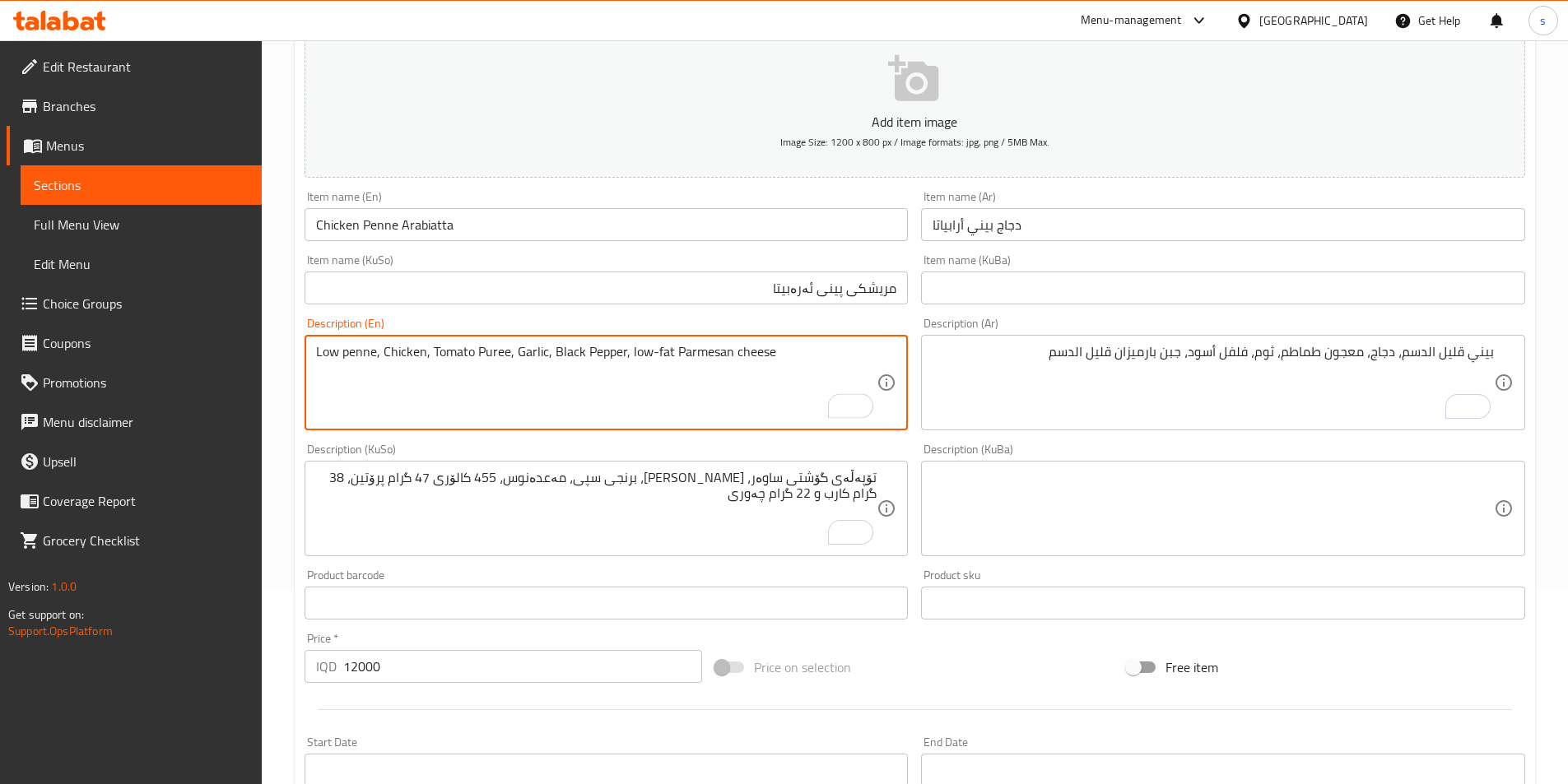
click at [379, 400] on textarea "Low penne, Chicken, Tomato Puree, Garlic, Black Pepper, low-fat Parmesan cheese" at bounding box center [596, 383] width 562 height 78
click at [375, 386] on textarea "Low penne, Chicken, Tomato Puree, Garlic, Black Pepper, low-fat Parmesan cheese" at bounding box center [596, 383] width 562 height 78
click at [351, 363] on textarea "Low penne, Chicken, Tomato Puree, Garlic, Black Pepper, low-fat Parmesan cheese" at bounding box center [596, 383] width 562 height 78
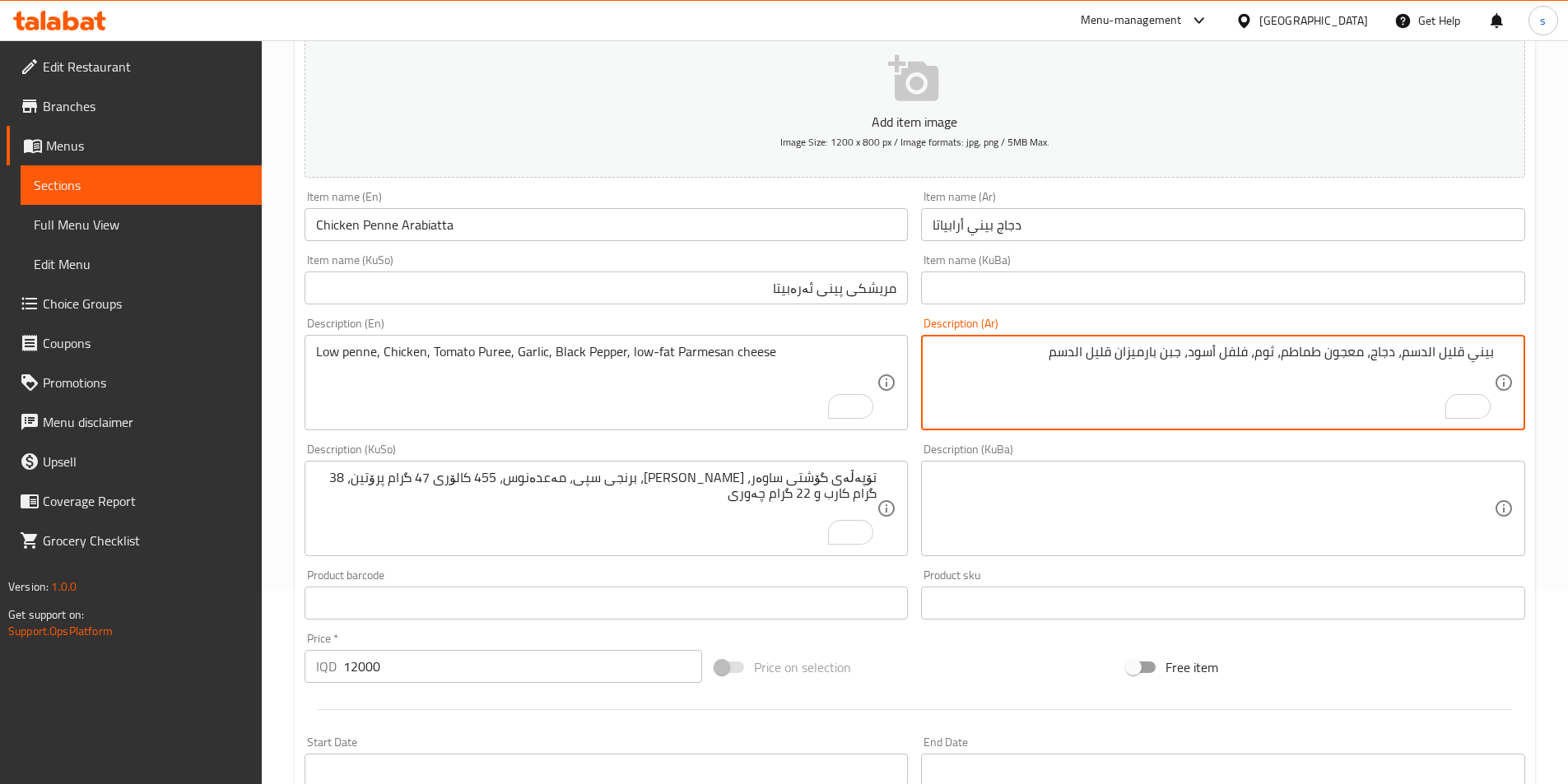
click at [1045, 353] on textarea "بيني قليل الدسم، دجاج، معجون طماطم، ثوم، فلفل أسود، جبن بارميزان قليل الدسم" at bounding box center [1213, 383] width 562 height 78
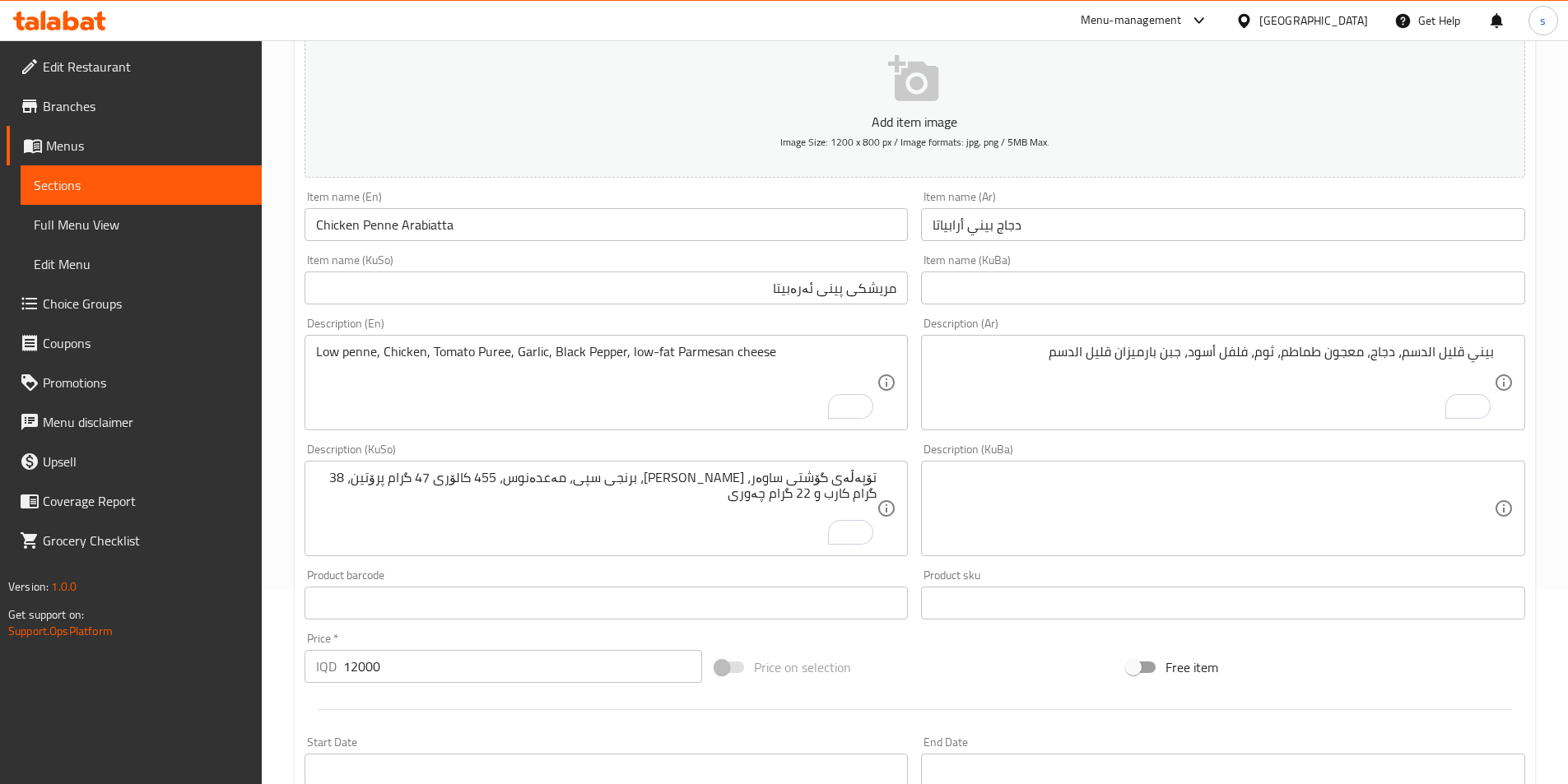
drag, startPoint x: 789, startPoint y: 334, endPoint x: 814, endPoint y: 344, distance: 26.9
click at [809, 342] on div "Description (En) Low penne, Chicken, Tomato Puree, Garlic, Black Pepper, low-fa…" at bounding box center [607, 373] width 604 height 113
click at [782, 336] on div "Low penne, Chicken, Tomato Puree, Garlic, Black Pepper, low-fat Parmesan cheese…" at bounding box center [607, 382] width 604 height 96
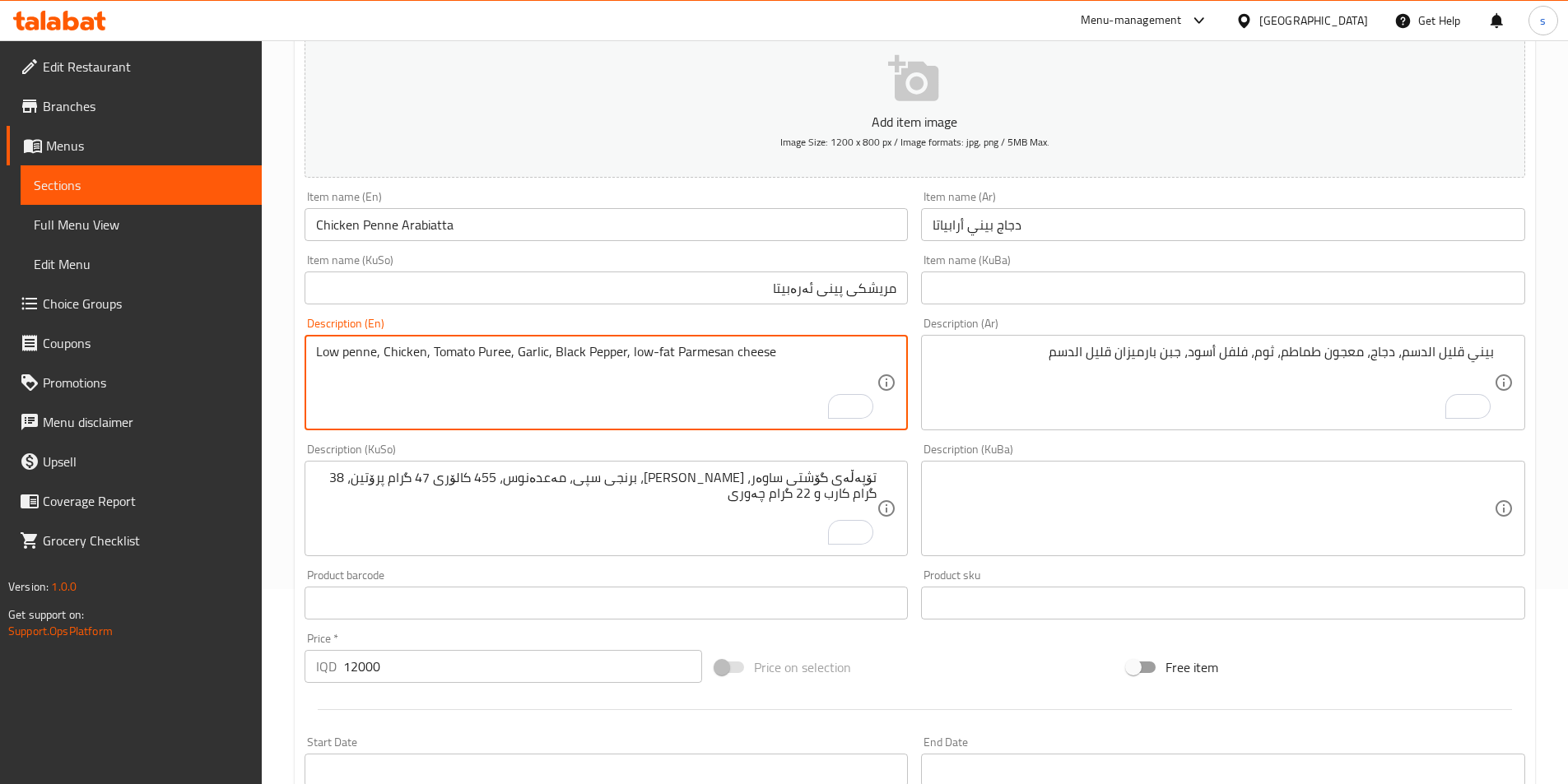
click at [777, 351] on textarea "Low penne, Chicken, Tomato Puree, Garlic, Black Pepper, low-fat Parmesan cheese" at bounding box center [596, 383] width 562 height 78
type textarea "Low penne, Chicken, Tomato Puree, Garlic, Black Pepper, low-fat Parmesan cheese,"
drag, startPoint x: 1043, startPoint y: 327, endPoint x: 1043, endPoint y: 340, distance: 13.0
click at [1043, 327] on div "Description (Ar) بيني قليل الدسم، دجاج، معجون طماطم، ثوم، فلفل أسود، جبن بارميز…" at bounding box center [1223, 373] width 604 height 113
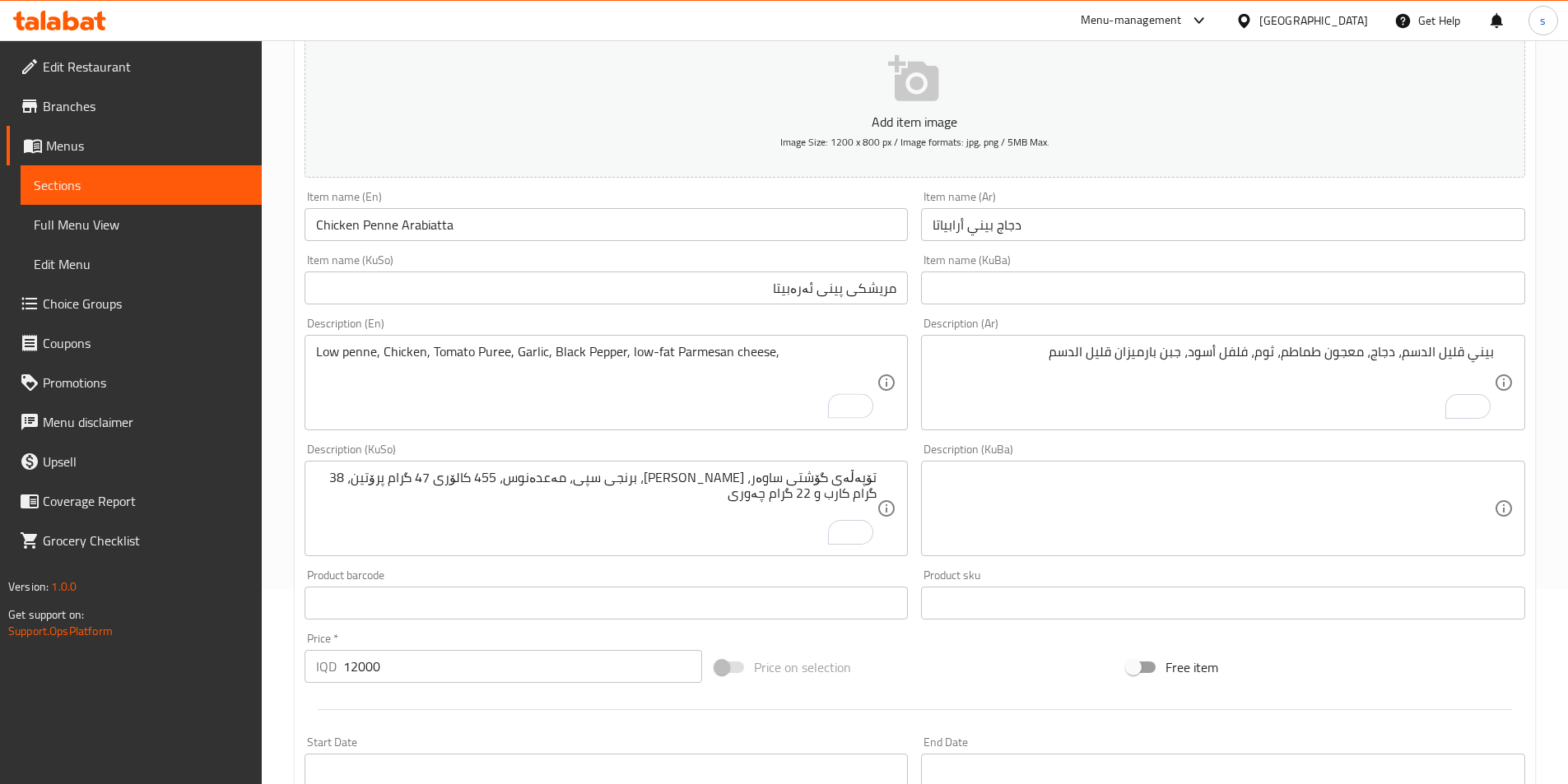
click at [1043, 342] on div "بيني قليل الدسم، دجاج، معجون طماطم، ثوم، فلفل أسود، جبن بارميزان قليل الدسم Des…" at bounding box center [1223, 382] width 604 height 96
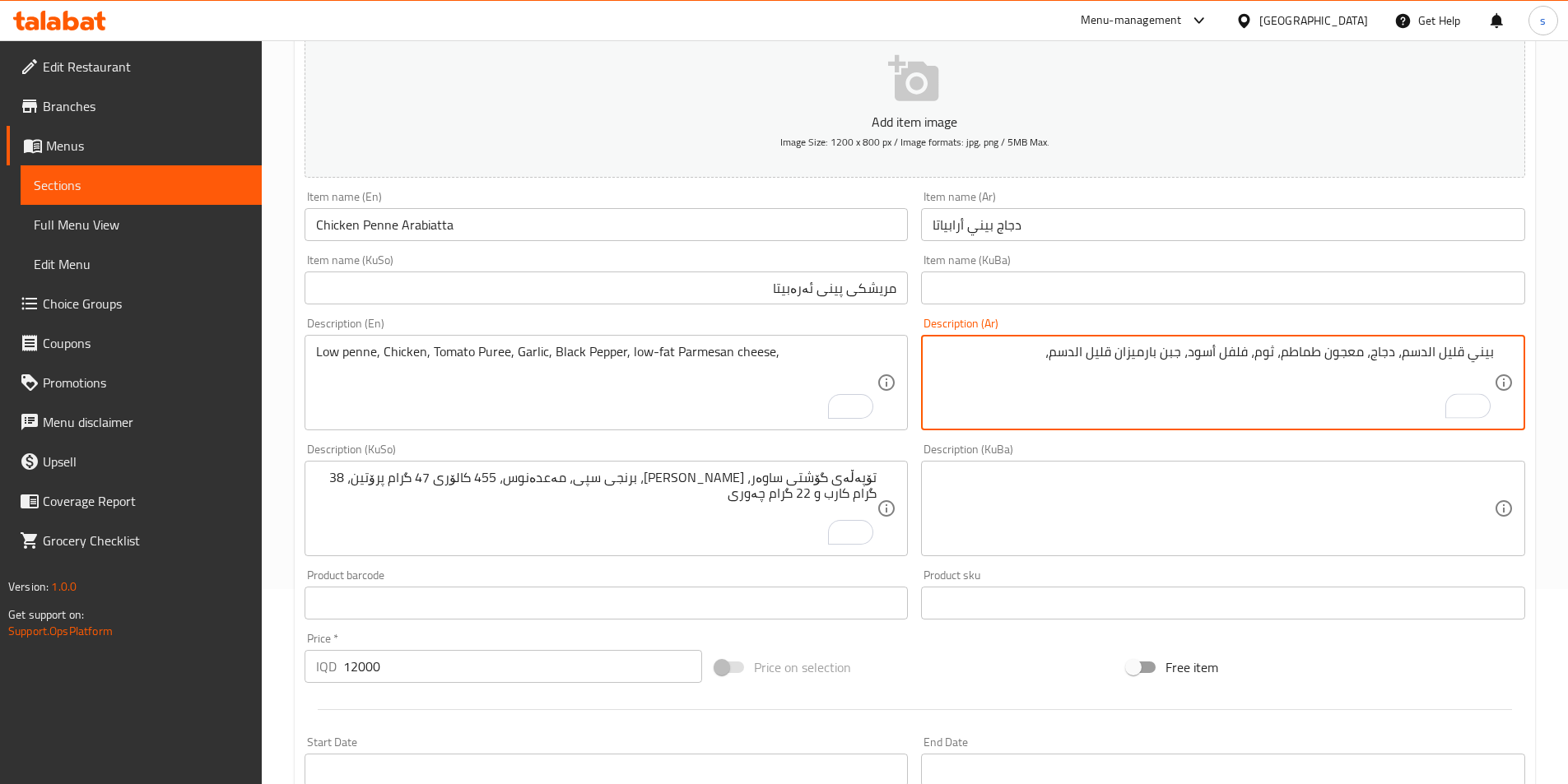
type textarea "بيني قليل الدسم، دجاج، معجون طماطم، ثوم، فلفل أسود، جبن بارميزان قليل الدسم،"
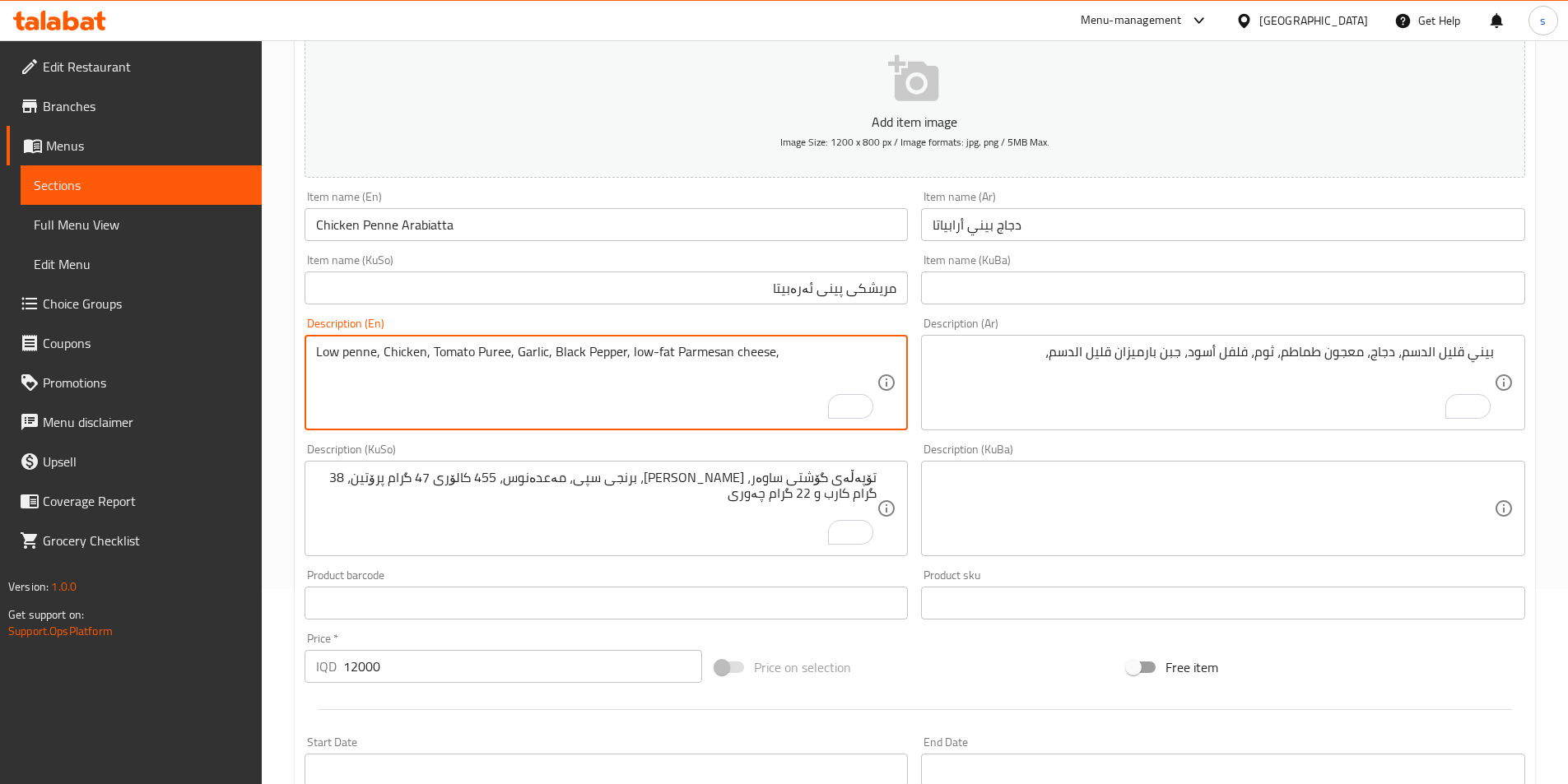
paste textarea "480 Calories, 35 grams of protein, 31 grams of carbs, and 19 grams of fat"
type textarea "Low penne, Chicken, Tomato Puree, Garlic, Black Pepper, low-fat Parmesan cheese…"
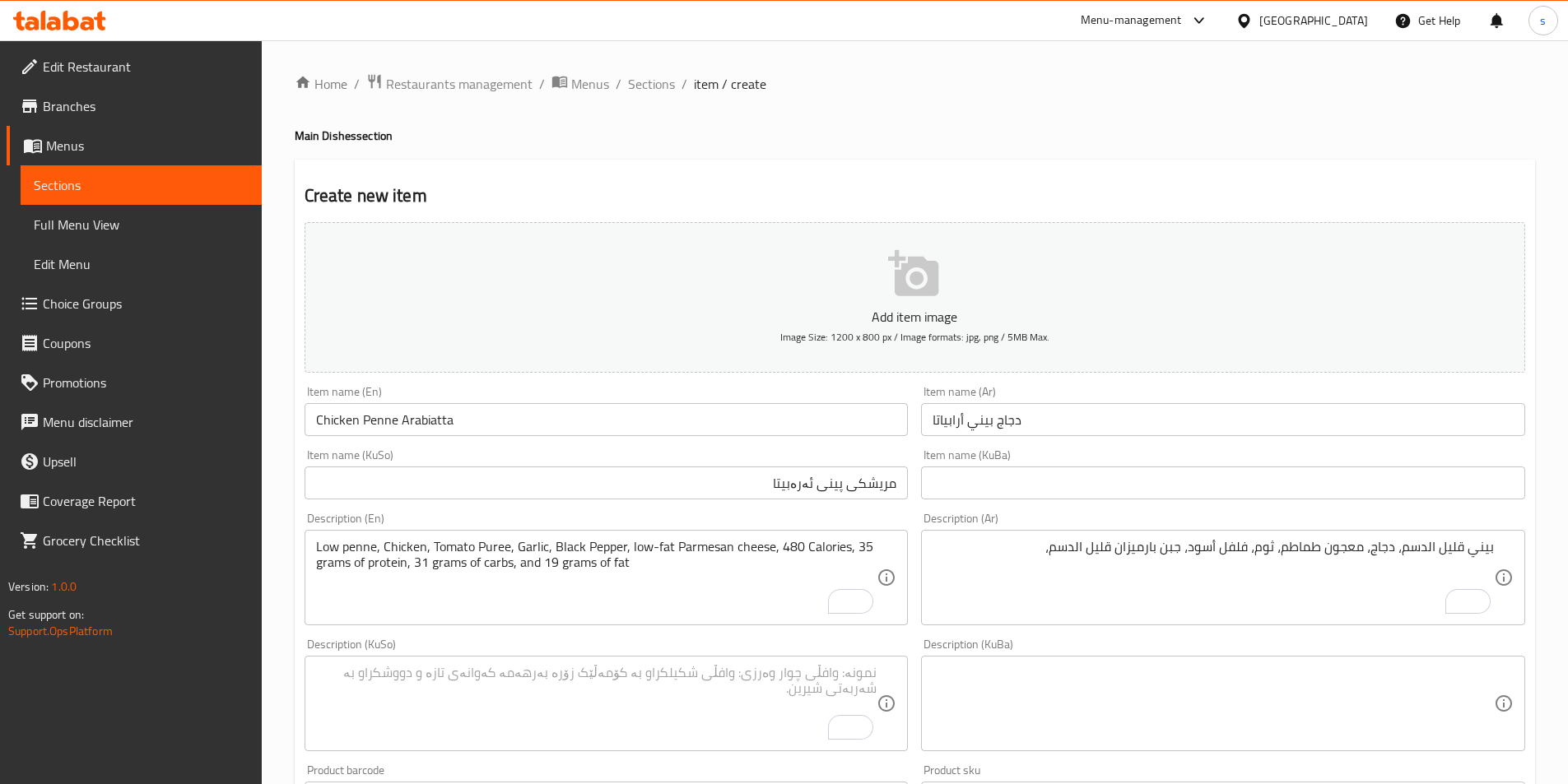
scroll to position [195, 0]
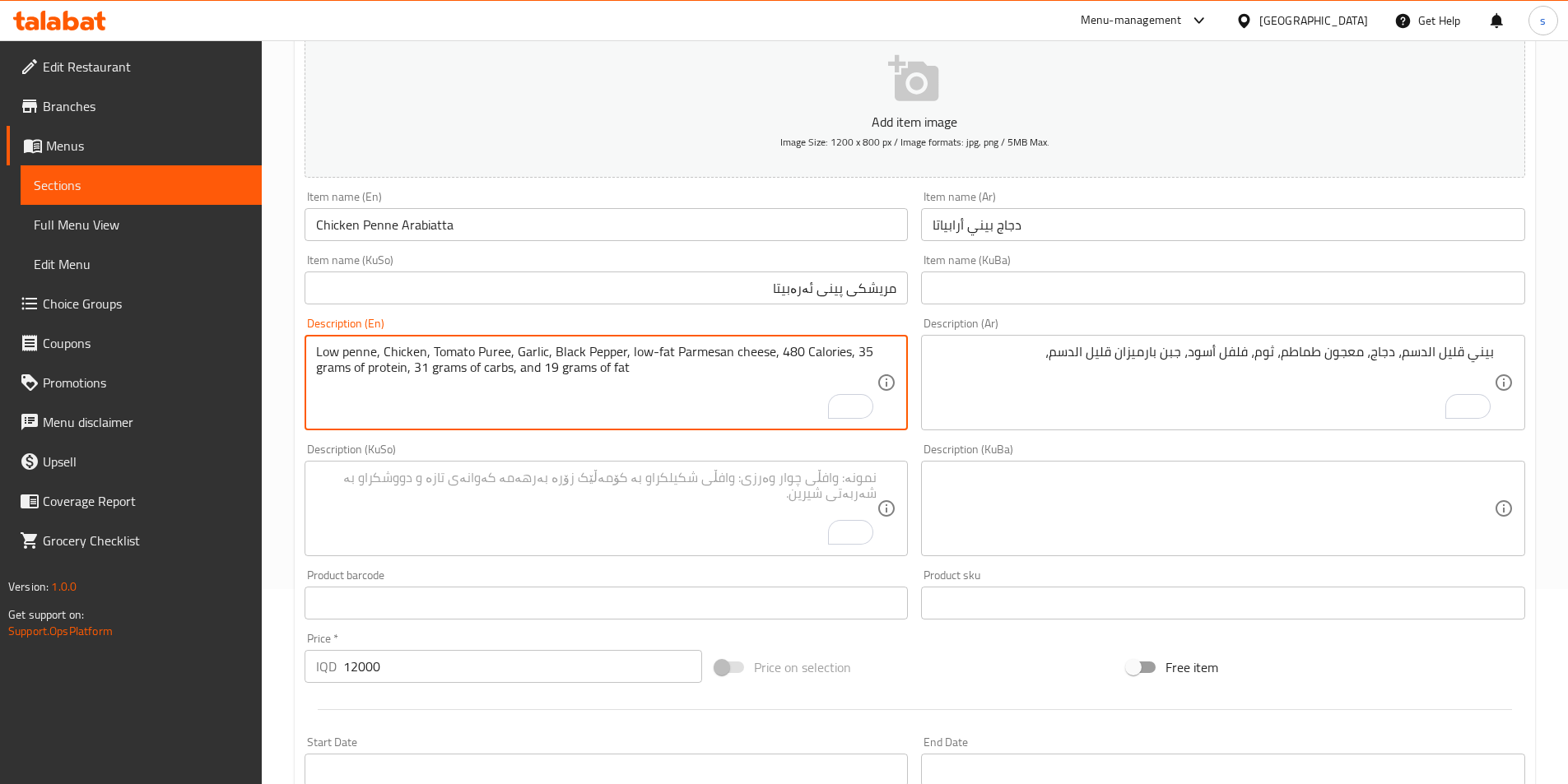
drag, startPoint x: 781, startPoint y: 360, endPoint x: 795, endPoint y: 360, distance: 14.0
click at [795, 360] on textarea "Low penne, Chicken, Tomato Puree, Garlic, Black Pepper, low-fat Parmesan cheese…" at bounding box center [596, 383] width 562 height 78
click at [854, 351] on textarea "Low penne, Chicken, Tomato Puree, Garlic, Black Pepper, low-fat Parmesan cheese…" at bounding box center [596, 383] width 562 height 78
drag, startPoint x: 851, startPoint y: 353, endPoint x: 866, endPoint y: 353, distance: 15.0
click at [866, 353] on textarea "Low penne, Chicken, Tomato Puree, Garlic, Black Pepper, low-fat Parmesan cheese…" at bounding box center [596, 383] width 562 height 78
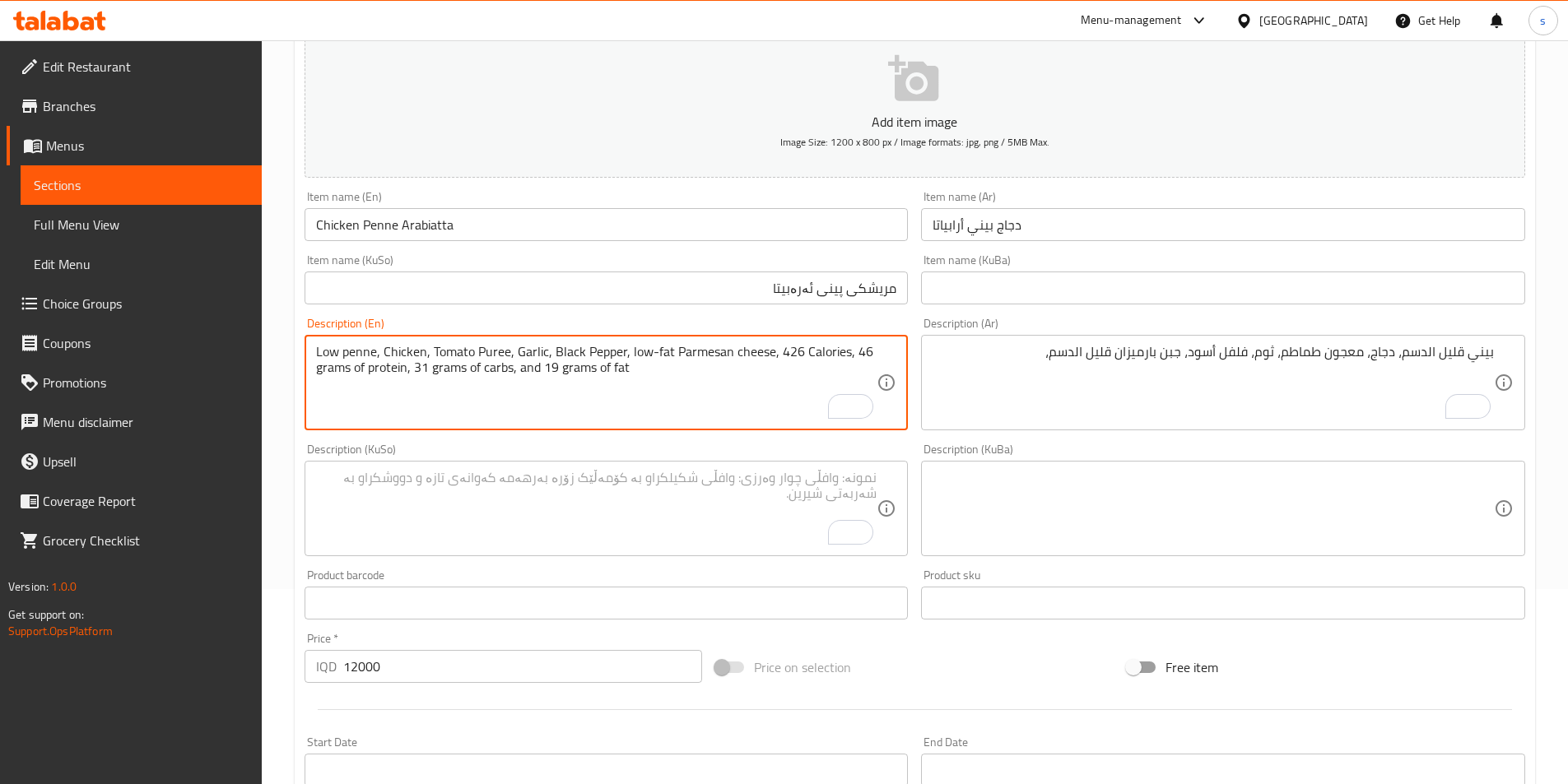
drag, startPoint x: 412, startPoint y: 371, endPoint x: 426, endPoint y: 371, distance: 14.0
click at [426, 371] on textarea "Low penne, Chicken, Tomato Puree, Garlic, Black Pepper, low-fat Parmesan cheese…" at bounding box center [596, 383] width 562 height 78
click at [551, 374] on textarea "Low penne, Chicken, Tomato Puree, Garlic, Black Pepper, low-fat Parmesan cheese…" at bounding box center [596, 383] width 562 height 78
type textarea "Low penne, Chicken, Tomato Puree, Garlic, Black Pepper, low-fat Parmesan cheese…"
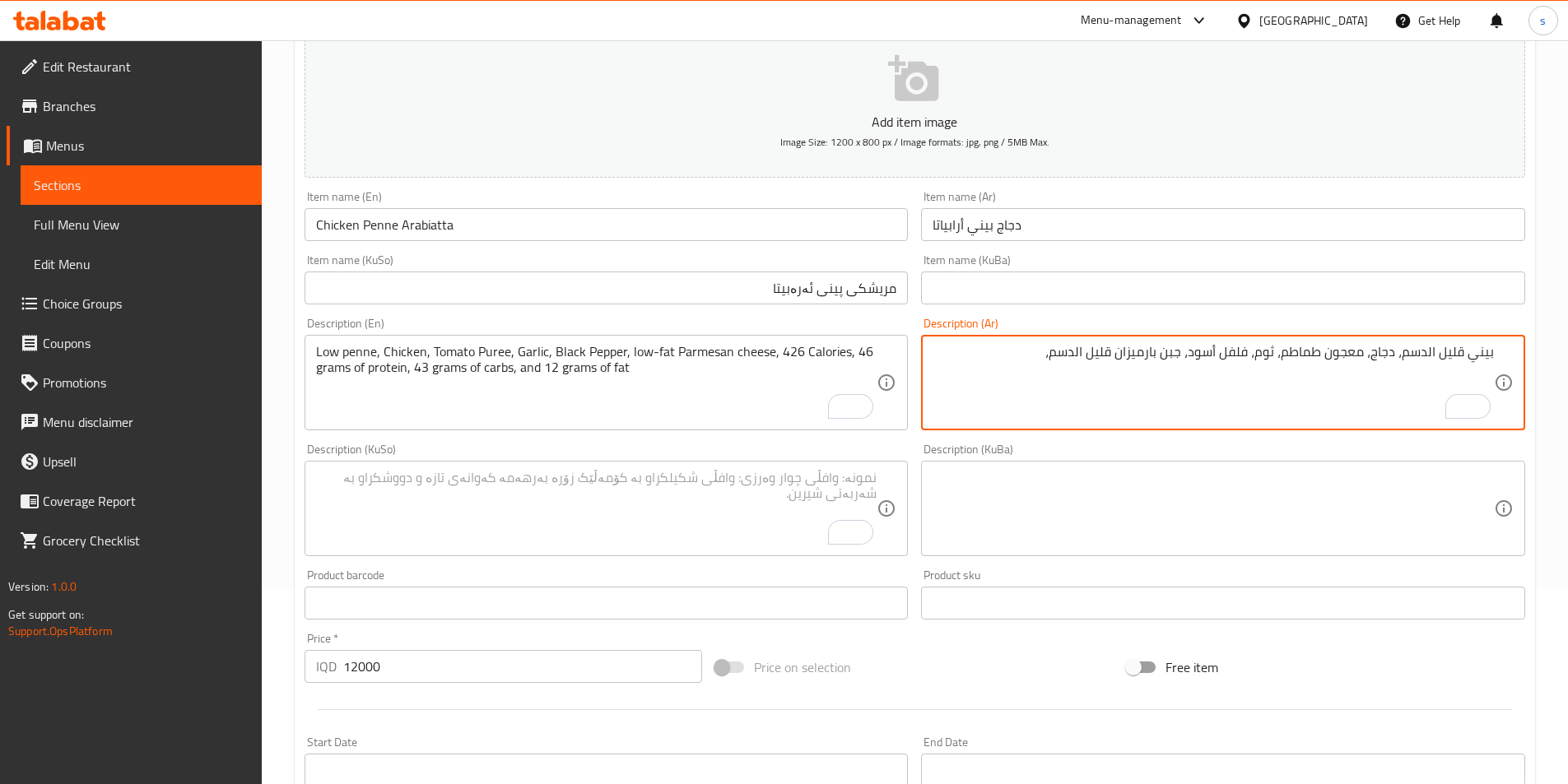
paste textarea "480 سحرات حراري، 35 جرام بروتين، 31 جرام كربوهيدرات و 19 جرام دهون"
drag, startPoint x: 1036, startPoint y: 356, endPoint x: 1048, endPoint y: 354, distance: 12.2
click at [1048, 354] on textarea "بيني قليل الدسم، دجاج، معجون طماطم، ثوم، فلفل أسود، جبن بارميزان قليل الدسم، 48…" at bounding box center [1213, 383] width 562 height 78
drag, startPoint x: 1480, startPoint y: 366, endPoint x: 1492, endPoint y: 366, distance: 12.0
click at [1492, 366] on textarea "بيني قليل الدسم، دجاج، معجون طماطم، ثوم، فلفل أسود، جبن بارميزان قليل الدسم، 42…" at bounding box center [1213, 383] width 562 height 78
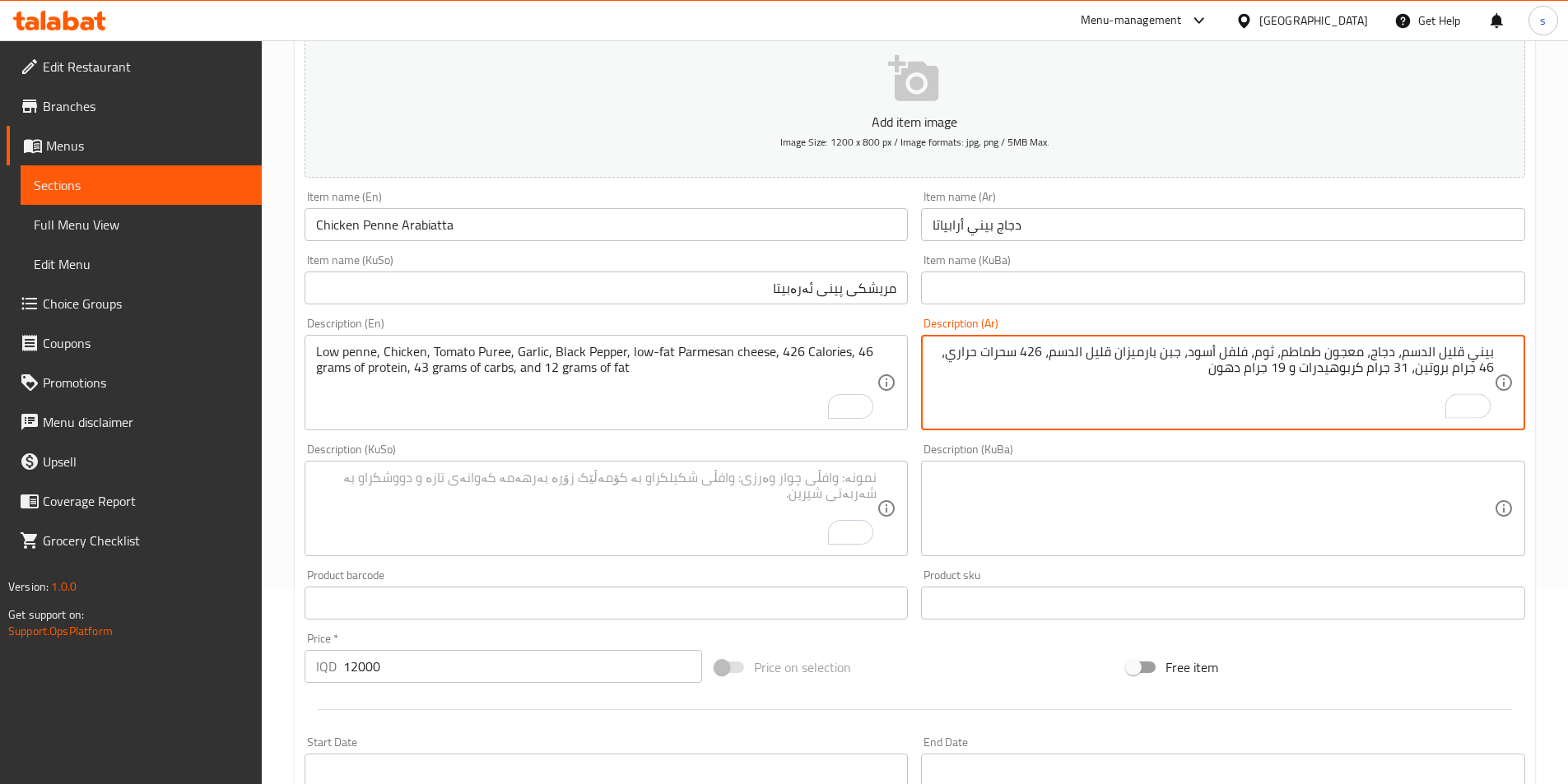
drag, startPoint x: 1395, startPoint y: 375, endPoint x: 1408, endPoint y: 374, distance: 13.0
click at [1408, 374] on textarea "بيني قليل الدسم، دجاج، معجون طماطم، ثوم، فلفل أسود، جبن بارميزان قليل الدسم، 42…" at bounding box center [1213, 383] width 562 height 78
click at [1281, 372] on textarea "بيني قليل الدسم، دجاج، معجون طماطم، ثوم، فلفل أسود، جبن بارميزان قليل الدسم، 42…" at bounding box center [1213, 383] width 562 height 78
type textarea "بيني قليل الدسم، دجاج، معجون طماطم، ثوم، فلفل أسود، جبن بارميزان قليل الدسم، 42…"
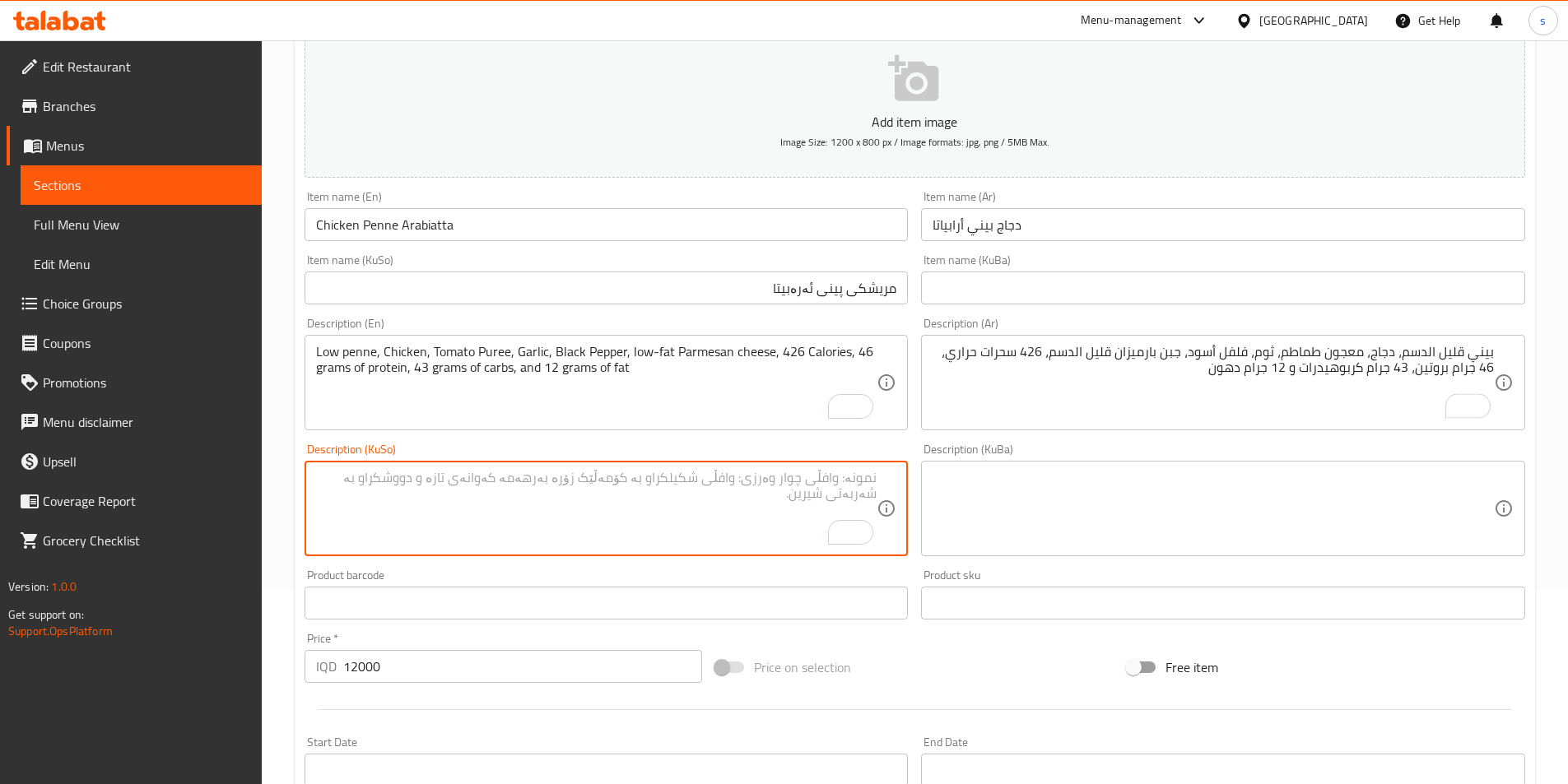
click at [722, 506] on textarea "To enrich screen reader interactions, please activate Accessibility in Grammarl…" at bounding box center [596, 509] width 562 height 78
paste textarea "480 کالۆری 35 گرام پرۆتین، 31 گرام کارب و 19 گرام چەوری"
drag, startPoint x: 400, startPoint y: 486, endPoint x: 413, endPoint y: 486, distance: 13.0
click at [413, 486] on textarea "پینی کەم چەوری، مریشک، دۆشاوی تەماتە، سیر، بیبەری رەش، پەنیری پارمیزان کەم چەور…" at bounding box center [596, 509] width 562 height 78
drag, startPoint x: 349, startPoint y: 476, endPoint x: 339, endPoint y: 479, distance: 10.4
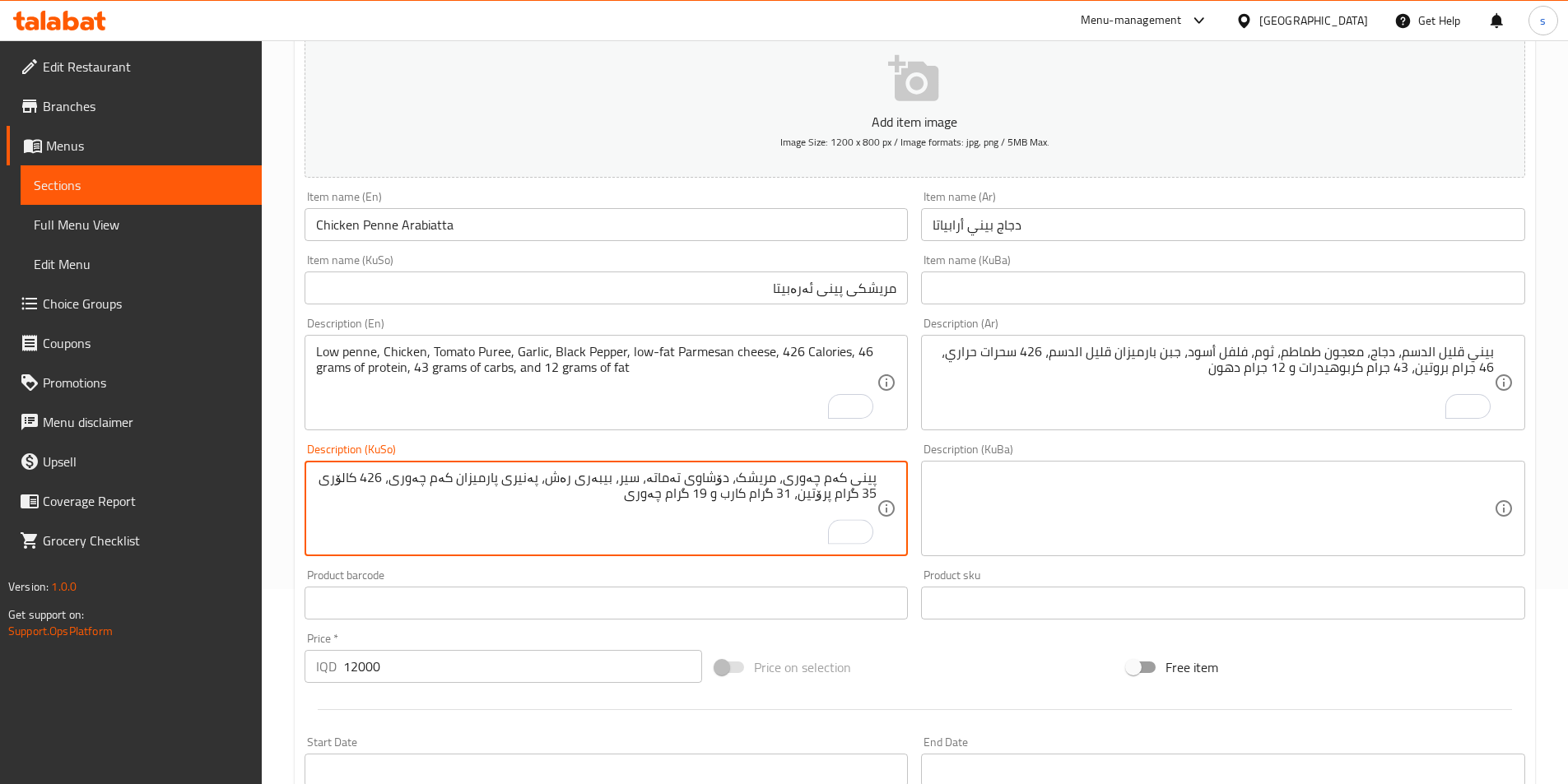
click at [339, 479] on textarea "پینی کەم چەوری، مریشک، دۆشاوی تەماتە، سیر، بیبەری رەش، پەنیری پارمیزان کەم چەور…" at bounding box center [596, 509] width 562 height 78
drag, startPoint x: 797, startPoint y: 498, endPoint x: 808, endPoint y: 498, distance: 11.0
click at [808, 498] on textarea "پینی کەم چەوری، مریشک، دۆشاوی تەماتە، سیر، بیبەری رەش، پەنیری پارمیزان کەم چەور…" at bounding box center [596, 509] width 562 height 78
click at [725, 500] on textarea "پینی کەم چەوری، مریشک، دۆشاوی تەماتە، سیر، بیبەری رەش، پەنیری پارمیزان کەم چەور…" at bounding box center [596, 509] width 562 height 78
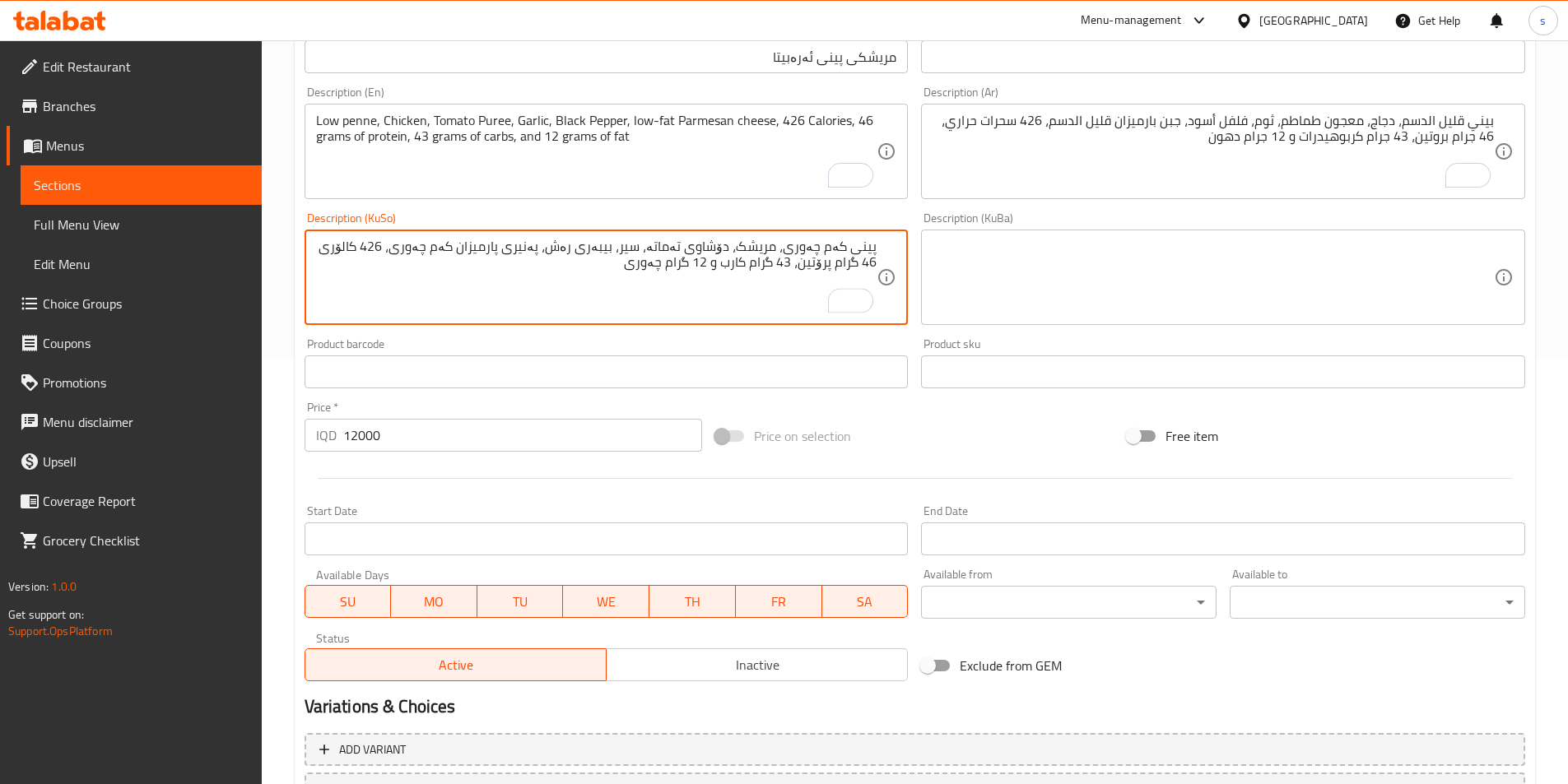
scroll to position [568, 0]
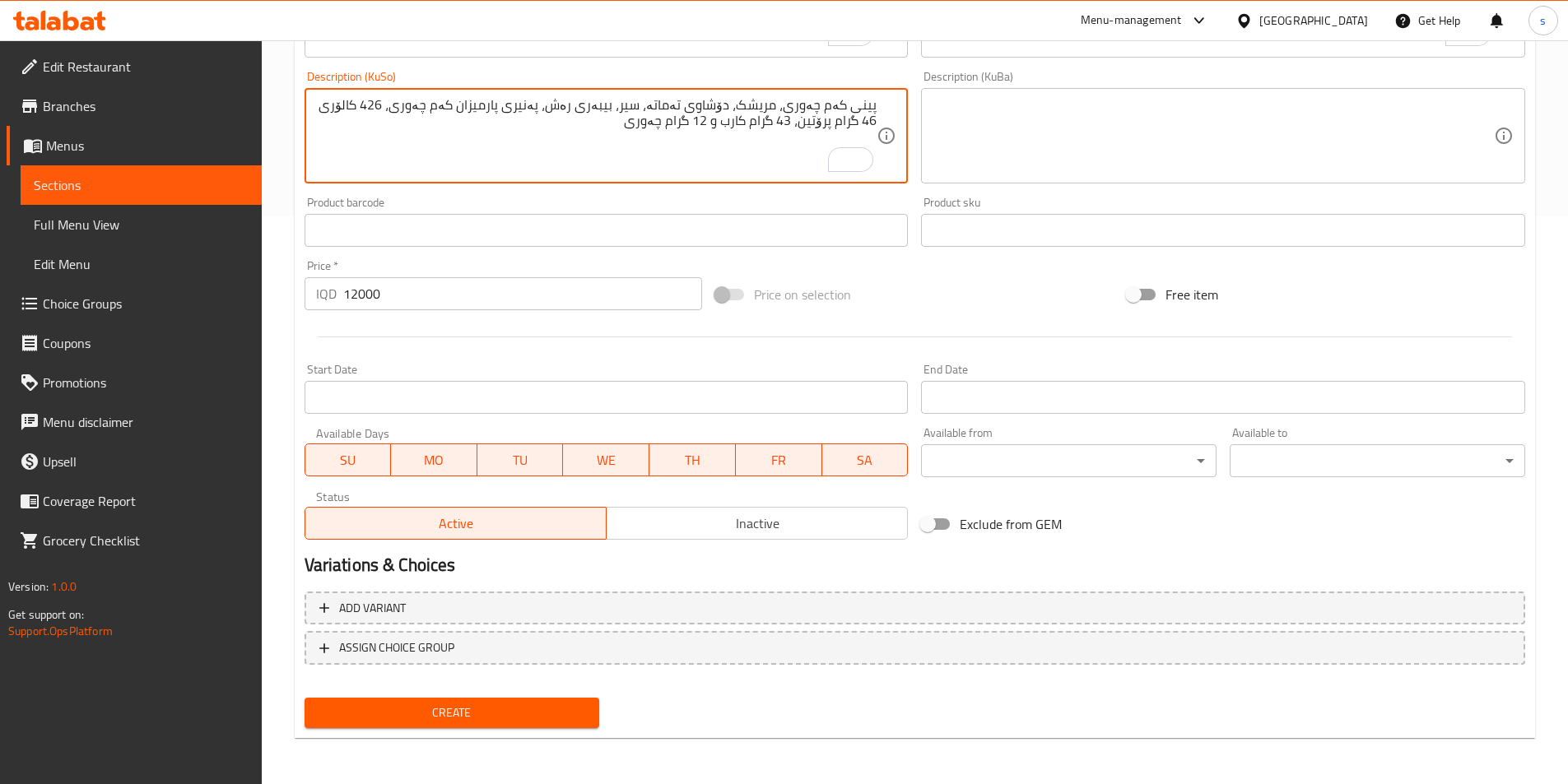
type textarea "پینی کەم چەوری، مریشک، دۆشاوی تەماتە، سیر، بیبەری رەش، پەنیری پارمیزان کەم چەور…"
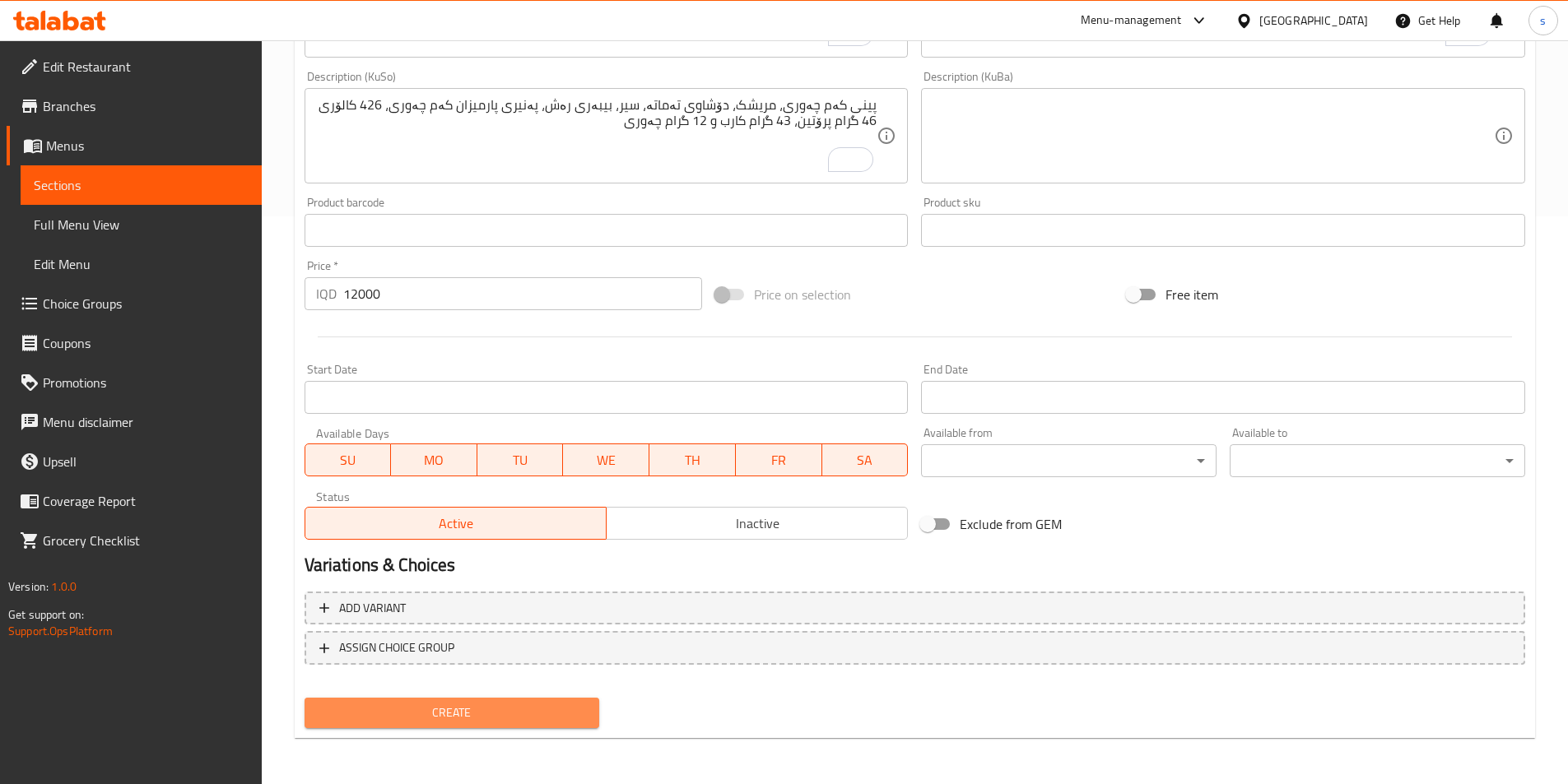
click at [526, 728] on button "Create" at bounding box center [452, 712] width 295 height 30
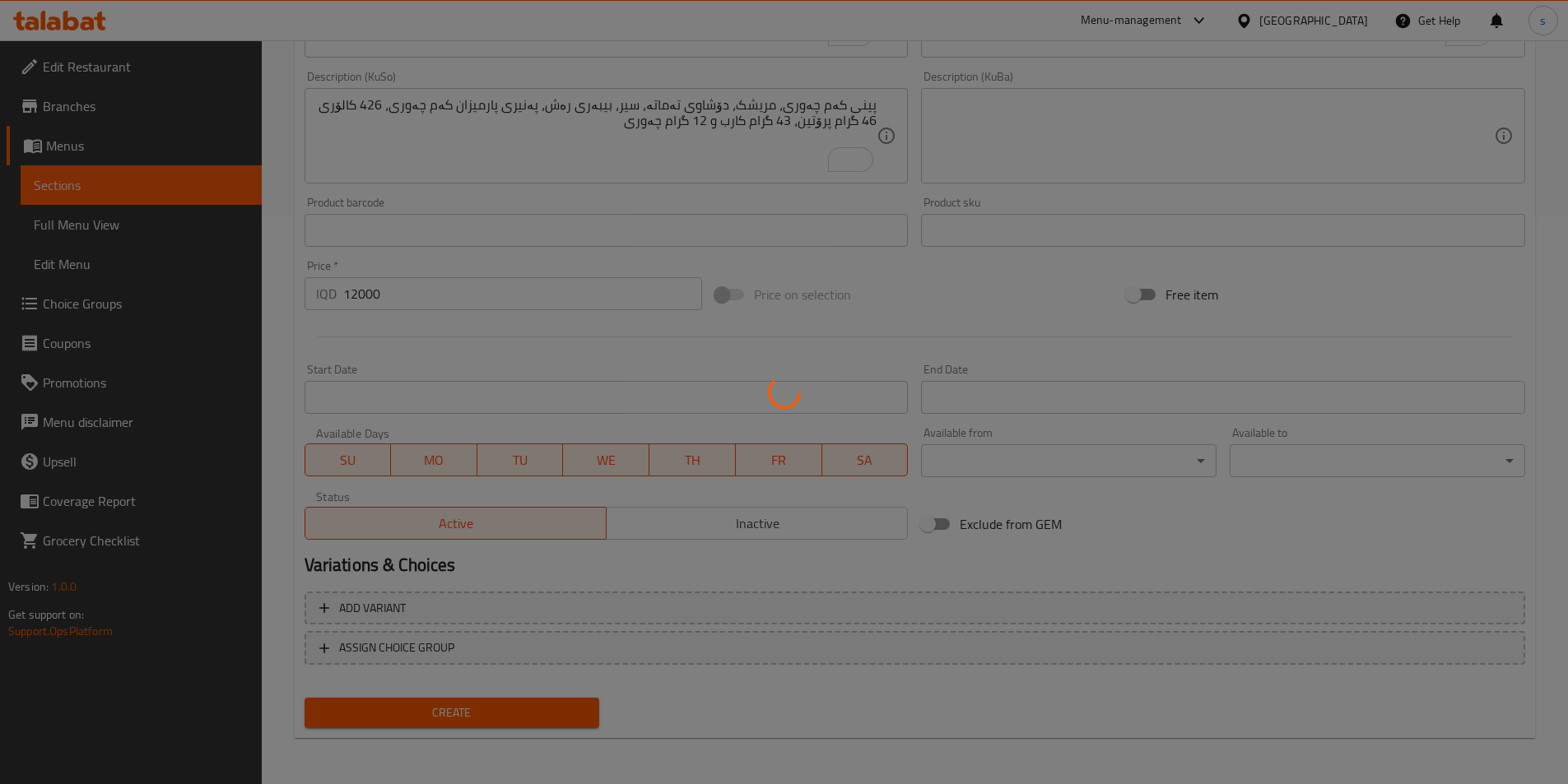
type input "0"
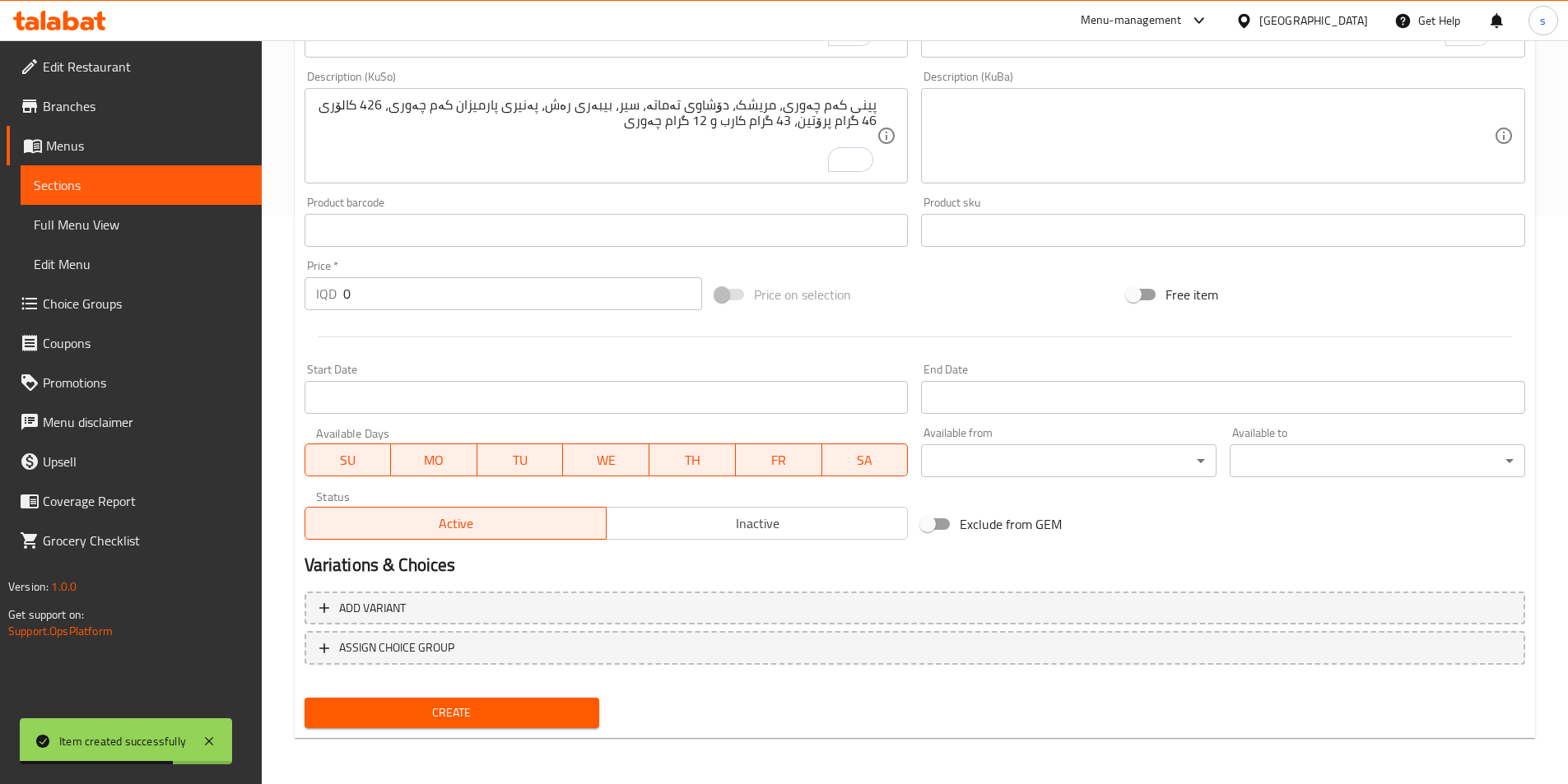
click at [91, 183] on span "Sections" at bounding box center [141, 185] width 215 height 20
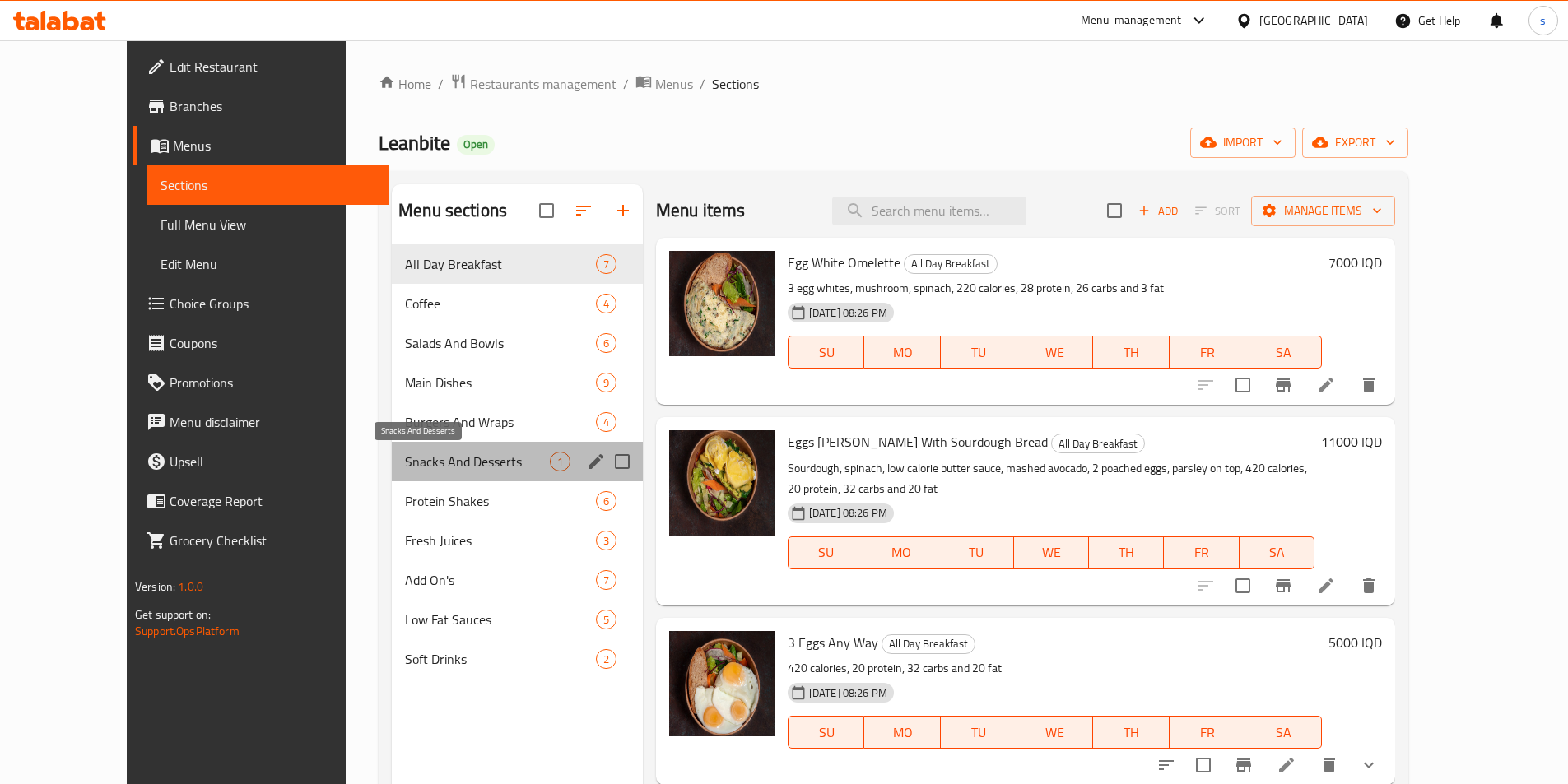
click at [405, 461] on span "Snacks And Desserts" at bounding box center [477, 461] width 145 height 20
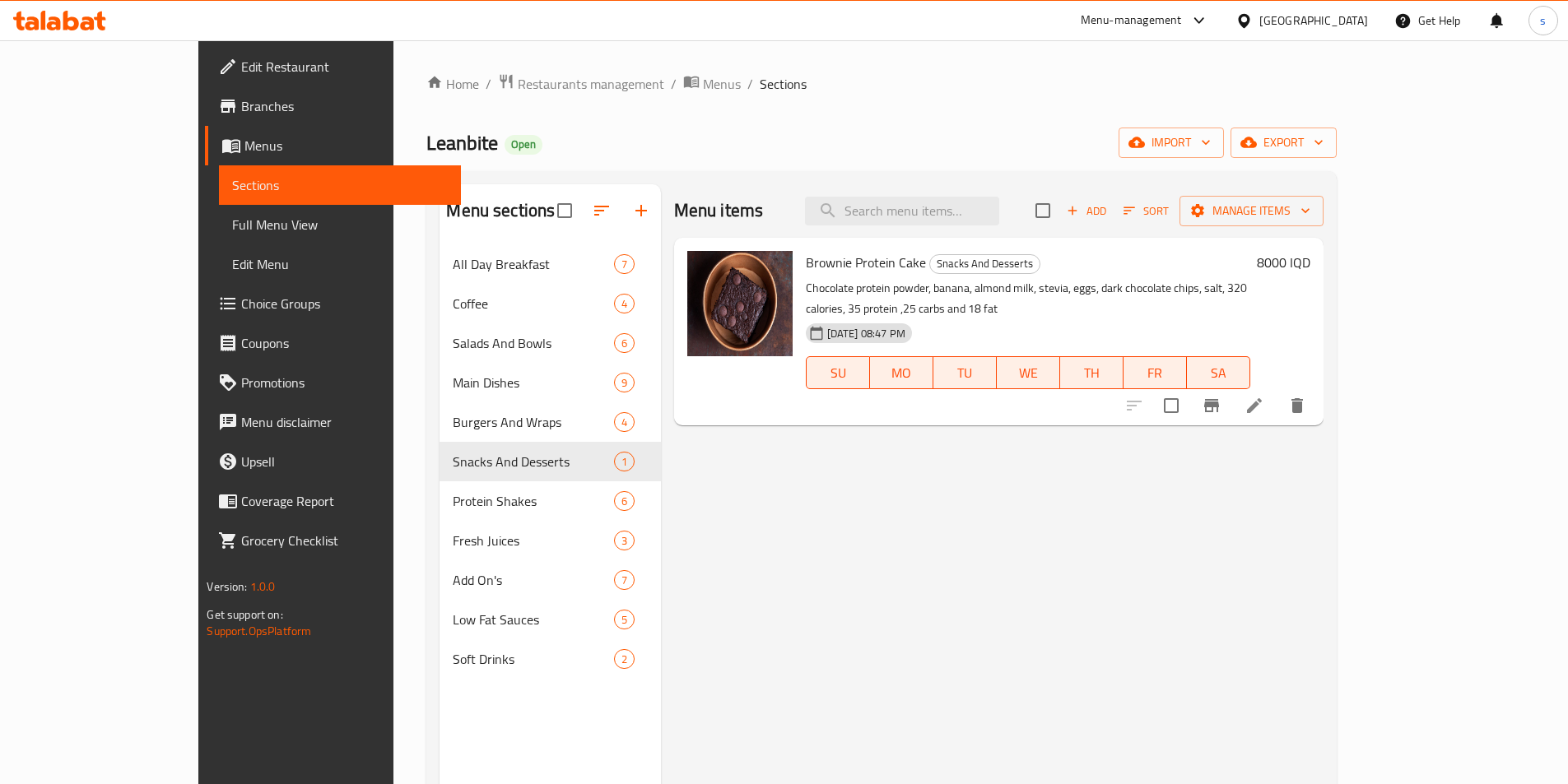
click at [1080, 204] on icon "button" at bounding box center [1072, 210] width 15 height 15
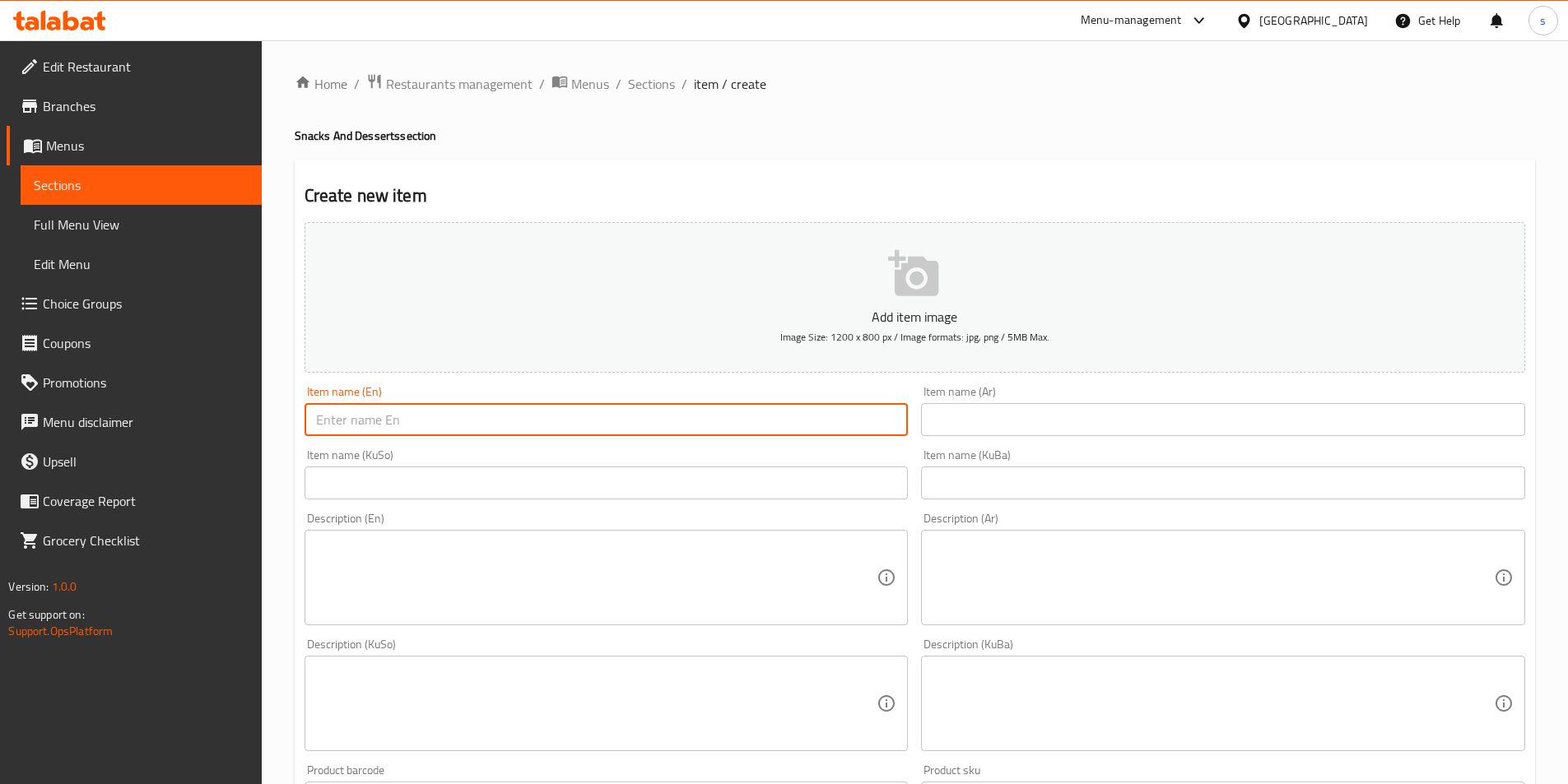
click at [558, 417] on input "text" at bounding box center [607, 419] width 604 height 33
paste input "Oatmeal Protein Cookie"
type input "Oatmeal Protein Cookie"
click at [967, 423] on input "text" at bounding box center [1223, 419] width 604 height 33
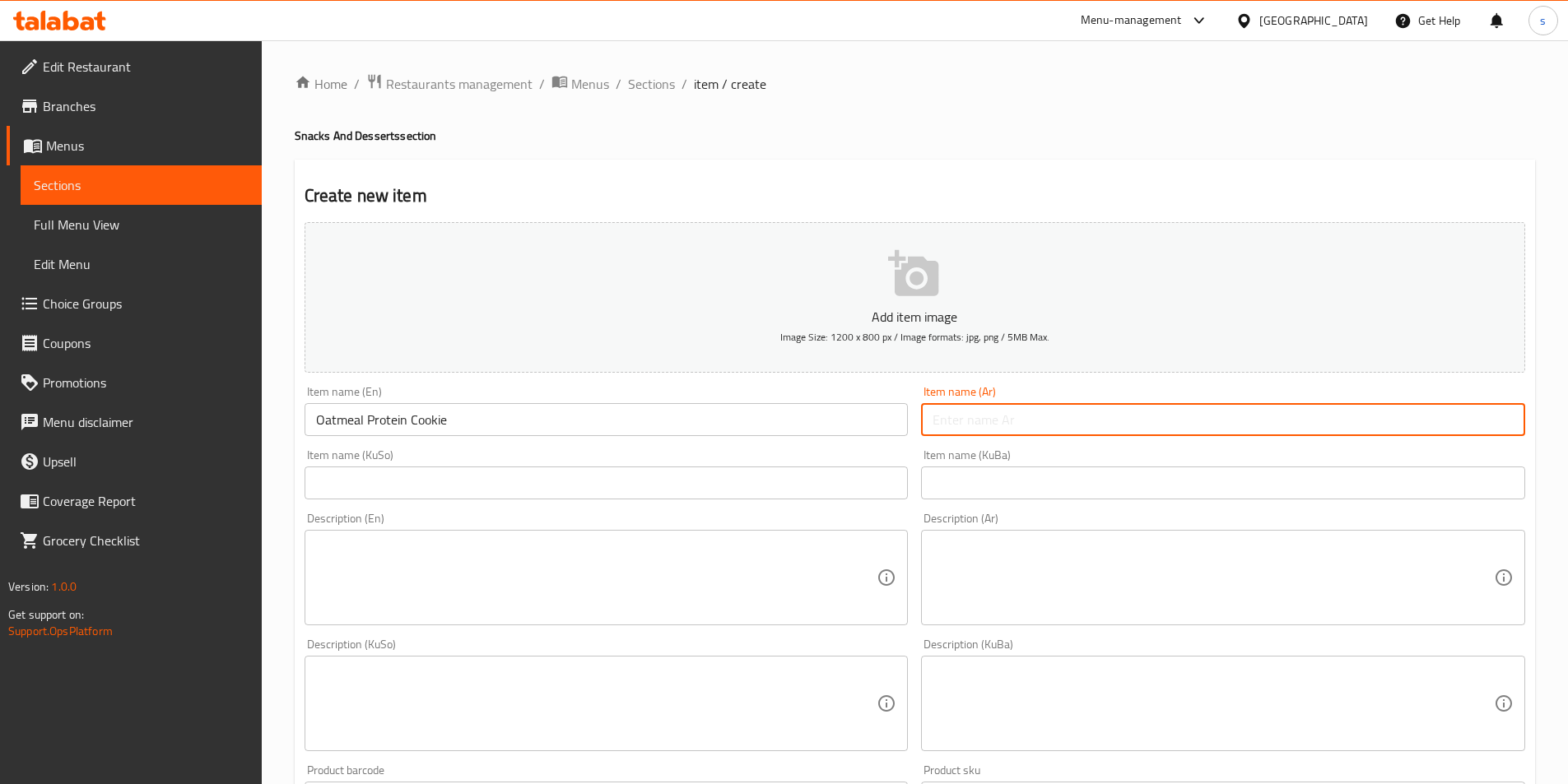
paste input "بسكويت بروتين الشوفان"
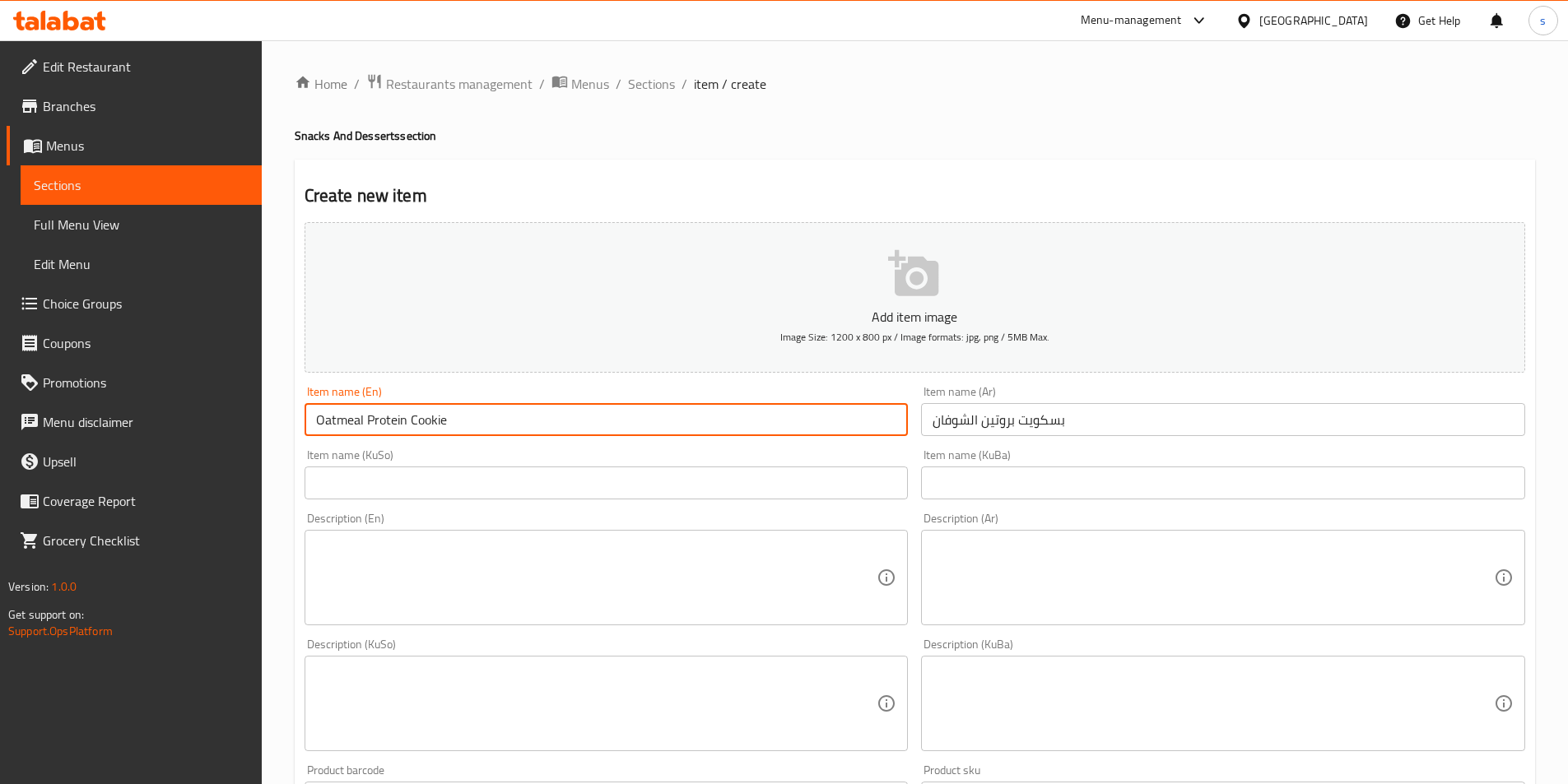
click at [431, 424] on input "Oatmeal Protein Cookie" at bounding box center [607, 419] width 604 height 33
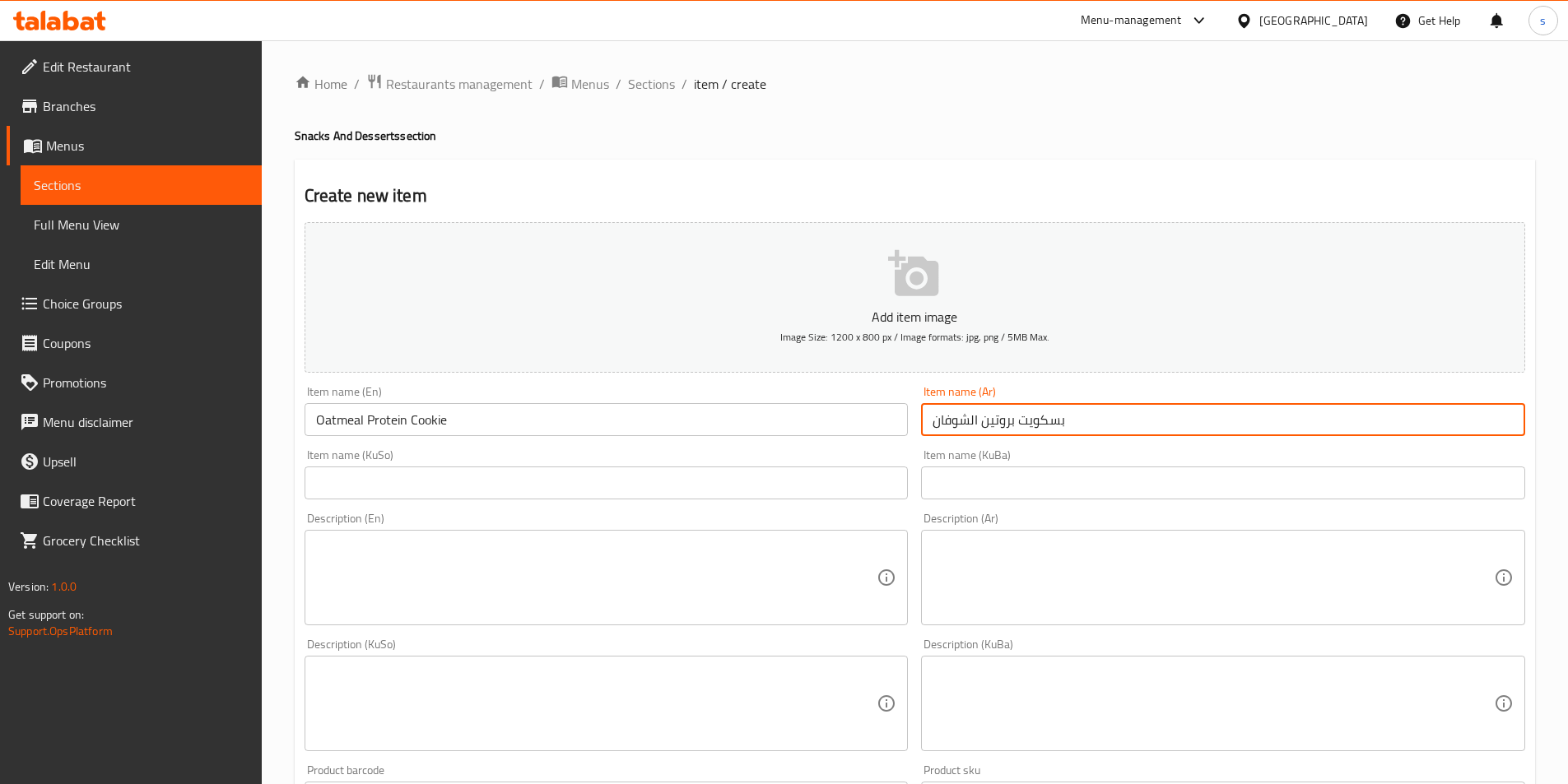
drag, startPoint x: 1017, startPoint y: 424, endPoint x: 1088, endPoint y: 417, distance: 71.3
click at [1087, 417] on input "بسكويت بروتين الشوفان" at bounding box center [1223, 419] width 604 height 33
paste input "كوكيز"
type input "كوكيز بروتين الشوفان"
click at [466, 417] on input "Oatmeal Protein Cookie" at bounding box center [607, 419] width 604 height 33
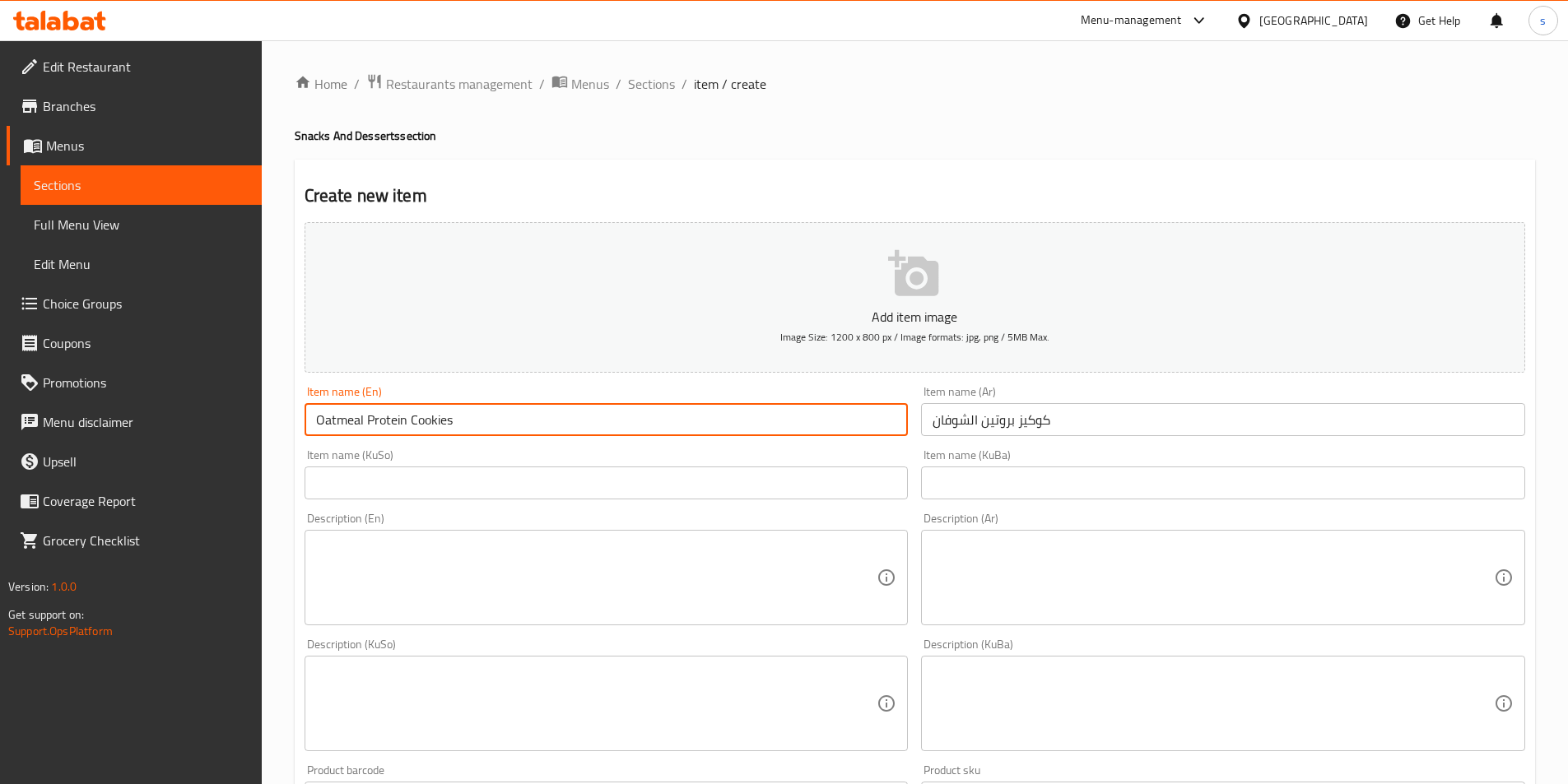
type input "Oatmeal Protein Cookies"
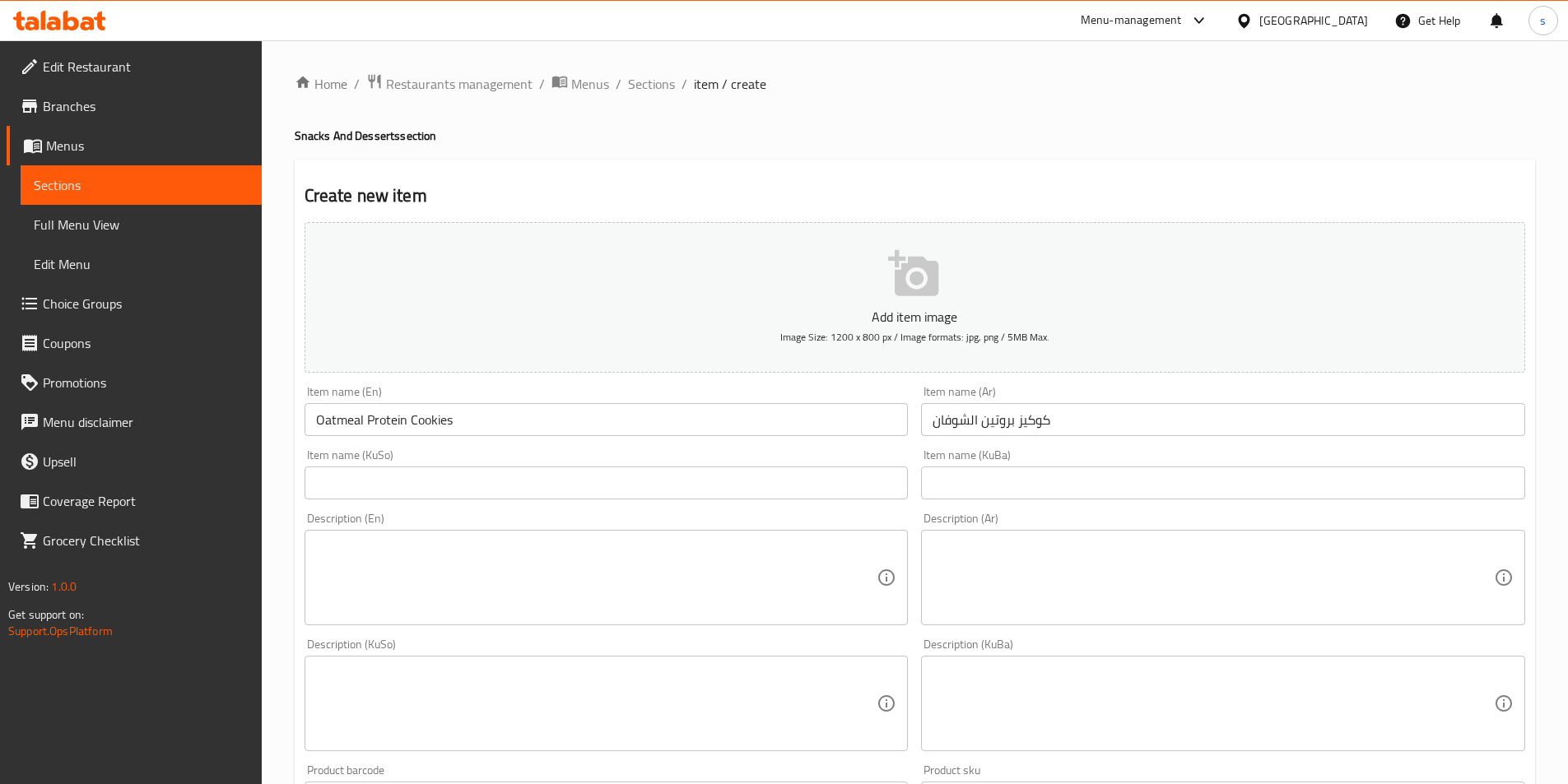
drag, startPoint x: 765, startPoint y: 456, endPoint x: 784, endPoint y: 474, distance: 26.2
click at [768, 460] on div "Item name (KuSo) Item name (KuSo)" at bounding box center [607, 474] width 604 height 50
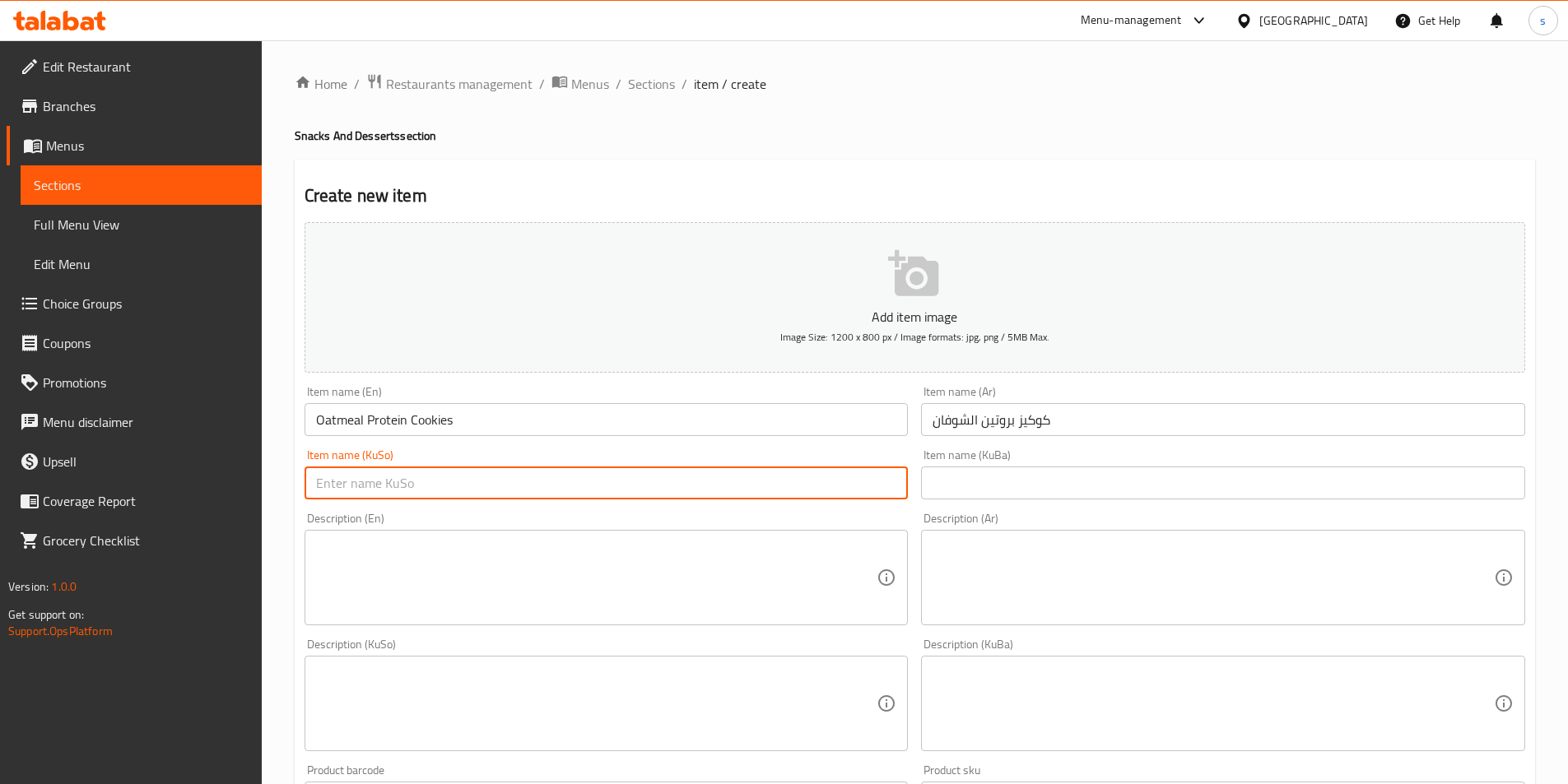
click at [784, 475] on input "text" at bounding box center [607, 483] width 604 height 33
paste input "کوکیز"
type input "کوکیزی پرۆتینی شۆفان"
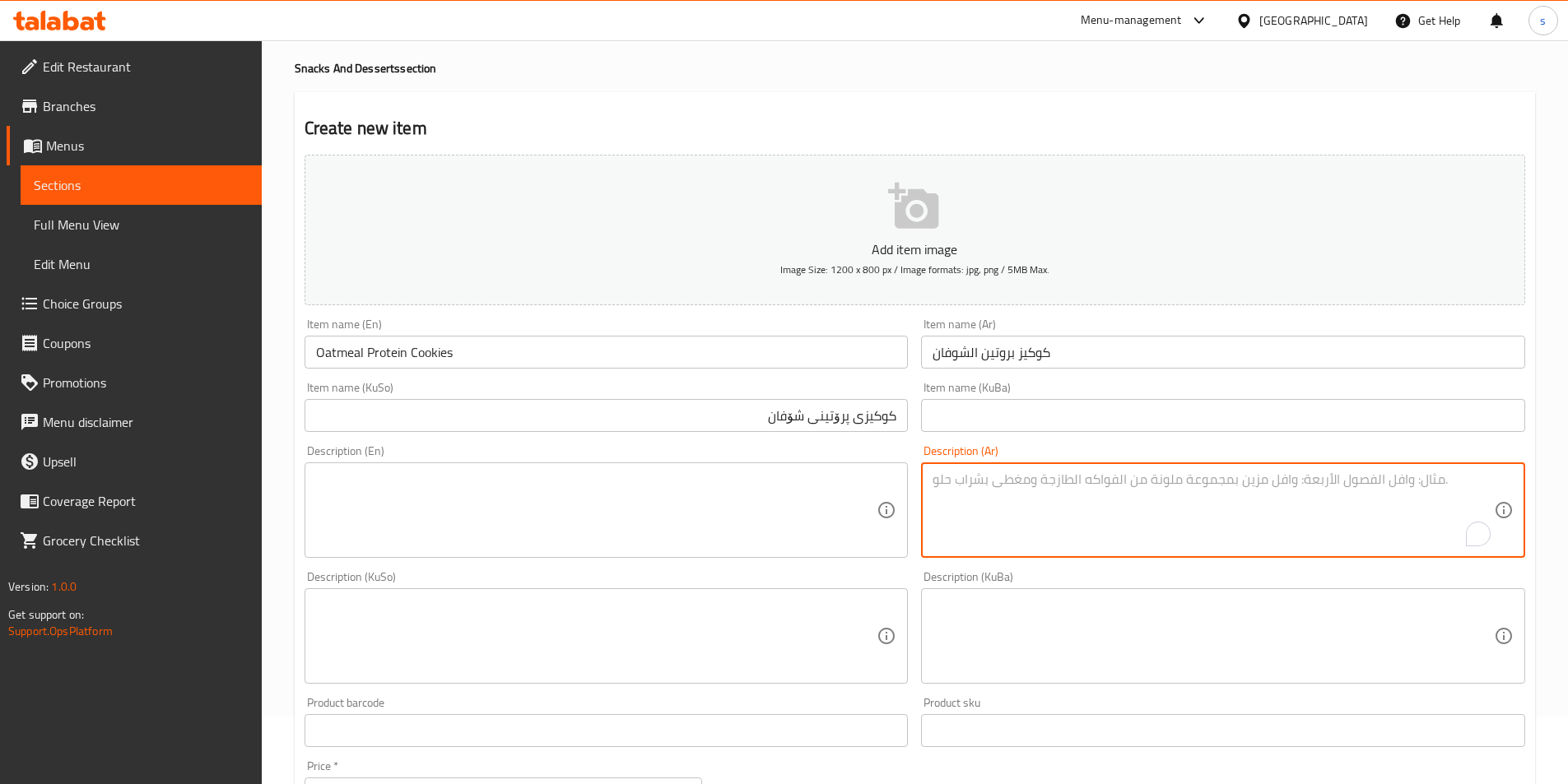
click at [1013, 532] on textarea "To enrich screen reader interactions, please activate Accessibility in Grammarl…" at bounding box center [1213, 511] width 562 height 78
paste textarea "شوفان، بودرة بروتين فانيليا، بايكنج باودر، ستيفيا، بيض، رقائق شوكولاتة داكنة"
type textarea "شوفان، بودرة بروتين فانيليا، بايكنج باودر، ستيفيا، بيض، رقائق شوكولاتة داكنة"
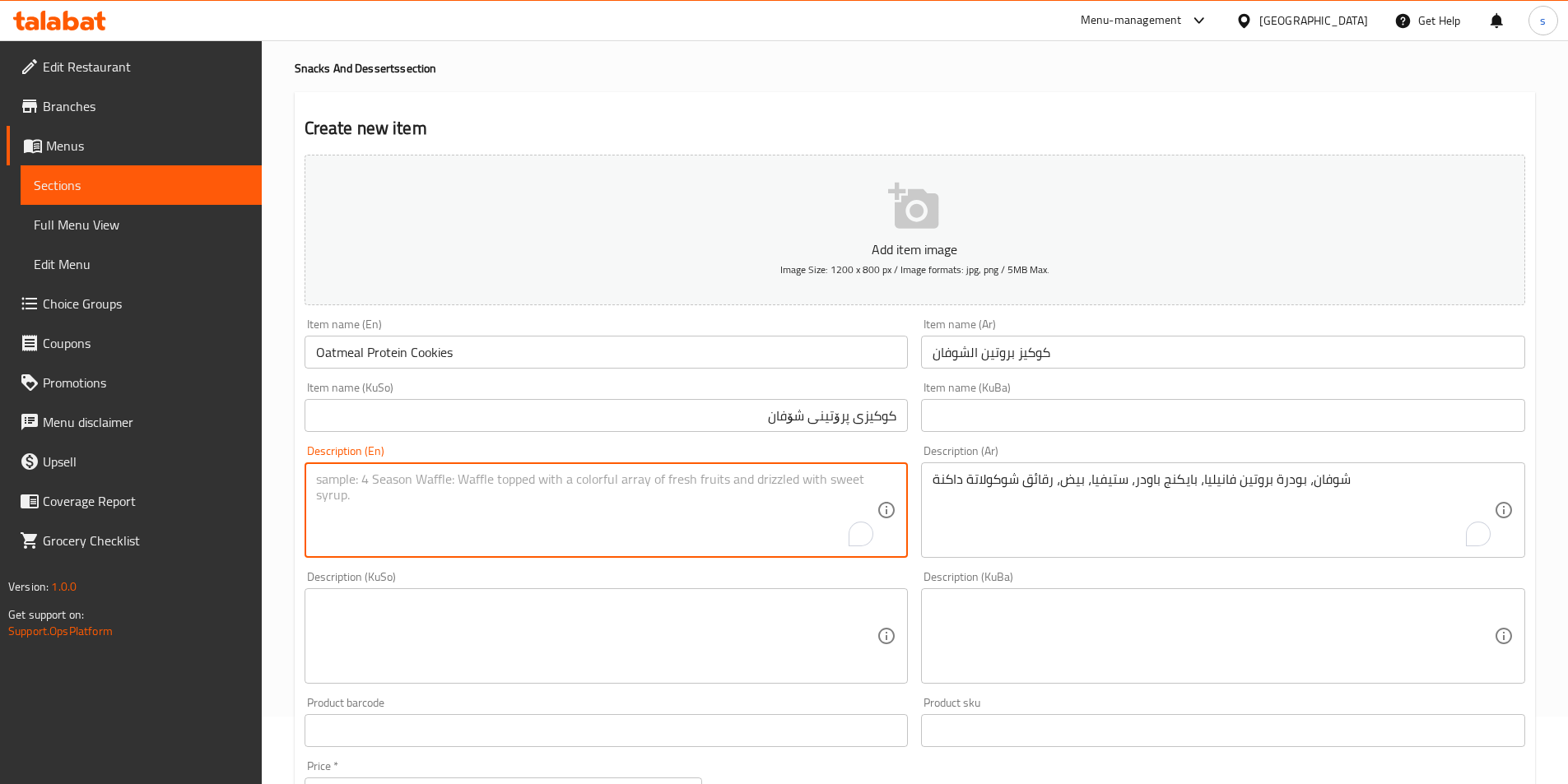
click at [751, 527] on textarea "To enrich screen reader interactions, please activate Accessibility in Grammarl…" at bounding box center [596, 511] width 562 height 78
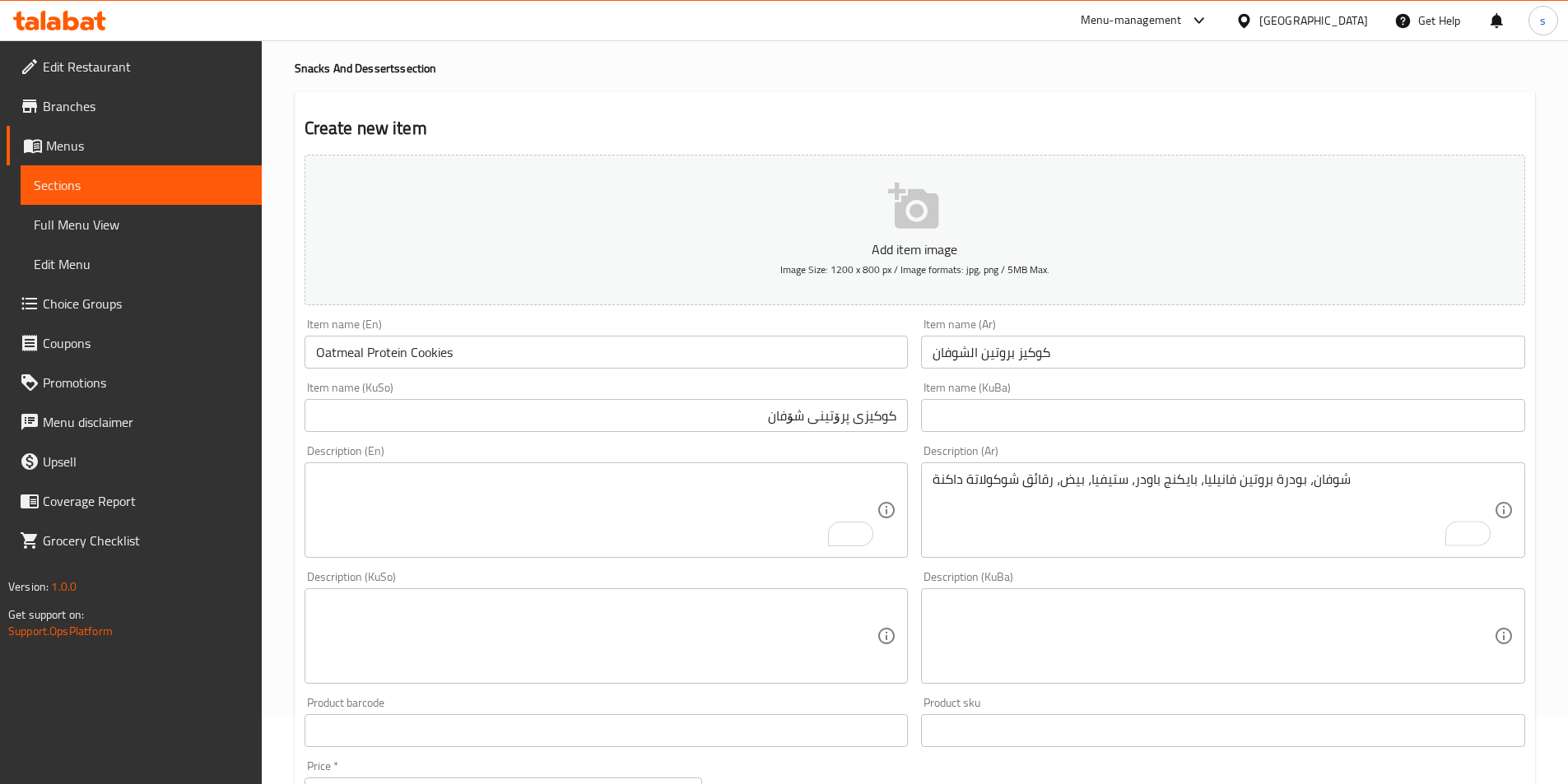
click at [790, 521] on textarea "To enrich screen reader interactions, please activate Accessibility in Grammarl…" at bounding box center [596, 511] width 562 height 78
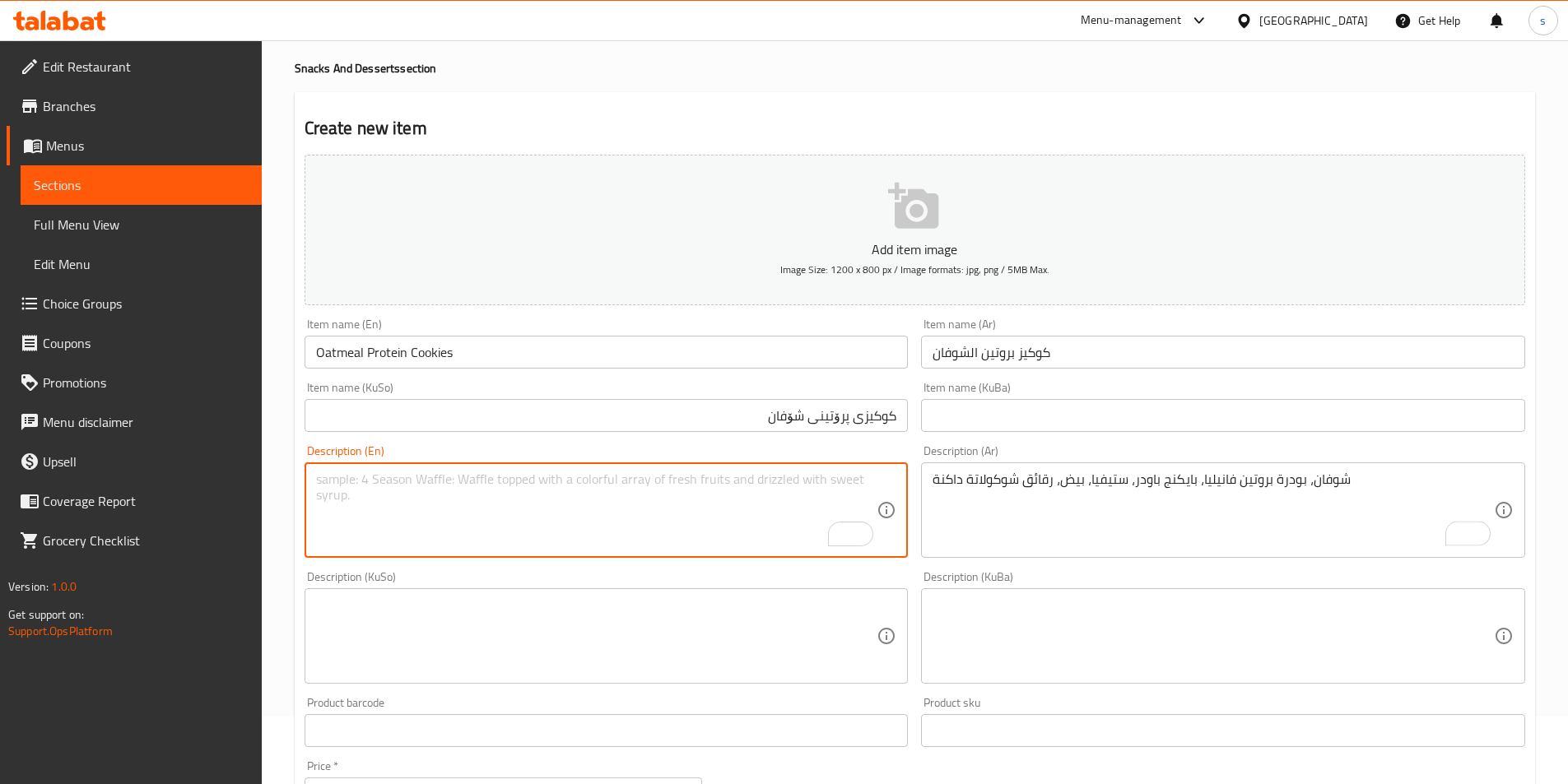
paste textarea "Oats, Vanilla Protein Powder, Baking Powder, Stevia, Eggs, Dark Chocolate Chips"
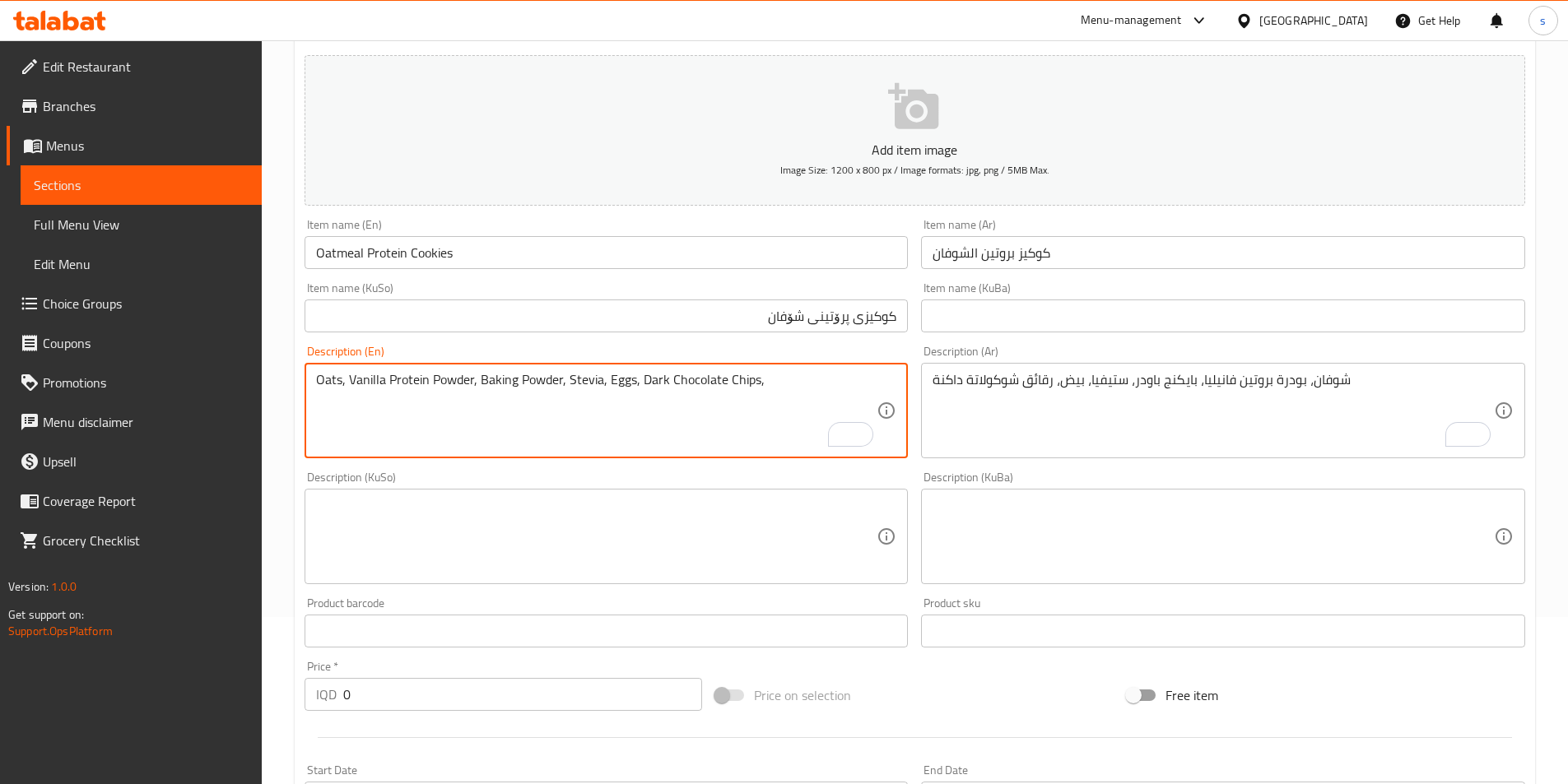
paste textarea "480 Calories, 35 grams of protein, 31 grams of carbs, and 19 grams of fat"
drag, startPoint x: 761, startPoint y: 388, endPoint x: 783, endPoint y: 386, distance: 22.1
drag, startPoint x: 839, startPoint y: 383, endPoint x: 849, endPoint y: 383, distance: 10.0
click at [849, 383] on textarea "Oats, Vanilla Protein Powder, Baking Powder, Stevia, Eggs, Dark Chocolate Chips…" at bounding box center [596, 411] width 562 height 78
drag, startPoint x: 413, startPoint y: 402, endPoint x: 425, endPoint y: 402, distance: 12.0
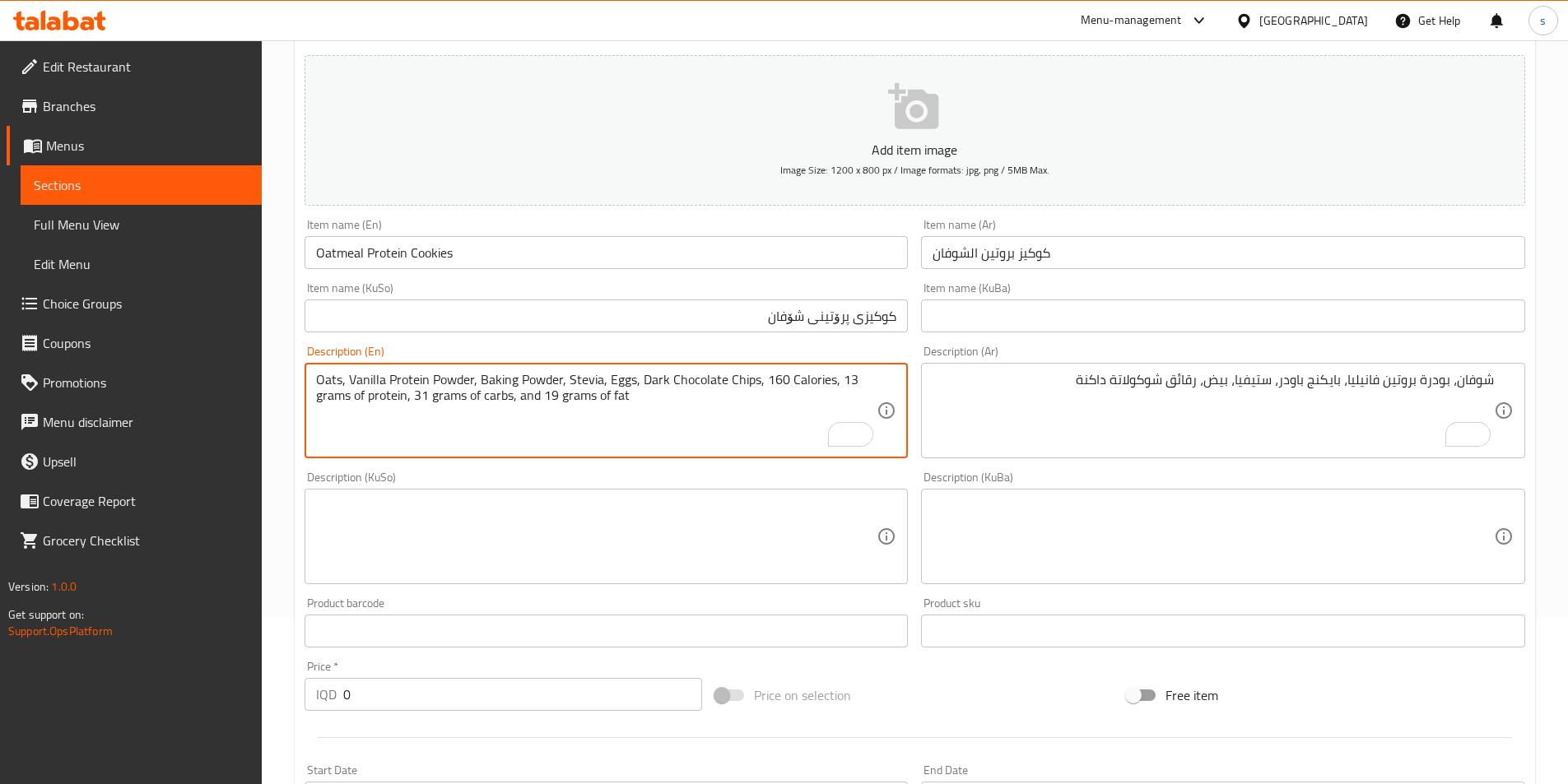
click at [425, 402] on textarea "Oats, Vanilla Protein Powder, Baking Powder, Stevia, Eggs, Dark Chocolate Chips…" at bounding box center [596, 411] width 562 height 78
click at [545, 405] on textarea "Oats, Vanilla Protein Powder, Baking Powder, Stevia, Eggs, Dark Chocolate Chips…" at bounding box center [596, 411] width 562 height 78
type textarea "Oats, Vanilla Protein Powder, Baking Powder, Stevia, Eggs, Dark Chocolate Chips…"
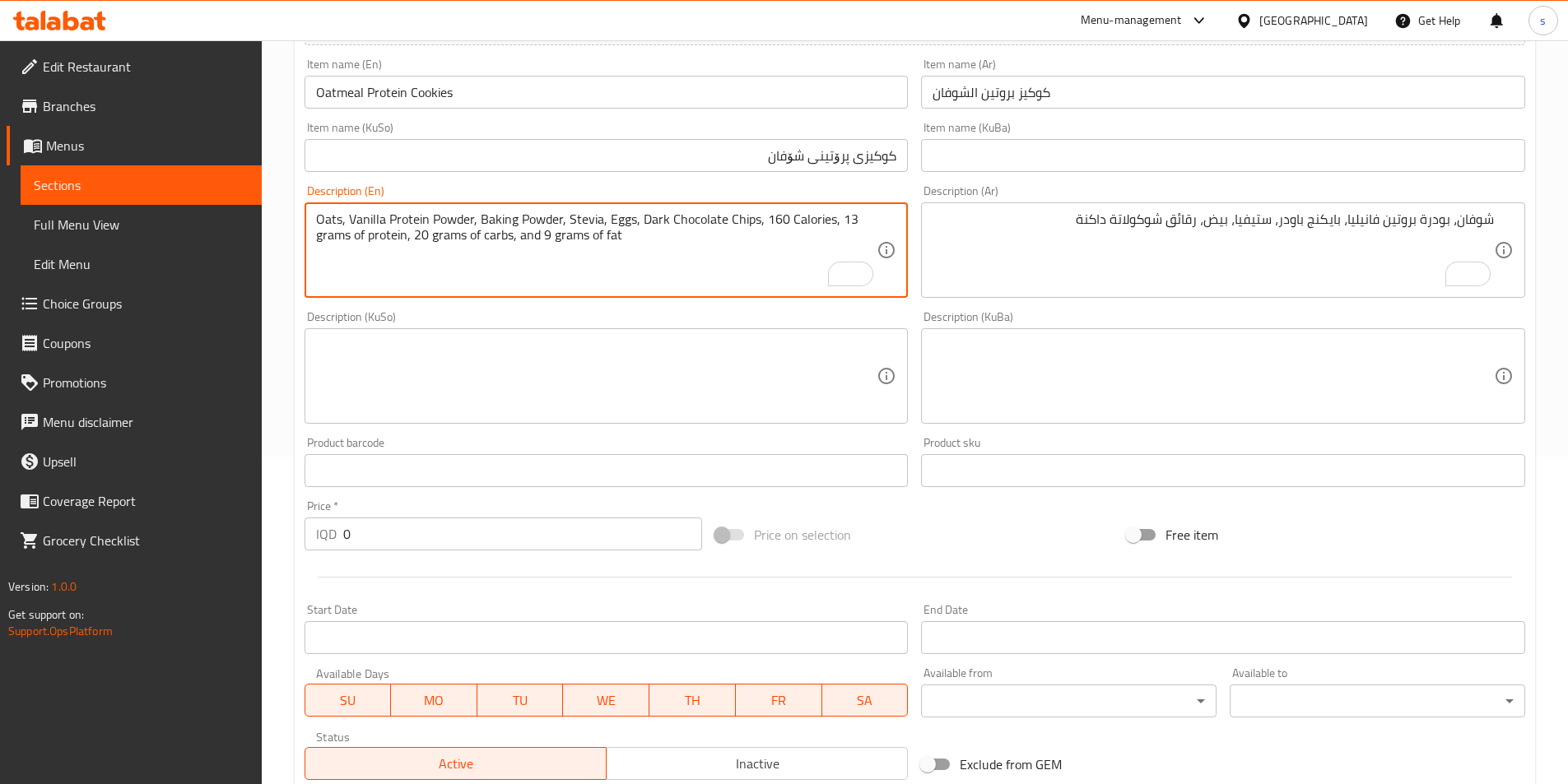
scroll to position [372, 0]
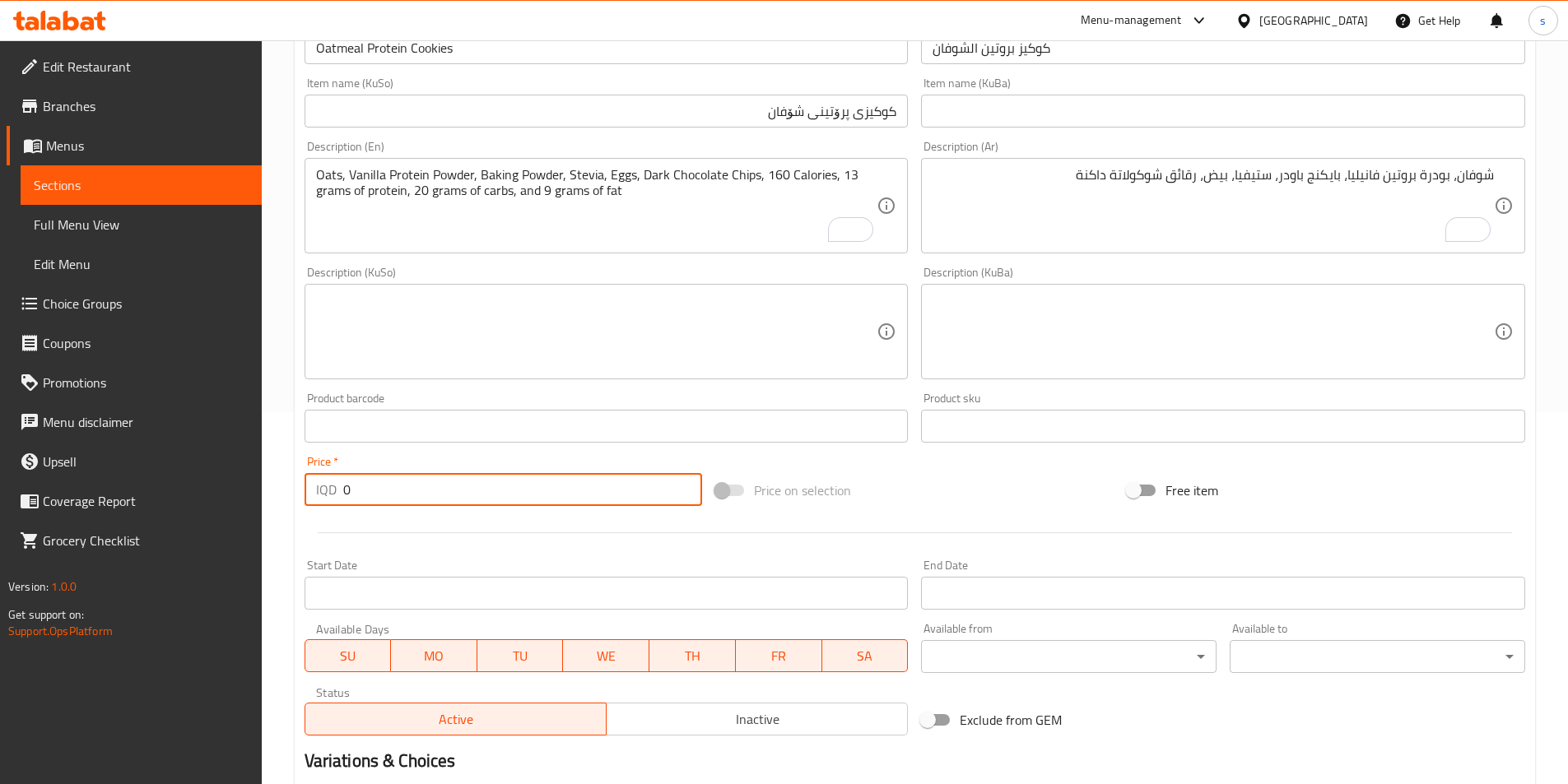
drag, startPoint x: 396, startPoint y: 481, endPoint x: 350, endPoint y: 499, distance: 49.4
click at [350, 499] on input "0" at bounding box center [523, 489] width 360 height 33
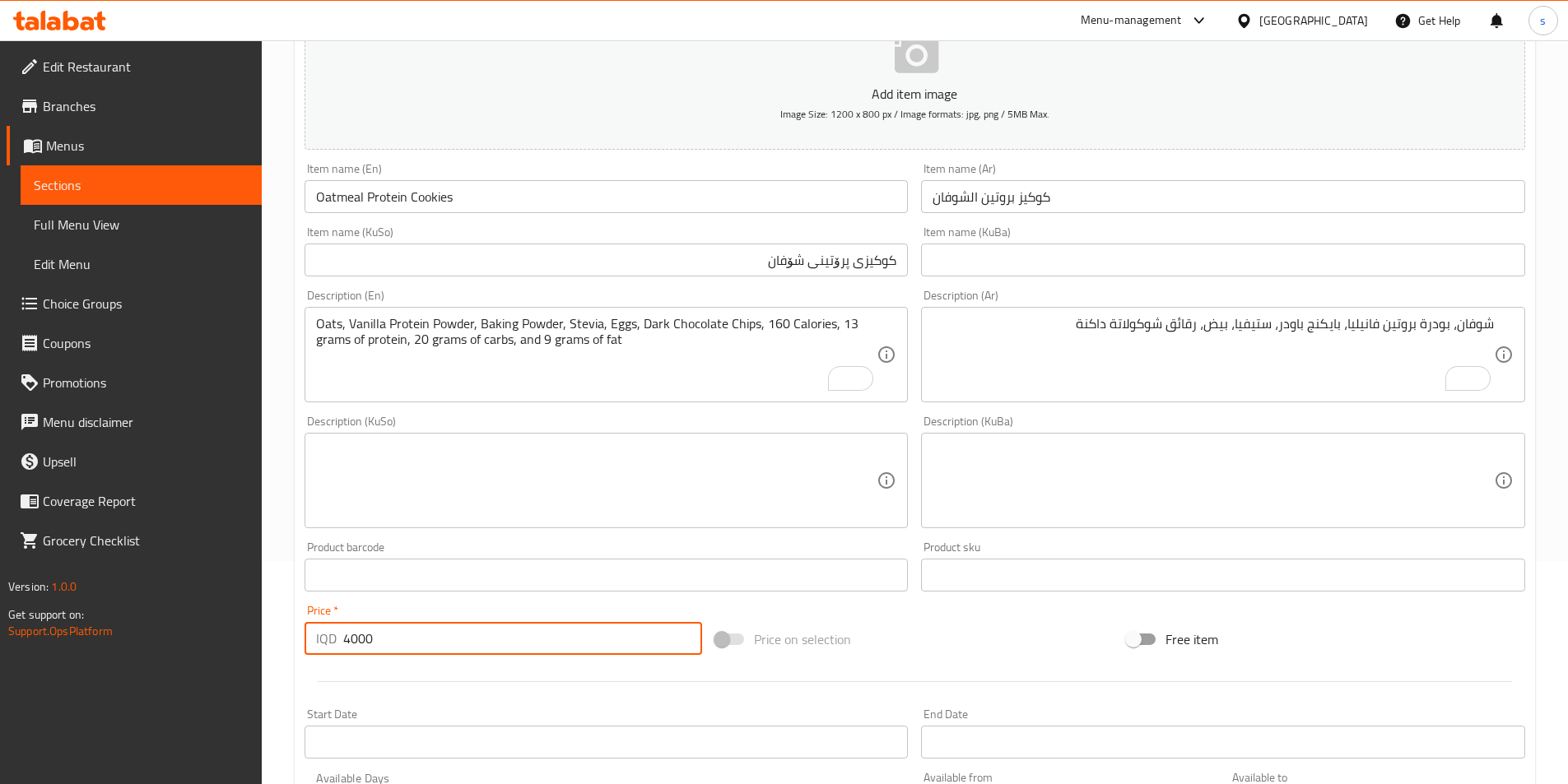
type input "4000"
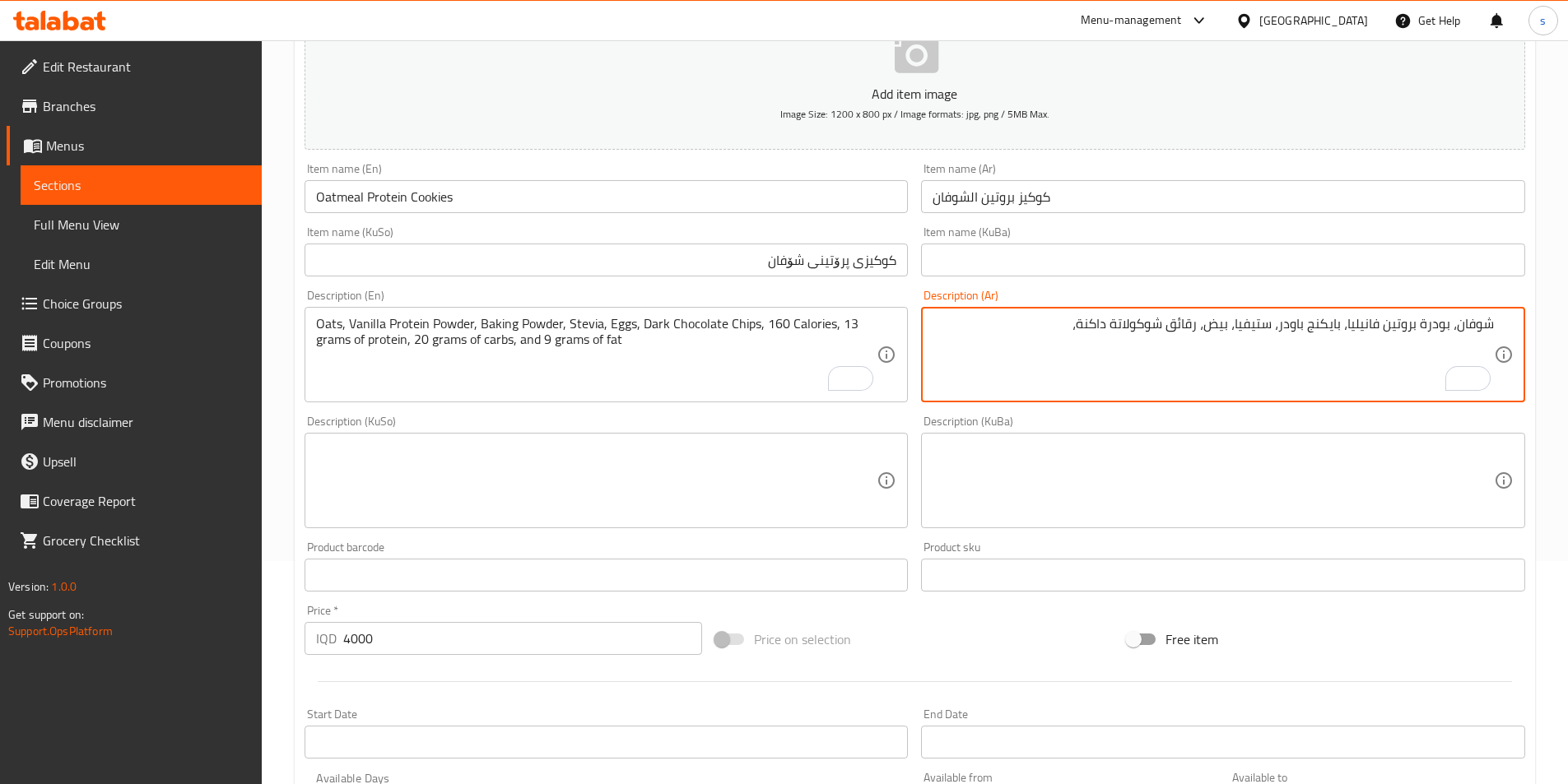
paste textarea "480 سحرات حراري، 35 جرام بروتين، 31 جرام كربوهيدرات و 19 جرام دهون"
drag, startPoint x: 1056, startPoint y: 329, endPoint x: 1075, endPoint y: 329, distance: 19.0
click at [1075, 329] on textarea "شوفان، بودرة بروتين فانيليا، بايكنج باودر، ستيفيا، بيض، رقائق شوكولاتة داكنة، 4…" at bounding box center [1213, 354] width 562 height 78
drag, startPoint x: 969, startPoint y: 322, endPoint x: 959, endPoint y: 323, distance: 10.0
click at [959, 323] on textarea "شوفان، بودرة بروتين فانيليا، بايكنج باودر، ستيفيا، بيض، رقائق شوكولاتة داكنة، 1…" at bounding box center [1213, 354] width 562 height 78
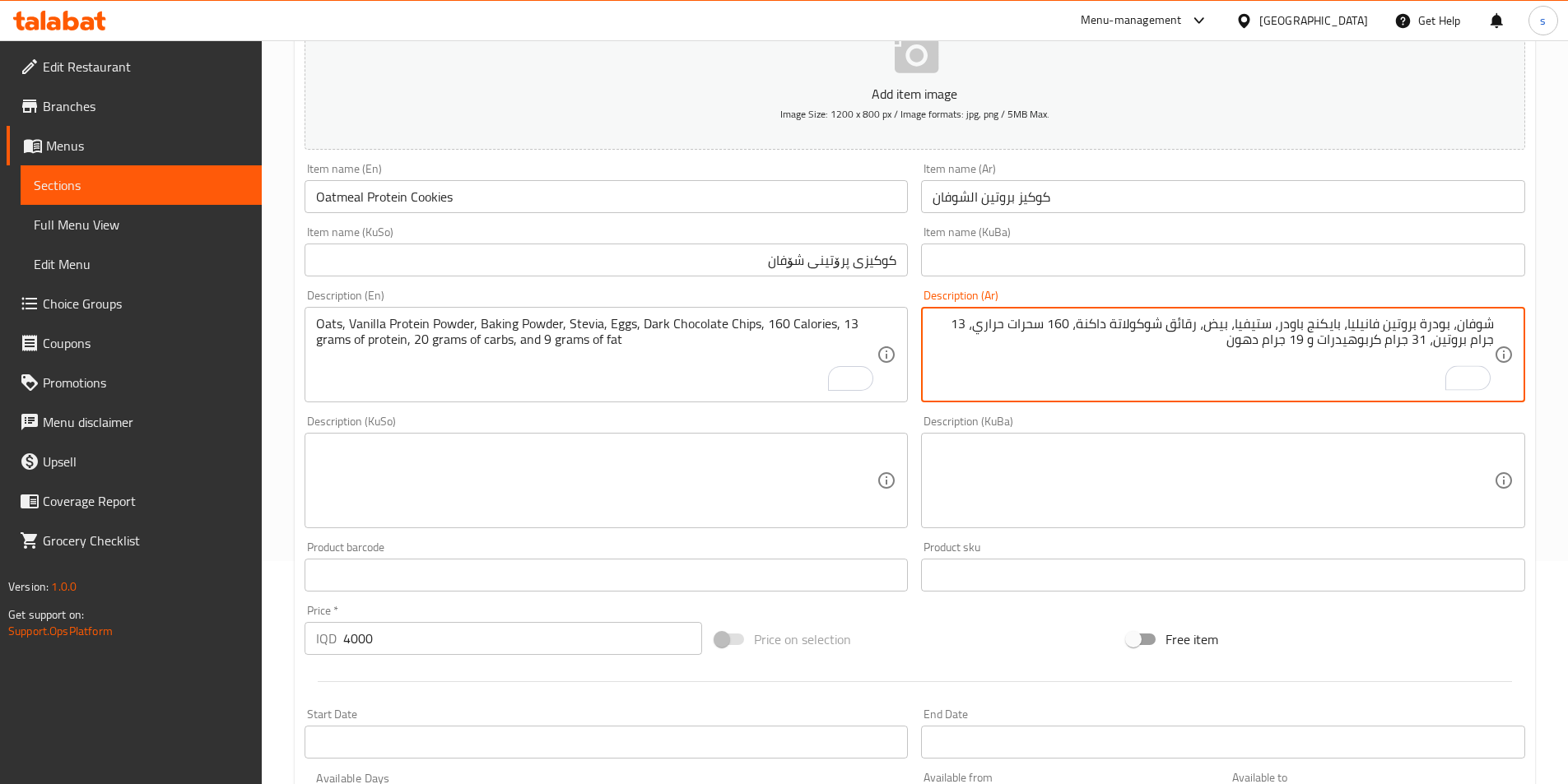
drag, startPoint x: 1413, startPoint y: 346, endPoint x: 1425, endPoint y: 345, distance: 12.0
click at [1425, 345] on textarea "شوفان، بودرة بروتين فانيليا، بايكنج باودر، ستيفيا، بيض، رقائق شوكولاتة داكنة، 1…" at bounding box center [1213, 354] width 562 height 78
click at [1294, 346] on textarea "شوفان، بودرة بروتين فانيليا، بايكنج باودر، ستيفيا، بيض، رقائق شوكولاتة داكنة، 1…" at bounding box center [1213, 354] width 562 height 78
type textarea "شوفان، بودرة بروتين فانيليا، بايكنج باودر، ستيفيا، بيض، رقائق شوكولاتة داكنة، 1…"
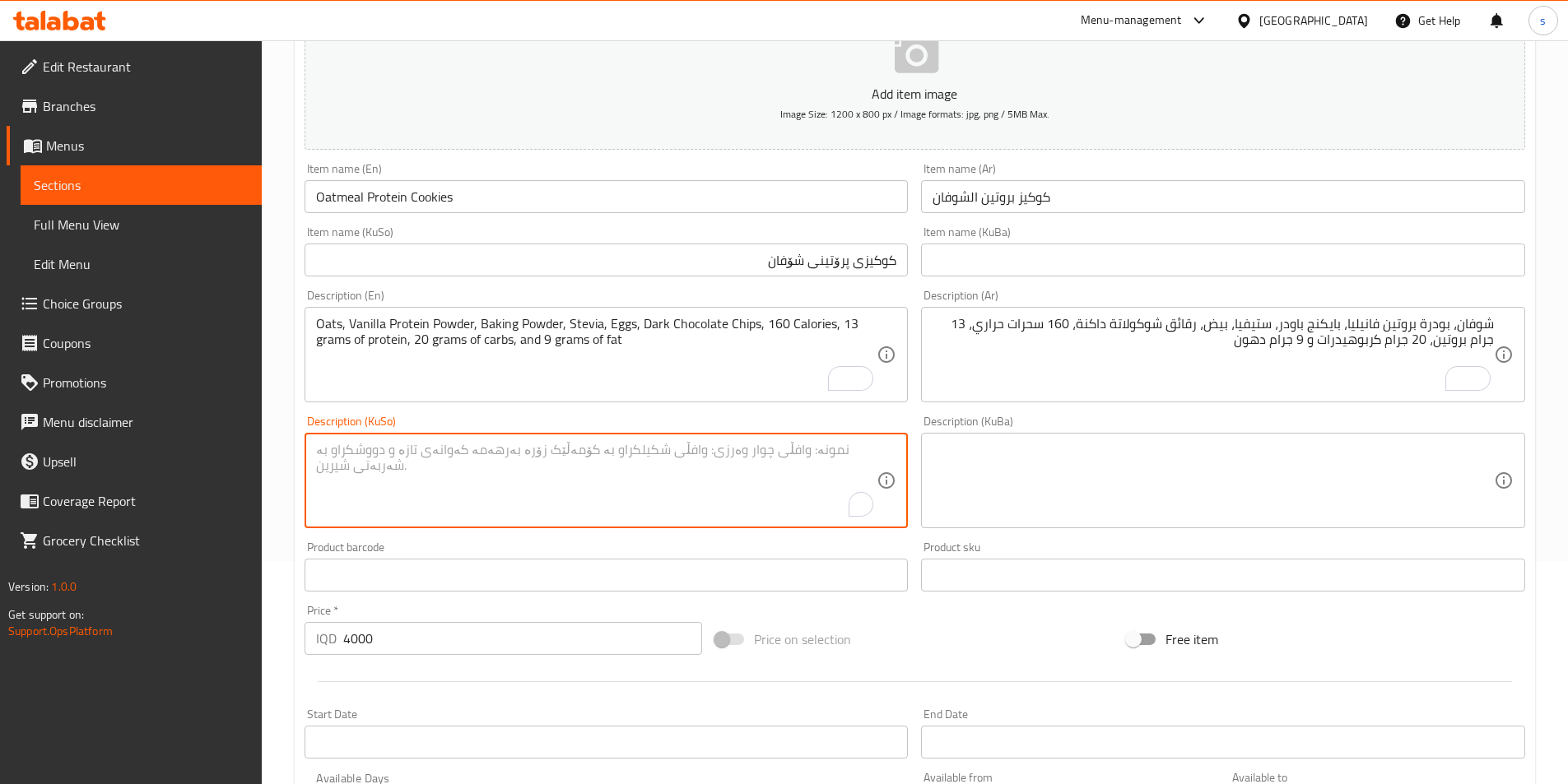
click at [787, 483] on textarea "To enrich screen reader interactions, please activate Accessibility in Grammarl…" at bounding box center [596, 480] width 562 height 78
click at [773, 495] on textarea "To enrich screen reader interactions, please activate Accessibility in Grammarl…" at bounding box center [596, 480] width 562 height 78
type textarea "شۆفان، پاودەری پرۆتینی ڤانێلا، بەکینگ"
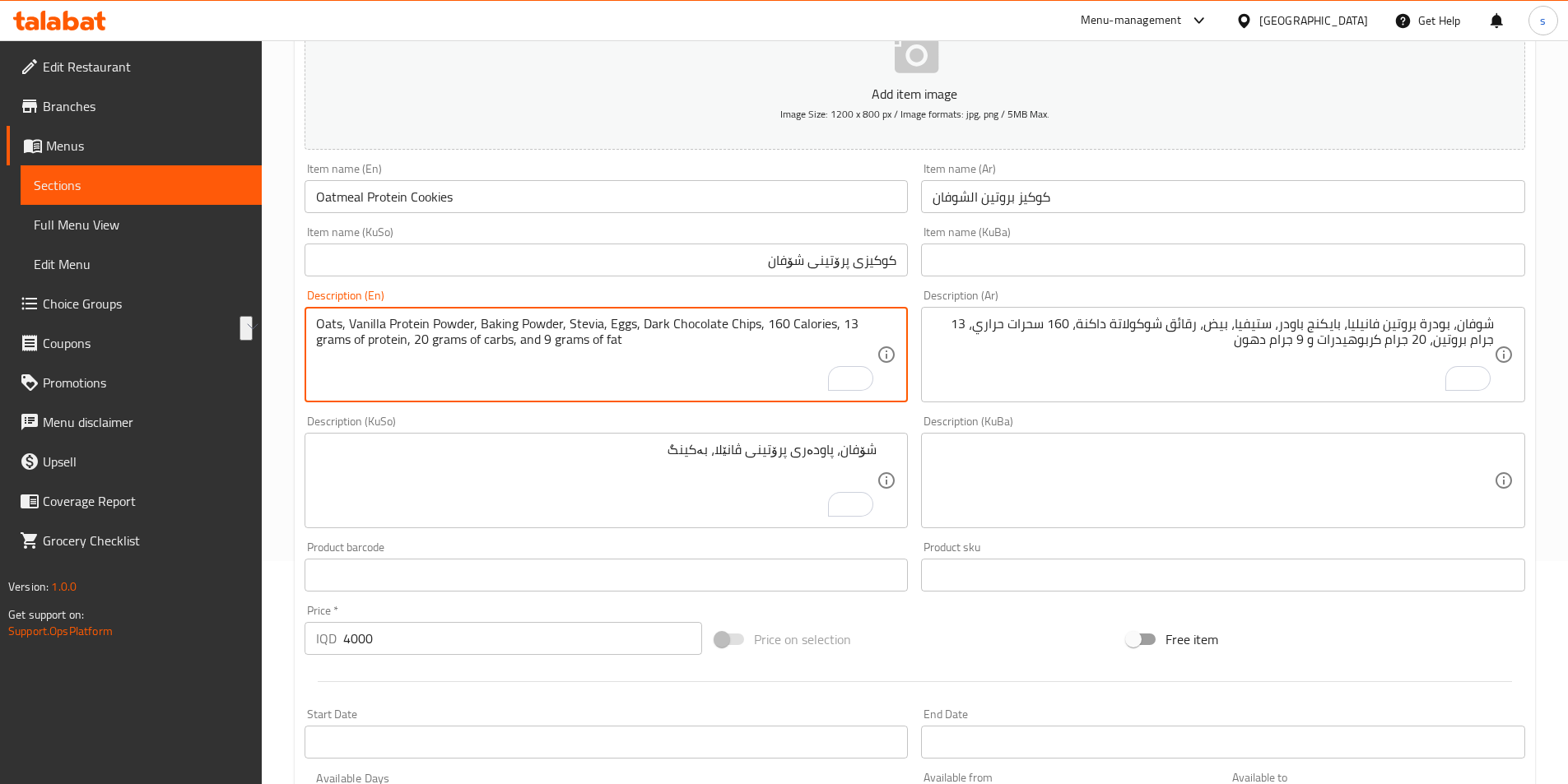
drag, startPoint x: 482, startPoint y: 327, endPoint x: 562, endPoint y: 321, distance: 80.2
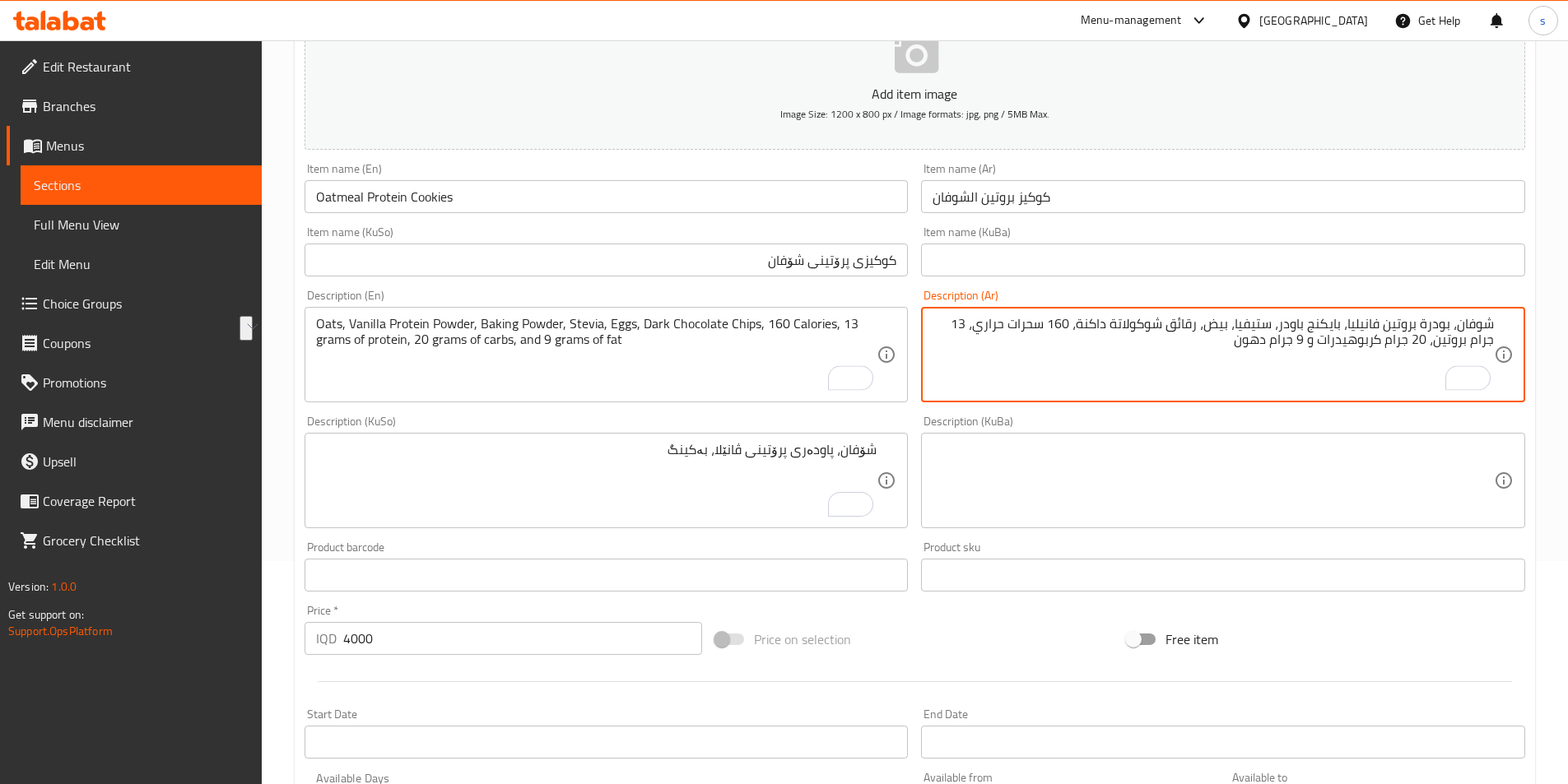
drag, startPoint x: 1341, startPoint y: 323, endPoint x: 1281, endPoint y: 329, distance: 60.3
paste textarea "يكي"
type textarea "شوفان، بودرة بروتين فانيليا، بيكينج باودر، ستيفيا، بيض، رقائق شوكولاتة داكنة، 1…"
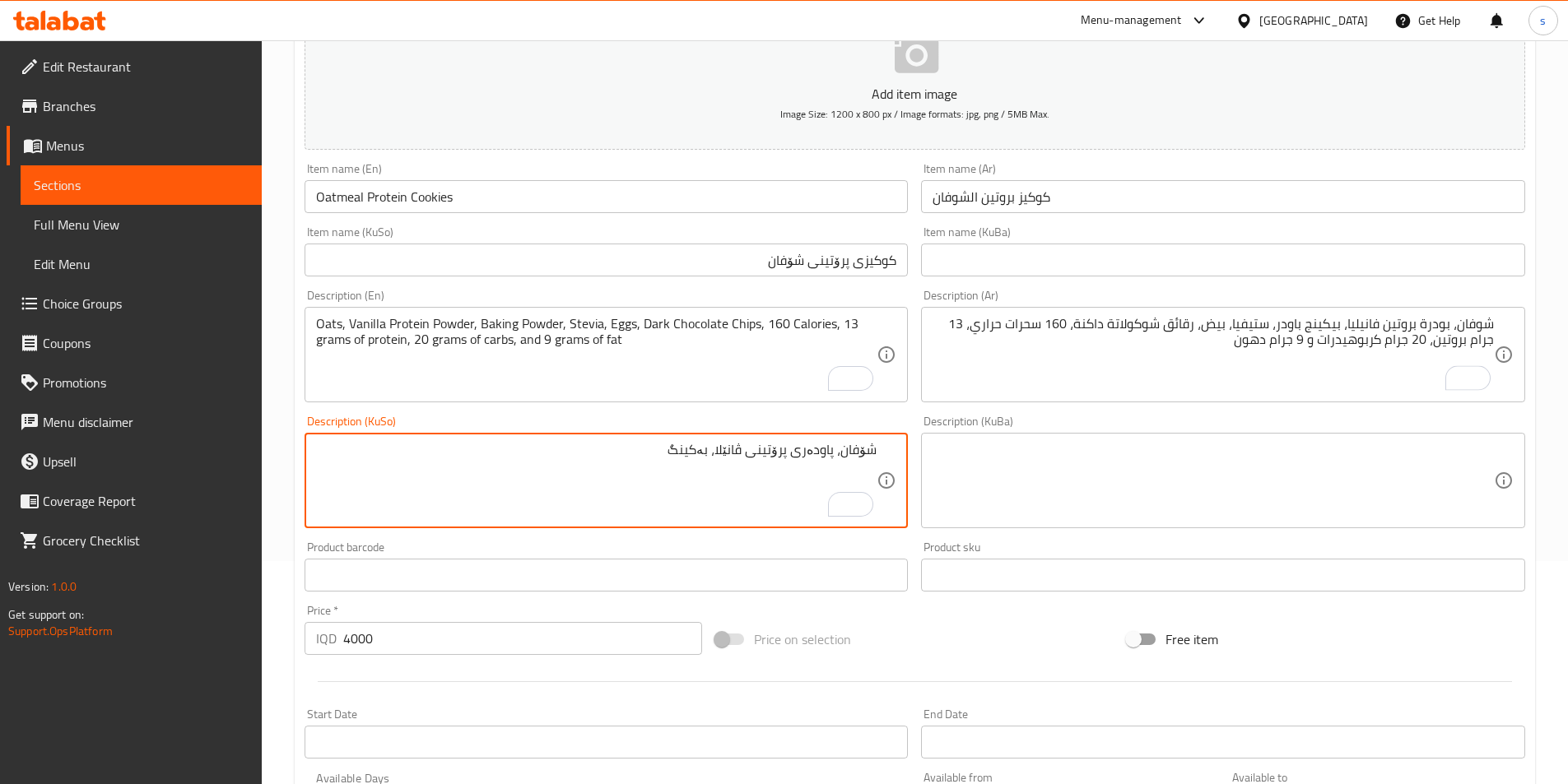
drag, startPoint x: 718, startPoint y: 455, endPoint x: 646, endPoint y: 456, distance: 72.0
click at [646, 456] on textarea "شۆفان، پاودەری پرۆتینی ڤانێلا، بەکینگ" at bounding box center [596, 480] width 562 height 78
paste textarea "پیکینگ پاودەر"
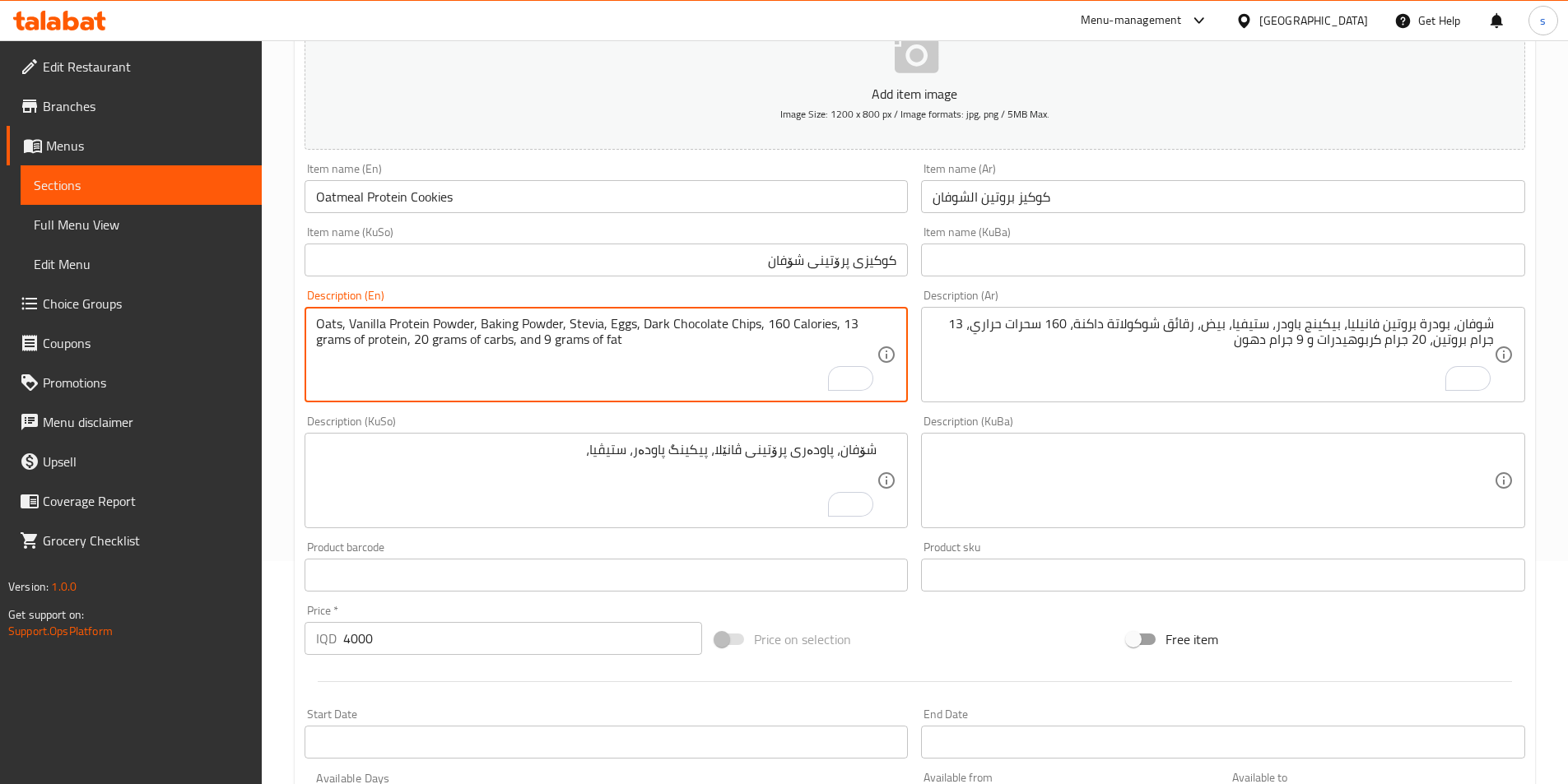
drag, startPoint x: 723, startPoint y: 324, endPoint x: 753, endPoint y: 329, distance: 30.4
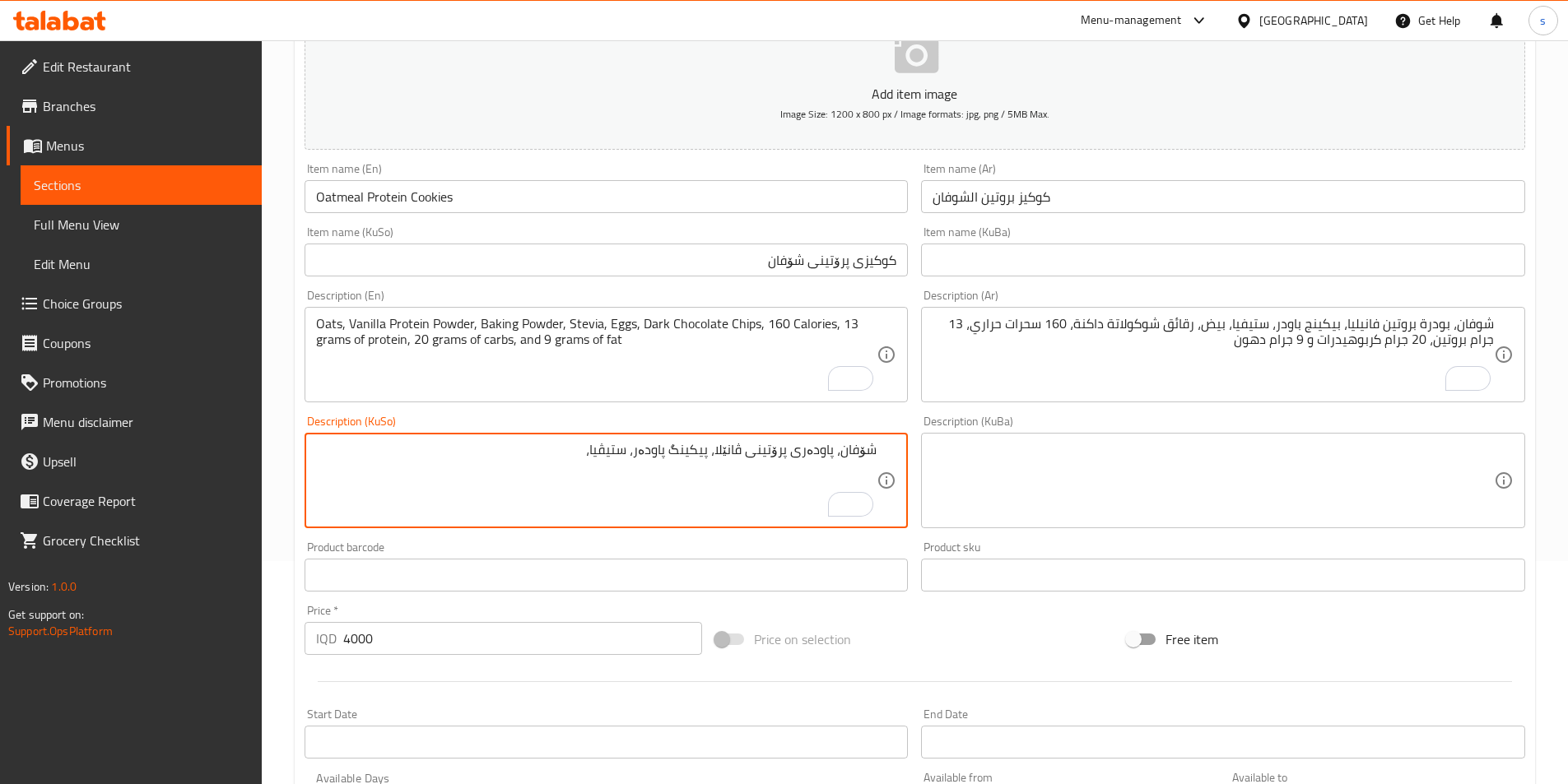
paste textarea "چپسی پەتاتە"
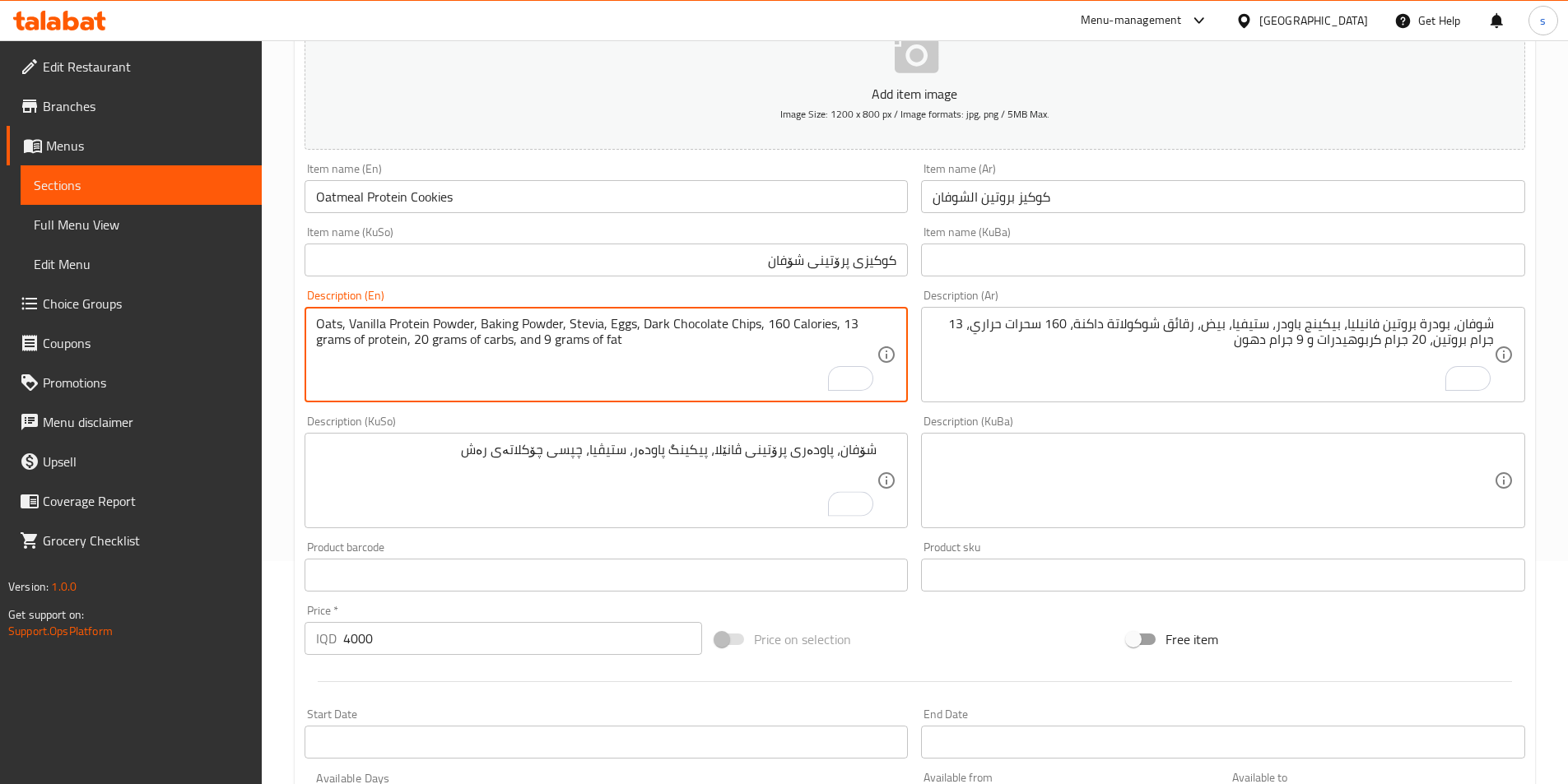
click at [648, 331] on textarea "Oats, Vanilla Protein Powder, Baking Powder, Stevia, Eggs, Dark Chocolate Chips…" at bounding box center [596, 354] width 562 height 78
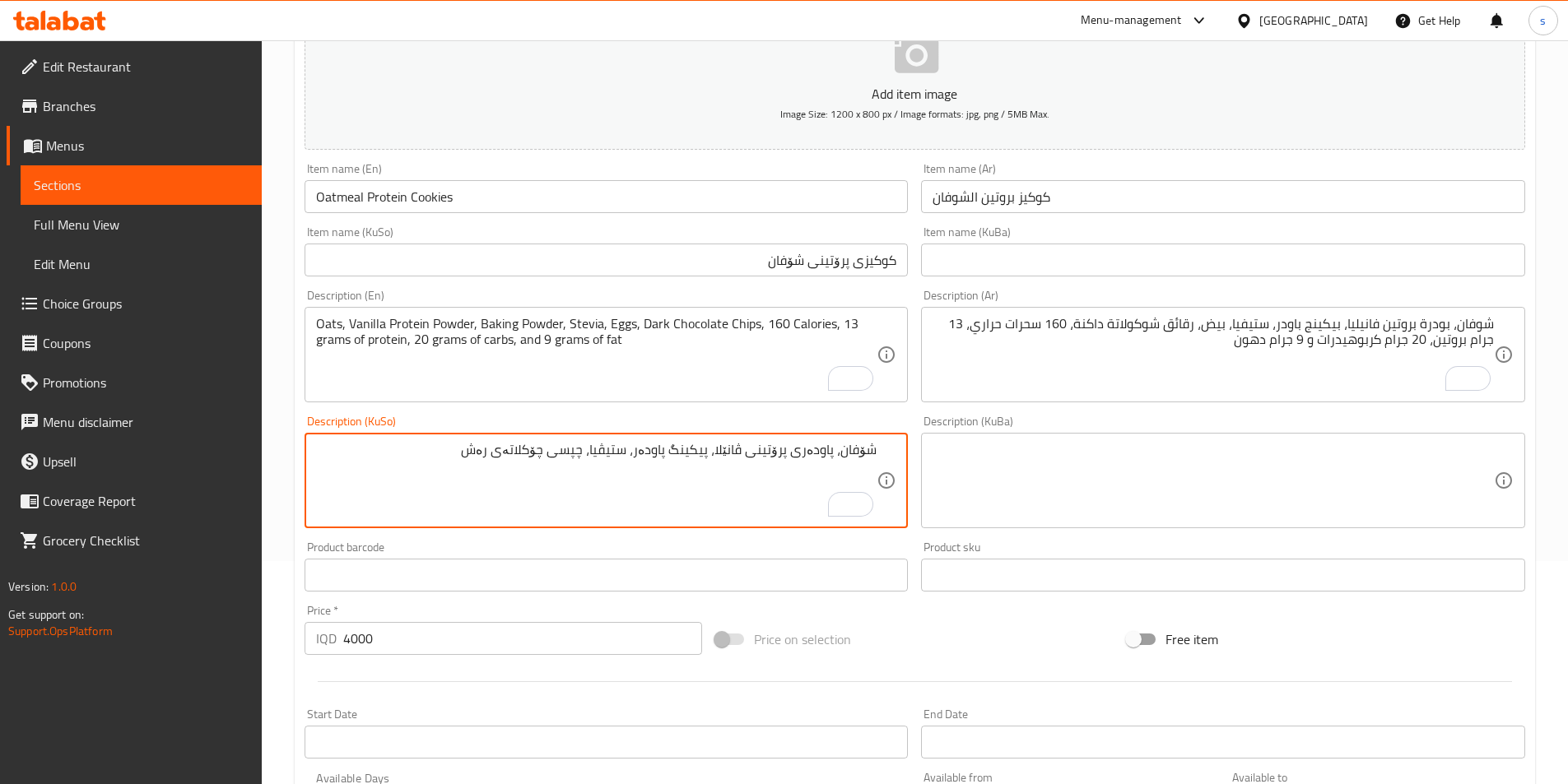
drag, startPoint x: 476, startPoint y: 462, endPoint x: 509, endPoint y: 467, distance: 33.4
paste textarea "تۆخ"
paste textarea "480 کالۆری 35 گرام پرۆتین، 31 گرام کارب و 19 گرام چەوری"
drag, startPoint x: 464, startPoint y: 461, endPoint x: 478, endPoint y: 461, distance: 14.0
click at [478, 461] on textarea "شۆفان، پاودەری پرۆتینی ڤانێلا، پیکینگ پاودەر، ستیڤیا، چپسی چۆکلاتەی تۆخ، 480 کا…" at bounding box center [596, 480] width 562 height 78
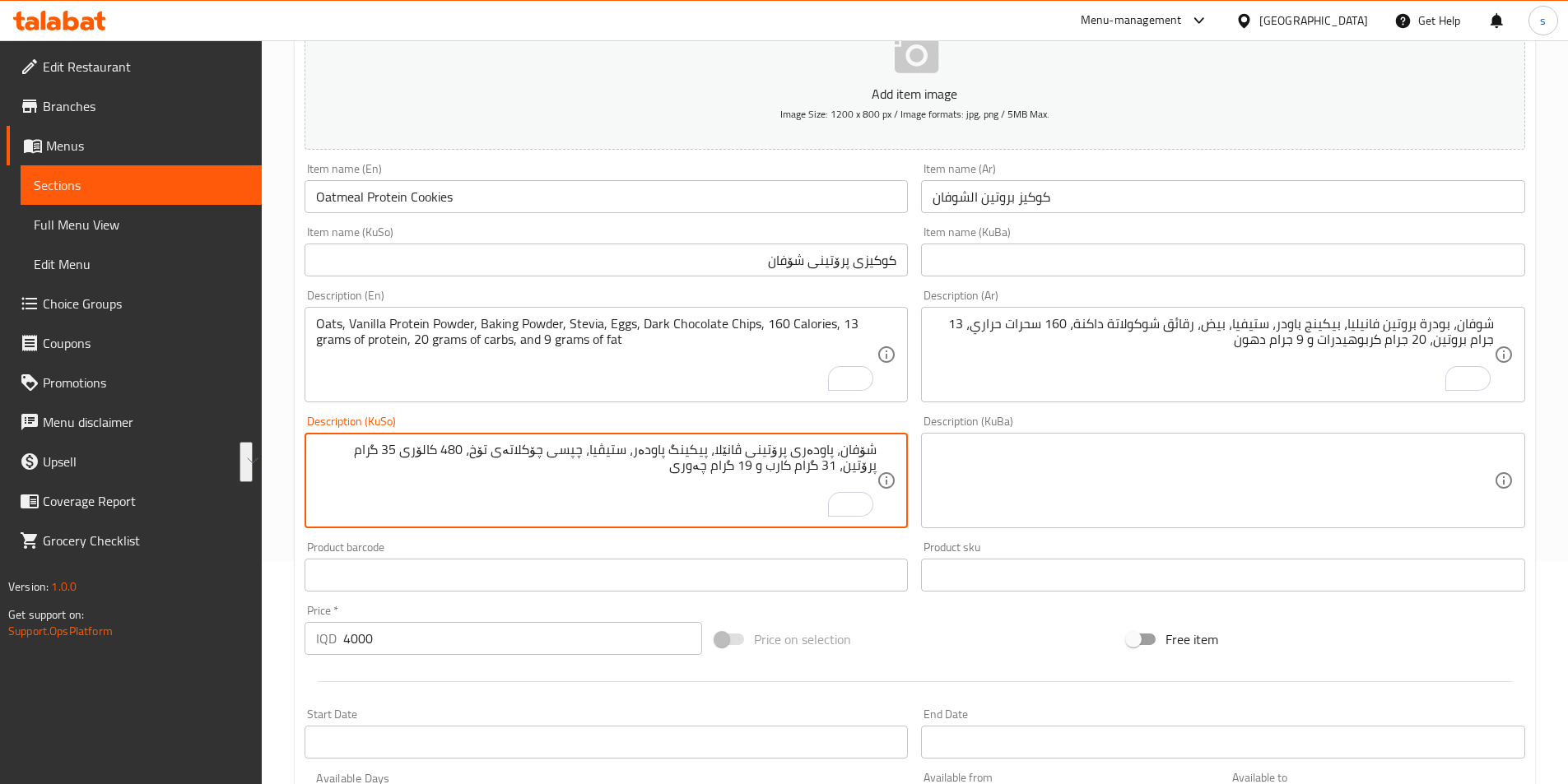
click at [457, 460] on textarea "شۆفان، پاودەری پرۆتینی ڤانێلا، پیکینگ پاودەر، ستیڤیا، چپسی چۆکلاتەی تۆخ، 480 کا…" at bounding box center [596, 480] width 562 height 78
drag, startPoint x: 463, startPoint y: 453, endPoint x: 484, endPoint y: 449, distance: 21.4
click at [484, 449] on textarea "شۆفان، پاودەری پرۆتینی ڤانێلا، پیکینگ پاودەر، ستیڤیا، چپسی چۆکلاتەی تۆخ، 480 کا…" at bounding box center [596, 480] width 562 height 78
drag, startPoint x: 406, startPoint y: 457, endPoint x: 420, endPoint y: 455, distance: 14.1
click at [420, 455] on textarea "شۆفان، پاودەری پرۆتینی ڤانێلا، پیکینگ پاودەر، ستیڤیا، چپسی چۆکلاتەی تۆخ، 160 کا…" at bounding box center [596, 480] width 562 height 78
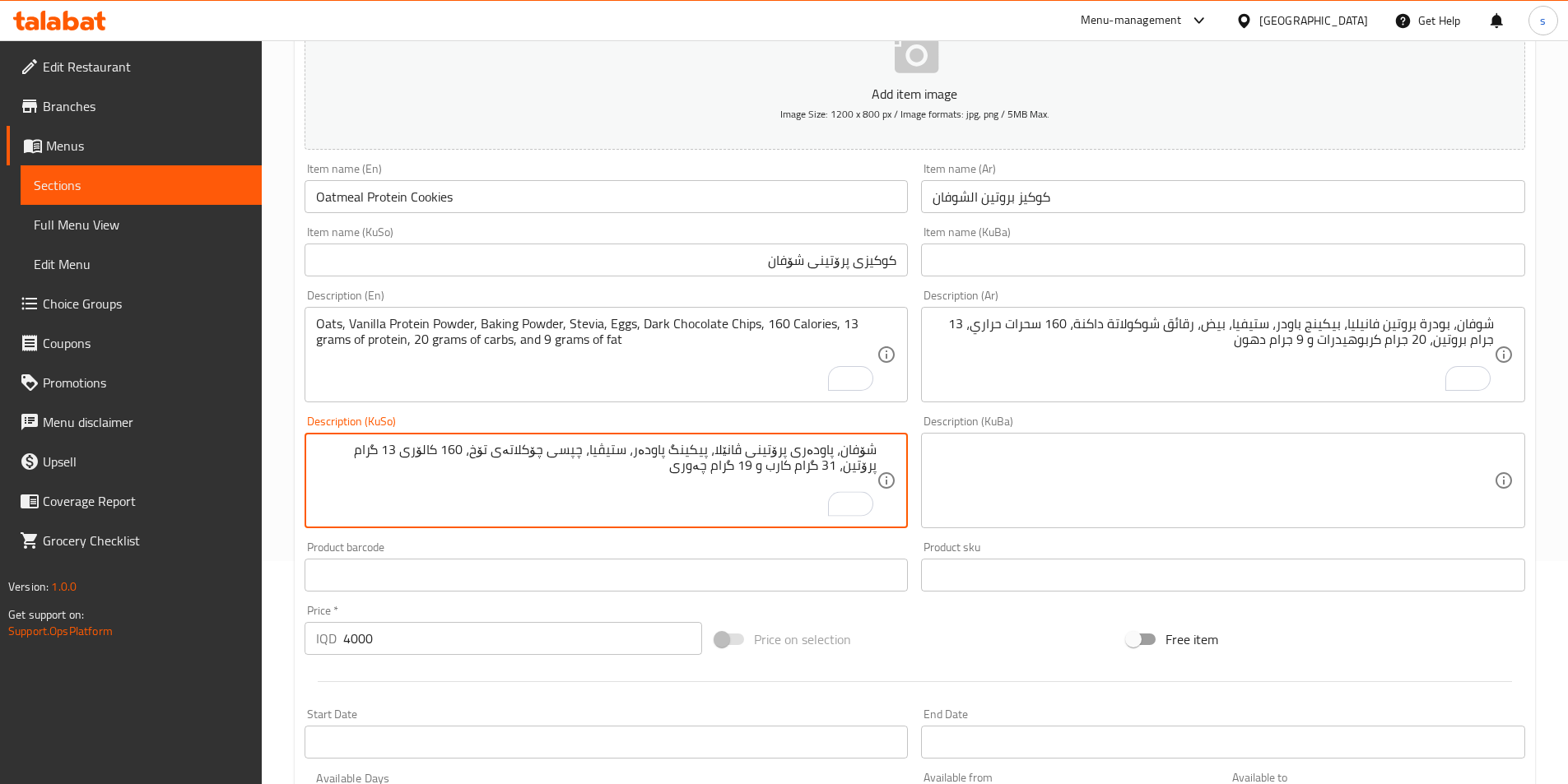
drag, startPoint x: 335, startPoint y: 460, endPoint x: 323, endPoint y: 460, distance: 12.0
click at [323, 460] on textarea "شۆفان، پاودەری پرۆتینی ڤانێلا، پیکینگ پاودەر، ستیڤیا، چپسی چۆکلاتەی تۆخ، 160 کا…" at bounding box center [596, 480] width 562 height 78
click at [795, 468] on textarea "شۆفان، پاودەری پرۆتینی ڤانێلا، پیکینگ پاودەر، ستیڤیا، چپسی چۆکلاتەی تۆخ، 160 کا…" at bounding box center [596, 480] width 562 height 78
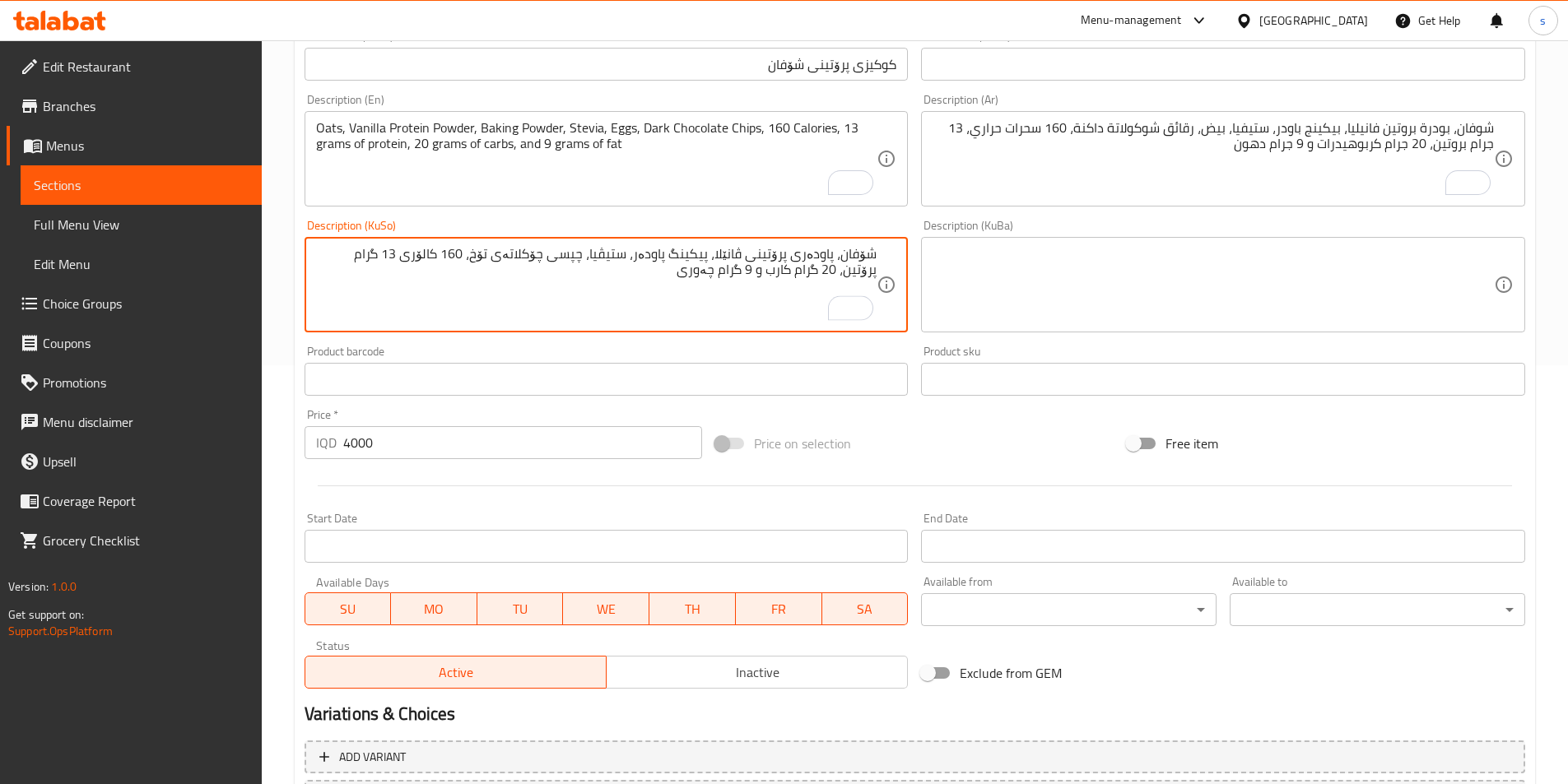
scroll to position [568, 0]
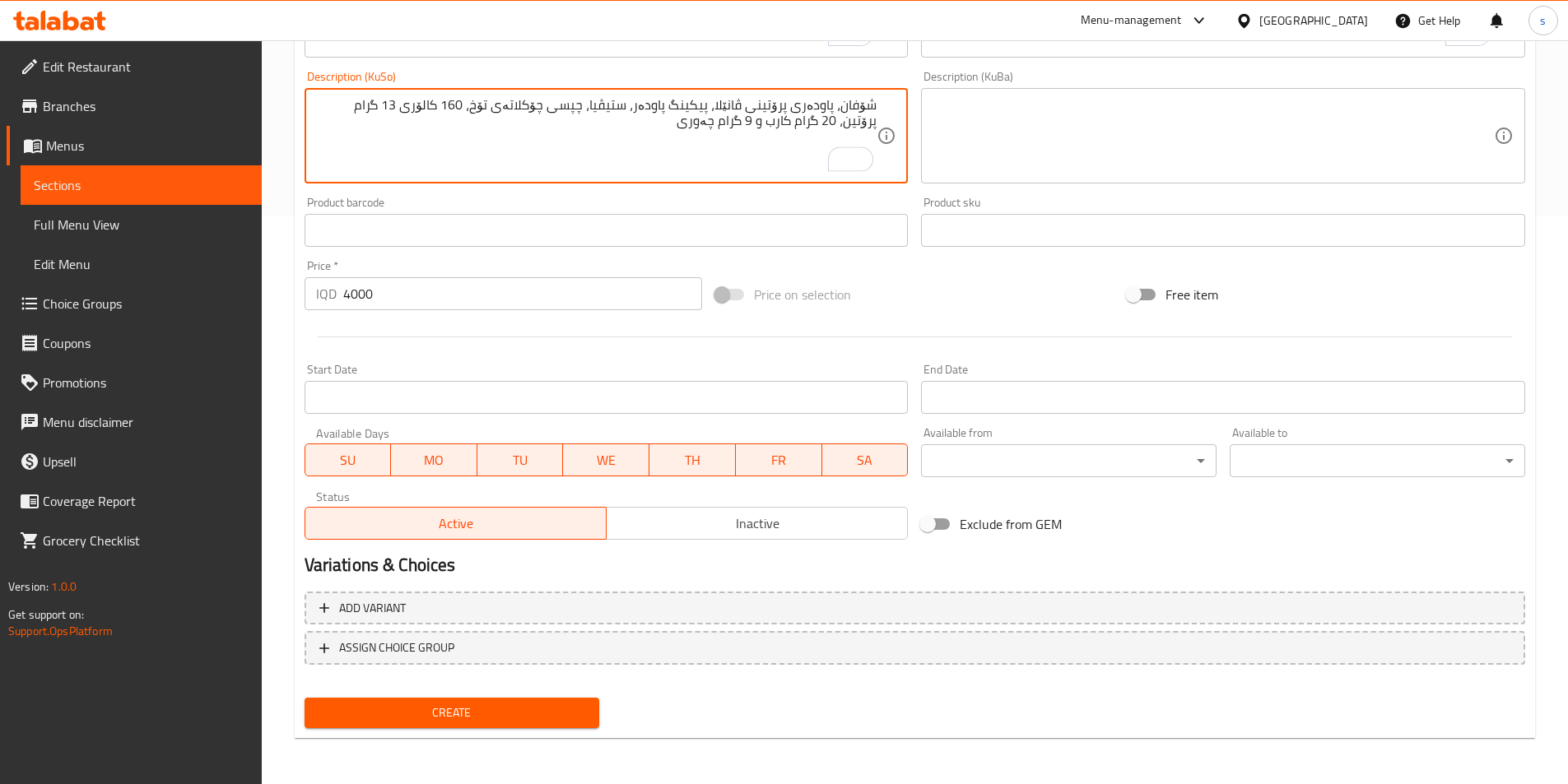
type textarea "شۆفان، پاودەری پرۆتینی ڤانێلا، پیکینگ پاودەر، ستیڤیا، چپسی چۆکلاتەی تۆخ، 160 کا…"
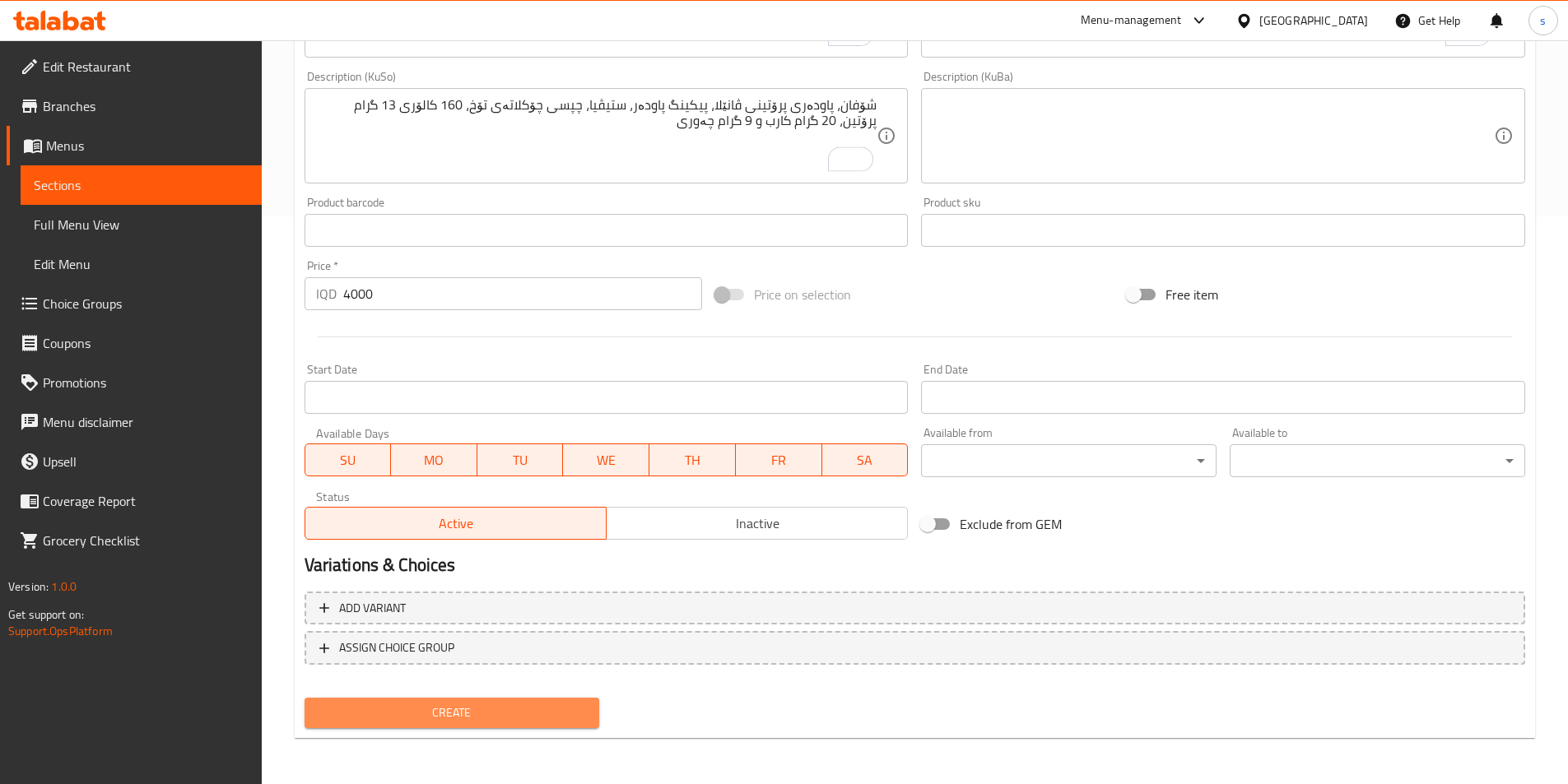
click at [485, 719] on span "Create" at bounding box center [452, 713] width 269 height 21
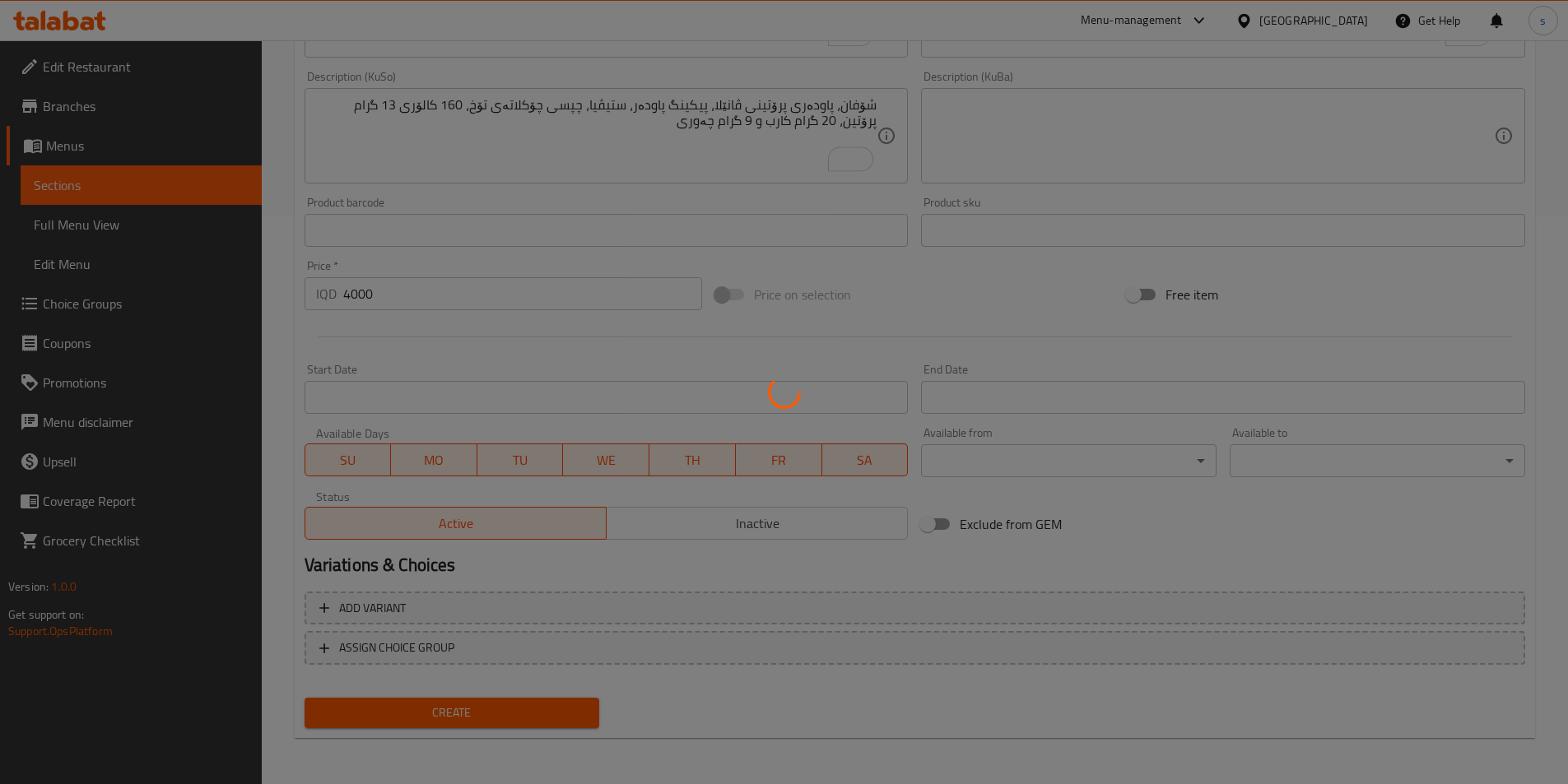
type input "0"
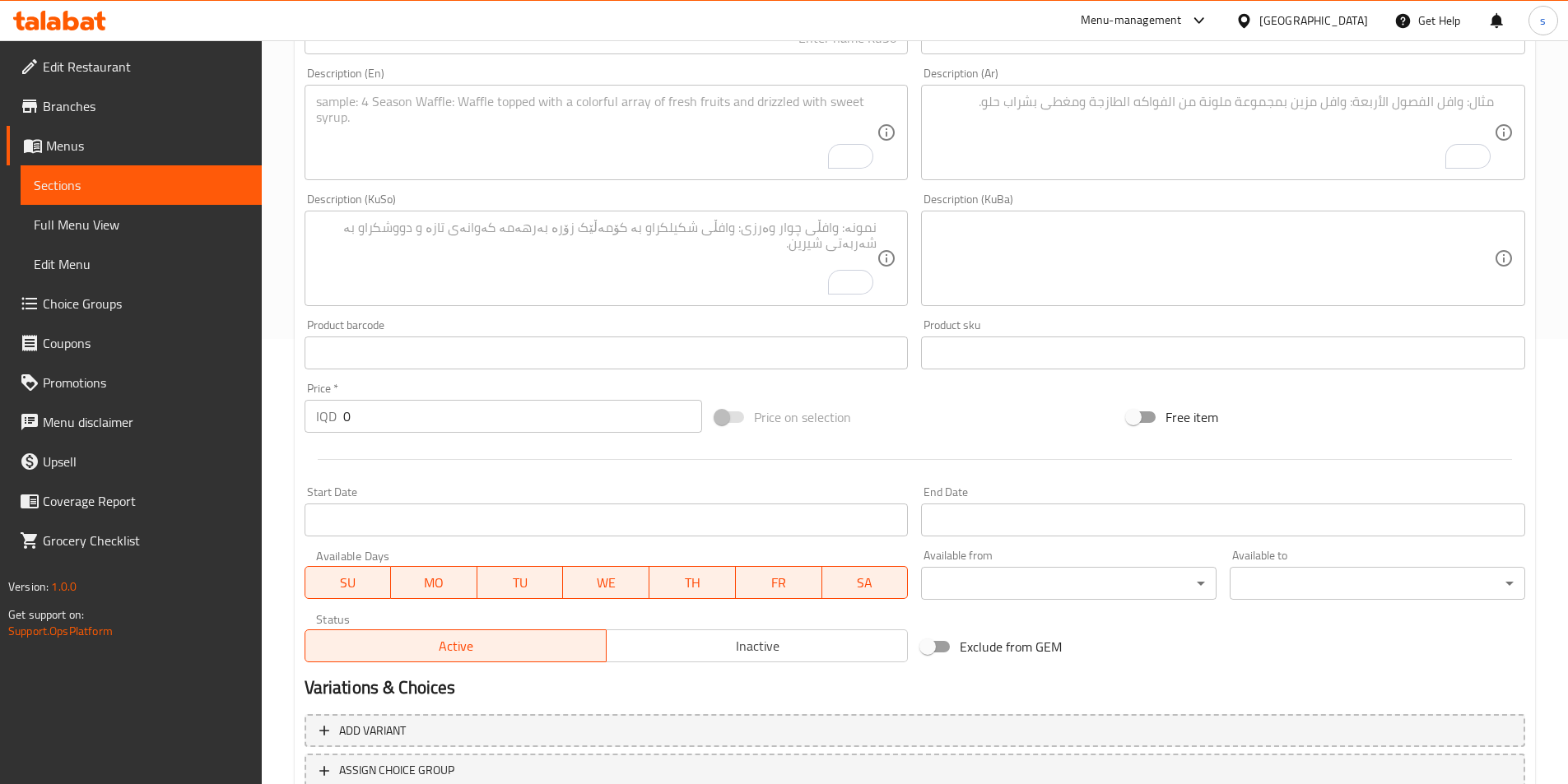
scroll to position [183, 0]
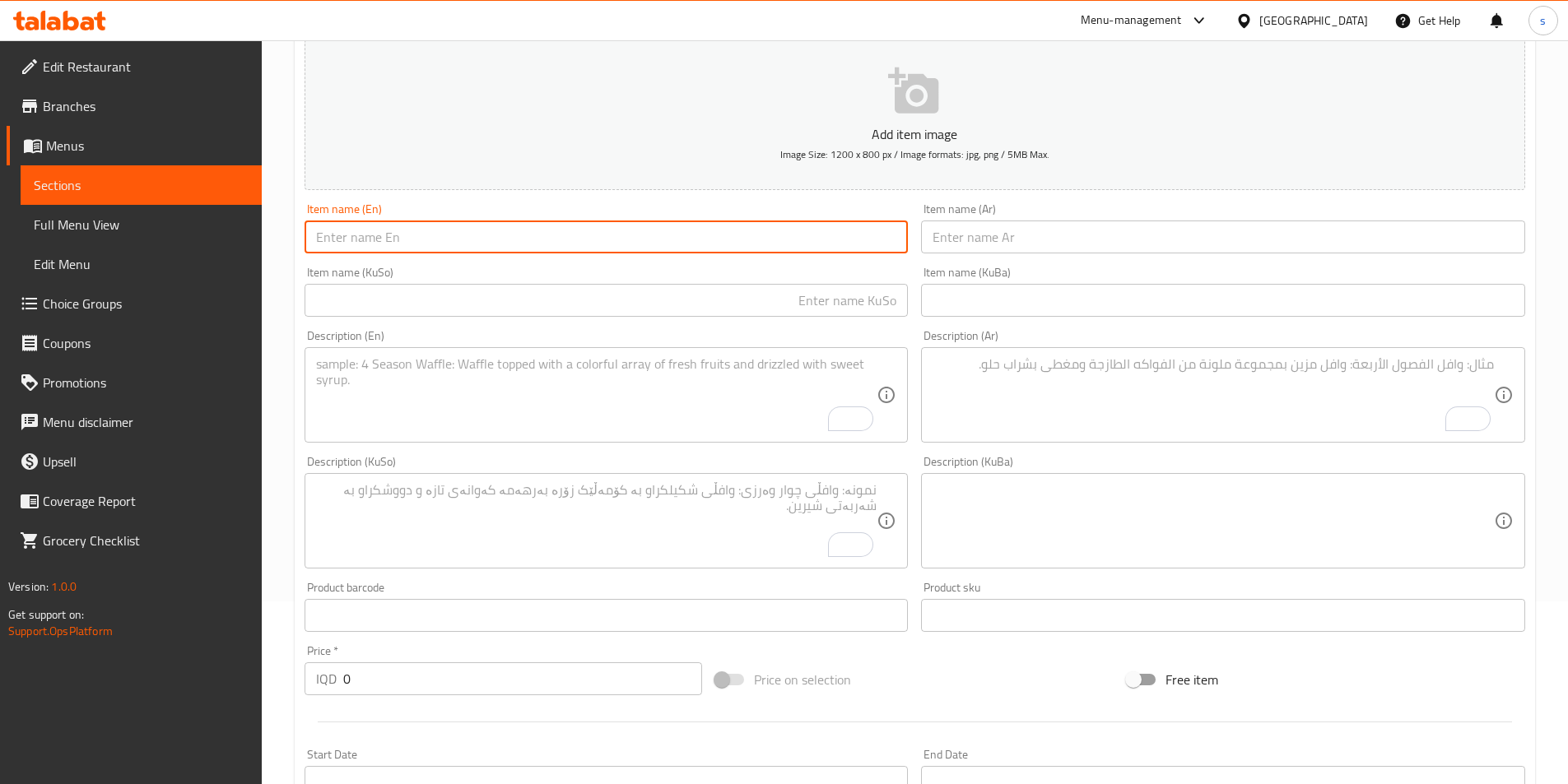
click at [720, 245] on input "text" at bounding box center [607, 237] width 604 height 33
paste input "Peanut Butter Protein Balls"
type input "Peanut Butter Protein Balls"
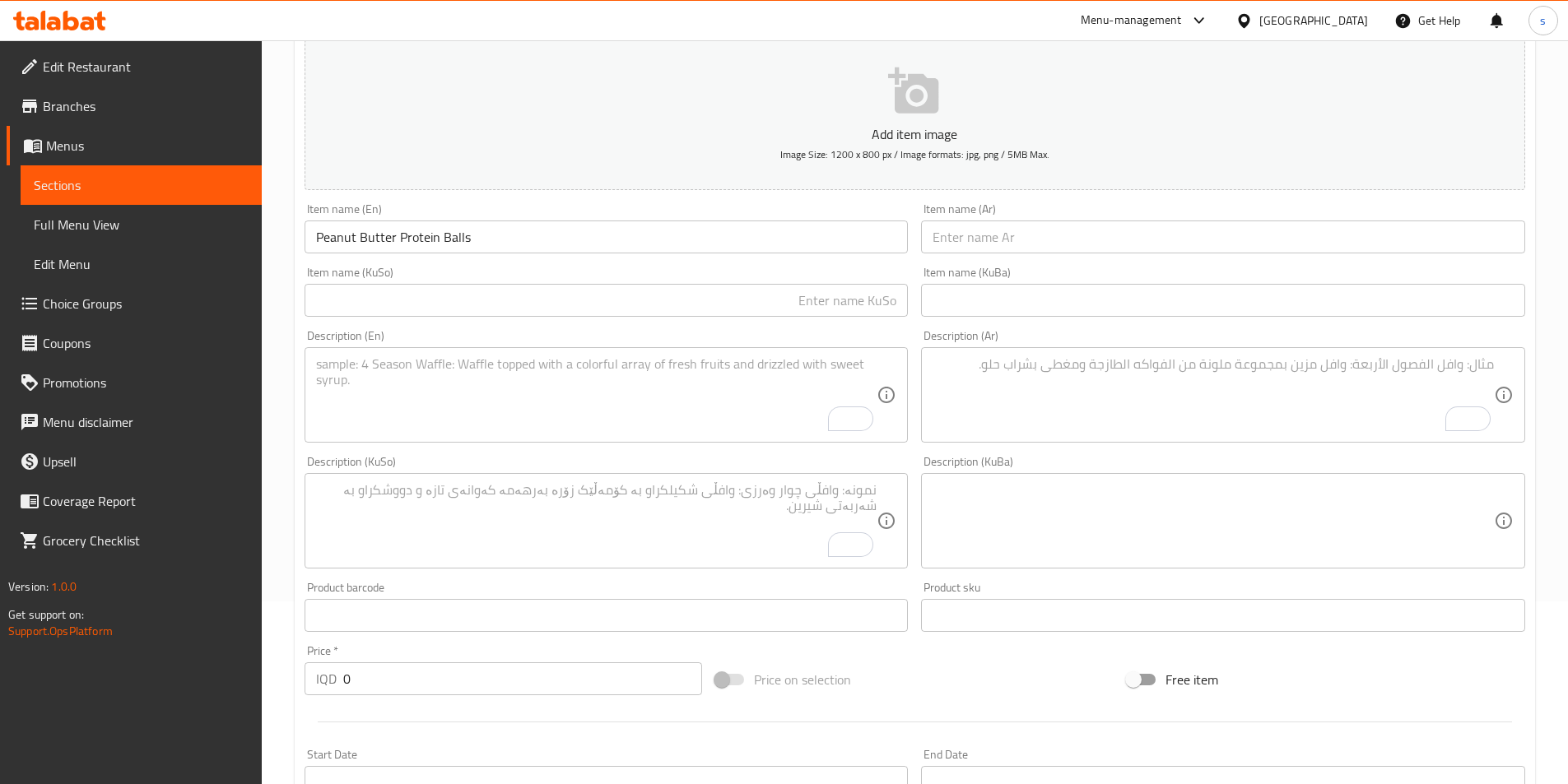
click at [1058, 256] on div "Item name (Ar) Item name (Ar)" at bounding box center [1223, 228] width 617 height 63
click at [1059, 242] on input "text" at bounding box center [1223, 237] width 604 height 33
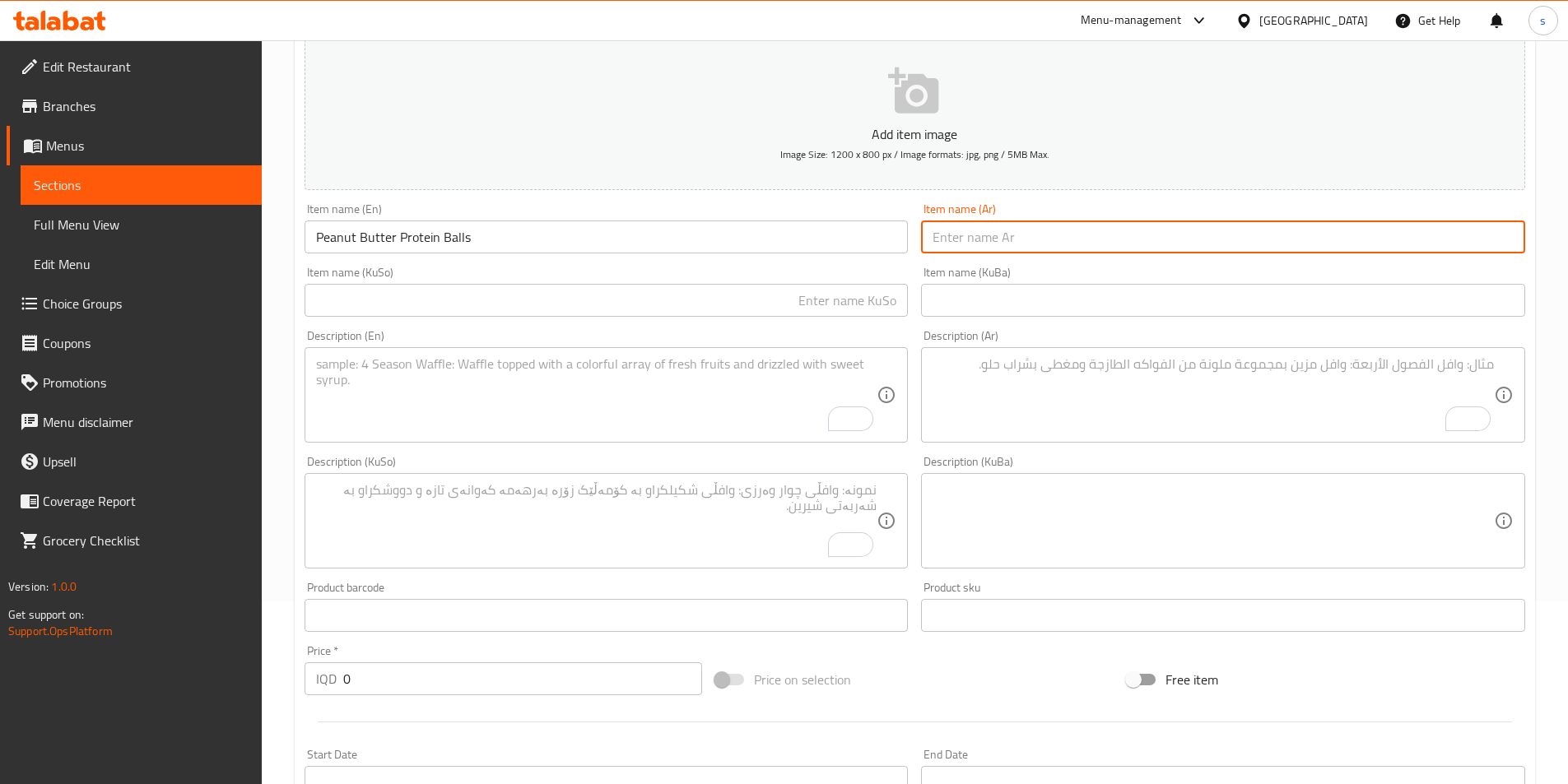
paste input "كرات بروتين زبدة فول سوداني"
type input "كرات بروتين زبدة فول سوداني"
click at [847, 305] on input "text" at bounding box center [607, 300] width 604 height 33
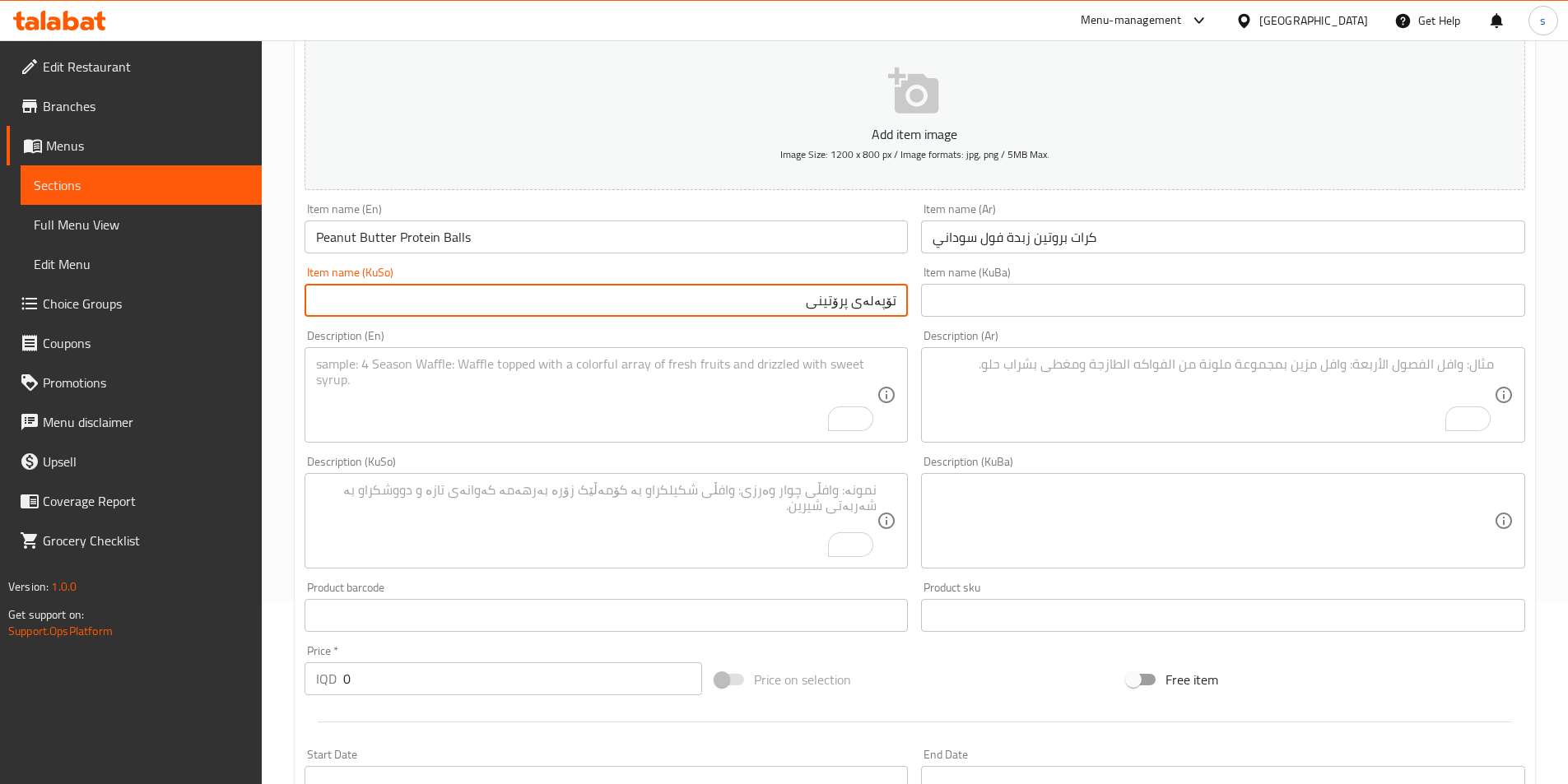
paste input "زبدەی فستەقی عەبید"
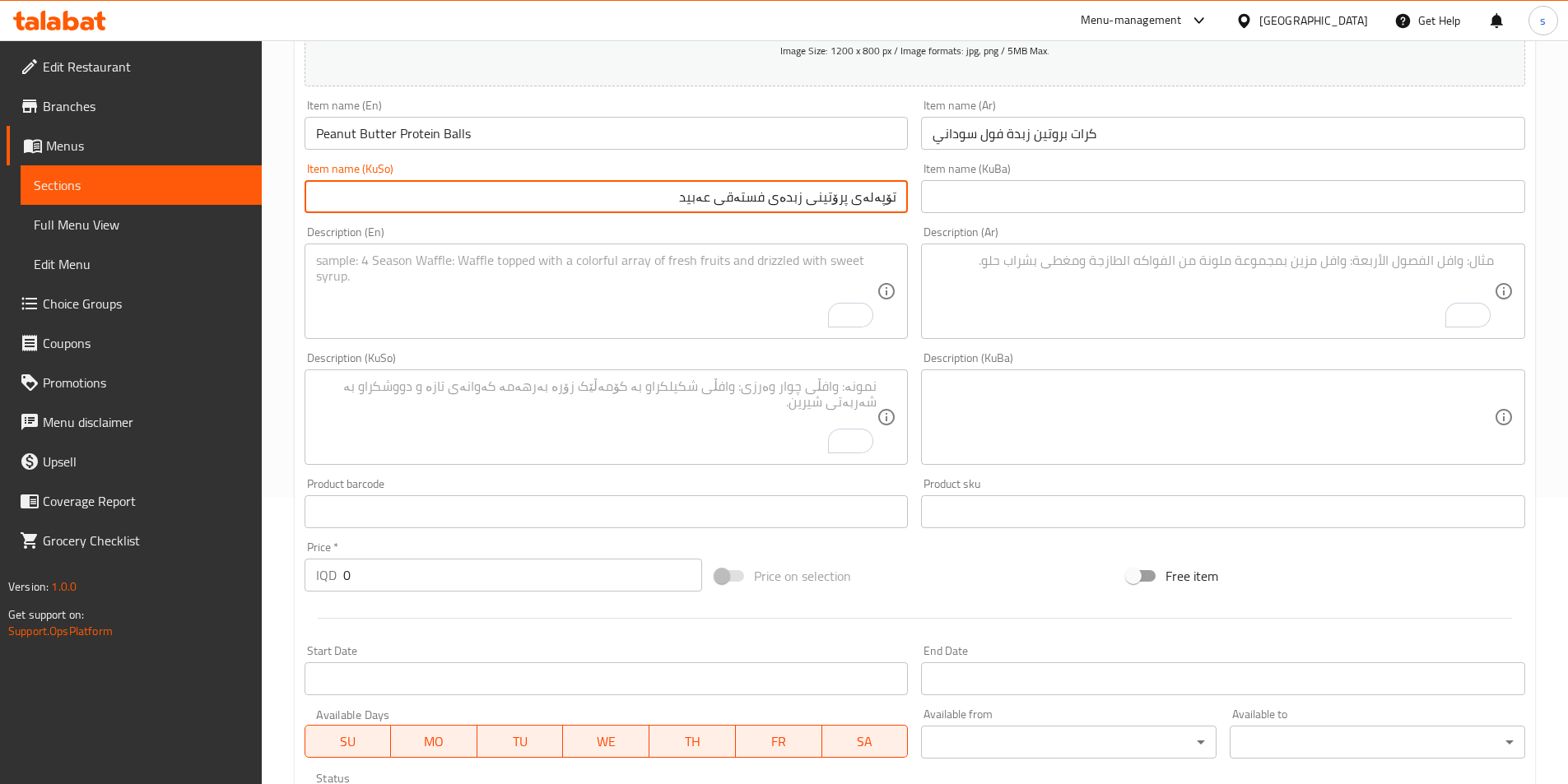
scroll to position [380, 0]
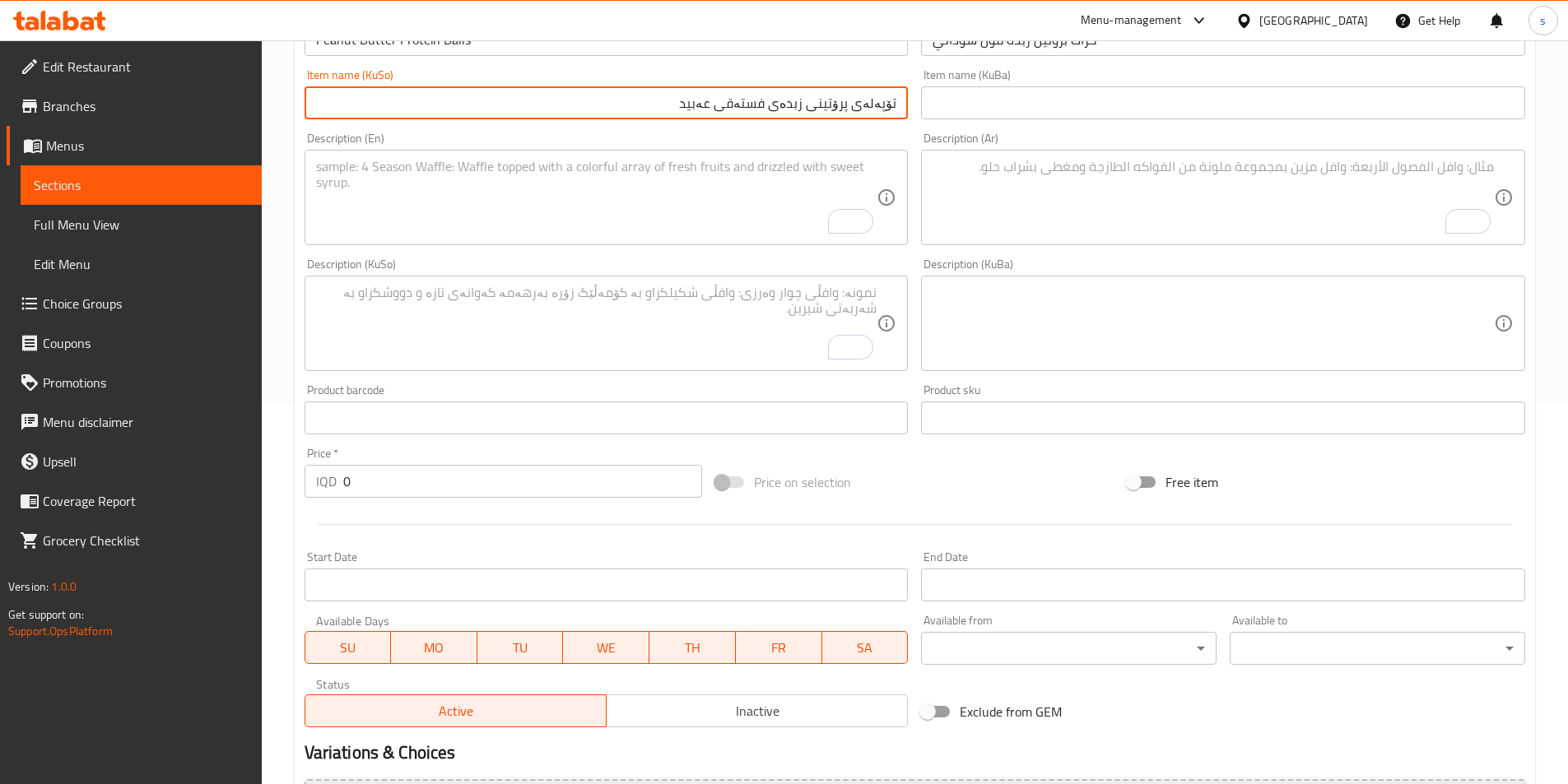
type input "تۆپەلەی پرۆتینی زبدەی فستەقی عەبید"
click at [1173, 170] on textarea "To enrich screen reader interactions, please activate Accessibility in Grammarl…" at bounding box center [1213, 198] width 562 height 78
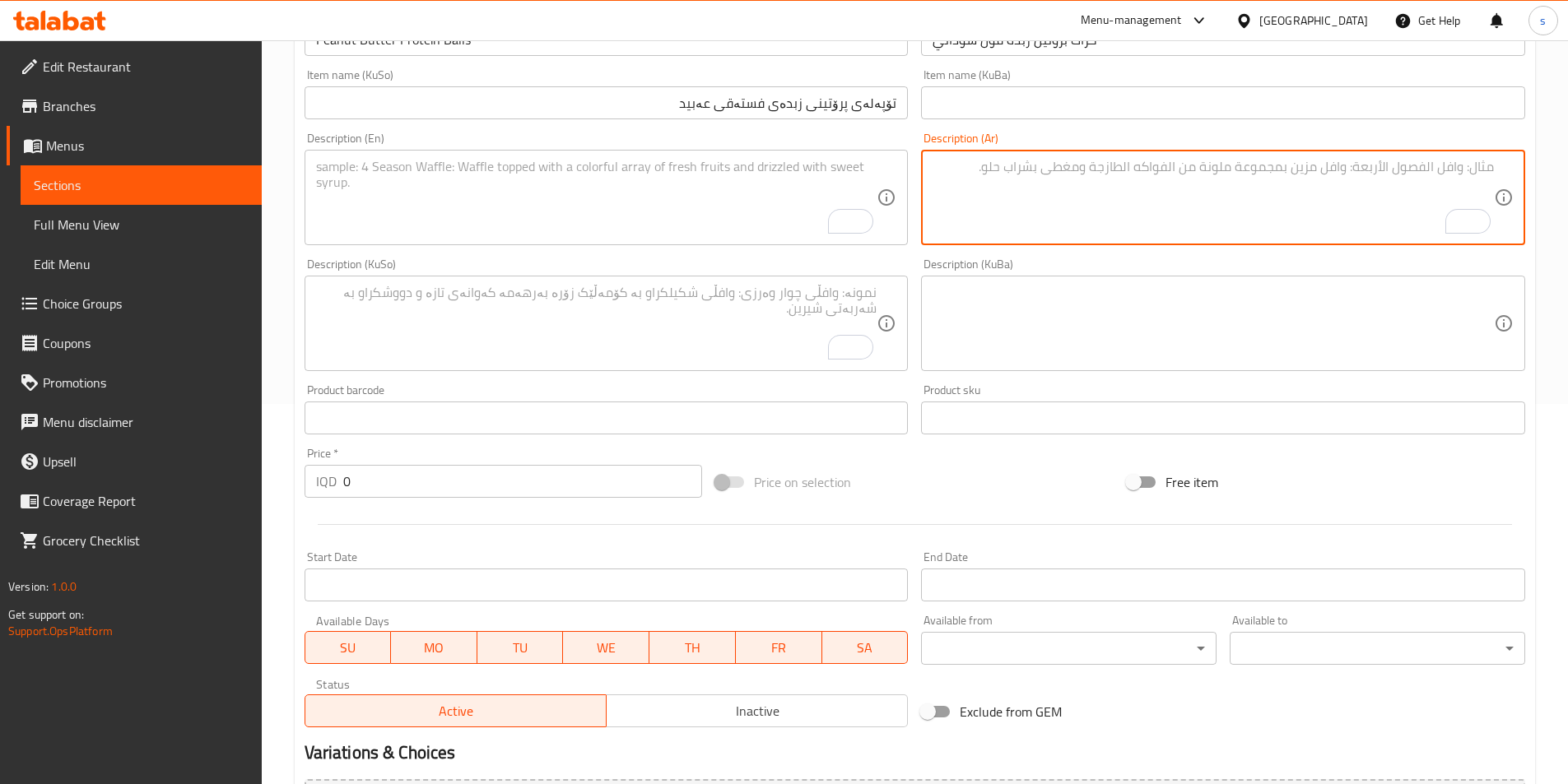
paste textarea "شوفان، زبدة فول سوداني، رقائق شوكولاتة داكنة، عسل خالي من دهون، بيض"
type textarea "شوفان، زبدة فول سوداني، رقائق شوكولاتة داكنة، عسل خالي من دهون، بيض"
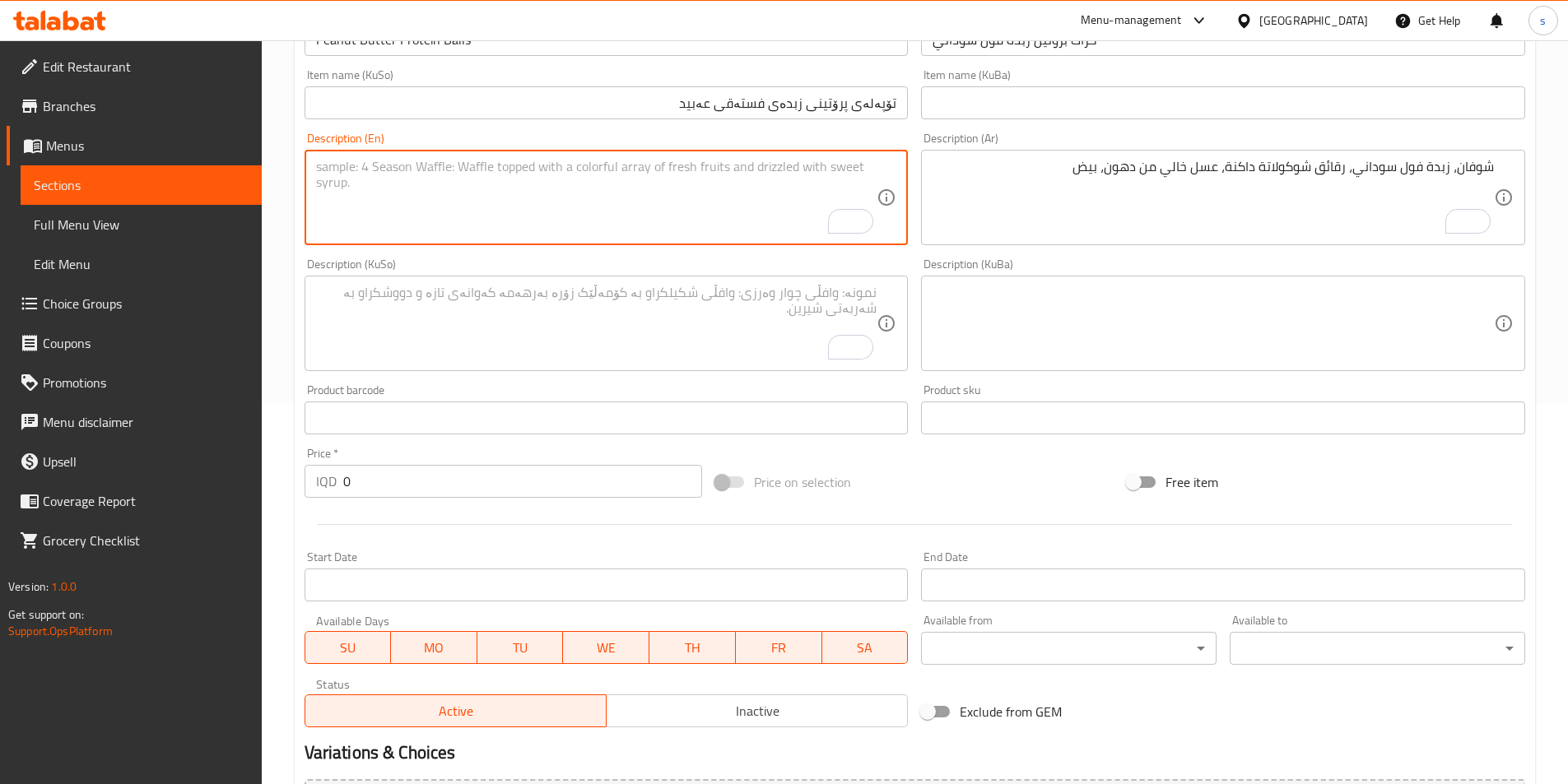
click at [714, 208] on textarea "To enrich screen reader interactions, please activate Accessibility in Grammarl…" at bounding box center [596, 198] width 562 height 78
paste textarea "Oats, Peanut Butter, Dark Choco Chips, 0 Fat Honey, Egg"
type textarea "Oats, Peanut Butter, Dark Choco Chips, 0 Fat Honey, Egg"
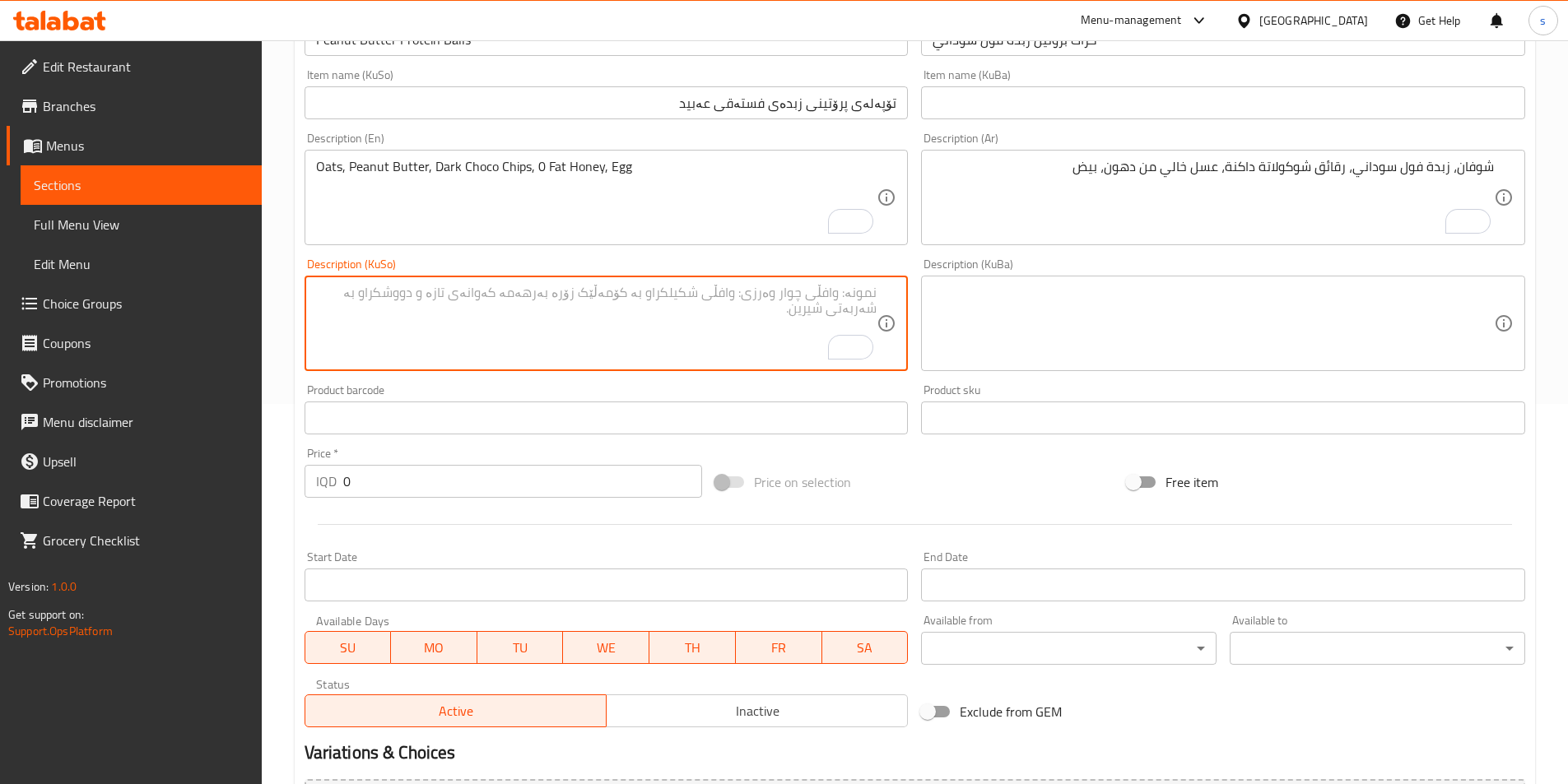
click at [783, 307] on textarea "To enrich screen reader interactions, please activate Accessibility in Grammarl…" at bounding box center [596, 323] width 562 height 78
paste textarea "زبدەی فستەقی عەبید"
drag, startPoint x: 549, startPoint y: 298, endPoint x: 557, endPoint y: 297, distance: 8.1
click at [557, 297] on textarea "شۆفان، زبدەی فستەقی عەبید، چپسی چۆکلاتە تۆخ، هەنگوینی 0 چەوری، هێلکە" at bounding box center [596, 323] width 562 height 78
type textarea "شۆفان، زبدەی فستەقی عەبید، چپسی چۆکلاتە تۆخ، هەنگوینی بێ چەوری، هێلکە"
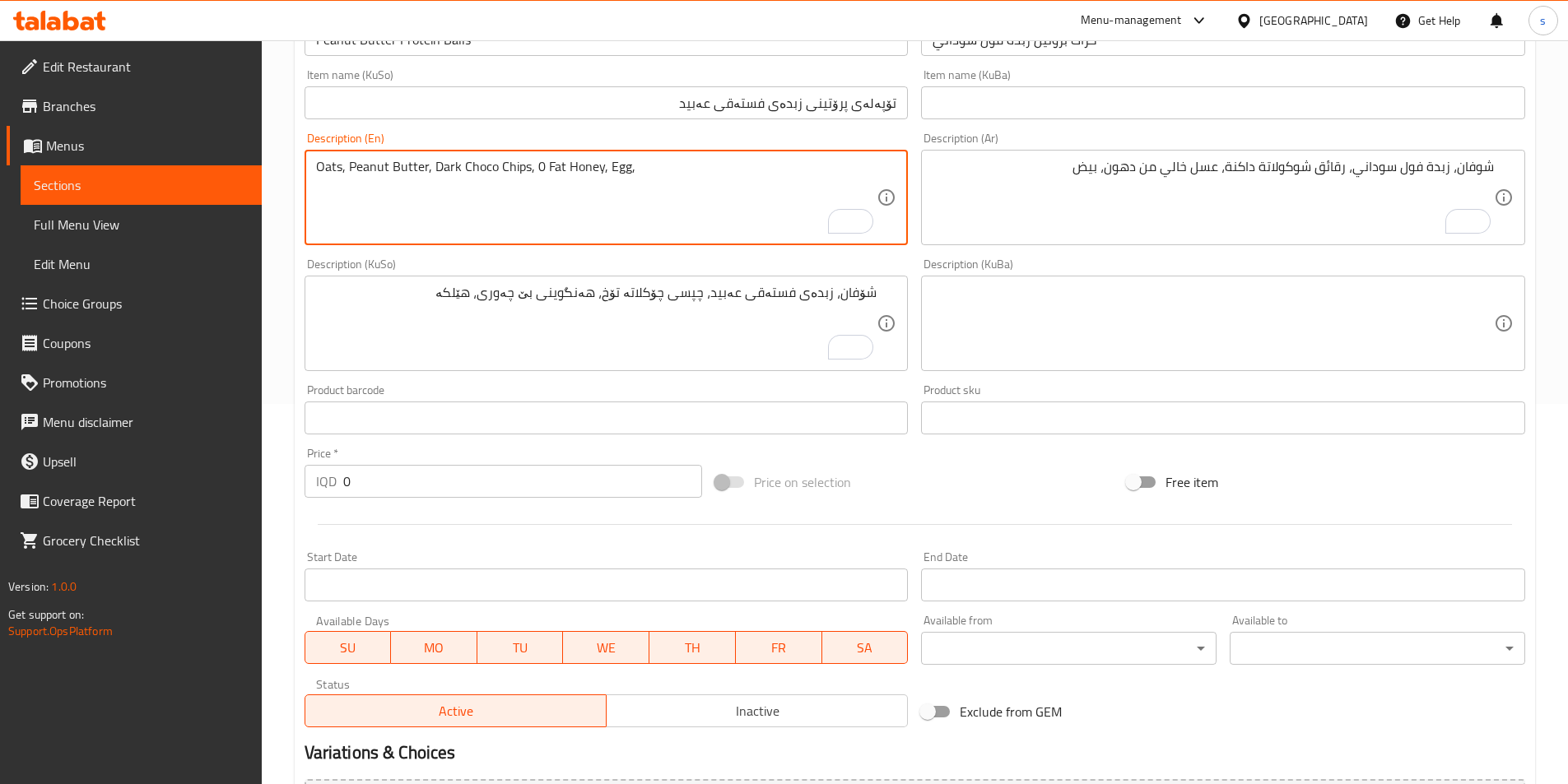
paste textarea "480 Calories, 35 grams of protein, 31 grams of carbs, and 19 grams of fat"
drag, startPoint x: 651, startPoint y: 171, endPoint x: 633, endPoint y: 171, distance: 18.0
drag, startPoint x: 718, startPoint y: 172, endPoint x: 707, endPoint y: 175, distance: 11.4
click at [707, 175] on textarea "Oats, Peanut Butter, Dark Choco Chips, 0 Fat Honey, Egg, 360 Calories, 35 grams…" at bounding box center [596, 198] width 562 height 78
drag, startPoint x: 822, startPoint y: 166, endPoint x: 832, endPoint y: 167, distance: 10.0
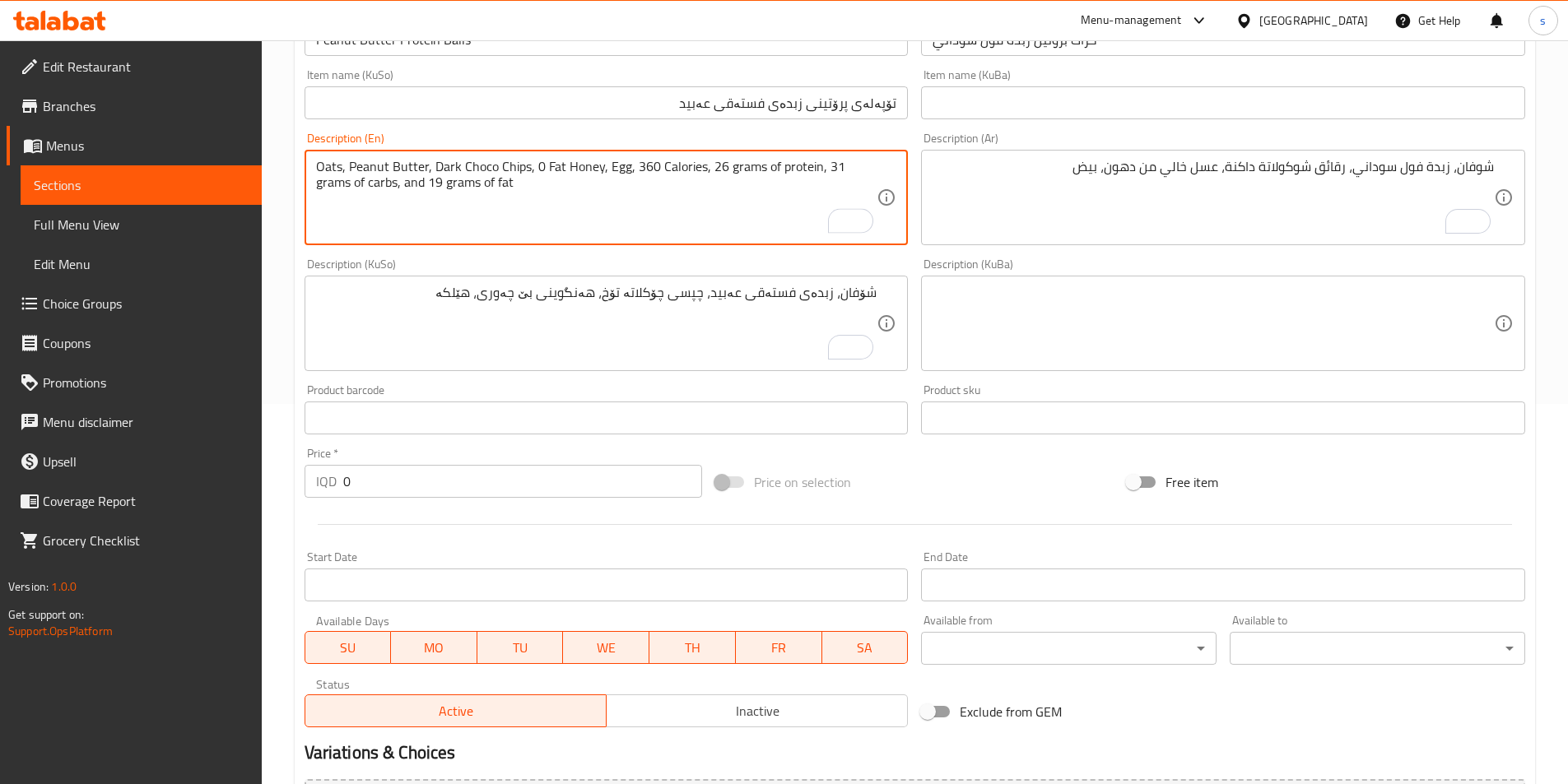
click at [832, 167] on textarea "Oats, Peanut Butter, Dark Choco Chips, 0 Fat Honey, Egg, 360 Calories, 26 grams…" at bounding box center [596, 198] width 562 height 78
click at [401, 189] on textarea "Oats, Peanut Butter, Dark Choco Chips, 0 Fat Honey, Egg, 360 Calories, 26 grams…" at bounding box center [596, 198] width 562 height 78
type textarea "Oats, Peanut Butter, Dark Choco Chips, 0 Fat Honey, Egg, 360 Calories, 26 grams…"
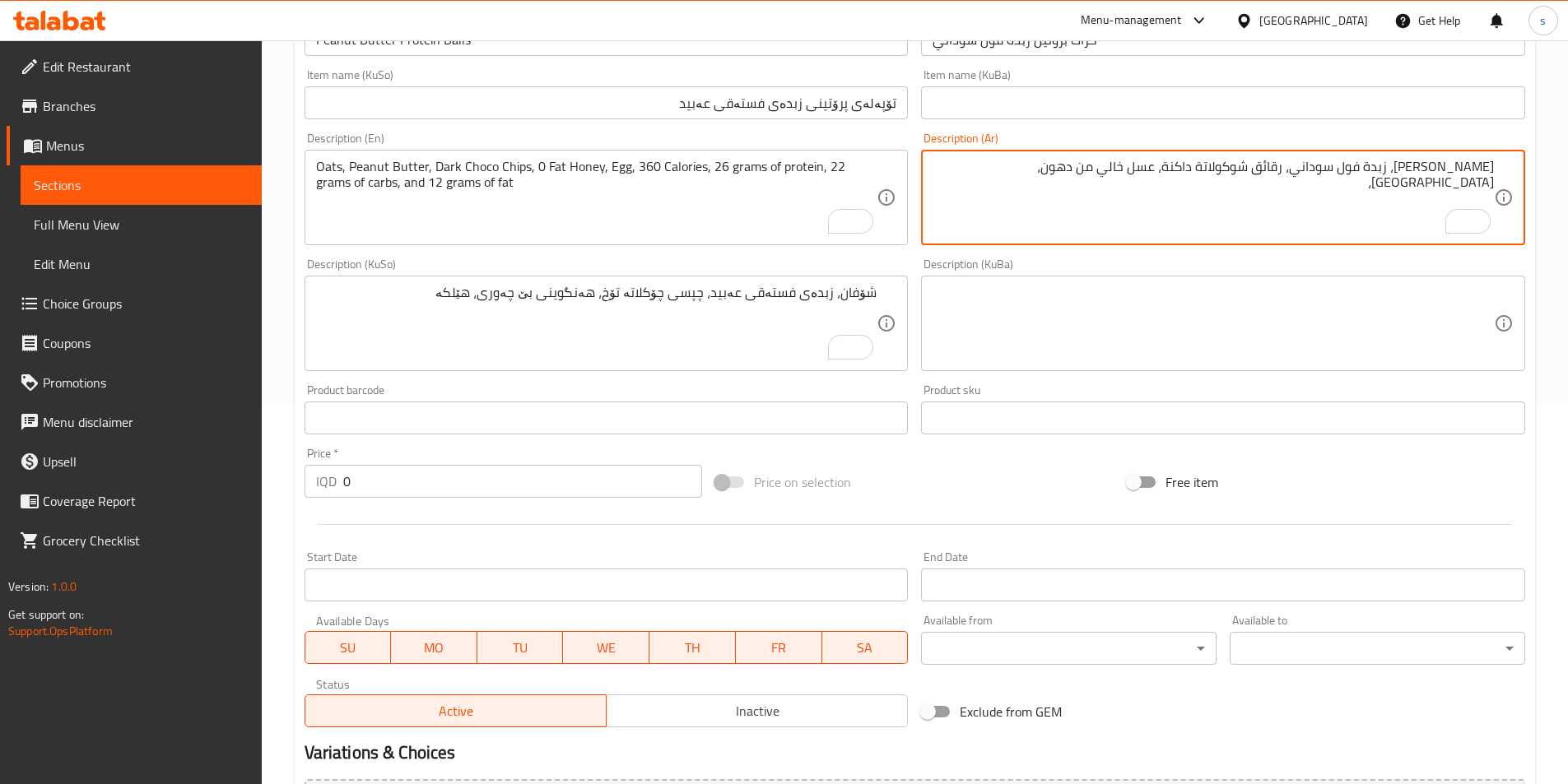
click at [1004, 172] on textarea "شوفان، زبدة فول سوداني، رقائق شوكولاتة داكنة، عسل خالي من دهون، بيض،" at bounding box center [1213, 198] width 562 height 78
paste textarea "480 سحرات حراري، 35 جرام بروتين، 31 جرام كربوهيدرات و 19 جرام دهون"
drag, startPoint x: 1054, startPoint y: 166, endPoint x: 1071, endPoint y: 166, distance: 17.0
click at [1071, 166] on textarea "شوفان، زبدة فول سوداني، رقائق شوكولاتة داكنة، عسل خالي من دهون، بيض، 480 سحرات …" at bounding box center [1213, 198] width 562 height 78
drag, startPoint x: 970, startPoint y: 169, endPoint x: 957, endPoint y: 172, distance: 13.3
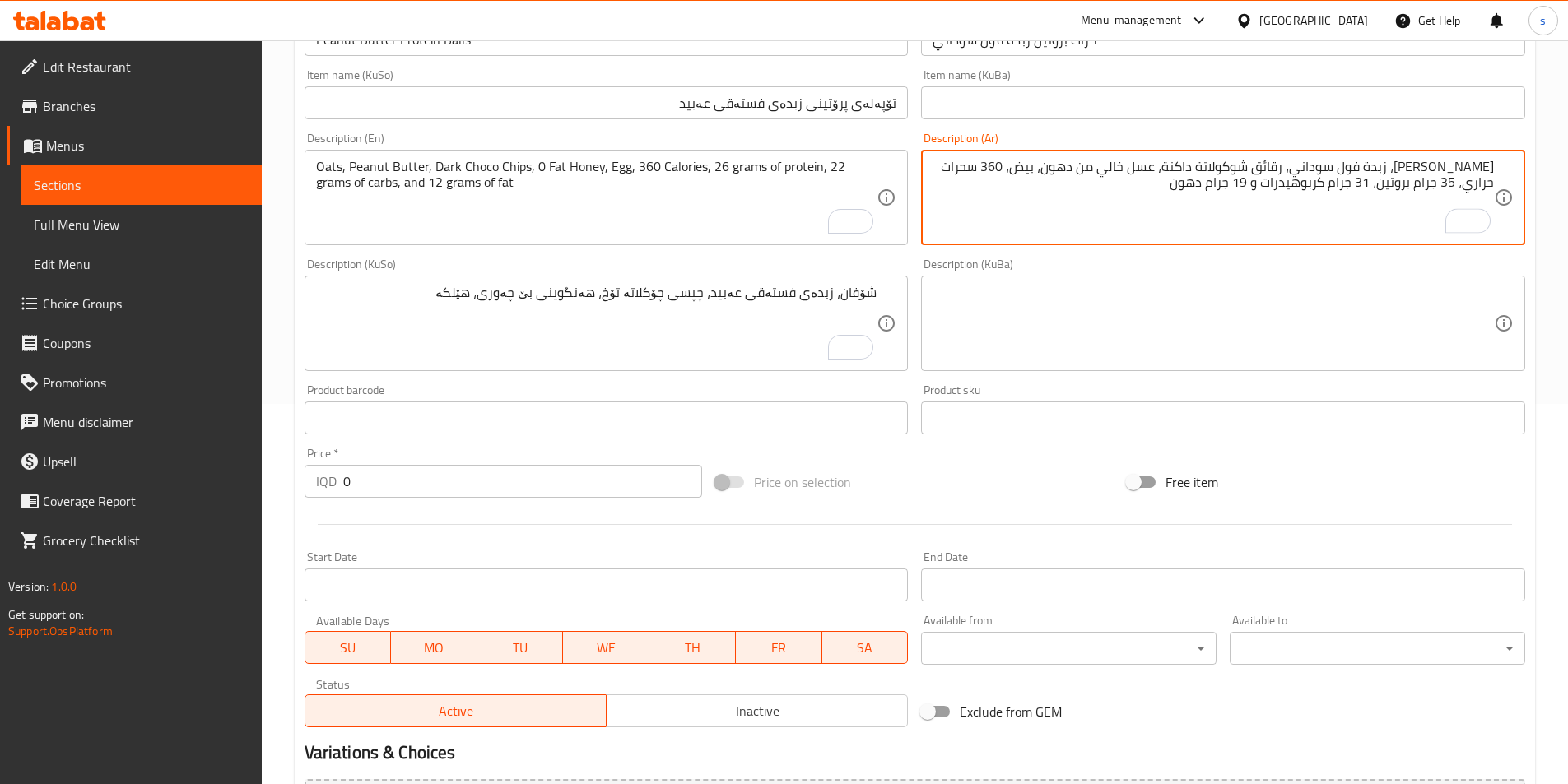
click at [957, 172] on textarea "شوفان، زبدة فول سوداني، رقائق شوكولاتة داكنة، عسل خالي من دهون، بيض، 360 سحرات …" at bounding box center [1213, 198] width 562 height 78
click at [1421, 189] on textarea "شوفان، زبدة فول سوداني، رقائق شوكولاتة داكنة، عسل خالي من دهون، بيض، 360 سحرات …" at bounding box center [1213, 198] width 562 height 78
drag, startPoint x: 1428, startPoint y: 187, endPoint x: 1415, endPoint y: 189, distance: 13.2
click at [1415, 189] on textarea "شوفان، زبدة فول سوداني، رقائق شوكولاتة داكنة، عسل خالي من دهون، بيض، 360 سحرات …" at bounding box center [1213, 198] width 562 height 78
click at [1300, 186] on textarea "شوفان، زبدة فول سوداني، رقائق شوكولاتة داكنة، عسل خالي من دهون، بيض، 360 سحرات …" at bounding box center [1213, 198] width 562 height 78
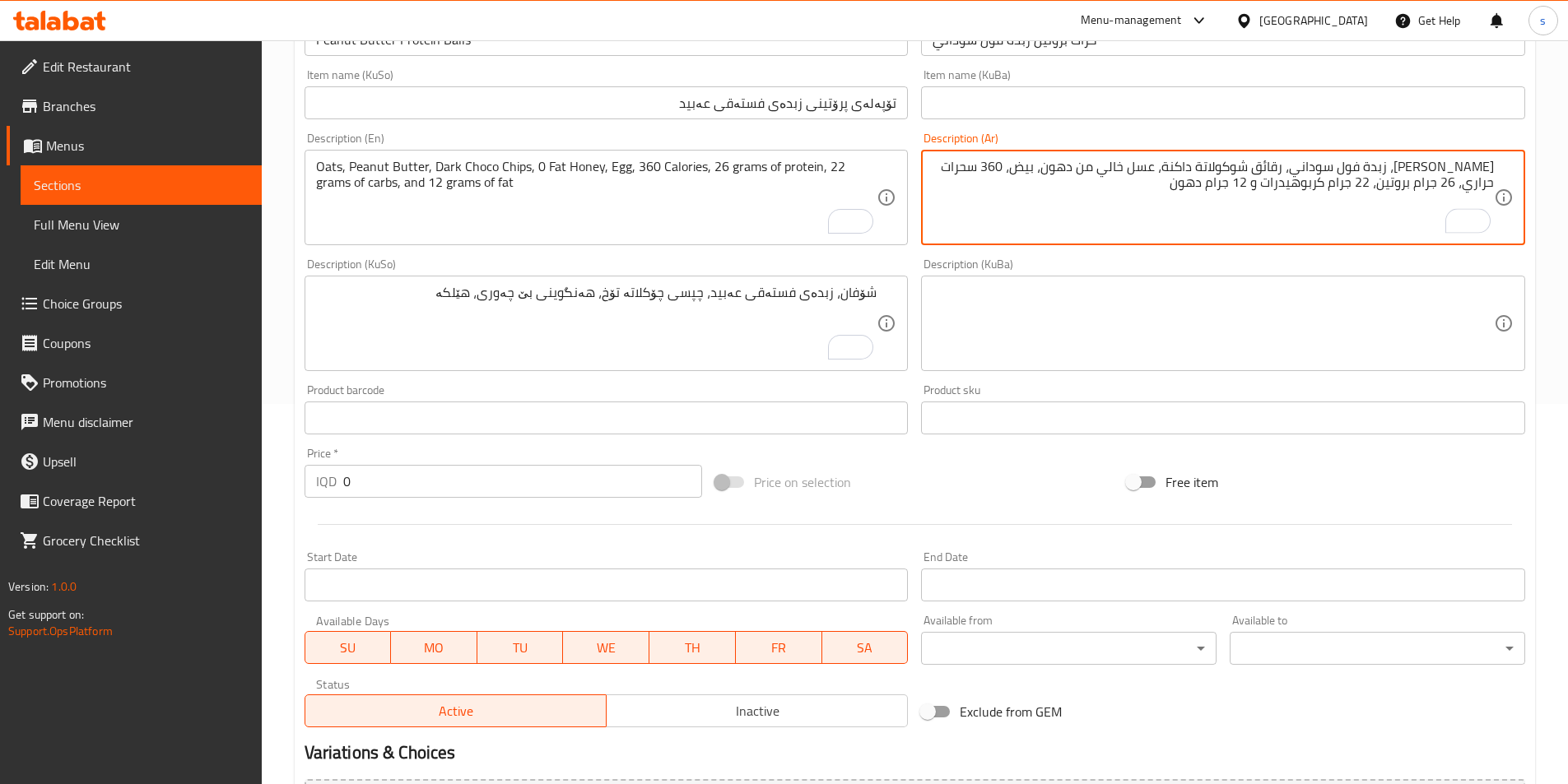
type textarea "شوفان، زبدة فول سوداني، رقائق شوكولاتة داكنة، عسل خالي من دهون، بيض، 360 سحرات …"
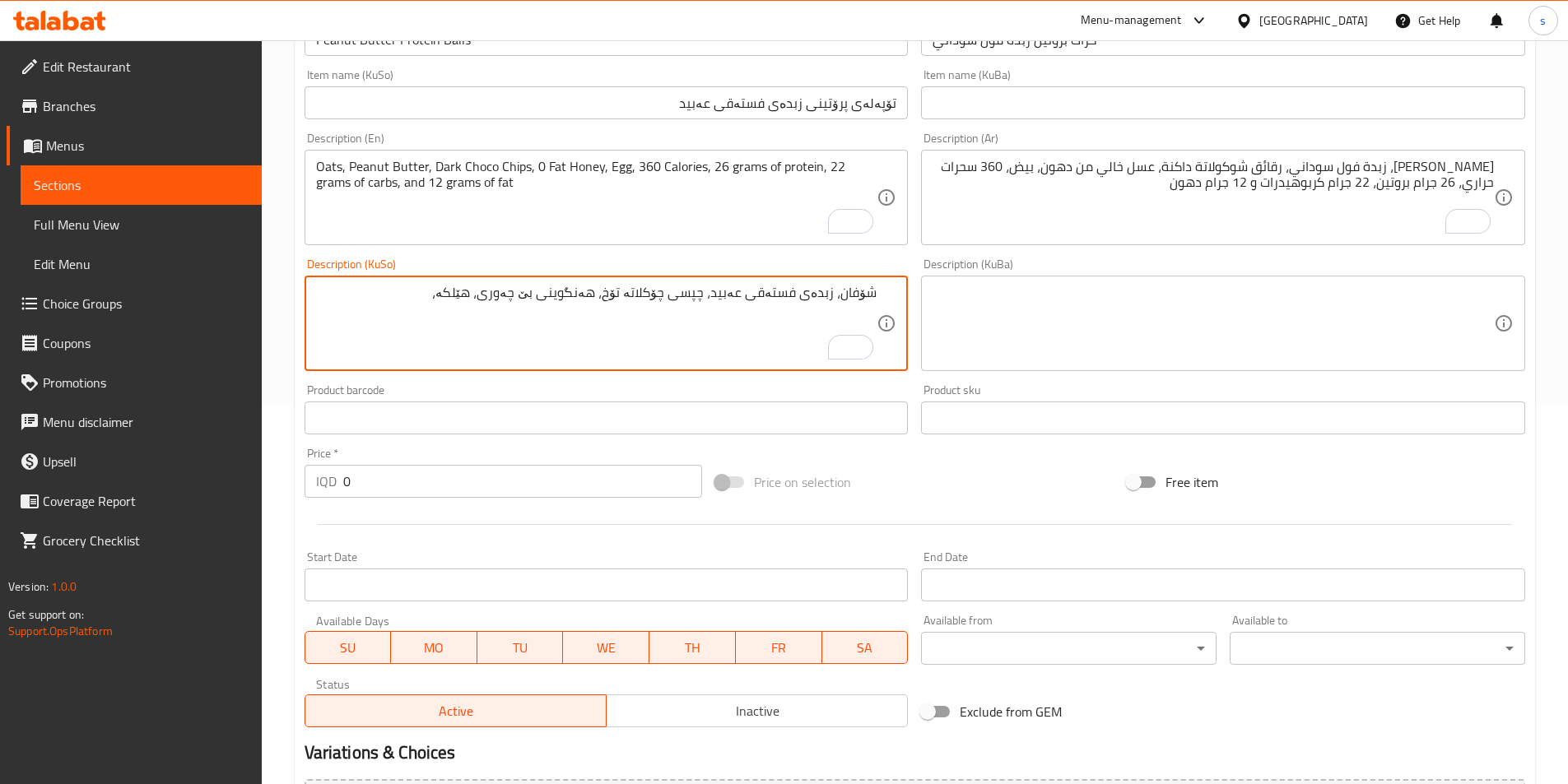
paste textarea "480 کالۆری 35 گرام پرۆتین، 31 گرام کارب و 19 گرام چەوری"
drag, startPoint x: 464, startPoint y: 299, endPoint x: 445, endPoint y: 299, distance: 19.0
click at [445, 299] on textarea "شۆفان، زبدەی فستەقی عەبید، چپسی چۆکلاتە تۆخ، هەنگوینی بێ چەوری، هێلکە، 480 کالۆ…" at bounding box center [596, 323] width 562 height 78
drag, startPoint x: 398, startPoint y: 302, endPoint x: 387, endPoint y: 303, distance: 11.0
click at [387, 303] on textarea "شۆفان، زبدەی فستەقی عەبید، چپسی چۆکلاتە تۆخ، هەنگوینی بێ چەوری، هێلکە، 362 کالۆ…" at bounding box center [596, 323] width 562 height 78
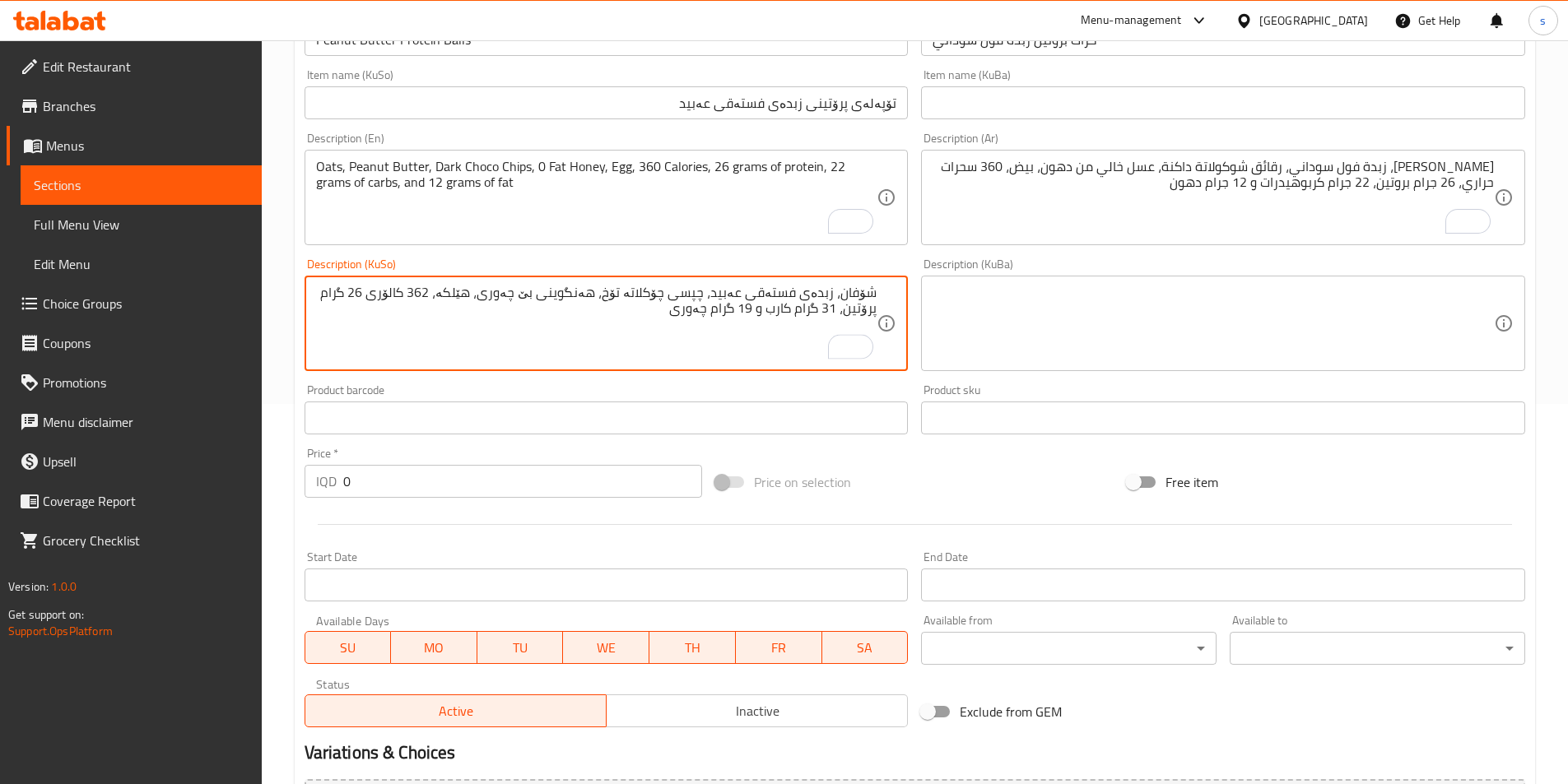
drag, startPoint x: 860, startPoint y: 312, endPoint x: 872, endPoint y: 312, distance: 12.0
click at [872, 312] on textarea "شۆفان، زبدەی فستەقی عەبید، چپسی چۆکلاتە تۆخ، هەنگوینی بێ چەوری، هێلکە، 362 کالۆ…" at bounding box center [596, 323] width 562 height 78
click at [885, 317] on icon at bounding box center [886, 323] width 20 height 20
click at [877, 309] on textarea "شۆفان، زبدەی فستەقی عەبید، چپسی چۆکلاتە تۆخ، هەنگوینی بێ چەوری، هێلکە، 362 کالۆ…" at bounding box center [596, 323] width 562 height 78
click at [863, 310] on textarea "شۆفان، زبدەی فستەقی عەبید، چپسی چۆکلاتە تۆخ، هەنگوینی بێ چەوری، هێلکە، 362 کالۆ…" at bounding box center [596, 323] width 562 height 78
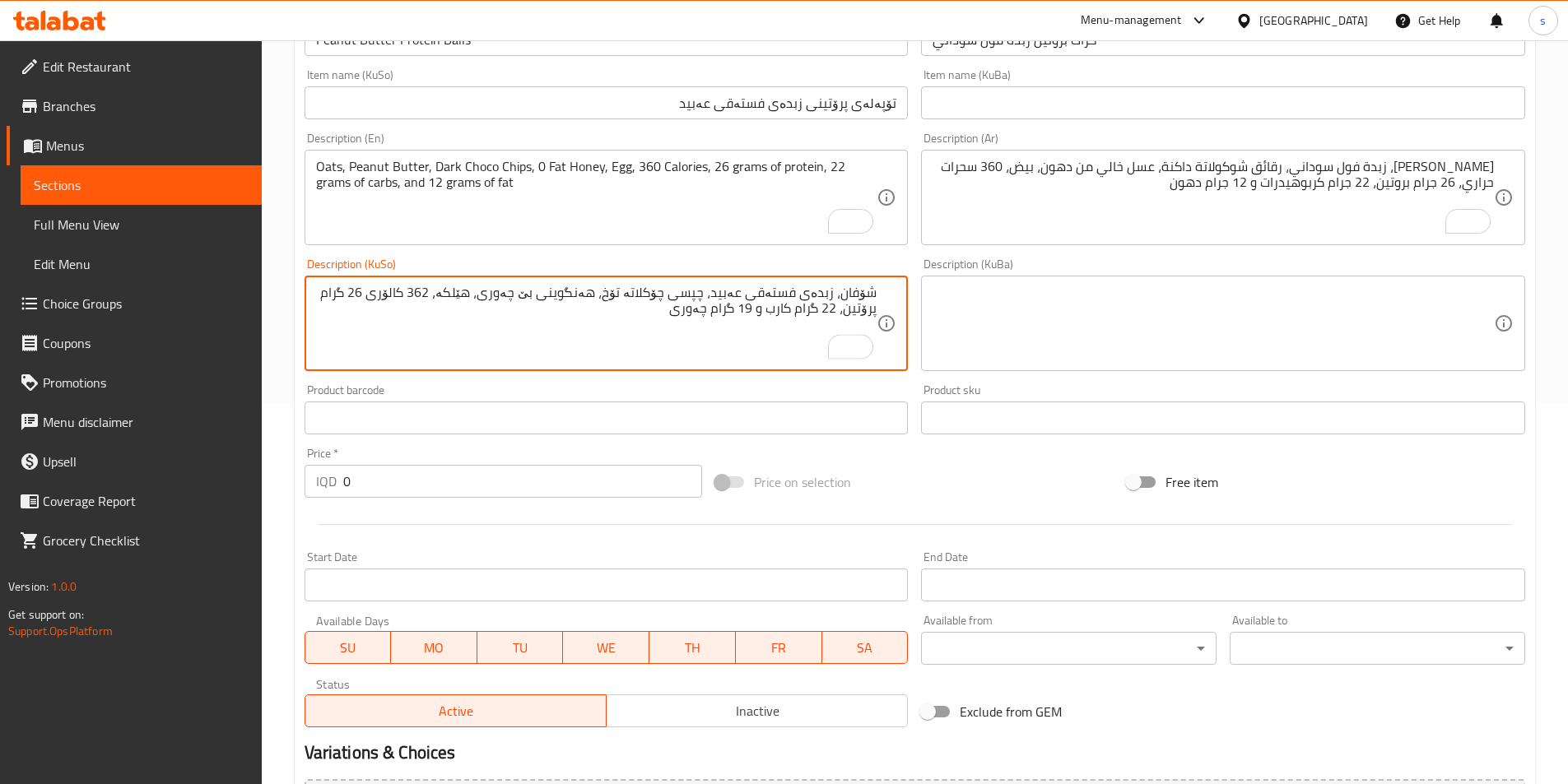
click at [786, 316] on textarea "شۆفان، زبدەی فستەقی عەبید، چپسی چۆکلاتە تۆخ، هەنگوینی بێ چەوری، هێلکە، 362 کالۆ…" at bounding box center [596, 323] width 562 height 78
type textarea "شۆفان، زبدەی فستەقی عەبید، چپسی چۆکلاتە تۆخ، هەنگوینی بێ چەوری، هێلکە، 362 کالۆ…"
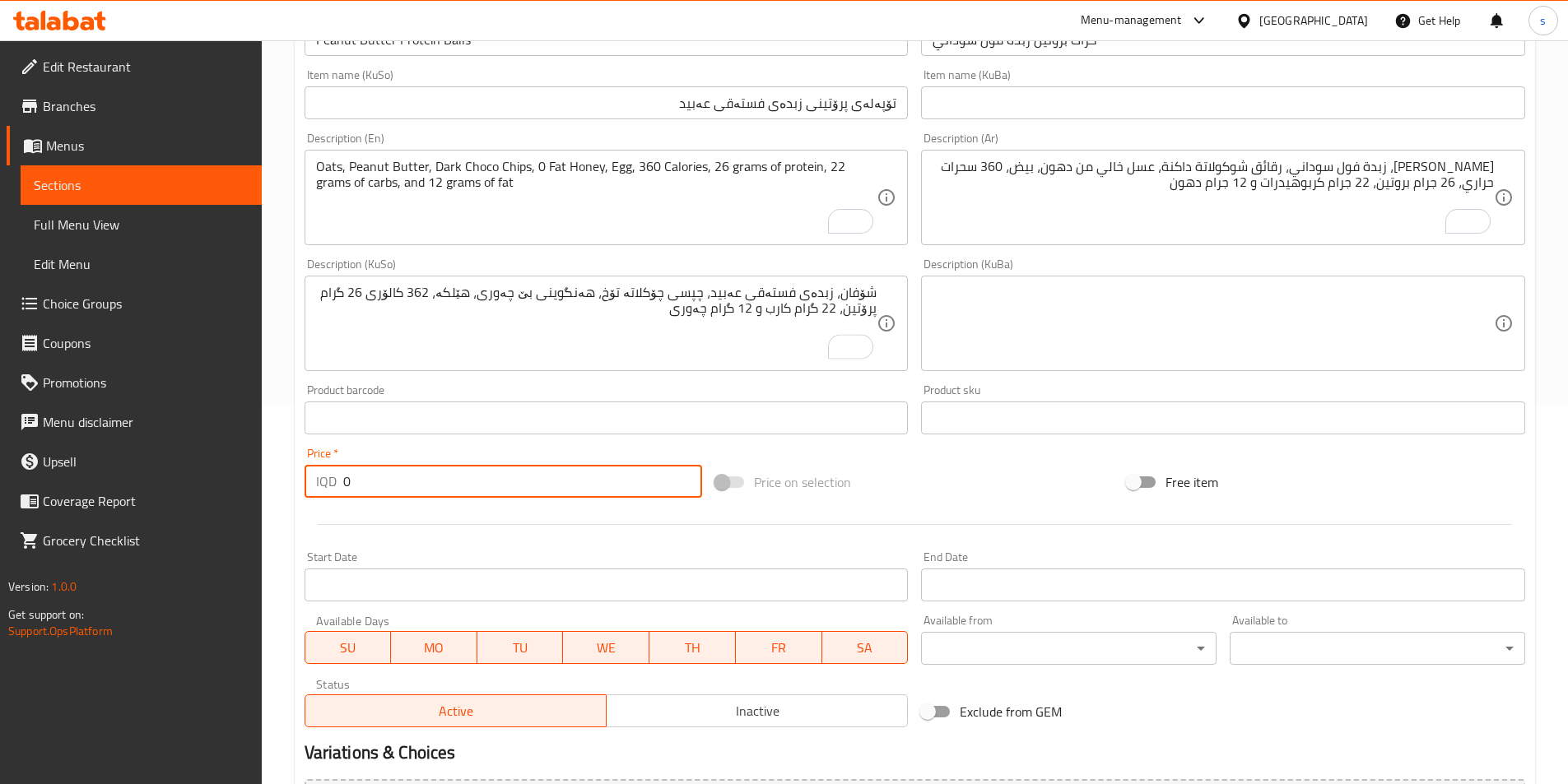
drag, startPoint x: 366, startPoint y: 494, endPoint x: 320, endPoint y: 493, distance: 46.0
click at [320, 493] on div "IQD 0 Price *" at bounding box center [504, 481] width 399 height 33
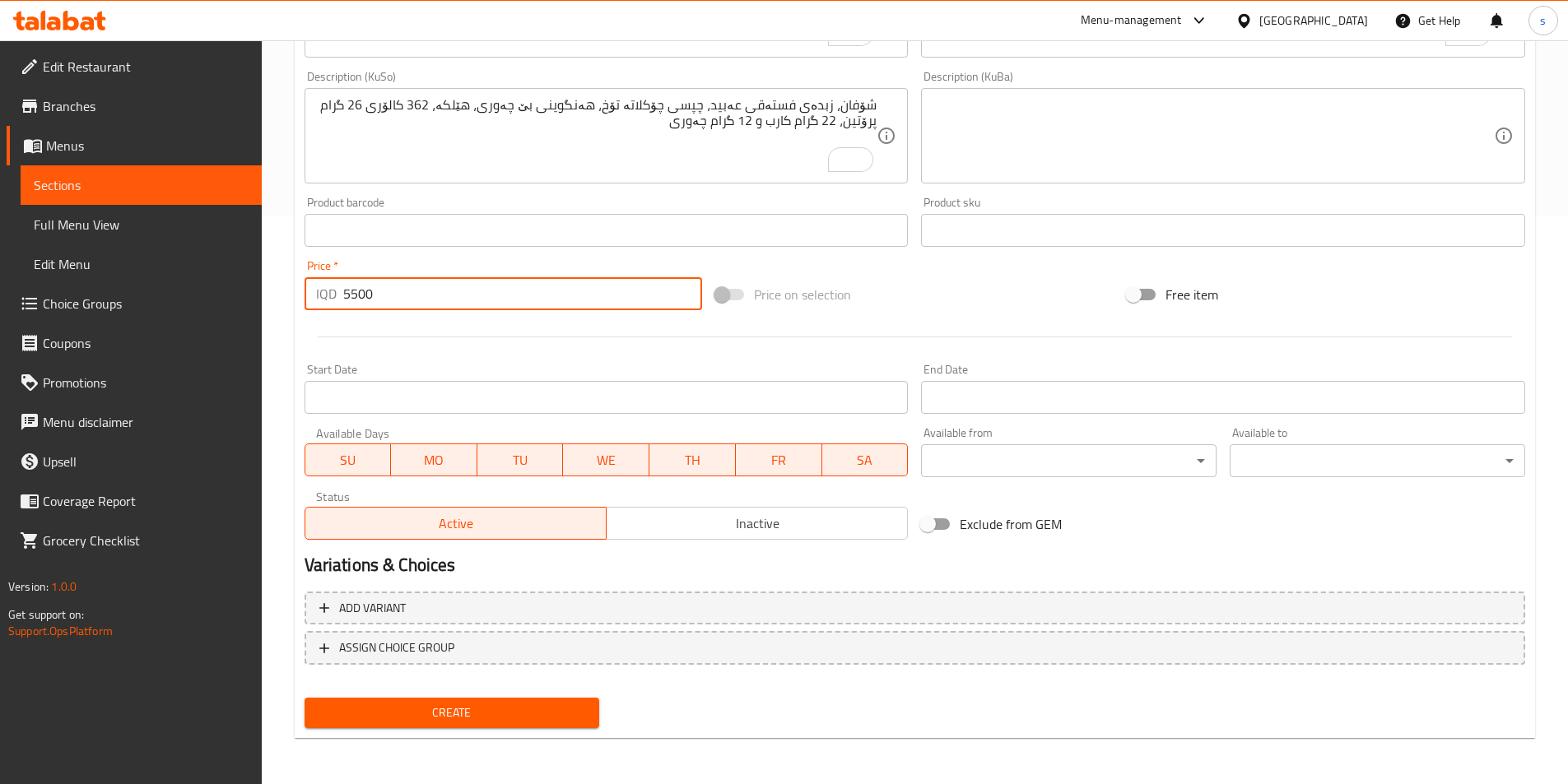
type input "5500"
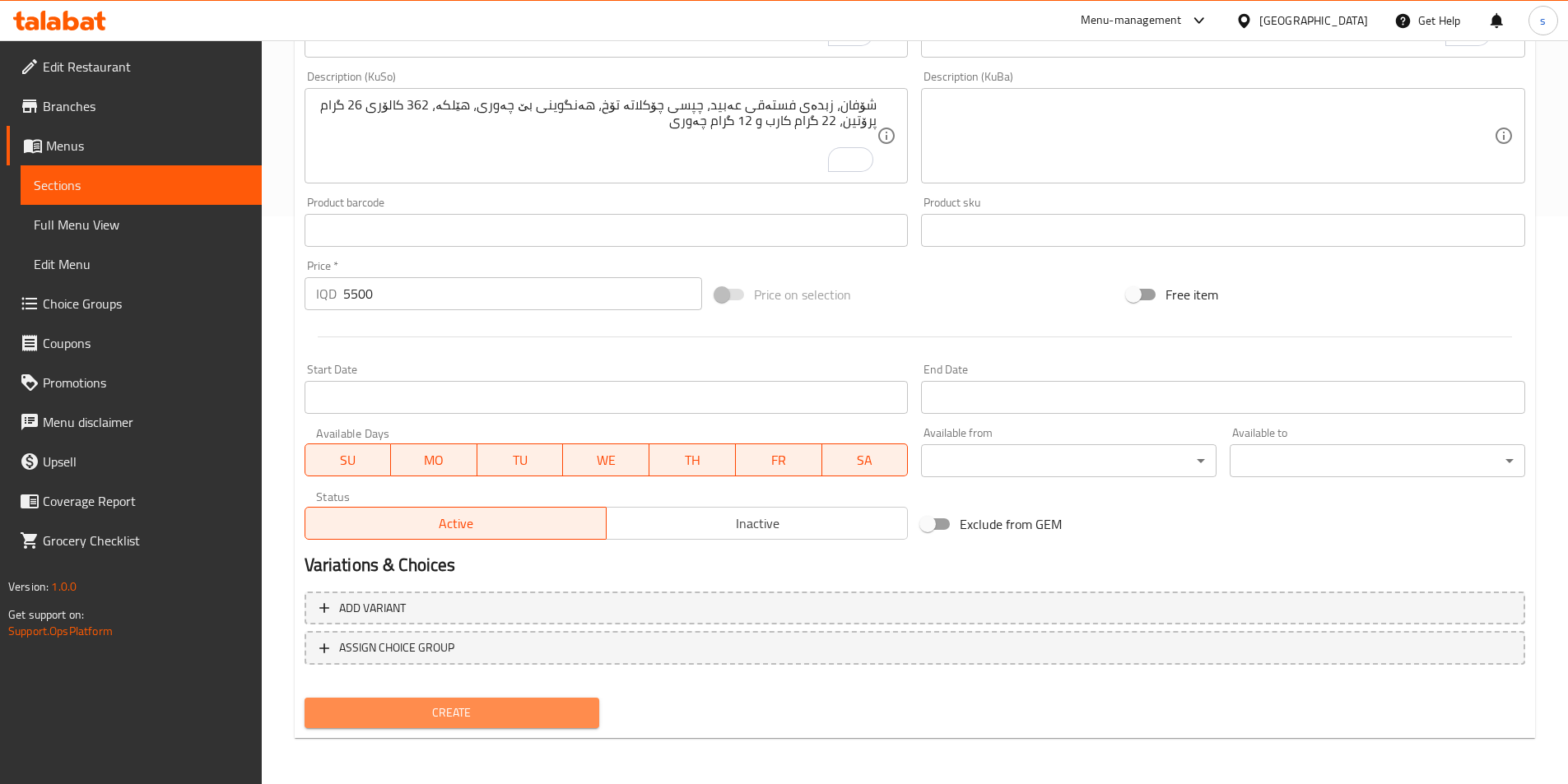
click at [371, 705] on span "Create" at bounding box center [452, 713] width 269 height 21
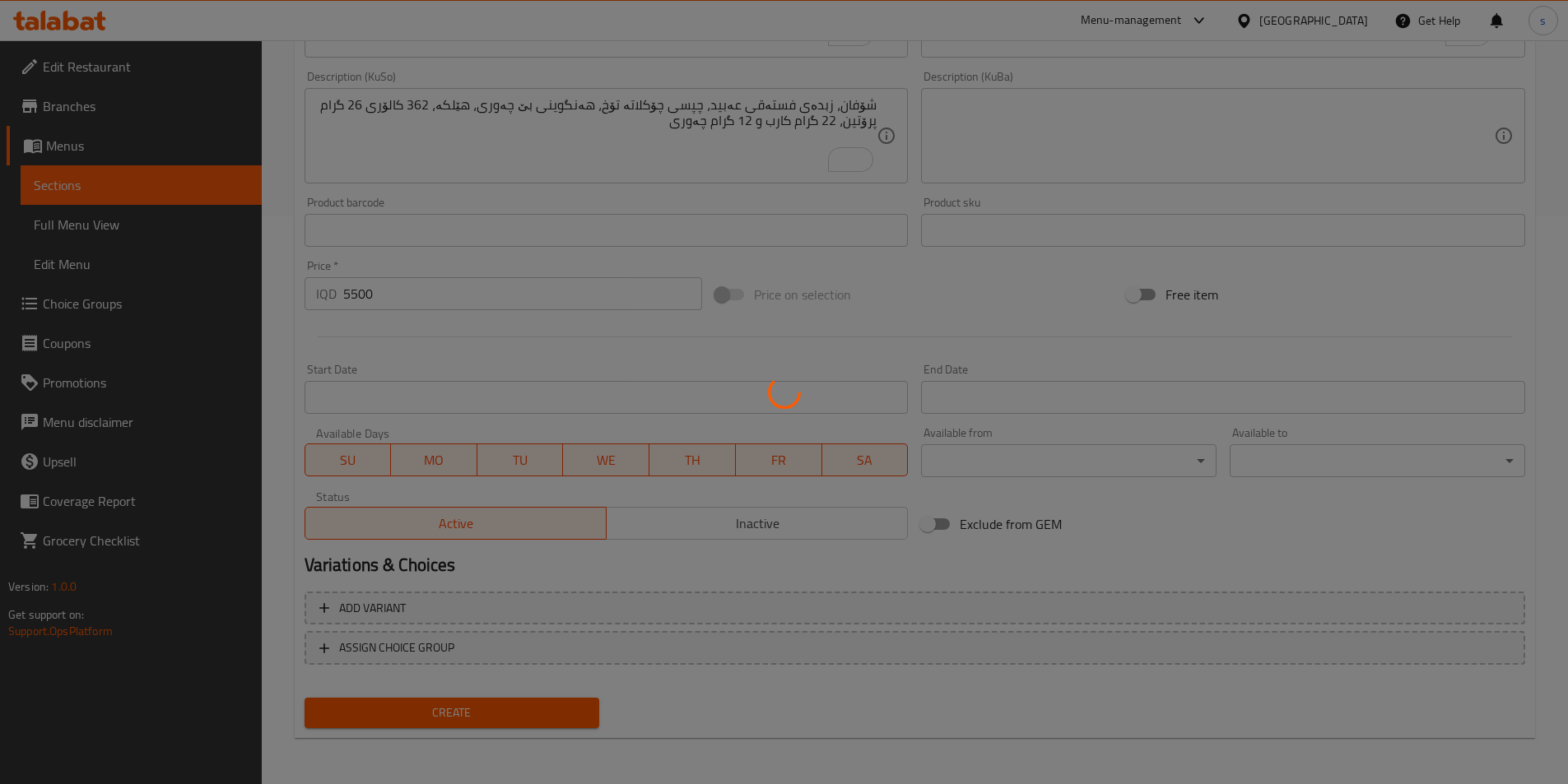
type input "0"
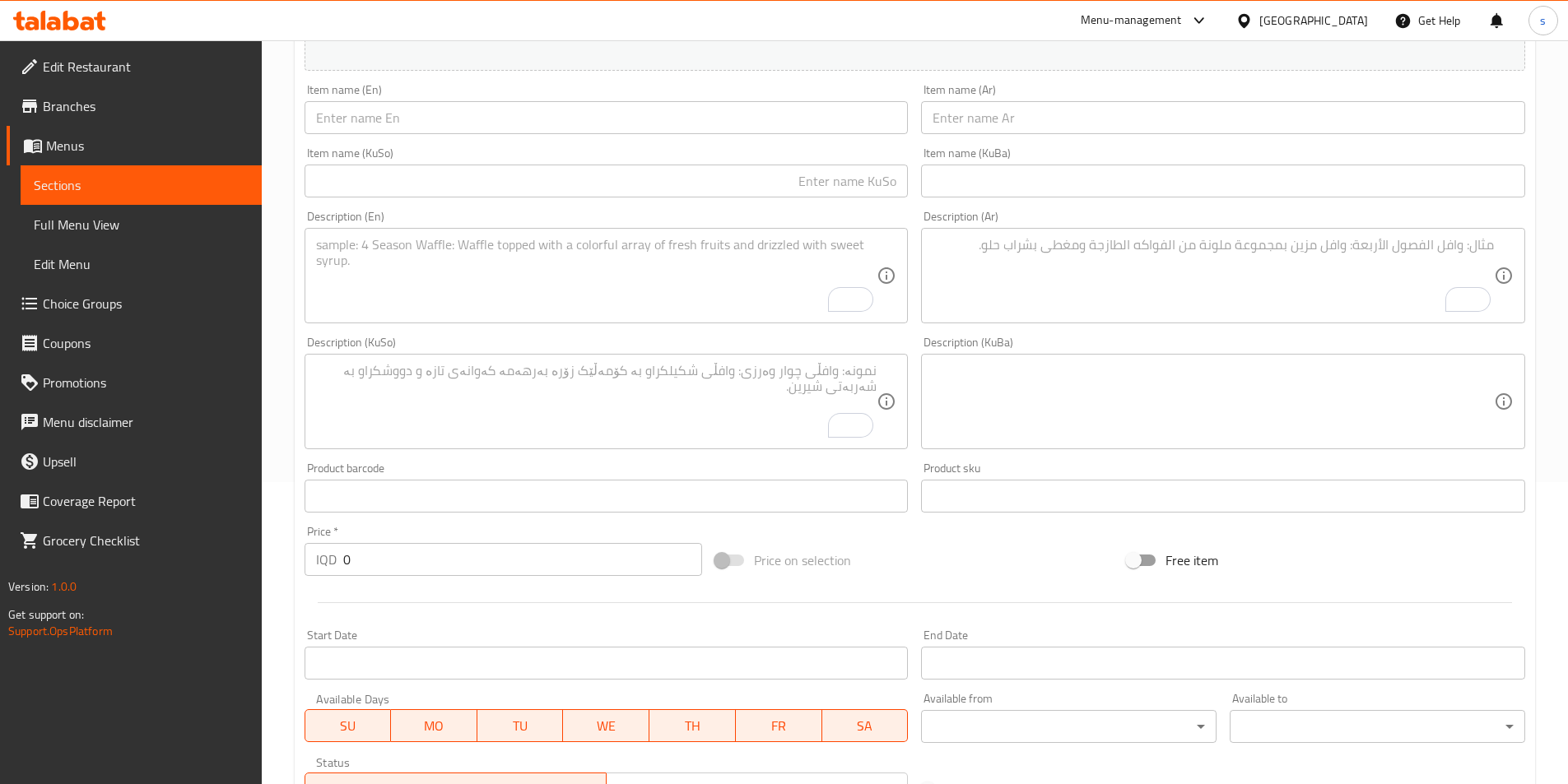
scroll to position [216, 0]
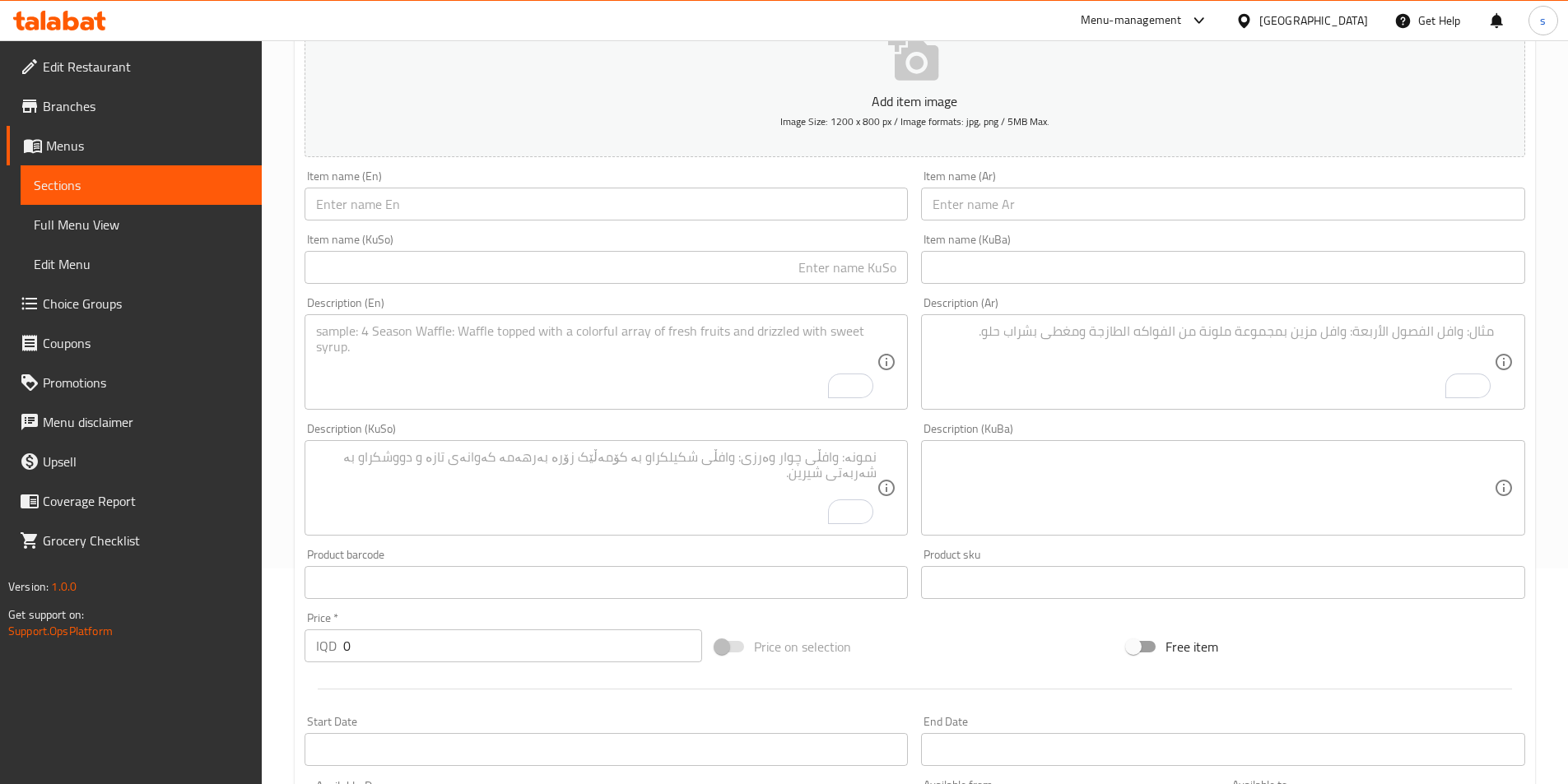
click at [1067, 187] on div "Item name (Ar) Item name (Ar)" at bounding box center [1223, 195] width 604 height 50
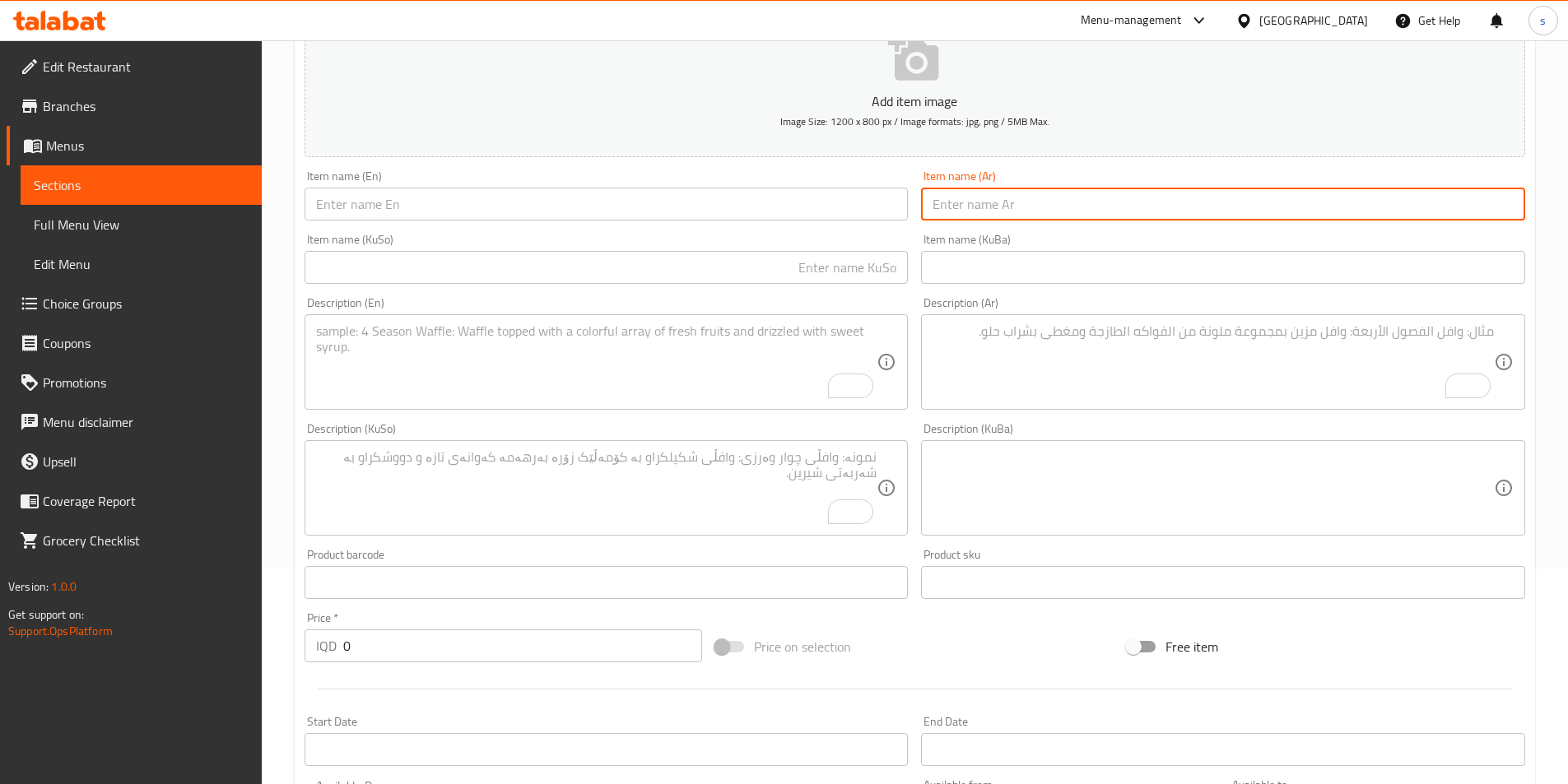
click at [1067, 199] on input "text" at bounding box center [1223, 204] width 604 height 33
paste input "لحم بقري تندرلوين - 100 غرام"
type input "لحم بقري تندرلوين - 100 غرام"
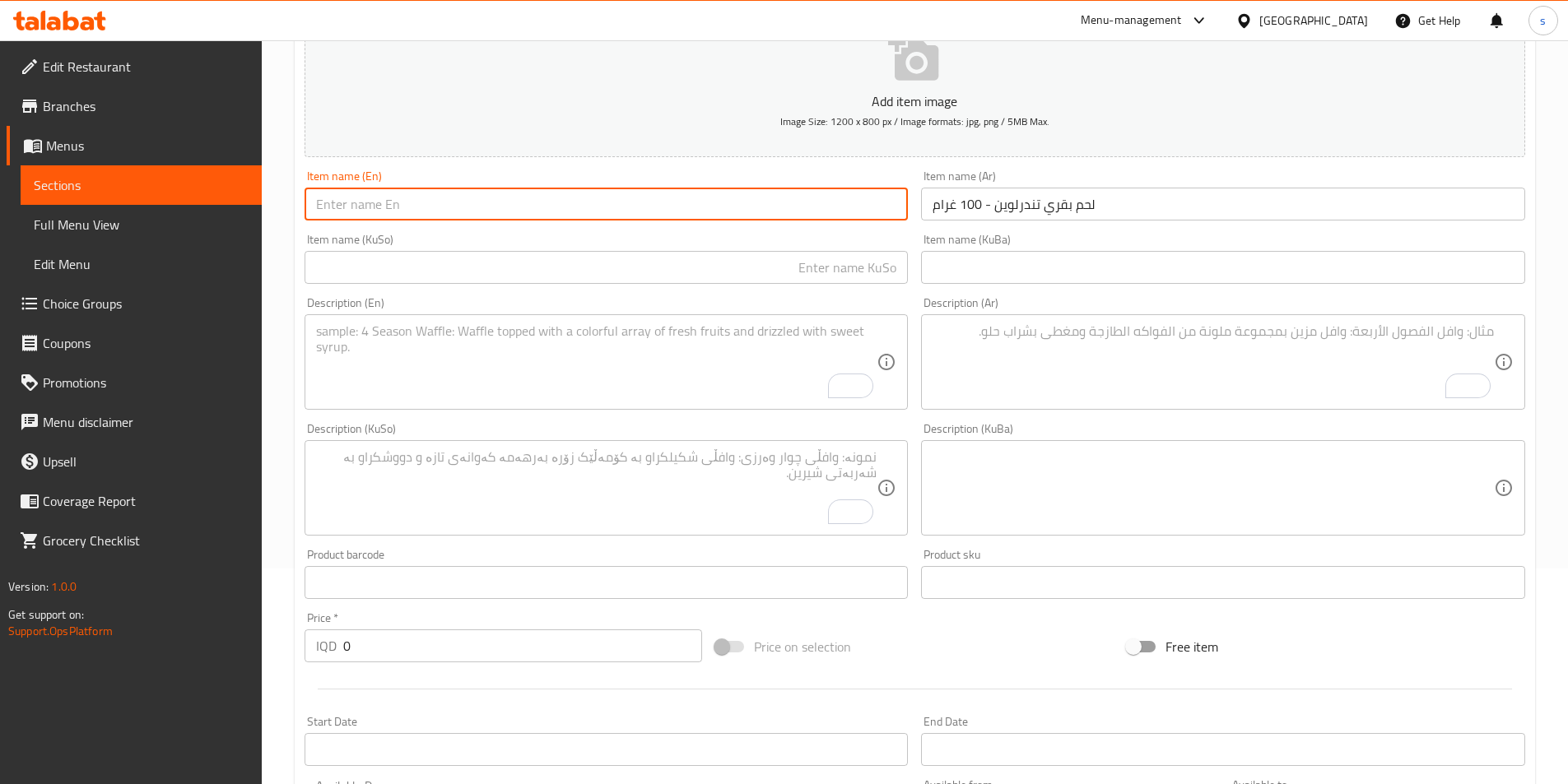
click at [778, 199] on input "text" at bounding box center [607, 204] width 604 height 33
paste input "Beef Tenderloin -100 G"
type input "Beef Tenderloin -100 G"
click at [786, 261] on input "text" at bounding box center [607, 267] width 604 height 33
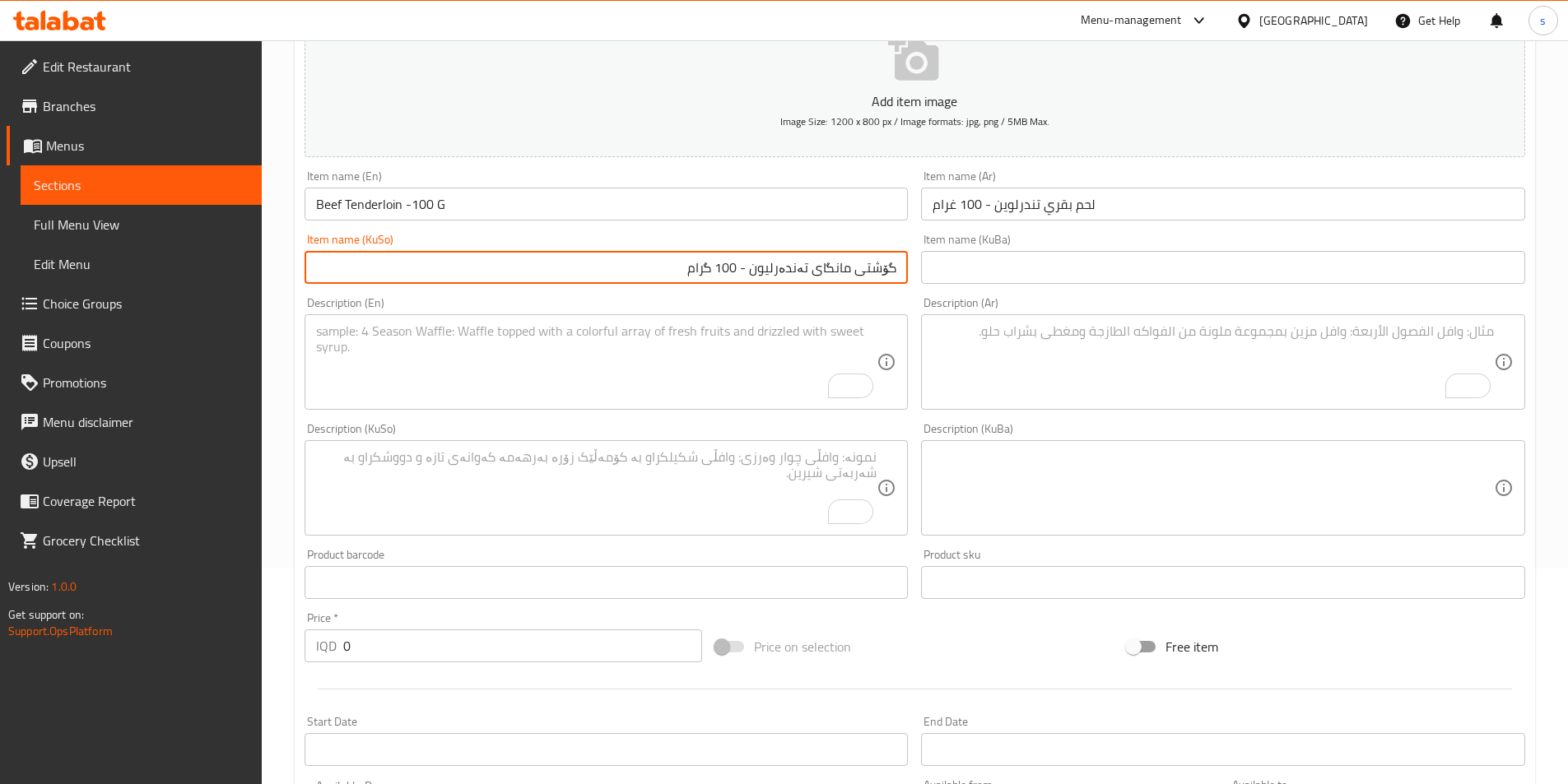
type input "گۆشتی مانگای تەندەرلیون - 100 گرام"
click at [372, 358] on textarea "To enrich screen reader interactions, please activate Accessibility in Grammarl…" at bounding box center [596, 362] width 562 height 78
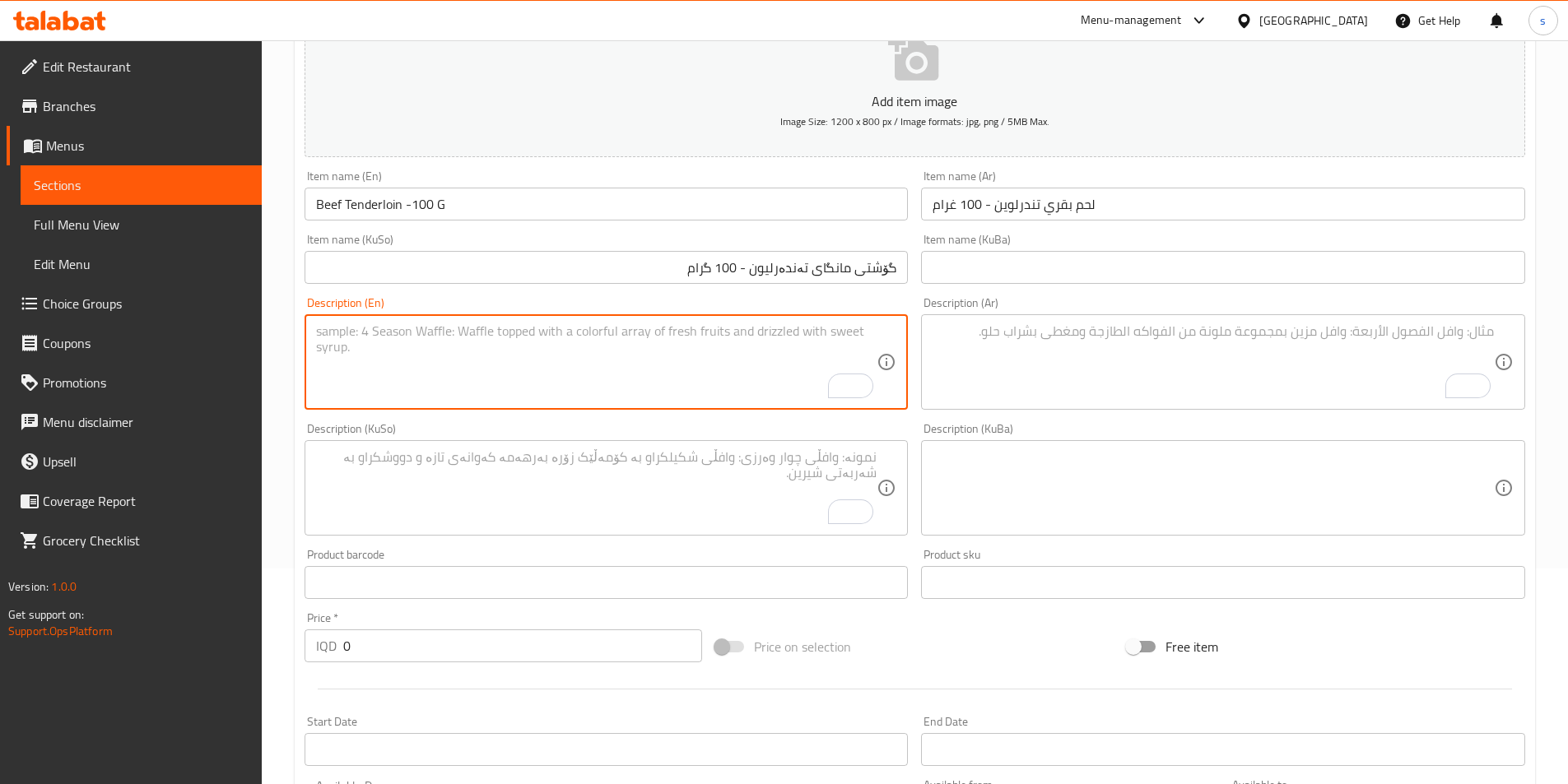
paste textarea "480 Calories, 35 grams of protein, 31 grams of carbs, and 19 grams of fat"
drag, startPoint x: 337, startPoint y: 342, endPoint x: 314, endPoint y: 340, distance: 23.1
click at [314, 340] on div "480 Calories, 35 grams of protein, 31 grams of carbs, and 19 grams of fat Descr…" at bounding box center [607, 361] width 604 height 96
drag, startPoint x: 402, startPoint y: 338, endPoint x: 391, endPoint y: 338, distance: 11.0
click at [391, 338] on textarea "210 Calories, 35 grams of protein, 31 grams of carbs, and 19 grams of fat" at bounding box center [596, 362] width 562 height 78
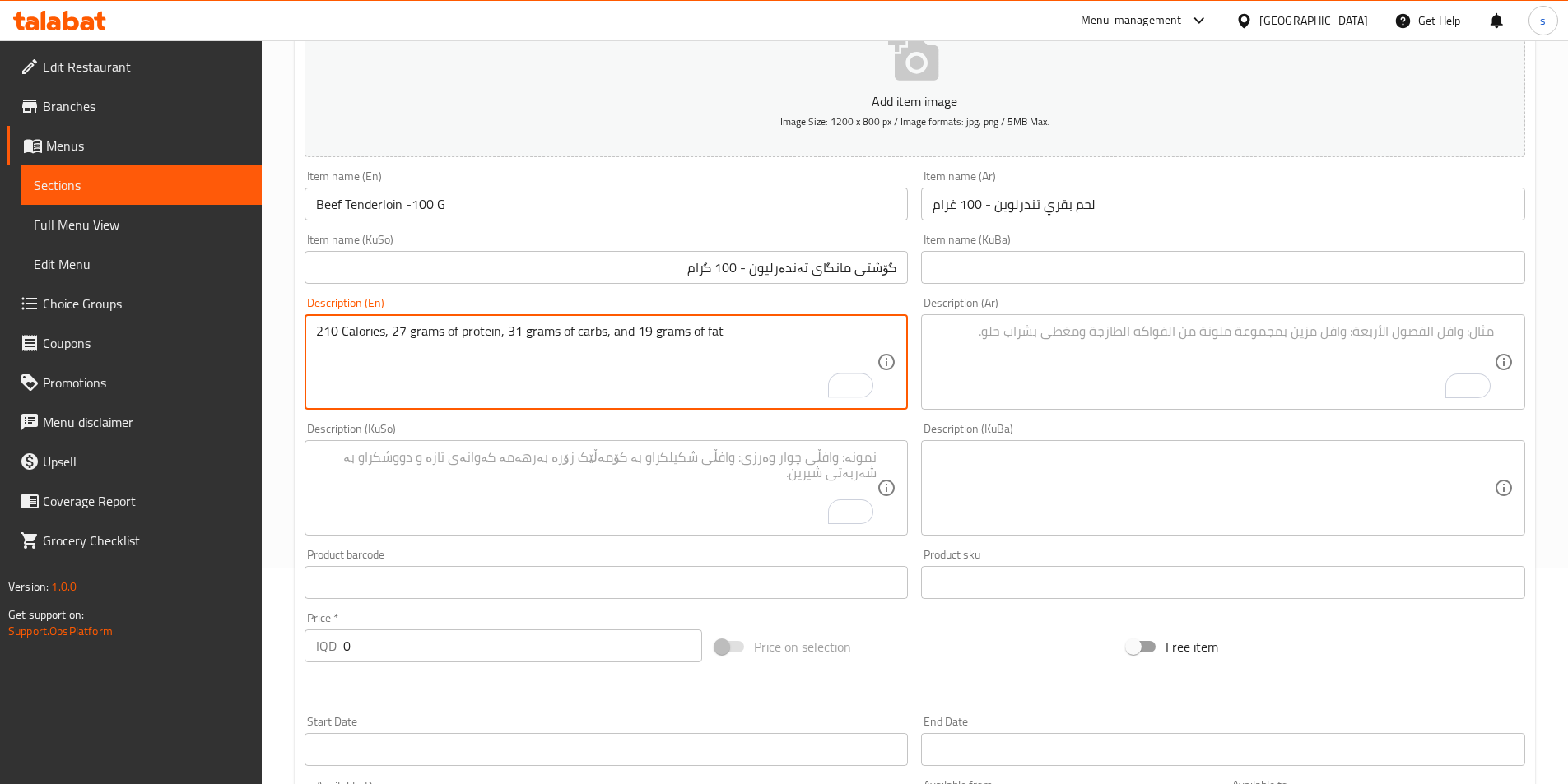
drag, startPoint x: 517, startPoint y: 342, endPoint x: 506, endPoint y: 341, distance: 11.0
click at [506, 341] on textarea "210 Calories, 27 grams of protein, 31 grams of carbs, and 19 grams of fat" at bounding box center [596, 362] width 562 height 78
drag, startPoint x: 639, startPoint y: 341, endPoint x: 629, endPoint y: 341, distance: 10.0
click at [629, 341] on textarea "210 Calories, 27 grams of protein, 0 grams of carbs, and 19 grams of fat" at bounding box center [596, 362] width 562 height 78
type textarea "210 Calories, 27 grams of protein, 0 grams of carbs, and 10 grams of fat"
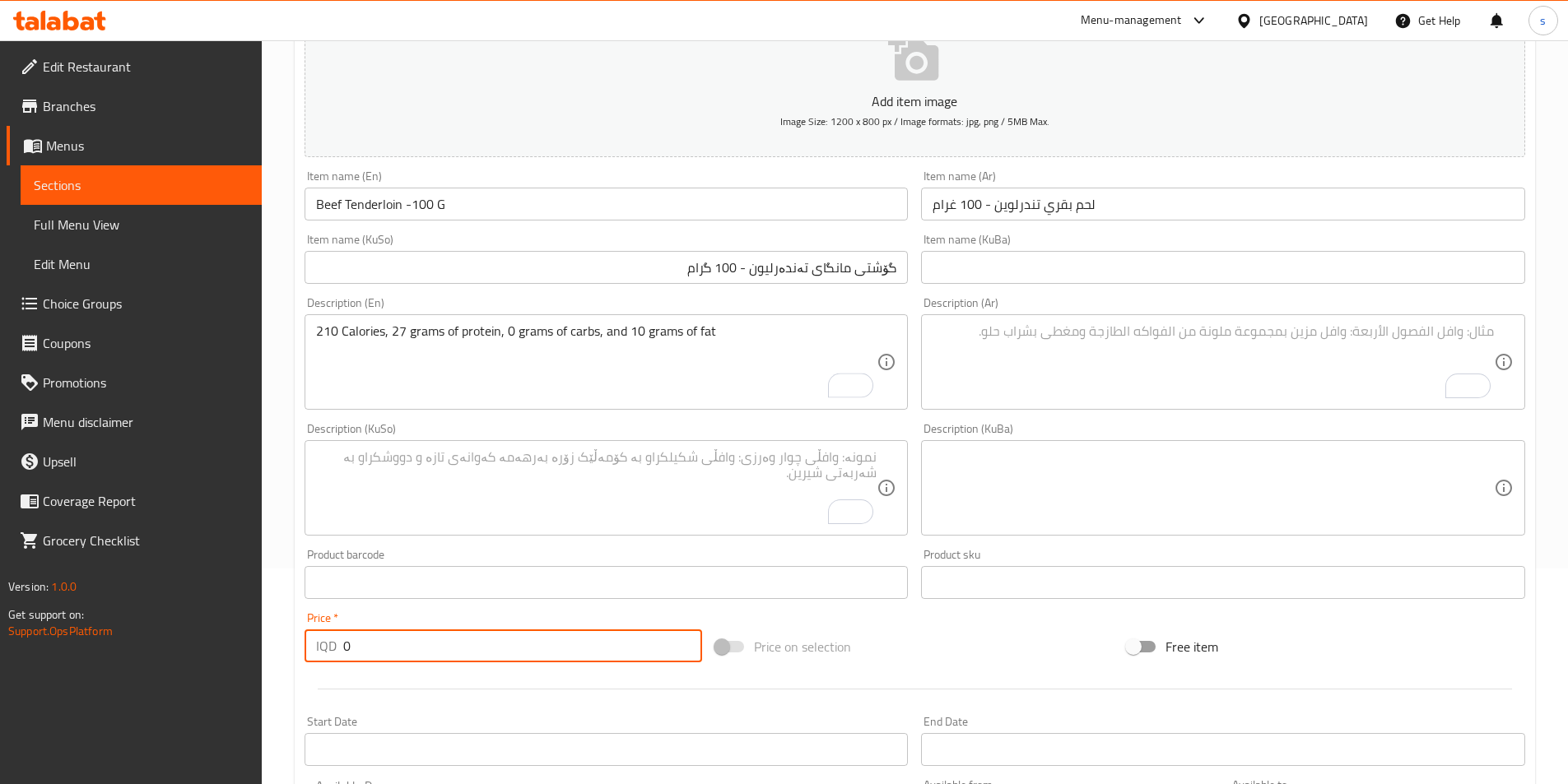
drag, startPoint x: 345, startPoint y: 656, endPoint x: 387, endPoint y: 649, distance: 42.6
click at [387, 649] on input "0" at bounding box center [523, 646] width 360 height 33
type input "5000"
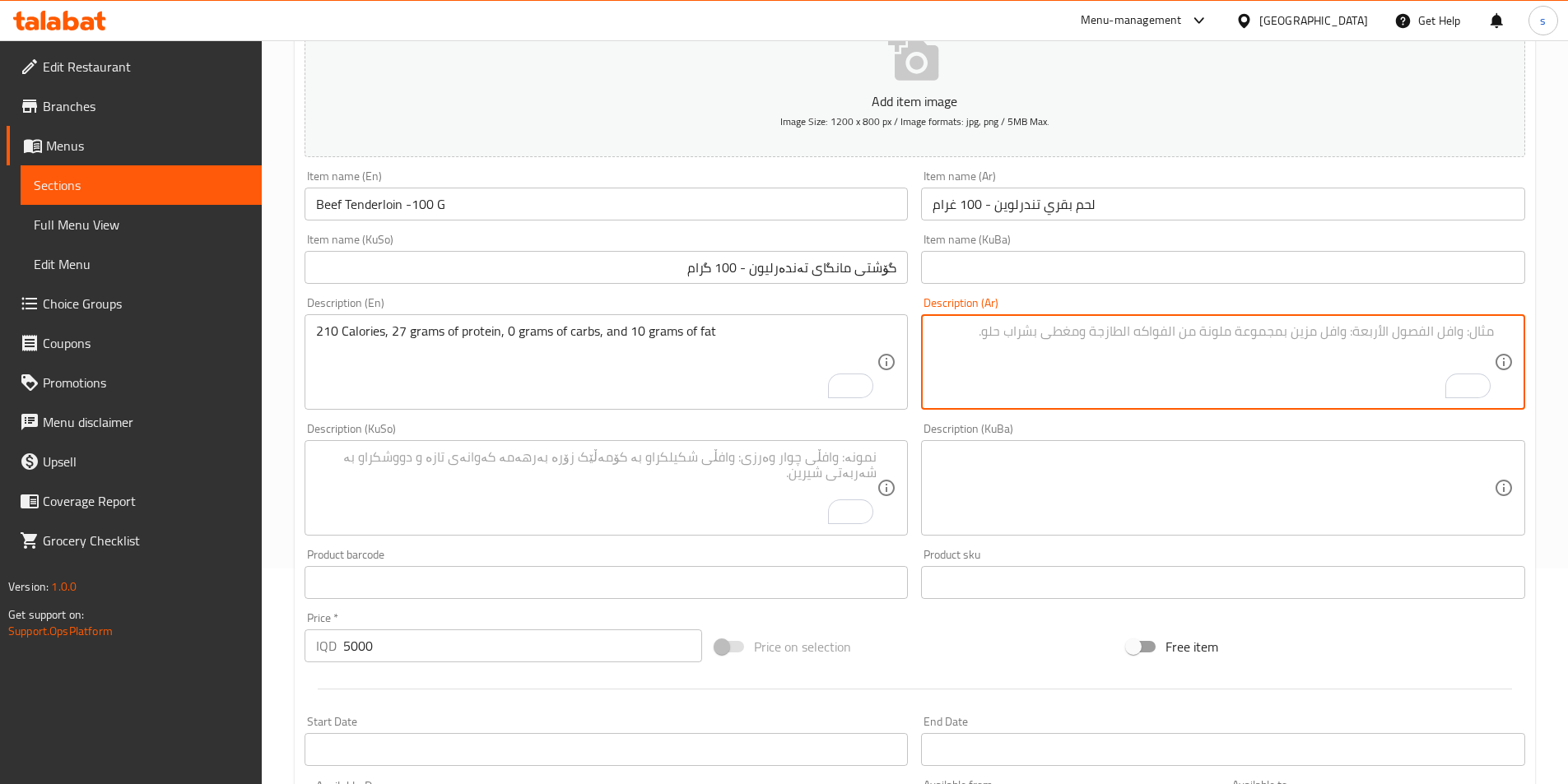
click at [1243, 334] on textarea "To enrich screen reader interactions, please activate Accessibility in Grammarl…" at bounding box center [1213, 362] width 562 height 78
paste textarea "480 سحرات حراري، 35 جرام بروتين، 31 جرام كربوهيدرات و 19 جرام دهون"
drag, startPoint x: 1472, startPoint y: 330, endPoint x: 1516, endPoint y: 336, distance: 44.4
click at [1516, 336] on div "480 سحرات حراري، 35 جرام بروتين، 31 جرام كربوهيدرات و 19 جرام دهون Description …" at bounding box center [1223, 361] width 604 height 96
drag, startPoint x: 1380, startPoint y: 329, endPoint x: 1388, endPoint y: 329, distance: 8.0
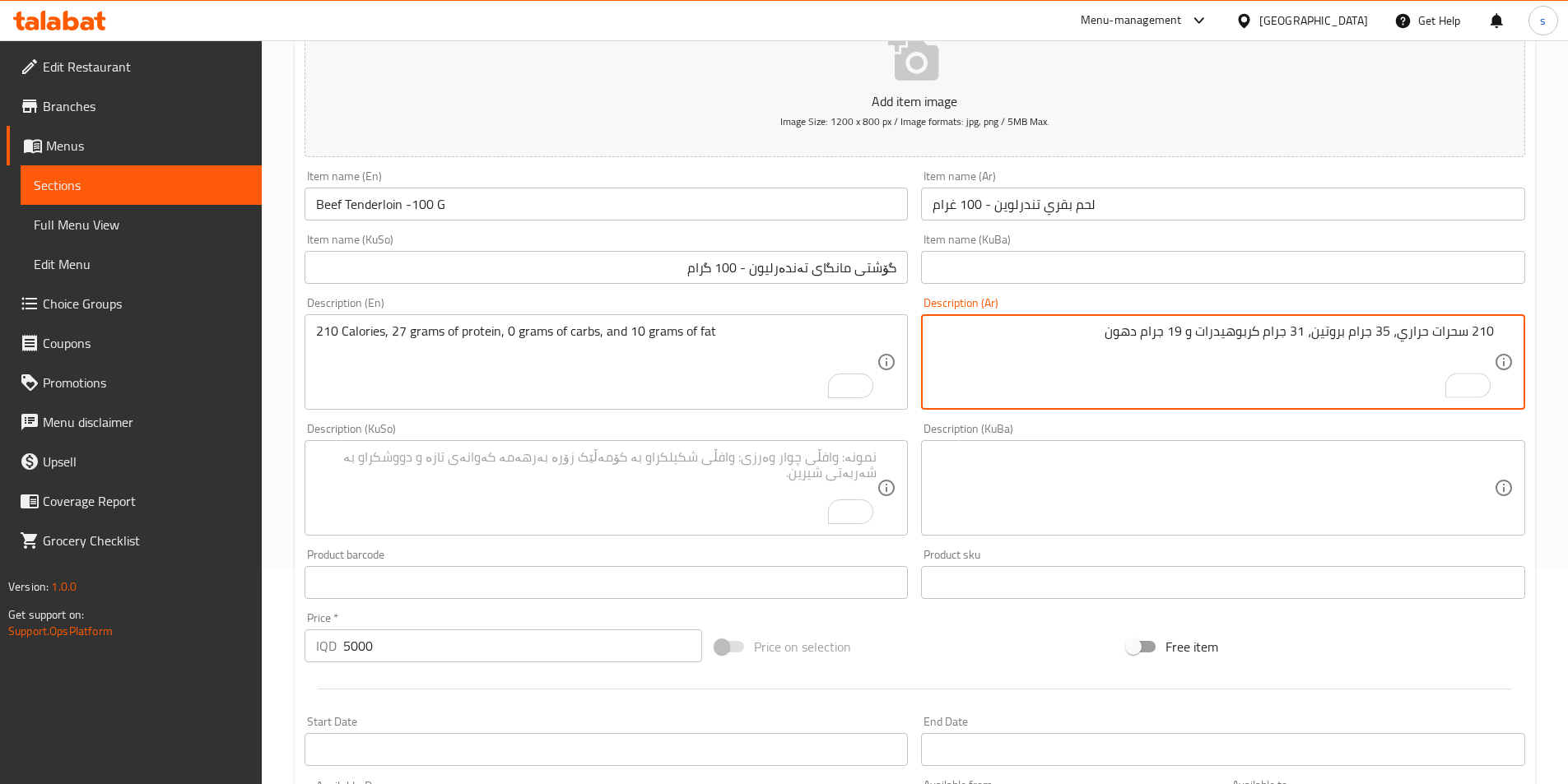
click at [1388, 329] on textarea "210 سحرات حراري، 35 جرام بروتين، 31 جرام كربوهيدرات و 19 جرام دهون" at bounding box center [1213, 362] width 562 height 78
drag, startPoint x: 1307, startPoint y: 336, endPoint x: 1295, endPoint y: 336, distance: 12.0
click at [1295, 336] on textarea "210 سحرات حراري، 27 جرام بروتين، 31 جرام كربوهيدرات و 19 جرام دهون" at bounding box center [1213, 362] width 562 height 78
drag, startPoint x: 1181, startPoint y: 336, endPoint x: 1194, endPoint y: 335, distance: 13.0
click at [1194, 335] on textarea "210 سحرات حراري، 27 جرام بروتين، 0 جرام كربوهيدرات و 19 جرام دهون" at bounding box center [1213, 362] width 562 height 78
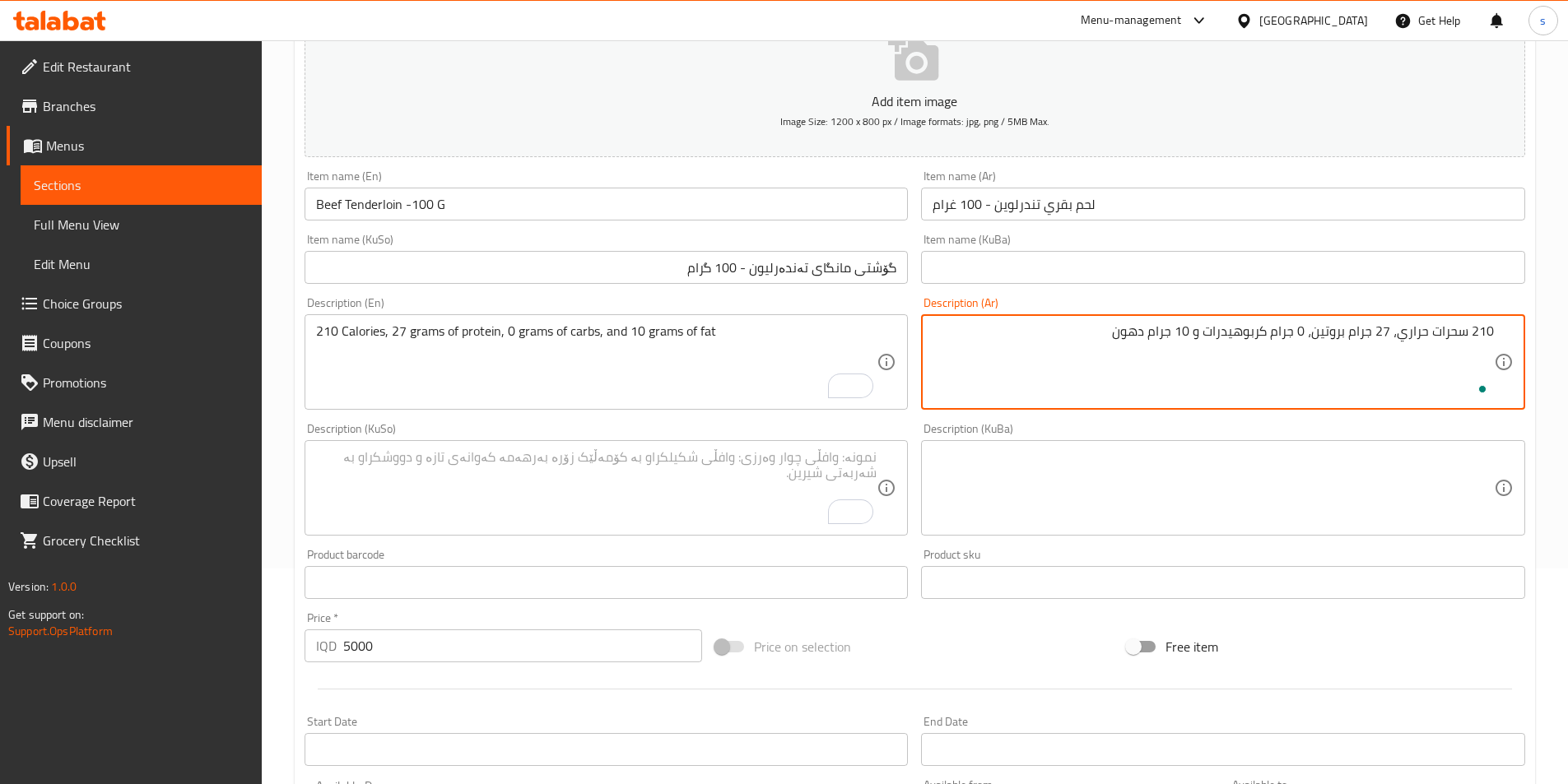
type textarea "210 سحرات حراري، 27 جرام بروتين، 0 جرام كربوهيدرات و 10 جرام دهون"
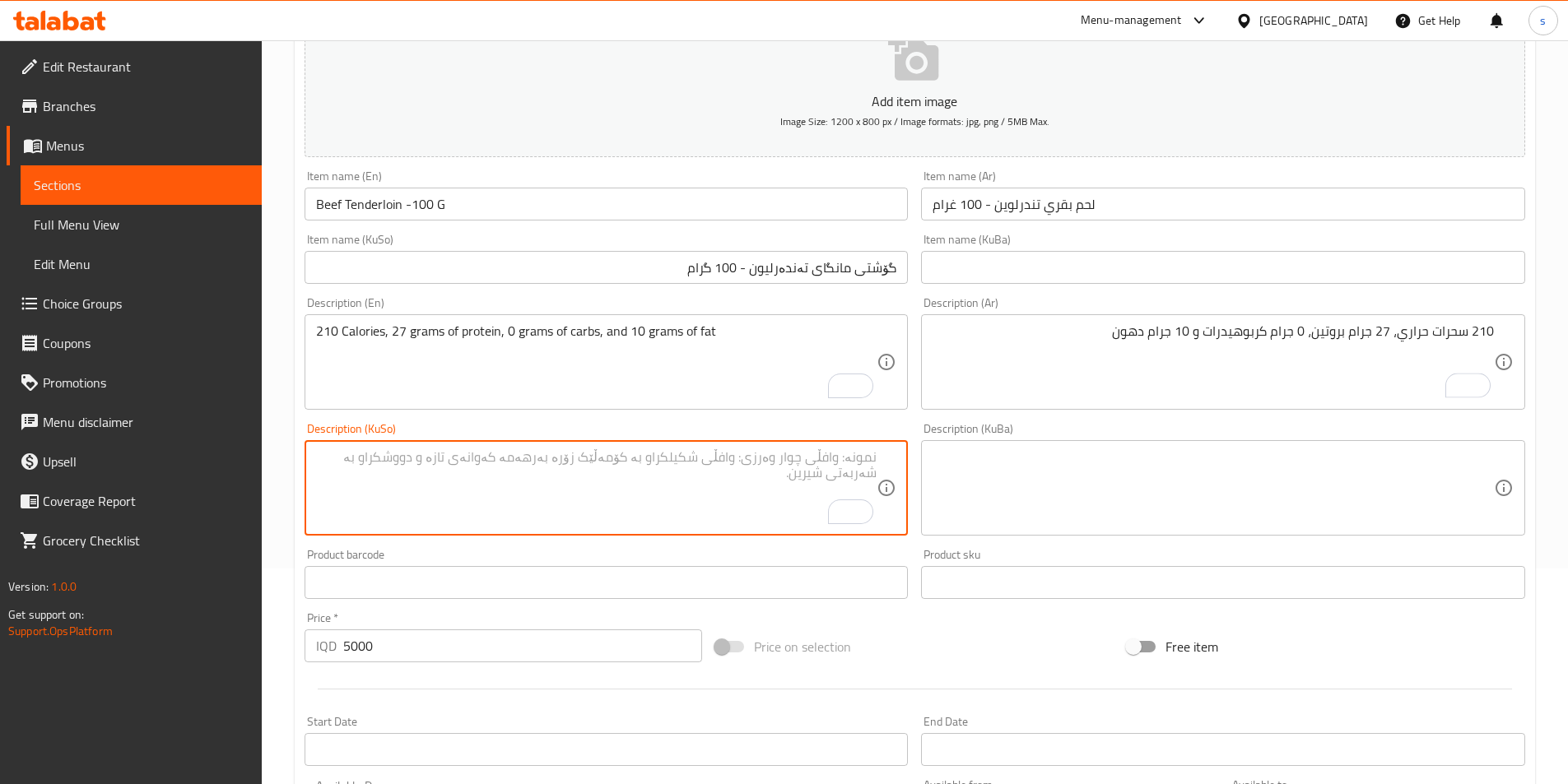
click at [771, 476] on textarea "To enrich screen reader interactions, please activate Accessibility in Grammarl…" at bounding box center [596, 488] width 562 height 78
paste textarea "480 کالۆری 35 گرام پرۆتین، 31 گرام کارب و 19 گرام چەوری"
drag, startPoint x: 858, startPoint y: 455, endPoint x: 885, endPoint y: 453, distance: 27.1
click at [885, 453] on div "480 کالۆری 35 گرام پرۆتین، 31 گرام کارب و 19 گرام چەوری Description (KuSo)" at bounding box center [607, 487] width 604 height 96
drag, startPoint x: 800, startPoint y: 458, endPoint x: 812, endPoint y: 458, distance: 12.0
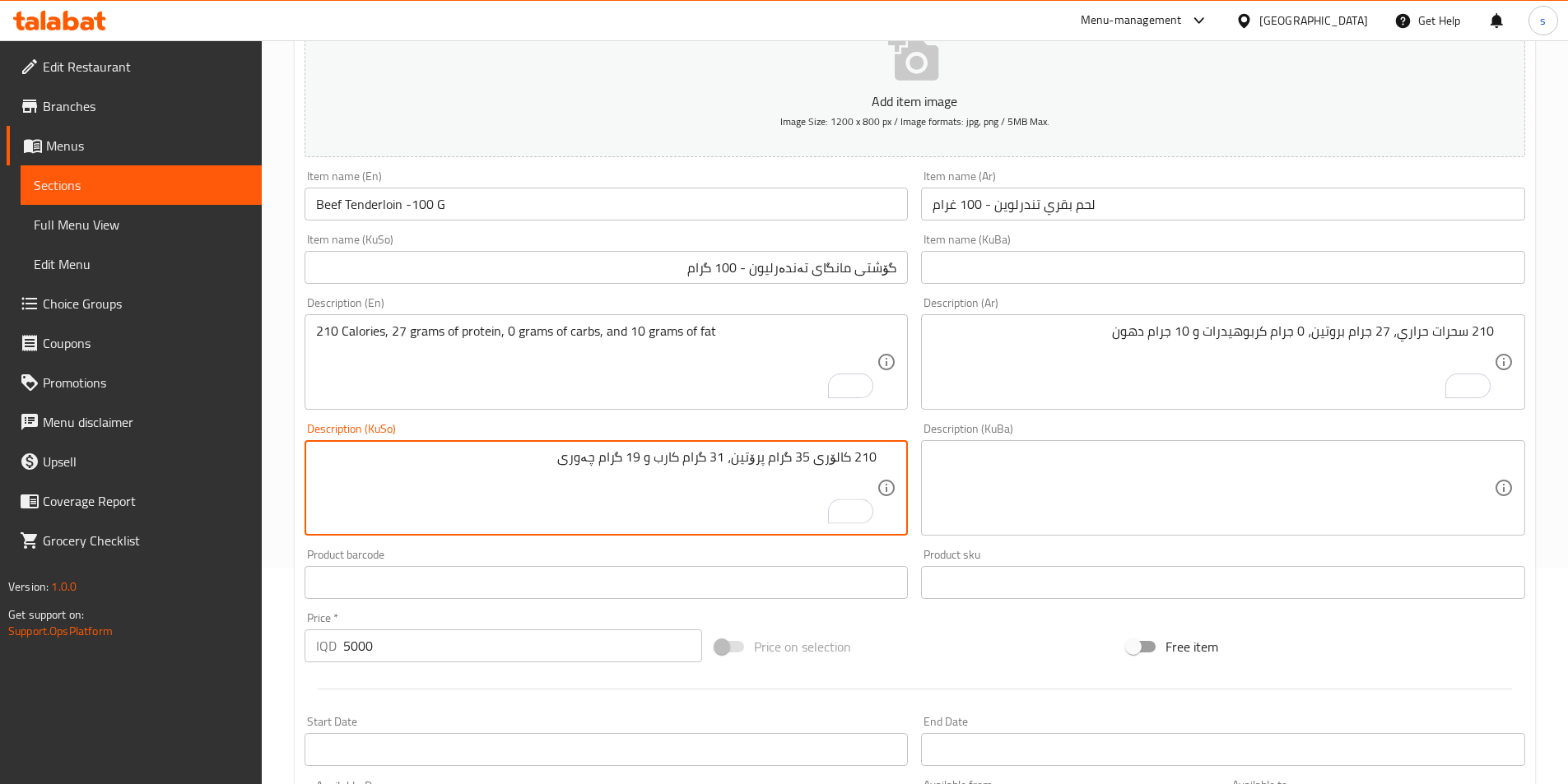
click at [812, 458] on textarea "210 کالۆری 35 گرام پرۆتین، 31 گرام کارب و 19 گرام چەوری" at bounding box center [596, 488] width 562 height 78
drag, startPoint x: 714, startPoint y: 464, endPoint x: 726, endPoint y: 464, distance: 12.0
click at [726, 464] on textarea "210 کالۆری 27 گرام پرۆتین، 31 گرام کارب و 19 گرام چەوری" at bounding box center [596, 488] width 562 height 78
click at [649, 460] on textarea "210 کالۆری 27 گرام پرۆتین، 0 گرام کارب و 19 گرام چەوری" at bounding box center [596, 488] width 562 height 78
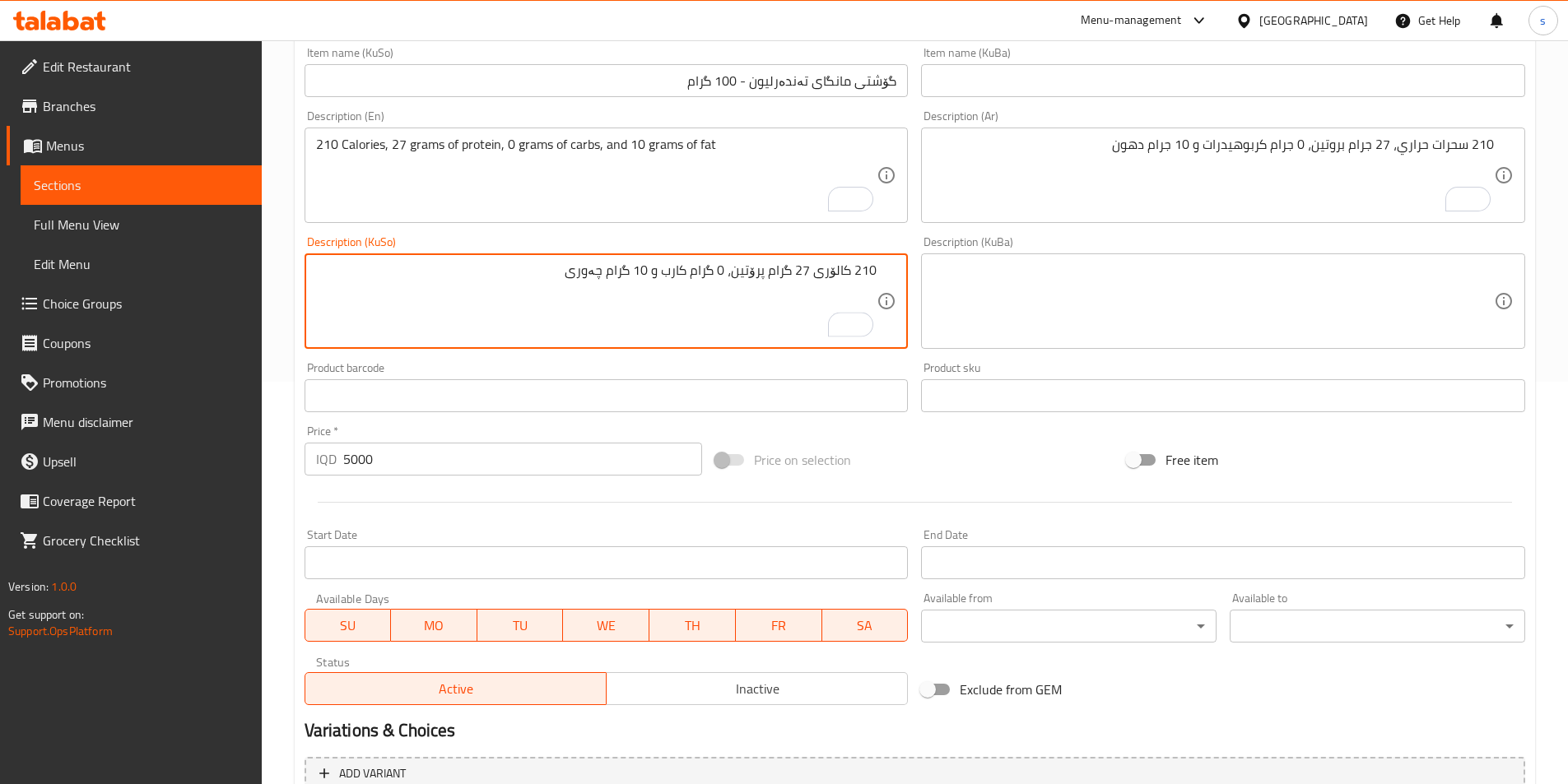
scroll to position [568, 0]
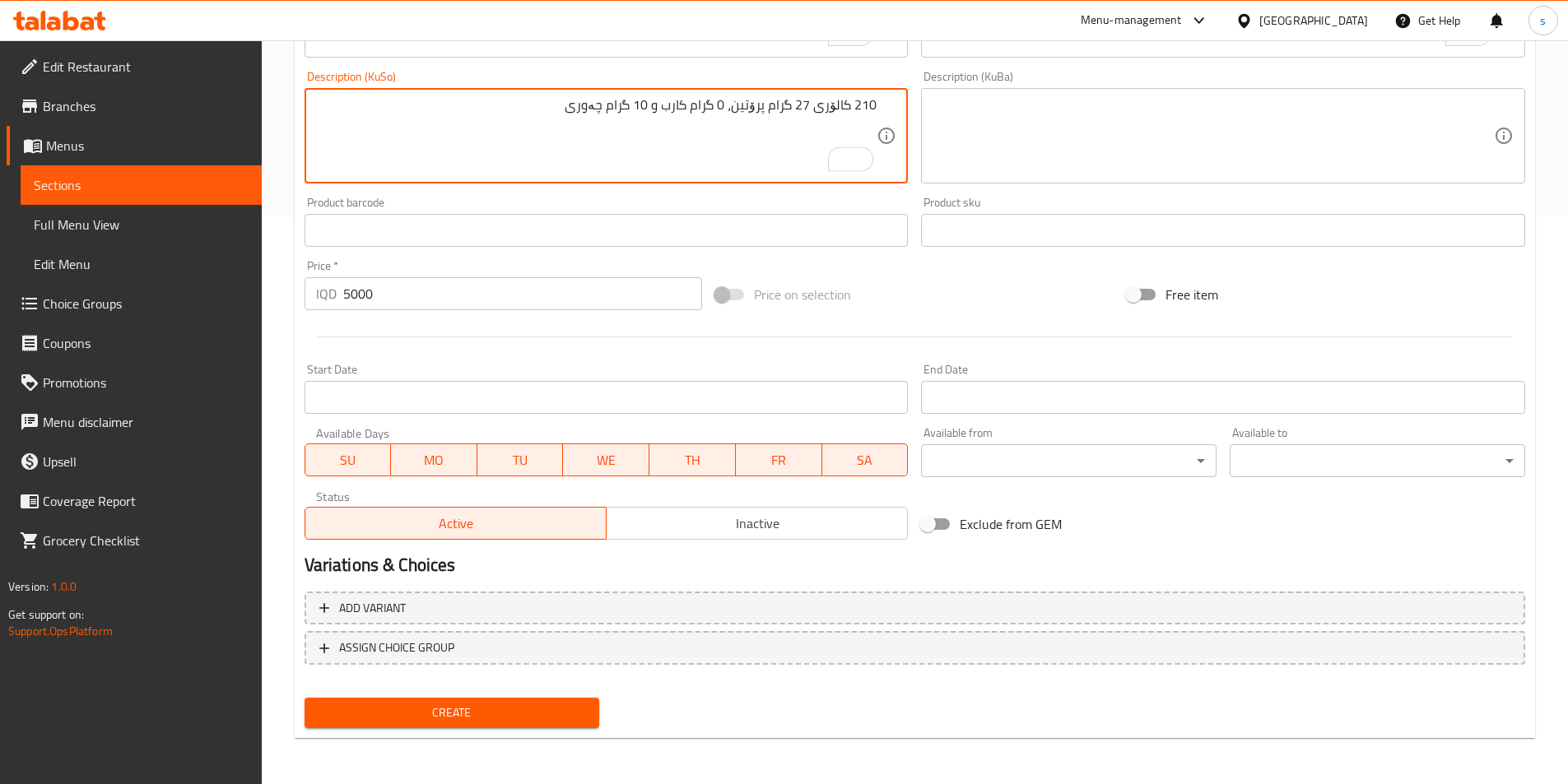
type textarea "210 کالۆری 27 گرام پرۆتین، 0 گرام کارب و 10 گرام چەوری"
click at [455, 736] on div "Create new item Add item image Image Size: 1200 x 800 px / Image formats: jpg, …" at bounding box center [914, 166] width 1240 height 1147
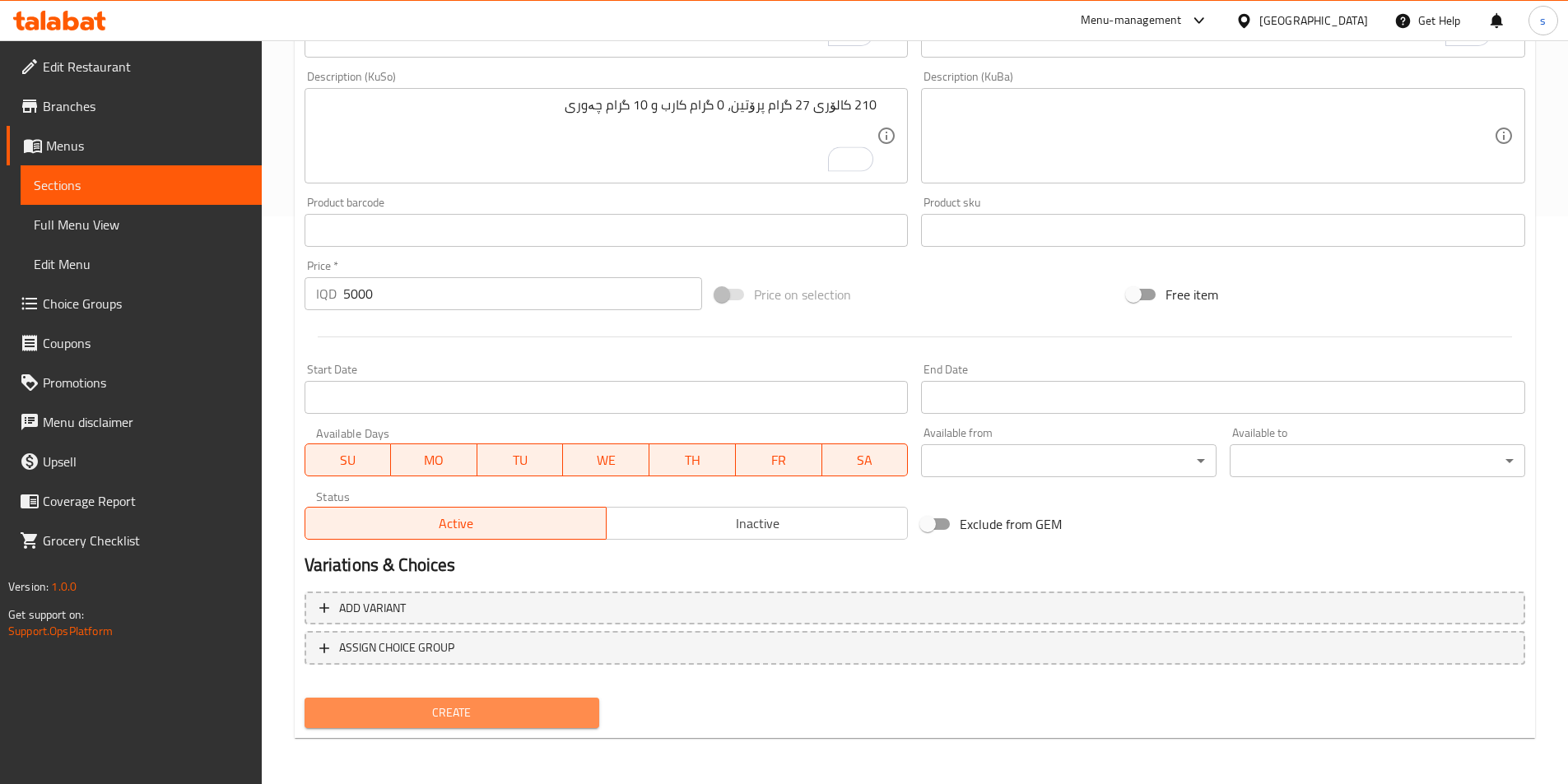
click at [469, 711] on span "Create" at bounding box center [452, 713] width 269 height 21
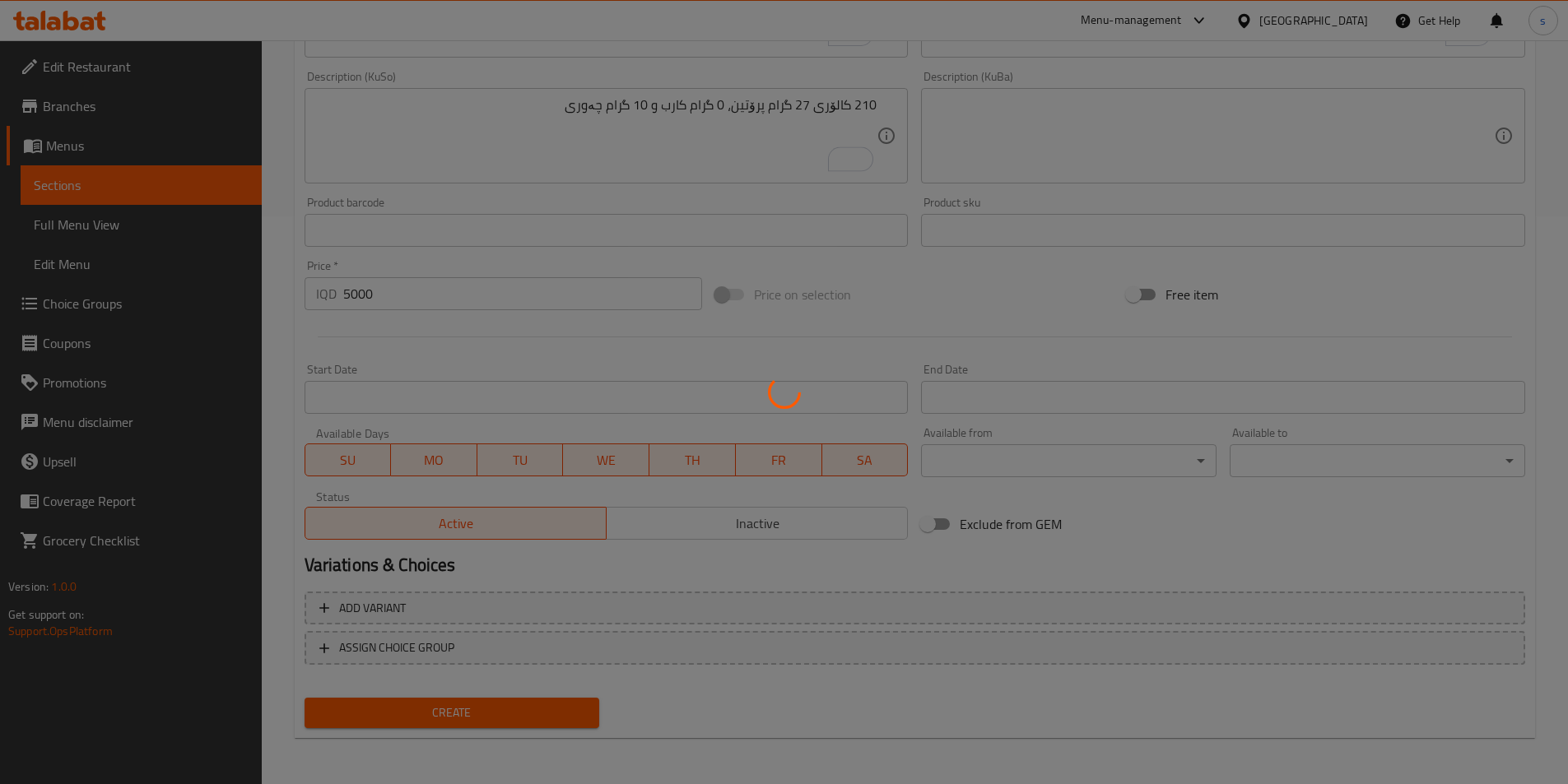
type input "0"
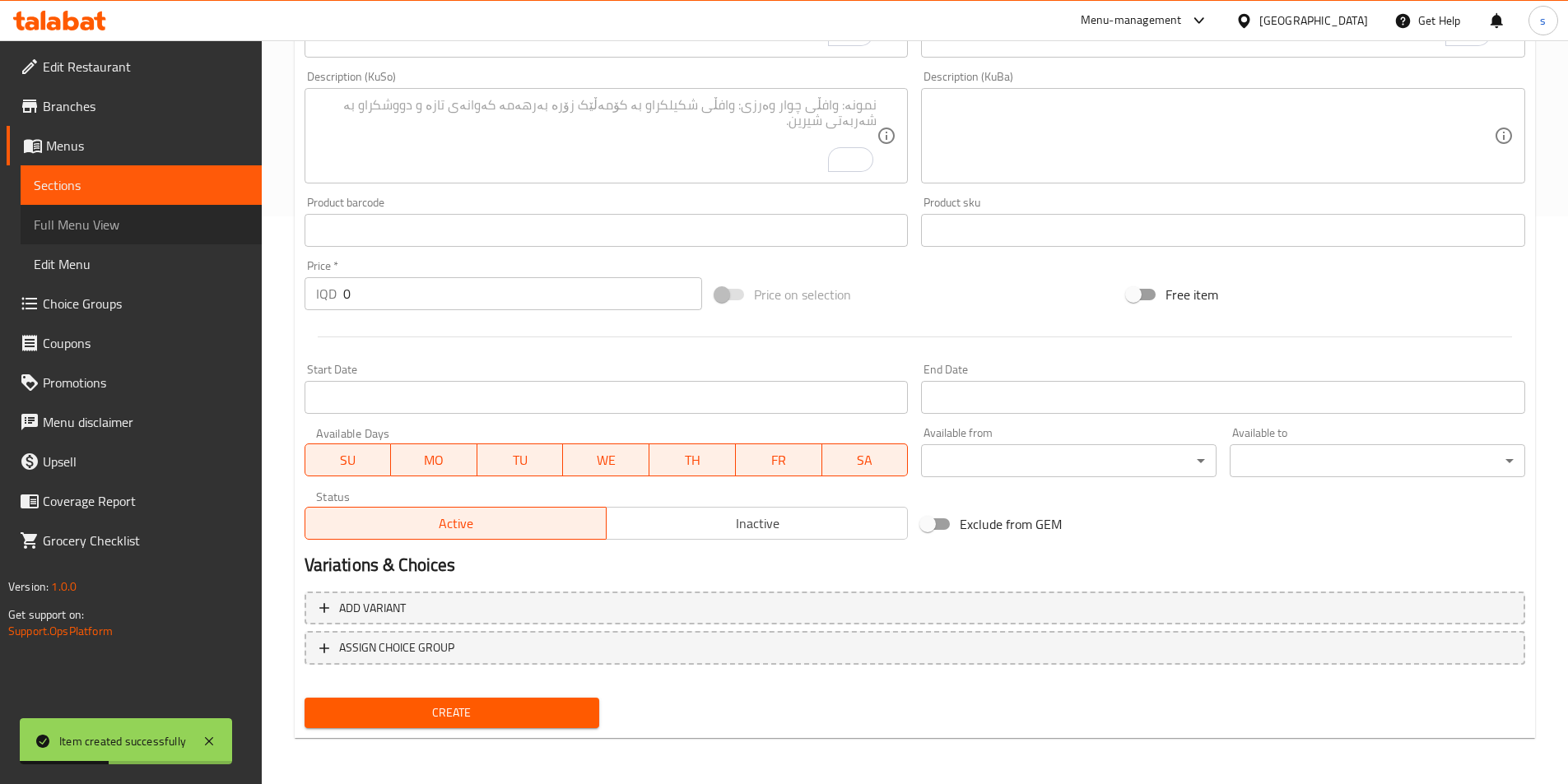
click at [66, 220] on span "Full Menu View" at bounding box center [141, 224] width 215 height 20
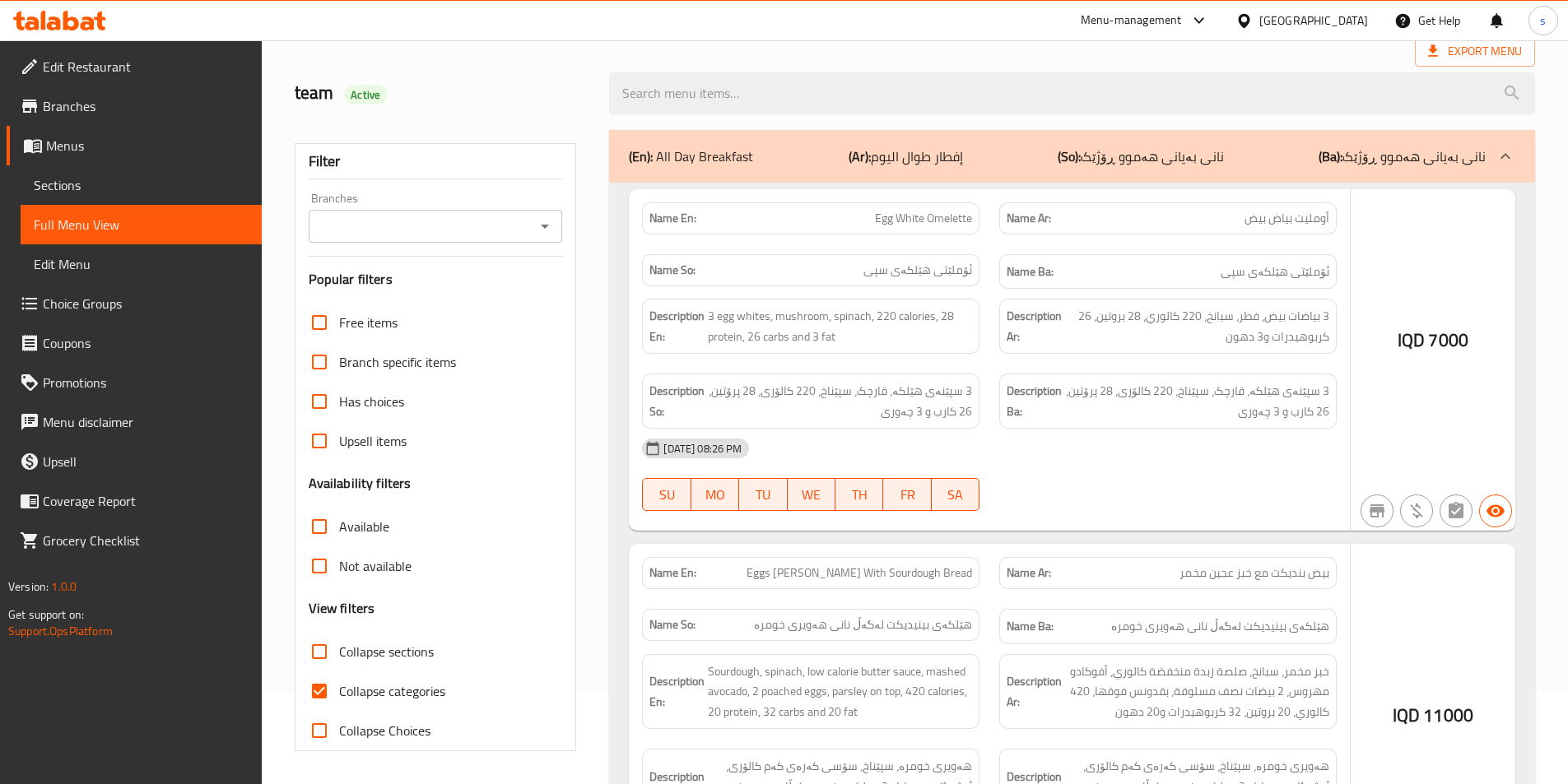
scroll to position [568, 0]
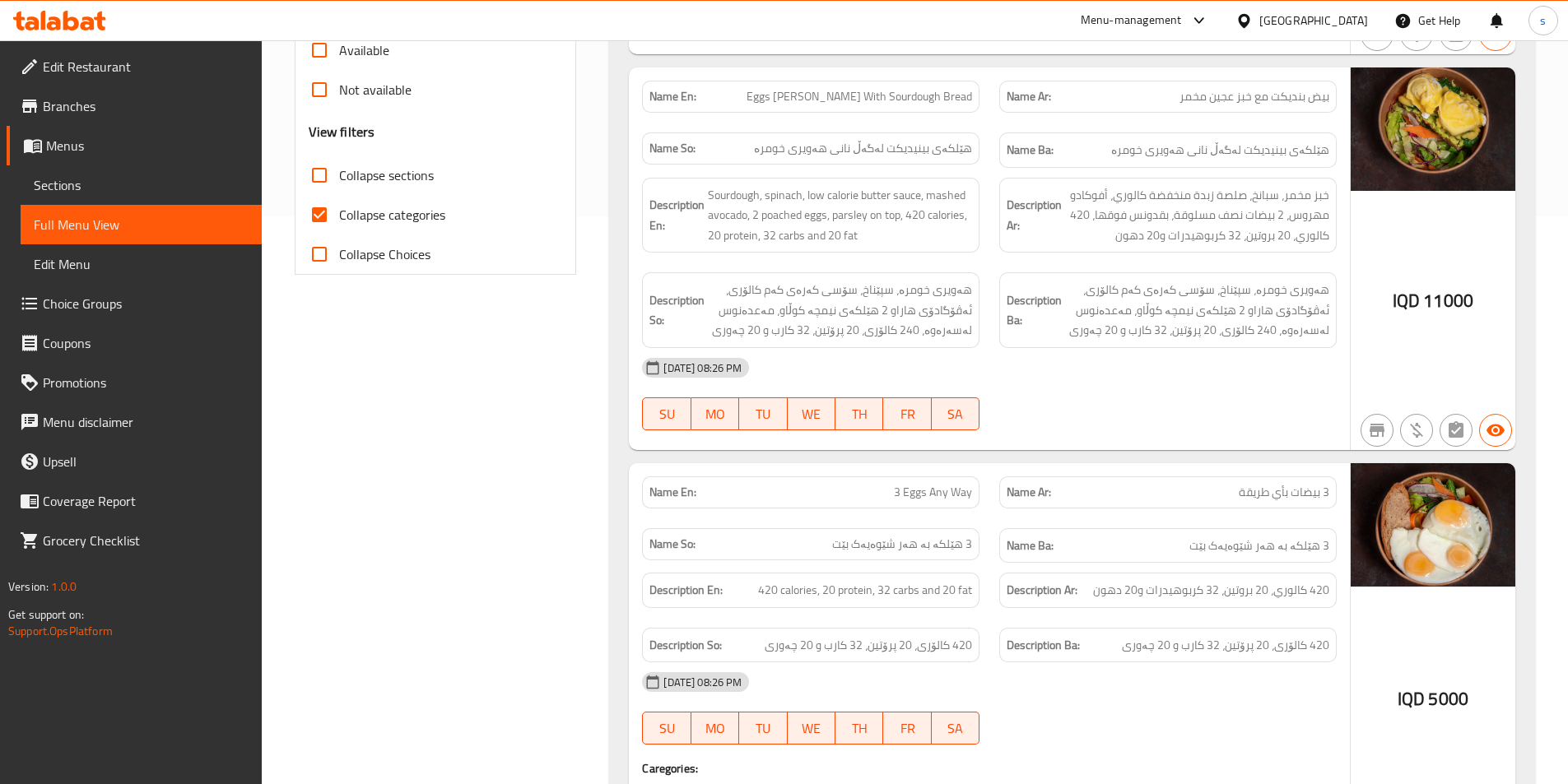
click at [331, 175] on input "Collapse sections" at bounding box center [319, 175] width 40 height 40
checkbox input "true"
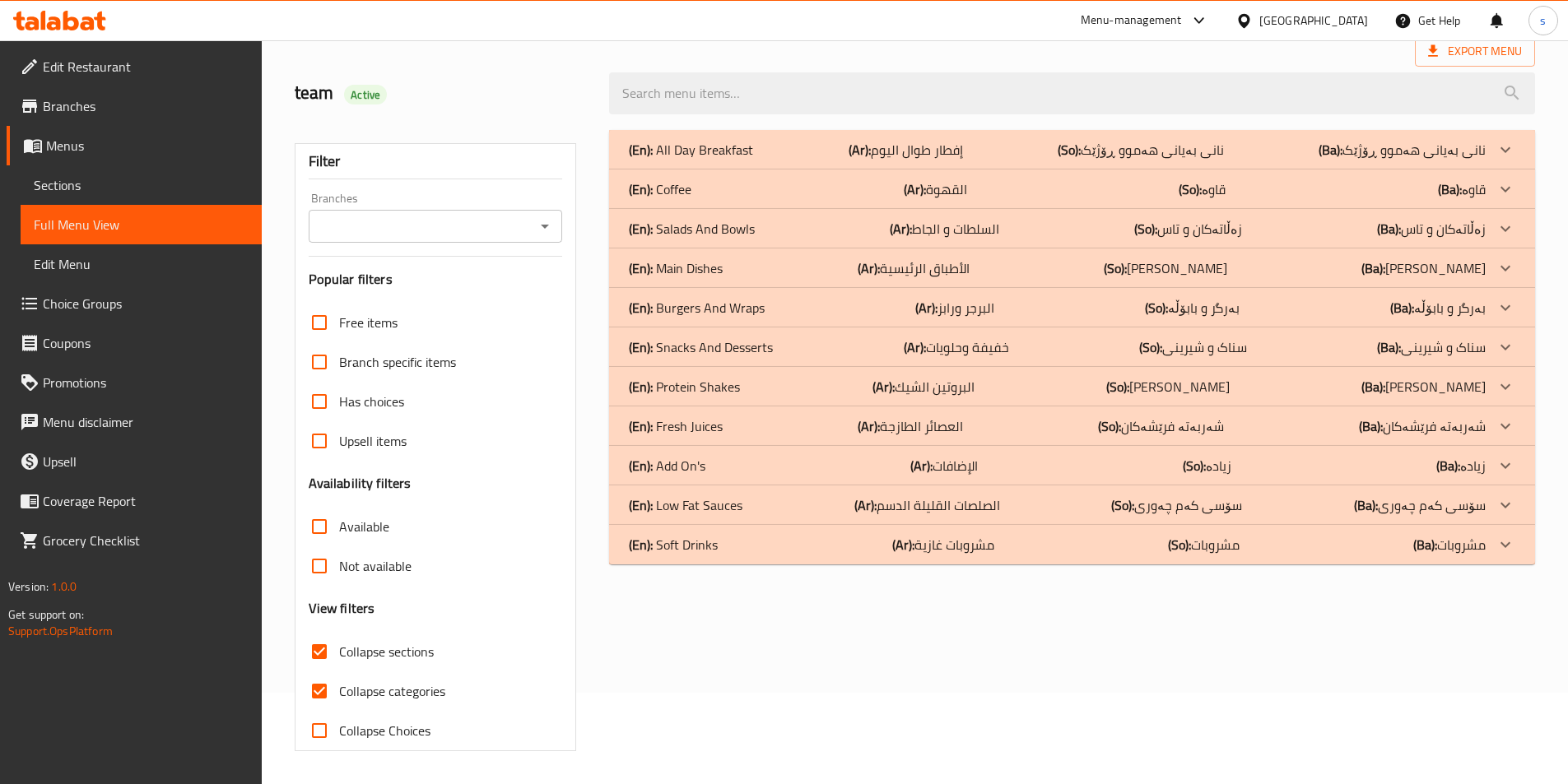
click at [316, 671] on input "Collapse categories" at bounding box center [319, 691] width 40 height 40
checkbox input "false"
click at [538, 223] on icon "Open" at bounding box center [545, 226] width 20 height 20
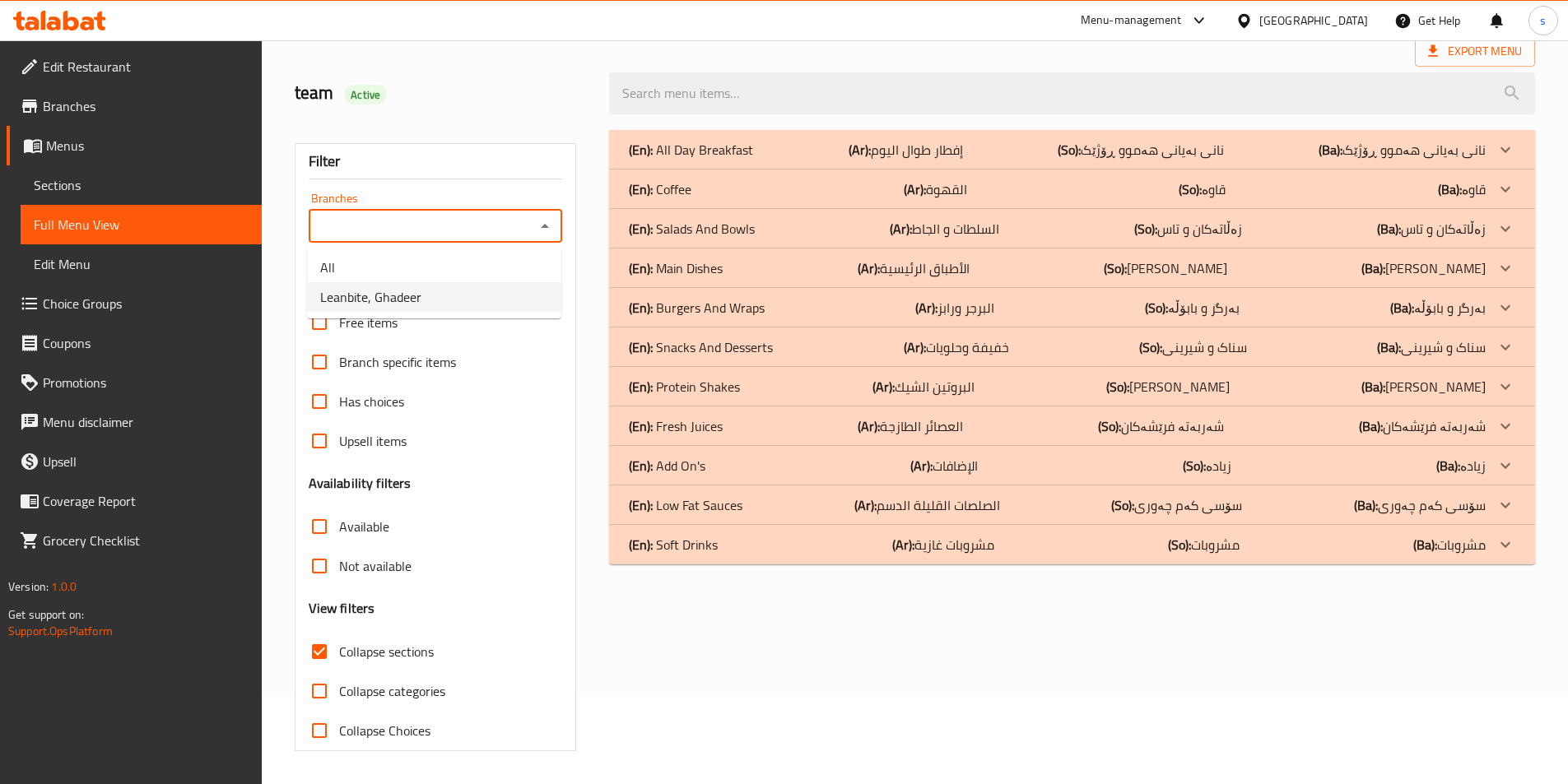
click at [511, 304] on li "Leanbite, Ghadeer" at bounding box center [434, 297] width 255 height 29
type input "Leanbite, Ghadeer"
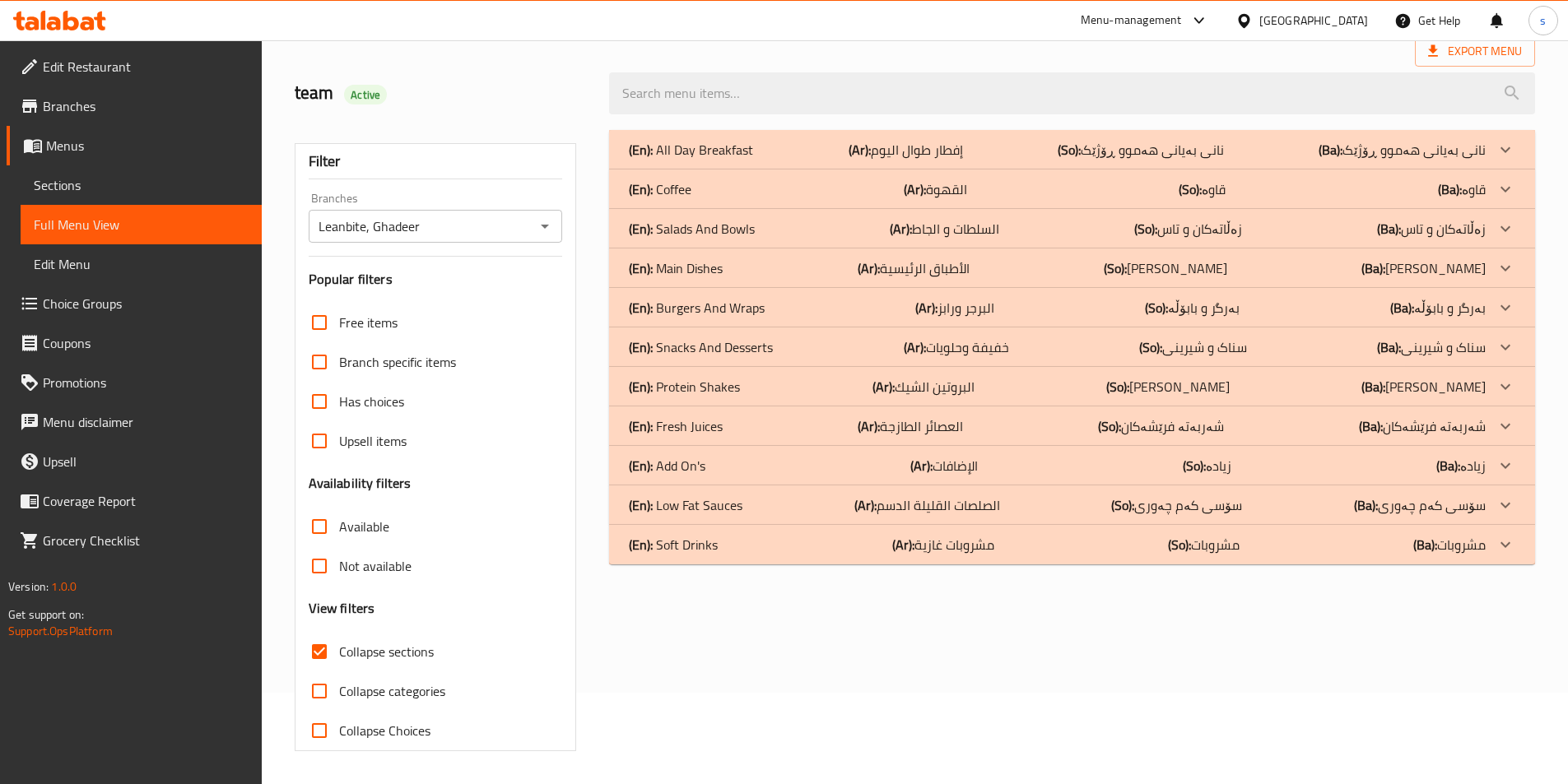
click at [705, 467] on p "(En): Add On's" at bounding box center [667, 465] width 77 height 20
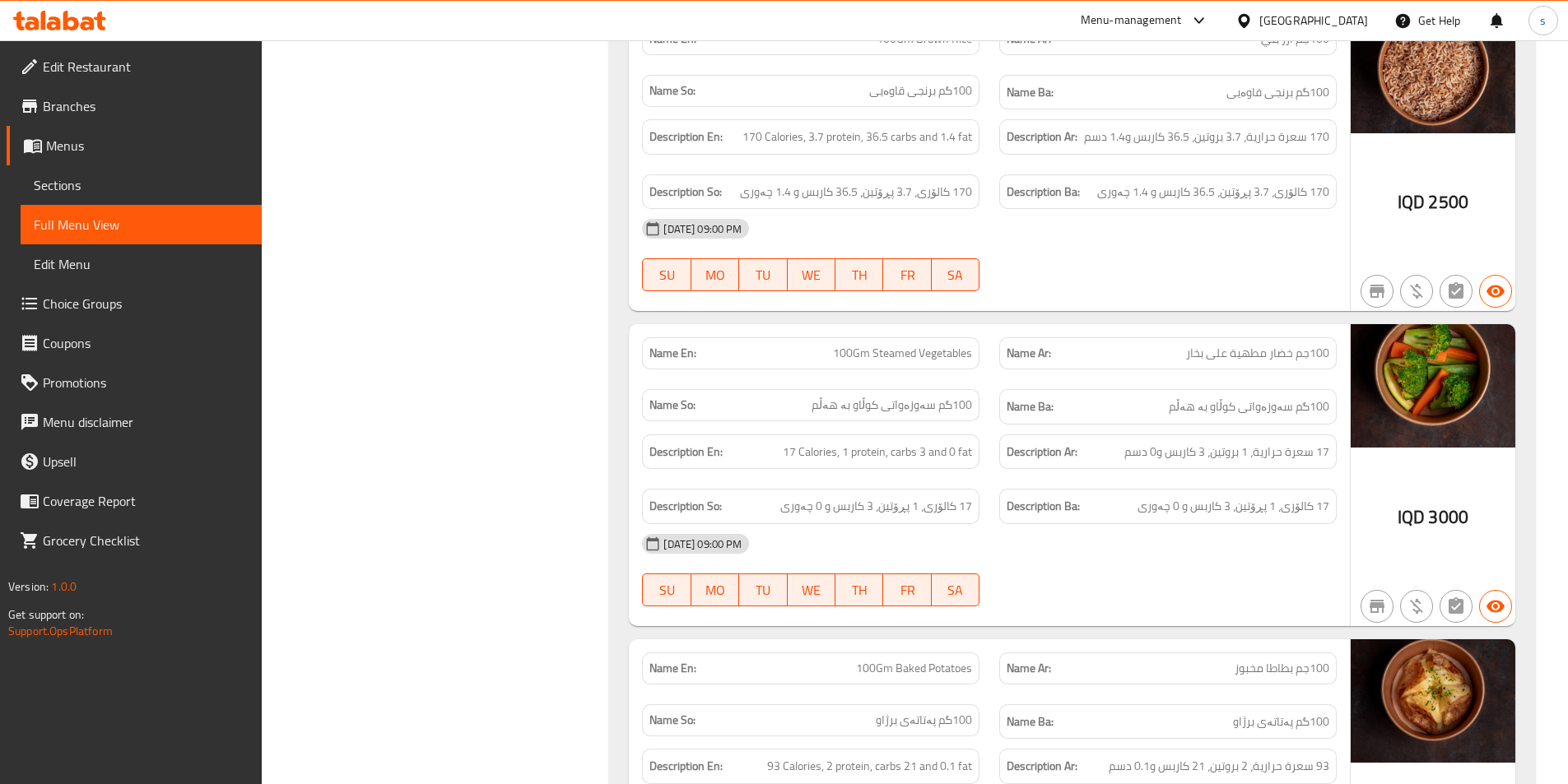
scroll to position [1116, 0]
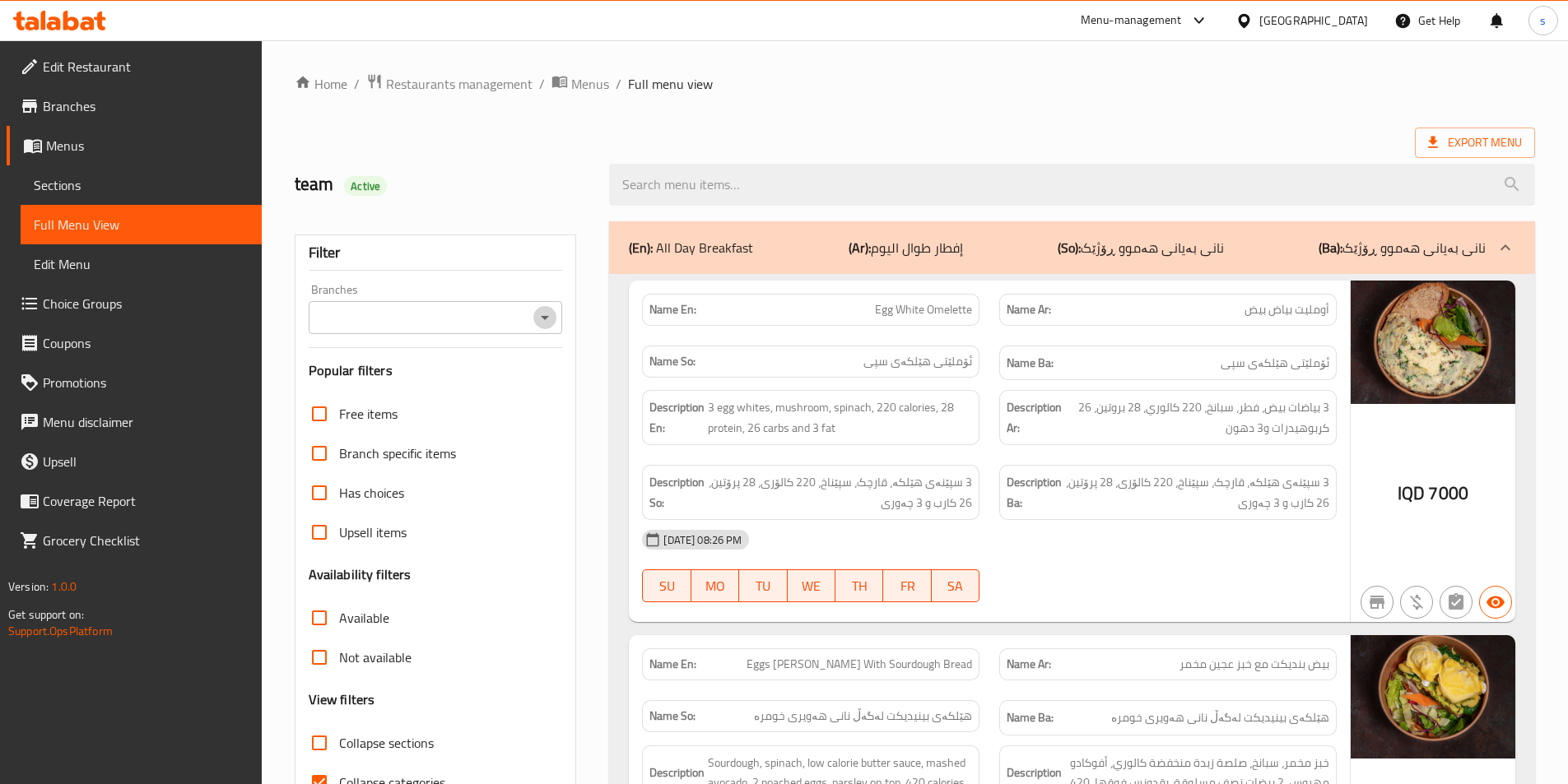
click at [549, 314] on icon "Open" at bounding box center [545, 317] width 20 height 20
click at [516, 386] on li "Leanbite, Ghadeer" at bounding box center [434, 388] width 255 height 29
type input "Leanbite, Ghadeer"
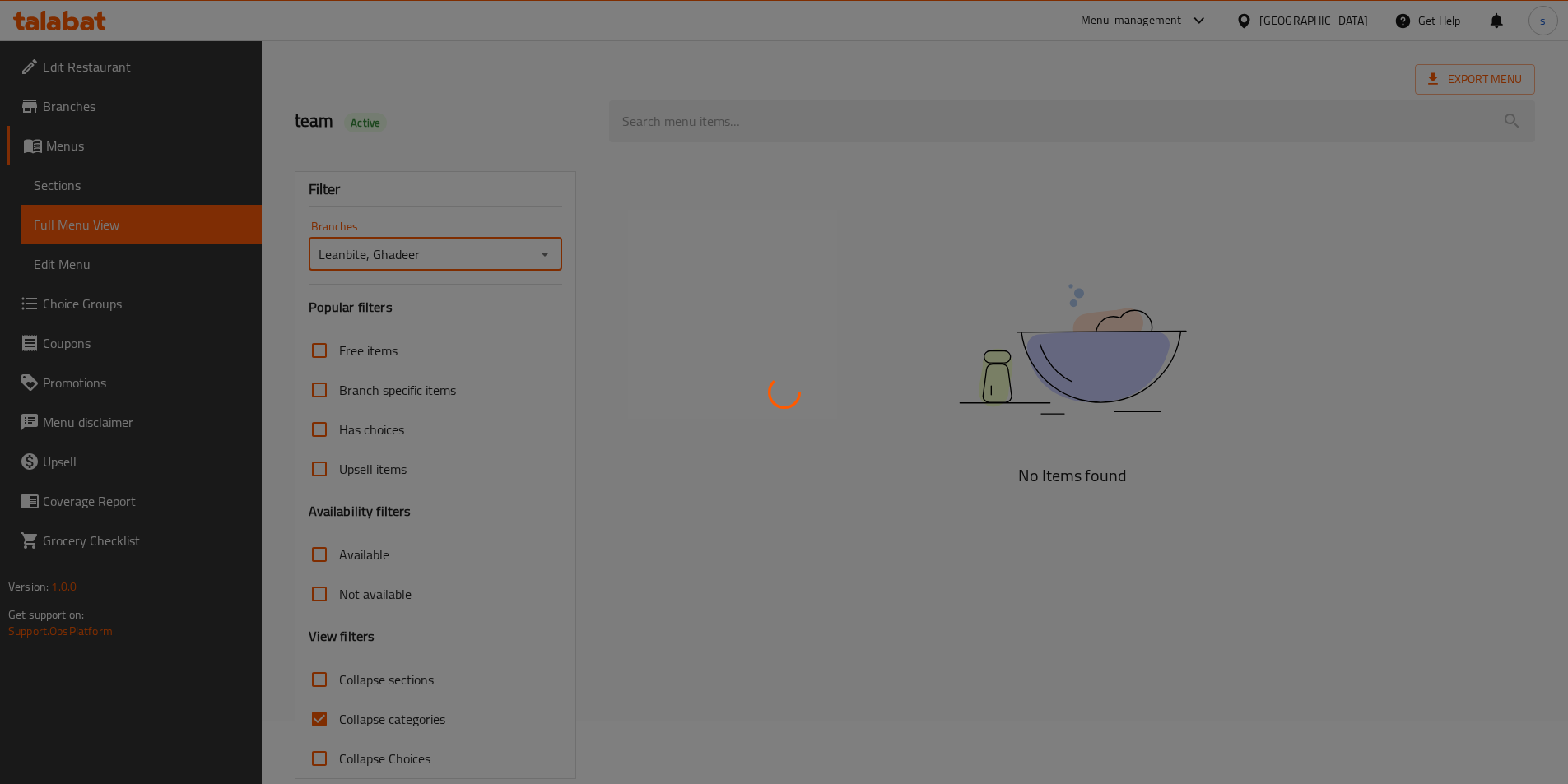
scroll to position [74, 0]
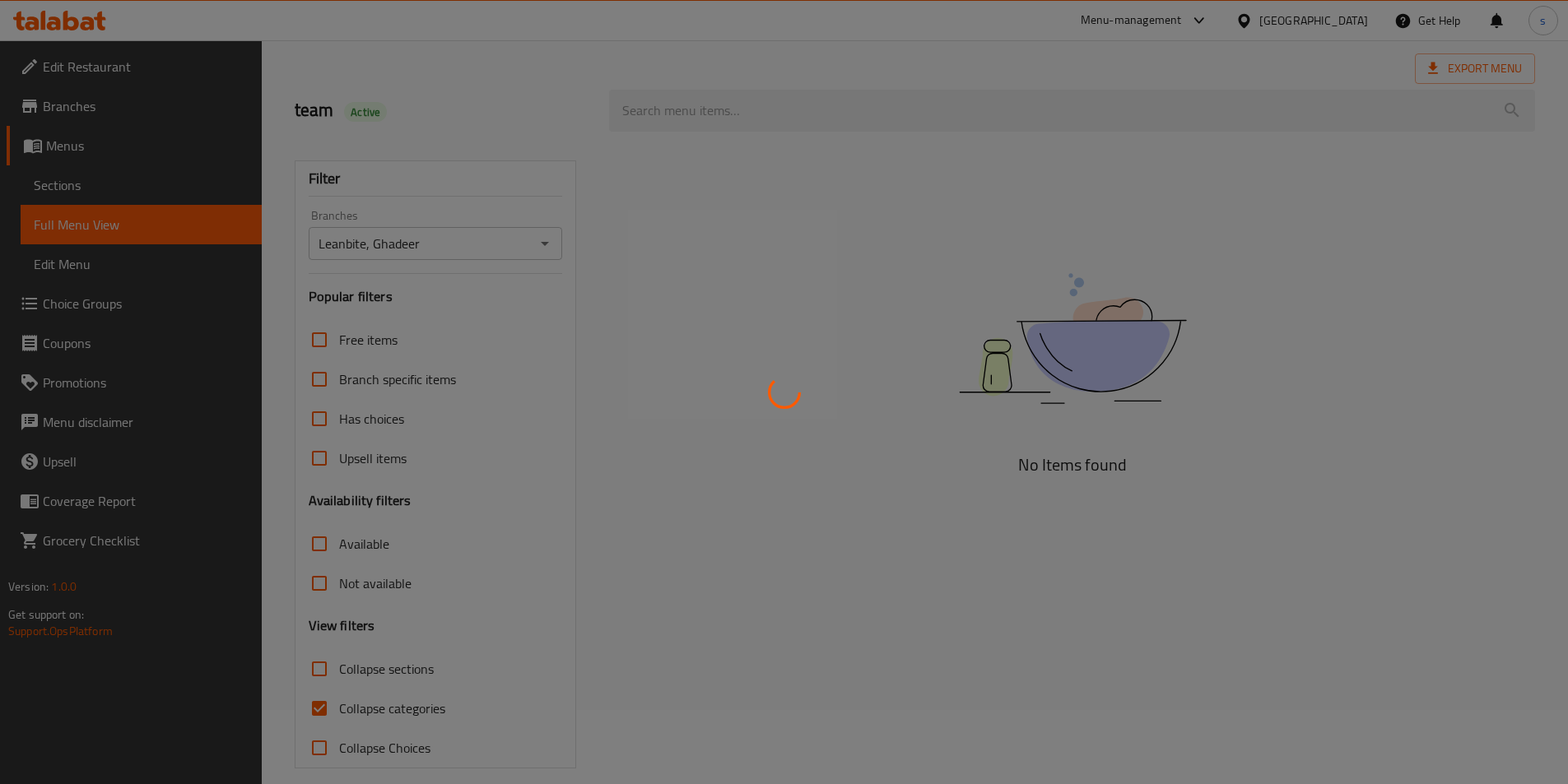
click at [324, 666] on div at bounding box center [784, 392] width 1568 height 784
click at [319, 669] on div at bounding box center [784, 392] width 1568 height 784
click at [321, 709] on div at bounding box center [784, 392] width 1568 height 784
click at [321, 674] on div at bounding box center [784, 392] width 1568 height 784
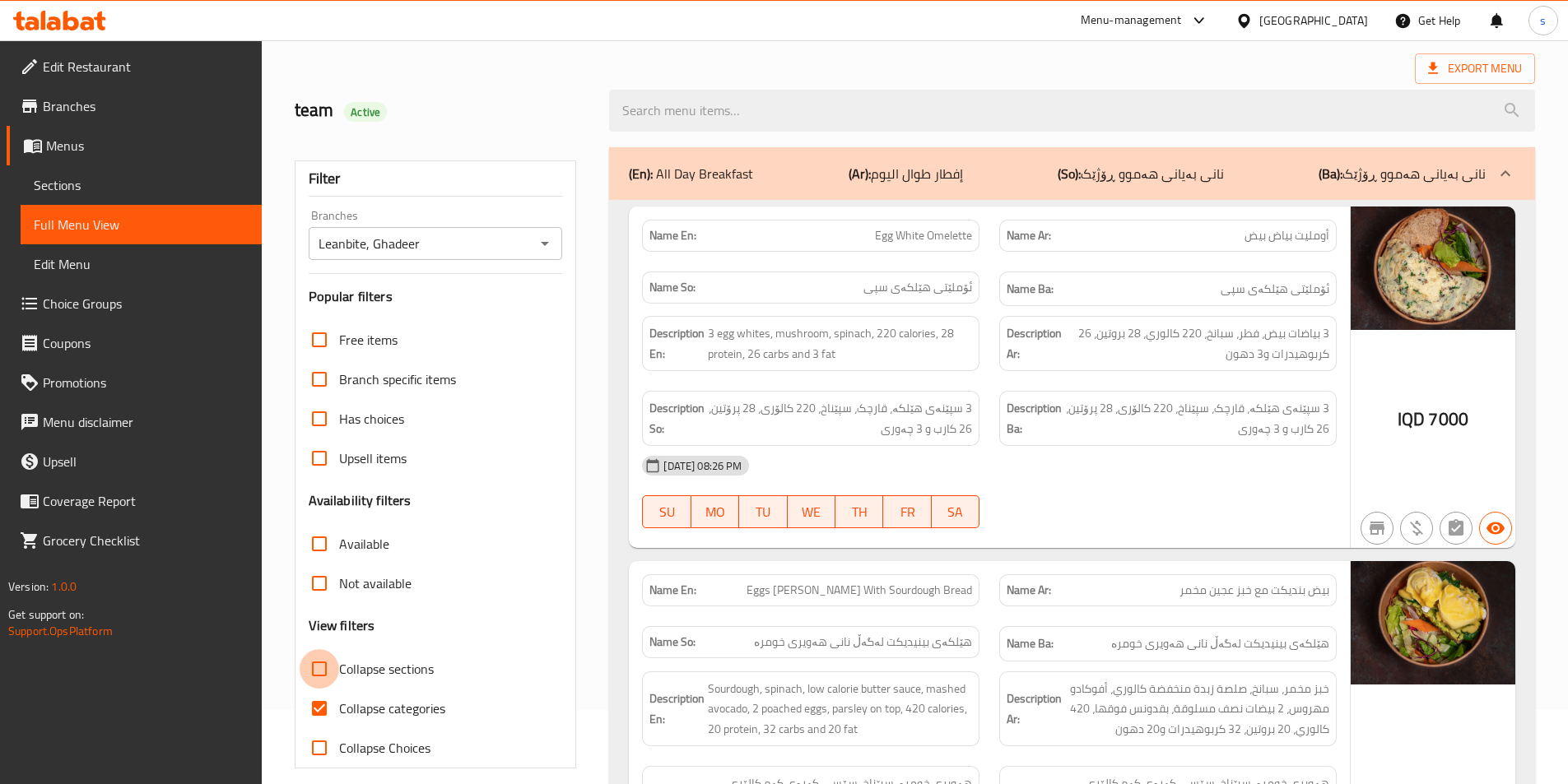
click at [321, 674] on input "Collapse sections" at bounding box center [319, 669] width 40 height 40
checkbox input "true"
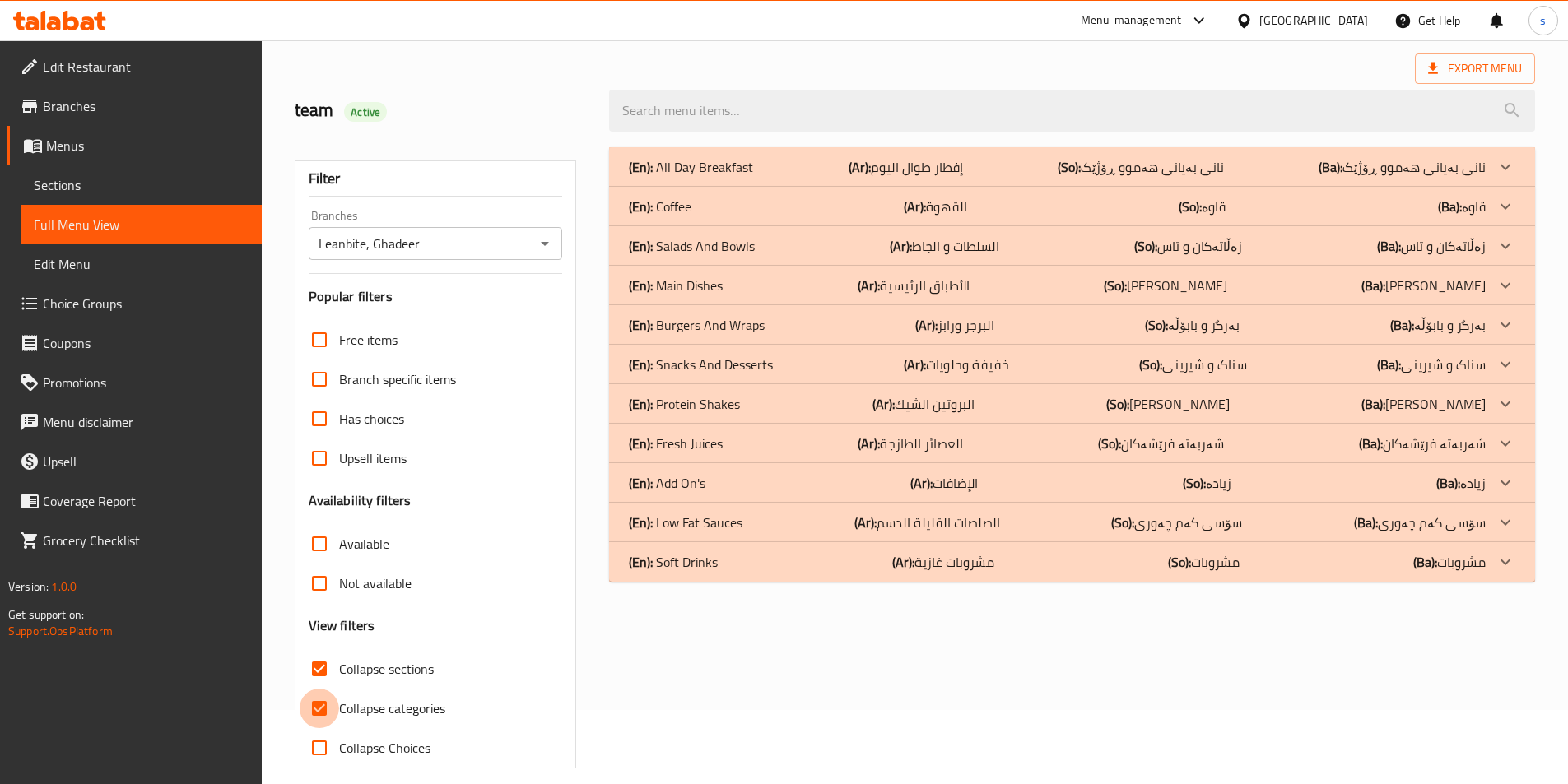
click at [318, 713] on input "Collapse categories" at bounding box center [319, 708] width 40 height 40
checkbox input "false"
click at [711, 491] on div "(En): Add On's (Ar): الإضافات (So): زیادە (Ba): زیادە" at bounding box center [1057, 482] width 857 height 20
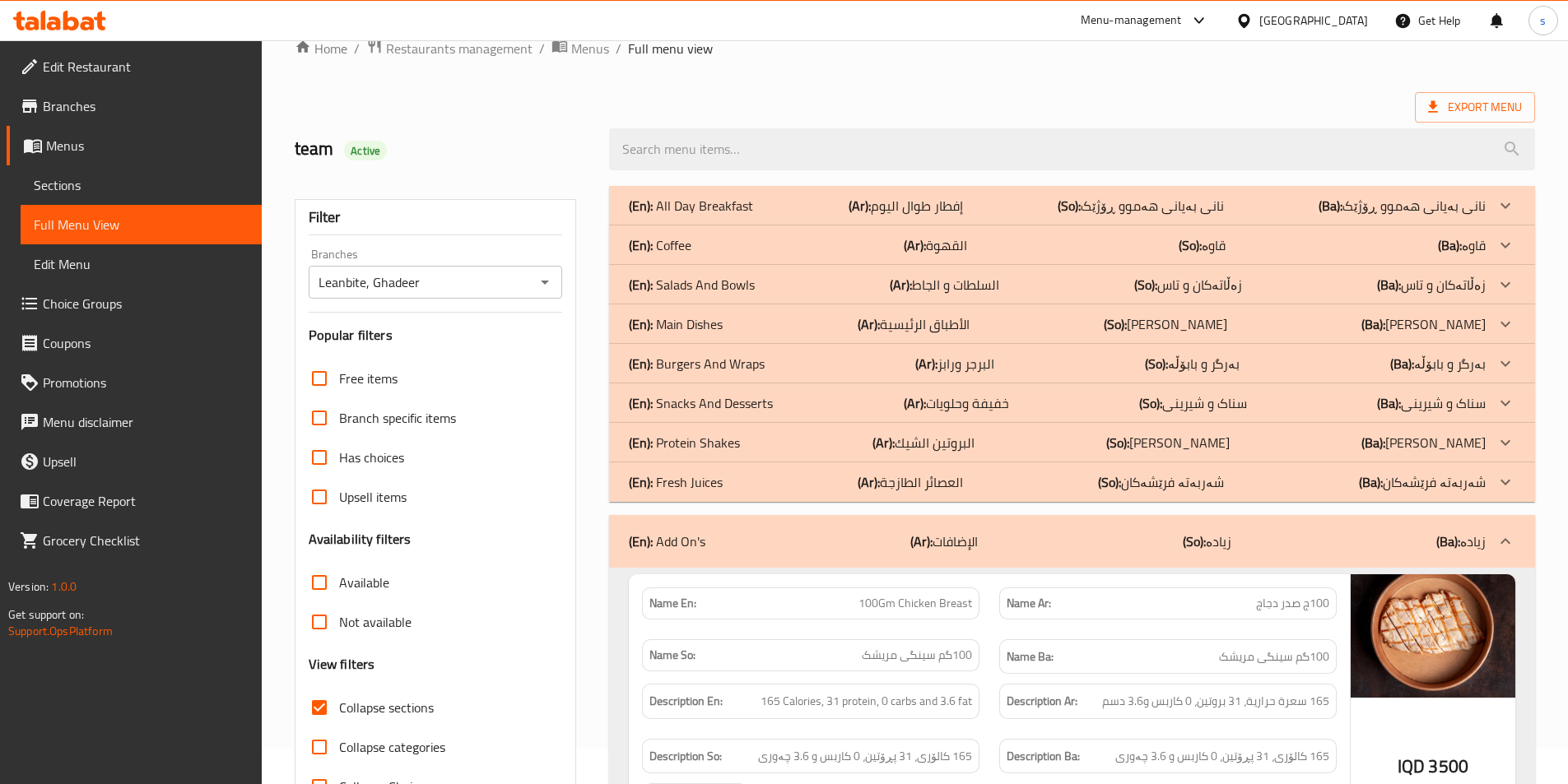
scroll to position [0, 0]
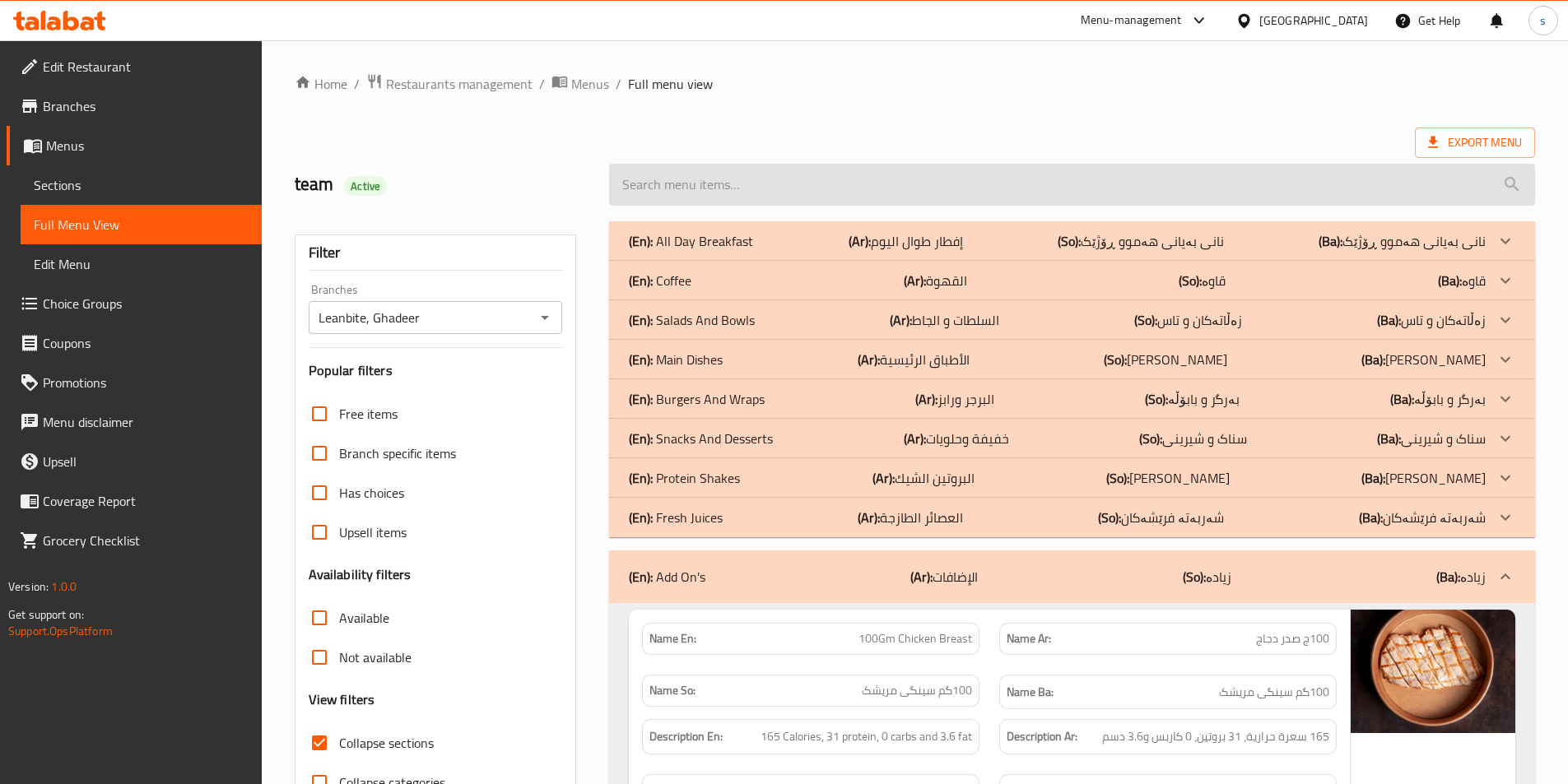
click at [676, 184] on input "search" at bounding box center [1072, 185] width 926 height 42
paste input "Beef Tenderloin -100 G"
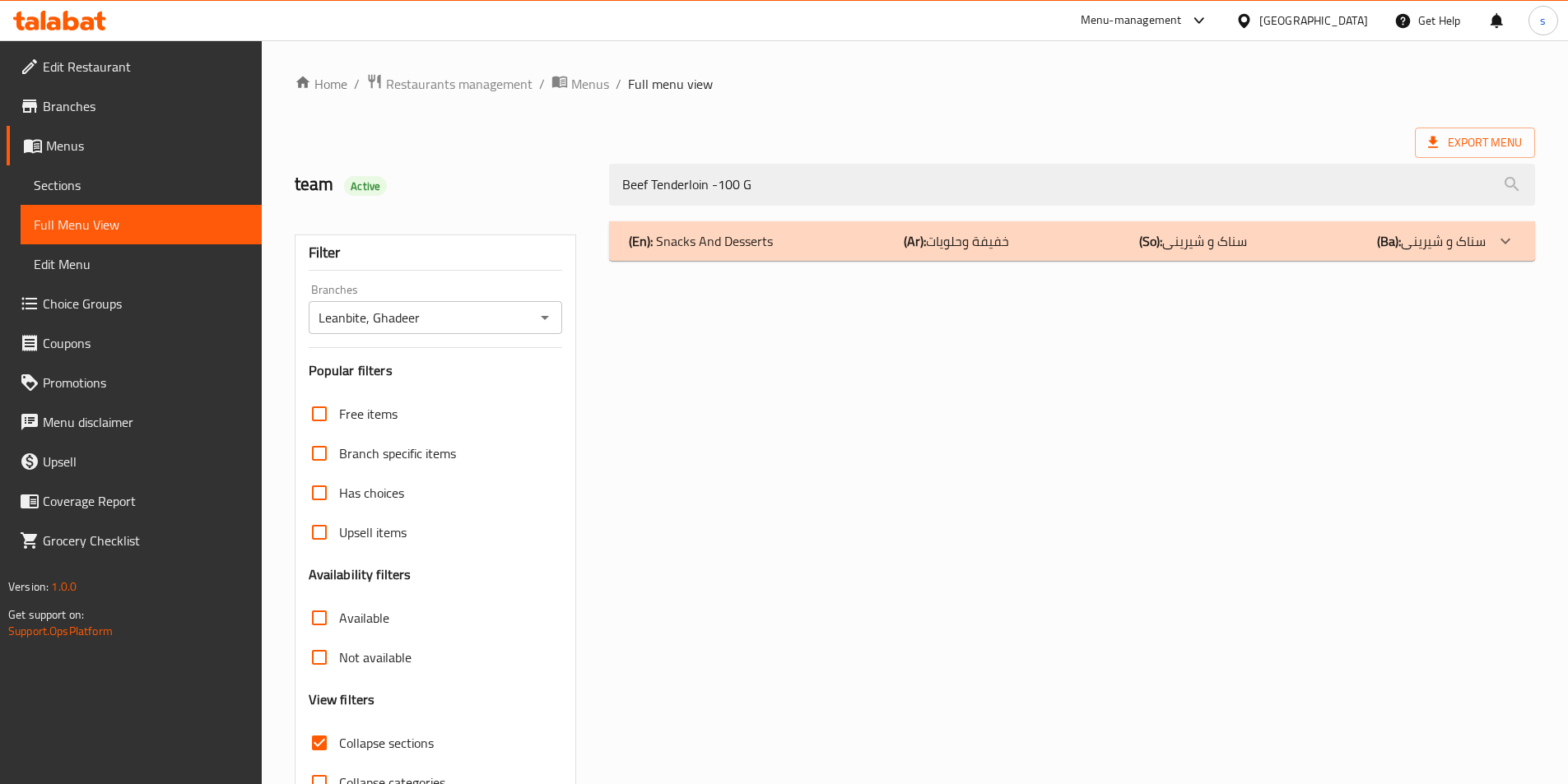
type input "Beef Tenderloin -100 G"
click at [753, 245] on p "(En): Snacks And Desserts" at bounding box center [701, 241] width 144 height 20
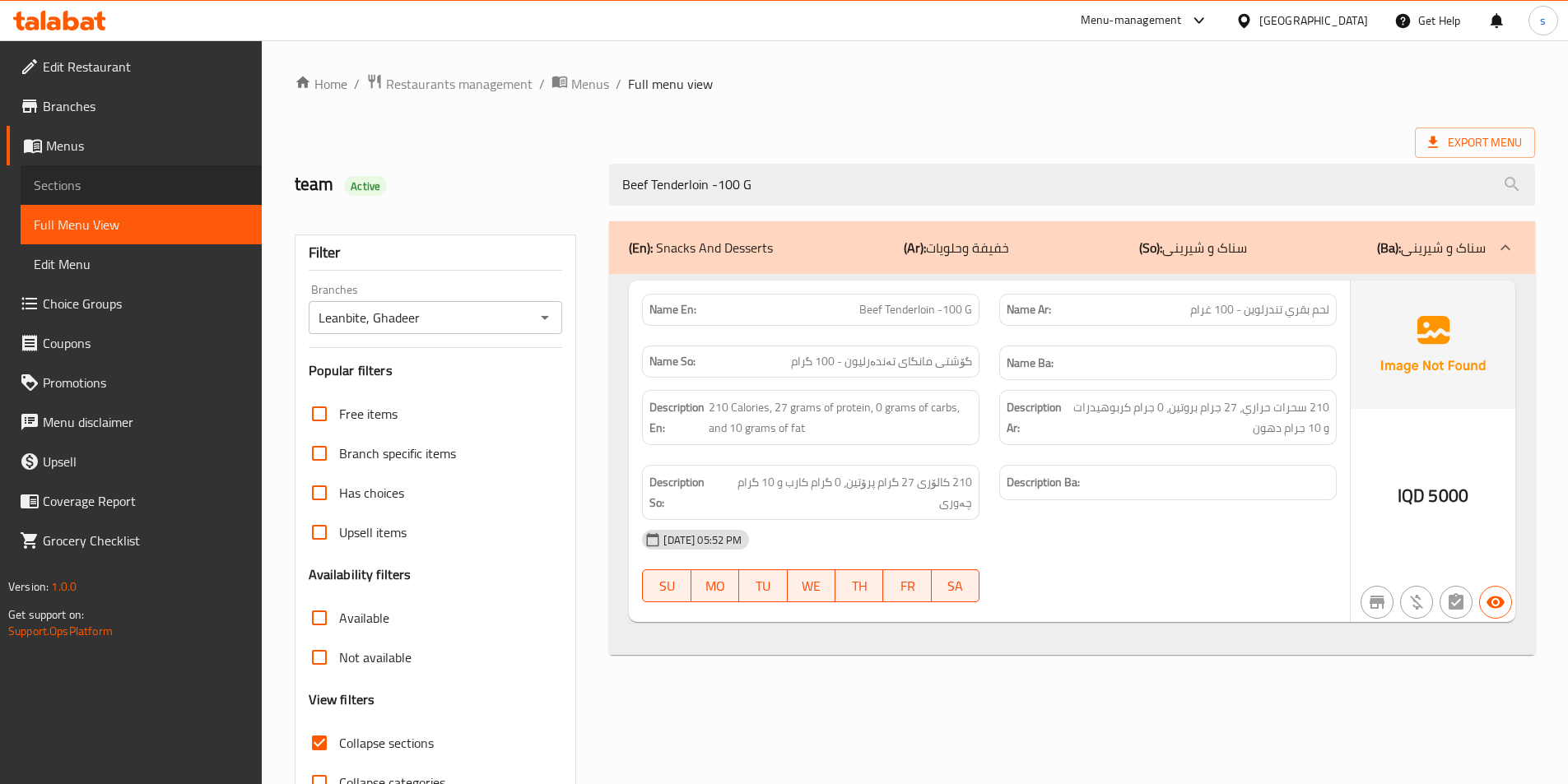
click at [72, 186] on span "Sections" at bounding box center [141, 185] width 215 height 20
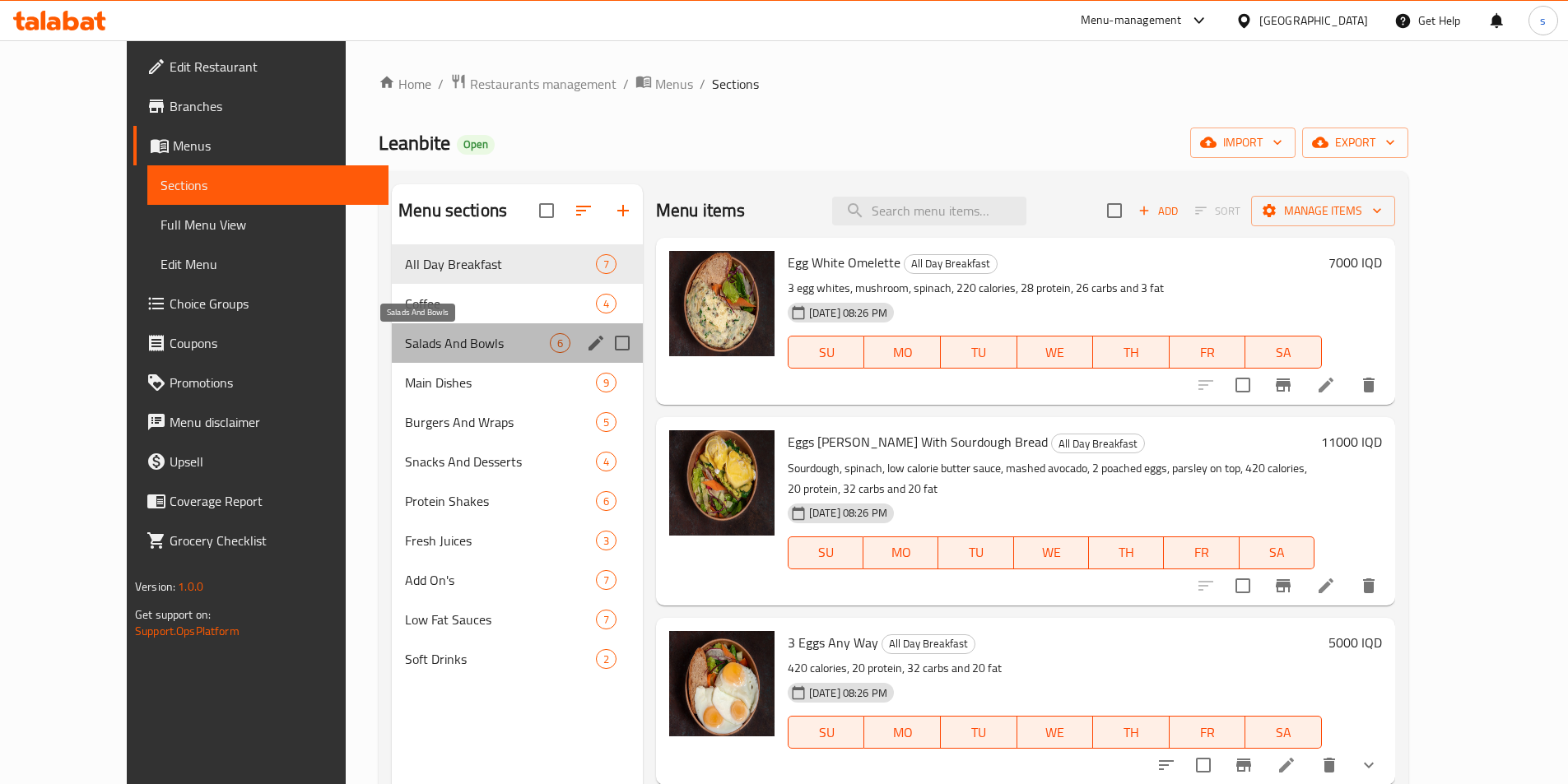
click at [420, 346] on span "Salads And Bowls" at bounding box center [477, 342] width 145 height 20
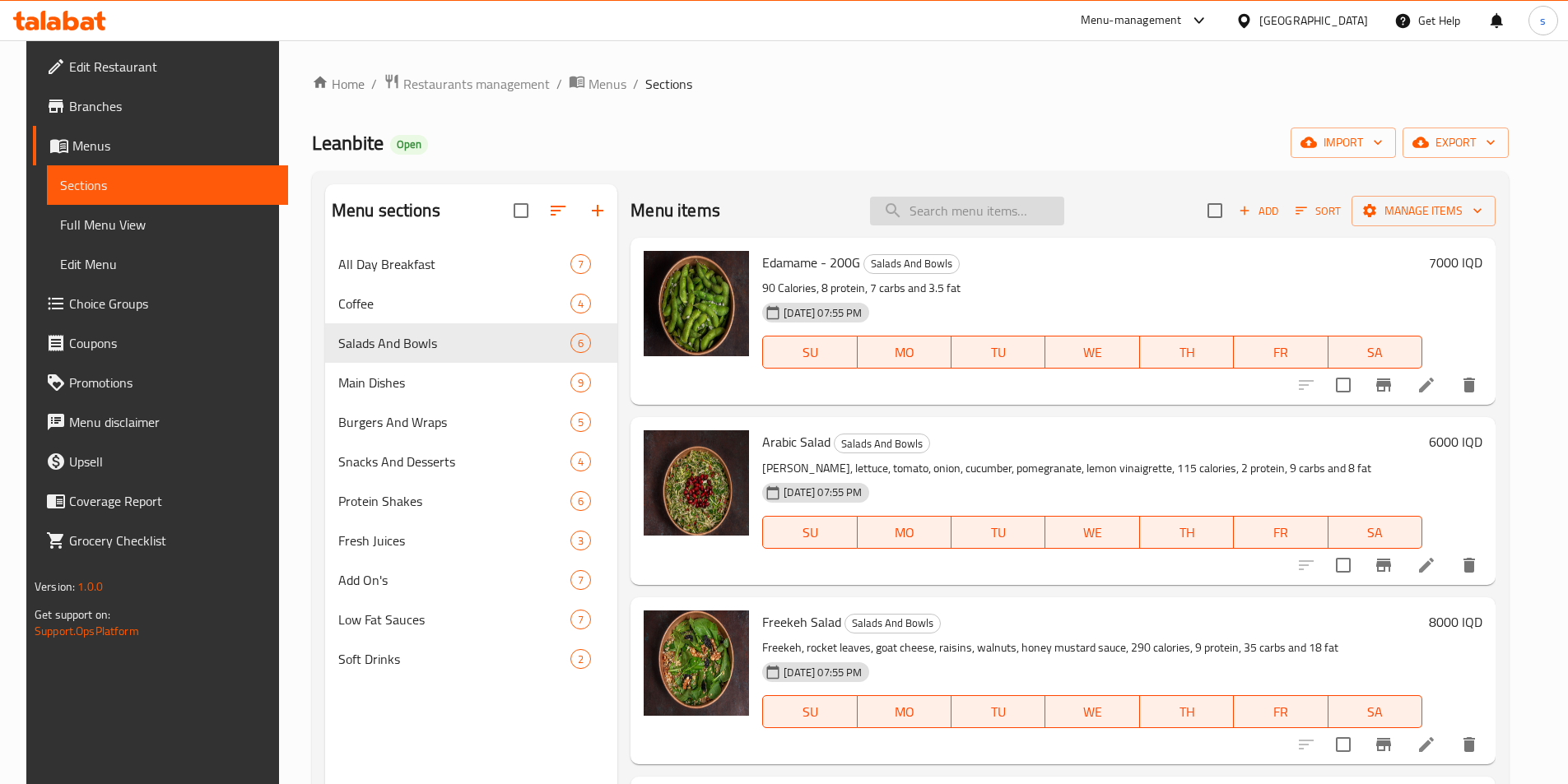
click at [941, 210] on input "search" at bounding box center [967, 210] width 194 height 28
paste input "Beef Tenderloin -100 G"
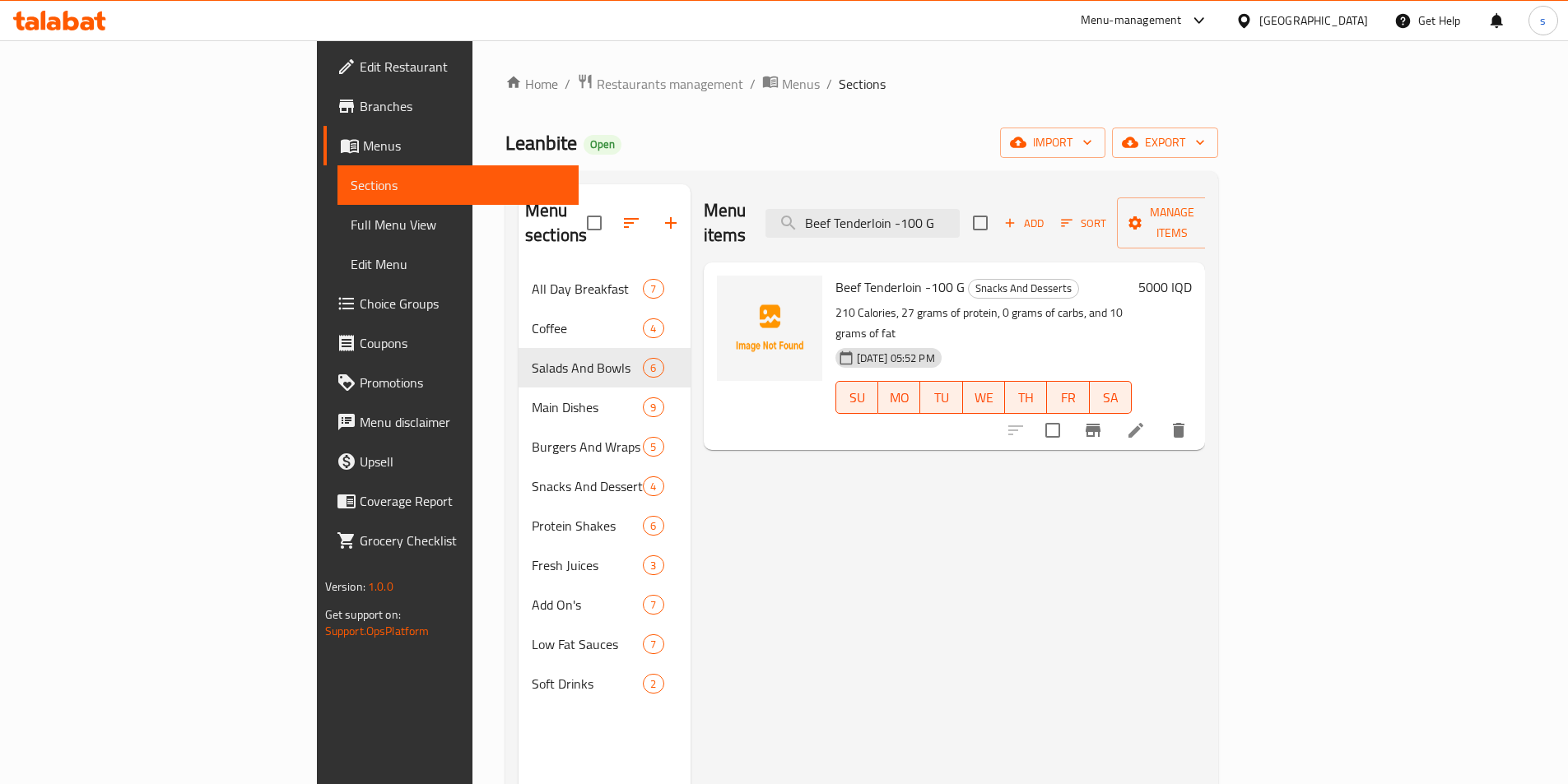
type input "Beef Tenderloin -100 G"
click at [1199, 411] on div at bounding box center [1097, 430] width 203 height 40
click at [1070, 413] on input "checkbox" at bounding box center [1053, 430] width 35 height 34
checkbox input "true"
click at [1227, 198] on button "Manage items" at bounding box center [1172, 223] width 110 height 51
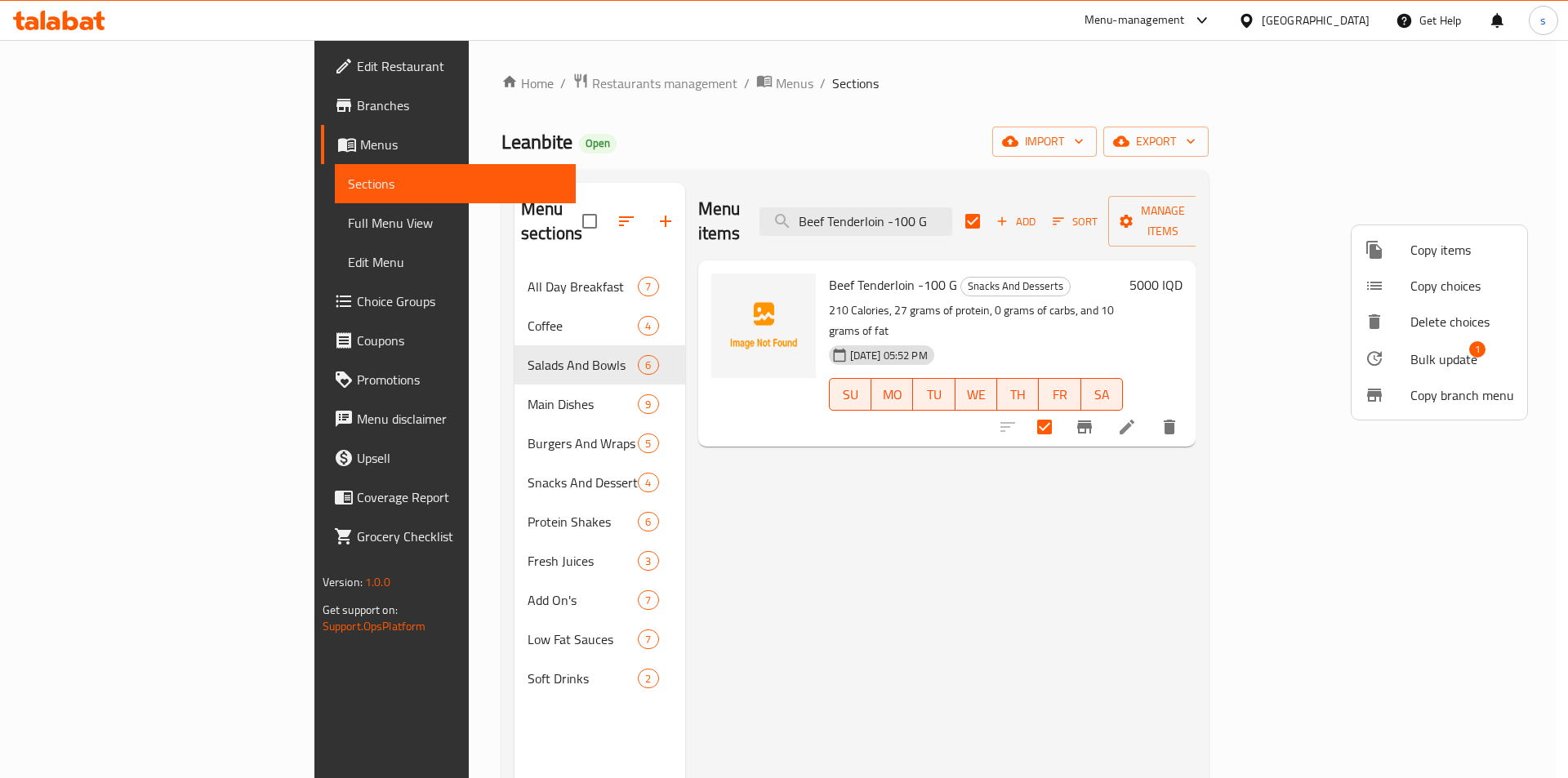
click at [1392, 352] on div at bounding box center [1387, 358] width 45 height 20
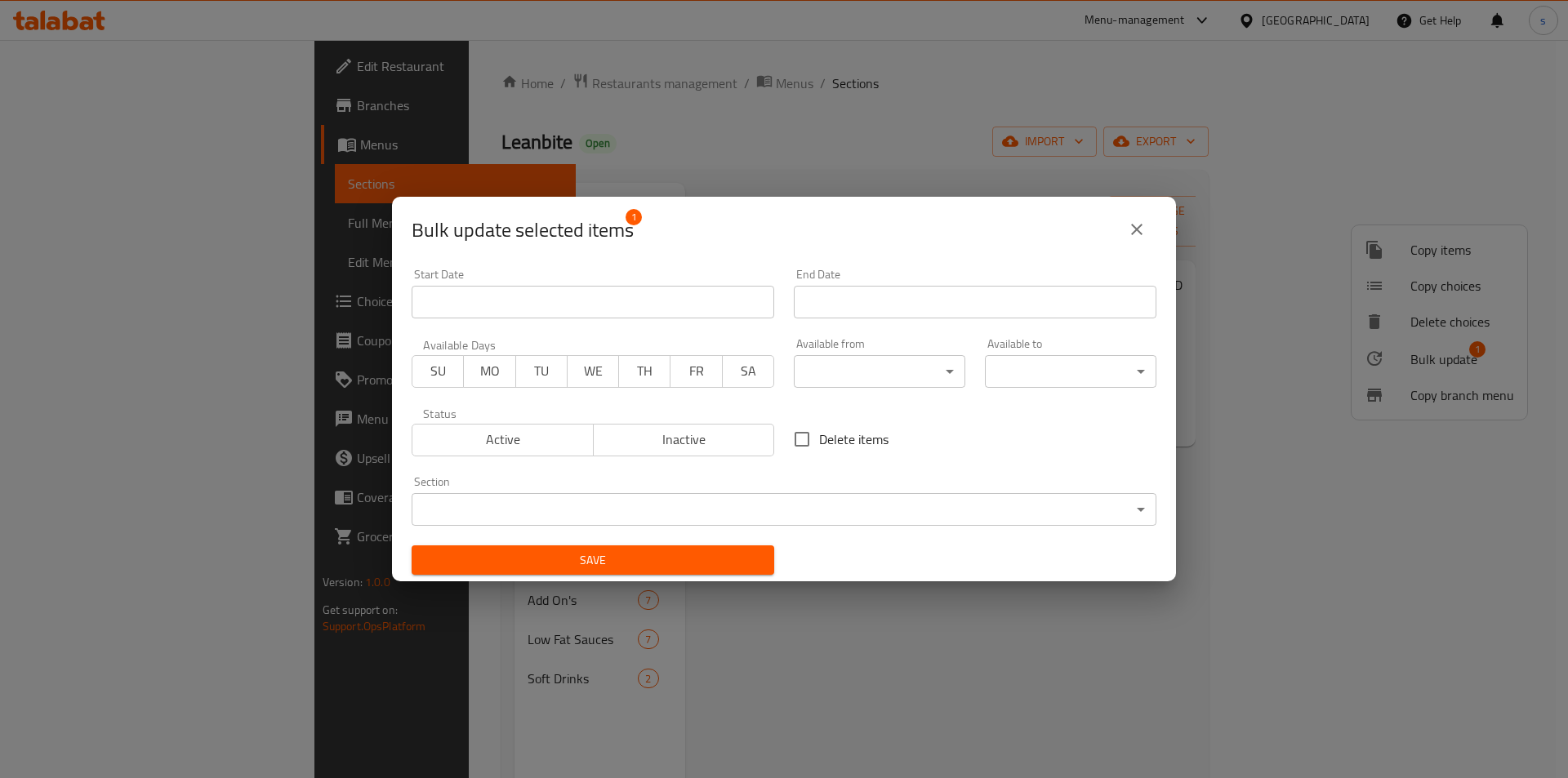
click at [659, 514] on body "​ Menu-management [GEOGRAPHIC_DATA] Get Help s Edit Restaurant Branches Menus S…" at bounding box center [784, 409] width 1568 height 738
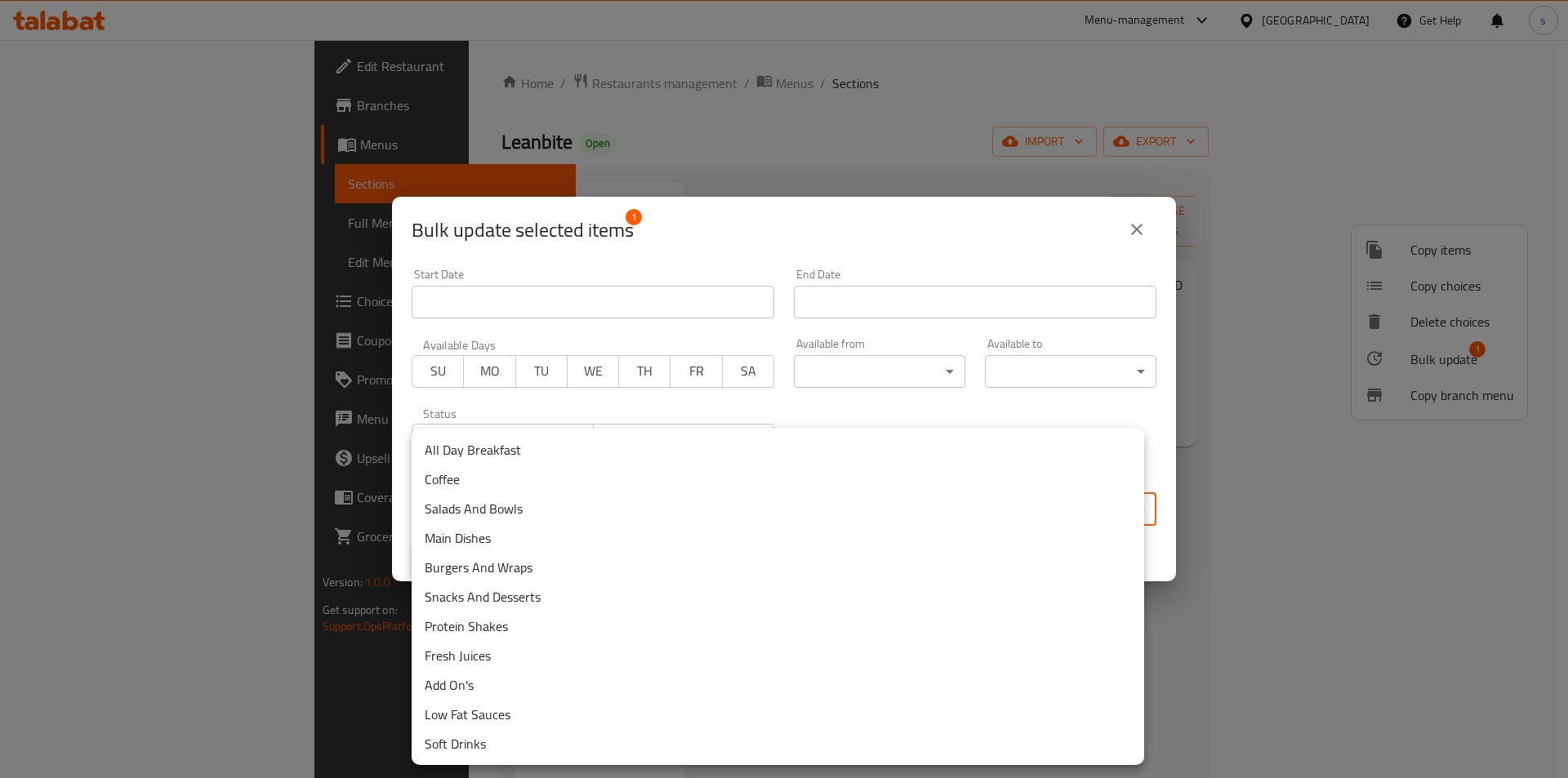
click at [504, 697] on li "Add On's" at bounding box center [778, 685] width 733 height 29
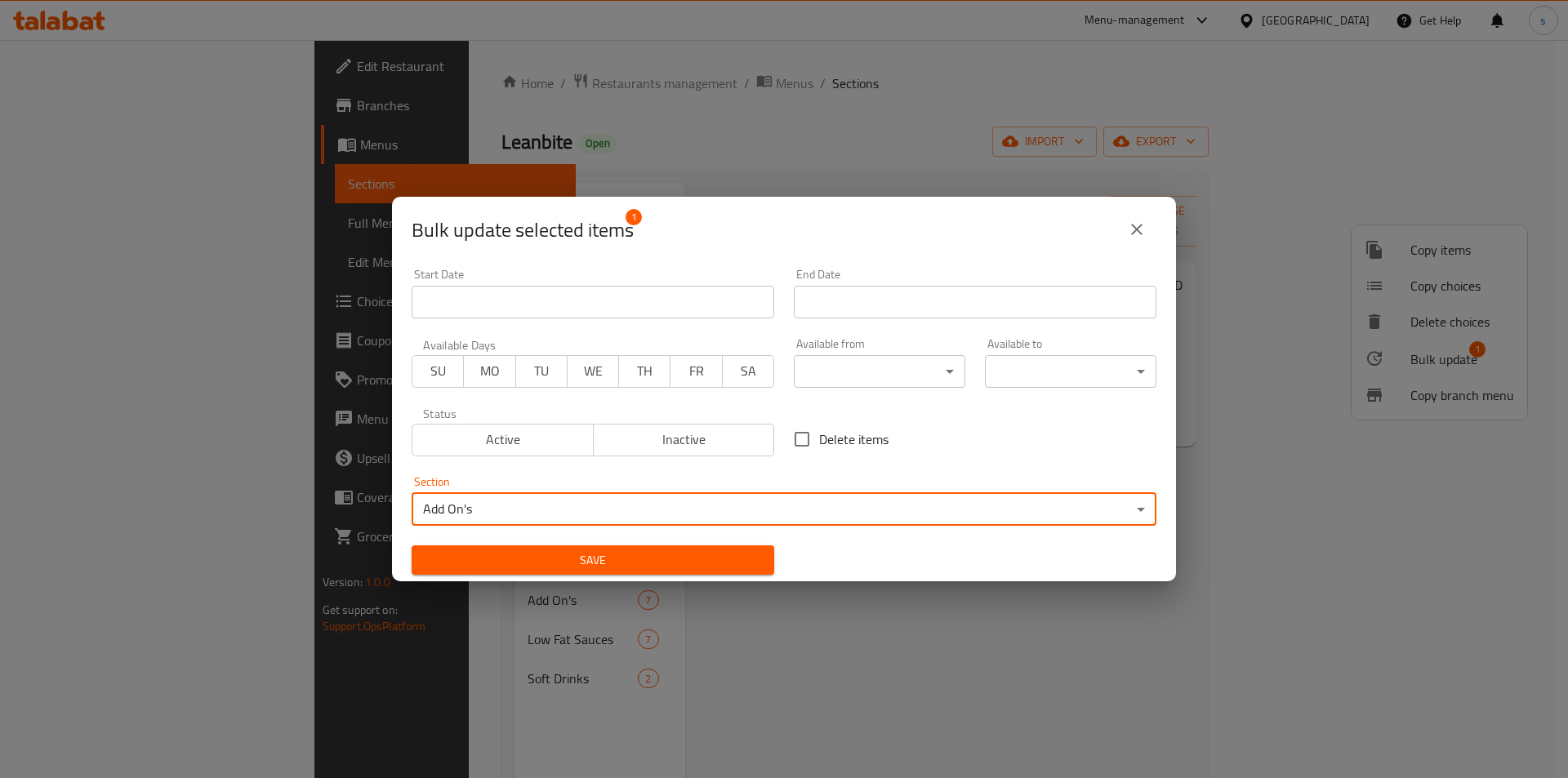
click at [500, 557] on span "Save" at bounding box center [593, 561] width 337 height 21
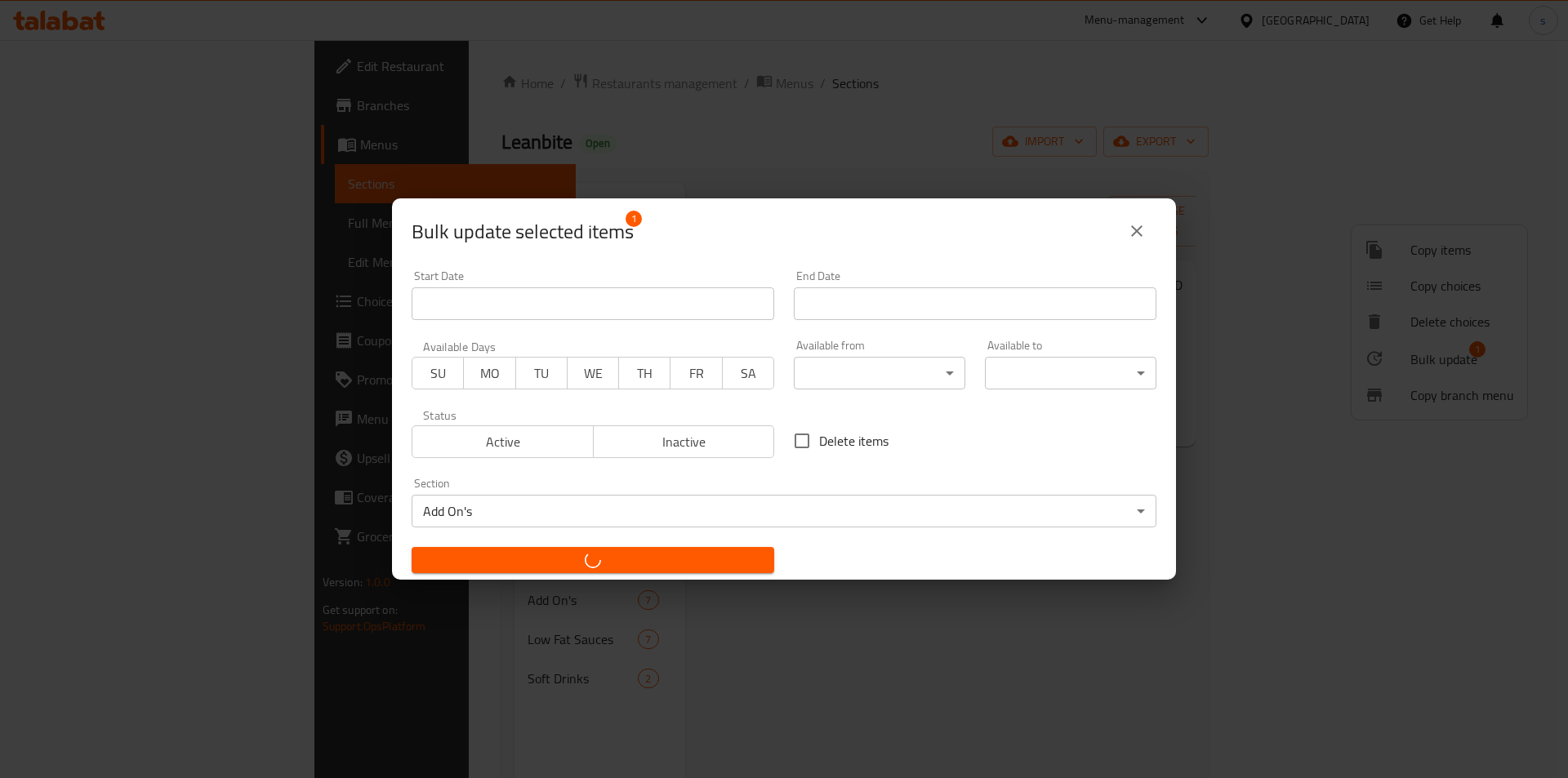
checkbox input "false"
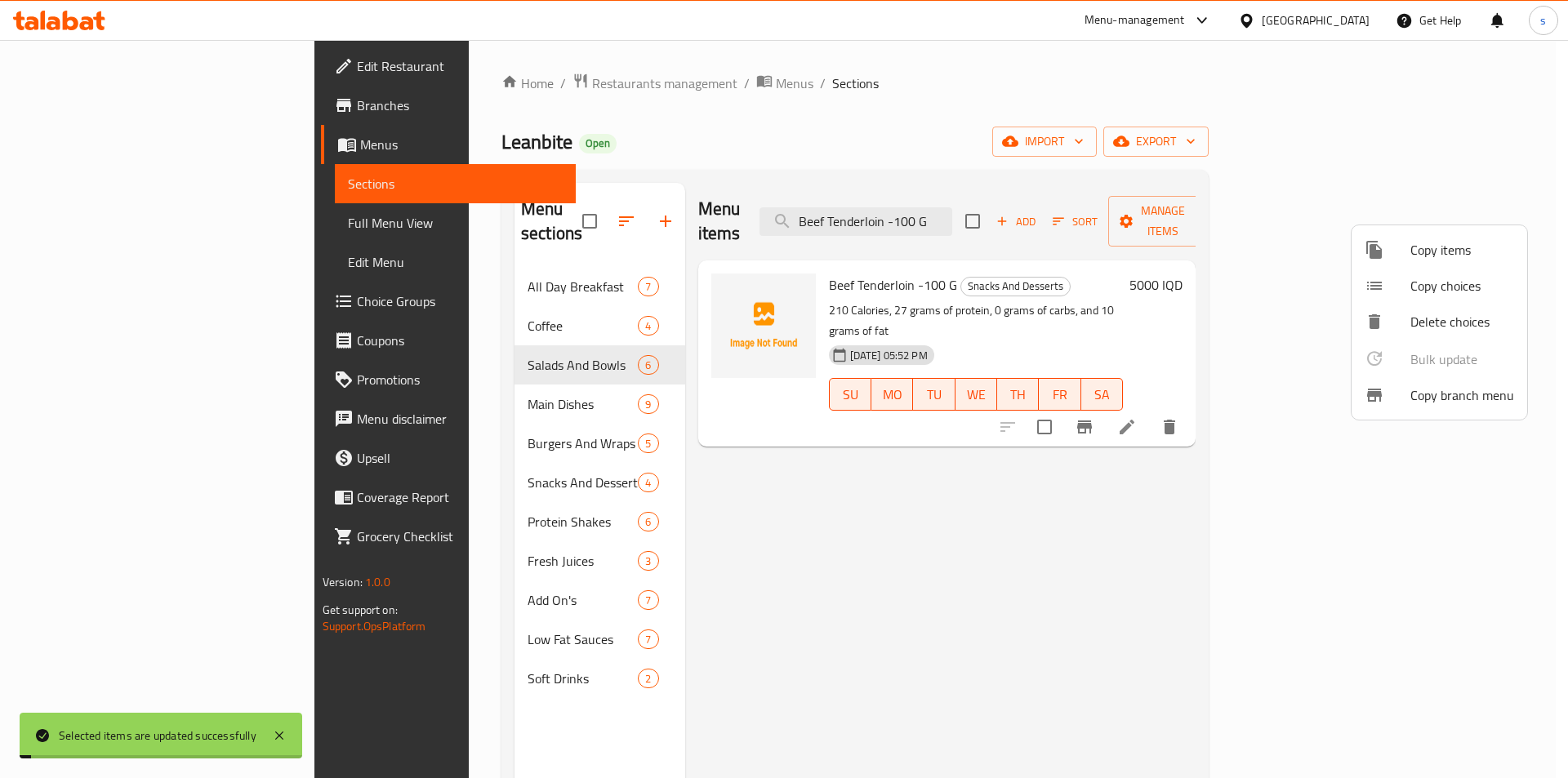
click at [90, 229] on div at bounding box center [784, 389] width 1568 height 778
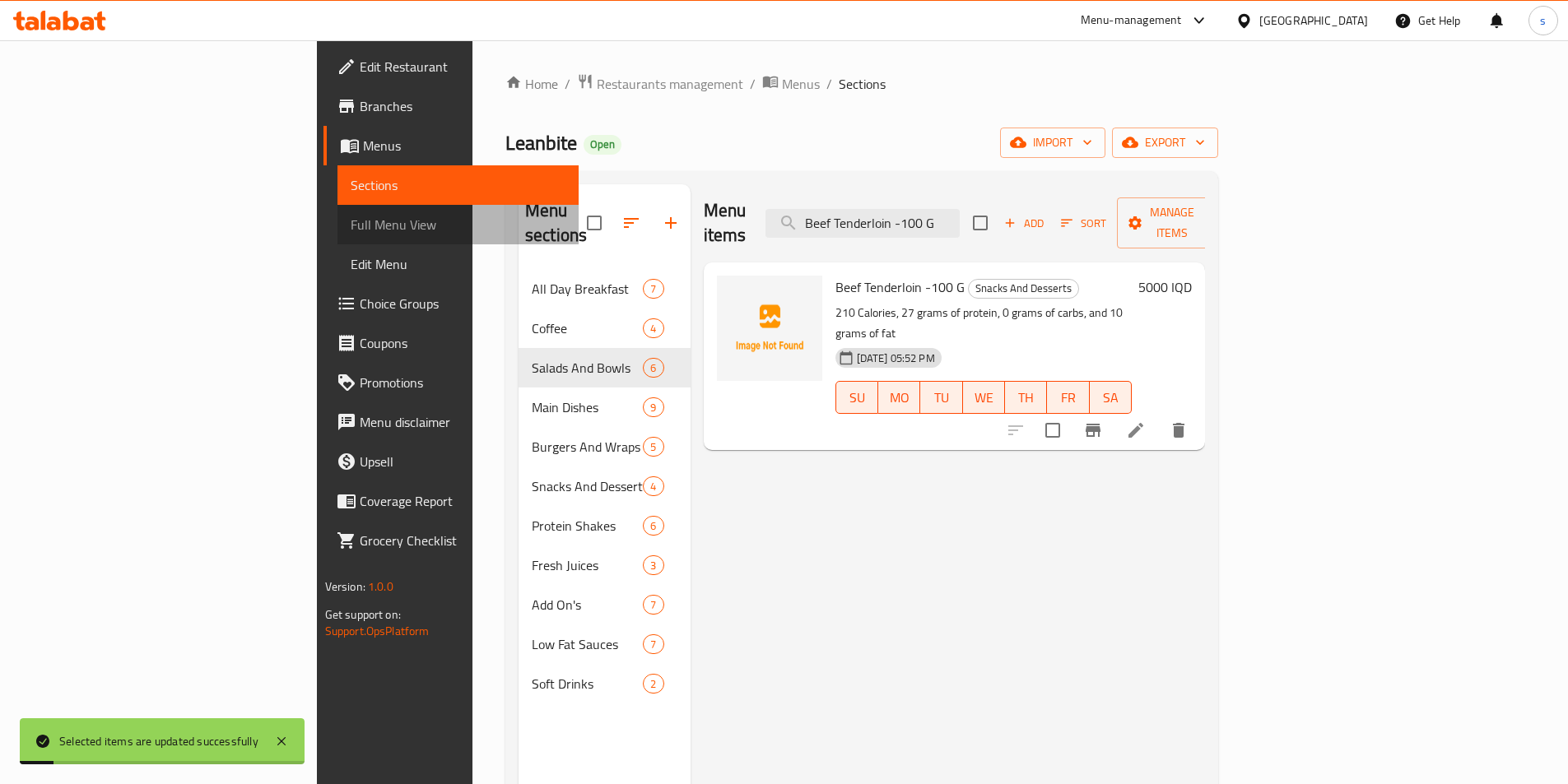
click at [350, 230] on span "Full Menu View" at bounding box center [457, 224] width 215 height 20
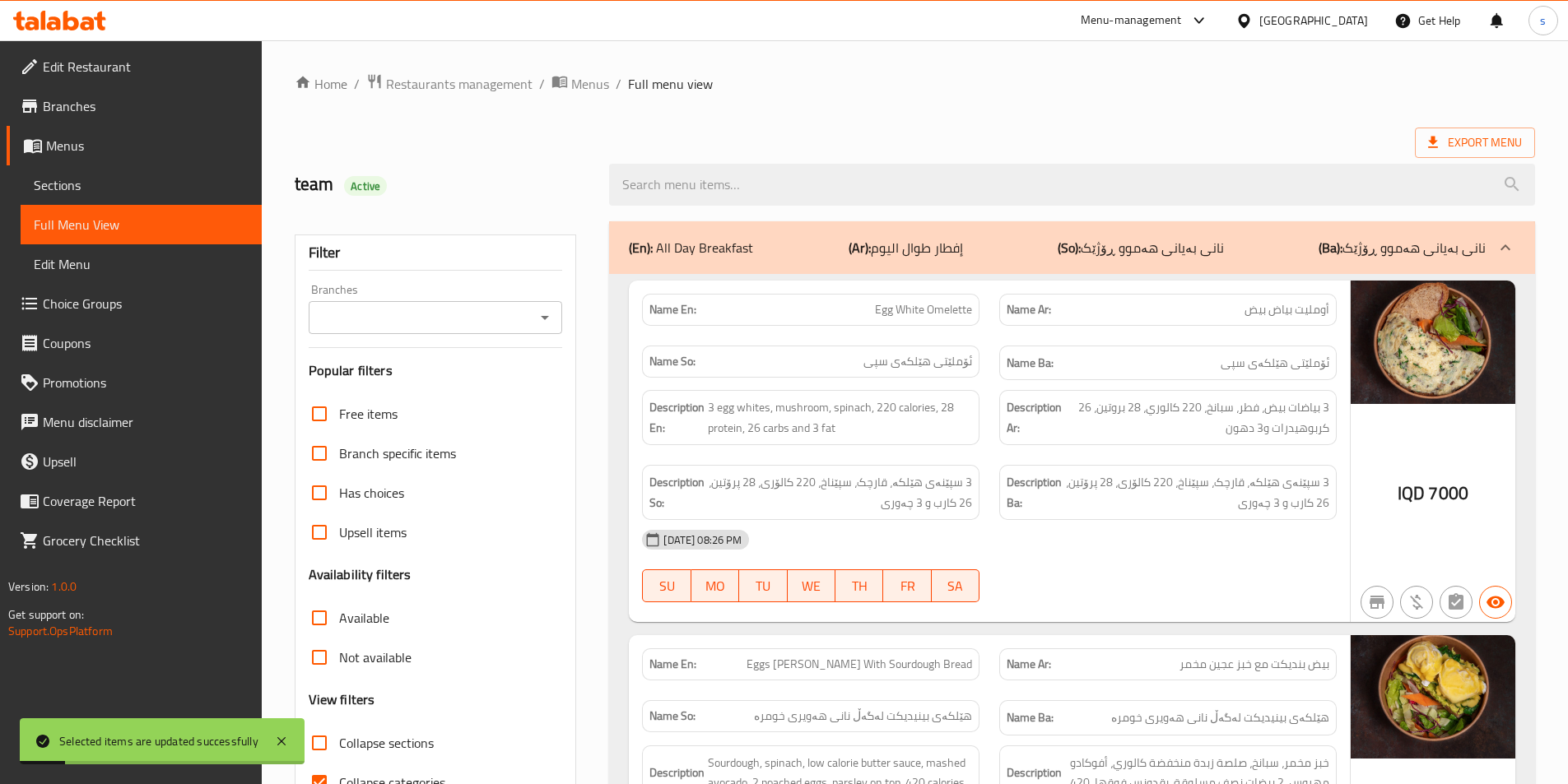
click at [542, 320] on icon "Open" at bounding box center [545, 317] width 20 height 20
click at [500, 400] on li "Leanbite, Ghadeer" at bounding box center [434, 388] width 255 height 29
type input "Leanbite, Ghadeer"
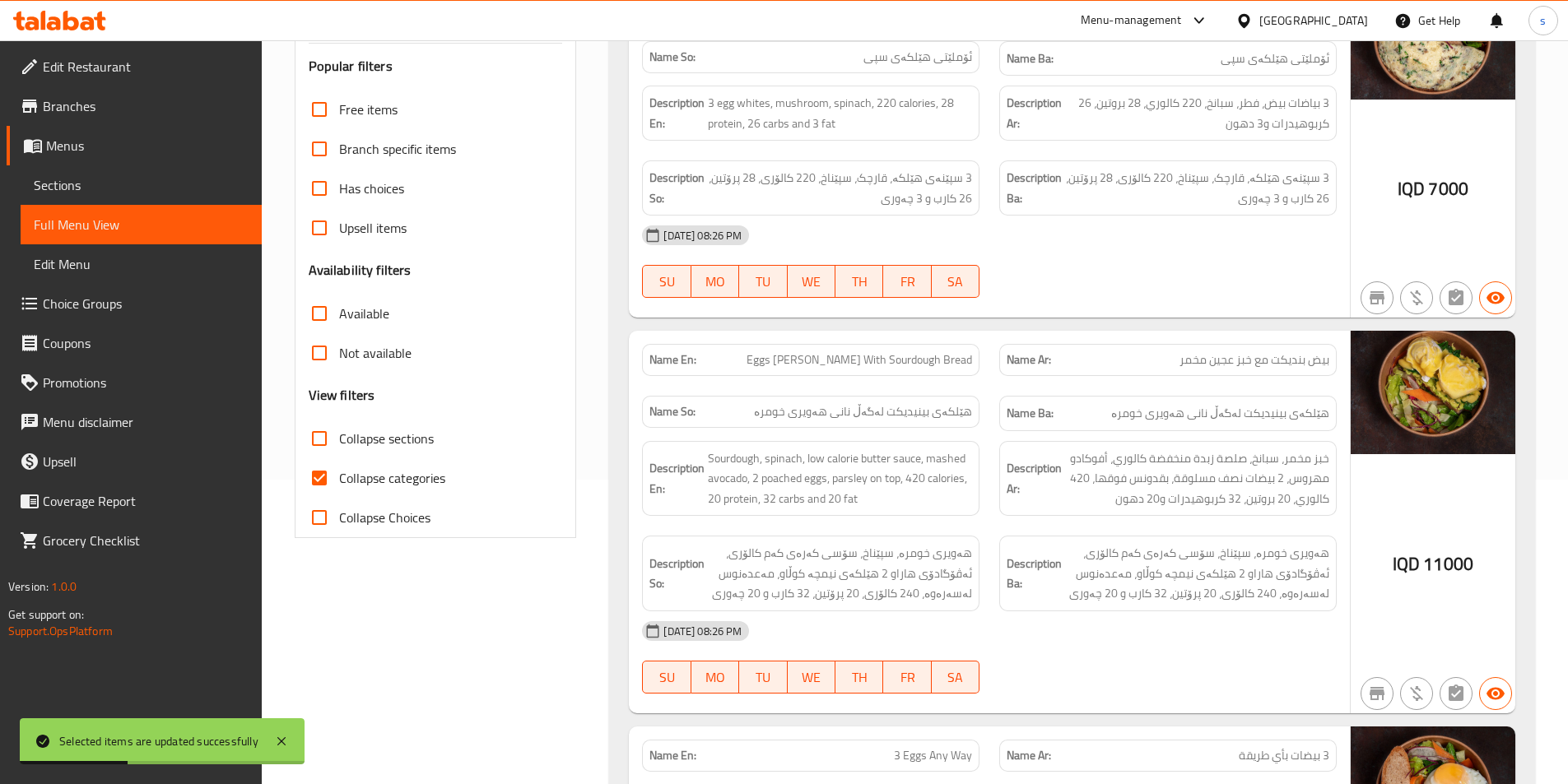
scroll to position [355, 0]
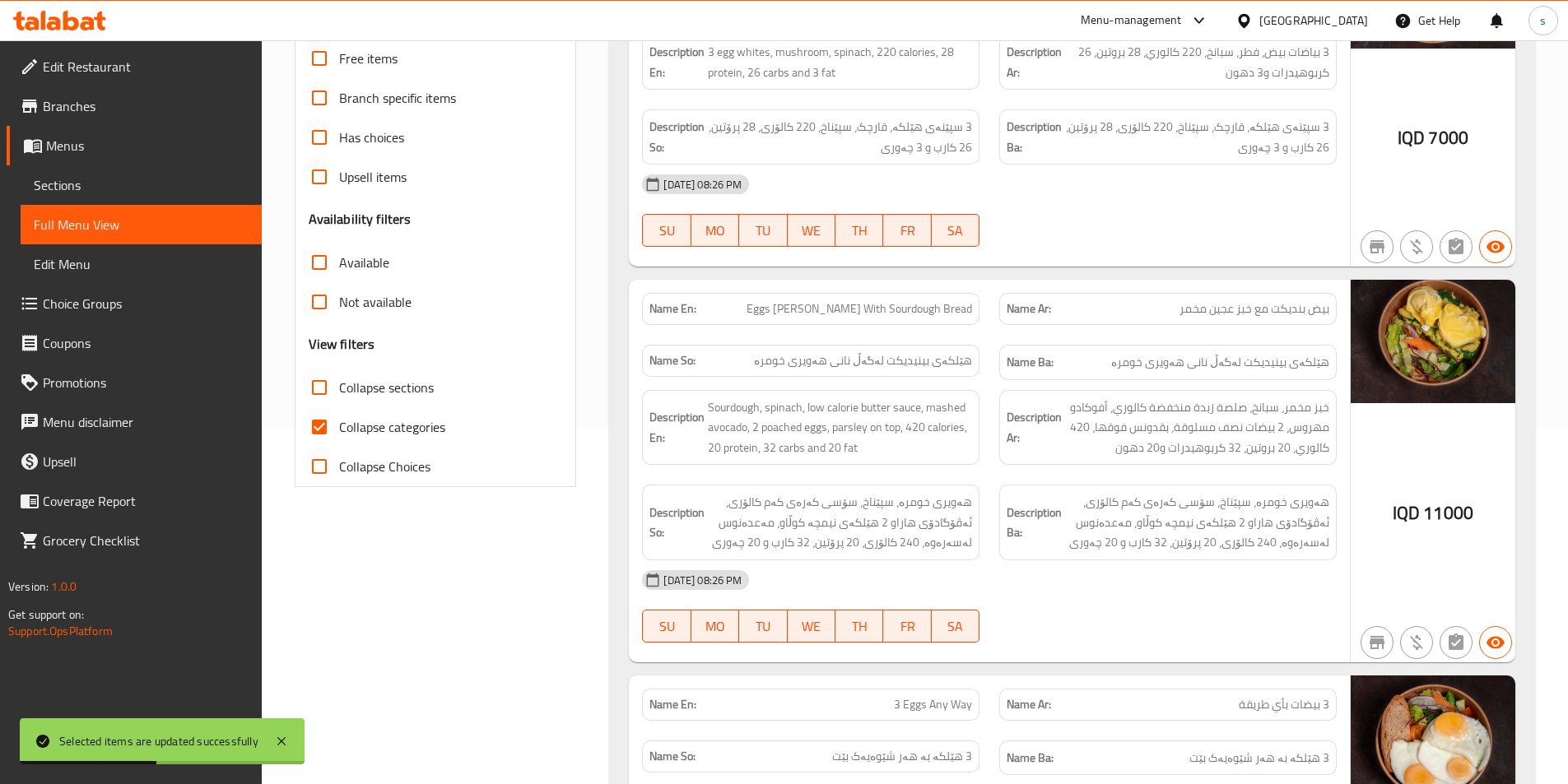
click at [324, 384] on input "Collapse sections" at bounding box center [319, 387] width 40 height 40
checkbox input "true"
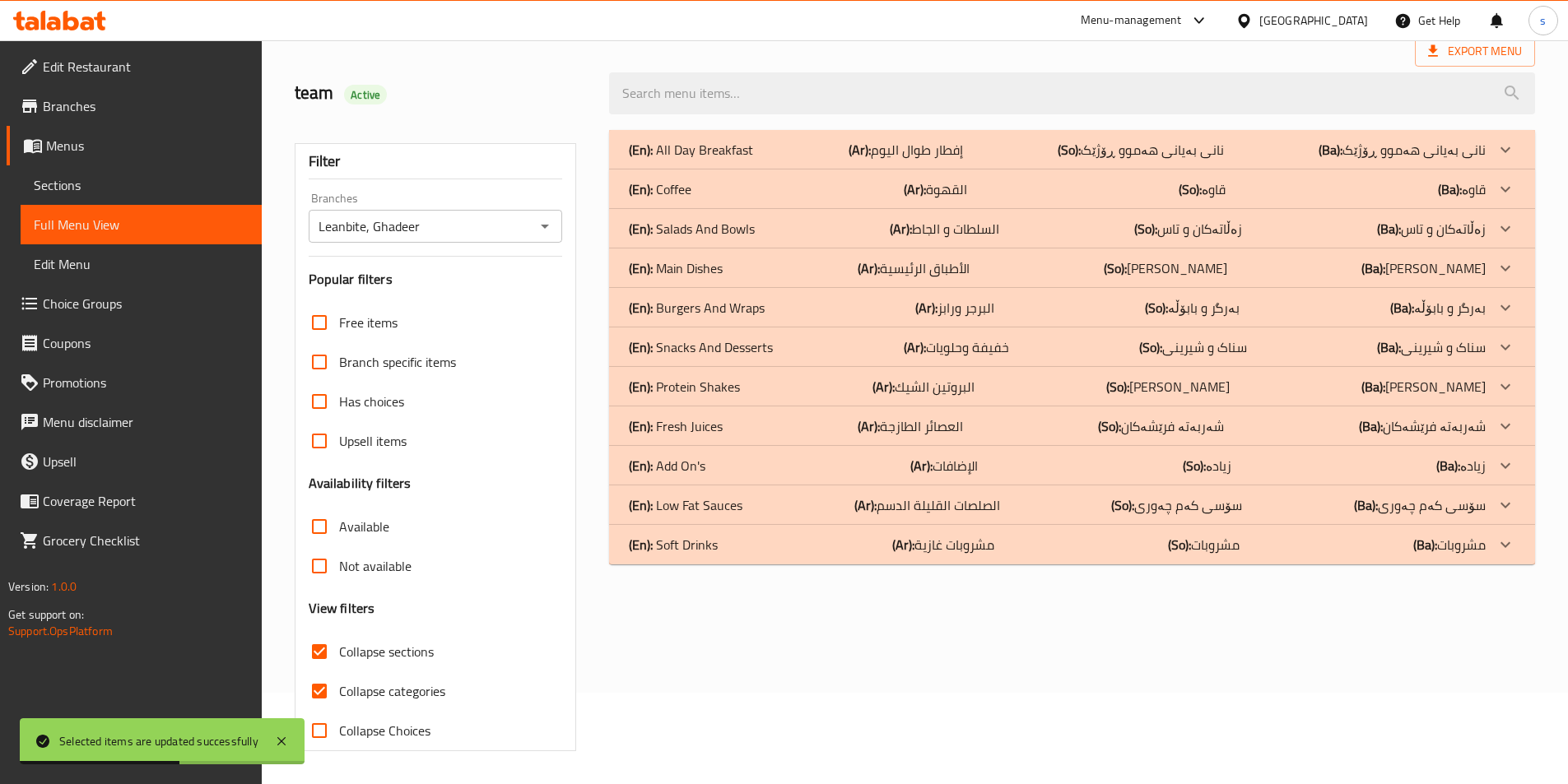
scroll to position [91, 0]
click at [317, 695] on input "Collapse categories" at bounding box center [319, 691] width 40 height 40
checkbox input "false"
click at [732, 474] on div "(En): Add On's (Ar): الإضافات (So): زیادە (Ba): زیادە" at bounding box center [1057, 465] width 857 height 20
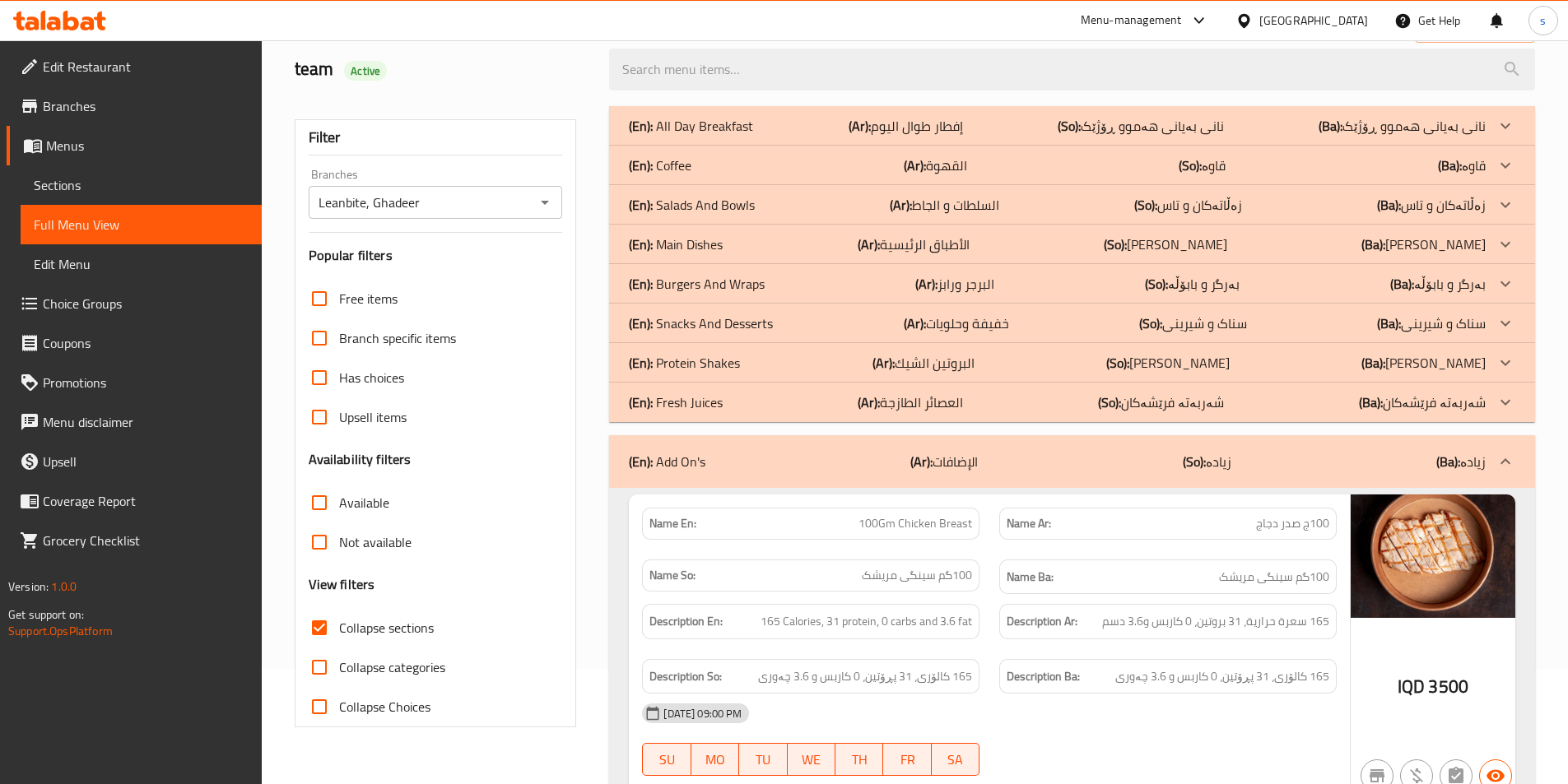
scroll to position [104, 0]
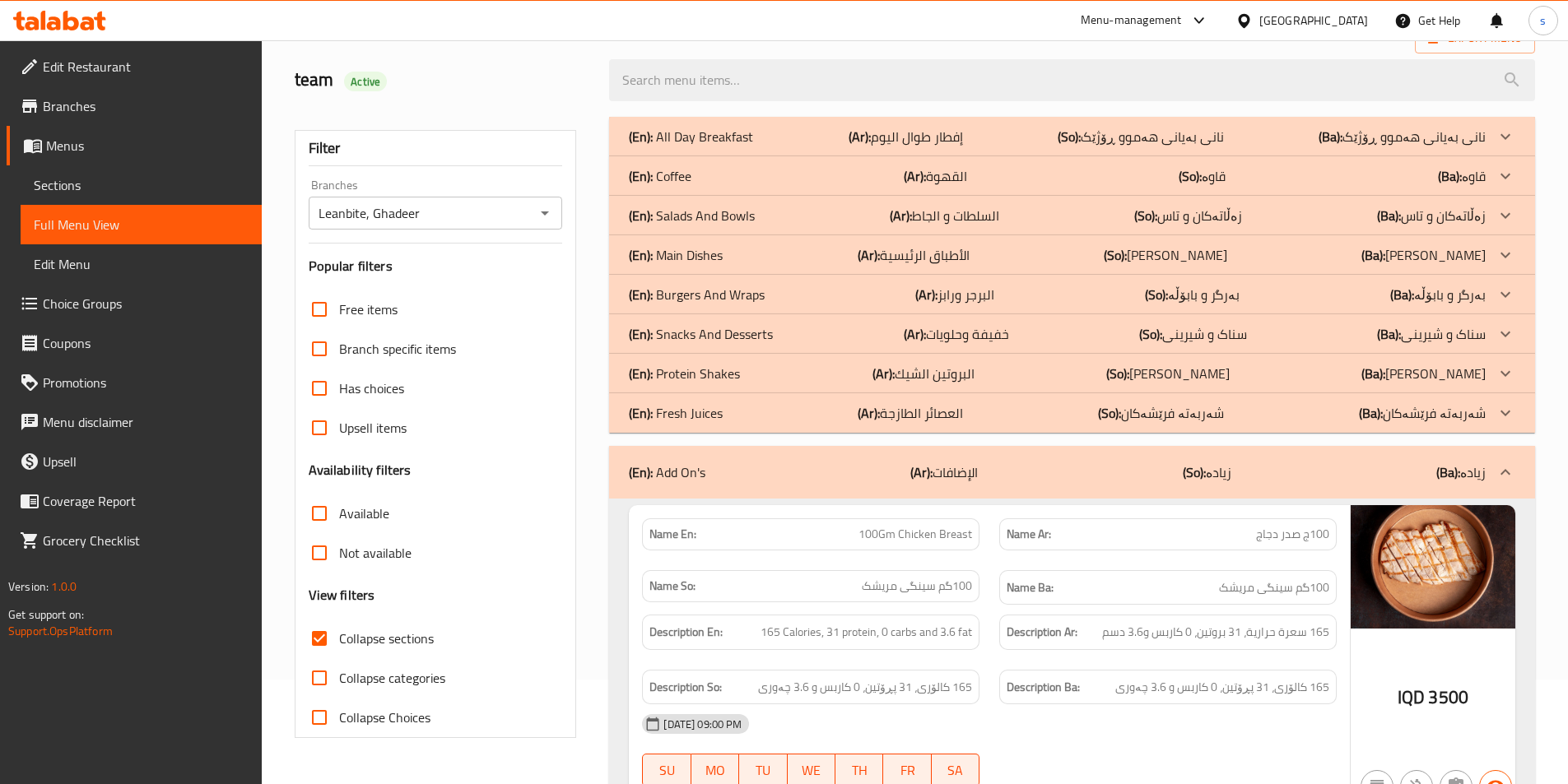
click at [678, 324] on p "(En): Snacks And Desserts" at bounding box center [701, 334] width 144 height 20
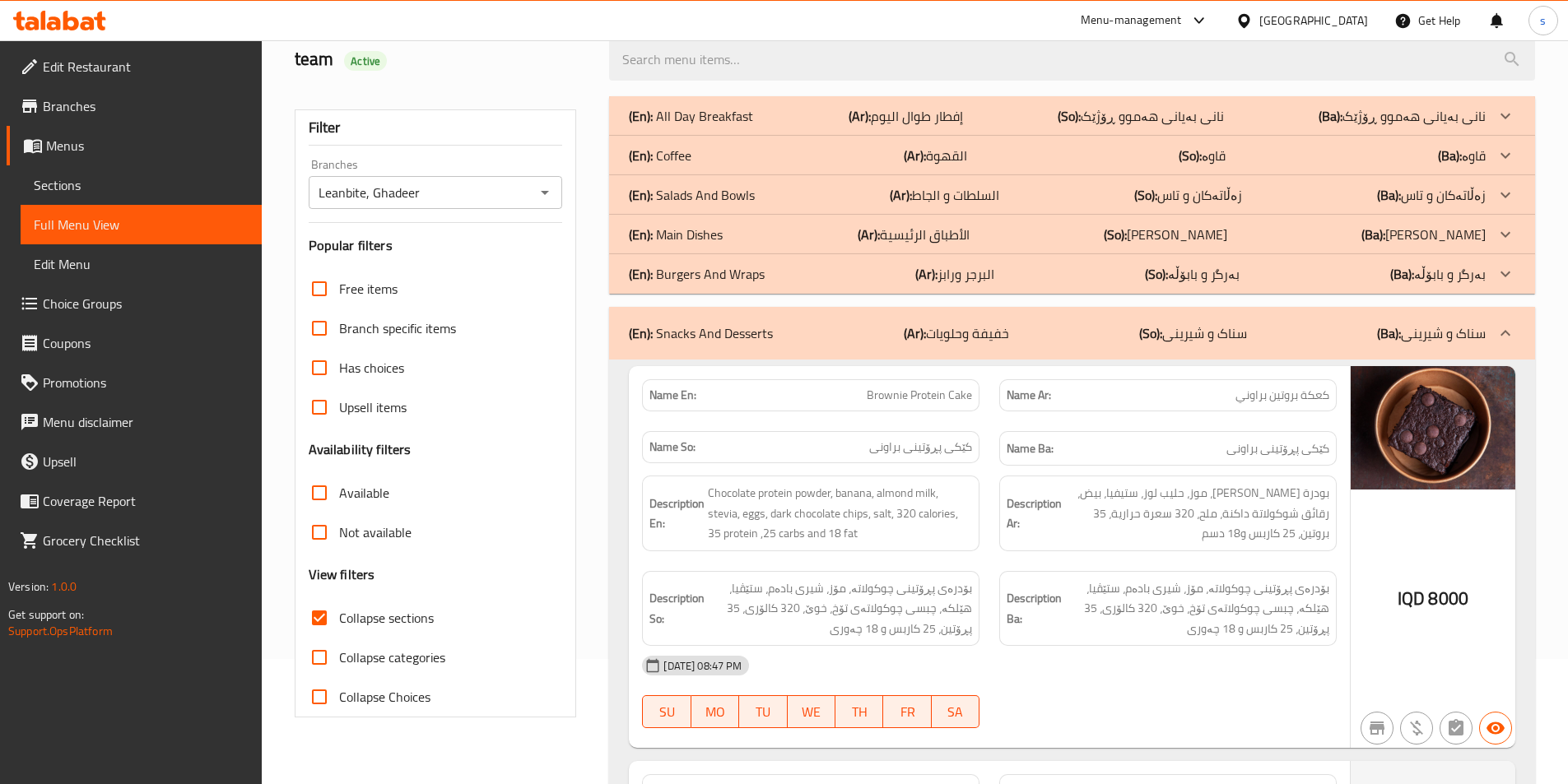
scroll to position [0, 0]
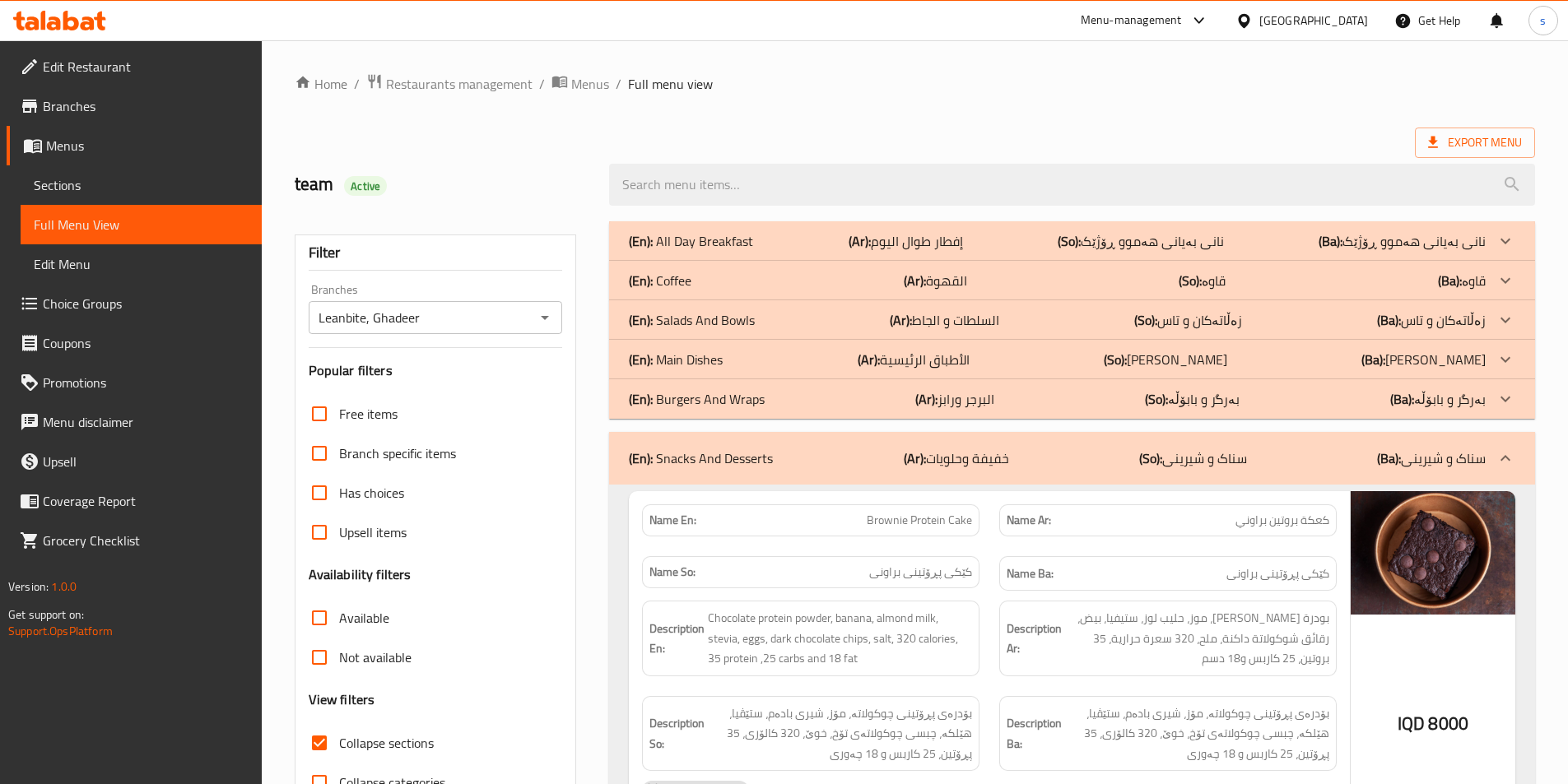
click at [766, 348] on div "(En): Main Dishes (Ar): الأطباق الرئيسية (So): ژەمە سەرەکییەکان (Ba): ژەمە سەرە…" at bounding box center [1072, 360] width 926 height 40
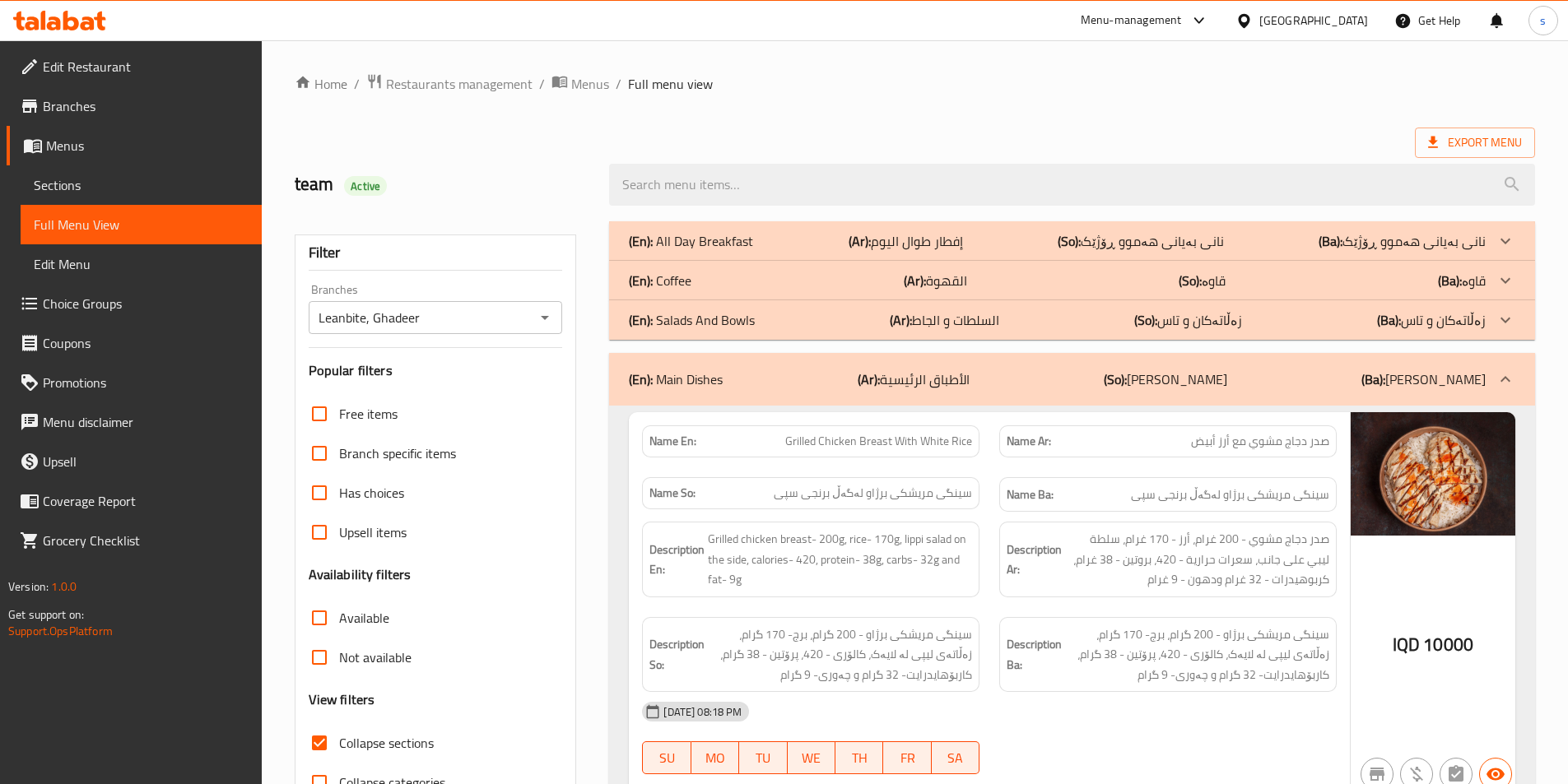
click at [740, 306] on div "(En): Salads And Bowls (Ar): السلطات و الجاط (So): زەڵاتەکان و تاس (Ba): زەڵاتە…" at bounding box center [1072, 320] width 926 height 40
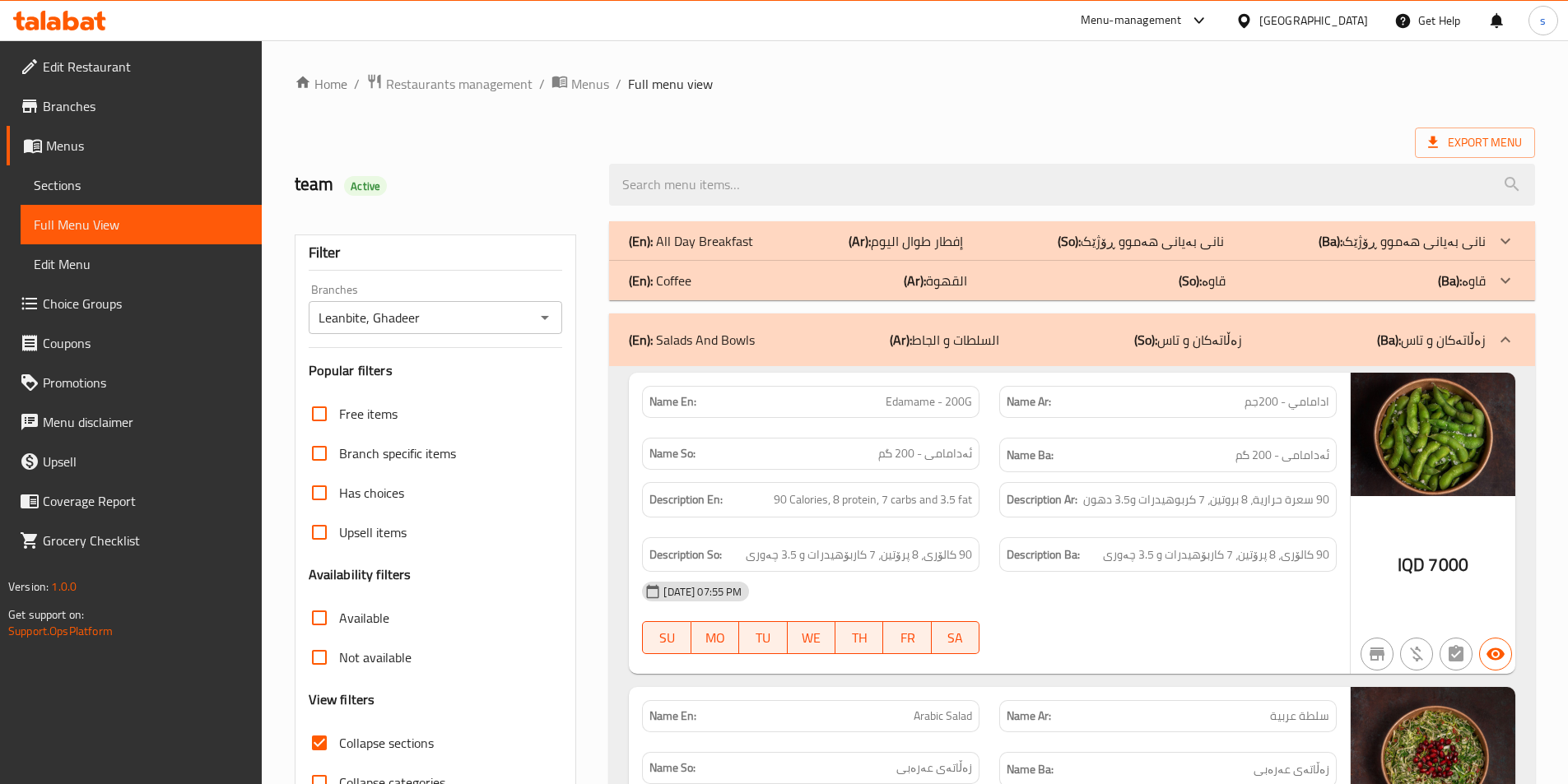
click at [806, 343] on div "(En): Salads And Bowls (Ar): السلطات و الجاط (So): زەڵاتەکان و تاس (Ba): زەڵاتە…" at bounding box center [1057, 340] width 857 height 20
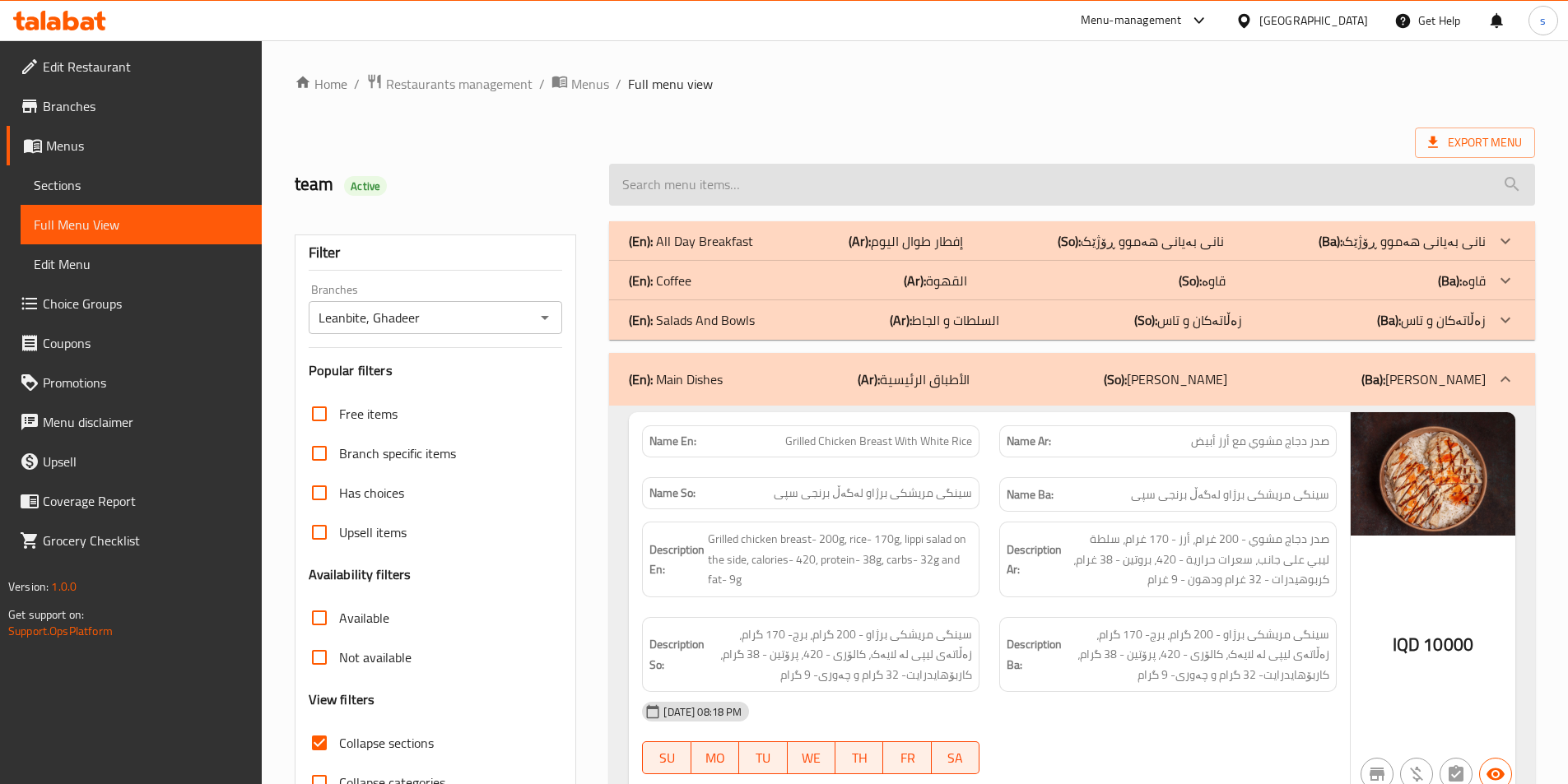
click at [777, 185] on input "search" at bounding box center [1072, 185] width 926 height 42
paste input "Chicken Teryaki Poke Bowl"
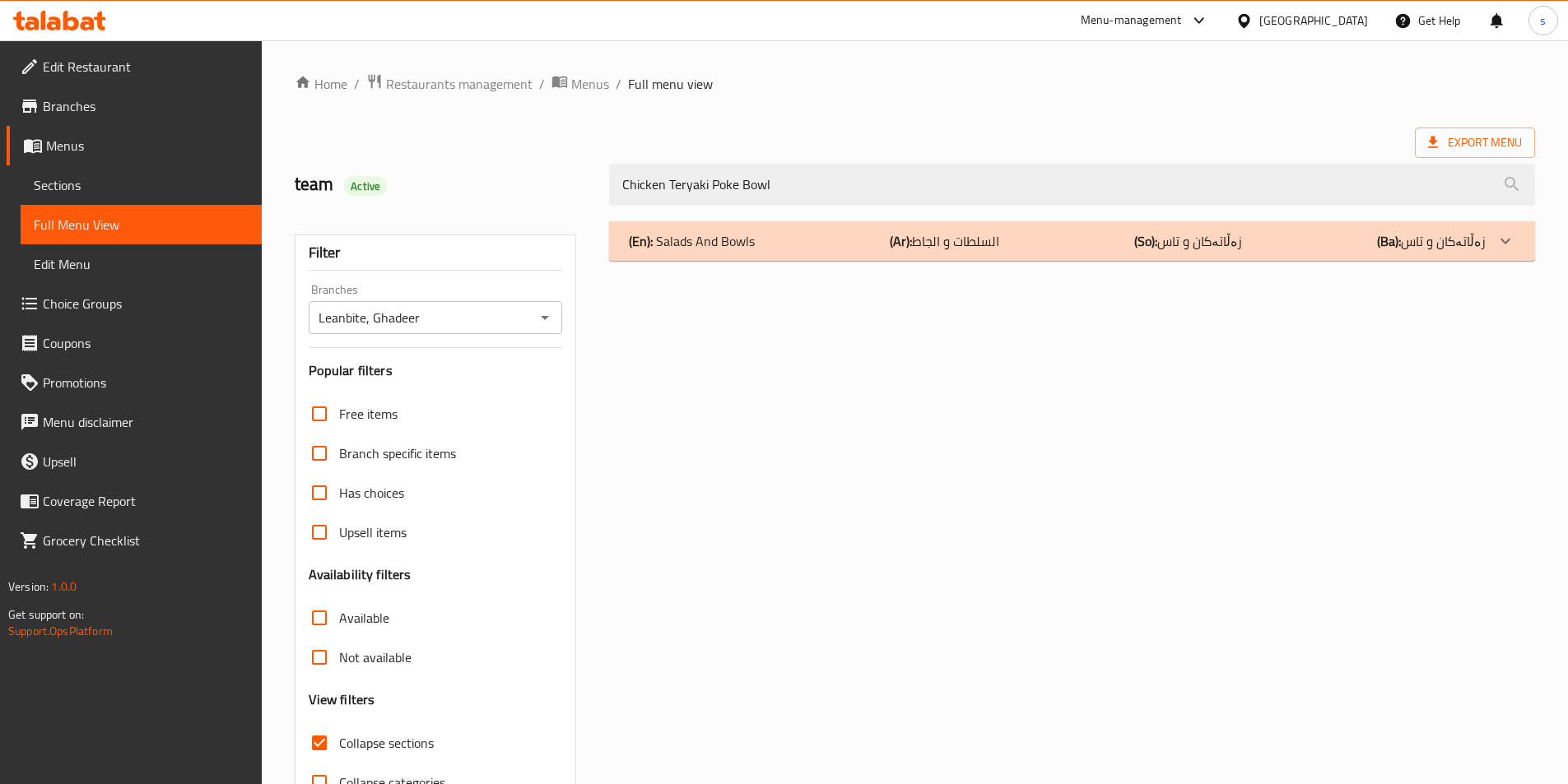
type input "Chicken Teryaki Poke Bowl"
click at [794, 248] on div "(En): Salads And Bowls (Ar): السلطات و الجاط (So): زەڵاتەکان و تاس (Ba): زەڵاتە…" at bounding box center [1057, 241] width 857 height 20
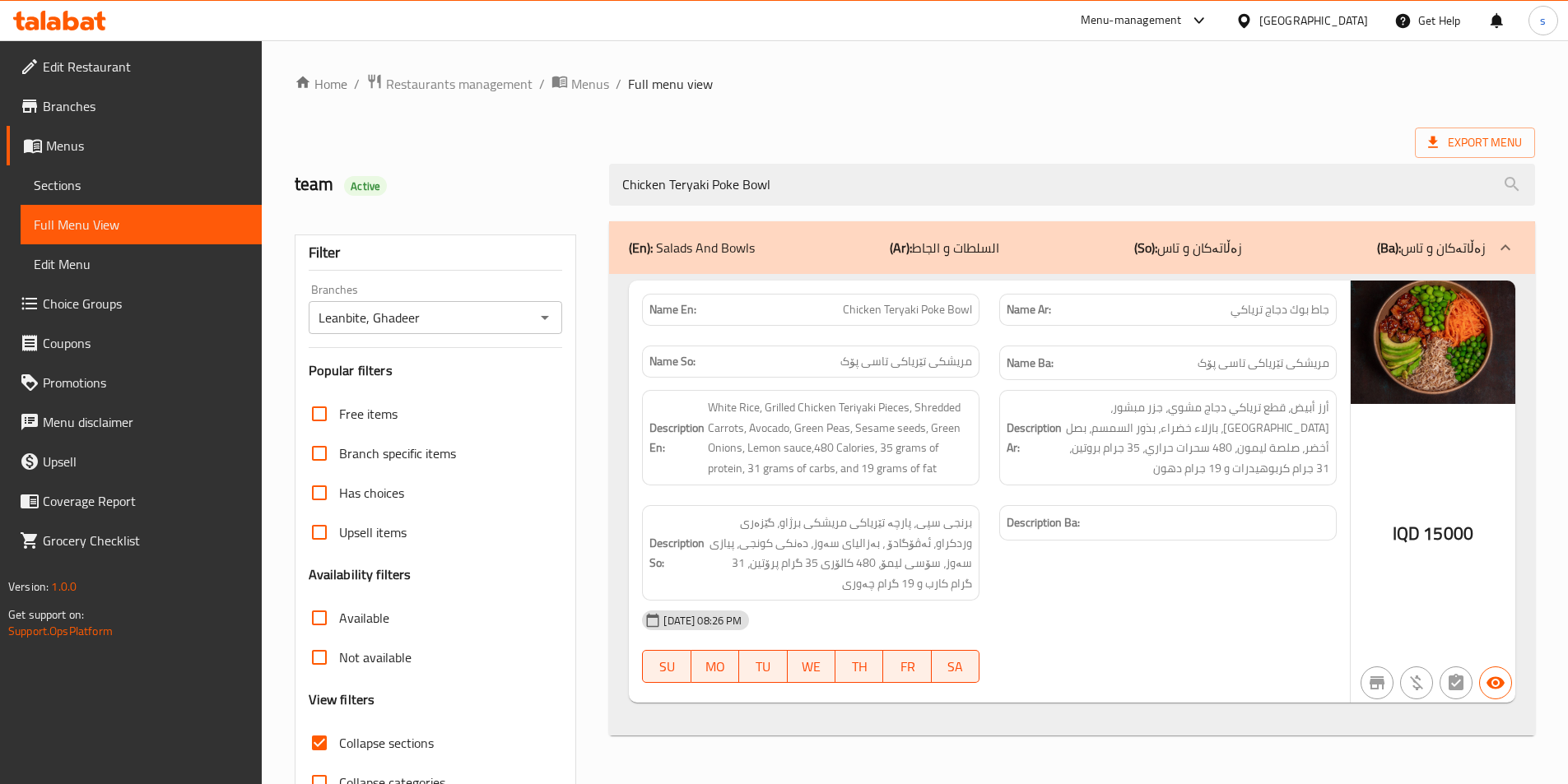
drag, startPoint x: 835, startPoint y: 178, endPoint x: 570, endPoint y: 203, distance: 266.2
click at [570, 203] on div "team Active Chicken Teryaki Poke Bowl" at bounding box center [915, 185] width 1260 height 73
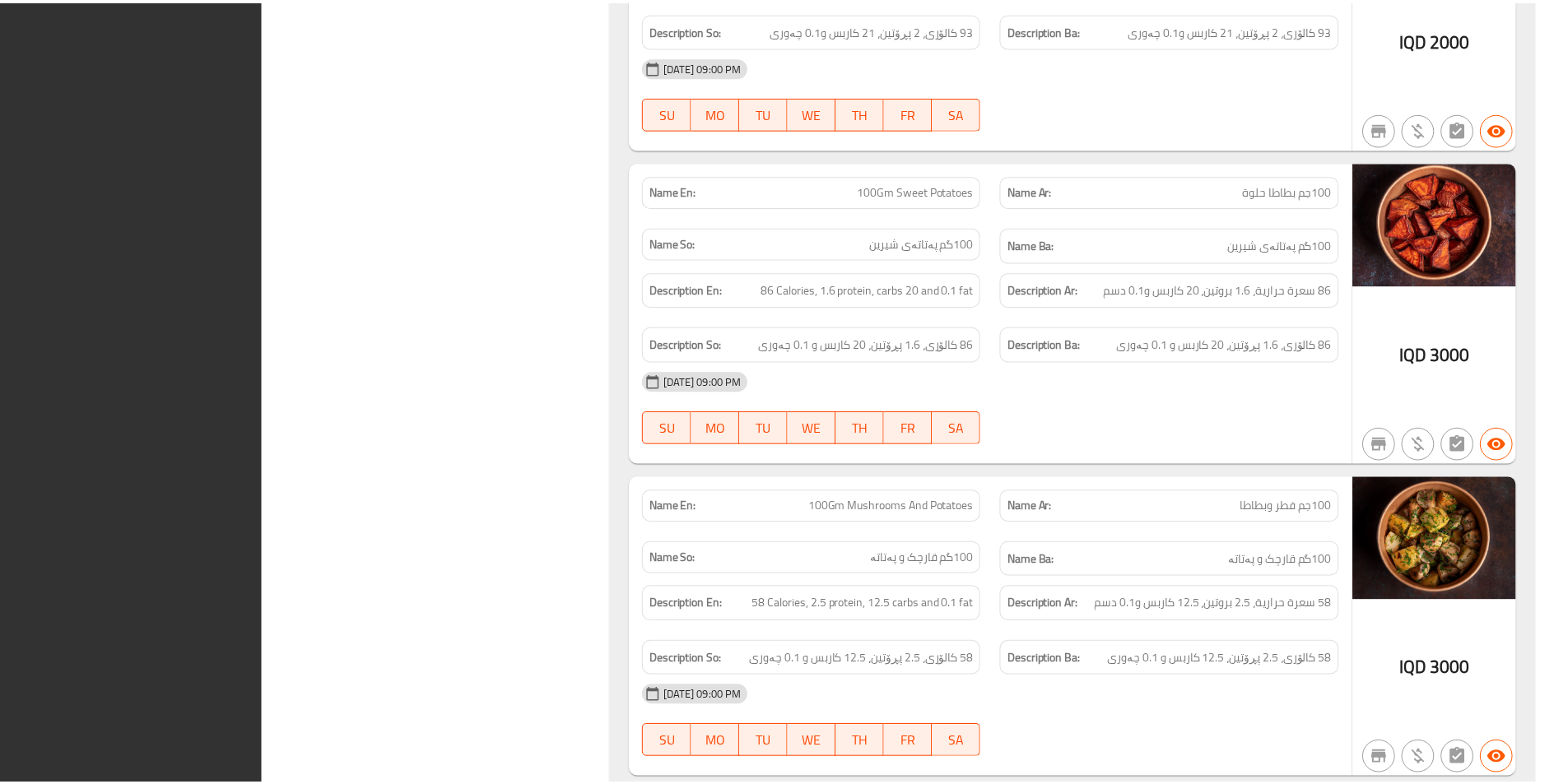
scroll to position [9767, 0]
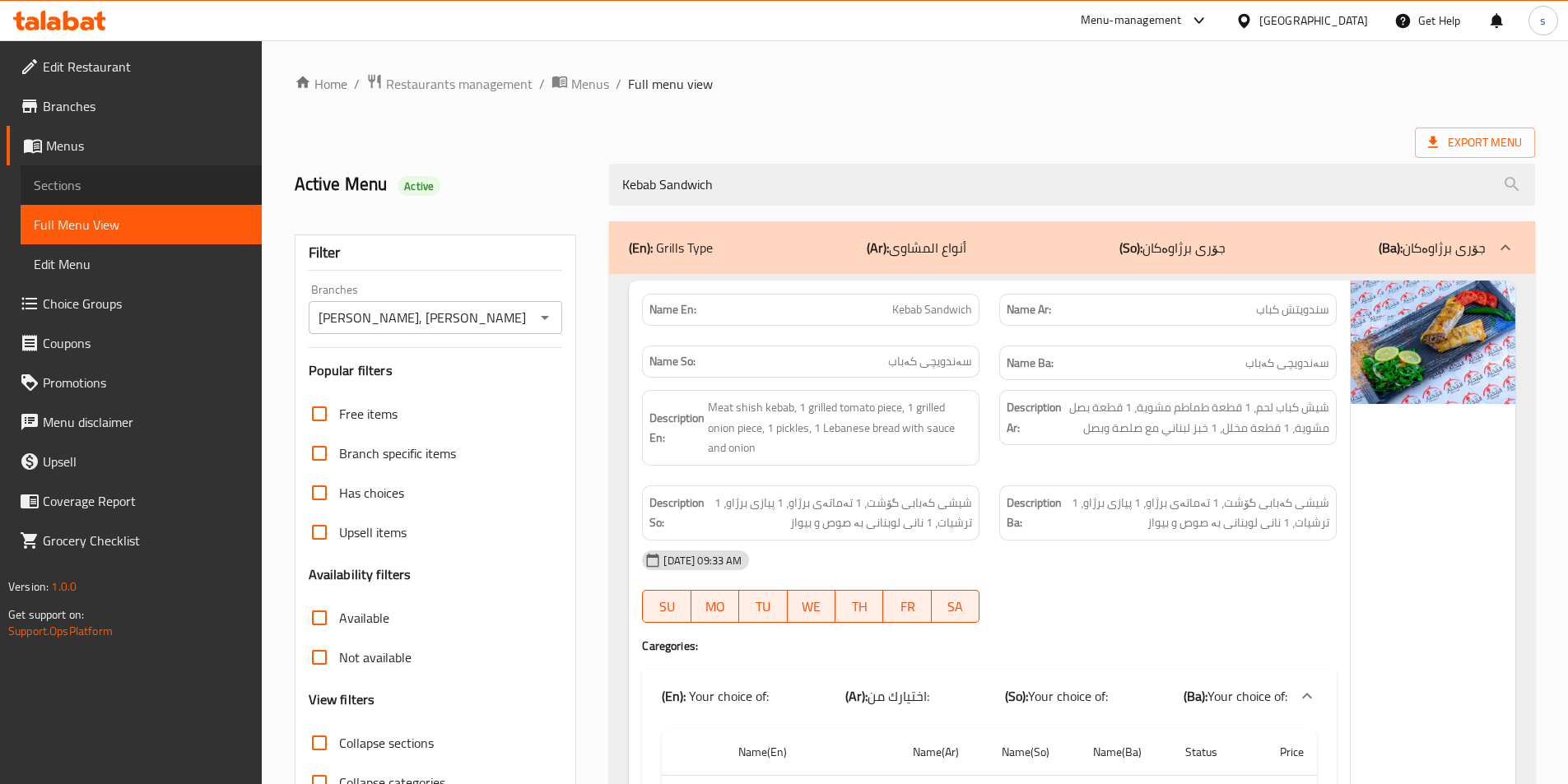
click at [111, 188] on span "Sections" at bounding box center [141, 185] width 215 height 20
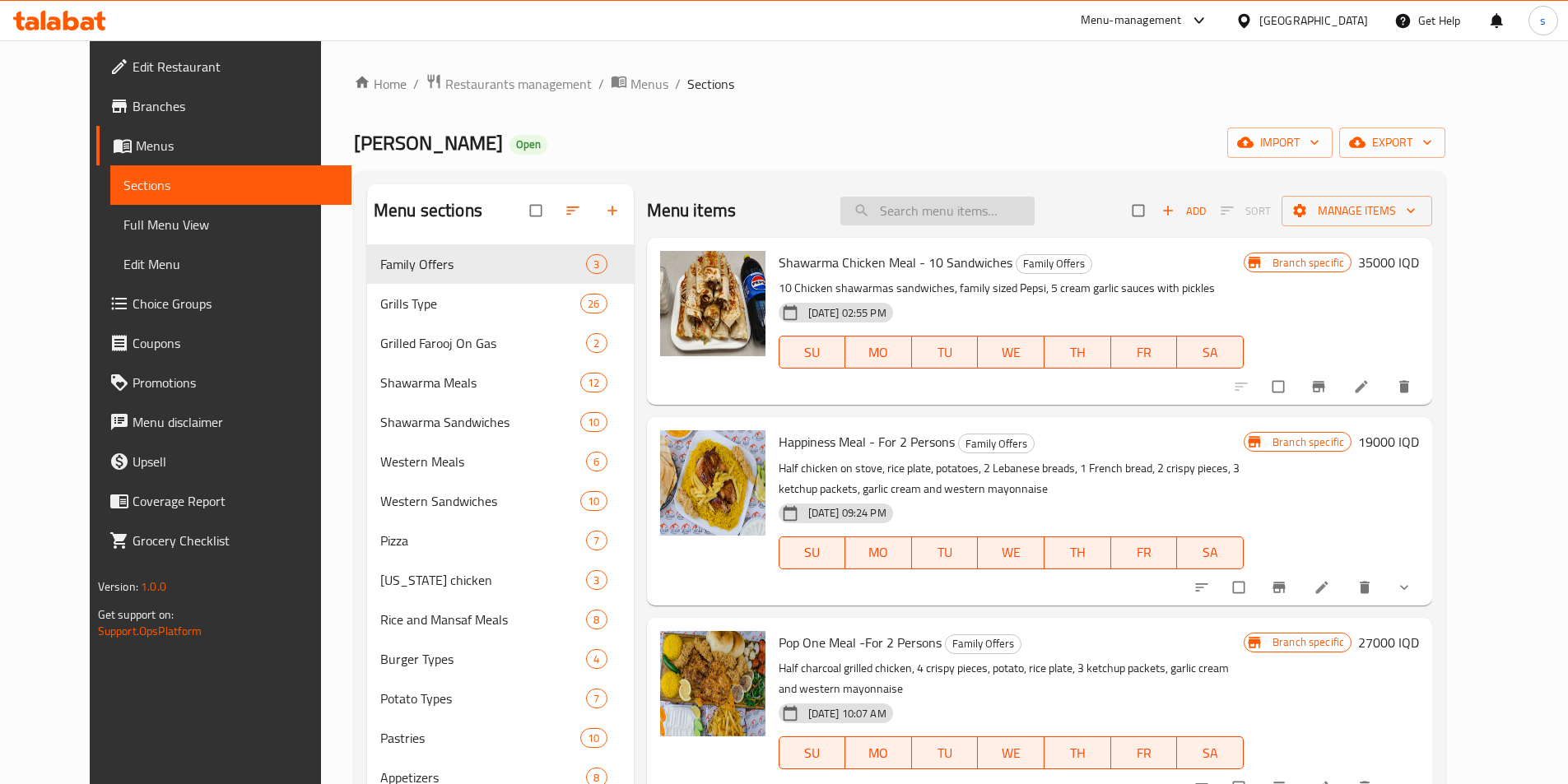
click at [943, 224] on input "search" at bounding box center [937, 210] width 194 height 28
paste input "Al Mukhtar Pizza Big Size"
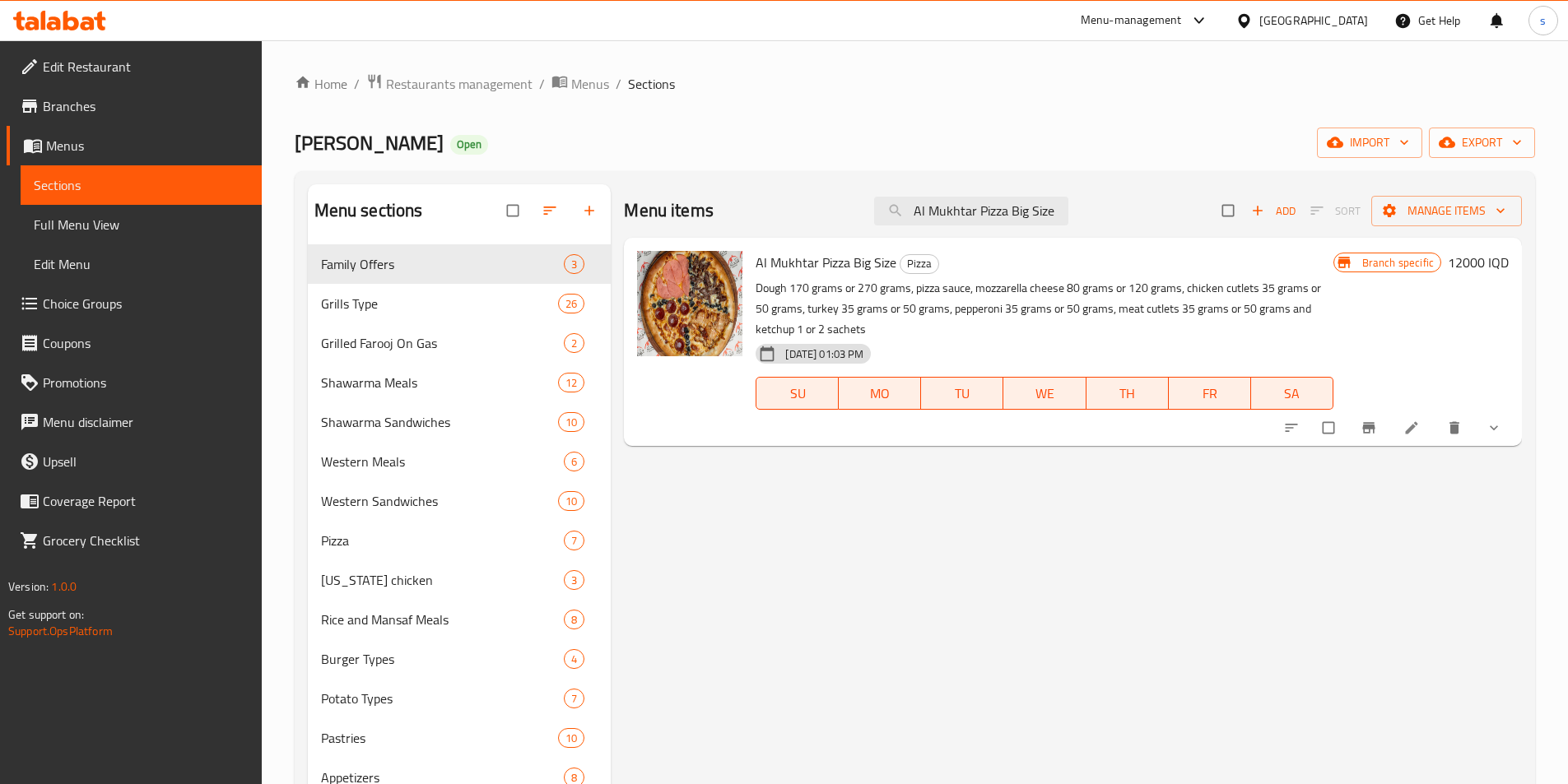
type input "Al Mukhtar Pizza Big Size"
click at [1416, 423] on icon at bounding box center [1411, 428] width 12 height 12
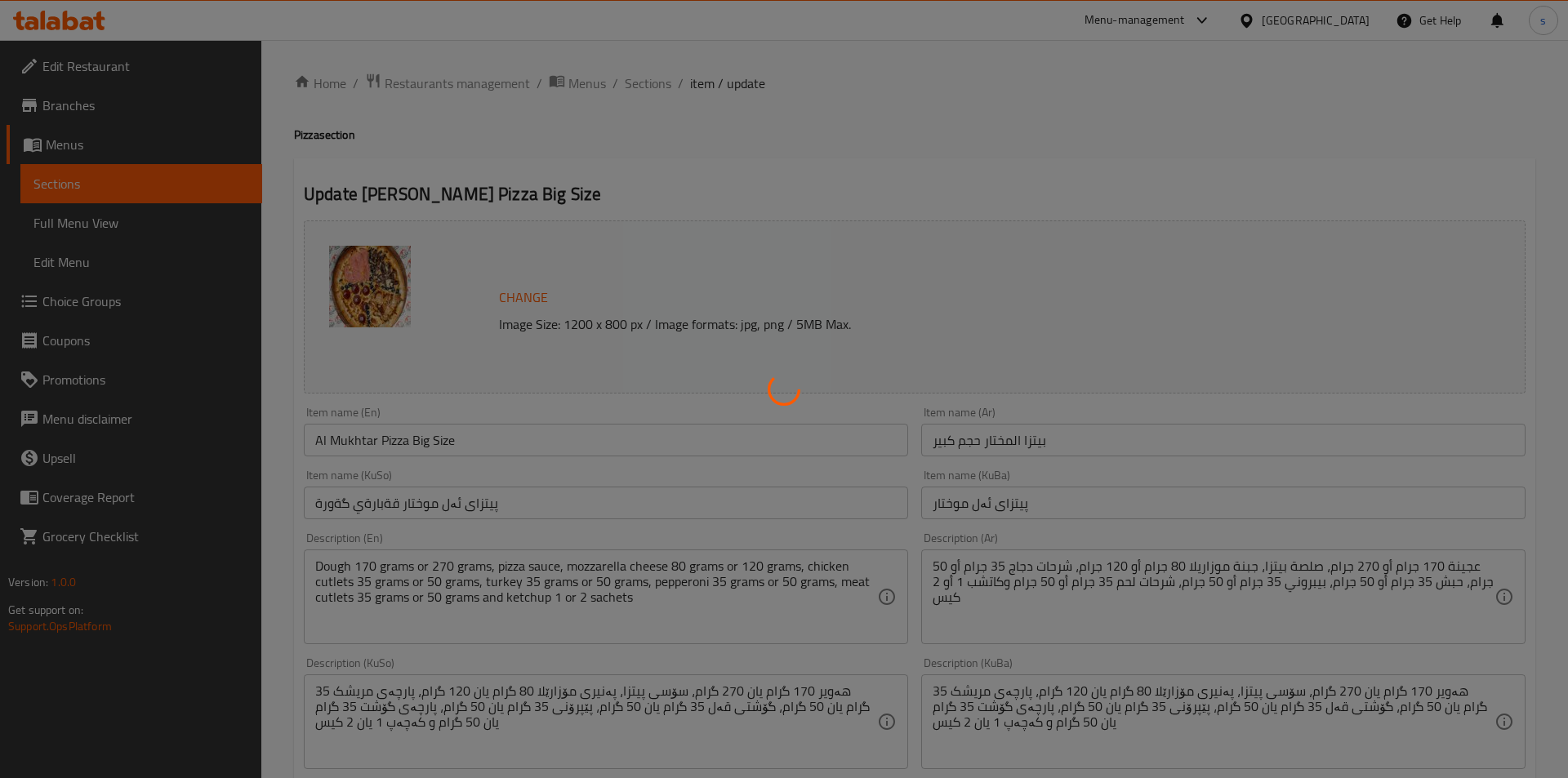
type input "الإضافات :"
type input "زیادە :"
type input "زیادە:"
type input "0"
type input "2"
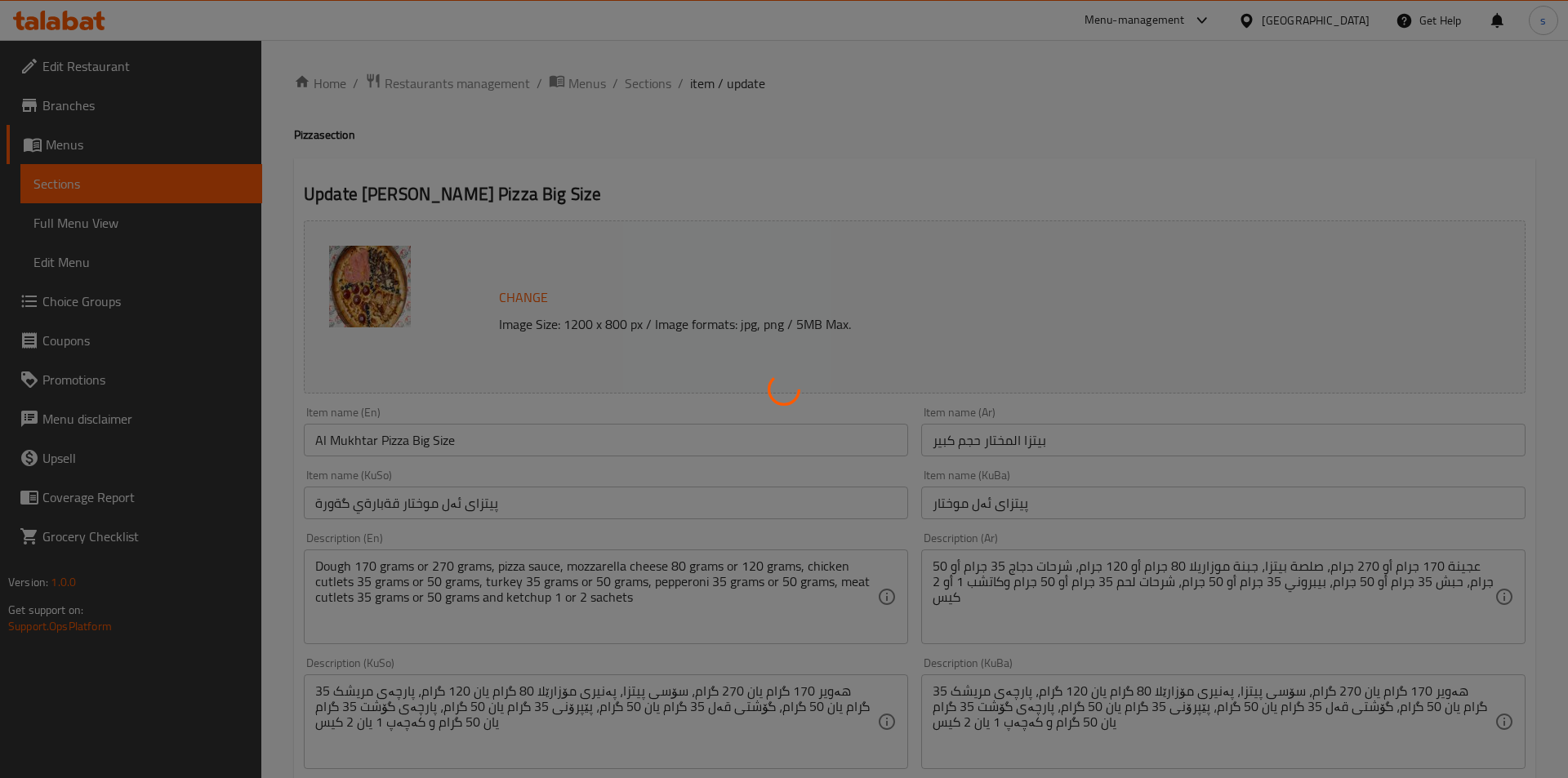
type input "أضف:"
type input "زیاد بکە:"
type input "0"
type input "1"
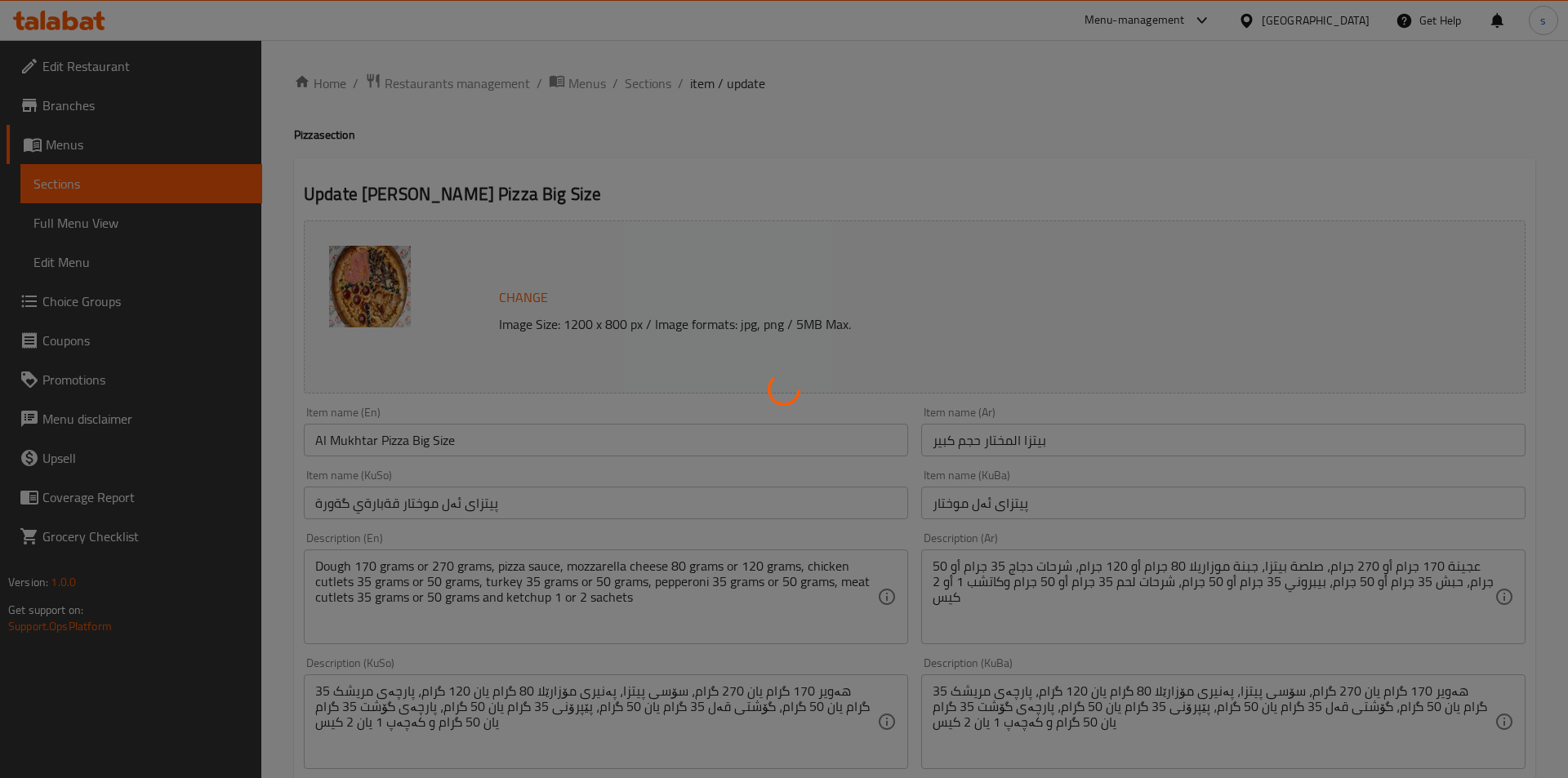
type input "دجاج إكسترا:"
type input "مریشکی زیادە:"
type input "0"
type input "1"
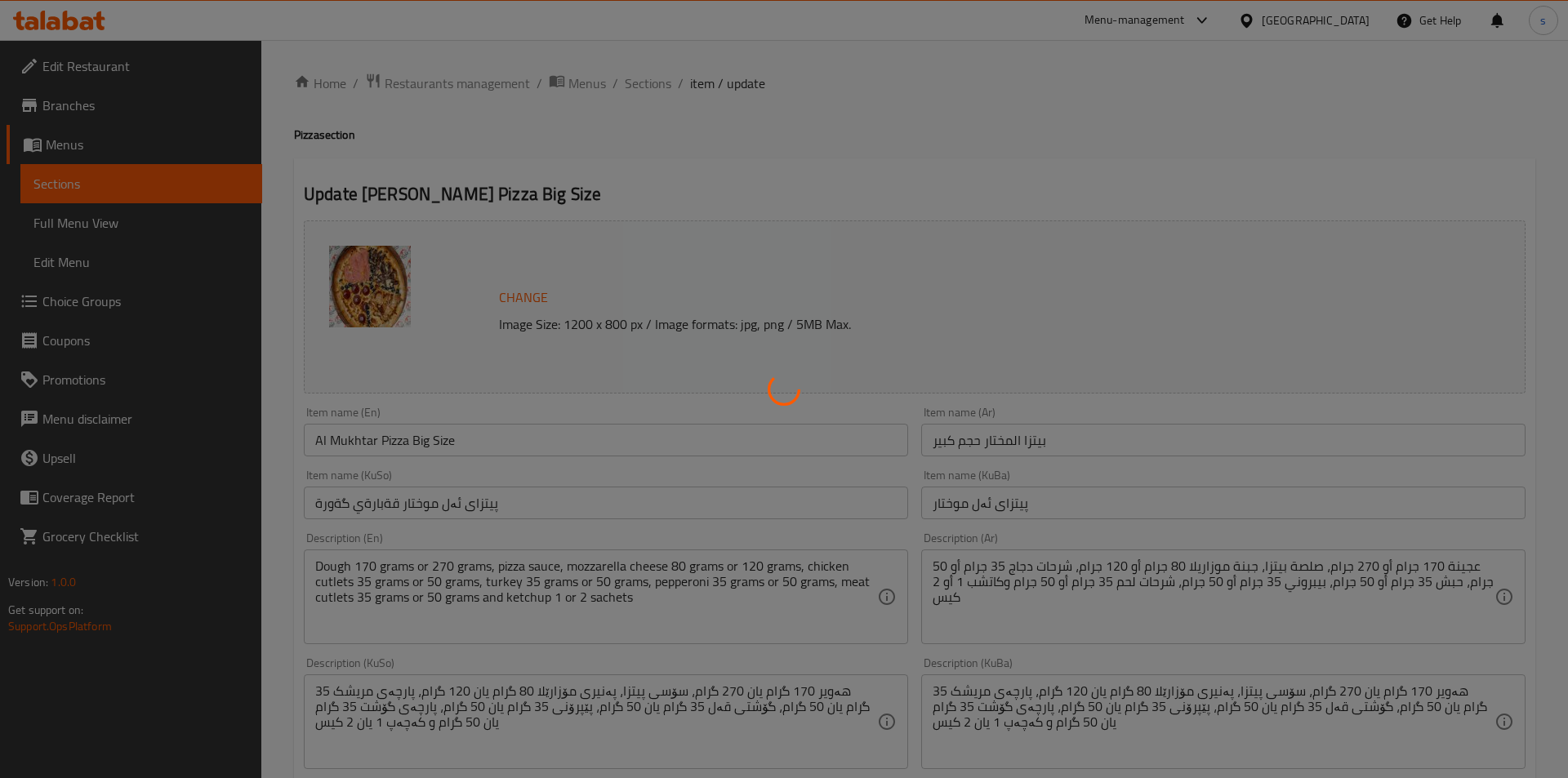
type input "لحم إكسترا:"
type input "گۆشتی زیادە:"
type input "0"
type input "1"
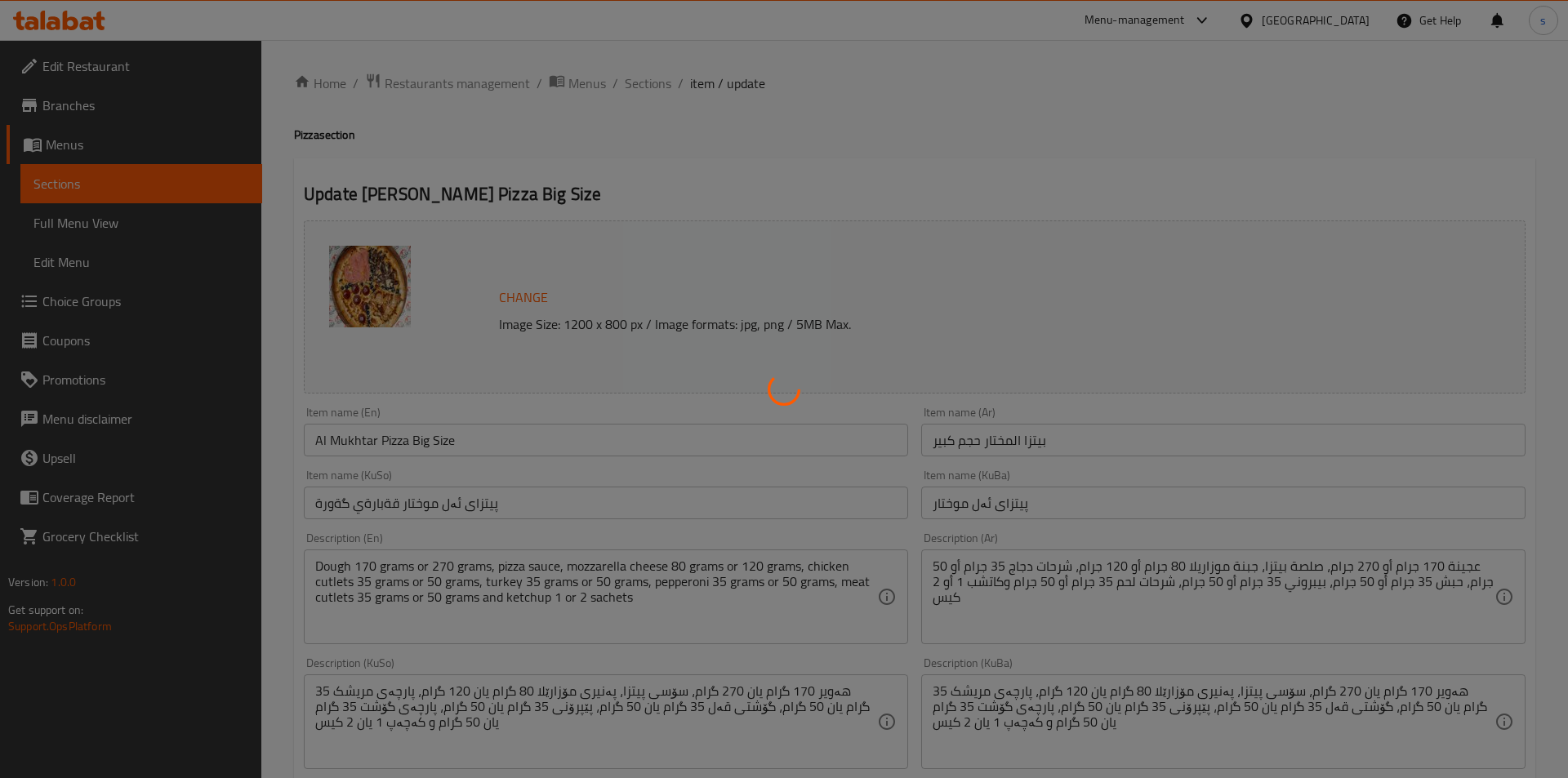
type input "صلصة اضافية:"
type input "سۆسی زیادە:"
type input "0"
type input "3"
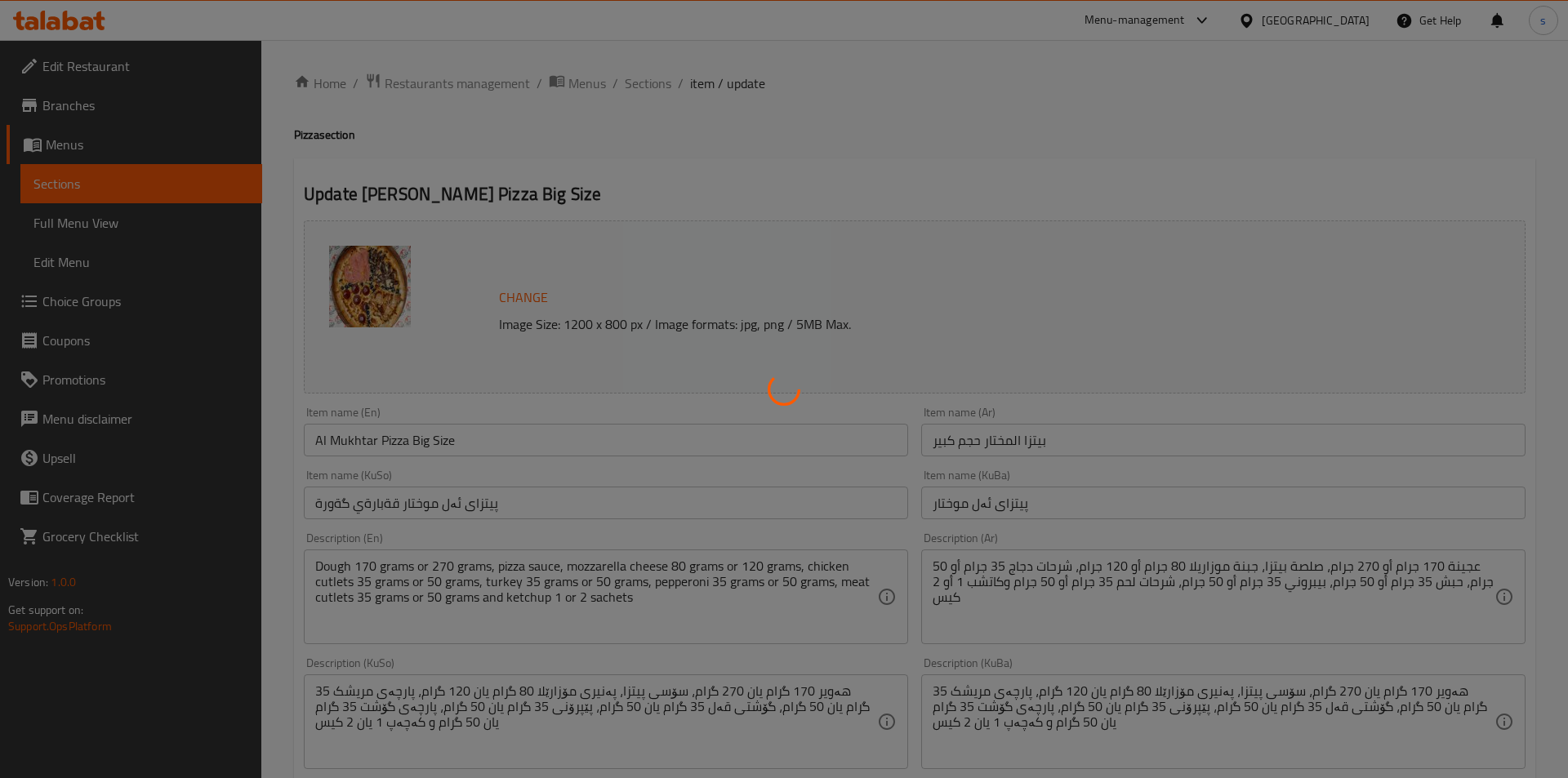
type input "يضيف"
type input "زیادە:"
type input "0"
type input "2"
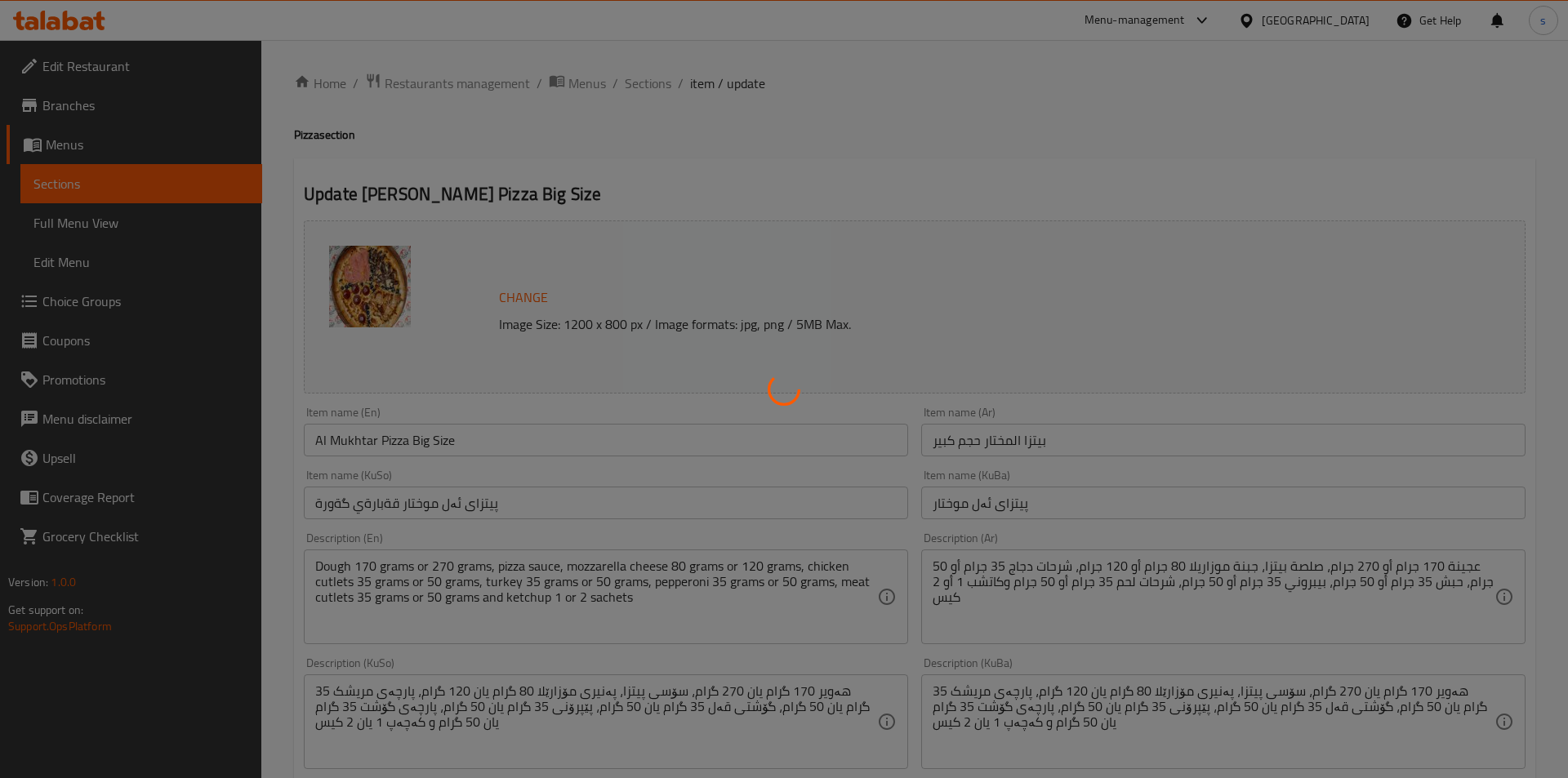
type input "المشروبات :"
type input "خواردنەوەکان:"
type input "0"
type input "3"
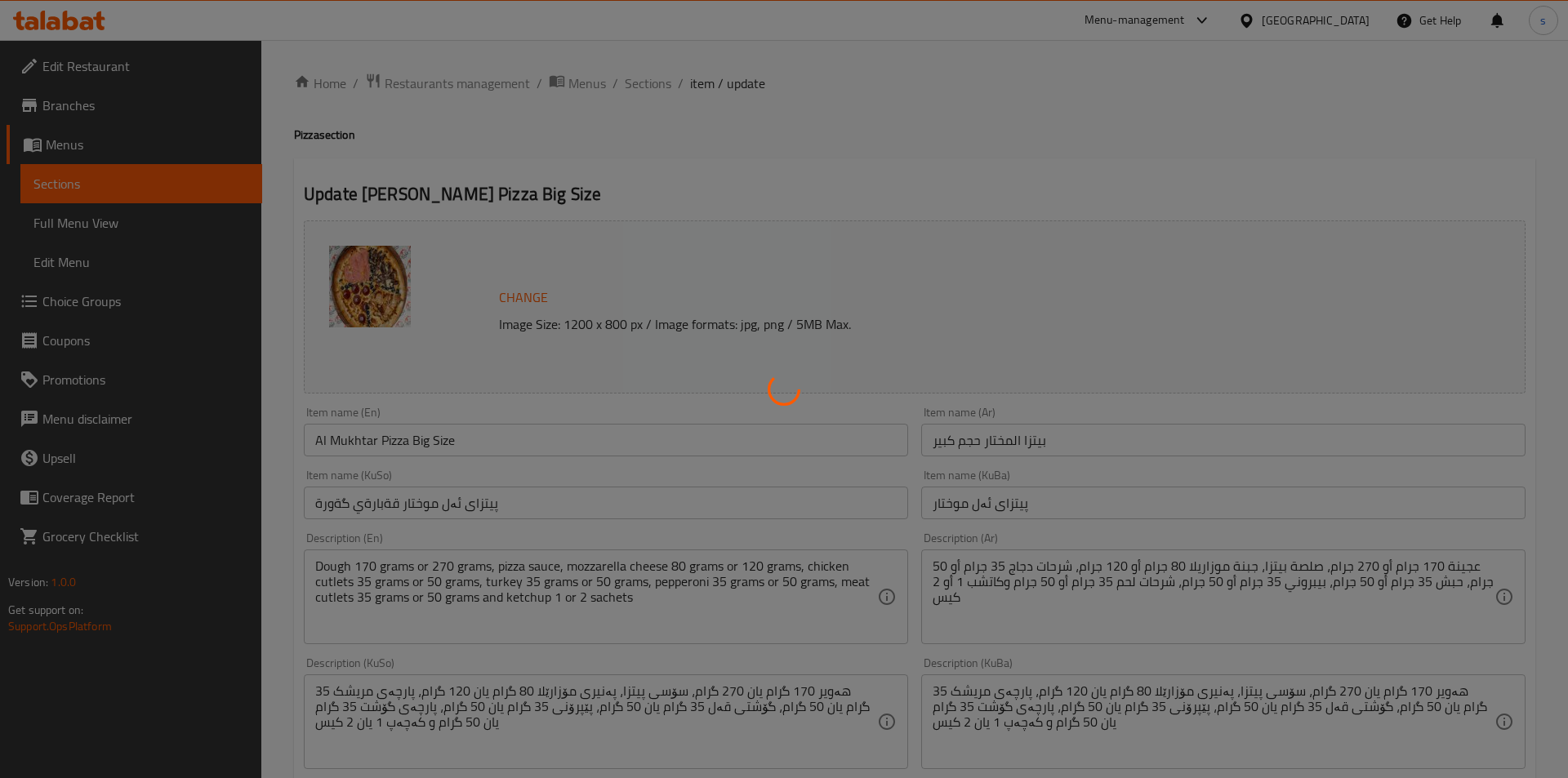
type input "مقبلات :"
type input "موقەبیلات:"
type input "0"
type input "3"
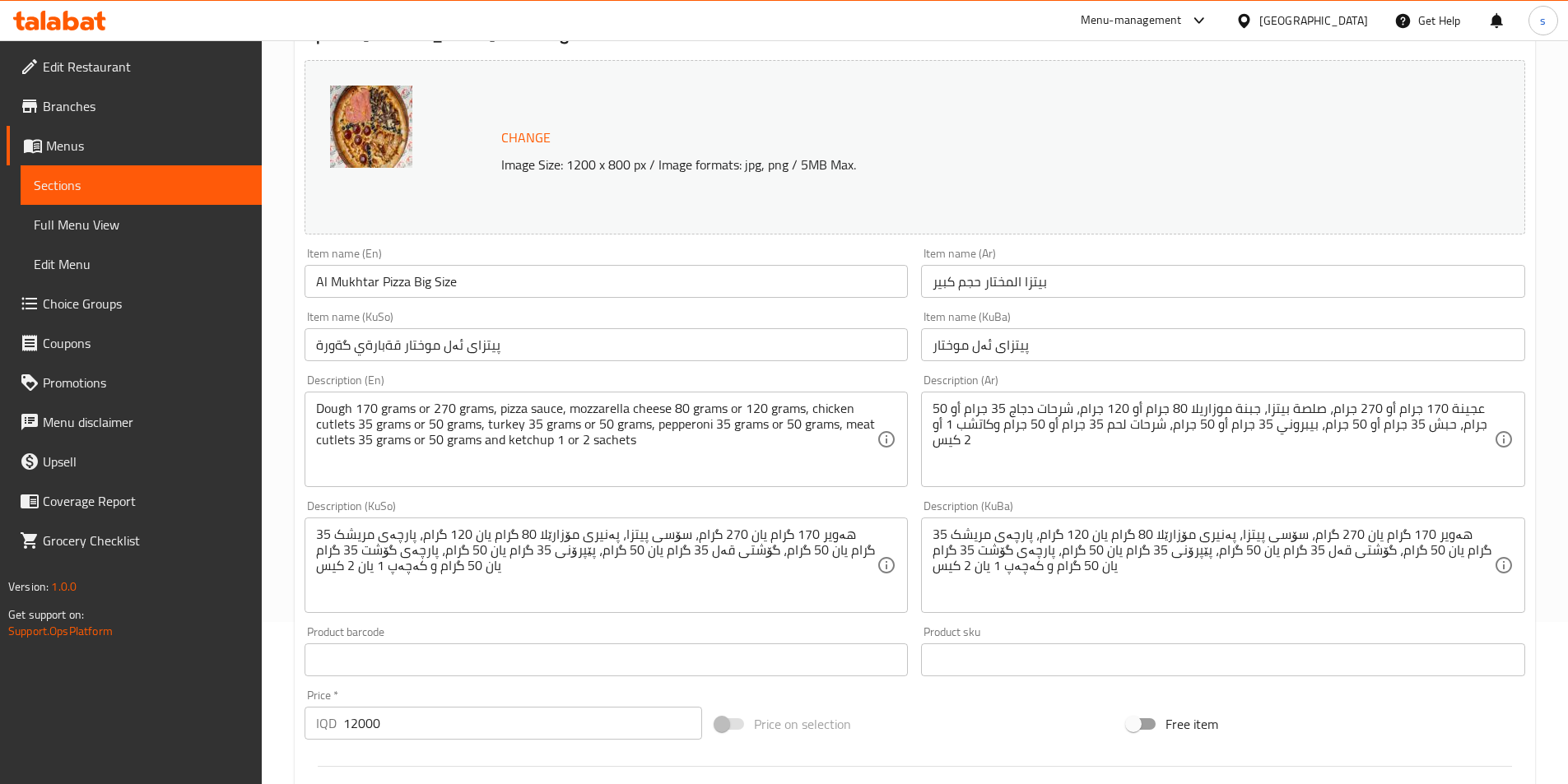
scroll to position [169, 0]
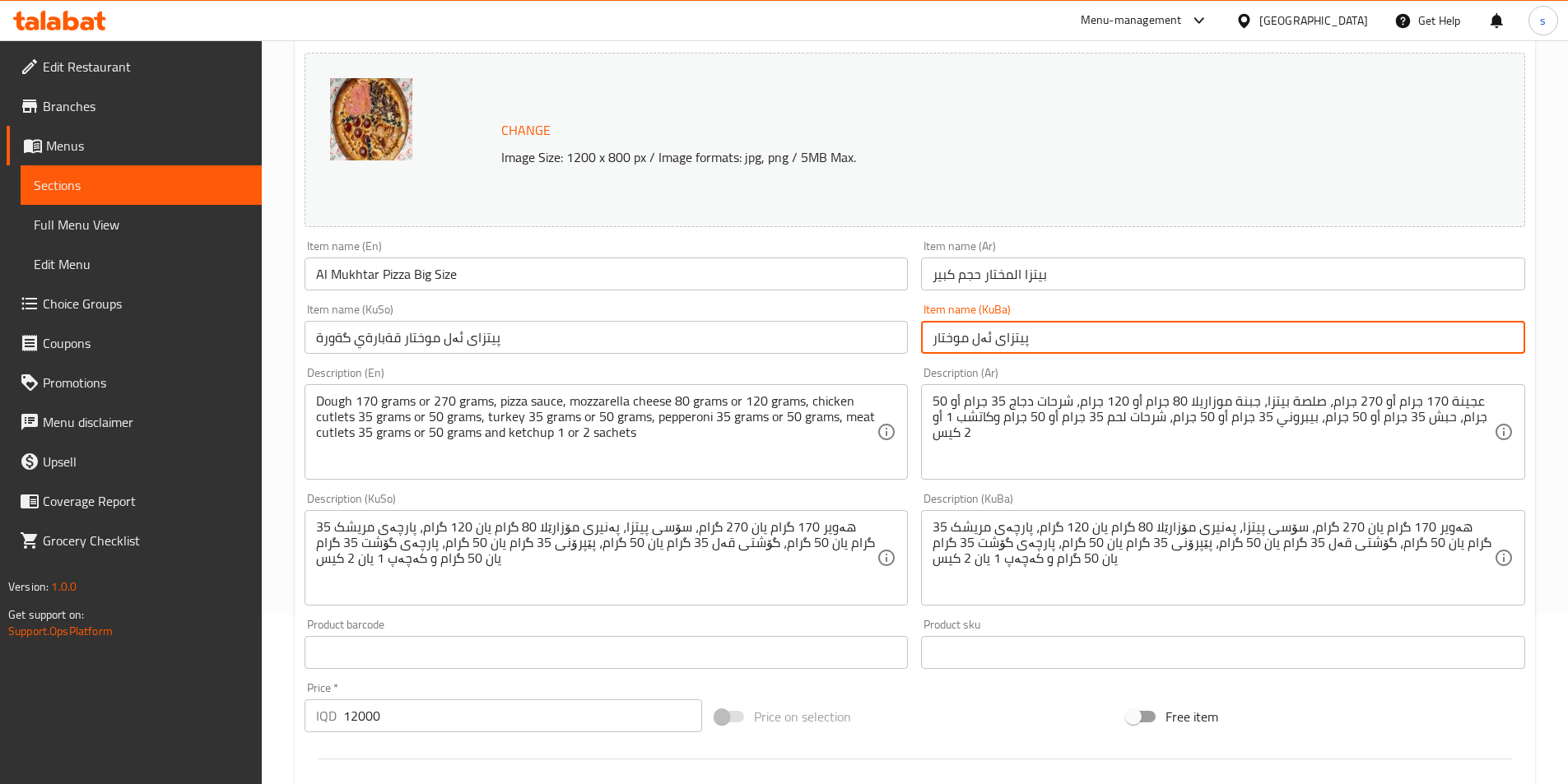
drag, startPoint x: 1048, startPoint y: 331, endPoint x: 895, endPoint y: 358, distance: 155.4
click at [895, 358] on div "Change Image Size: 1200 x 800 px / Image formats: jpg, png / 5MB Max. Item name…" at bounding box center [915, 506] width 1234 height 922
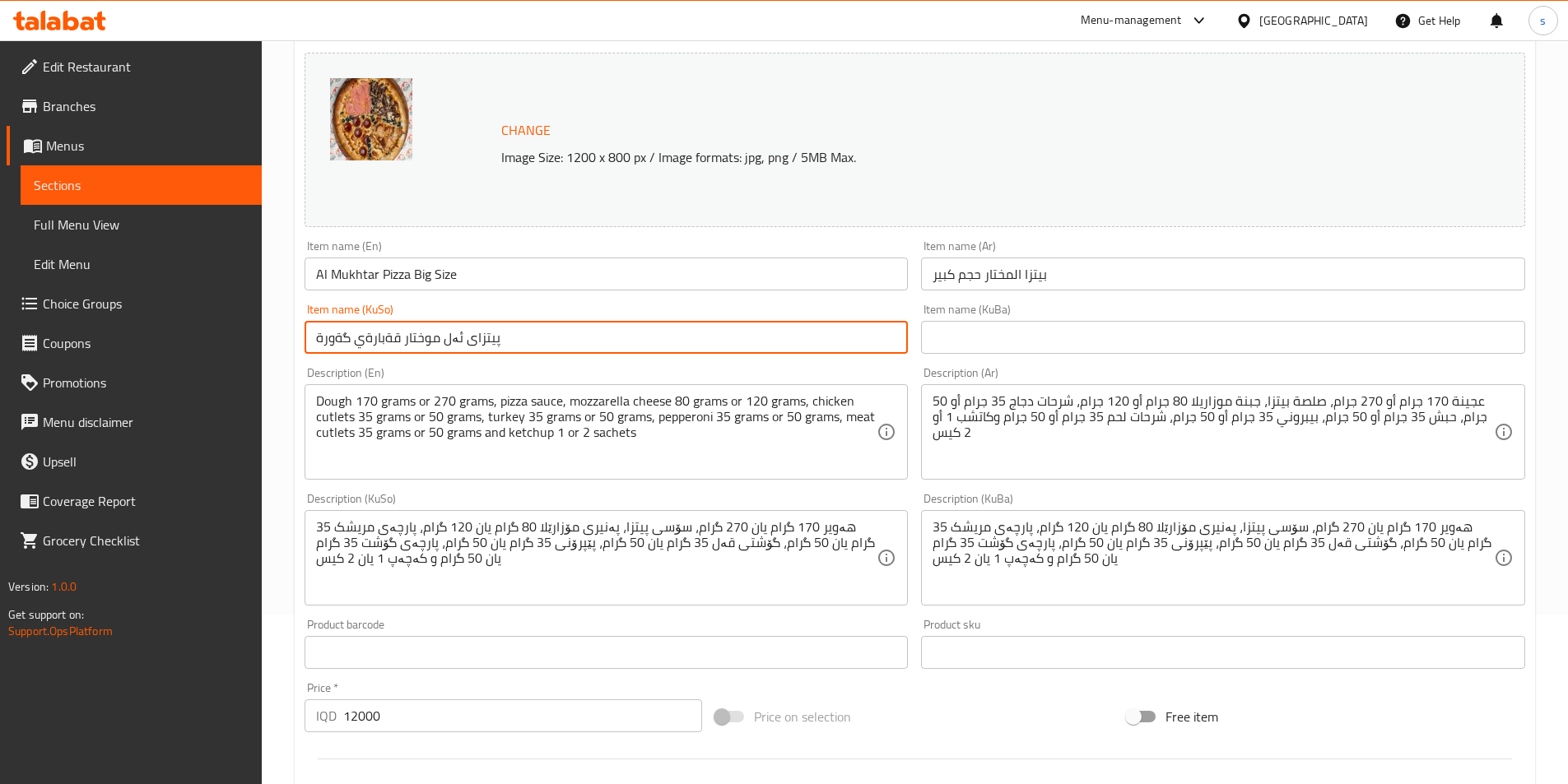
click at [619, 325] on input "پیتزای ئەل موختار قةبارةي گةورة" at bounding box center [607, 337] width 604 height 33
type input "پیتزای ئەل موختار قەبارەی گەورە"
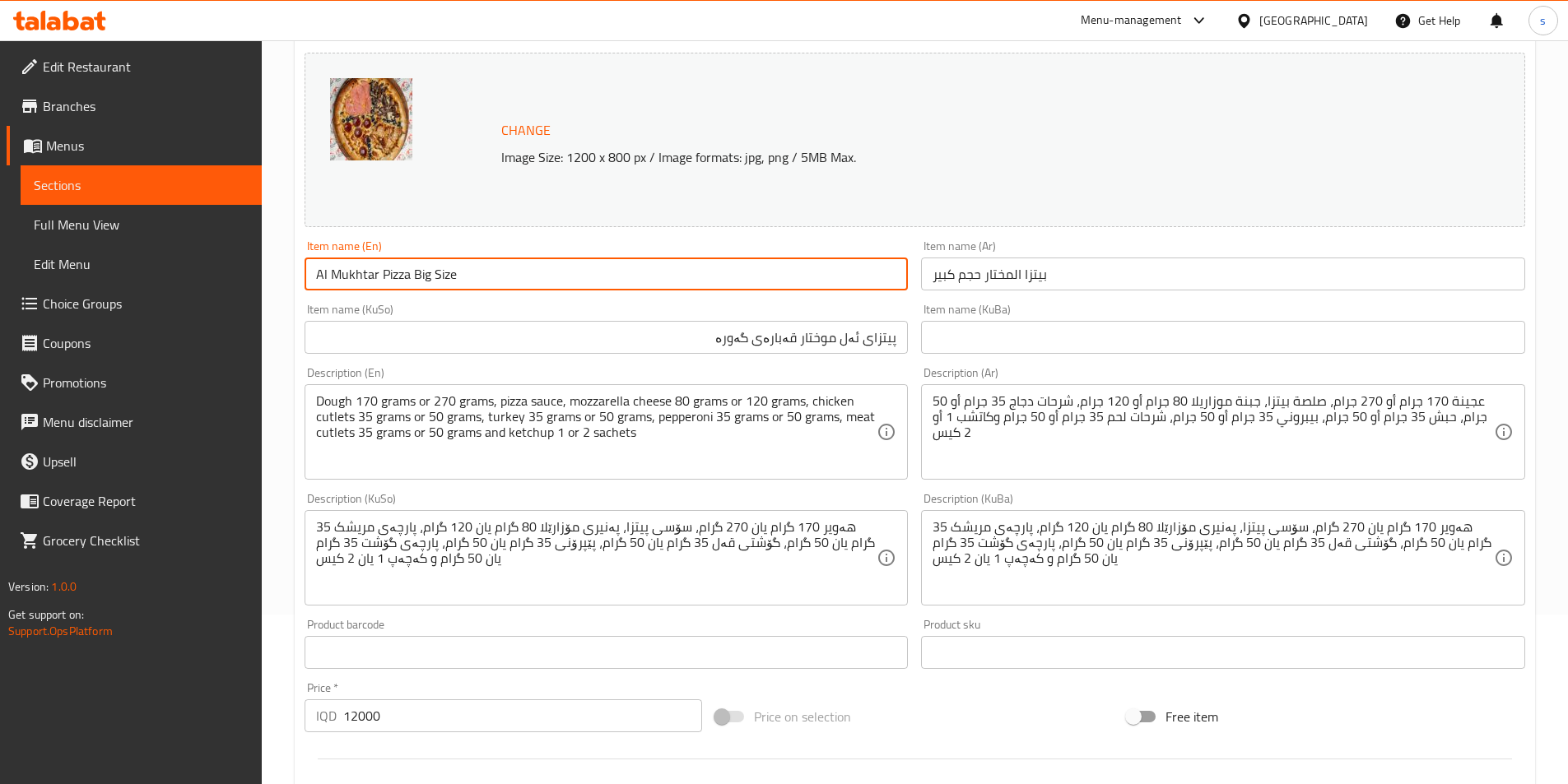
click at [411, 279] on input "Al Mukhtar Pizza Big Size" at bounding box center [607, 274] width 604 height 33
type input "Al Mukhtar Pizza Big Size"
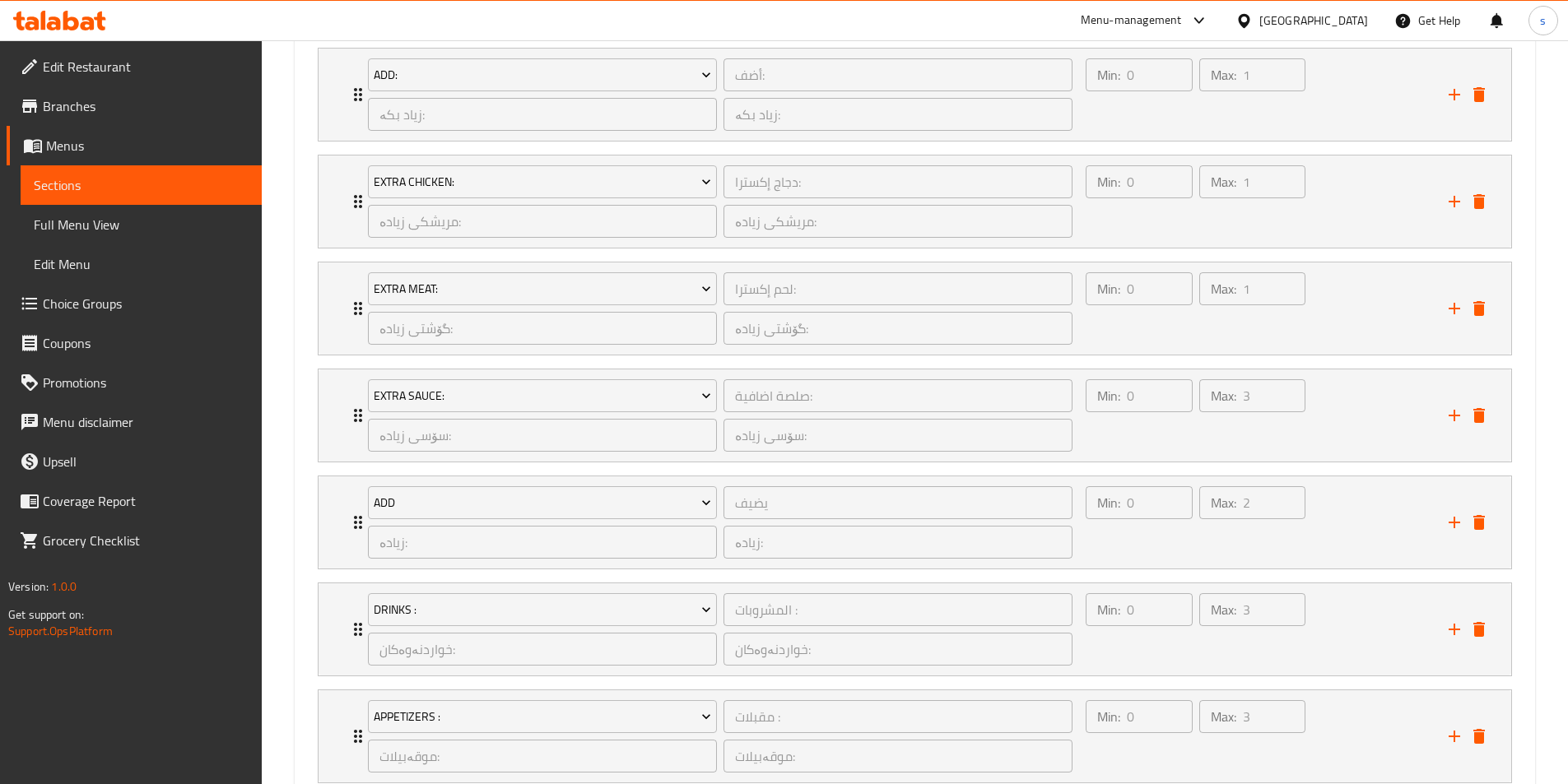
scroll to position [1407, 0]
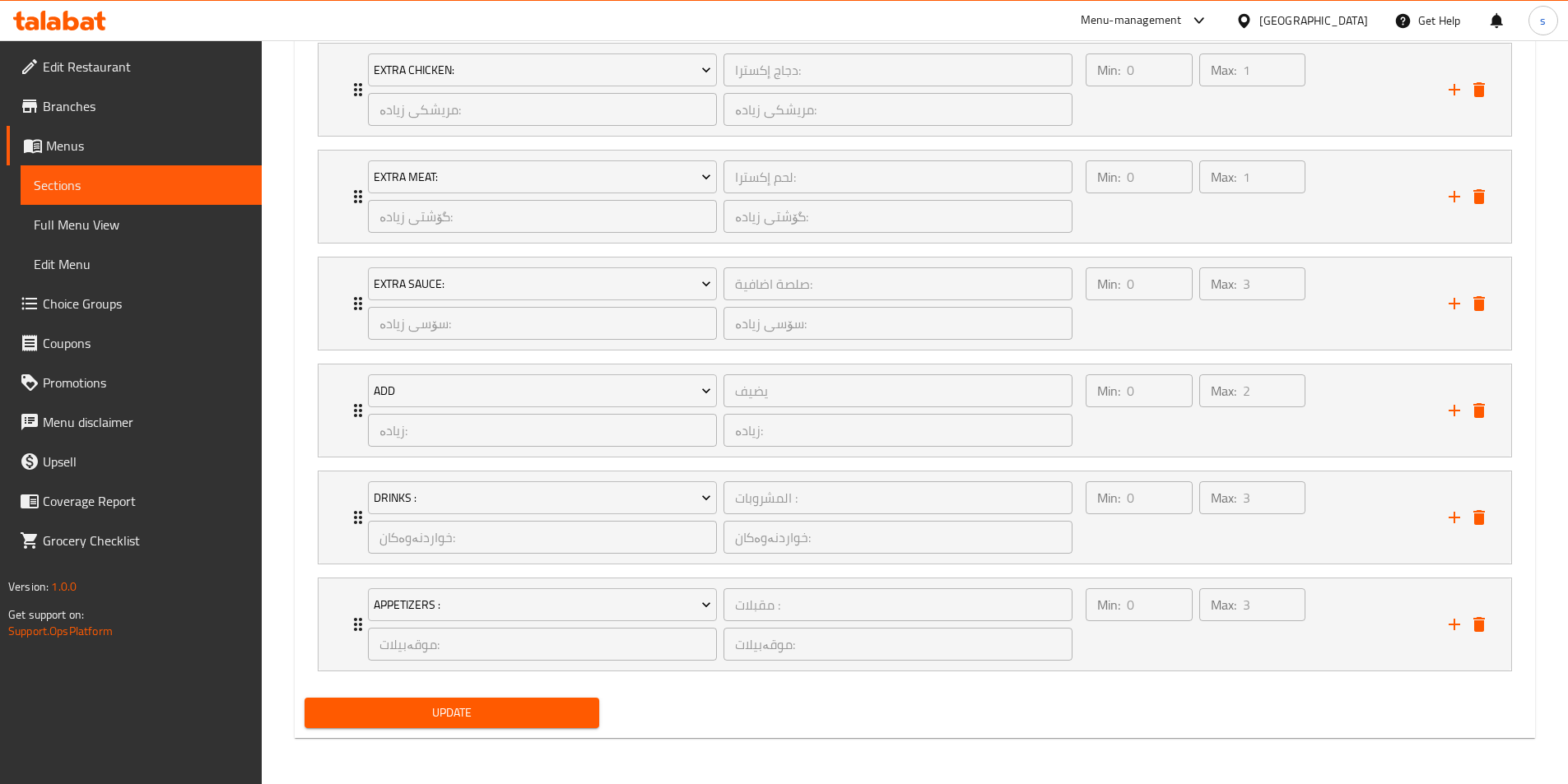
click at [496, 712] on span "Update" at bounding box center [452, 713] width 269 height 21
click at [93, 229] on span "Full Menu View" at bounding box center [141, 224] width 215 height 20
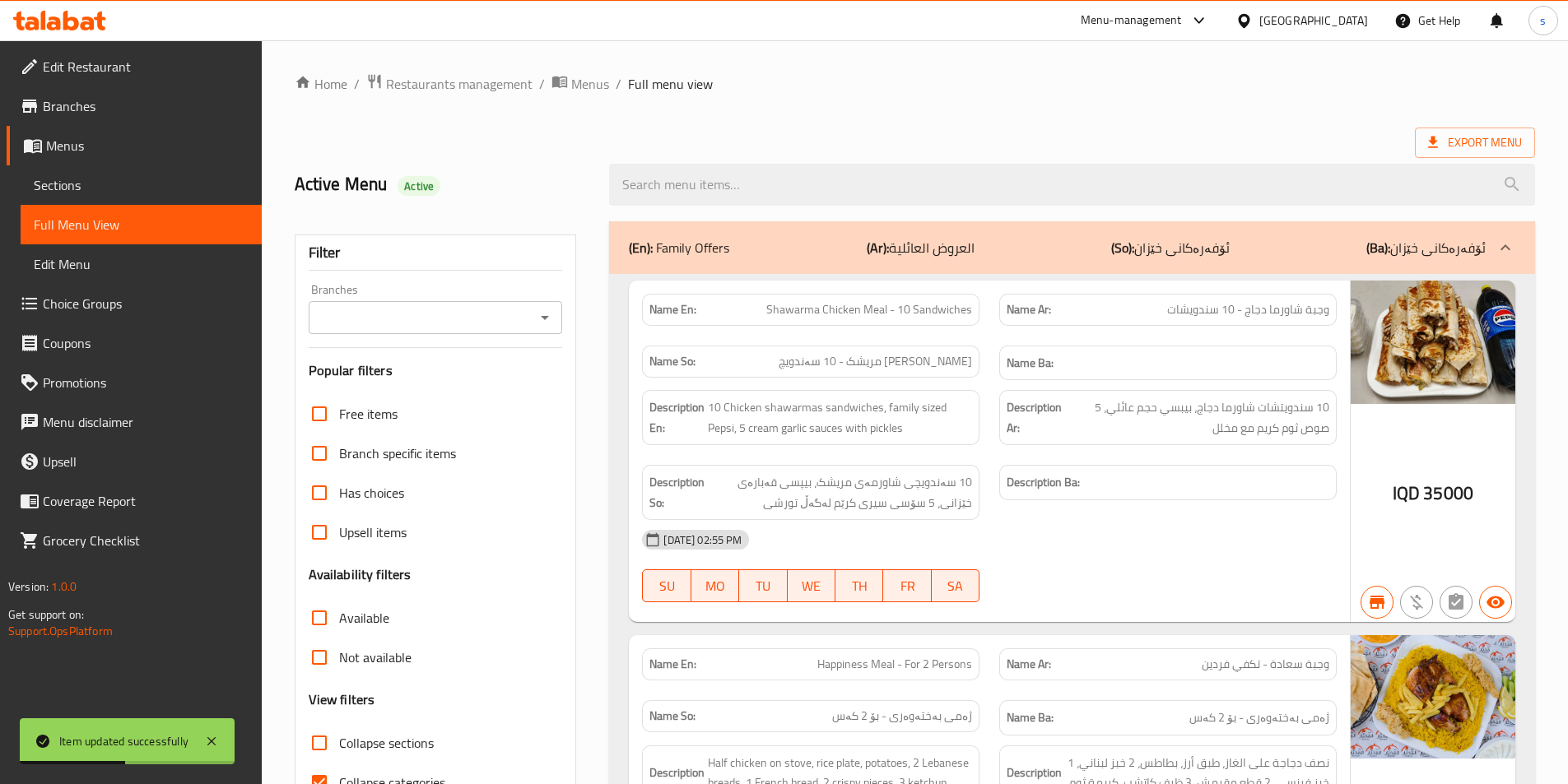
click at [532, 312] on div "Branches" at bounding box center [436, 317] width 255 height 33
click at [547, 312] on icon "Open" at bounding box center [545, 317] width 20 height 20
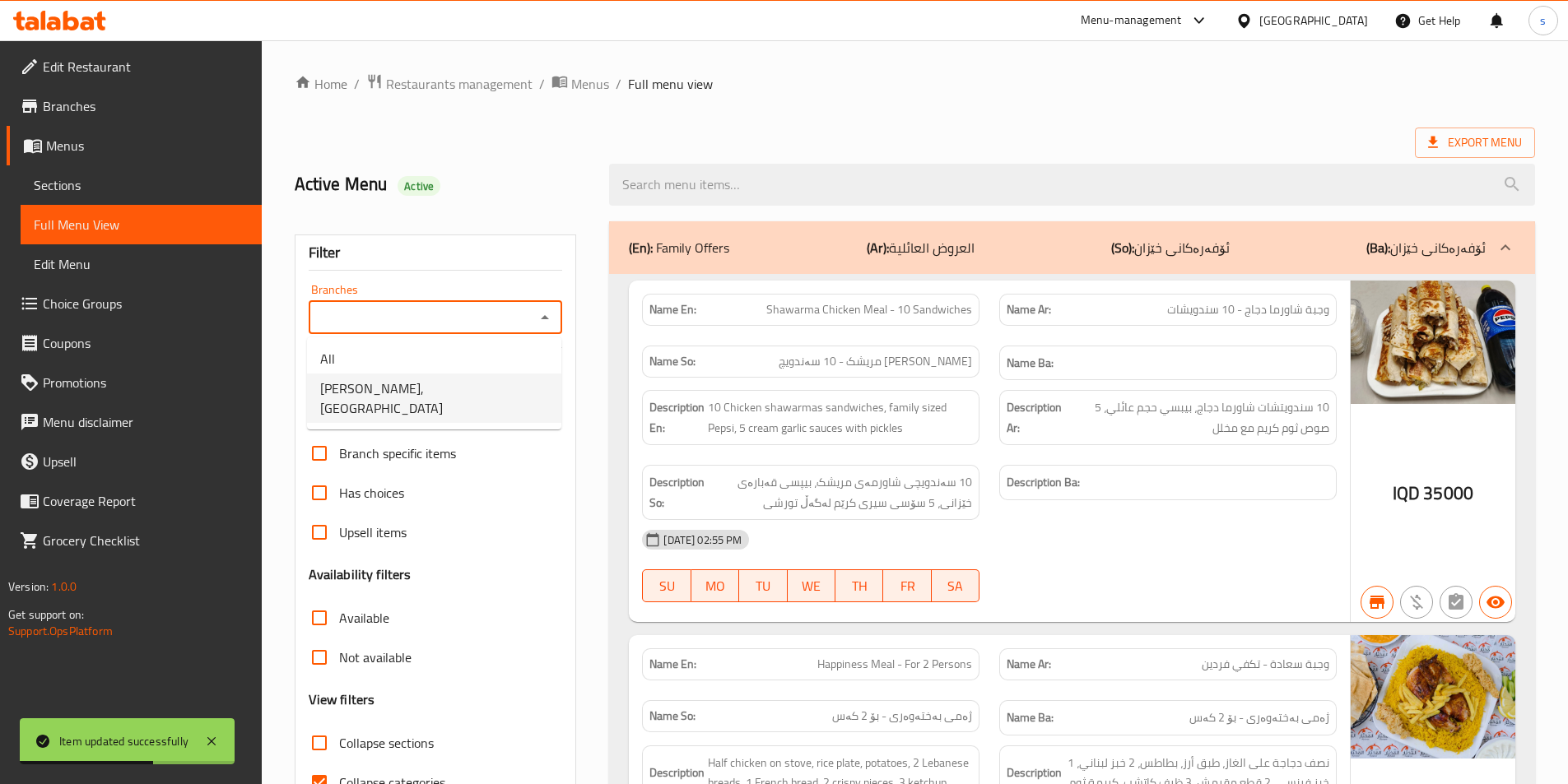
click at [497, 391] on li "[PERSON_NAME], [GEOGRAPHIC_DATA]" at bounding box center [434, 398] width 255 height 49
type input "[PERSON_NAME], [GEOGRAPHIC_DATA]"
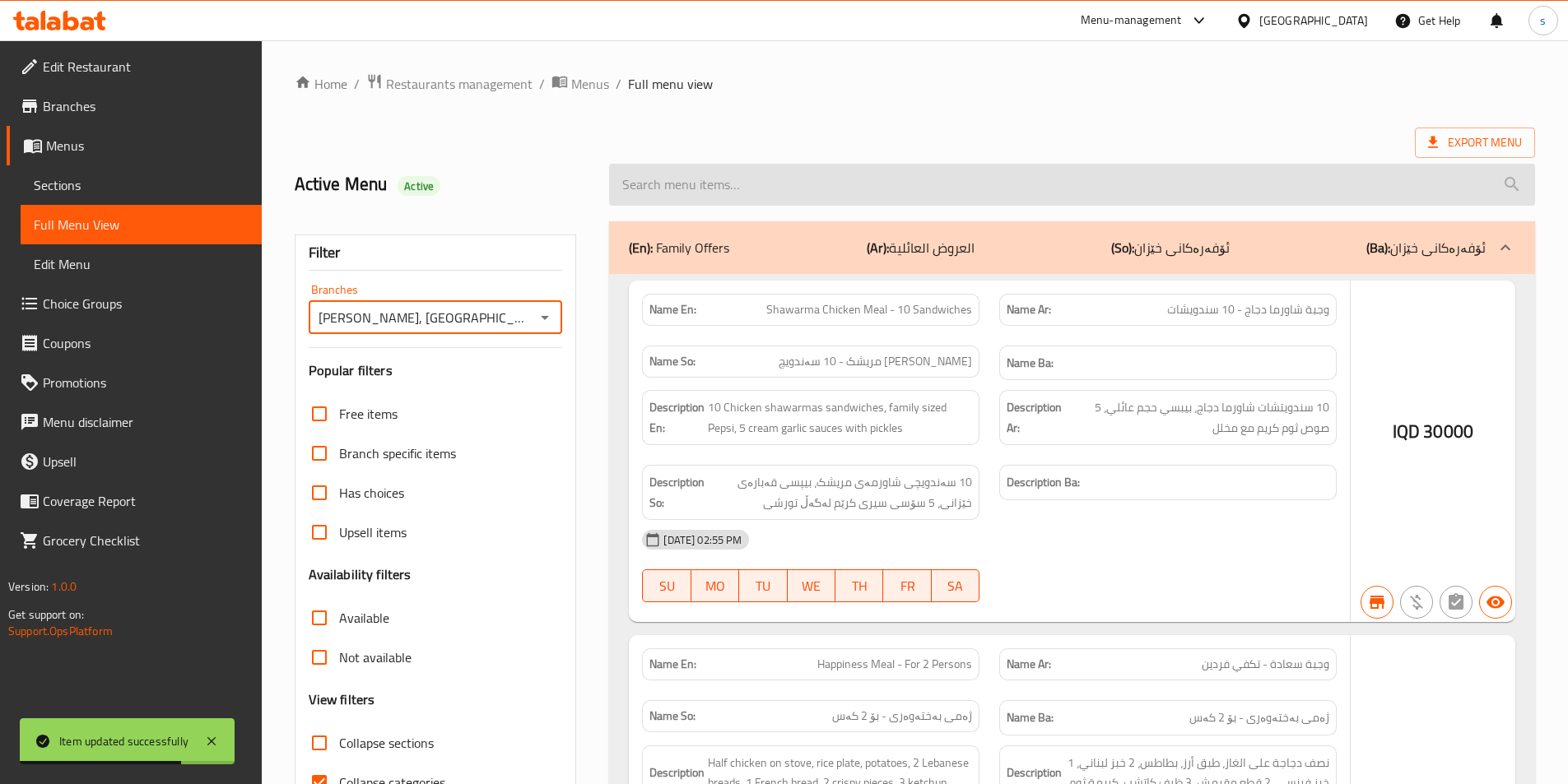
click at [669, 203] on input "search" at bounding box center [1072, 185] width 926 height 42
click at [671, 196] on input "search" at bounding box center [1072, 185] width 926 height 42
click at [677, 185] on input "search" at bounding box center [1072, 185] width 926 height 42
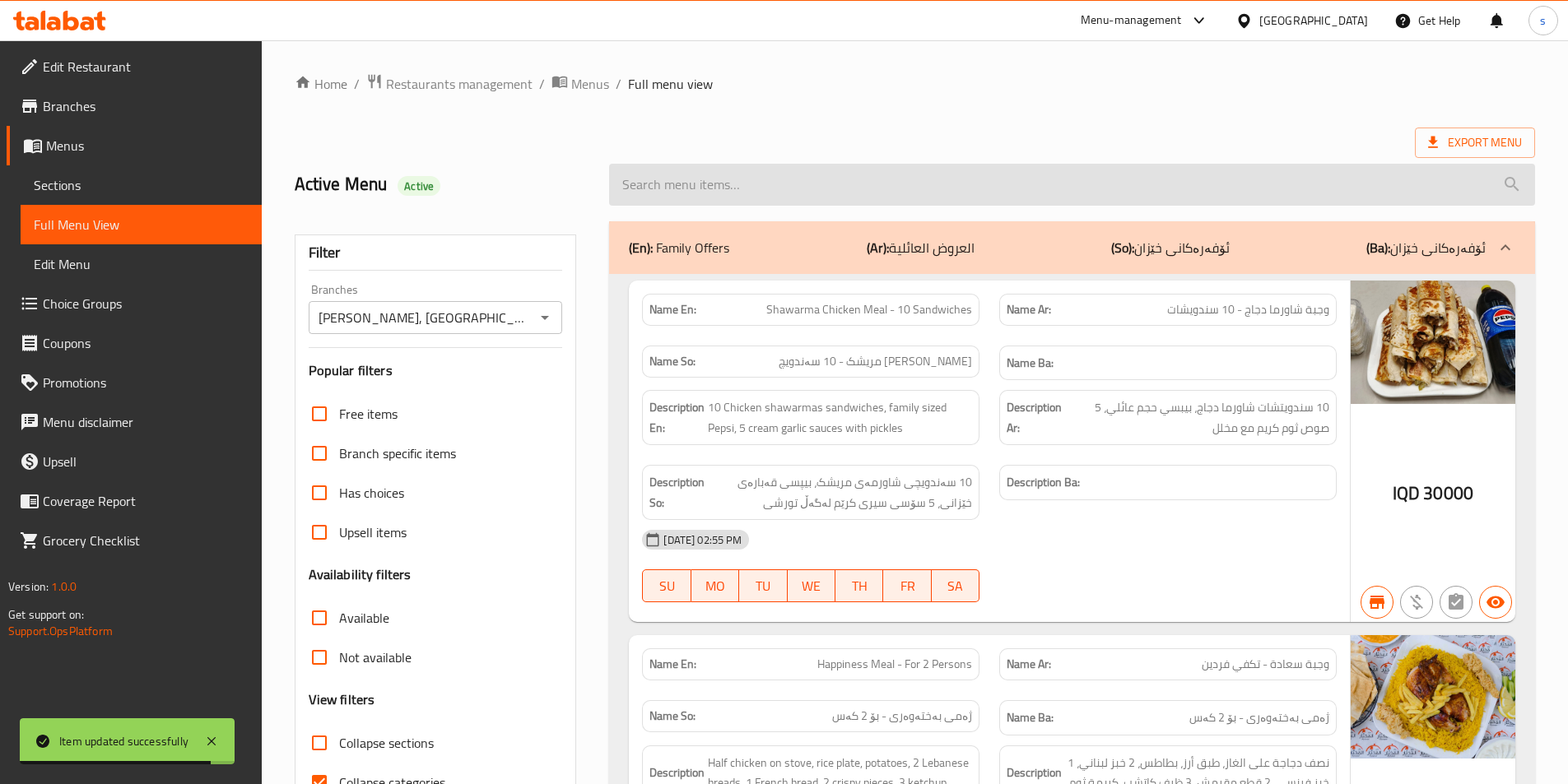
paste input "Al Mukhtar Pizza Big Size"
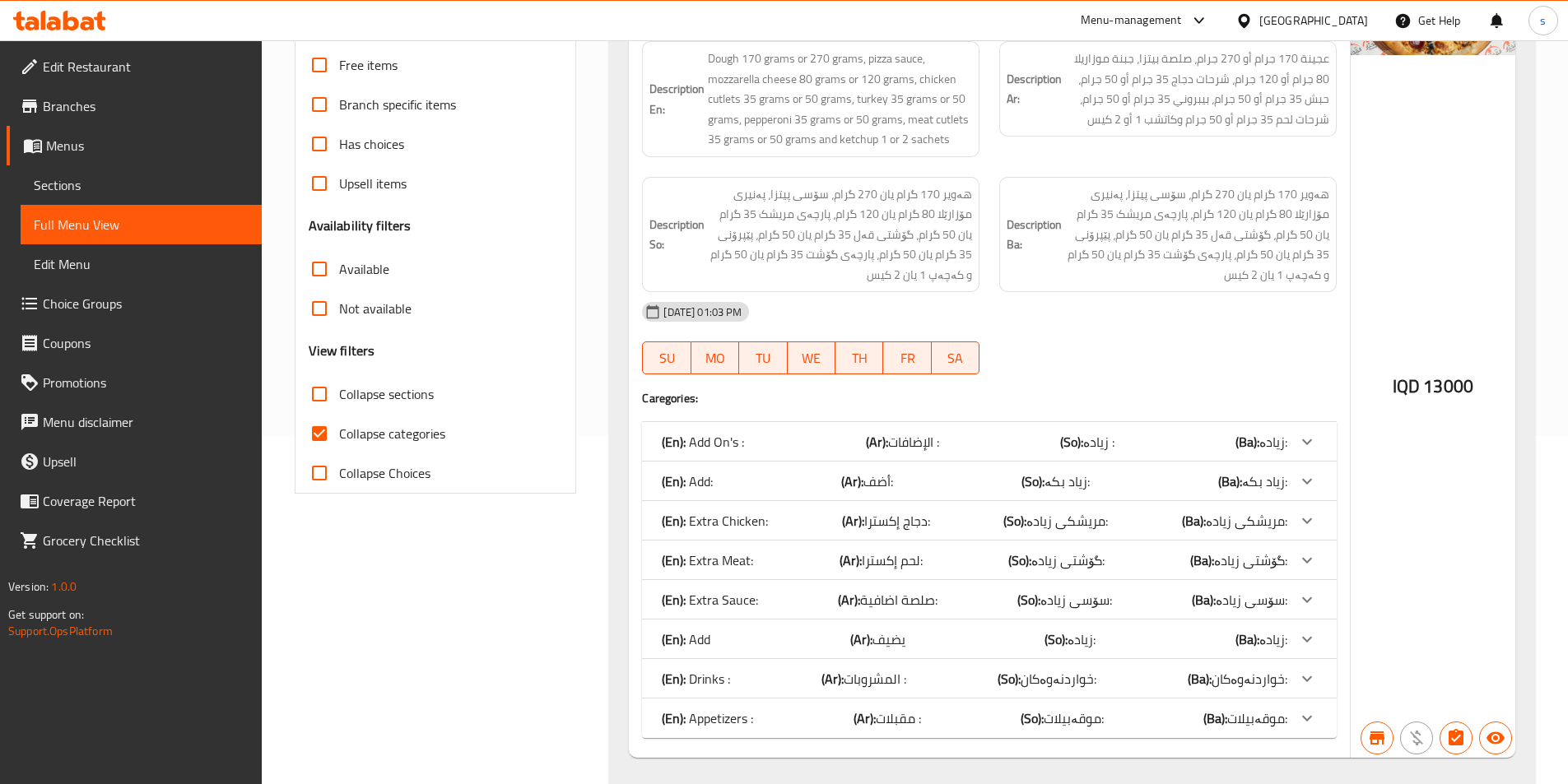
scroll to position [388, 0]
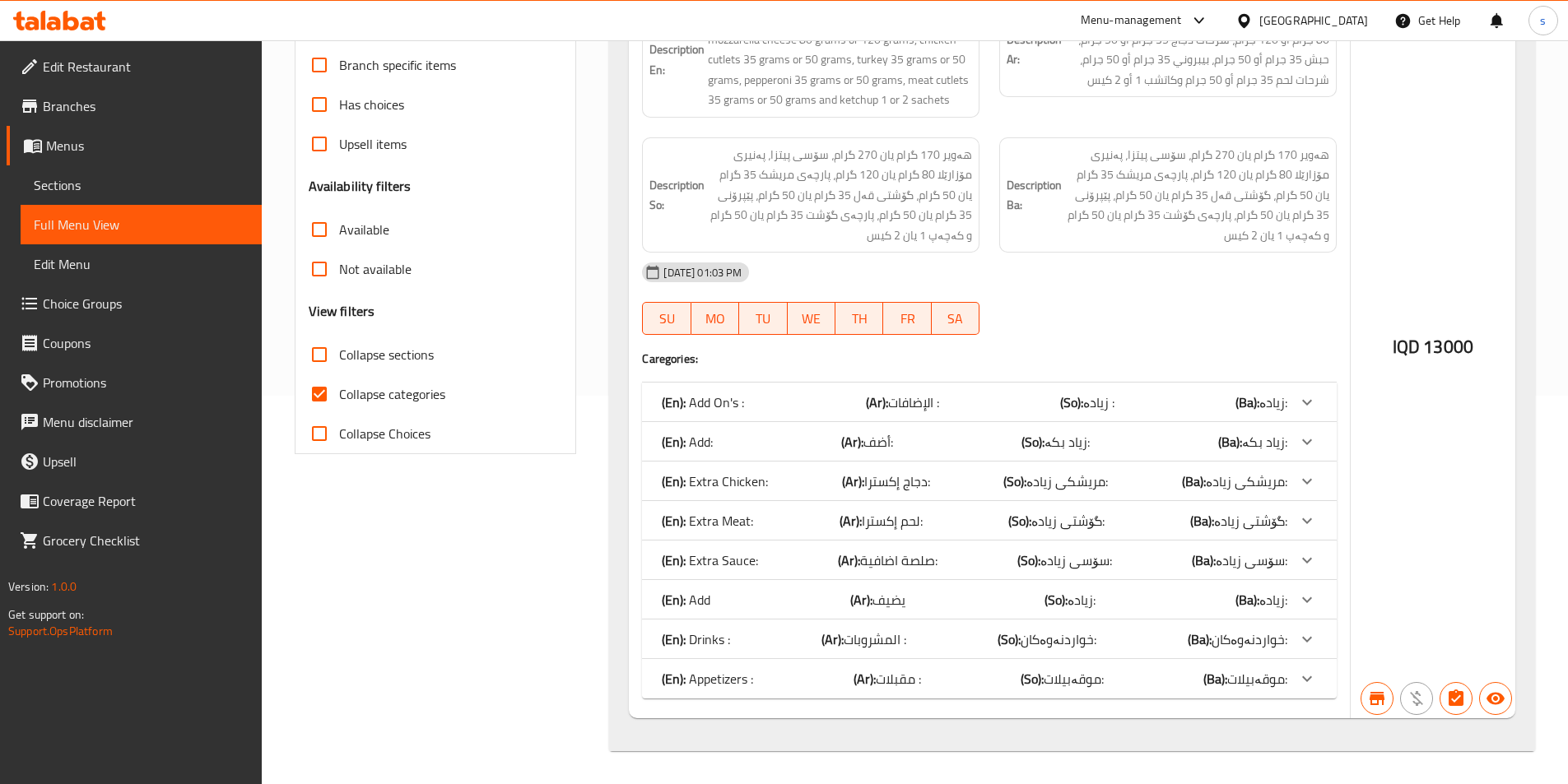
type input "Al Mukhtar Pizza Big Size"
click at [312, 391] on input "Collapse categories" at bounding box center [319, 394] width 40 height 40
checkbox input "false"
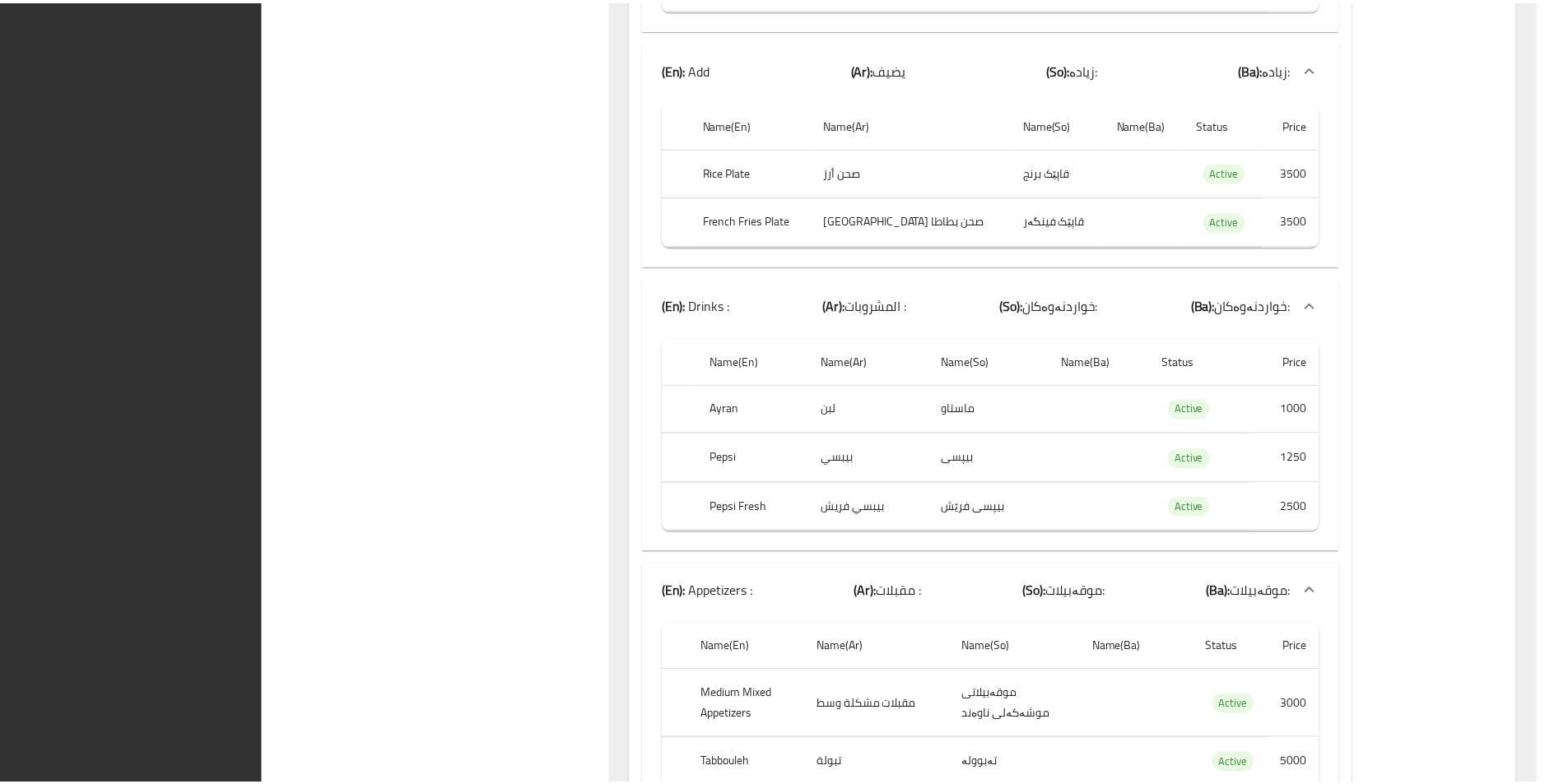
scroll to position [2043, 0]
